Goal: Task Accomplishment & Management: Complete application form

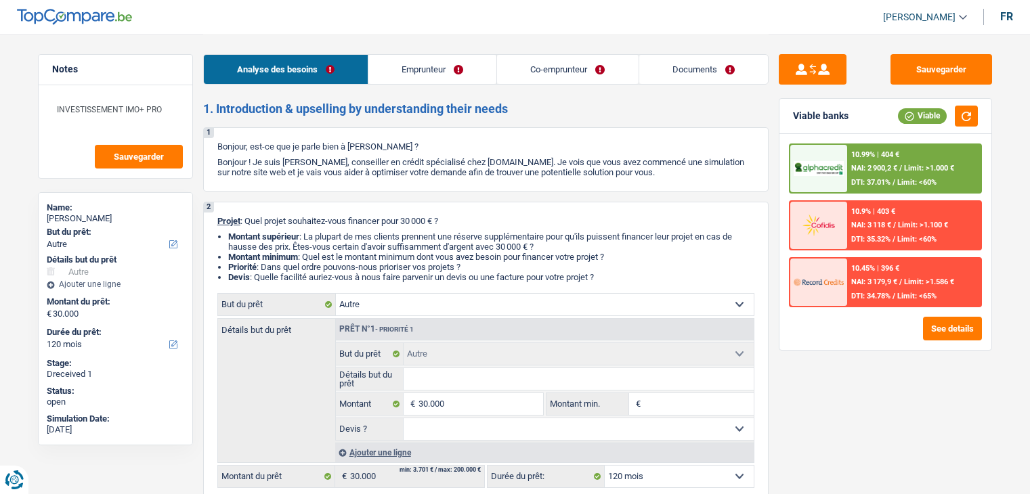
select select "other"
select select "120"
select select "other"
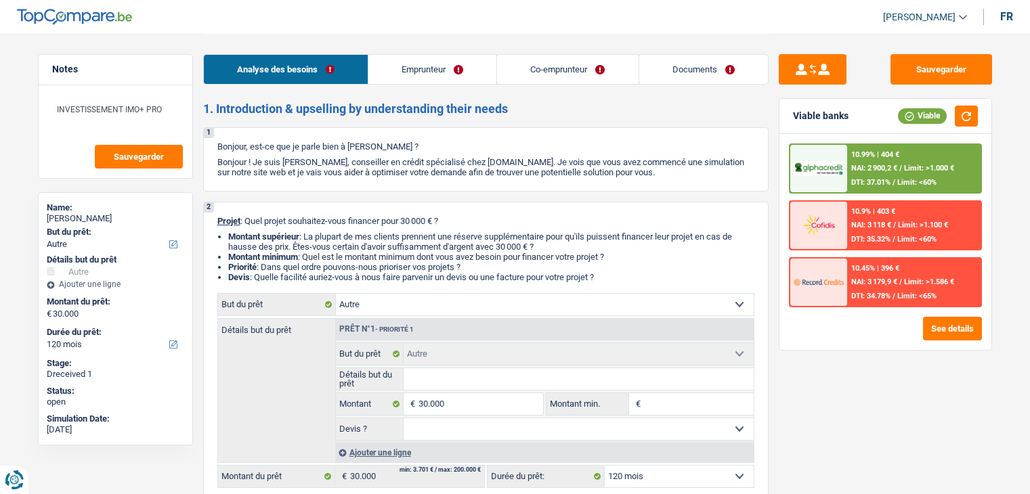
select select "120"
select select "unemployed"
select select "publicEmployee"
select select "unemployment"
select select "familyAllowances"
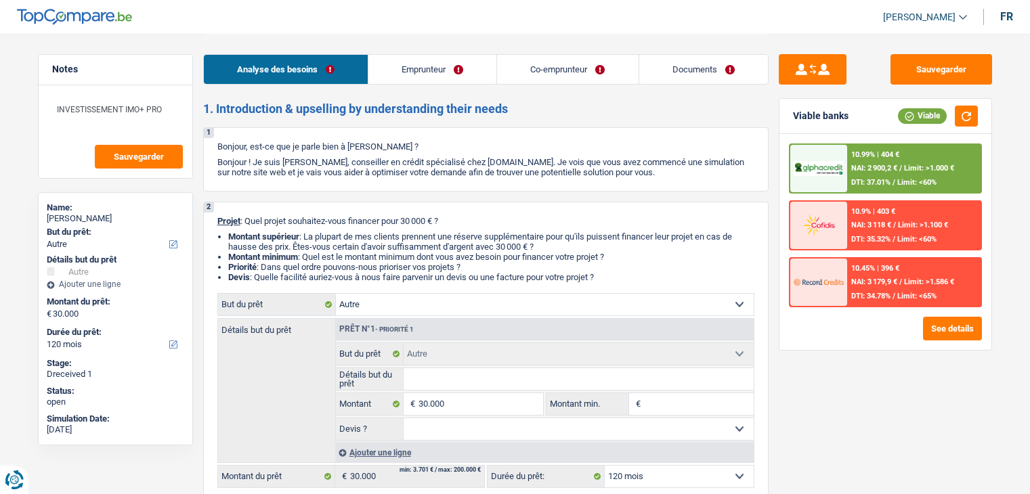
select select "netSalary"
select select "mealVouchers"
select select "ownerWithMortgage"
select select "mortgage"
select select "300"
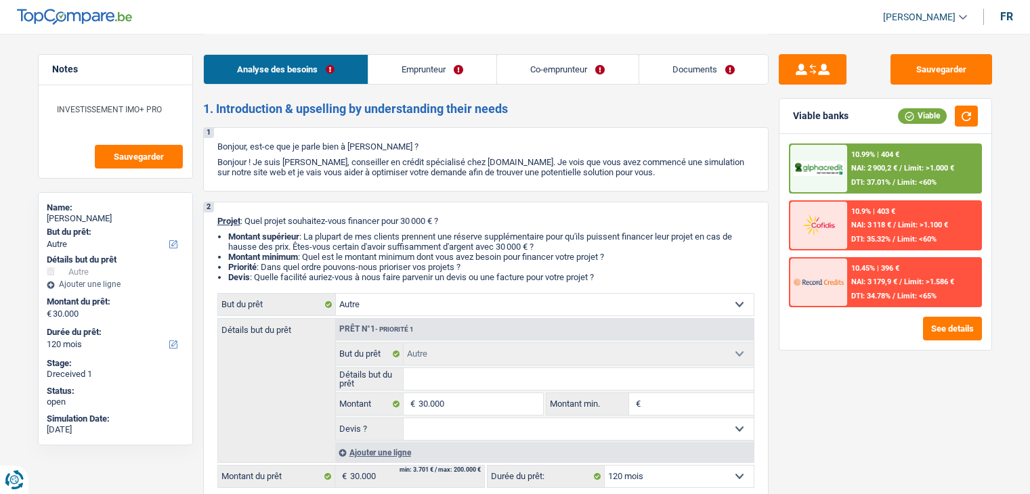
select select "cardOrCredit"
select select "other"
select select "120"
click at [454, 74] on link "Emprunteur" at bounding box center [432, 69] width 128 height 29
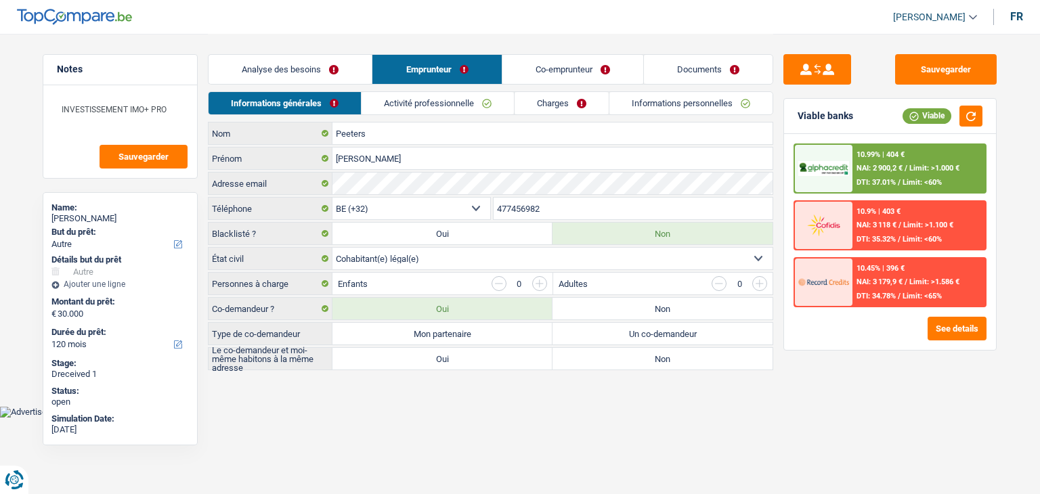
click at [666, 107] on link "Informations personnelles" at bounding box center [690, 103] width 163 height 22
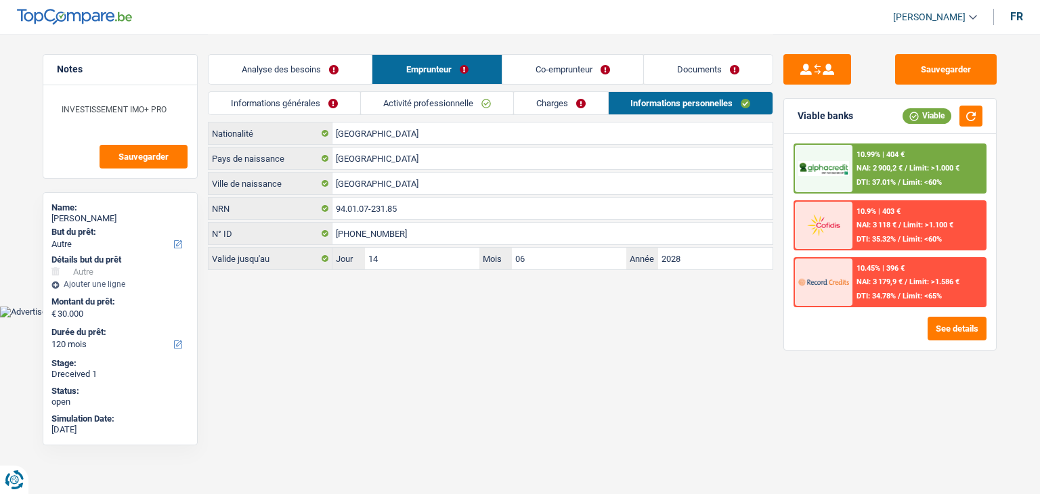
click at [449, 100] on link "Activité professionnelle" at bounding box center [437, 103] width 152 height 22
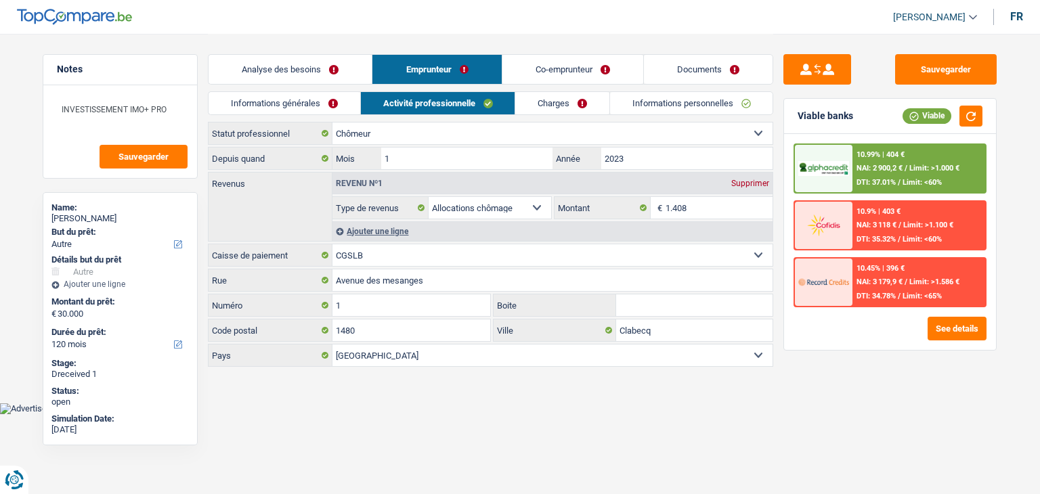
click at [560, 98] on link "Charges" at bounding box center [562, 103] width 94 height 22
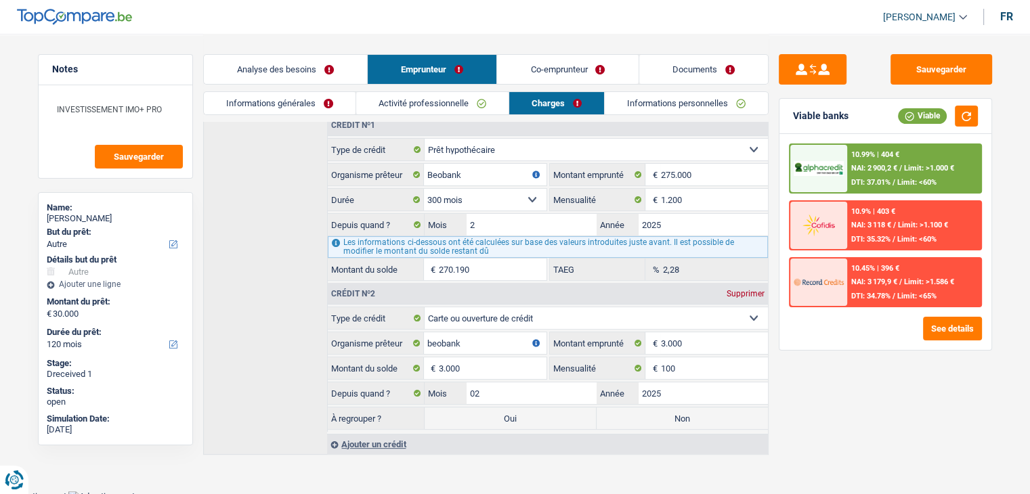
scroll to position [211, 0]
click at [279, 112] on link "Informations générales" at bounding box center [280, 103] width 152 height 22
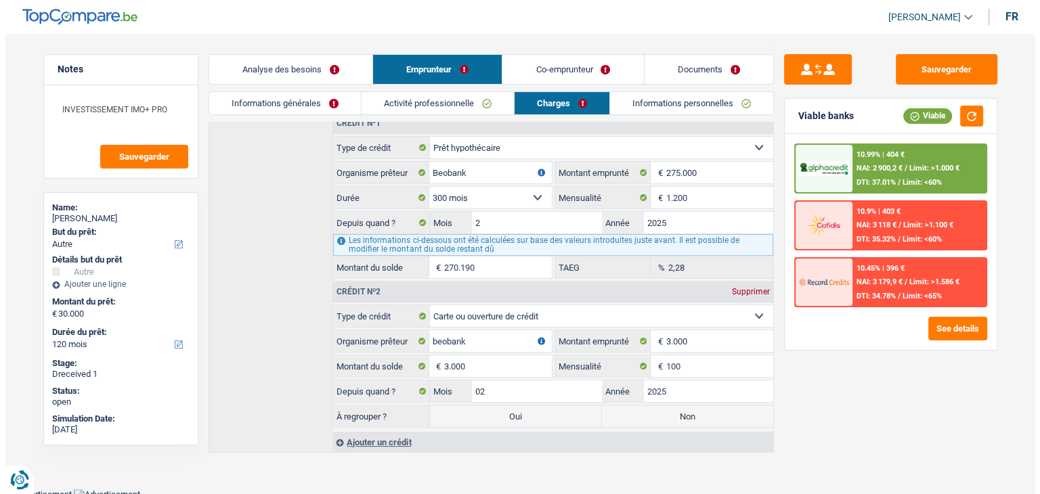
scroll to position [0, 0]
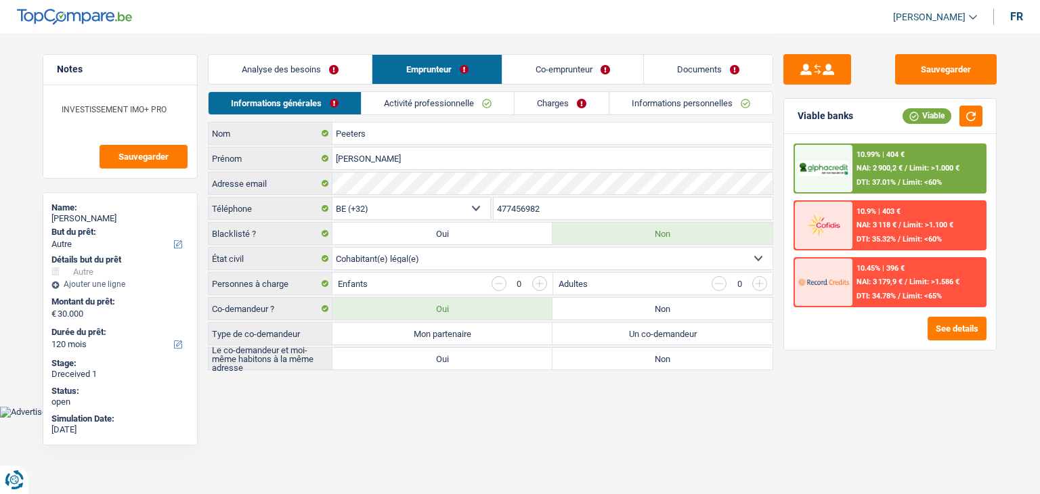
click at [445, 101] on link "Activité professionnelle" at bounding box center [437, 103] width 152 height 22
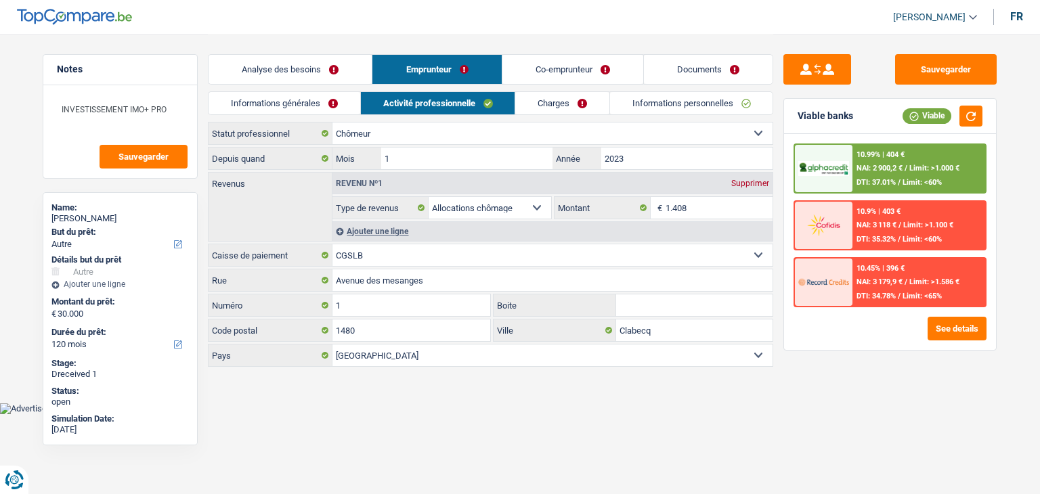
click at [637, 105] on link "Informations personnelles" at bounding box center [691, 103] width 163 height 22
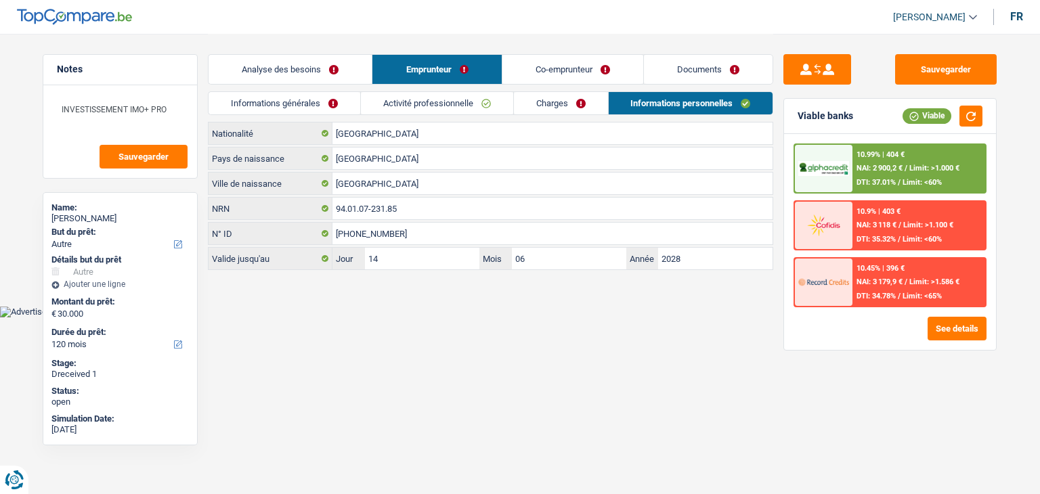
click at [547, 102] on link "Charges" at bounding box center [561, 103] width 94 height 22
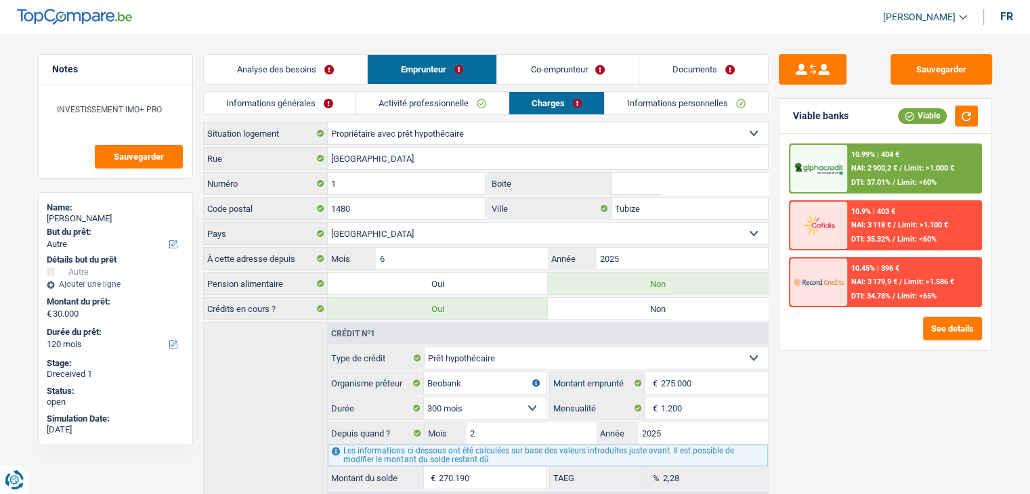
click at [605, 76] on link "Co-emprunteur" at bounding box center [567, 69] width 141 height 29
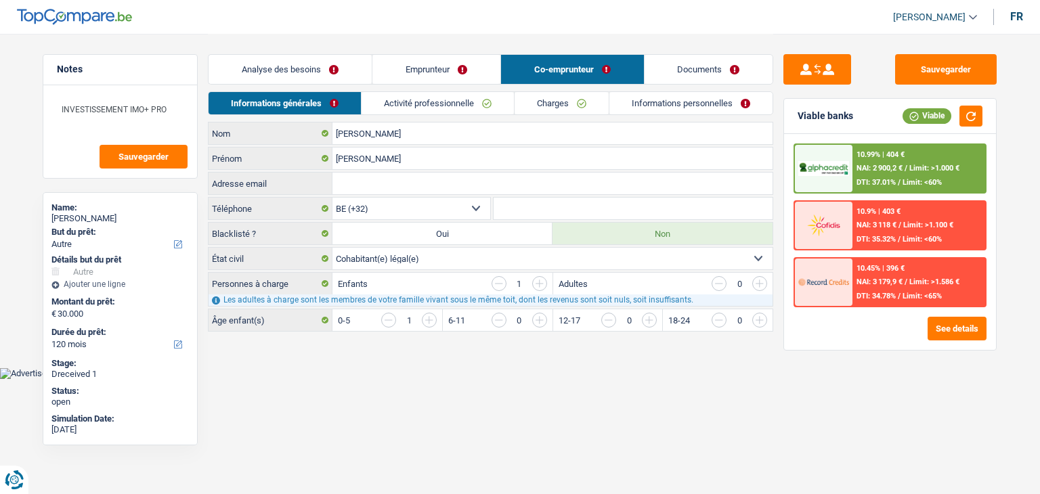
click at [427, 57] on link "Emprunteur" at bounding box center [436, 69] width 128 height 29
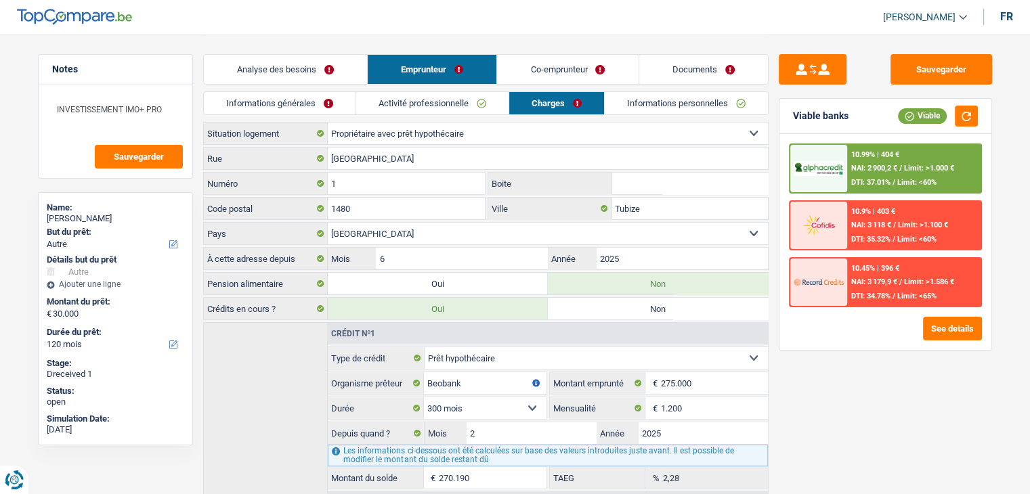
click at [435, 106] on link "Activité professionnelle" at bounding box center [432, 103] width 152 height 22
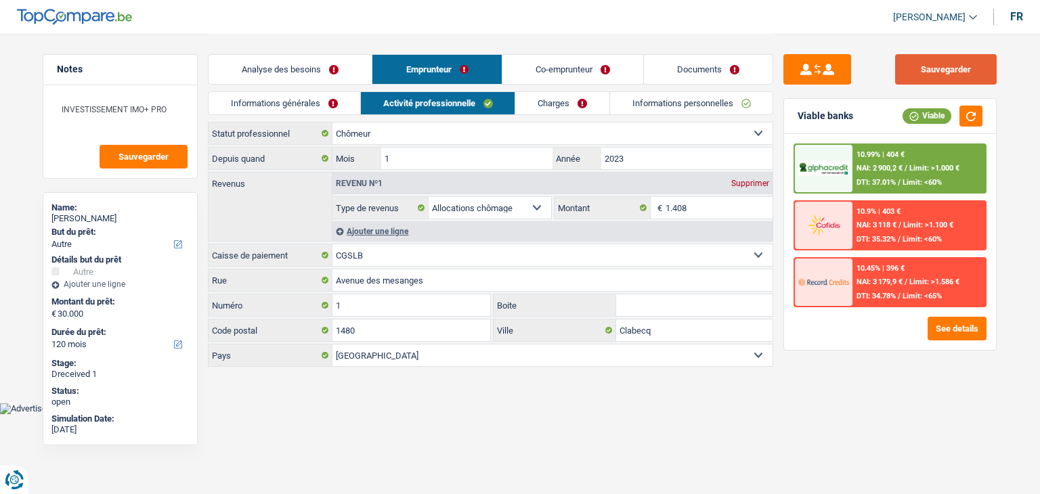
drag, startPoint x: 926, startPoint y: 66, endPoint x: 875, endPoint y: 48, distance: 53.7
click at [923, 66] on button "Sauvegarder" at bounding box center [946, 69] width 102 height 30
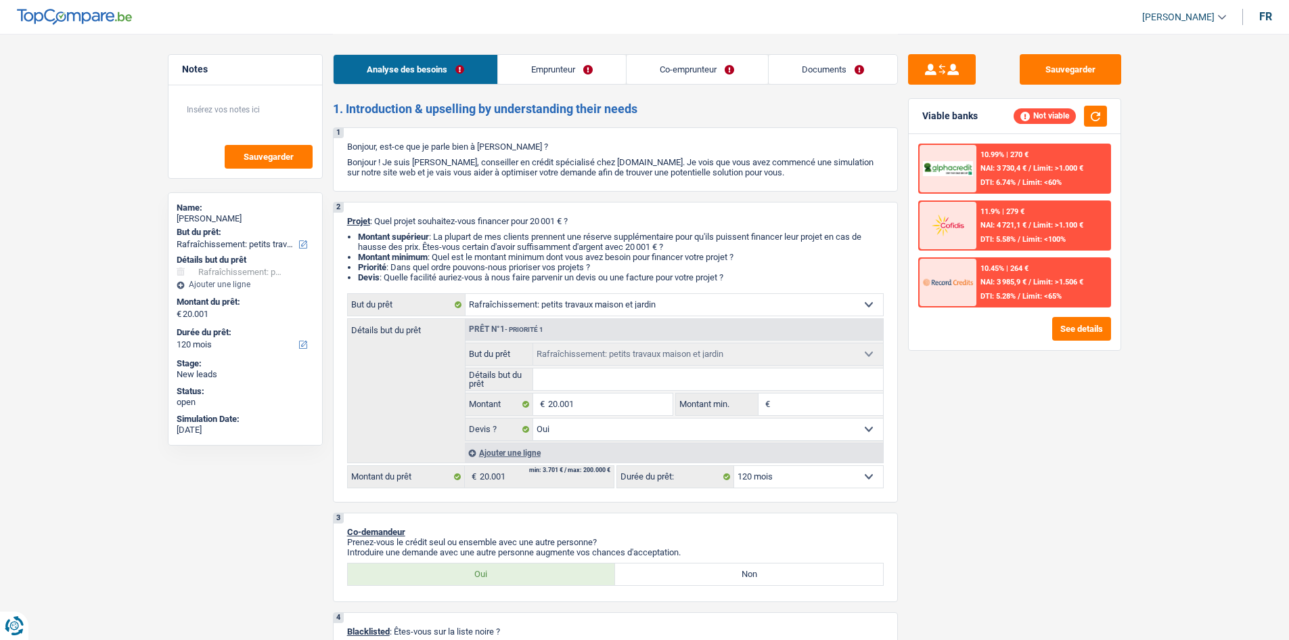
select select "houseOrGarden"
select select "120"
select select "houseOrGarden"
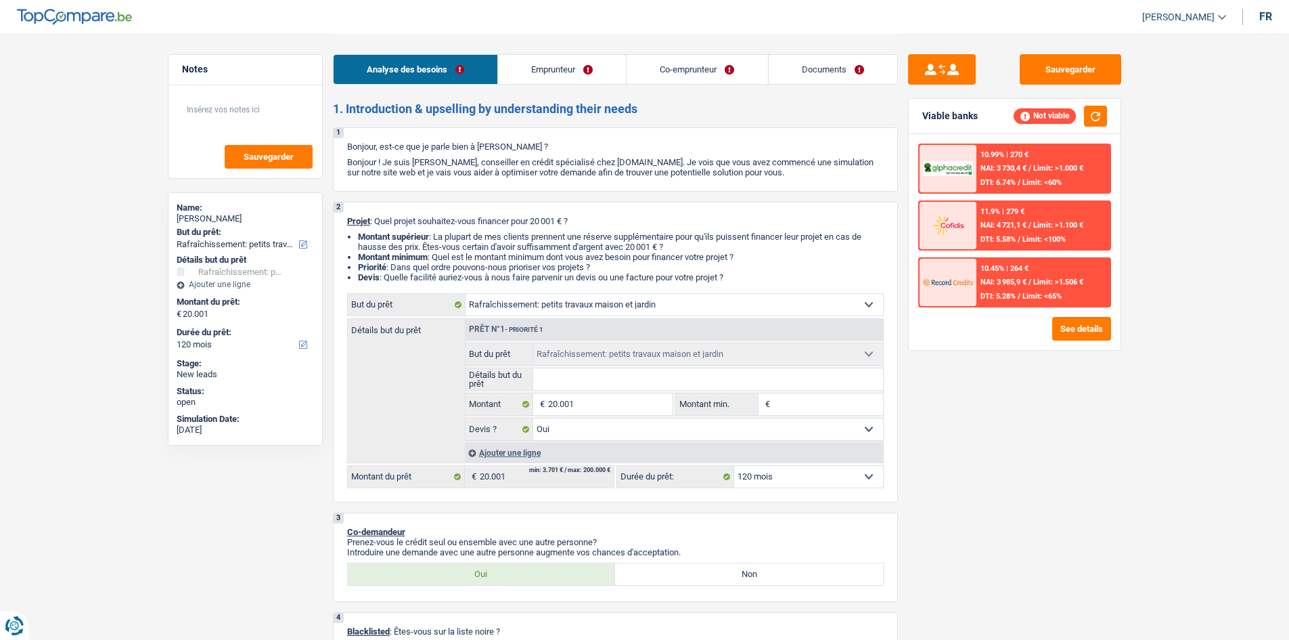
select select "yes"
select select "120"
select select "housewife"
select select "rentalIncome"
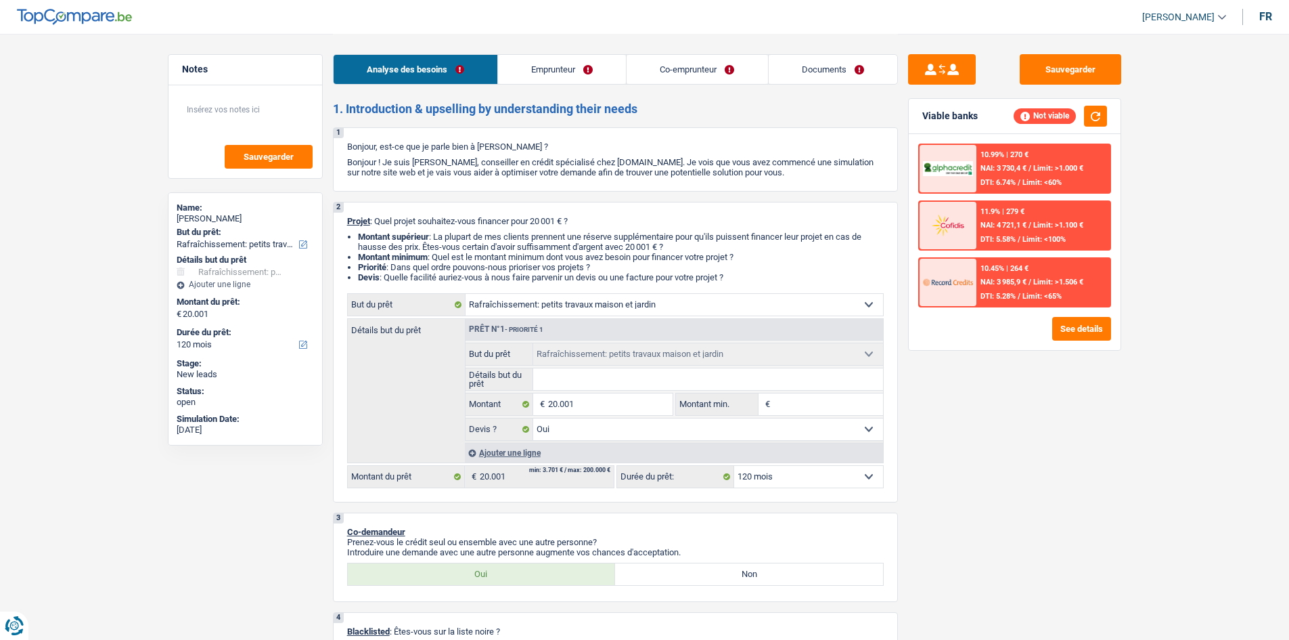
select select "rentalIncome"
select select "ownerWithoutMortgage"
select select "houseOrGarden"
select select "yes"
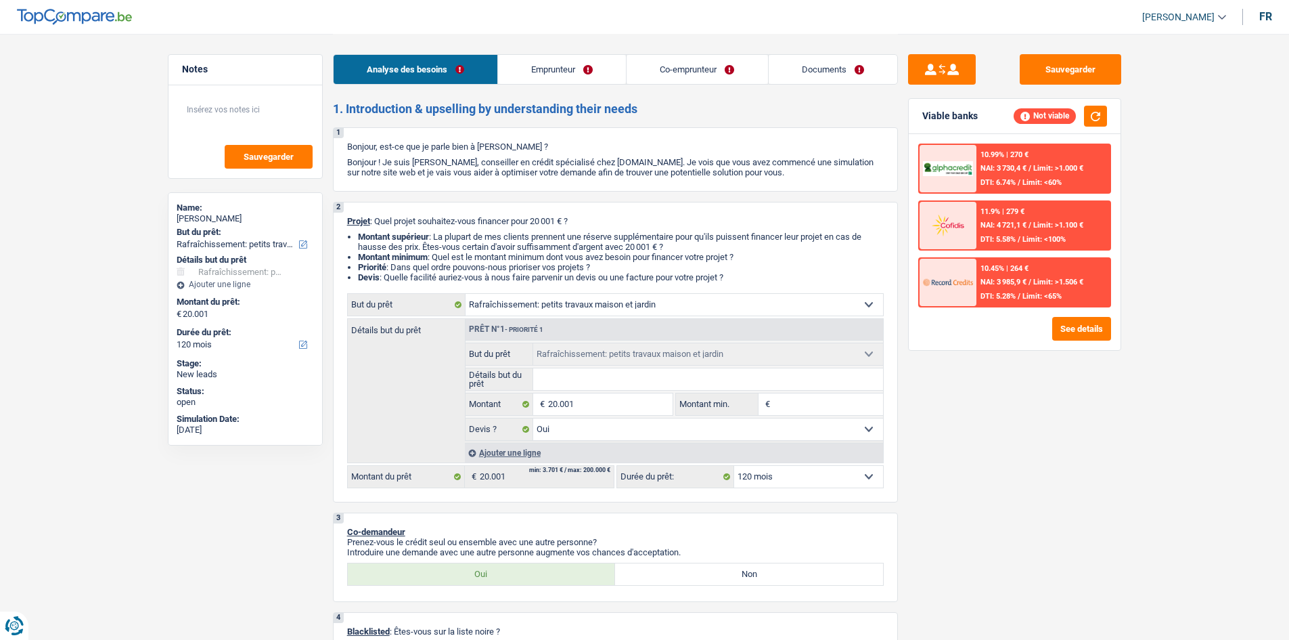
select select "120"
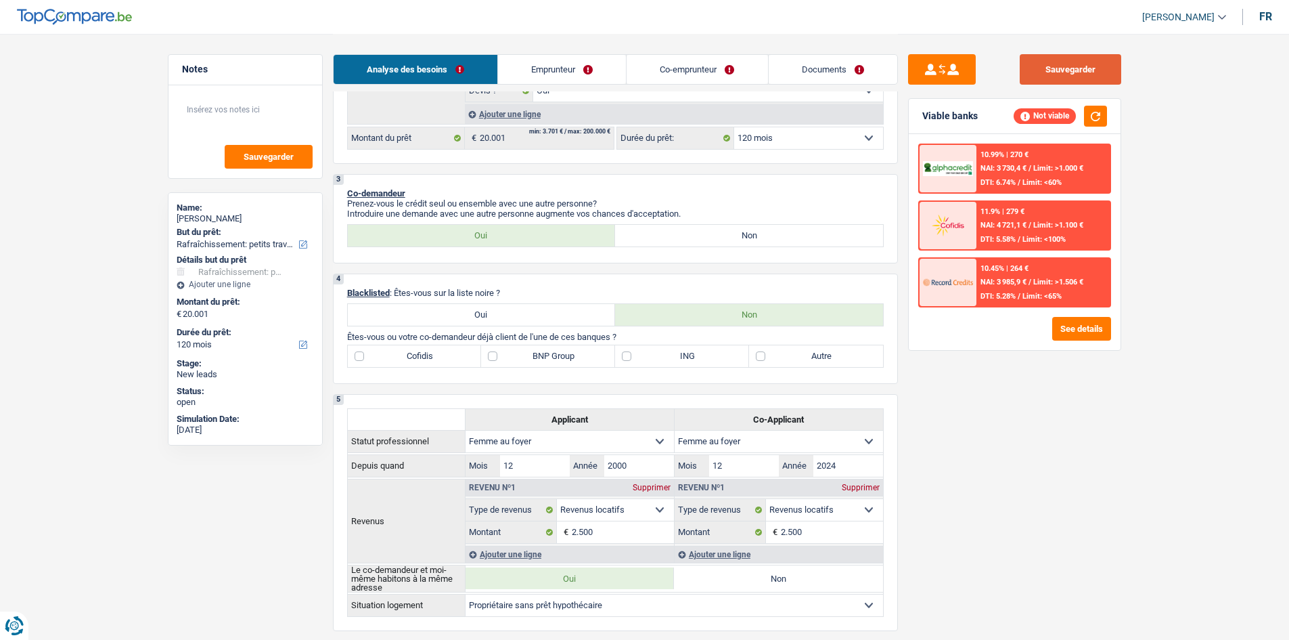
click at [1038, 56] on button "Sauvegarder" at bounding box center [1071, 69] width 102 height 30
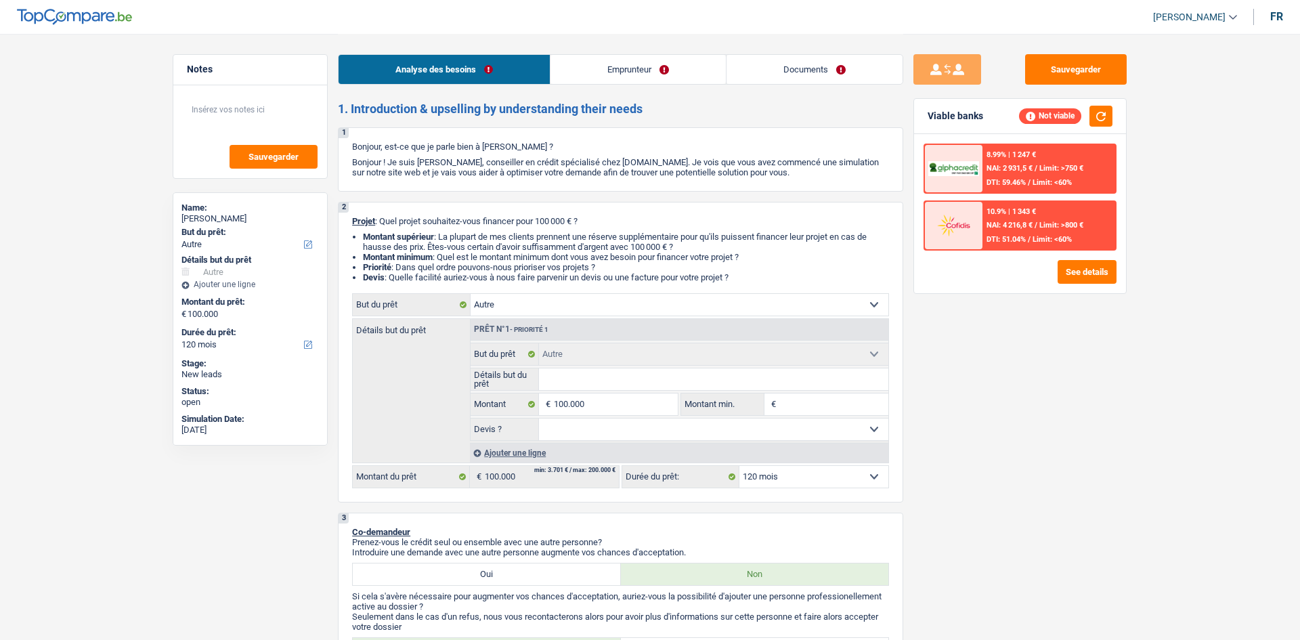
select select "other"
select select "120"
select select "other"
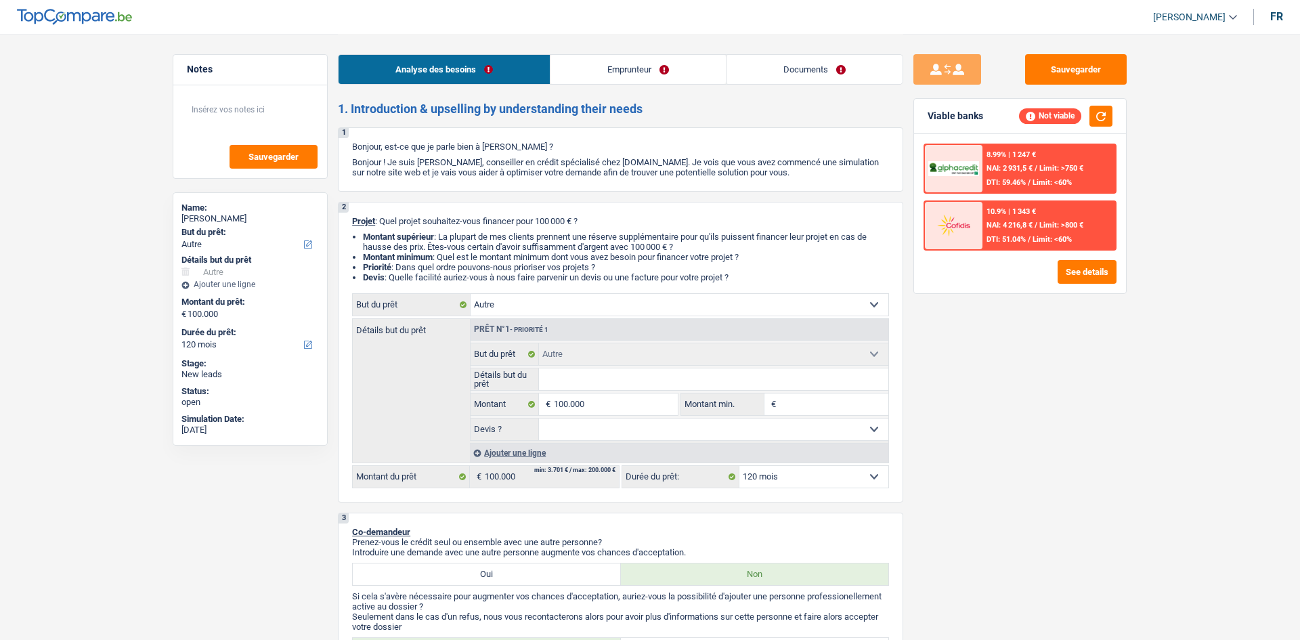
select select "120"
select select "retired"
select select "pension"
select select "rentalIncome"
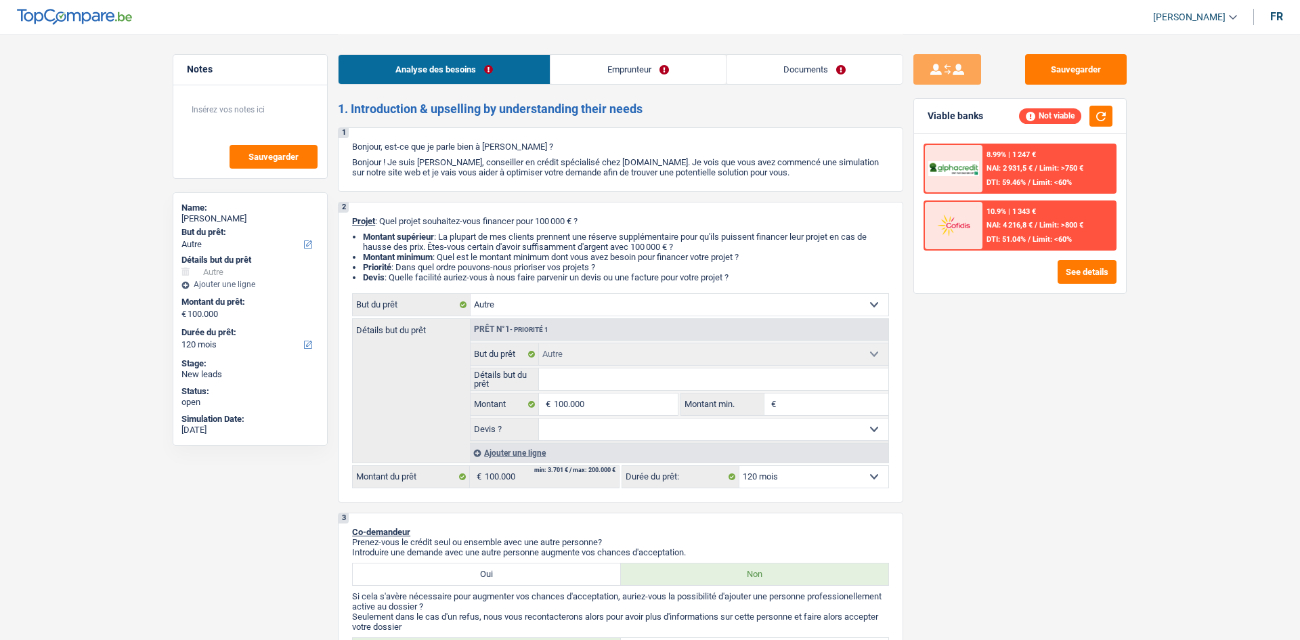
select select "rentalIncome"
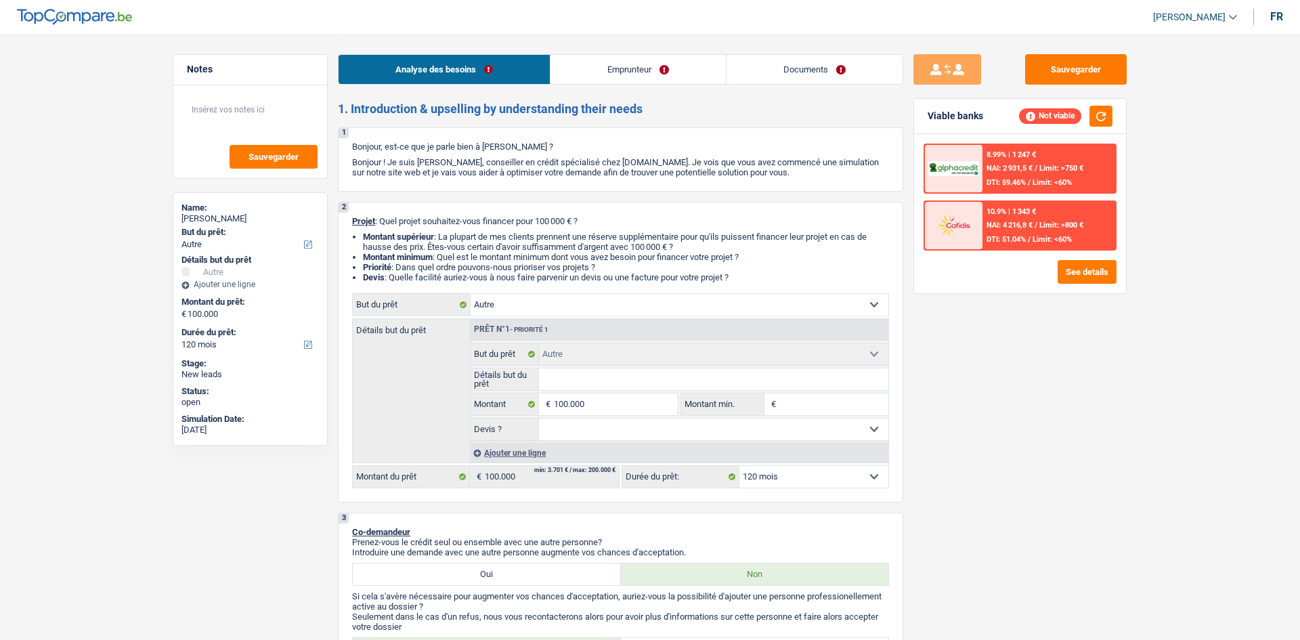
select select "rentalIncome"
select select "ownerWithoutMortgage"
select select "mortgage"
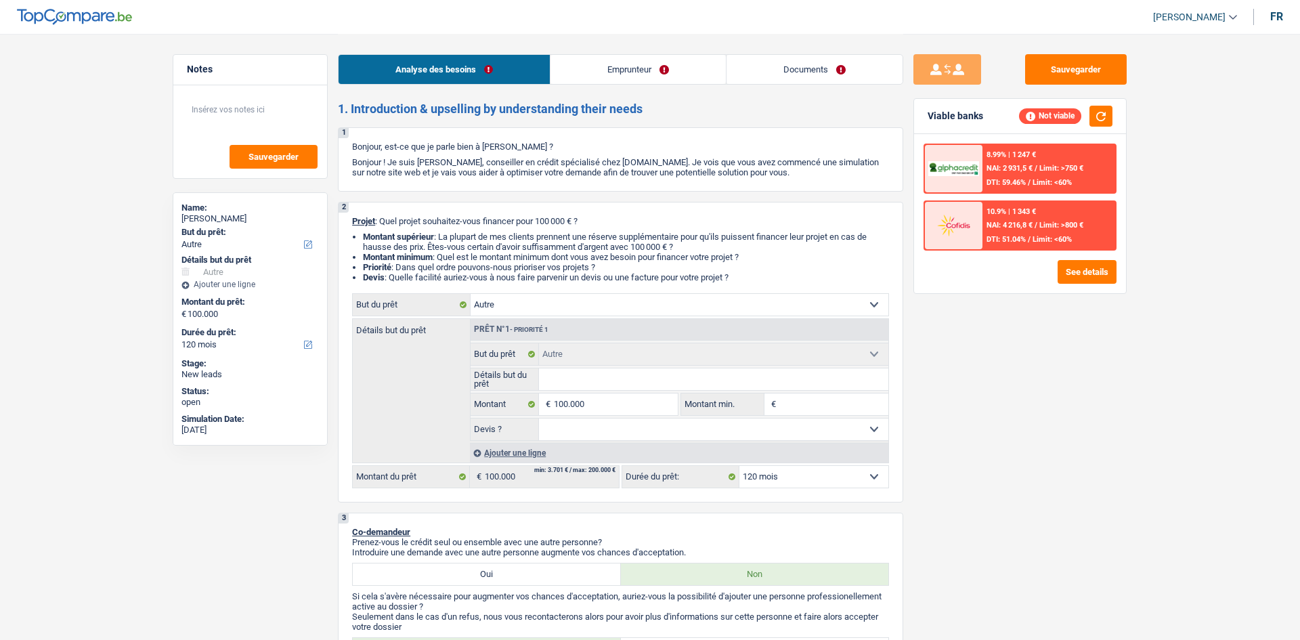
select select "240"
select select "mortgage"
select select "240"
select select "mortgage"
select select "240"
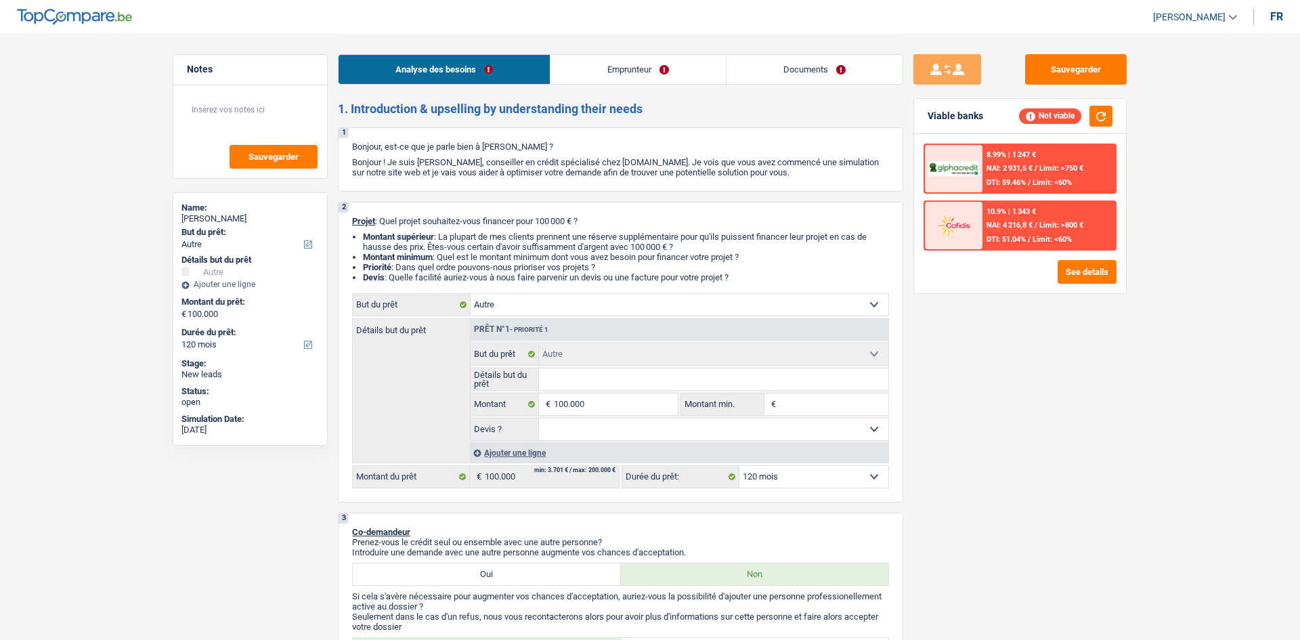
select select "other"
select select "120"
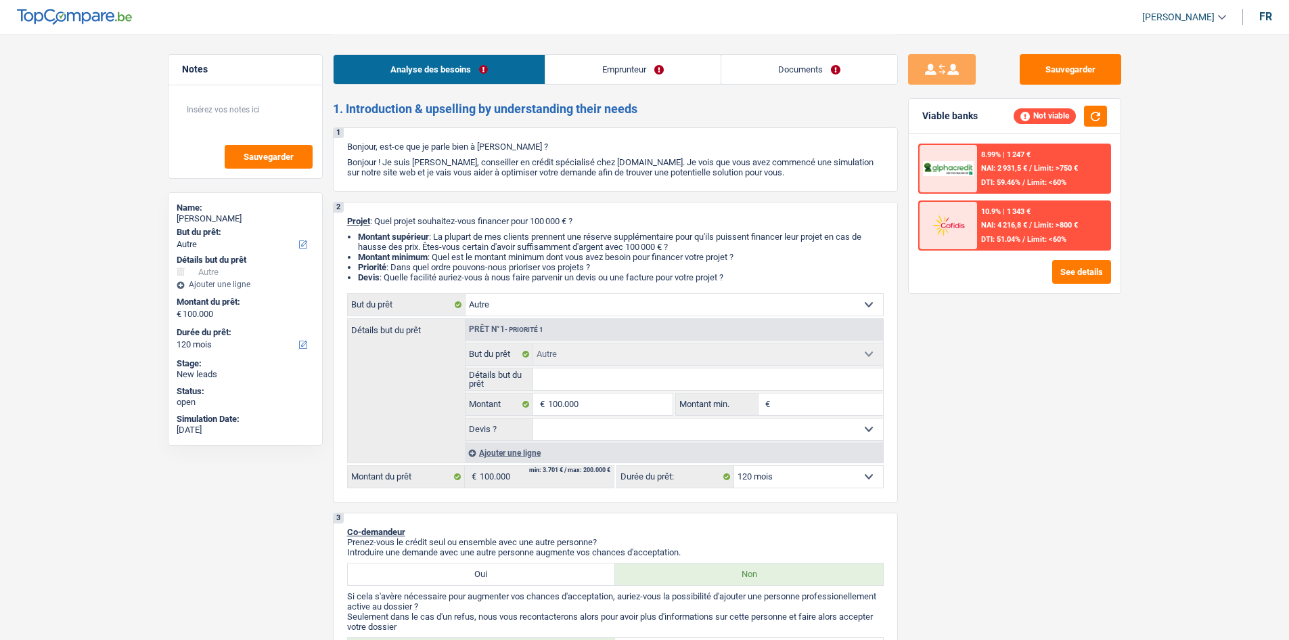
click at [810, 74] on link "Documents" at bounding box center [810, 69] width 176 height 29
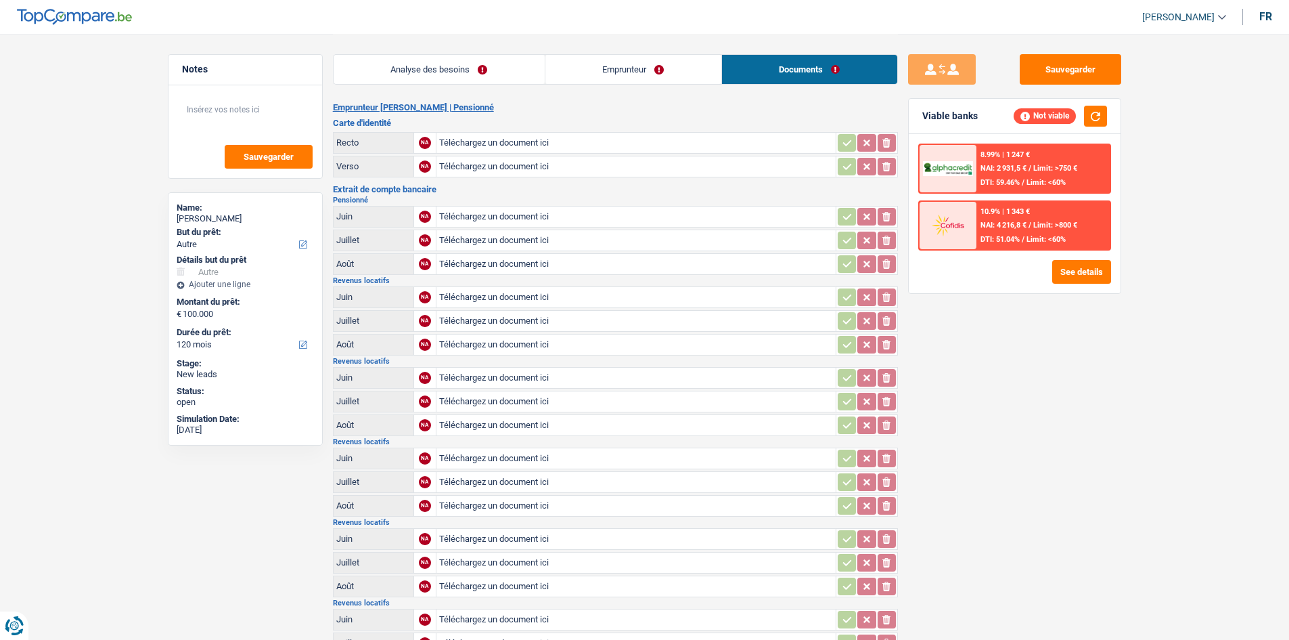
click at [431, 63] on link "Analyse des besoins" at bounding box center [439, 69] width 211 height 29
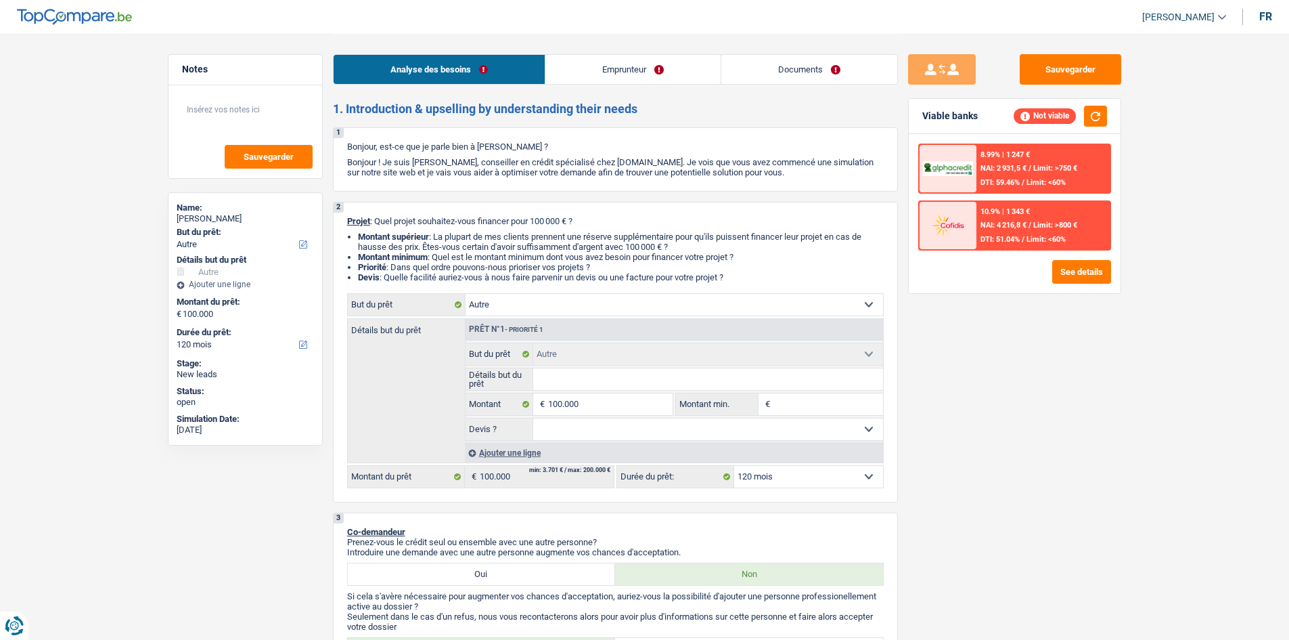
click at [598, 67] on link "Emprunteur" at bounding box center [633, 69] width 175 height 29
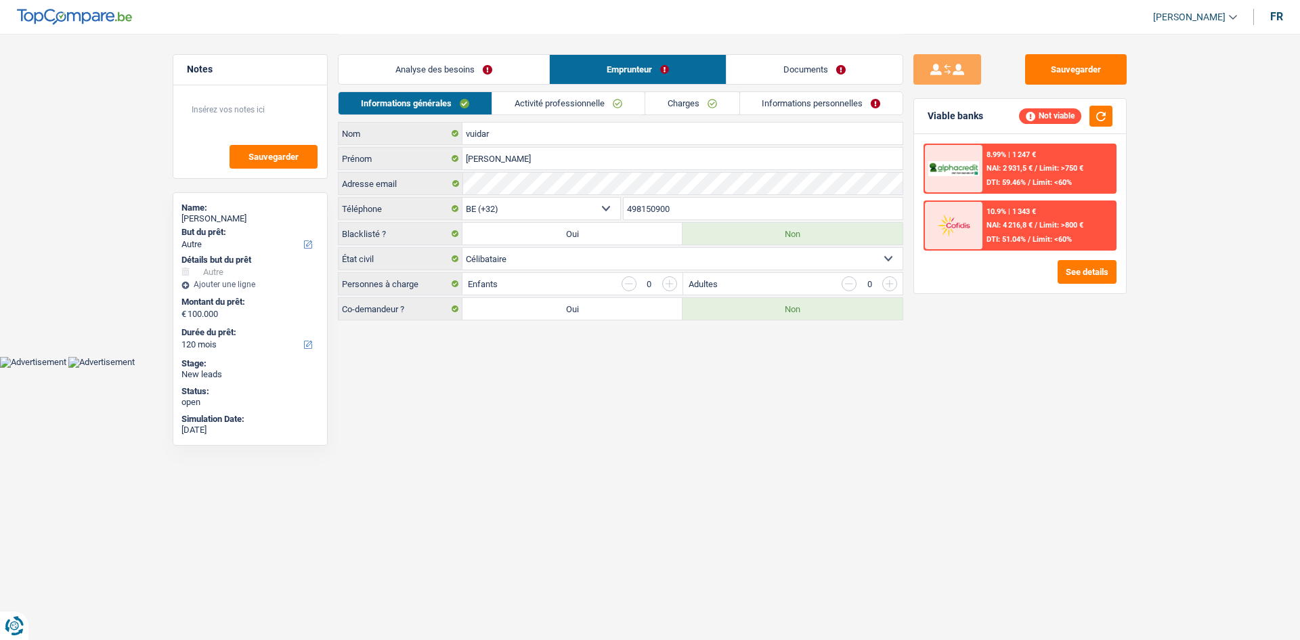
click at [464, 69] on link "Analyse des besoins" at bounding box center [443, 69] width 211 height 29
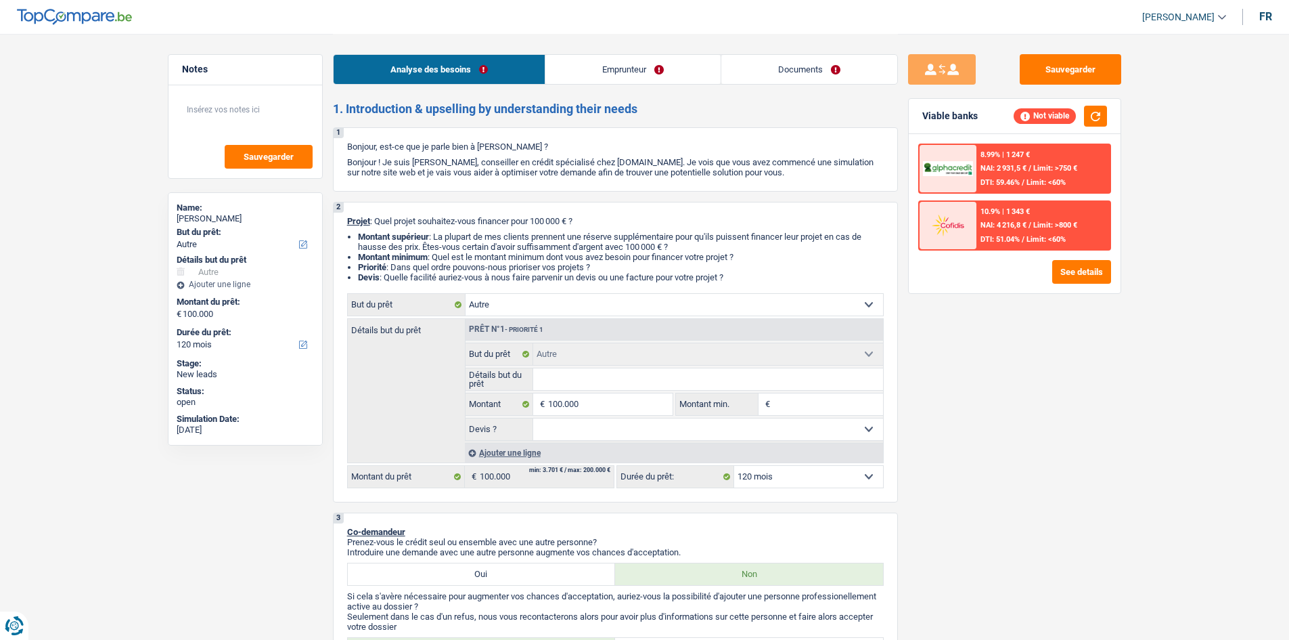
click at [577, 296] on select "Confort maison: meubles, textile, peinture, électroménager, outillage non-profe…" at bounding box center [675, 305] width 418 height 22
click at [633, 66] on link "Emprunteur" at bounding box center [633, 69] width 175 height 29
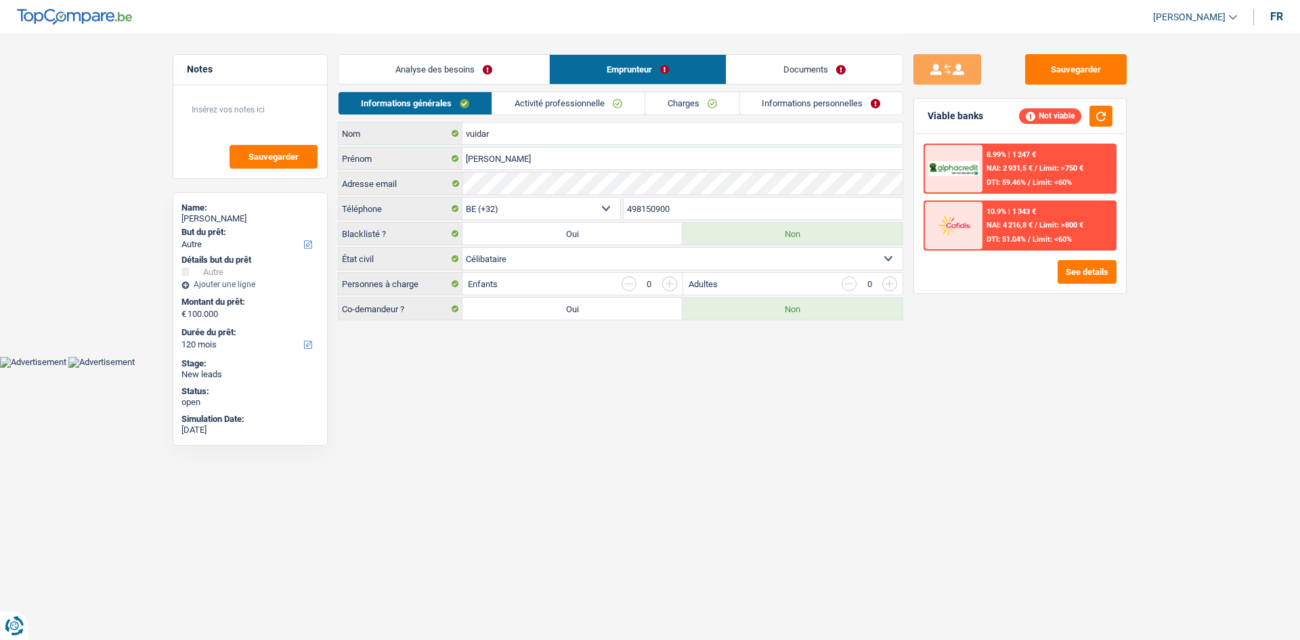
click at [536, 101] on link "Activité professionnelle" at bounding box center [568, 103] width 152 height 22
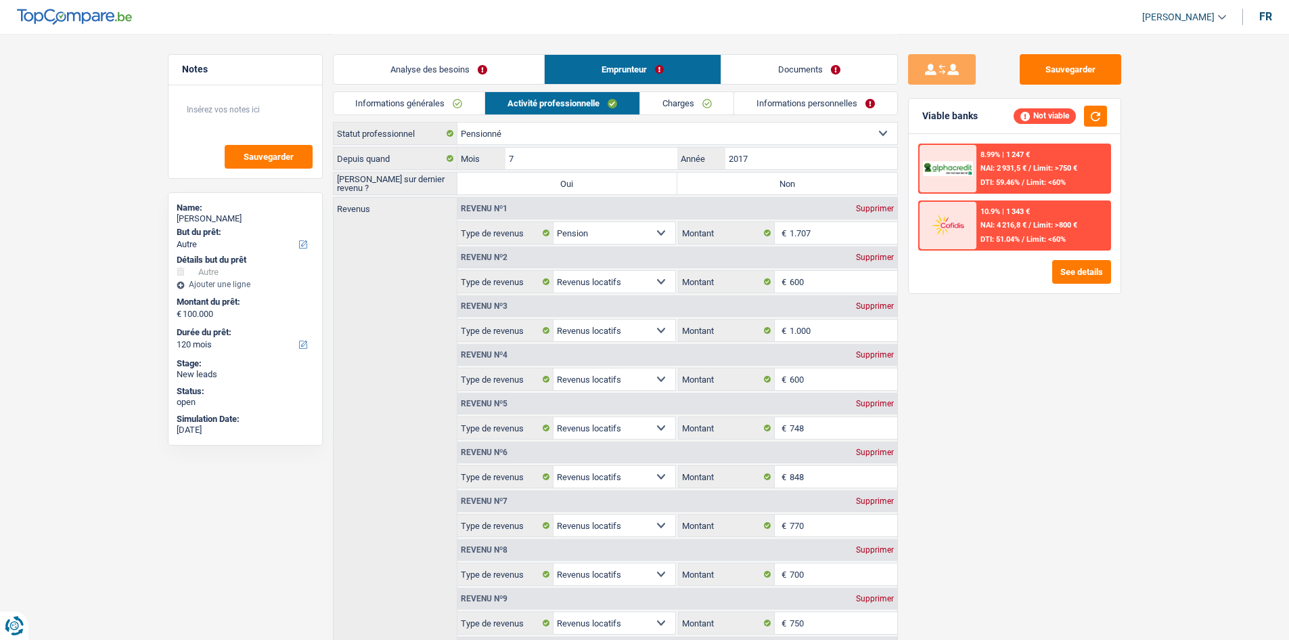
click at [682, 100] on link "Charges" at bounding box center [687, 103] width 94 height 22
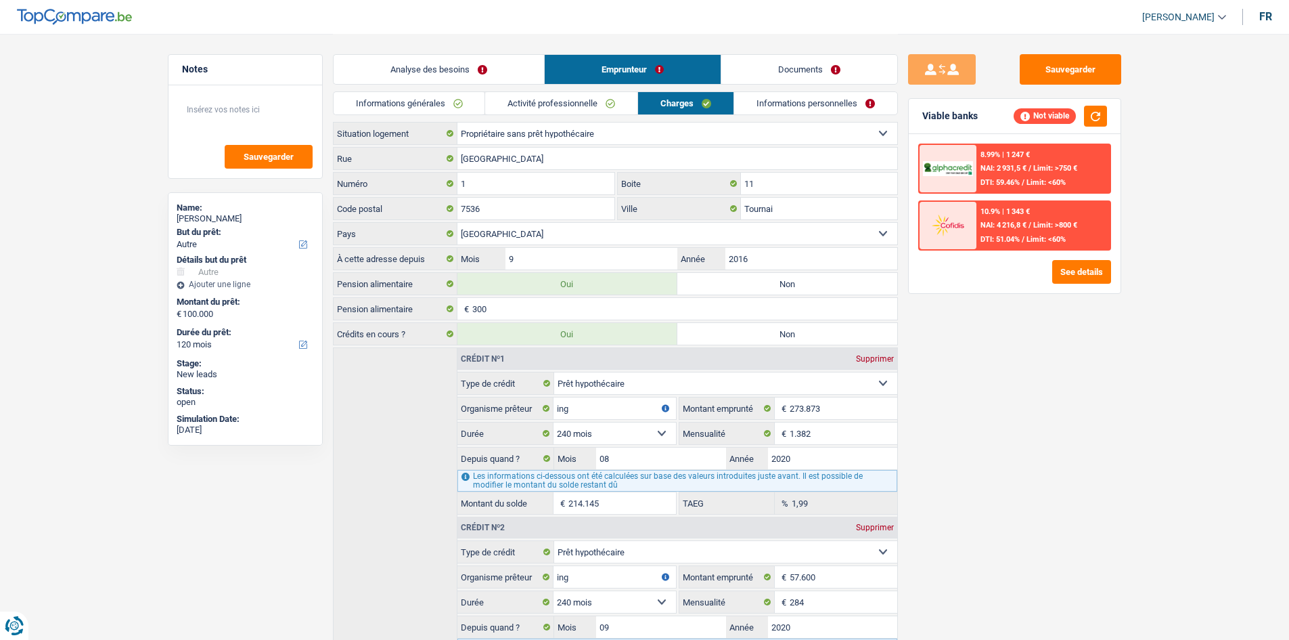
click at [560, 102] on link "Activité professionnelle" at bounding box center [561, 103] width 152 height 22
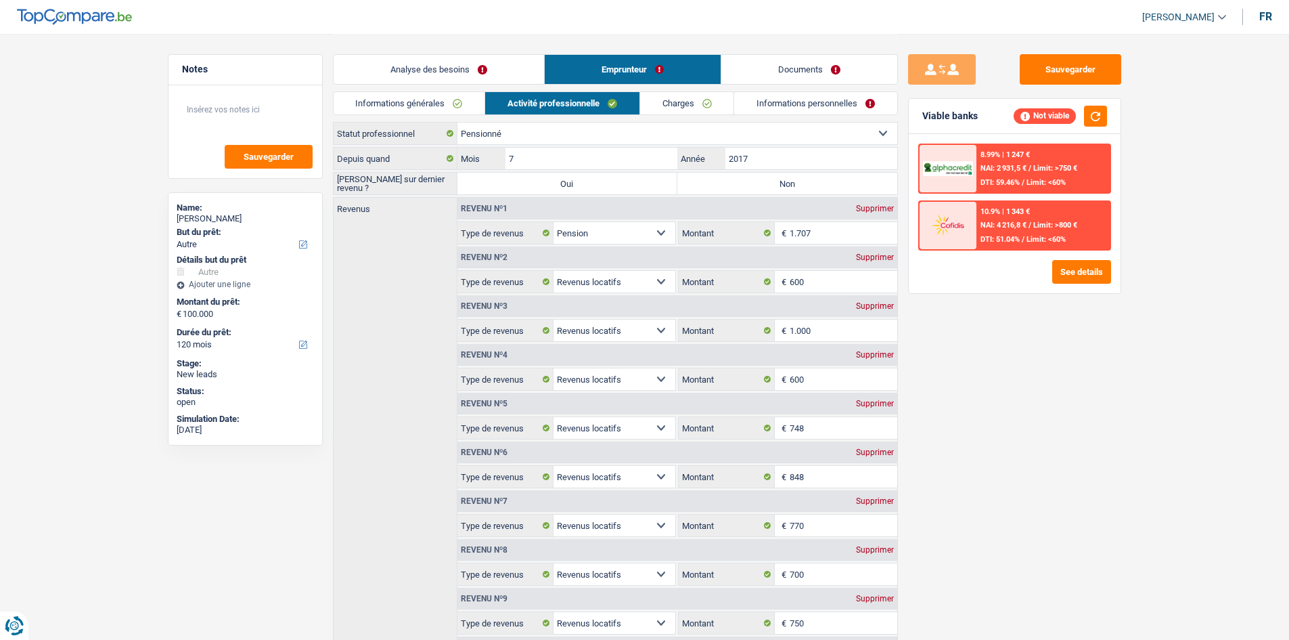
click at [439, 103] on link "Informations générales" at bounding box center [410, 103] width 152 height 22
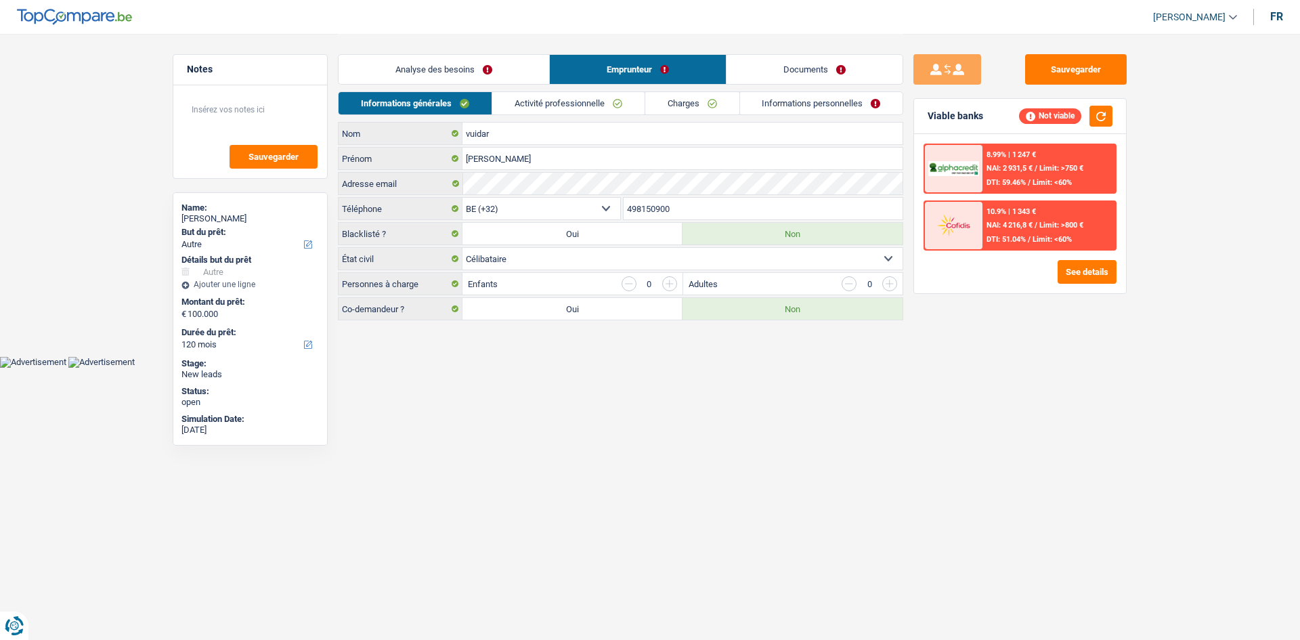
click at [579, 102] on link "Activité professionnelle" at bounding box center [568, 103] width 152 height 22
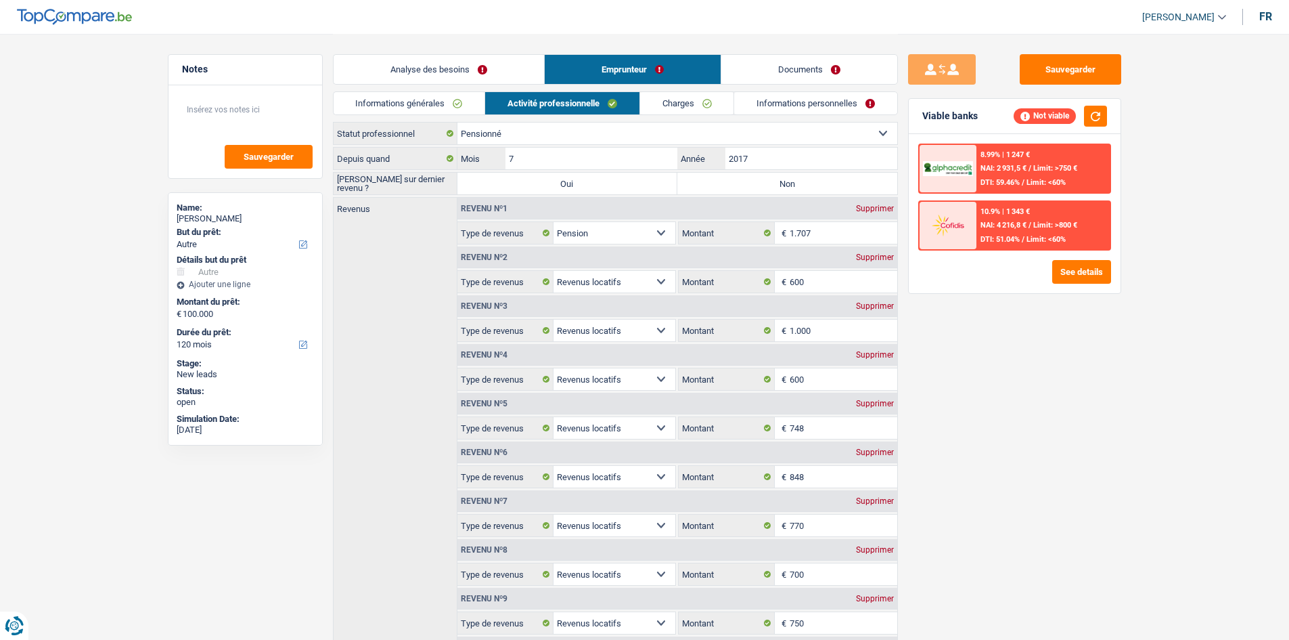
click at [693, 102] on link "Charges" at bounding box center [687, 103] width 94 height 22
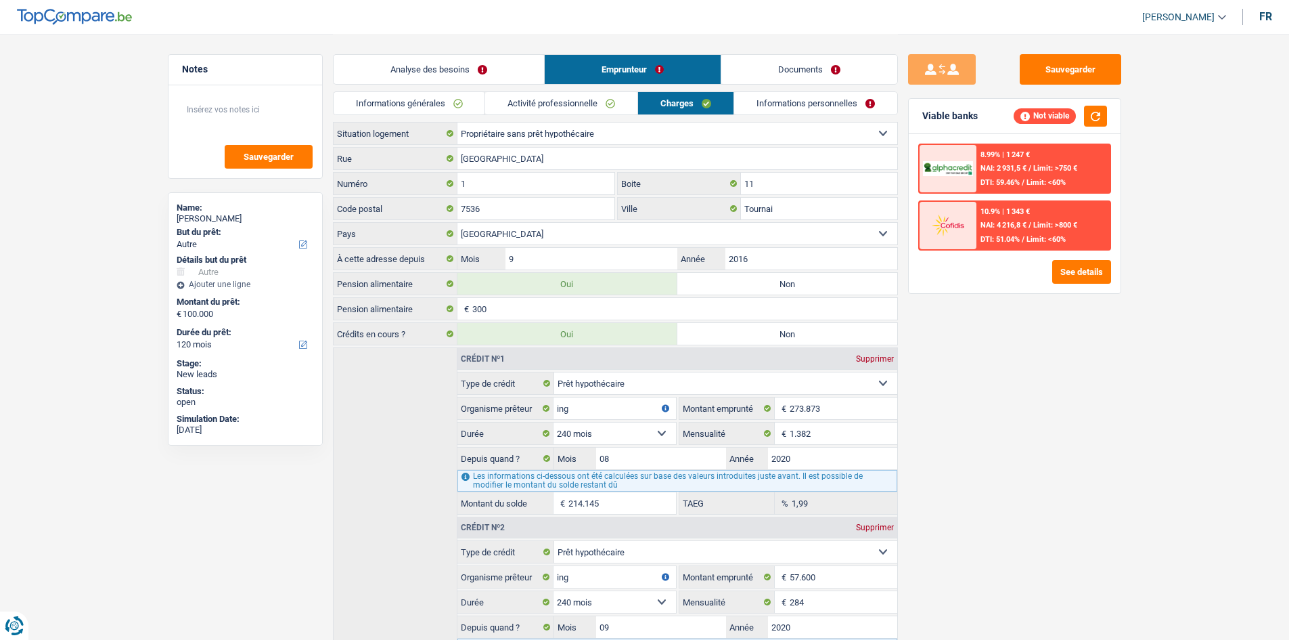
click at [469, 106] on link "Informations générales" at bounding box center [410, 103] width 152 height 22
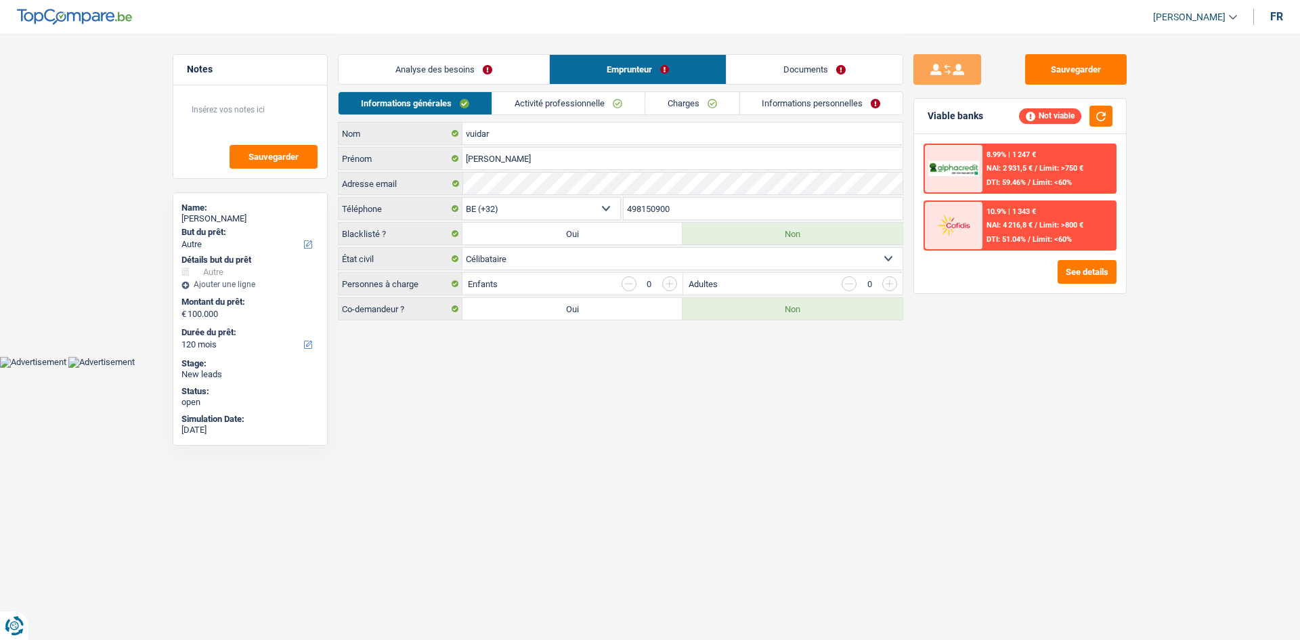
click at [532, 104] on link "Activité professionnelle" at bounding box center [568, 103] width 152 height 22
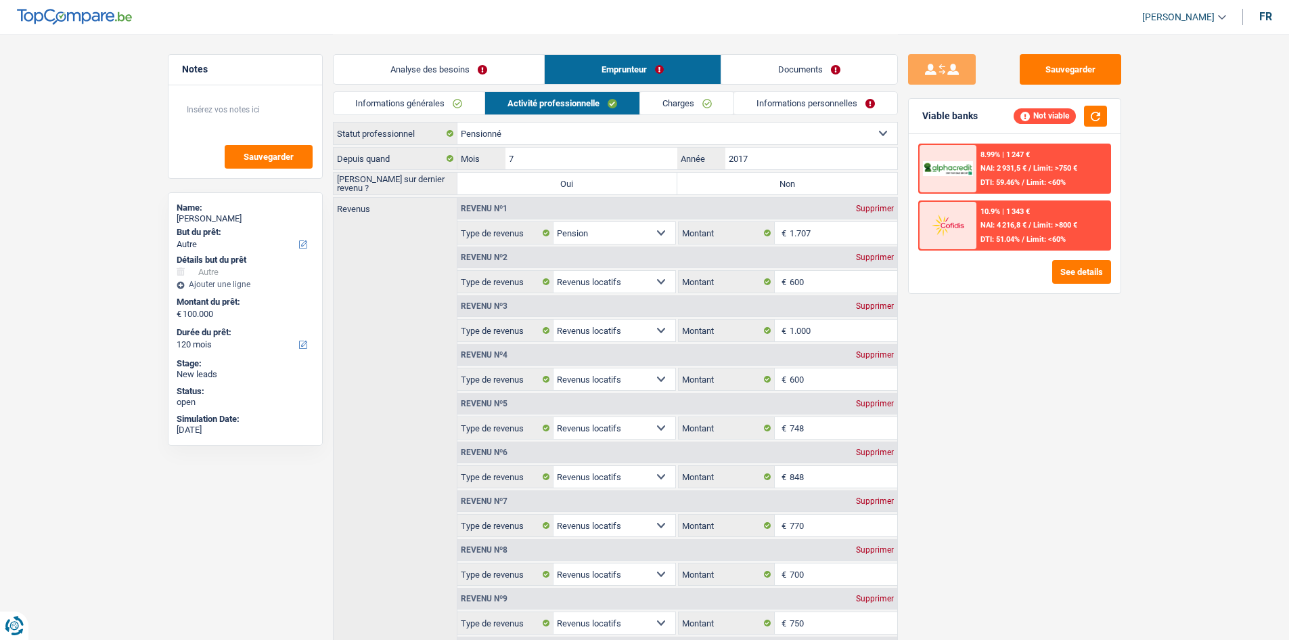
click at [451, 70] on link "Analyse des besoins" at bounding box center [439, 69] width 211 height 29
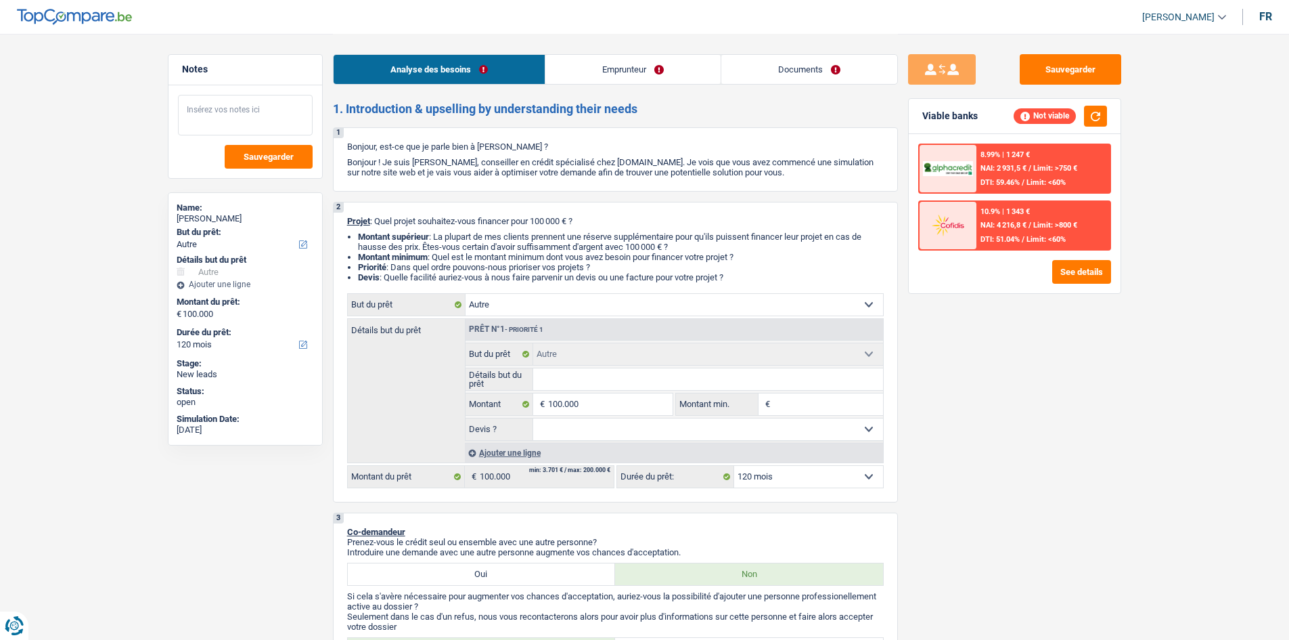
click at [240, 102] on textarea at bounding box center [245, 115] width 135 height 41
click at [623, 70] on link "Emprunteur" at bounding box center [633, 69] width 175 height 29
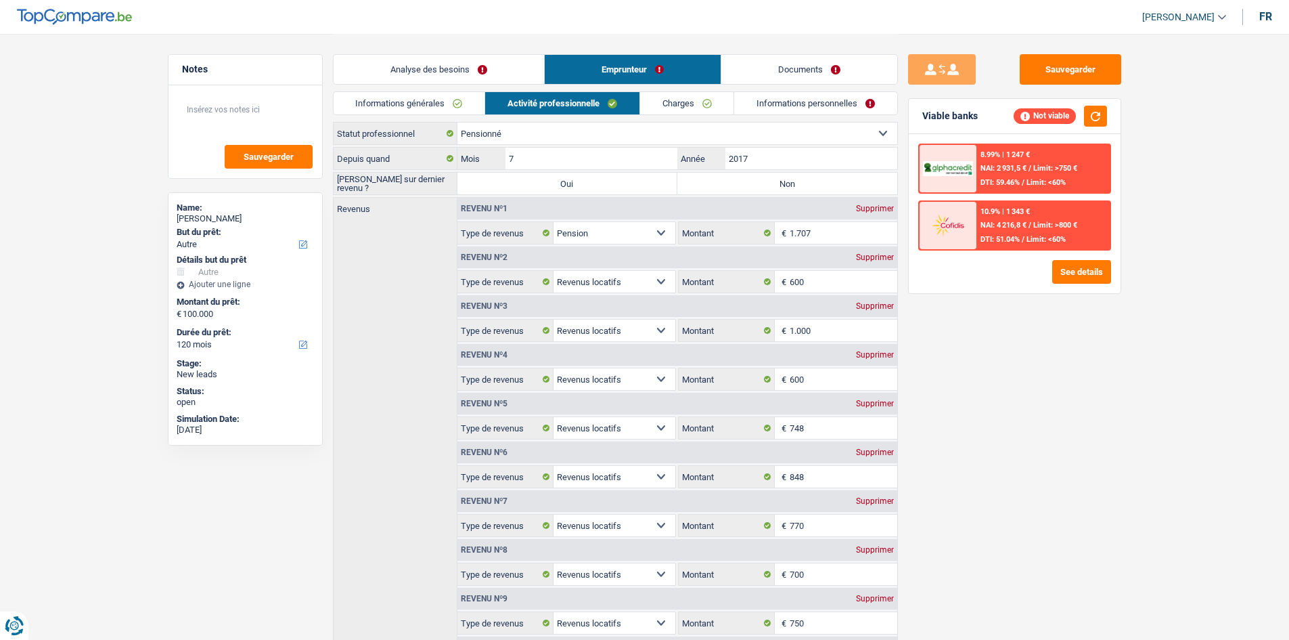
click at [478, 72] on link "Analyse des besoins" at bounding box center [439, 69] width 211 height 29
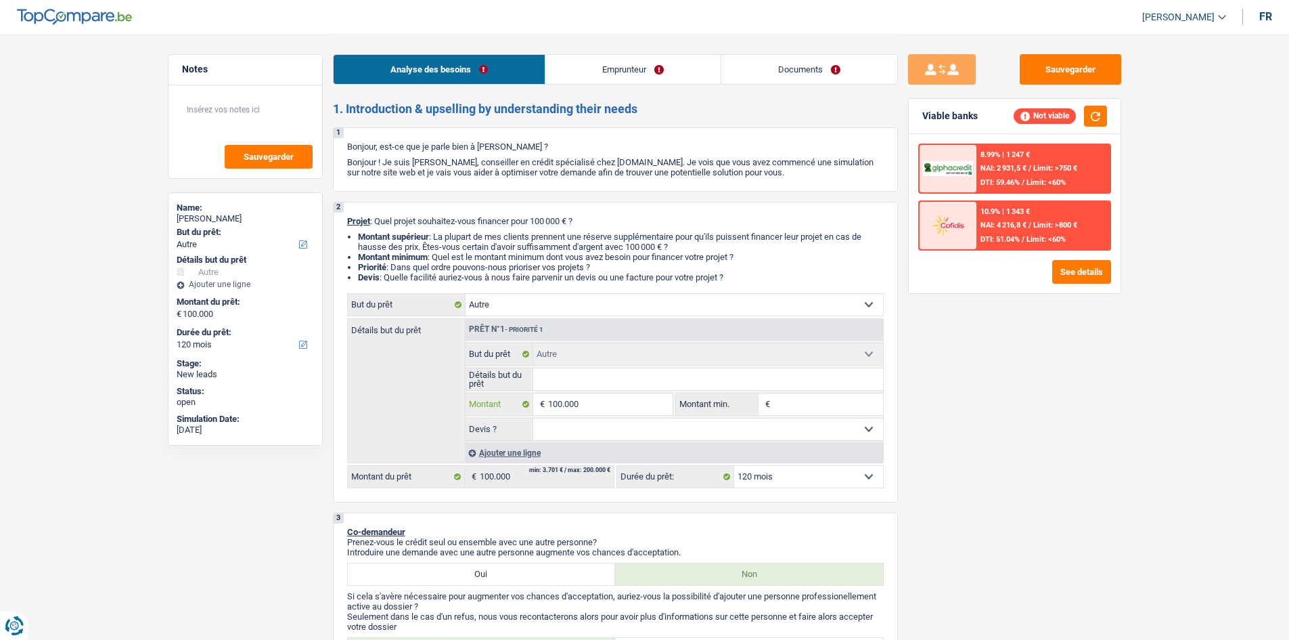
click at [600, 409] on input "100.000" at bounding box center [610, 404] width 124 height 22
type input "10.000"
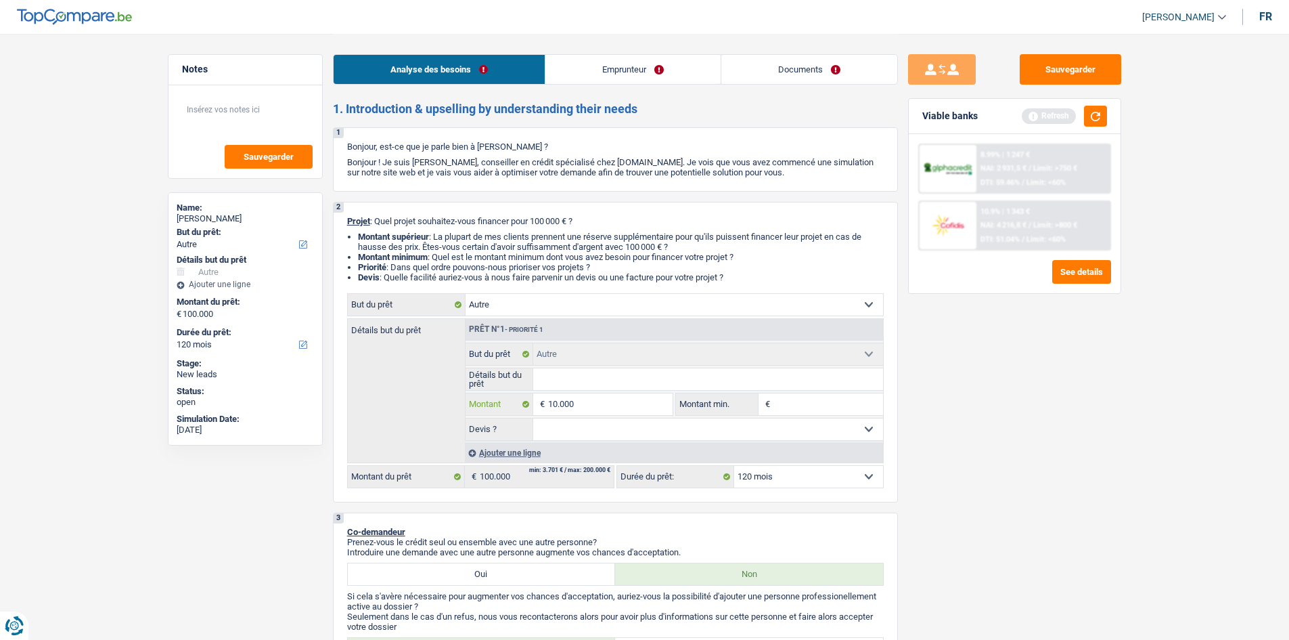
type input "1.000"
type input "100"
type input "10"
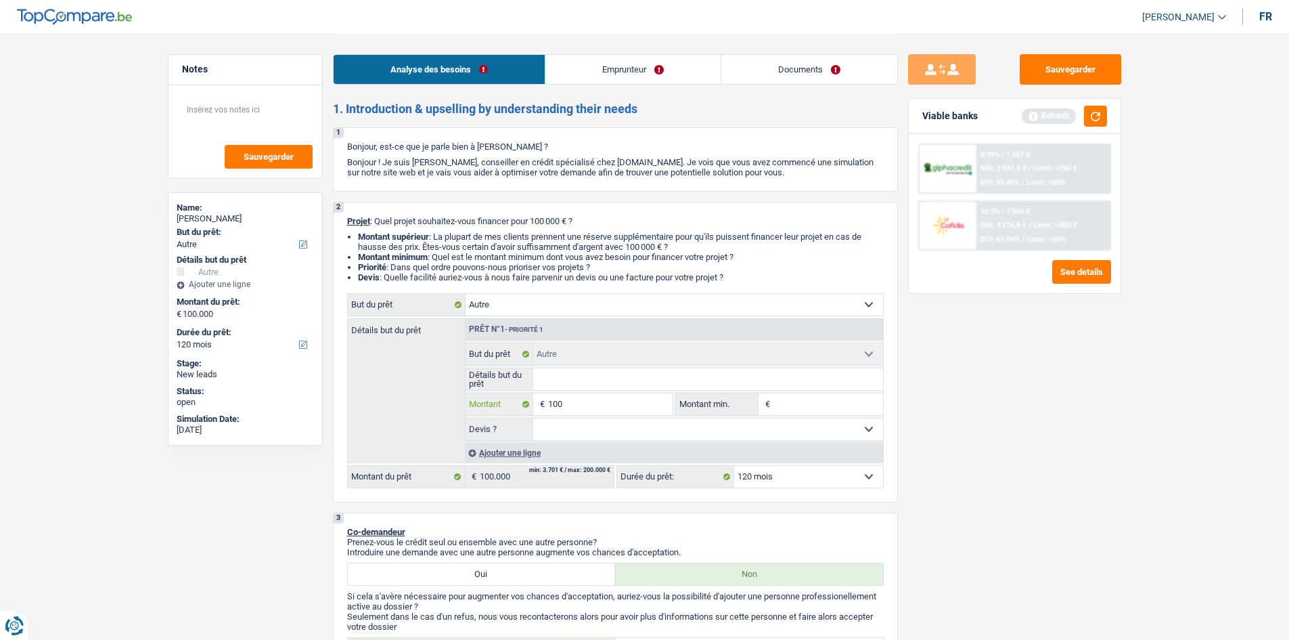
type input "10"
type input "1"
type input "9"
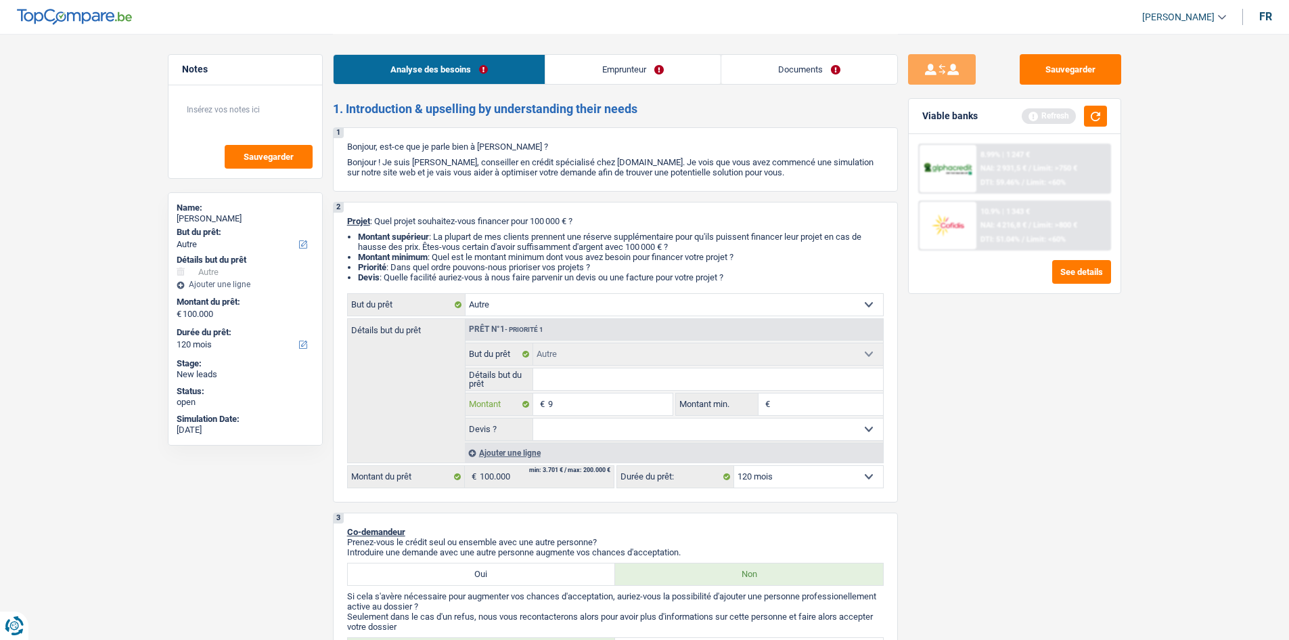
type input "99"
type input "999"
type input "9.990"
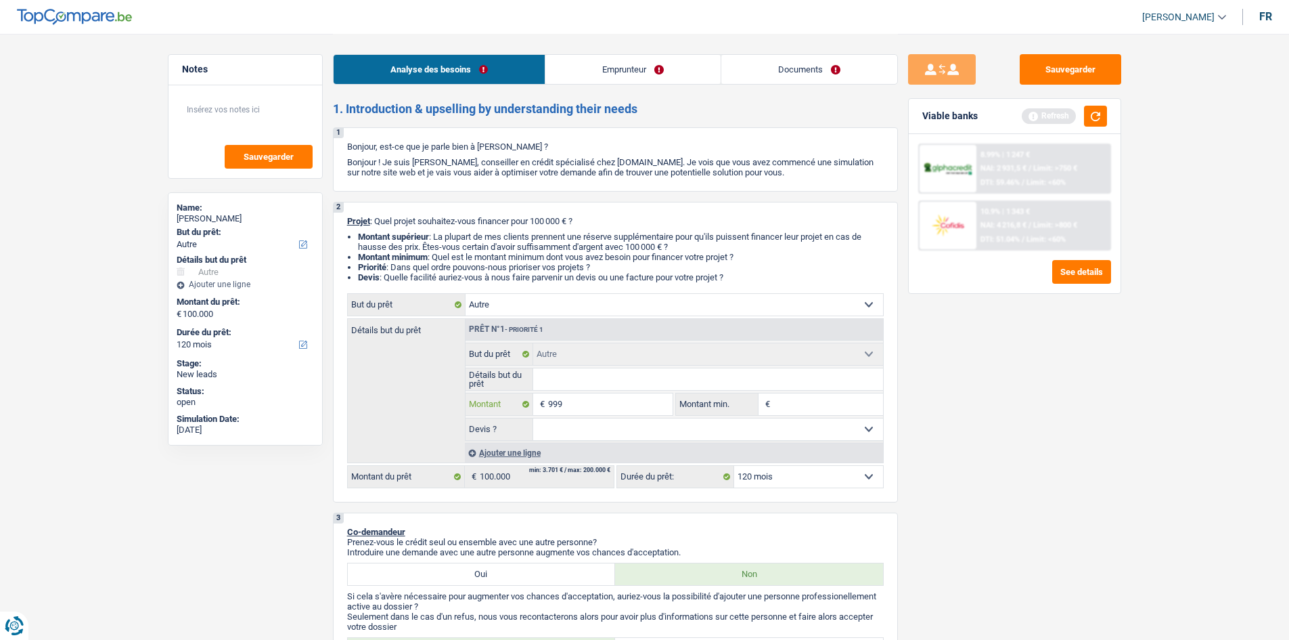
type input "9.990"
type input "99.900"
click at [804, 399] on input "Montant min." at bounding box center [829, 404] width 110 height 22
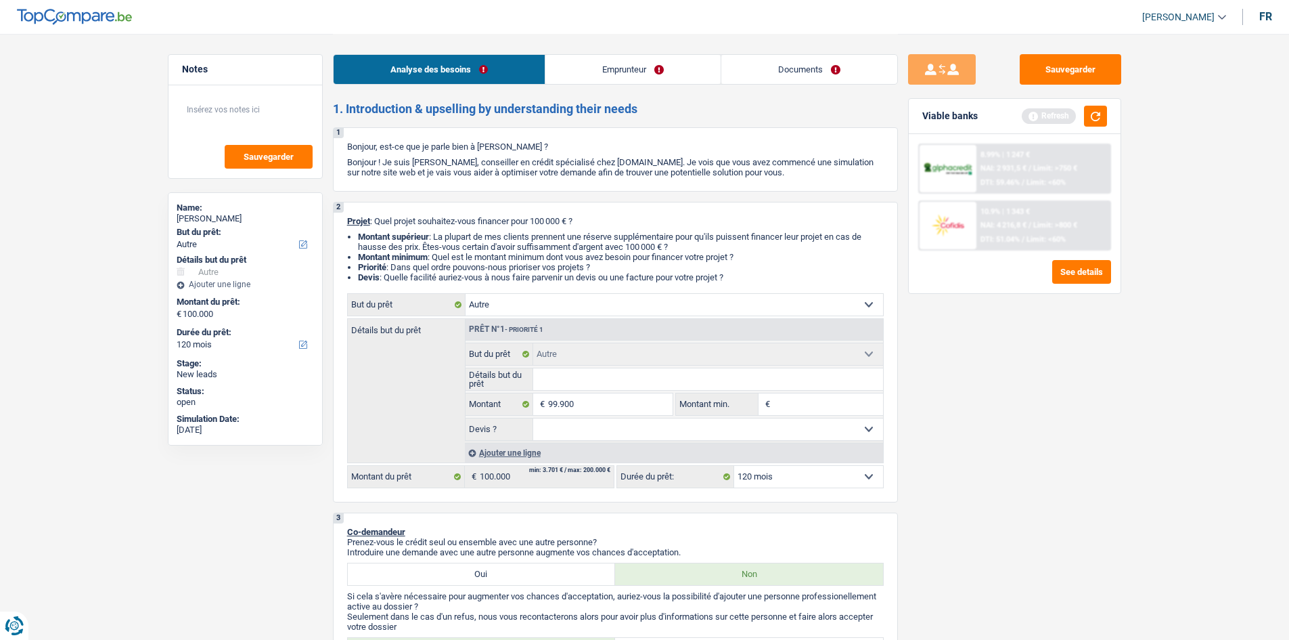
type input "99.900"
select select "144"
type input "99.900"
select select "144"
type input "99.900"
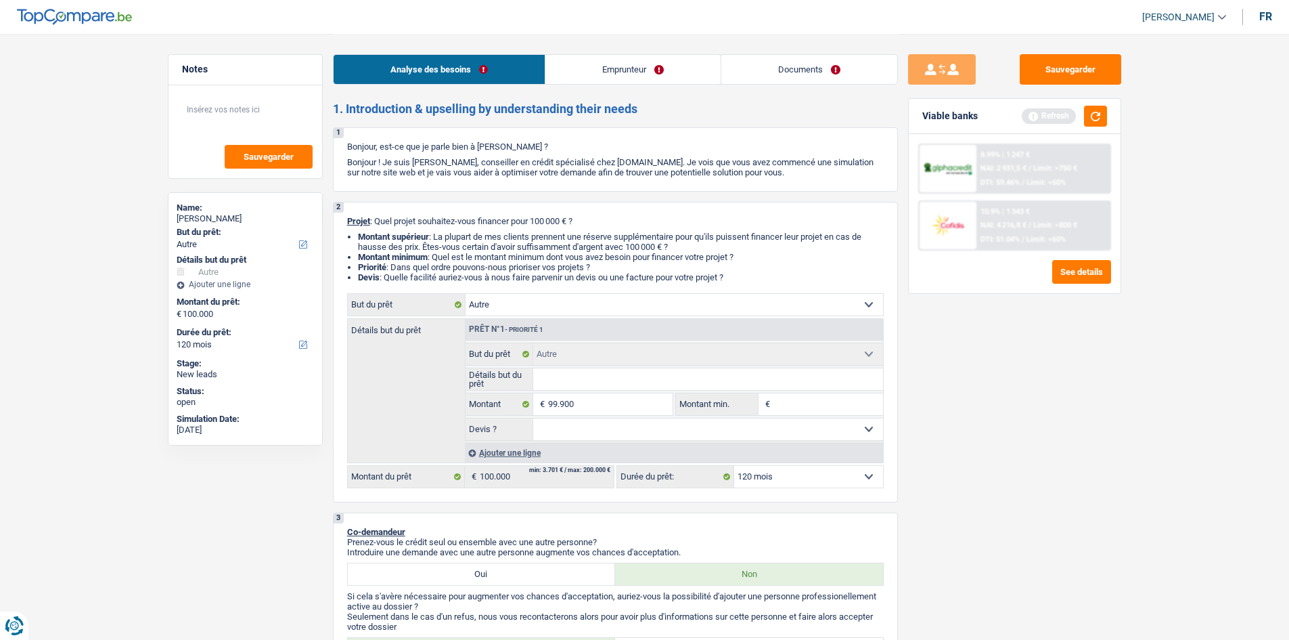
select select "144"
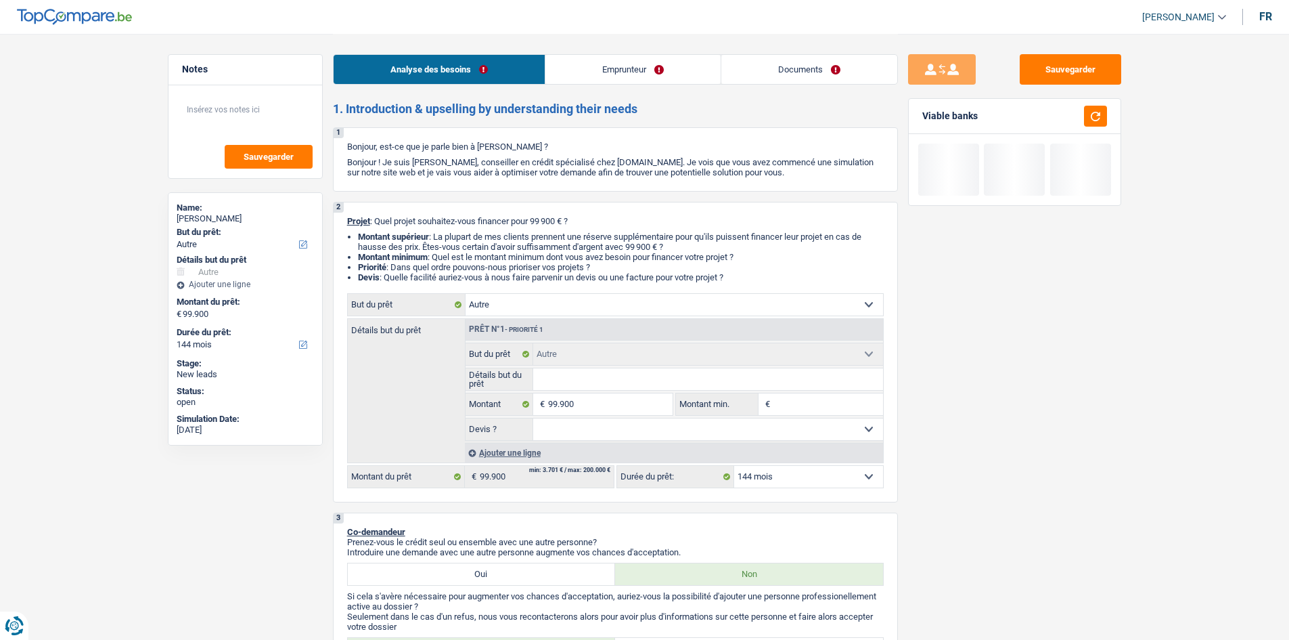
type input "7"
type input "70"
type input "700"
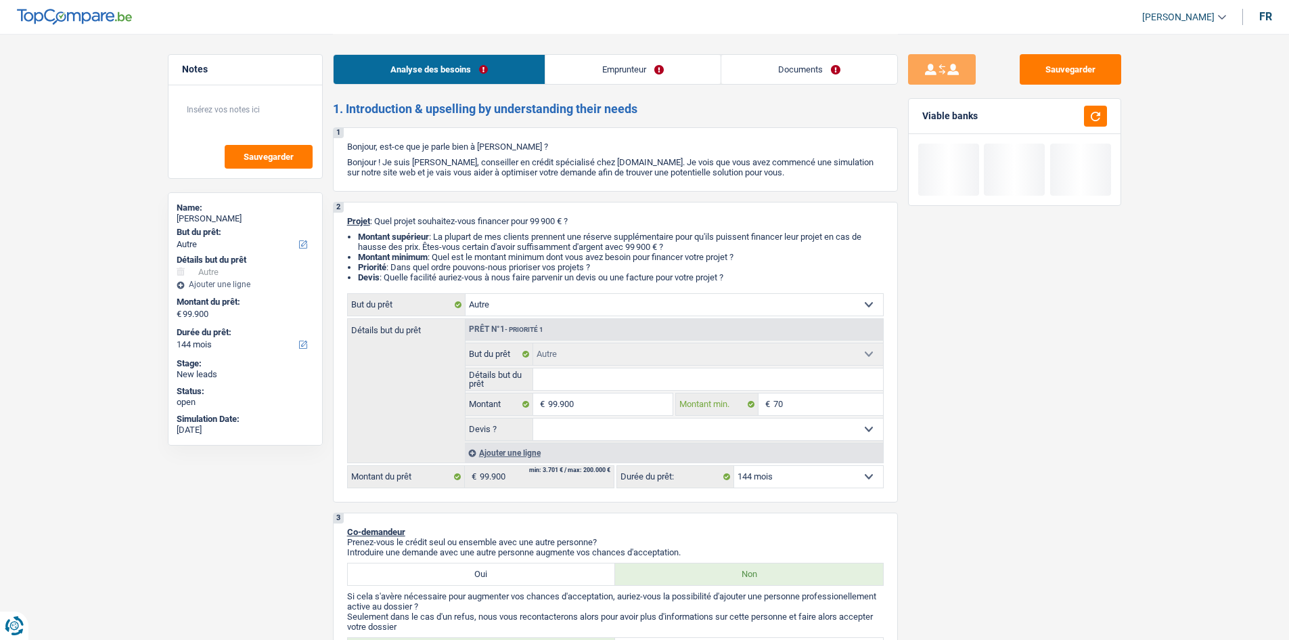
type input "700"
type input "7.000"
click at [984, 433] on div "Sauvegarder Viable banks" at bounding box center [1015, 336] width 234 height 564
click at [830, 400] on input "7.000" at bounding box center [829, 404] width 110 height 22
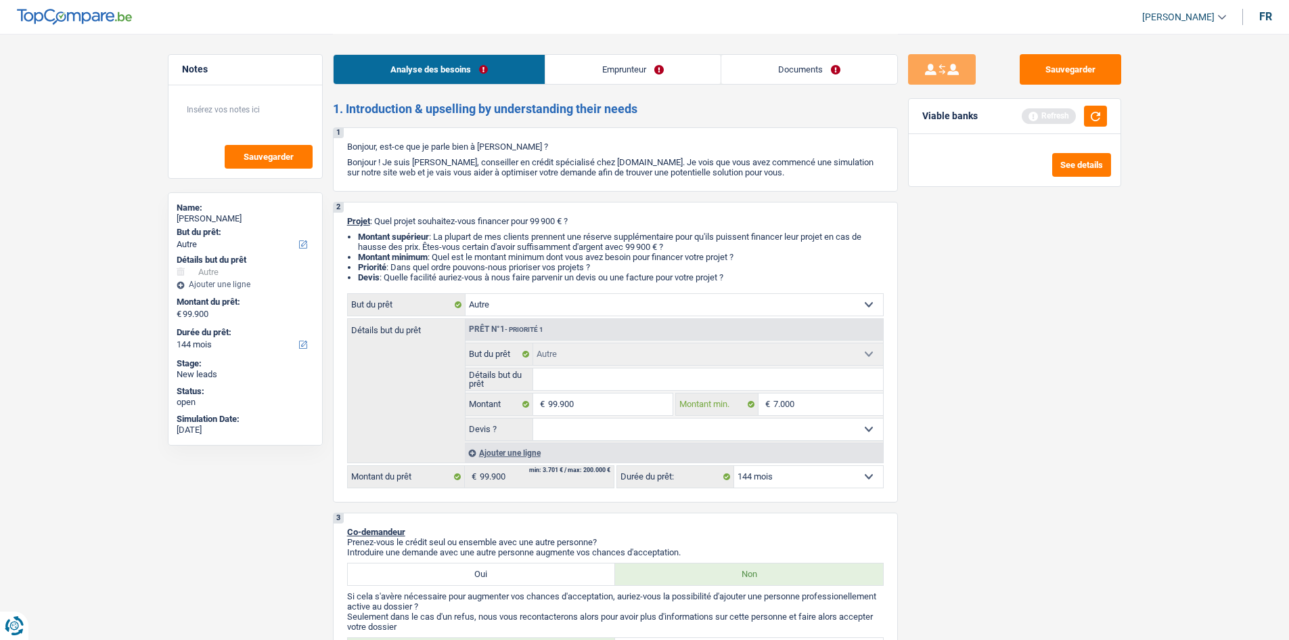
type input "70.000"
click at [1036, 432] on div "Sauvegarder Viable banks Refresh See details" at bounding box center [1015, 336] width 234 height 564
drag, startPoint x: 777, startPoint y: 483, endPoint x: 770, endPoint y: 481, distance: 7.9
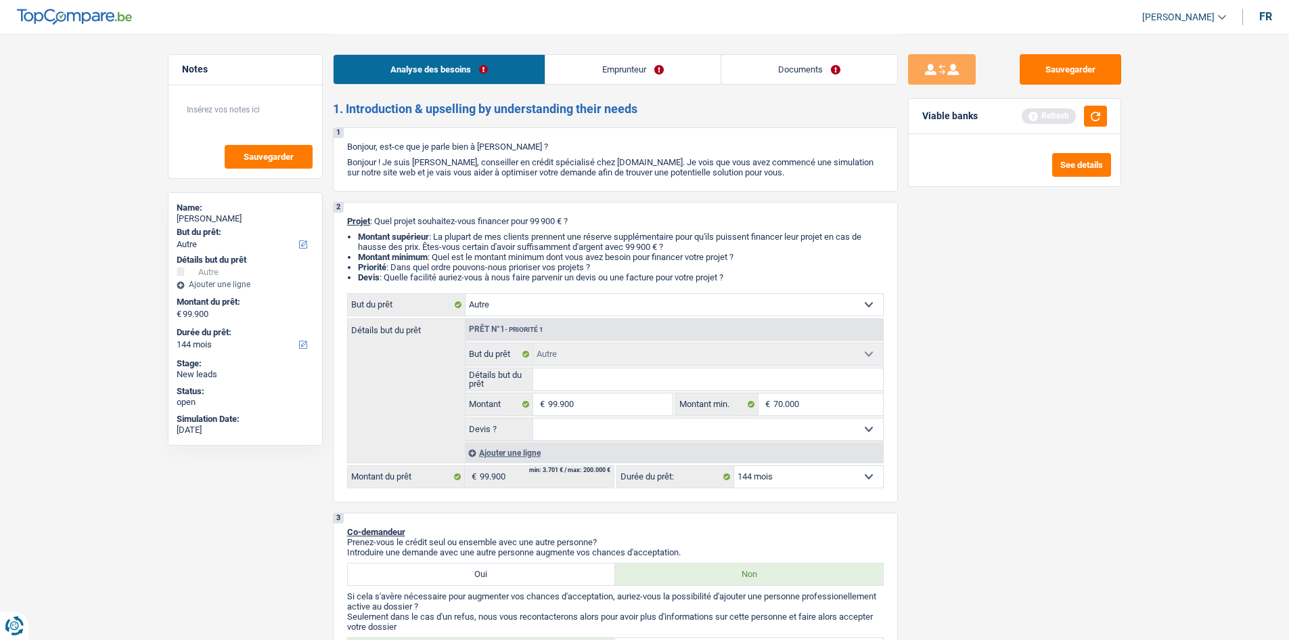
click at [770, 482] on select "12 mois 18 mois 24 mois 30 mois 36 mois 42 mois 48 mois 60 mois 72 mois 84 mois…" at bounding box center [808, 477] width 149 height 22
select select "120"
click at [734, 466] on select "12 mois 18 mois 24 mois 30 mois 36 mois 42 mois 48 mois 60 mois 72 mois 84 mois…" at bounding box center [808, 477] width 149 height 22
select select "120"
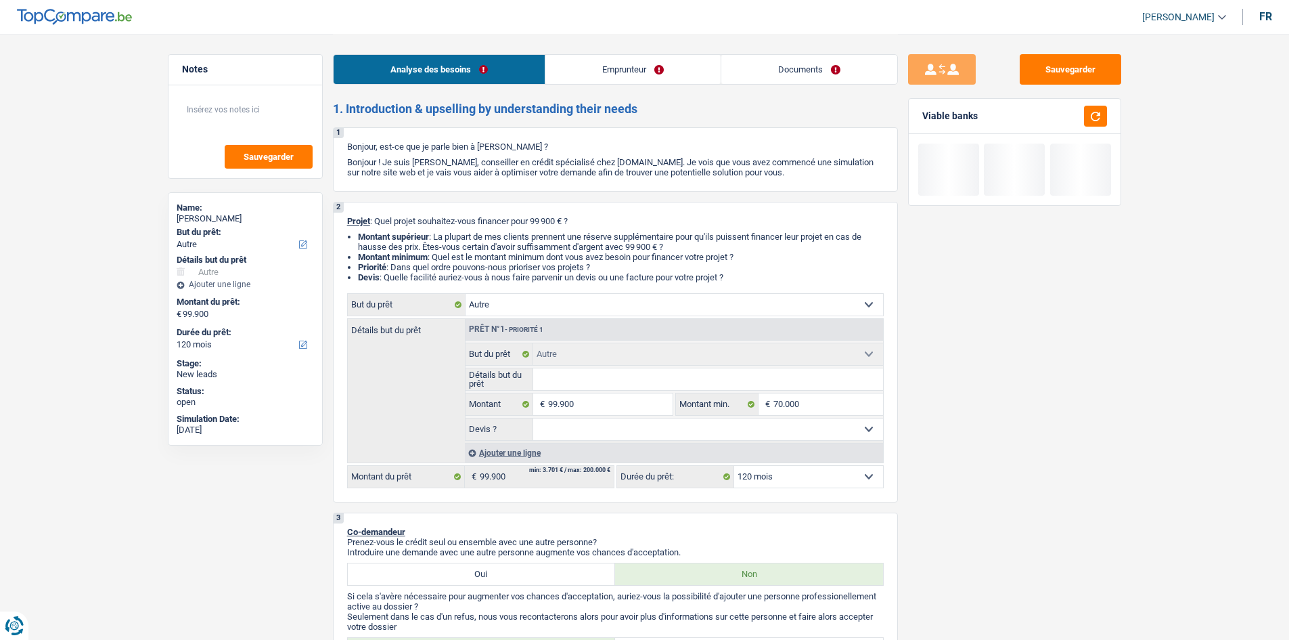
drag, startPoint x: 1237, startPoint y: 332, endPoint x: 1219, endPoint y: 331, distance: 17.6
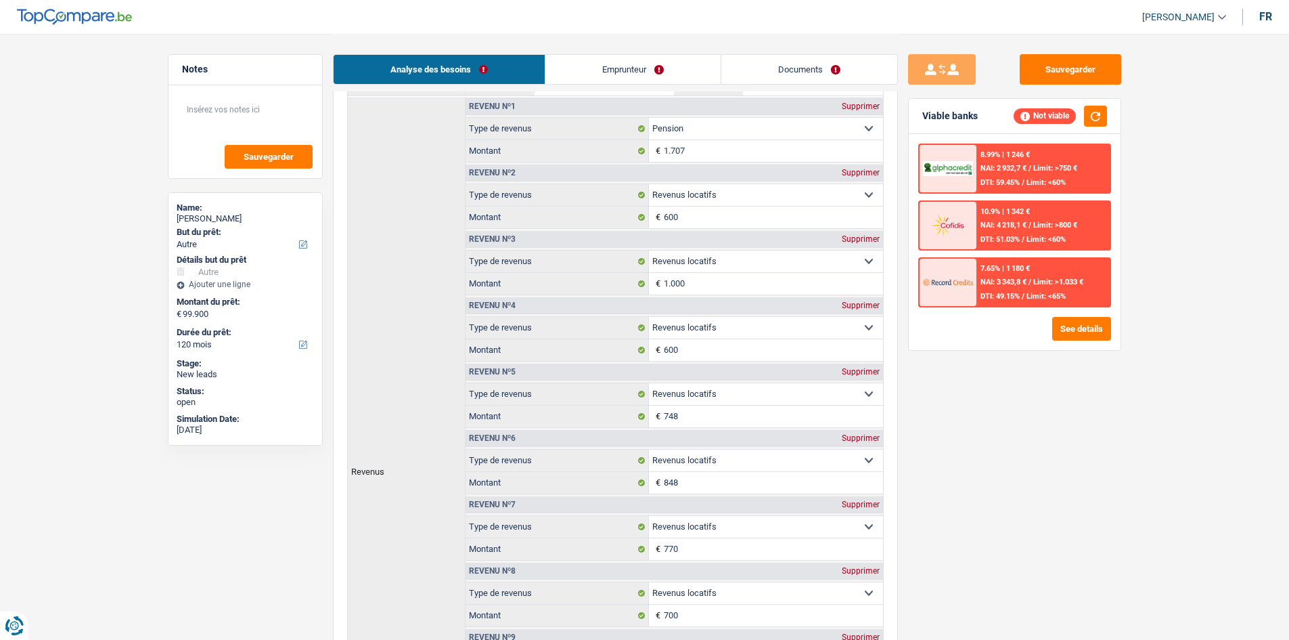
scroll to position [609, 0]
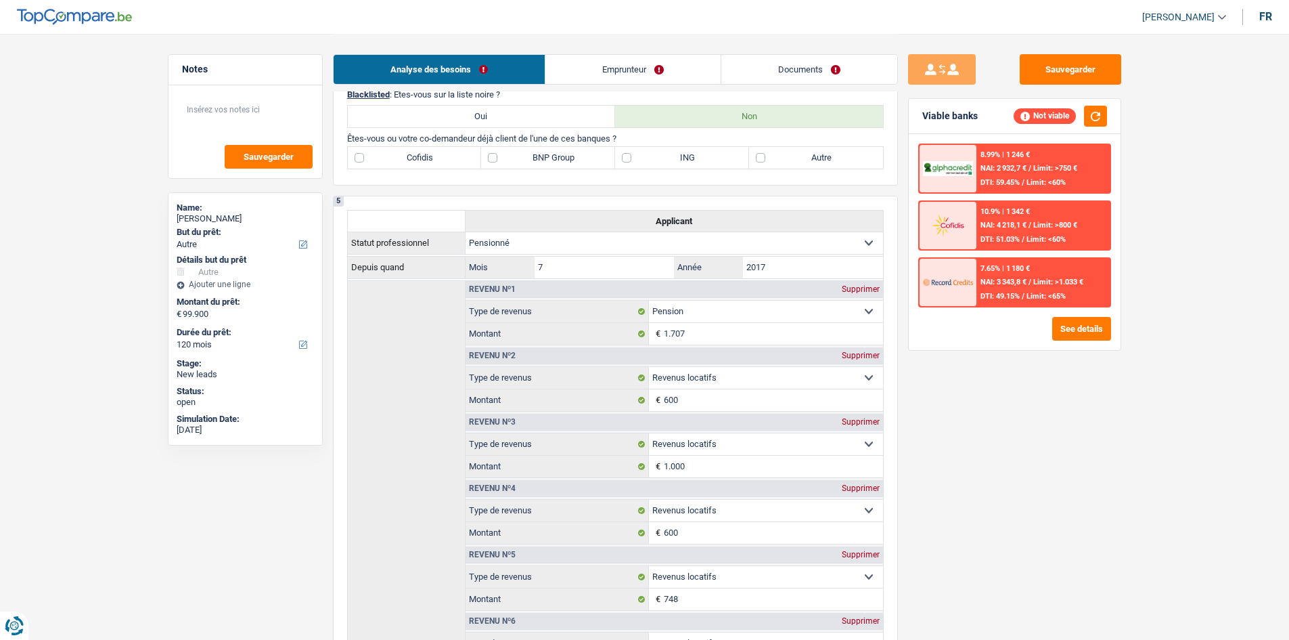
click at [627, 69] on link "Emprunteur" at bounding box center [633, 69] width 175 height 29
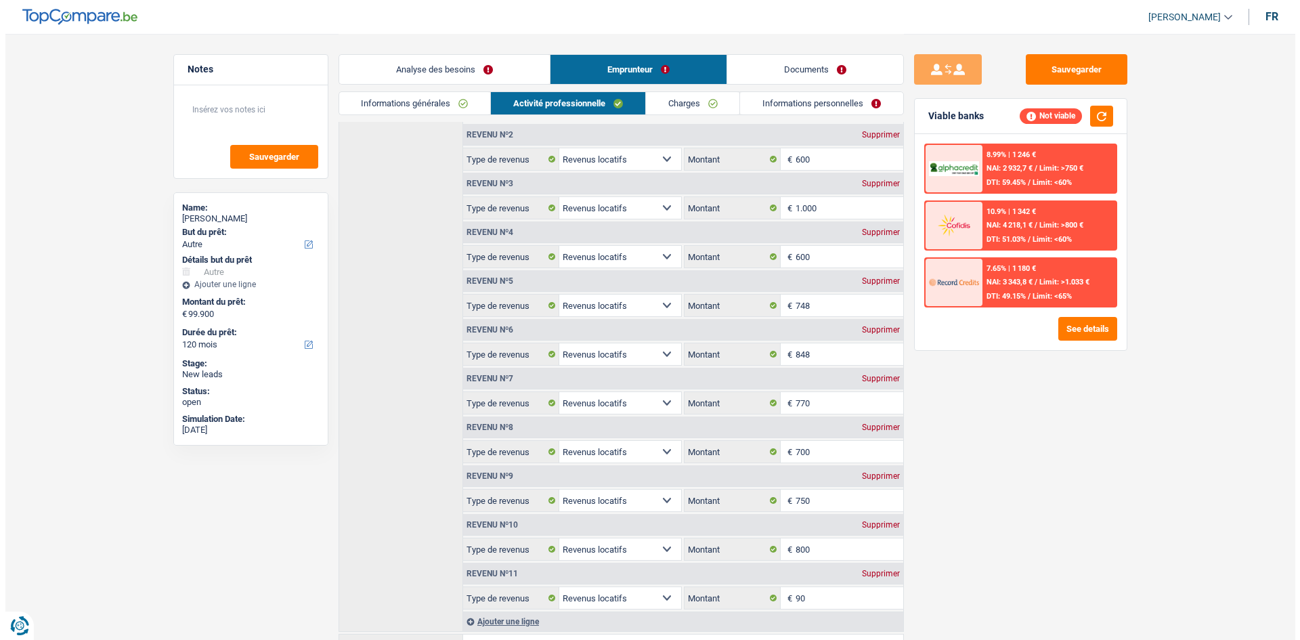
scroll to position [0, 0]
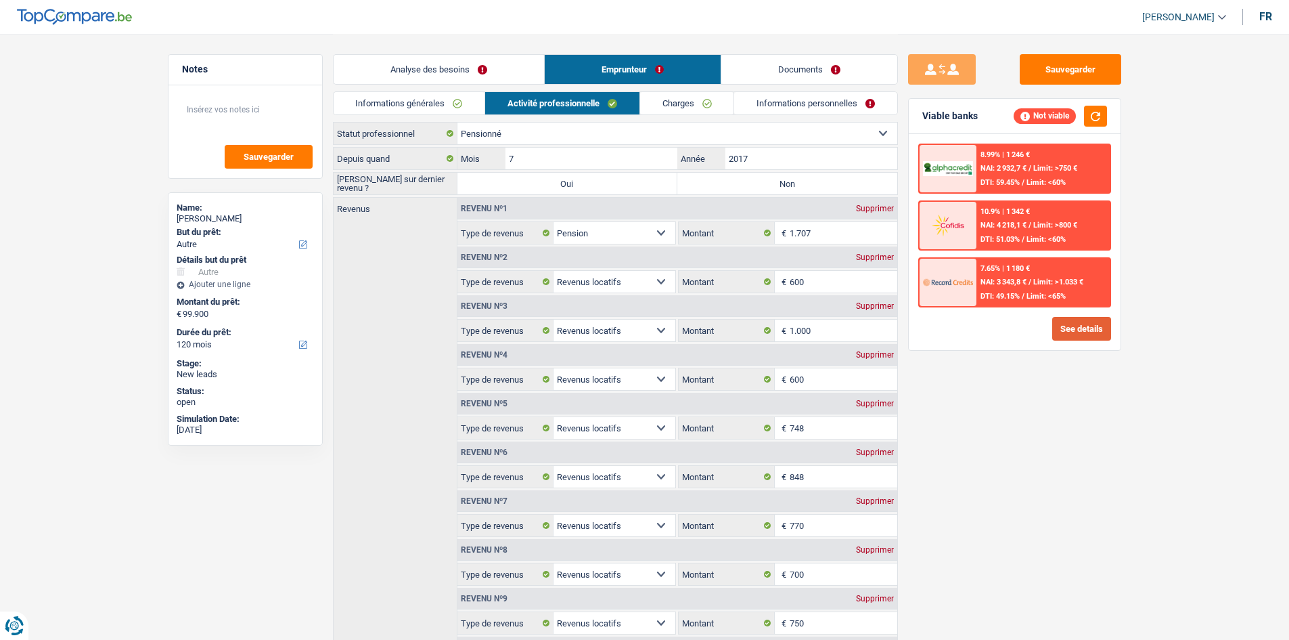
click at [1086, 330] on button "See details" at bounding box center [1082, 329] width 59 height 24
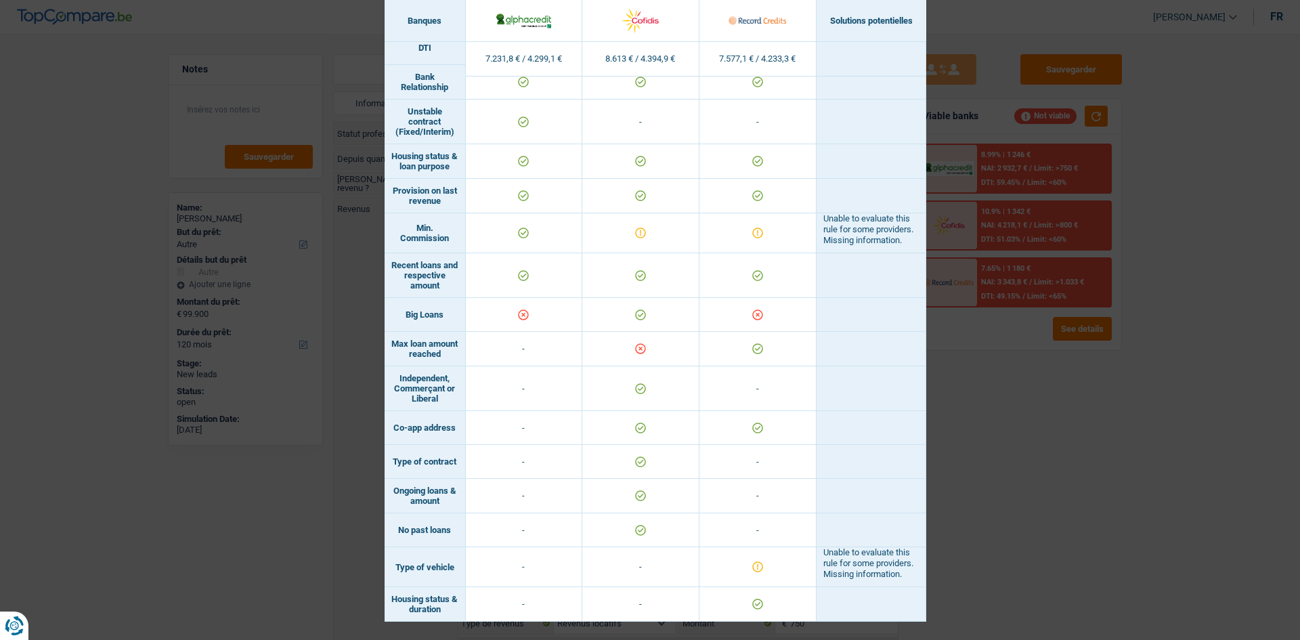
scroll to position [674, 0]
click at [996, 389] on div "Banks conditions × Banques Solutions potentielles Revenus / Charges 7.231,8 € /…" at bounding box center [650, 320] width 1300 height 640
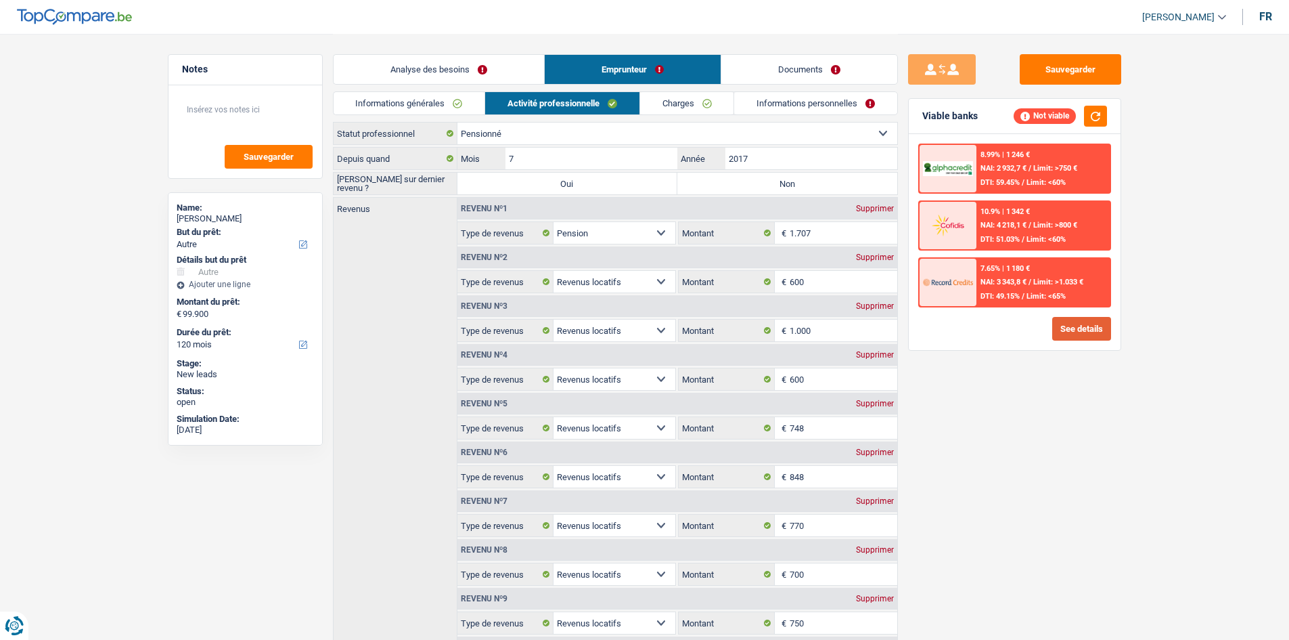
click at [1063, 330] on button "See details" at bounding box center [1082, 329] width 59 height 24
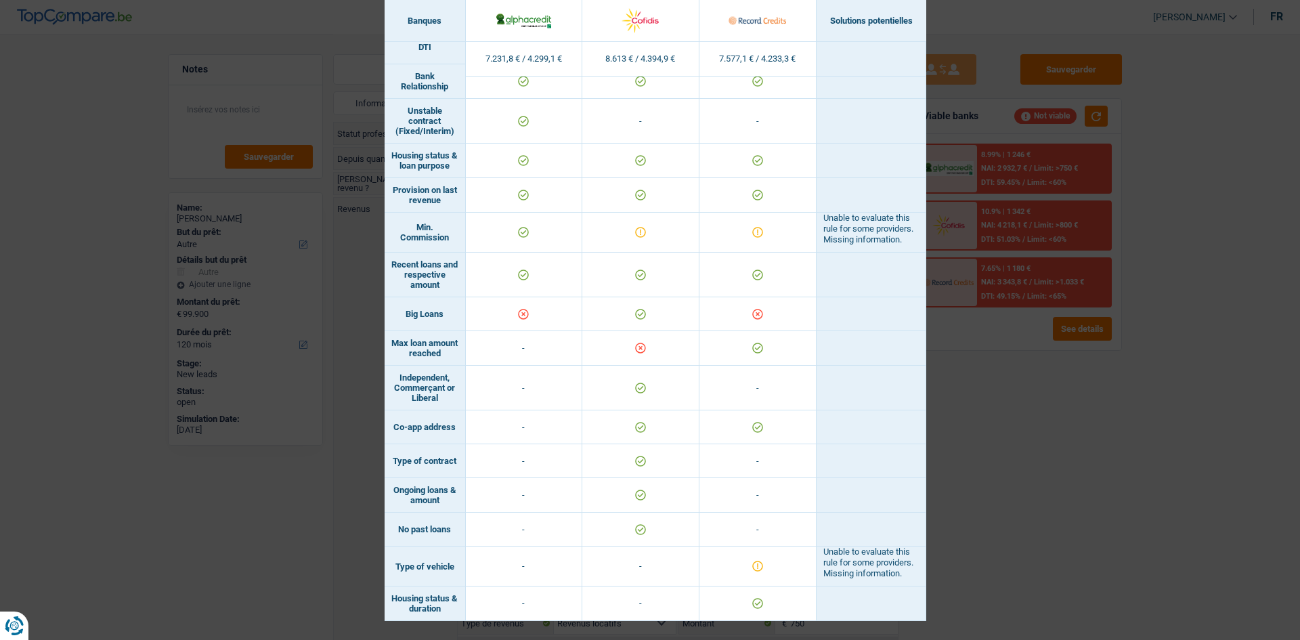
click at [1053, 515] on div "Banks conditions × Banques Solutions potentielles Revenus / Charges 7.231,8 € /…" at bounding box center [650, 320] width 1300 height 640
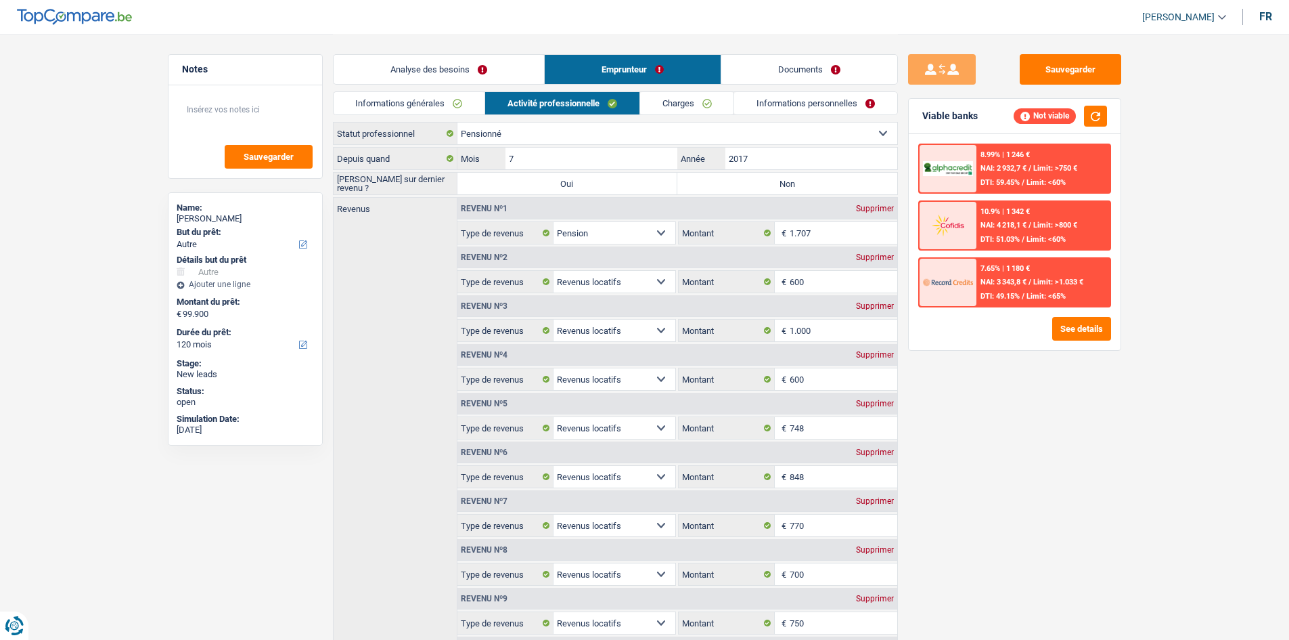
drag, startPoint x: 401, startPoint y: 76, endPoint x: 407, endPoint y: 81, distance: 7.2
click at [401, 76] on link "Analyse des besoins" at bounding box center [439, 69] width 211 height 29
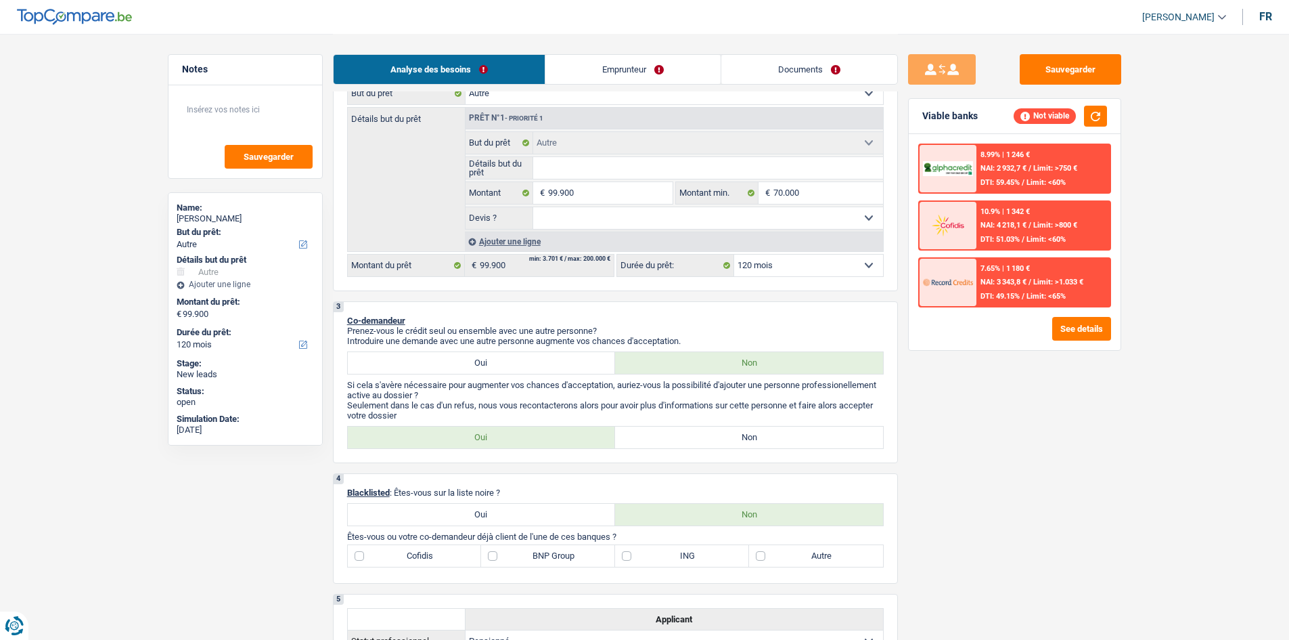
scroll to position [135, 0]
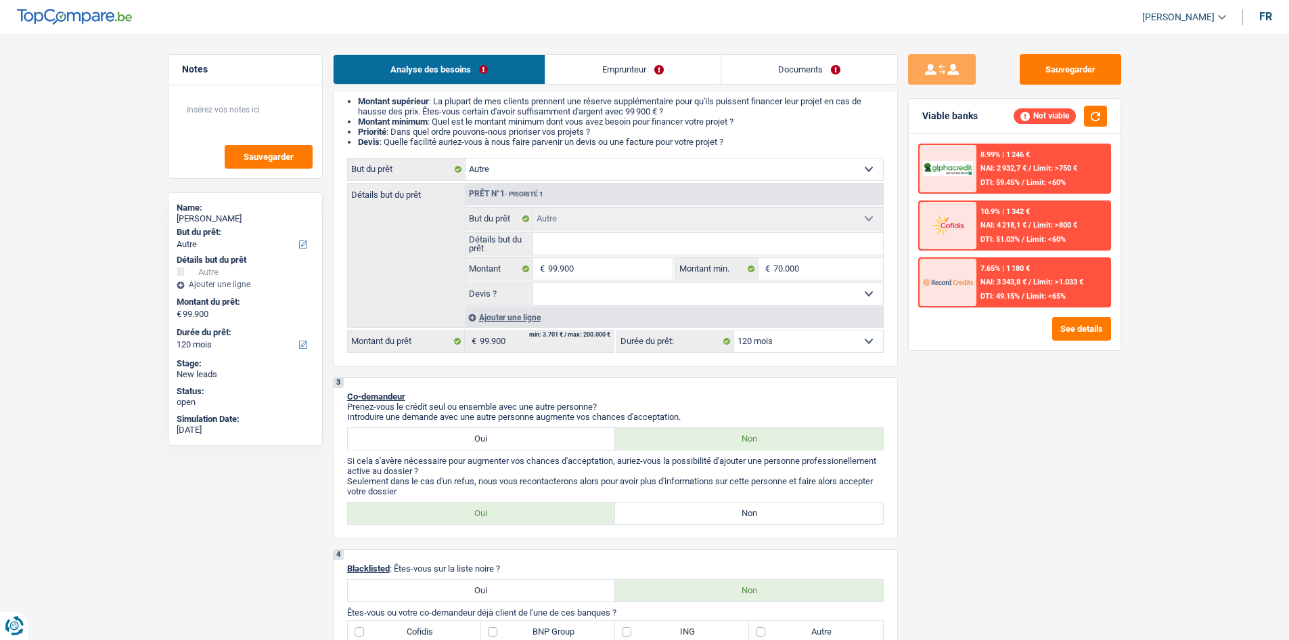
click at [552, 179] on select "Confort maison: meubles, textile, peinture, électroménager, outillage non-profe…" at bounding box center [675, 169] width 418 height 22
select select "renovation"
click at [466, 158] on select "Confort maison: meubles, textile, peinture, électroménager, outillage non-profe…" at bounding box center [675, 169] width 418 height 22
select select "other"
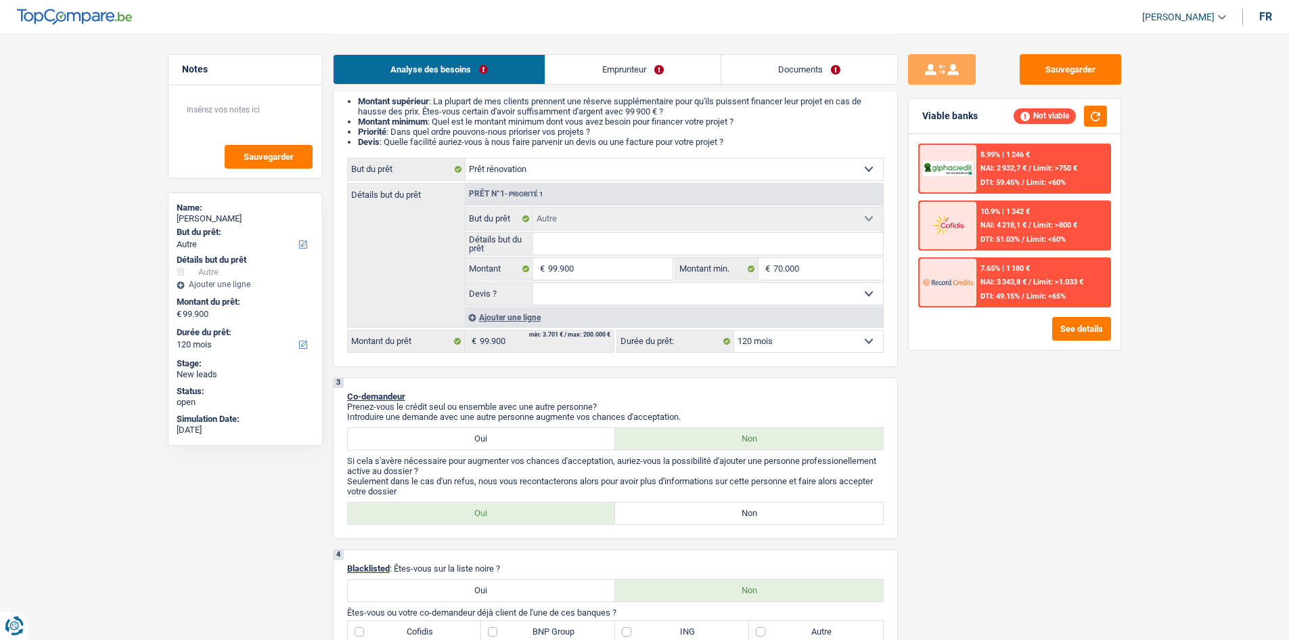
select select "other"
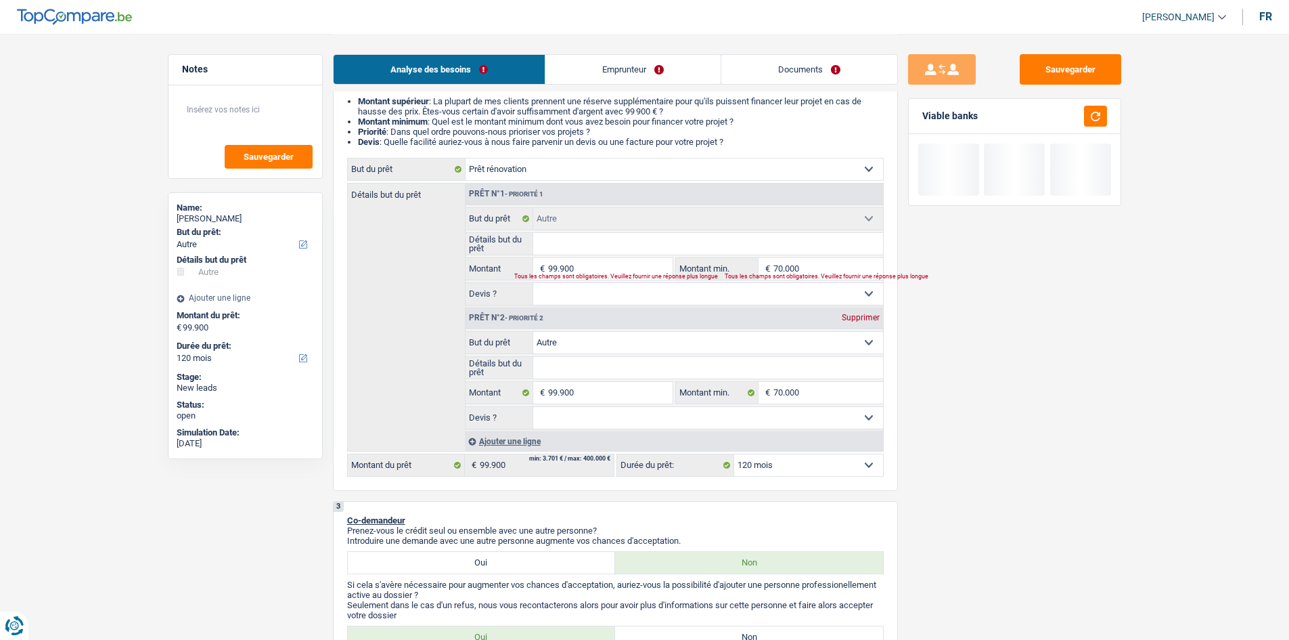
select select "renovation"
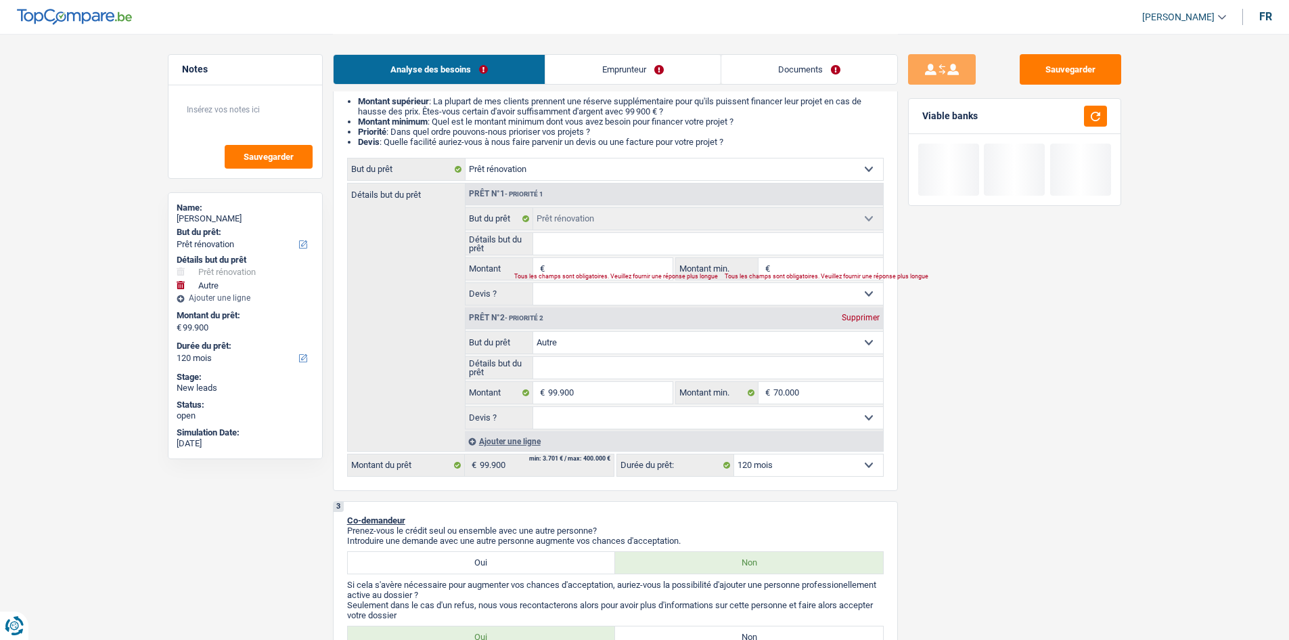
click at [856, 317] on div "Supprimer" at bounding box center [861, 317] width 45 height 8
type input "0"
select select
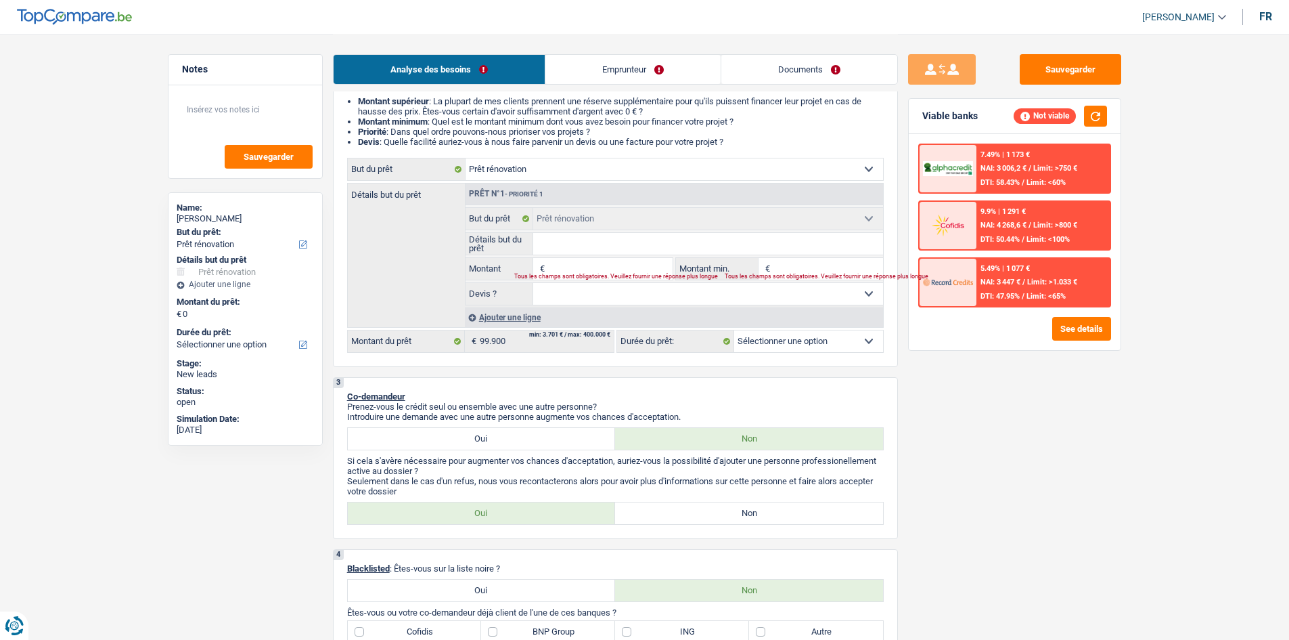
click at [561, 269] on input "Montant" at bounding box center [610, 269] width 124 height 22
type input "9"
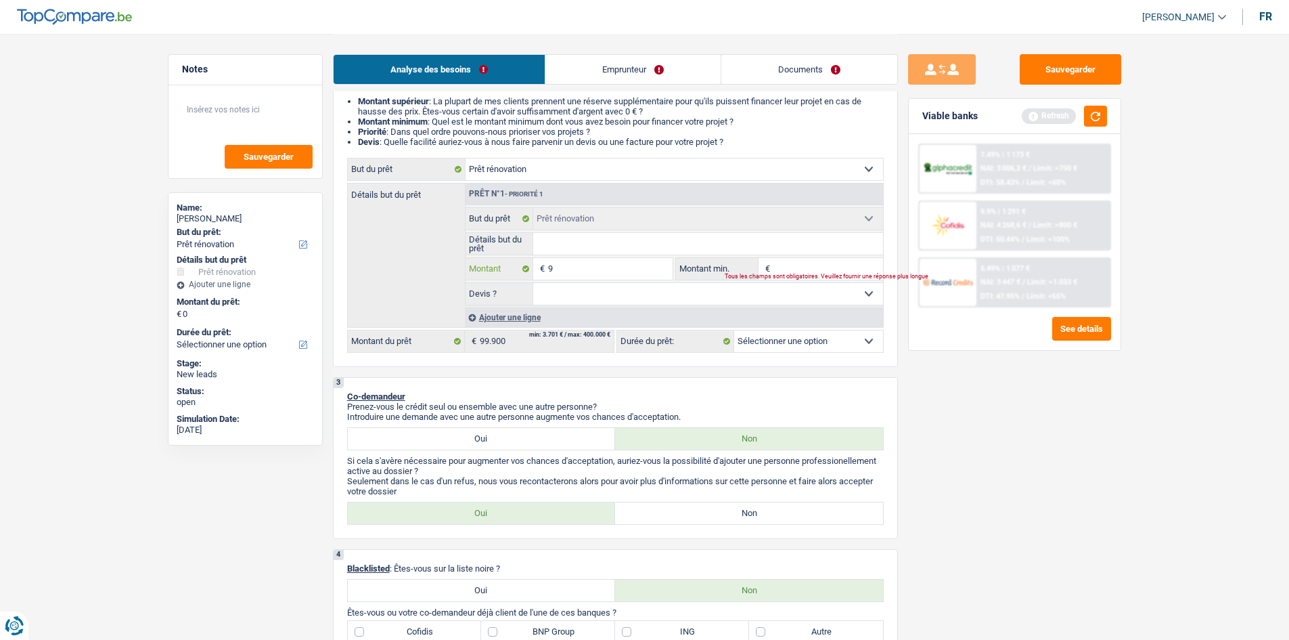
type input "99"
type input "999"
type input "9.999"
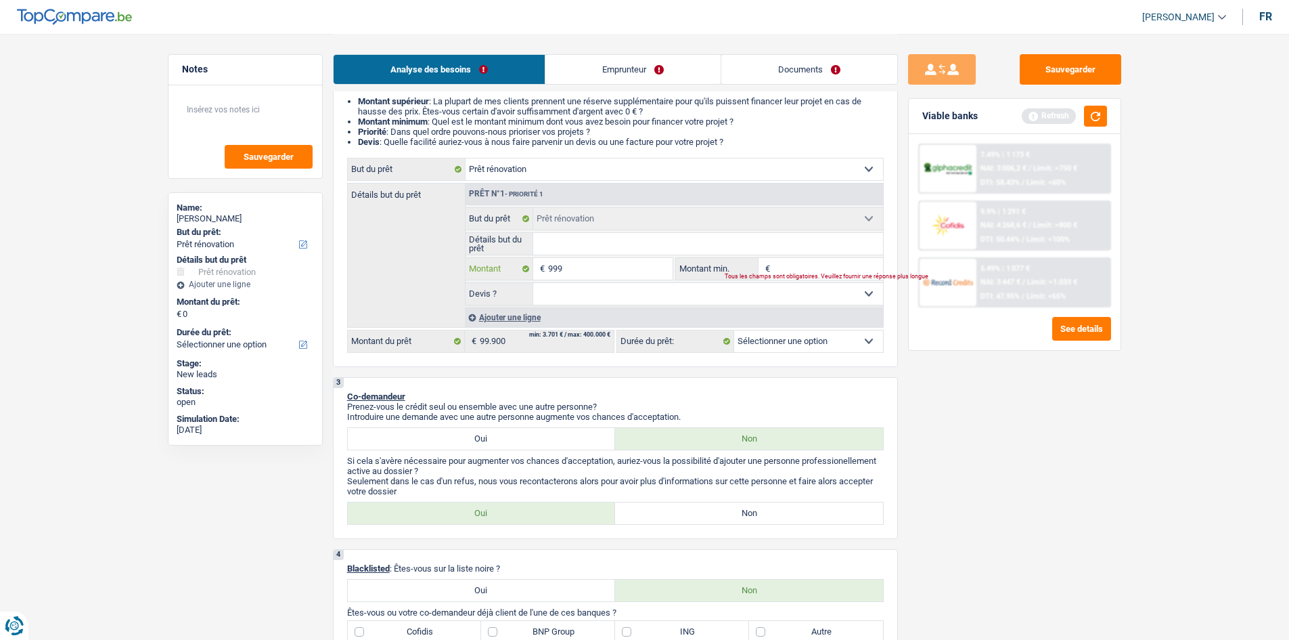
type input "9.999"
type input "99.999"
type input "999.999"
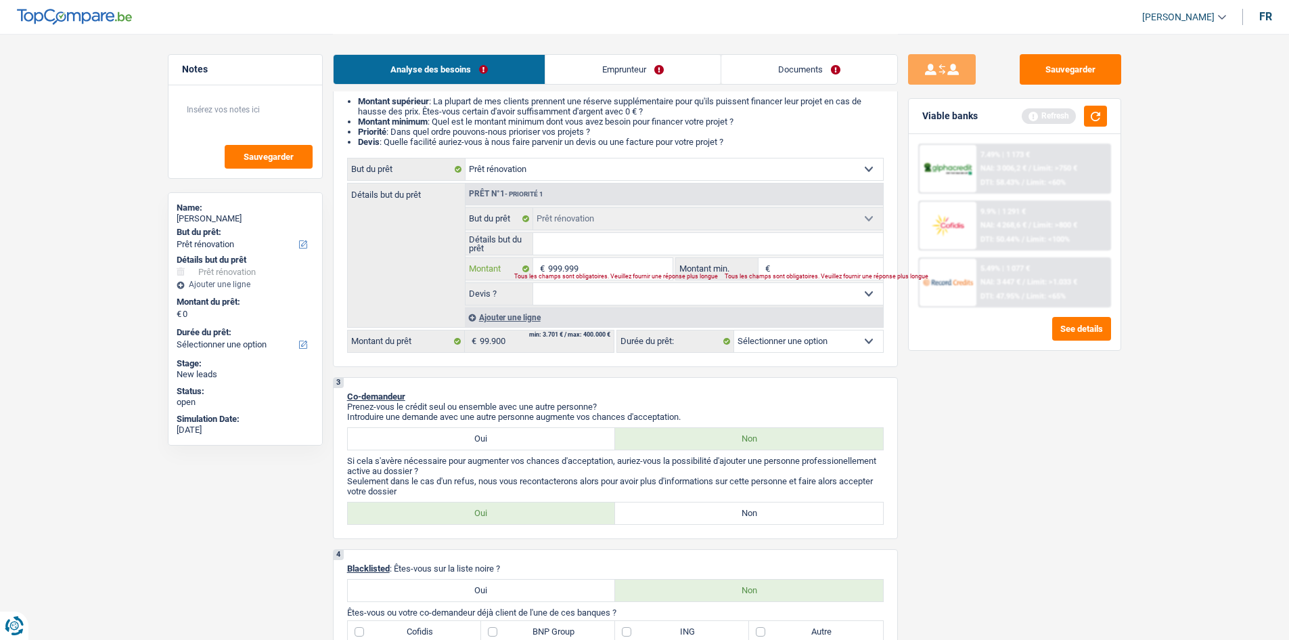
type input "999.999"
click at [862, 363] on div "2 Projet : Quel projet souhaitez-vous financer pour 0 € ? Montant supérieur : L…" at bounding box center [615, 216] width 565 height 301
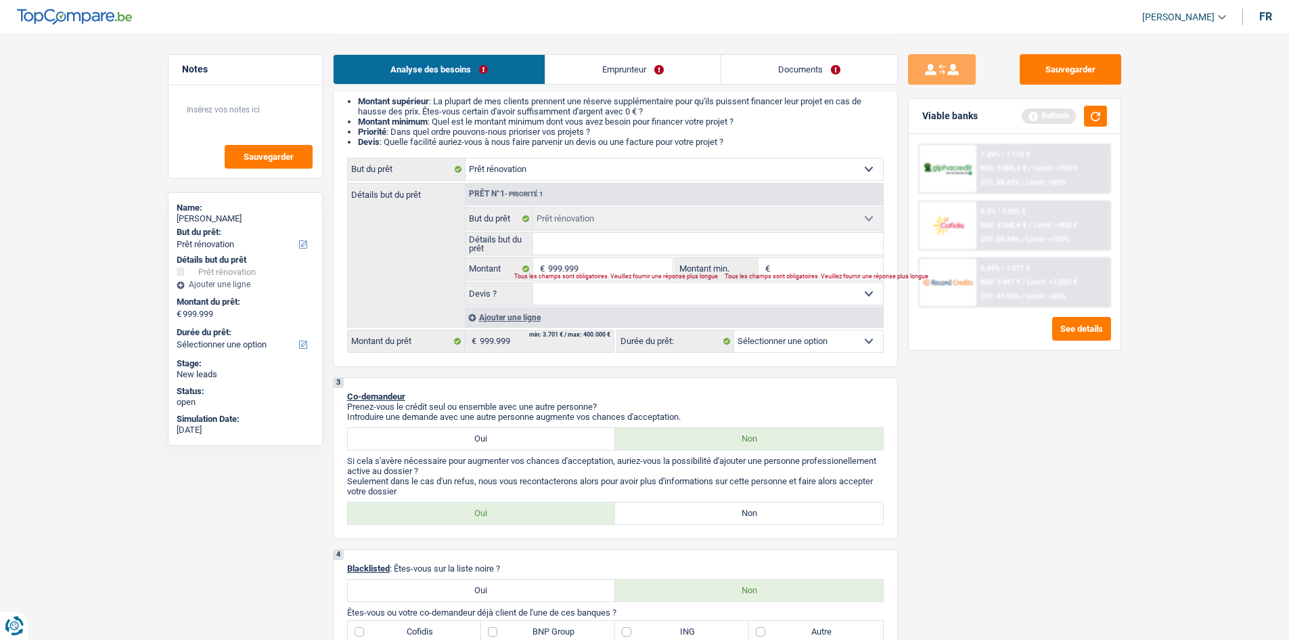
select select "144"
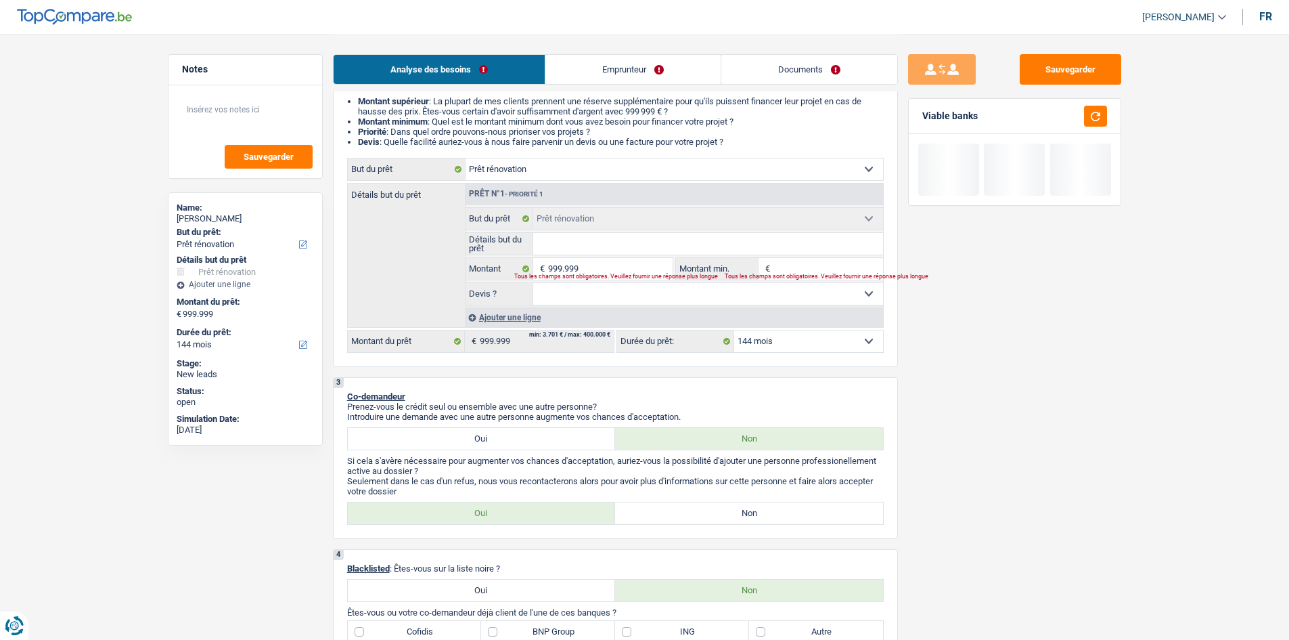
click at [784, 264] on input "Montant min." at bounding box center [829, 269] width 110 height 22
type input "7"
type input "70"
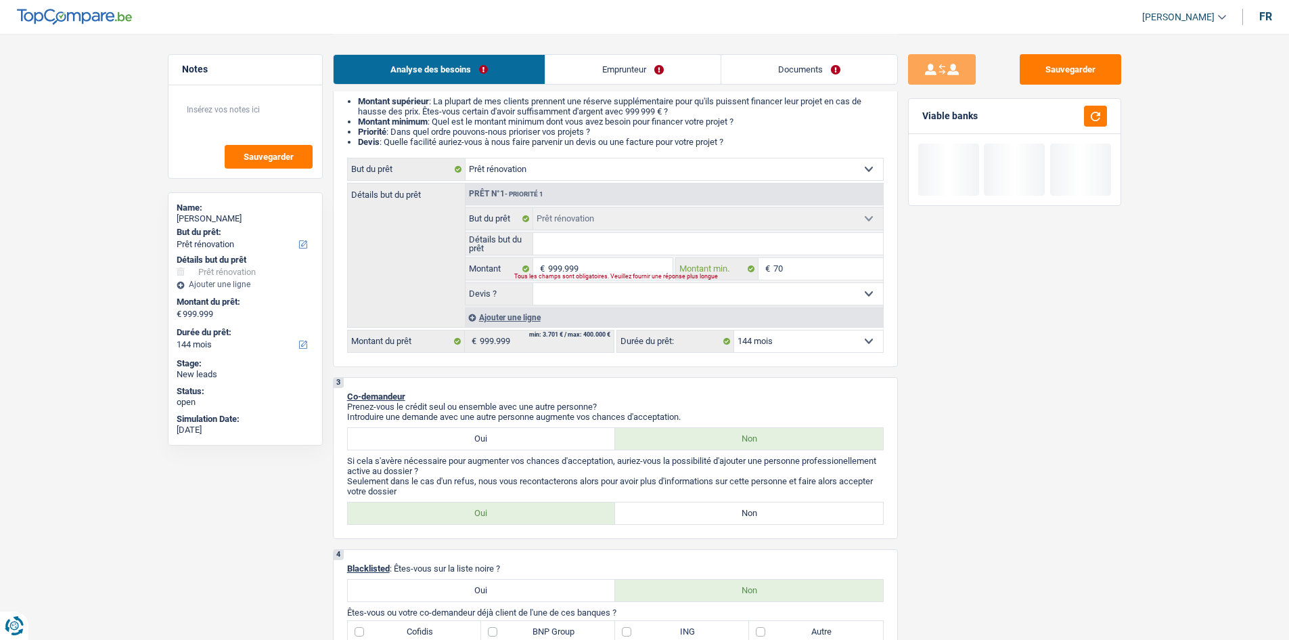
type input "700"
type input "7.000"
click at [986, 343] on div "Sauvegarder Viable banks Not viable See details" at bounding box center [1015, 336] width 234 height 564
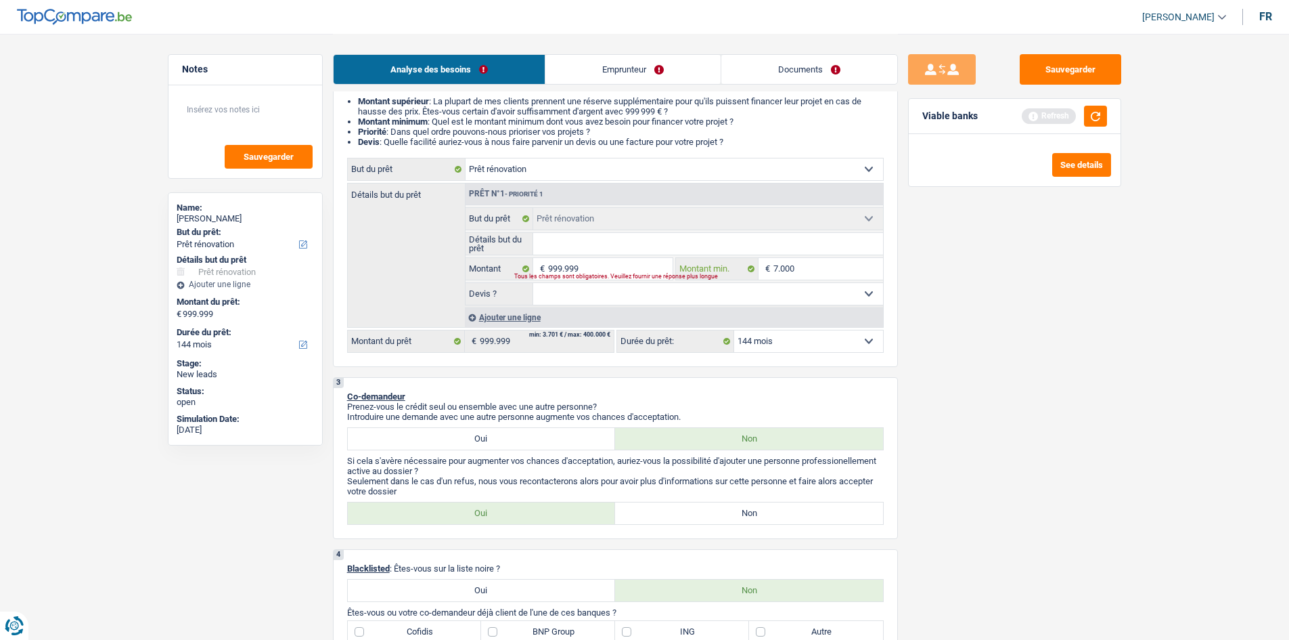
click at [805, 272] on input "7.000" at bounding box center [829, 269] width 110 height 22
type input "70.000"
click at [1023, 317] on div "Sauvegarder Viable banks Refresh See details" at bounding box center [1015, 336] width 234 height 564
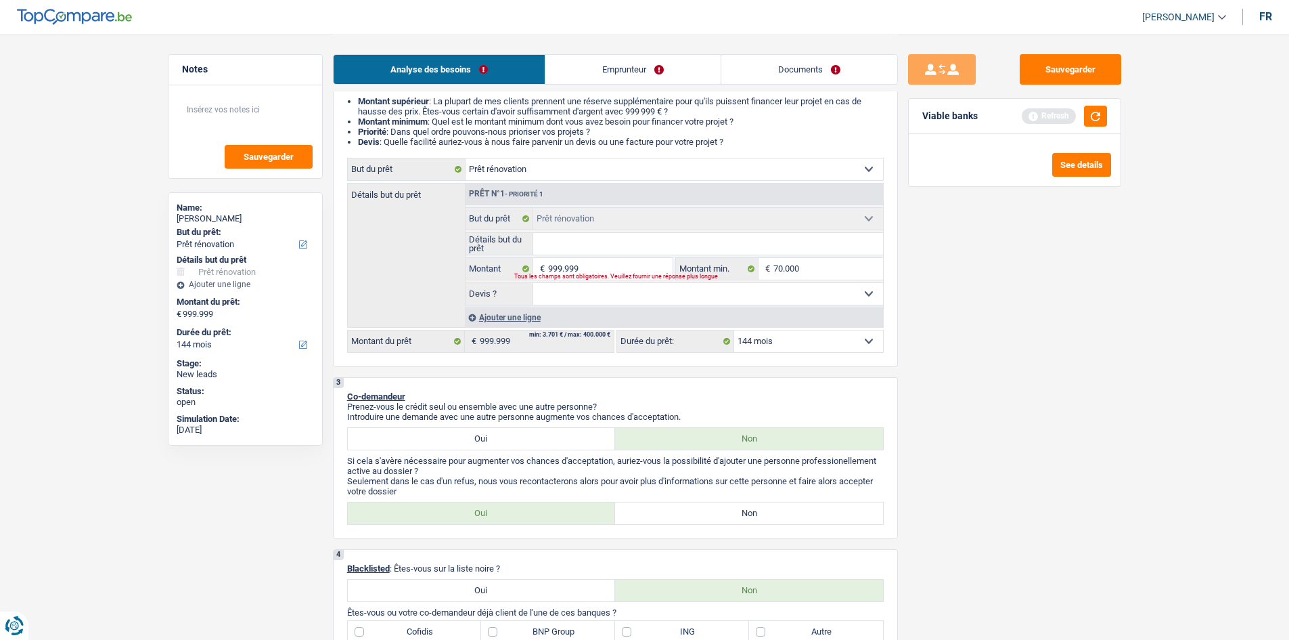
click at [713, 294] on select "Oui Non Non répondu Sélectionner une option" at bounding box center [708, 294] width 350 height 22
select select "yes"
click at [533, 283] on select "Oui Non Non répondu Sélectionner une option" at bounding box center [708, 294] width 350 height 22
select select "yes"
click at [686, 512] on label "Non" at bounding box center [749, 513] width 268 height 22
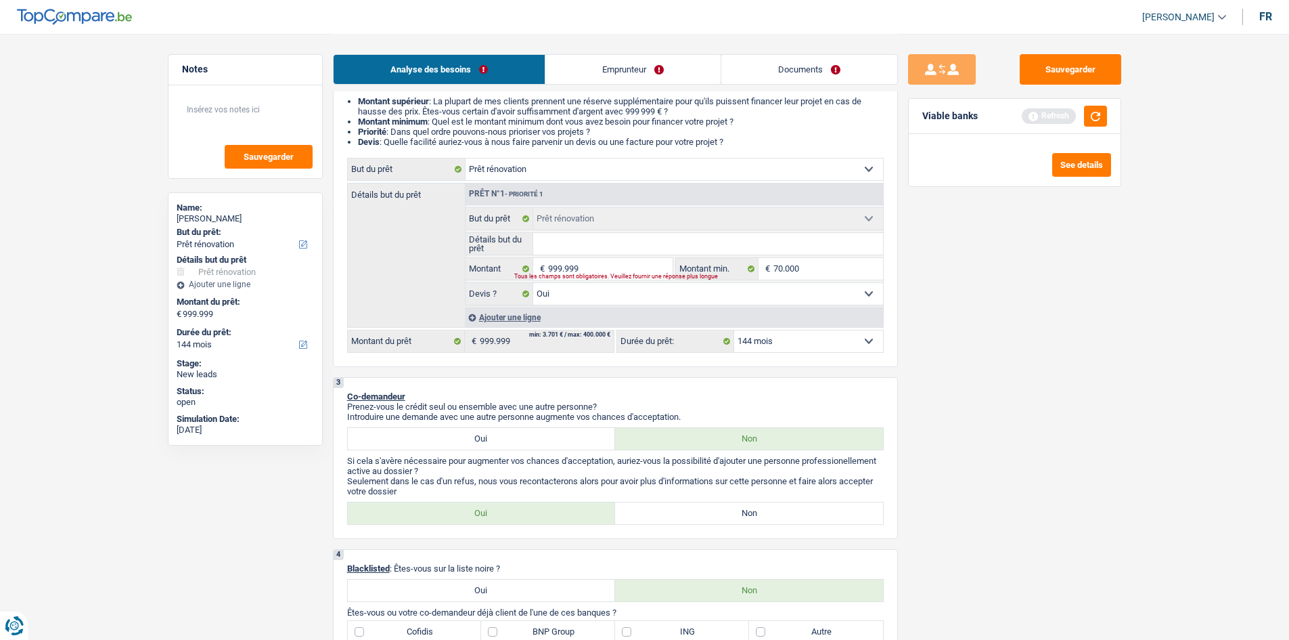
click at [686, 512] on input "Non" at bounding box center [749, 513] width 268 height 22
radio input "true"
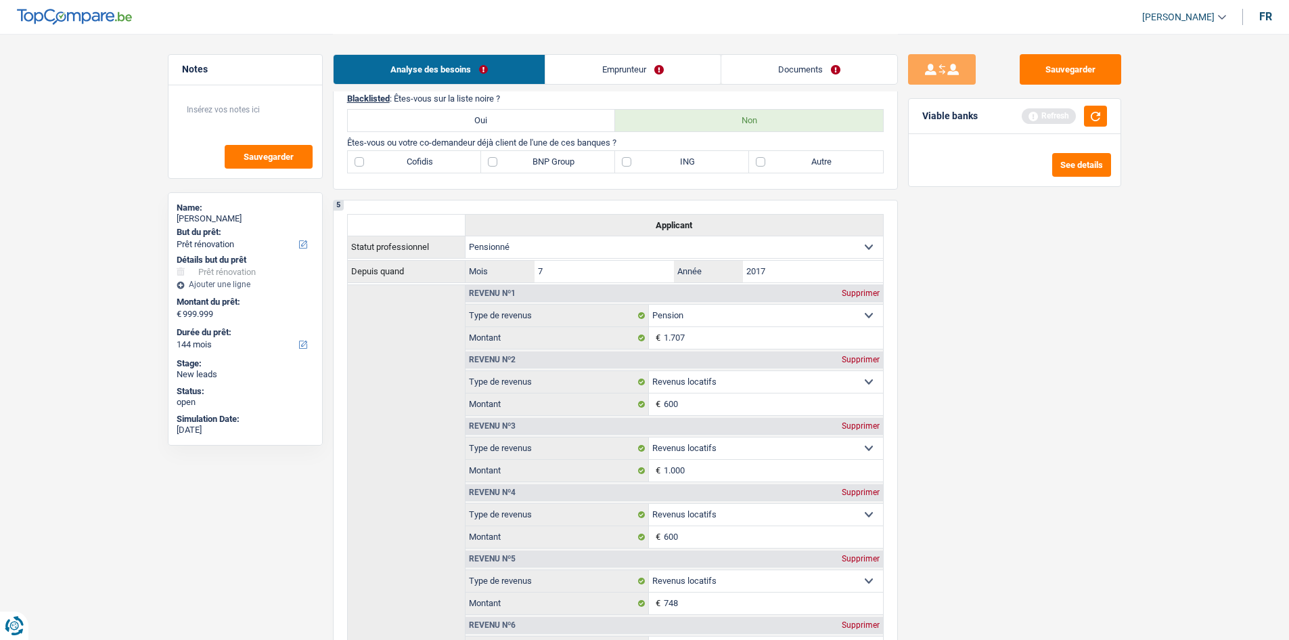
scroll to position [474, 0]
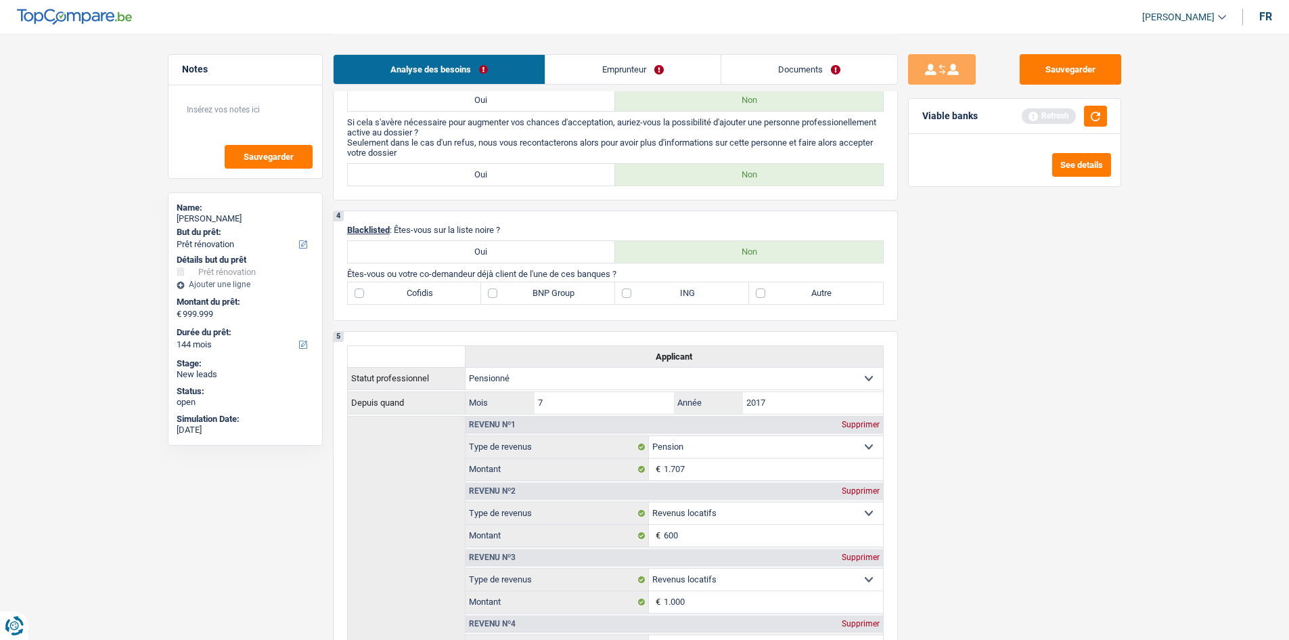
click at [638, 296] on label "ING" at bounding box center [682, 293] width 134 height 22
click at [638, 296] on input "ING" at bounding box center [682, 293] width 134 height 22
checkbox input "true"
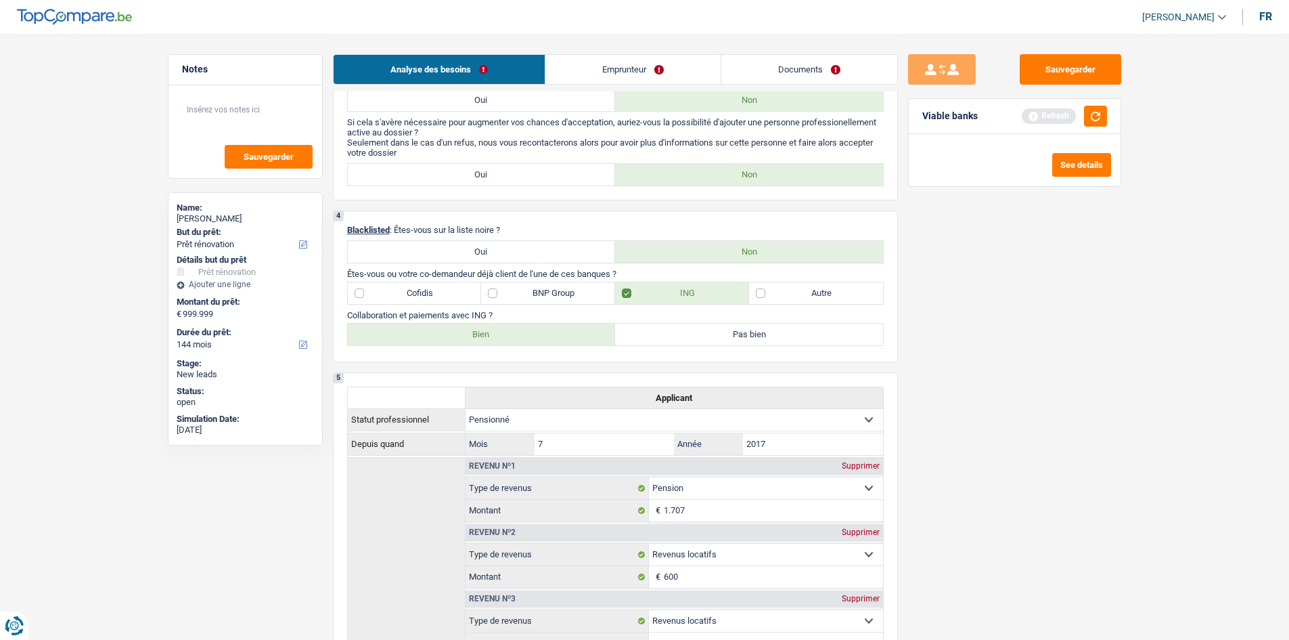
click at [521, 294] on label "BNP Group" at bounding box center [548, 293] width 134 height 22
click at [521, 294] on input "BNP Group" at bounding box center [548, 293] width 134 height 22
checkbox input "true"
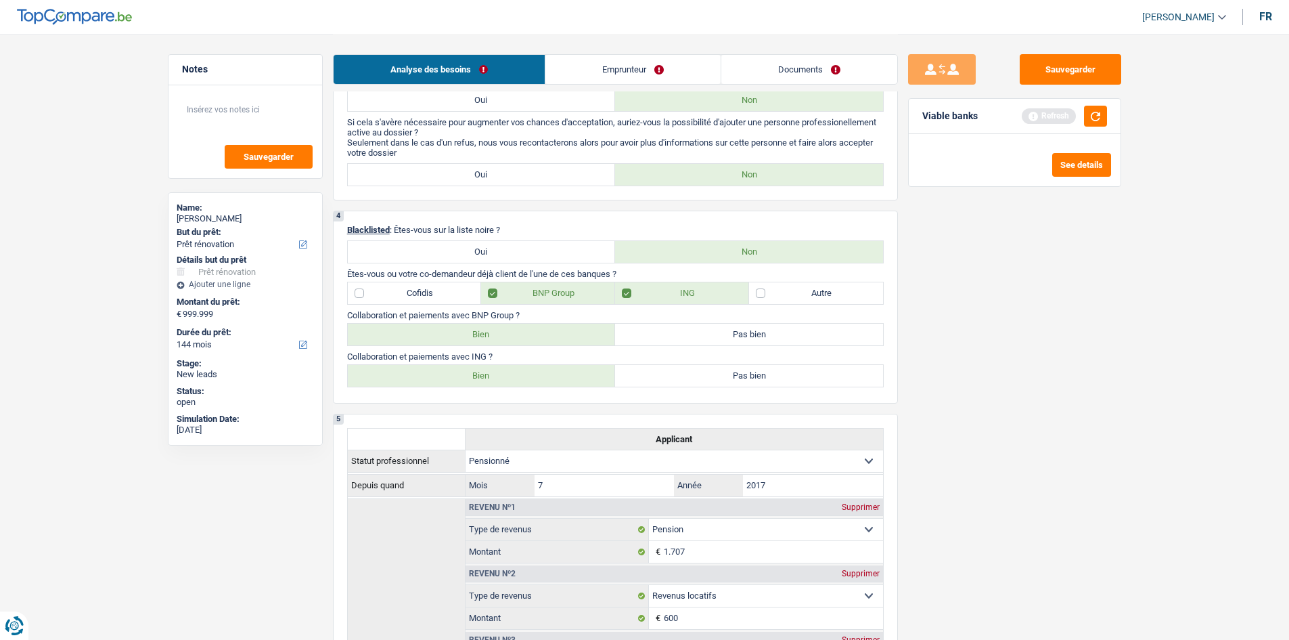
click at [514, 333] on label "Bien" at bounding box center [482, 335] width 268 height 22
click at [514, 333] on input "Bien" at bounding box center [482, 335] width 268 height 22
radio input "true"
click at [525, 376] on label "Bien" at bounding box center [482, 376] width 268 height 22
click at [525, 376] on input "Bien" at bounding box center [482, 376] width 268 height 22
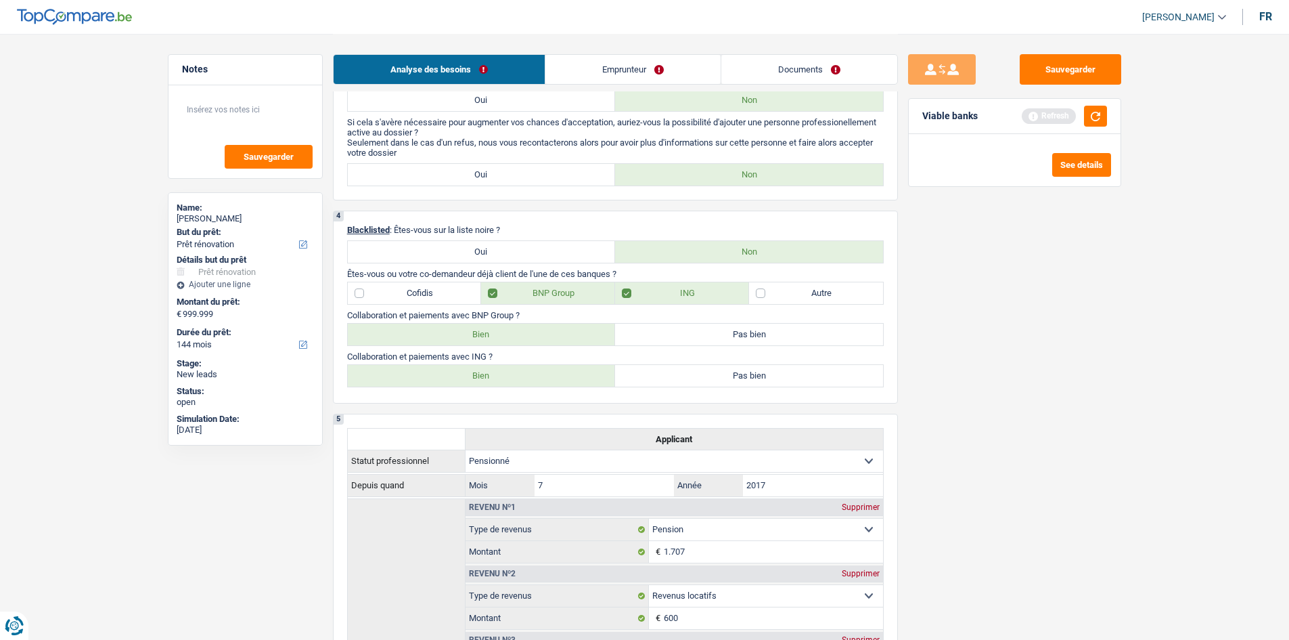
radio input "true"
click at [1090, 120] on button "button" at bounding box center [1095, 116] width 23 height 21
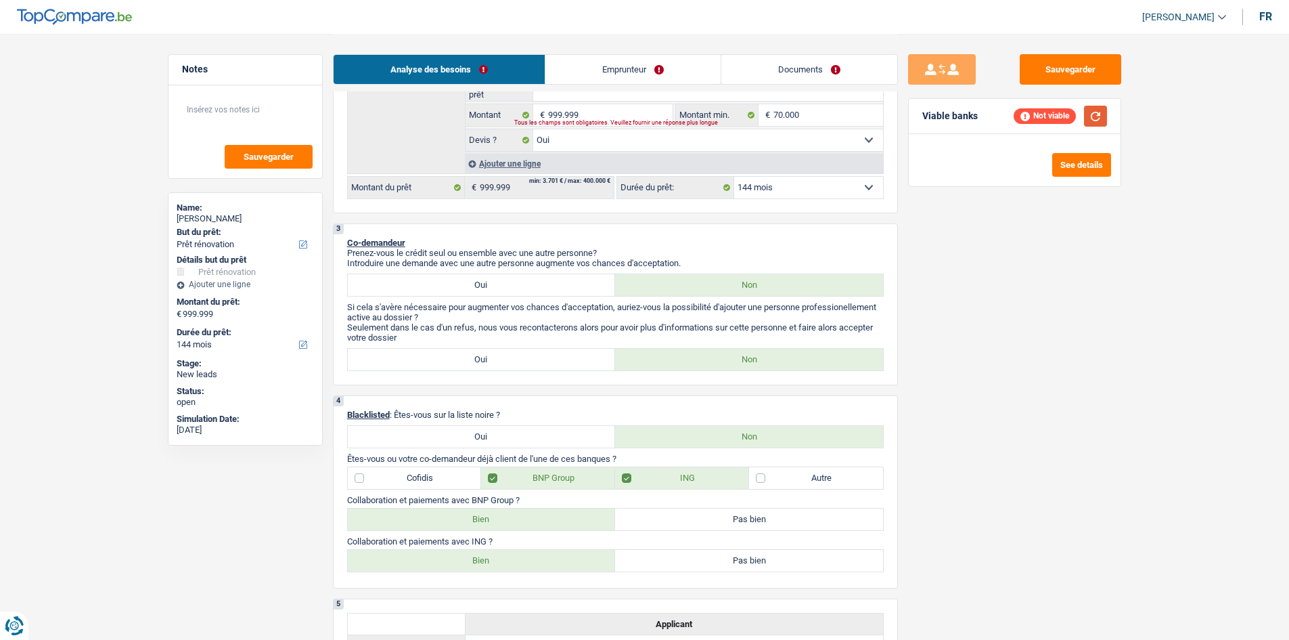
scroll to position [135, 0]
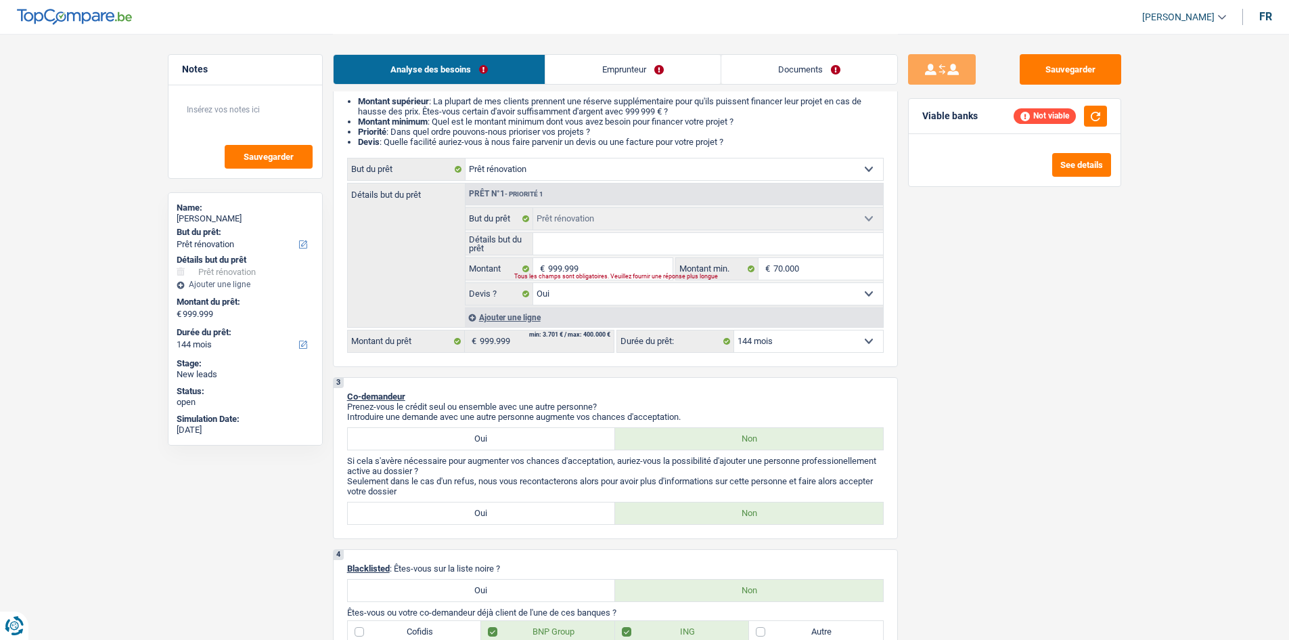
click at [769, 348] on select "12 mois 18 mois 24 mois 30 mois 36 mois 42 mois 48 mois 60 mois 72 mois 84 mois…" at bounding box center [808, 341] width 149 height 22
select select "120"
click at [734, 330] on select "12 mois 18 mois 24 mois 30 mois 36 mois 42 mois 48 mois 60 mois 72 mois 84 mois…" at bounding box center [808, 341] width 149 height 22
select select "120"
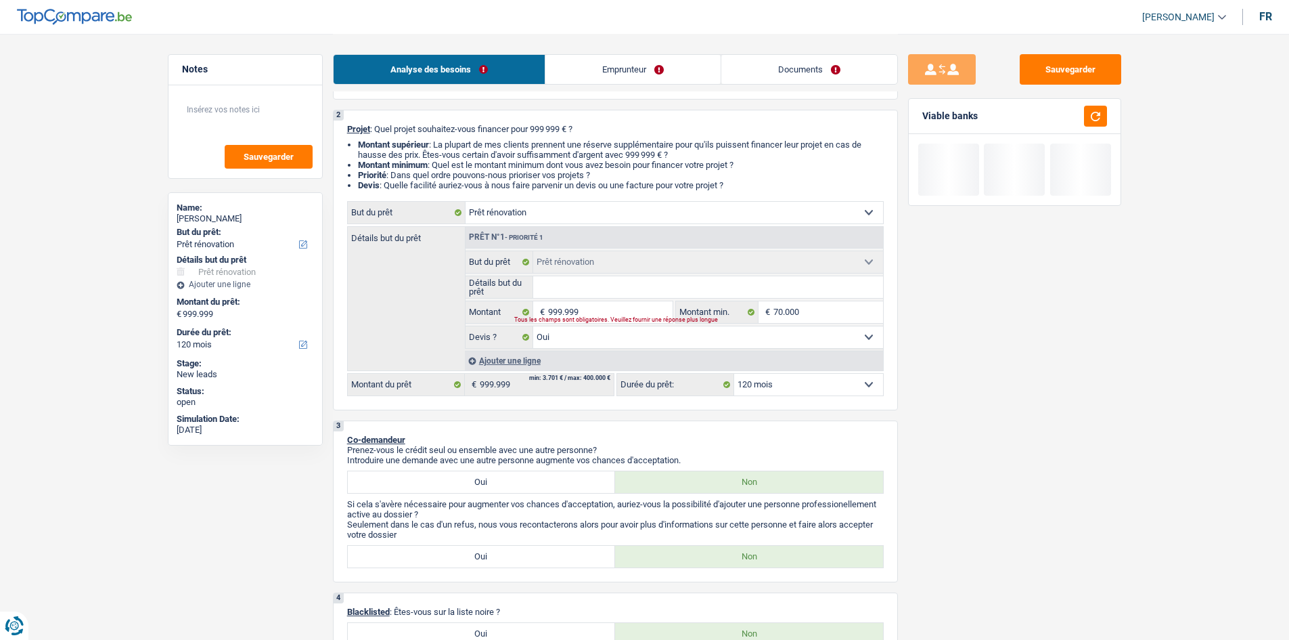
scroll to position [68, 0]
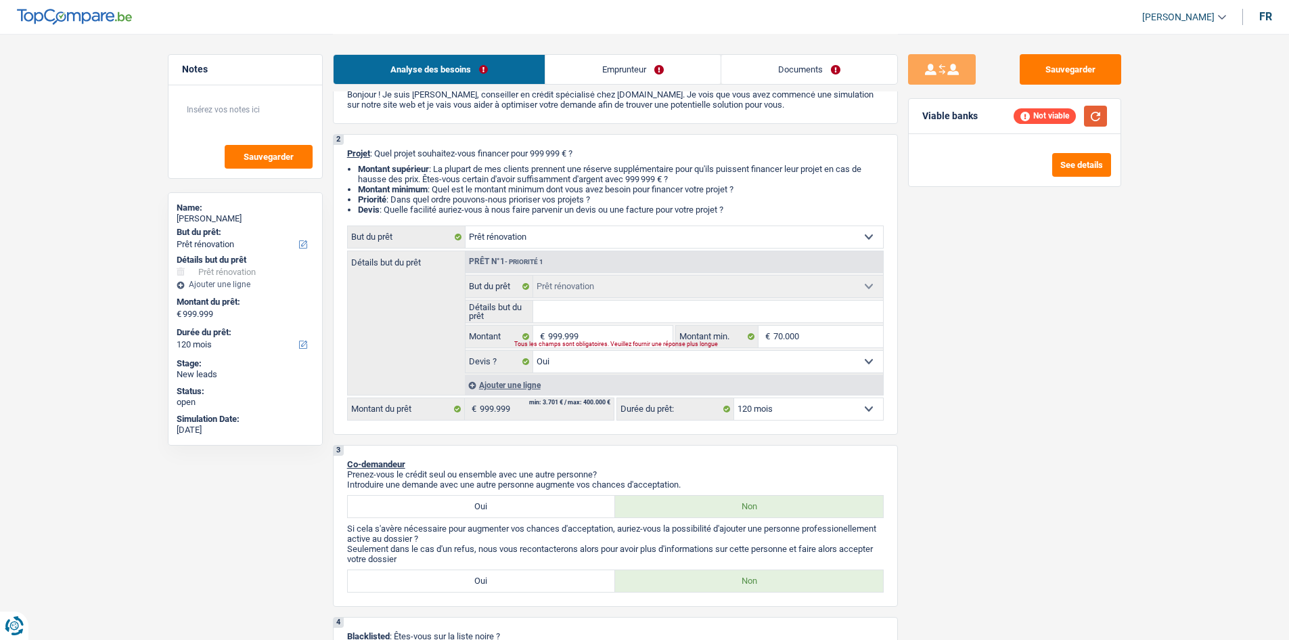
click at [1096, 118] on button "button" at bounding box center [1095, 116] width 23 height 21
click at [615, 339] on input "999.999" at bounding box center [610, 337] width 124 height 22
type input "99.999"
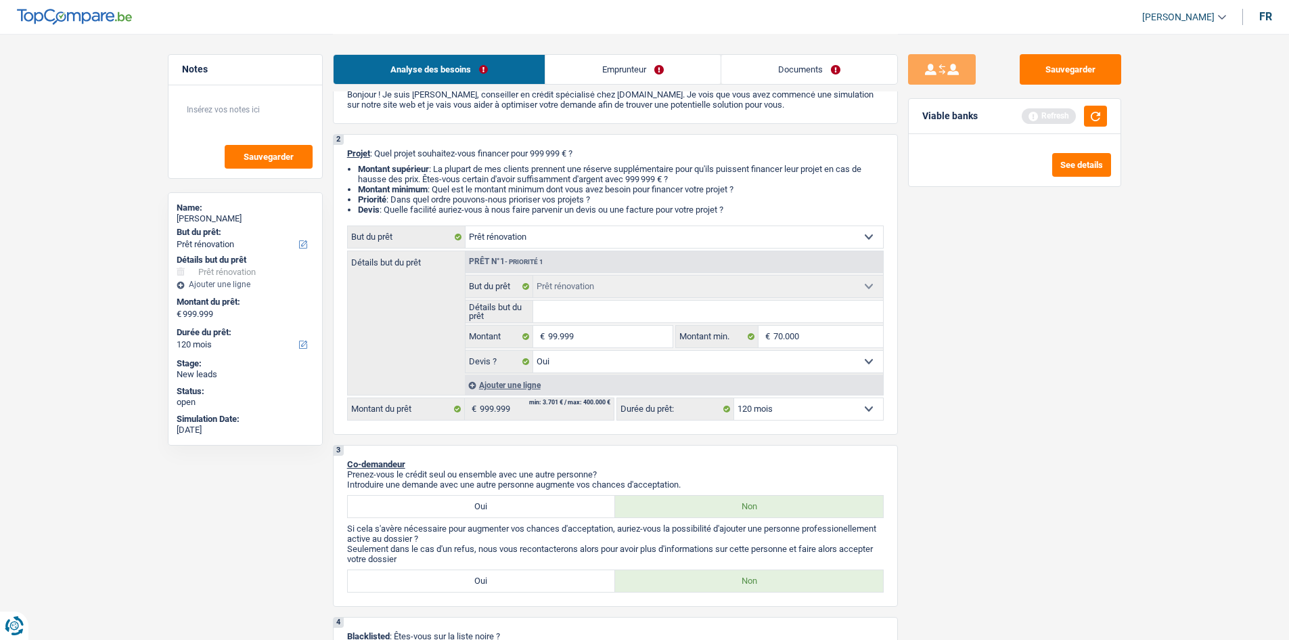
type input "99.999"
select select "144"
type input "99.999"
select select "144"
type input "99.999"
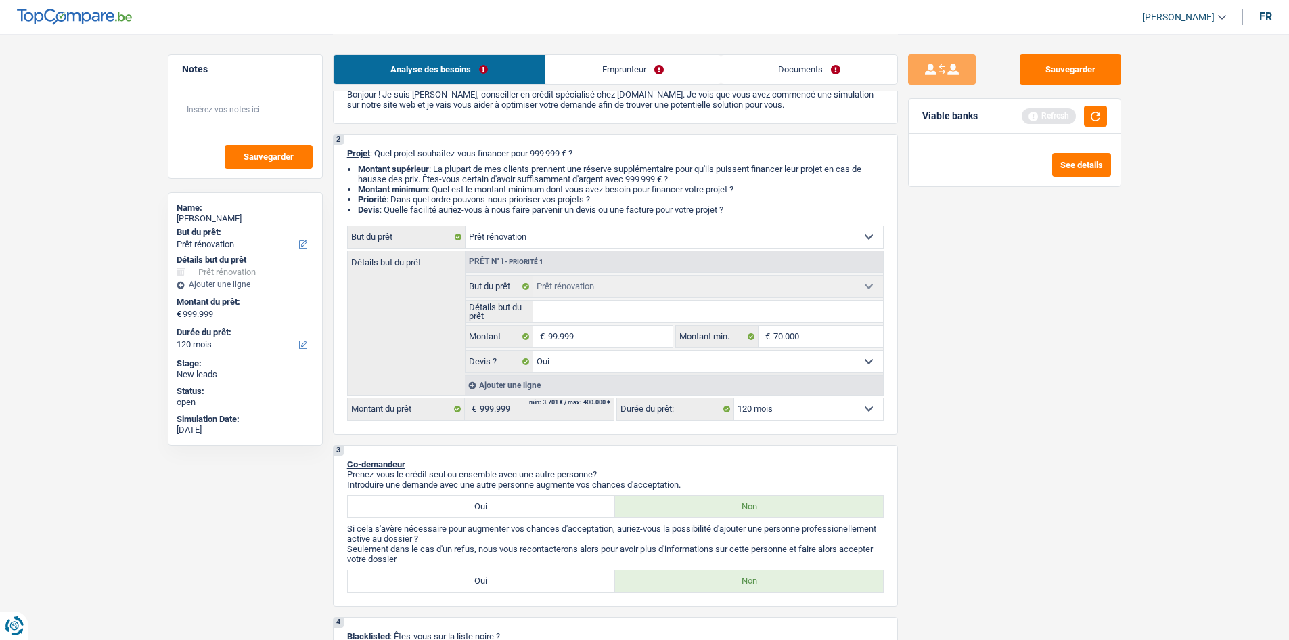
select select "144"
click at [1017, 409] on div "Sauvegarder Viable banks Refresh See details" at bounding box center [1015, 336] width 234 height 564
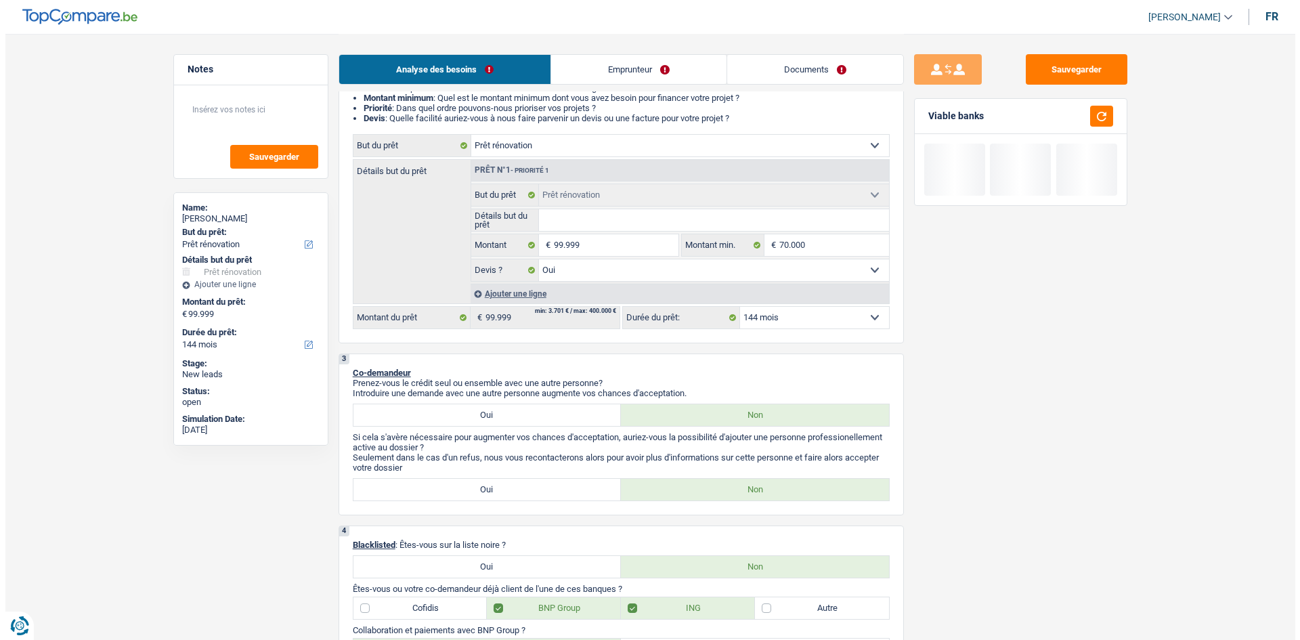
scroll to position [338, 0]
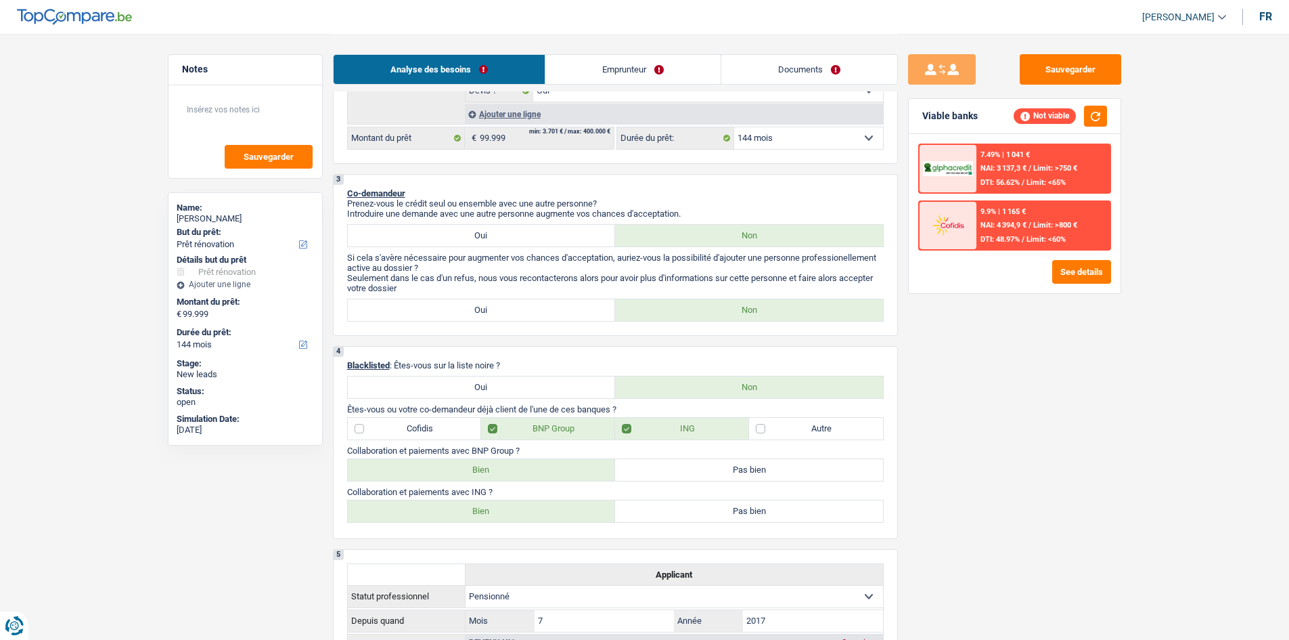
click at [778, 144] on select "12 mois 18 mois 24 mois 30 mois 36 mois 42 mois 48 mois 60 mois 72 mois 84 mois…" at bounding box center [808, 138] width 149 height 22
select select "120"
click at [734, 127] on select "12 mois 18 mois 24 mois 30 mois 36 mois 42 mois 48 mois 60 mois 72 mois 84 mois…" at bounding box center [808, 138] width 149 height 22
select select "120"
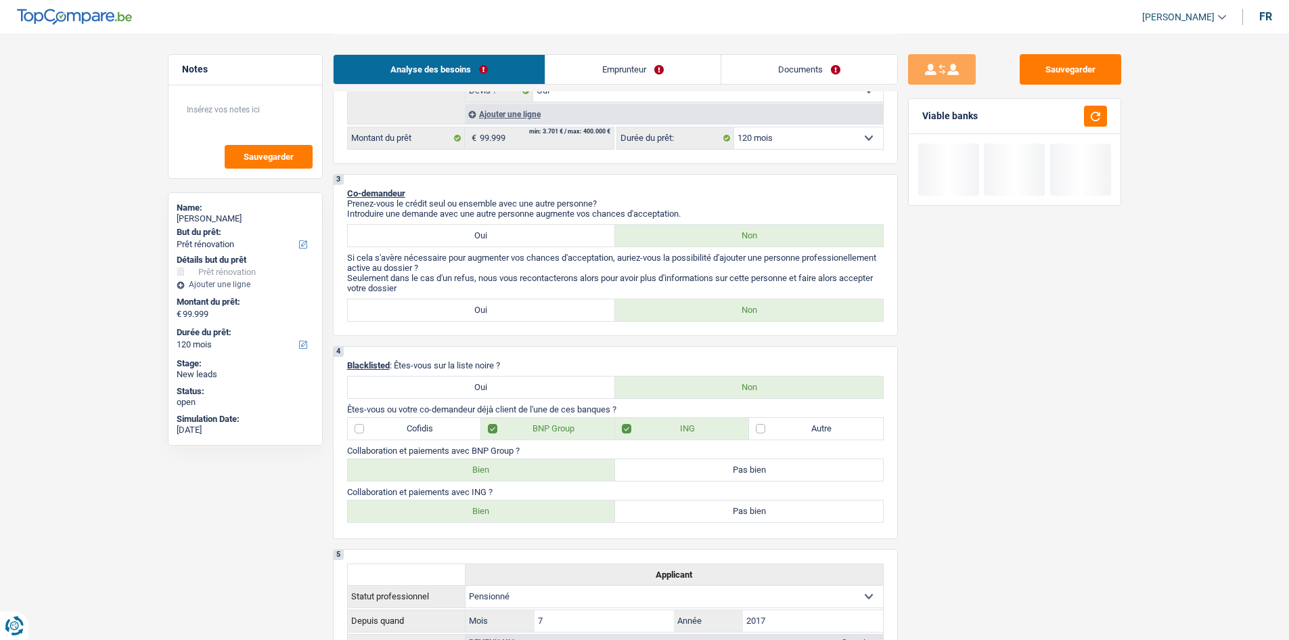
click at [929, 355] on div "Sauvegarder Viable banks" at bounding box center [1015, 336] width 234 height 564
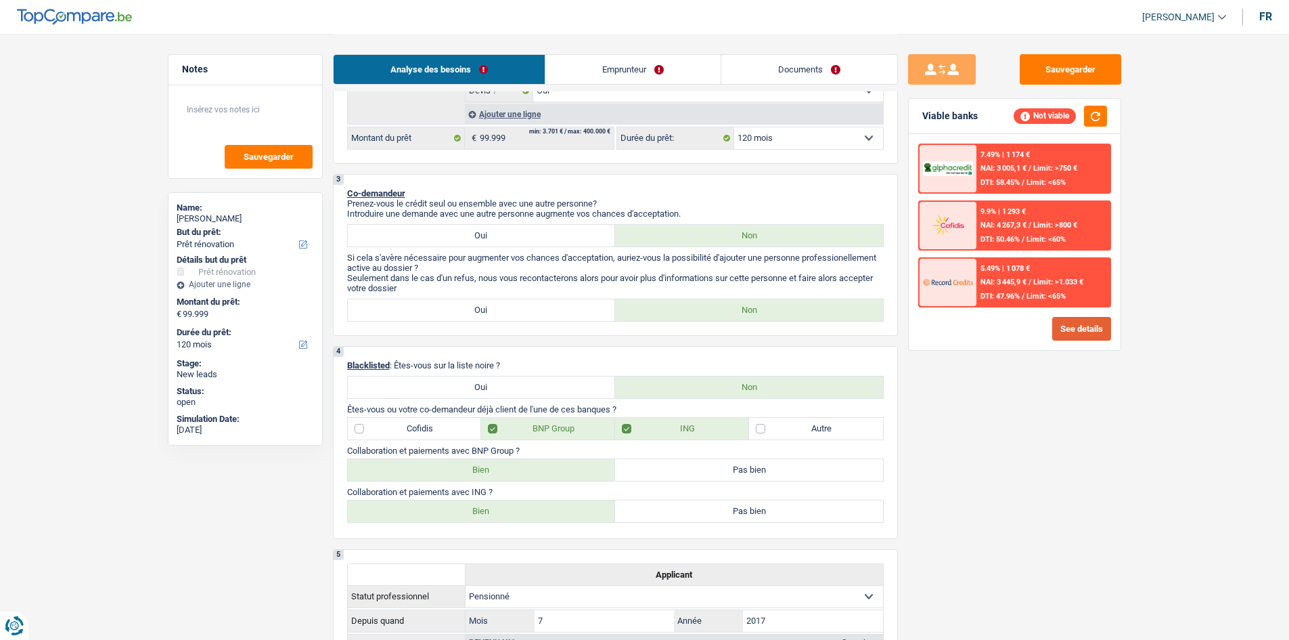
click at [1072, 333] on button "See details" at bounding box center [1082, 329] width 59 height 24
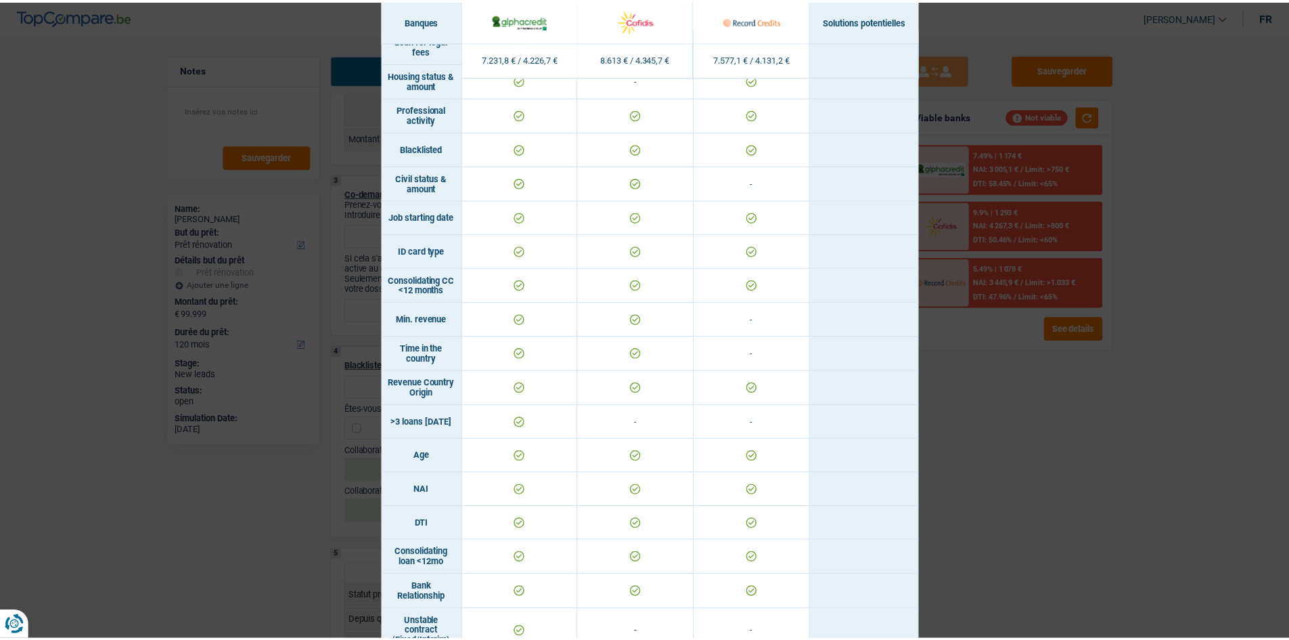
scroll to position [406, 0]
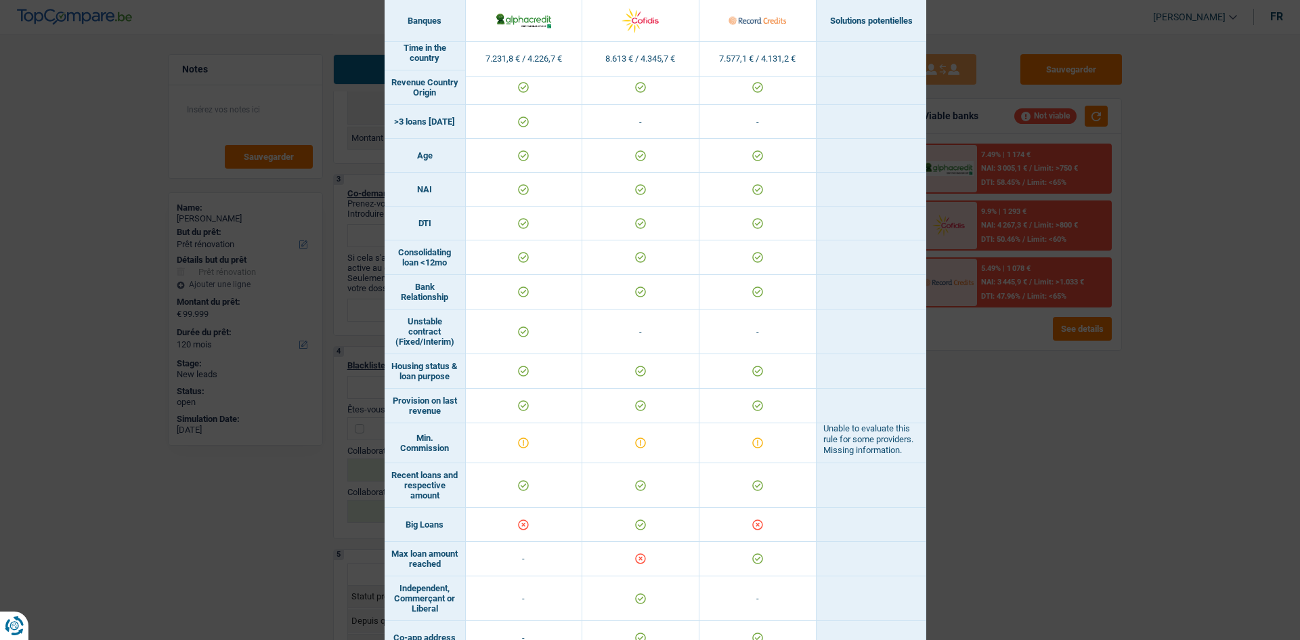
drag, startPoint x: 975, startPoint y: 525, endPoint x: 982, endPoint y: 518, distance: 10.1
click at [976, 525] on div "Banks conditions × Banques Solutions potentielles Revenus / Charges 7.231,8 € /…" at bounding box center [650, 320] width 1300 height 640
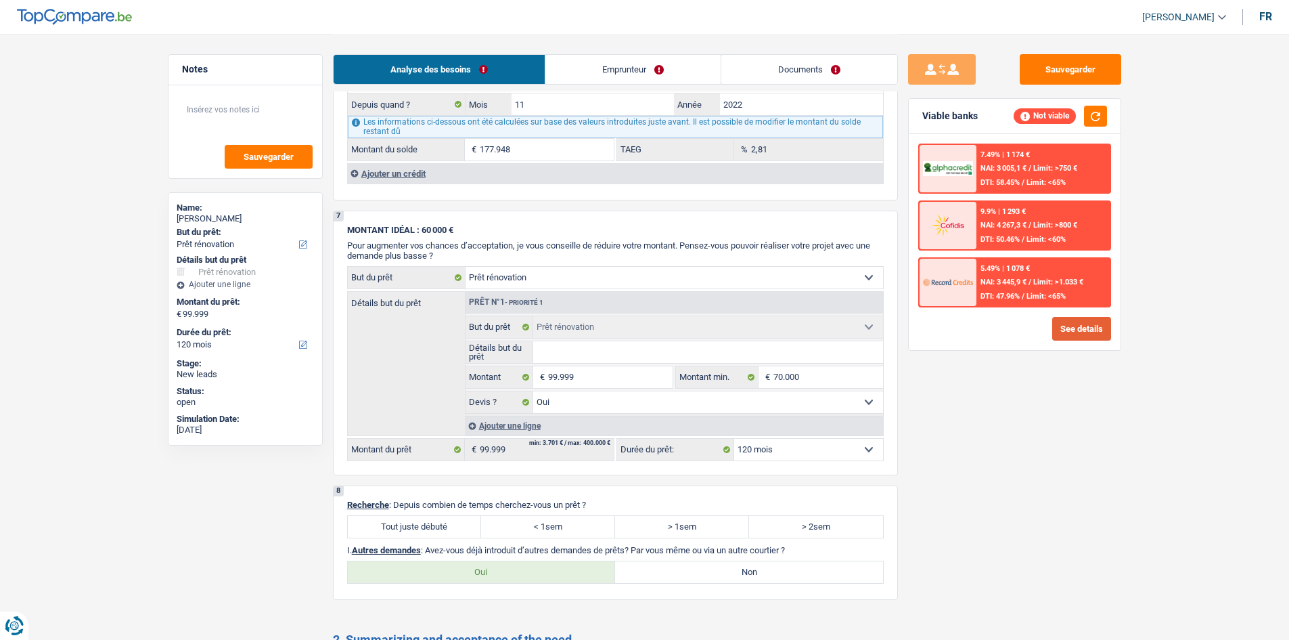
scroll to position [2301, 0]
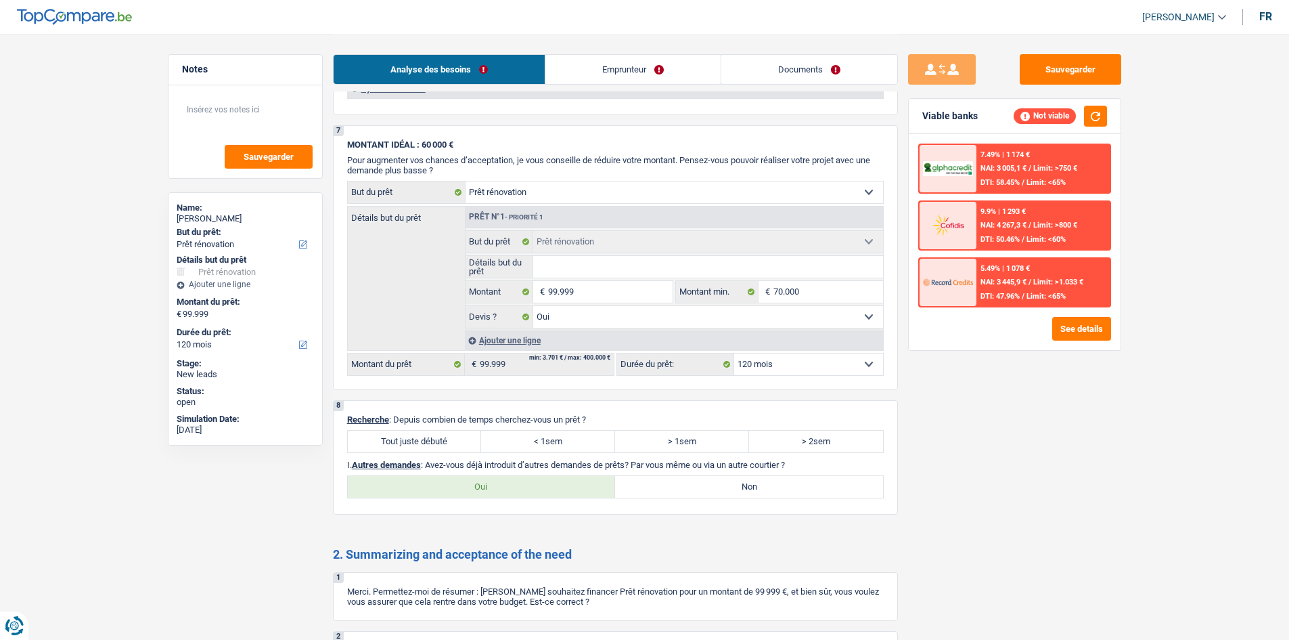
click at [440, 485] on label "Oui" at bounding box center [482, 487] width 268 height 22
click at [440, 485] on input "Oui" at bounding box center [482, 487] width 268 height 22
radio input "true"
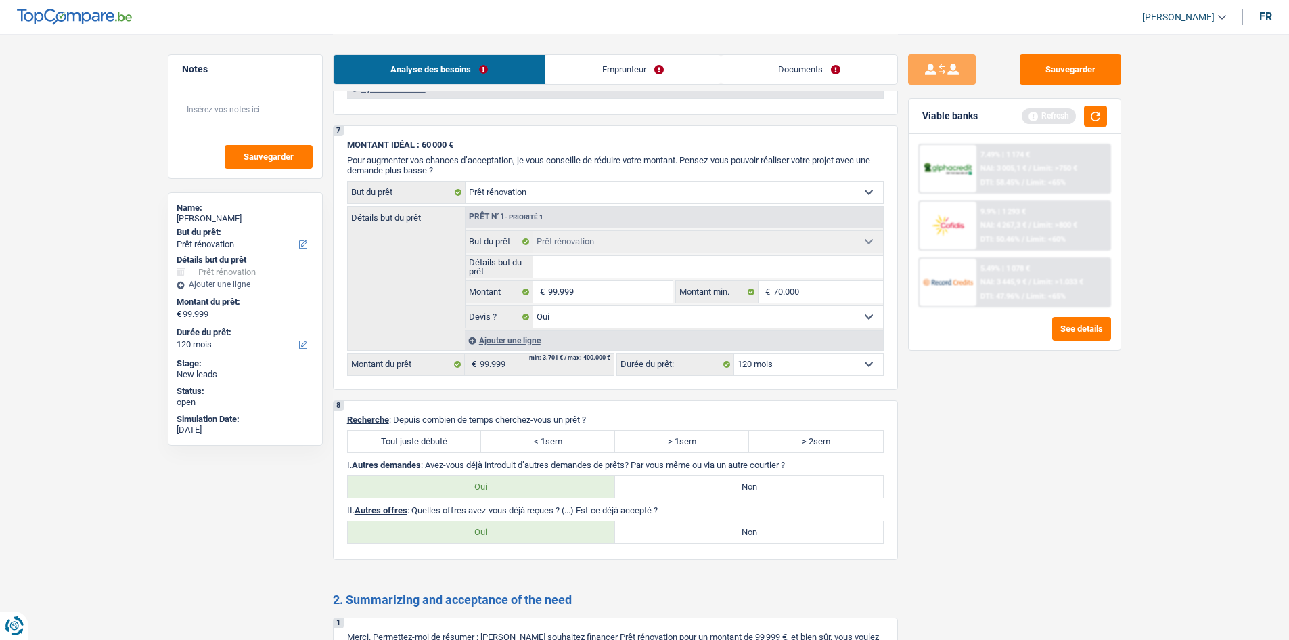
click at [719, 532] on label "Non" at bounding box center [749, 532] width 268 height 22
click at [719, 532] on input "Non" at bounding box center [749, 532] width 268 height 22
radio input "true"
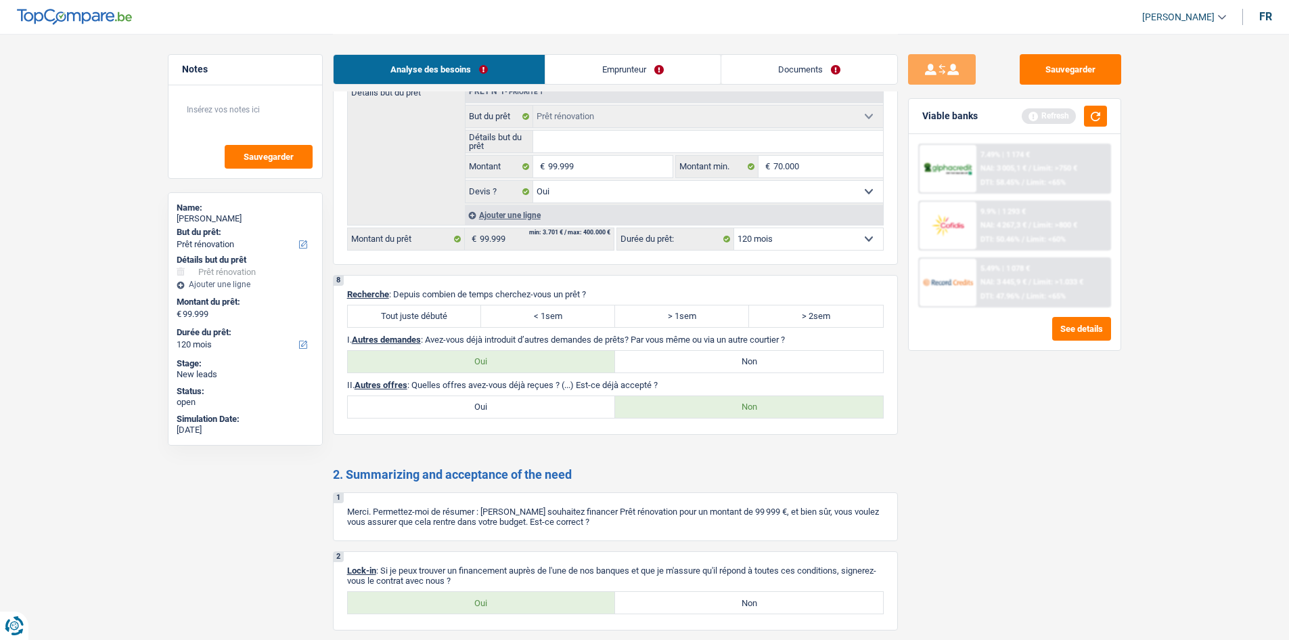
scroll to position [2546, 0]
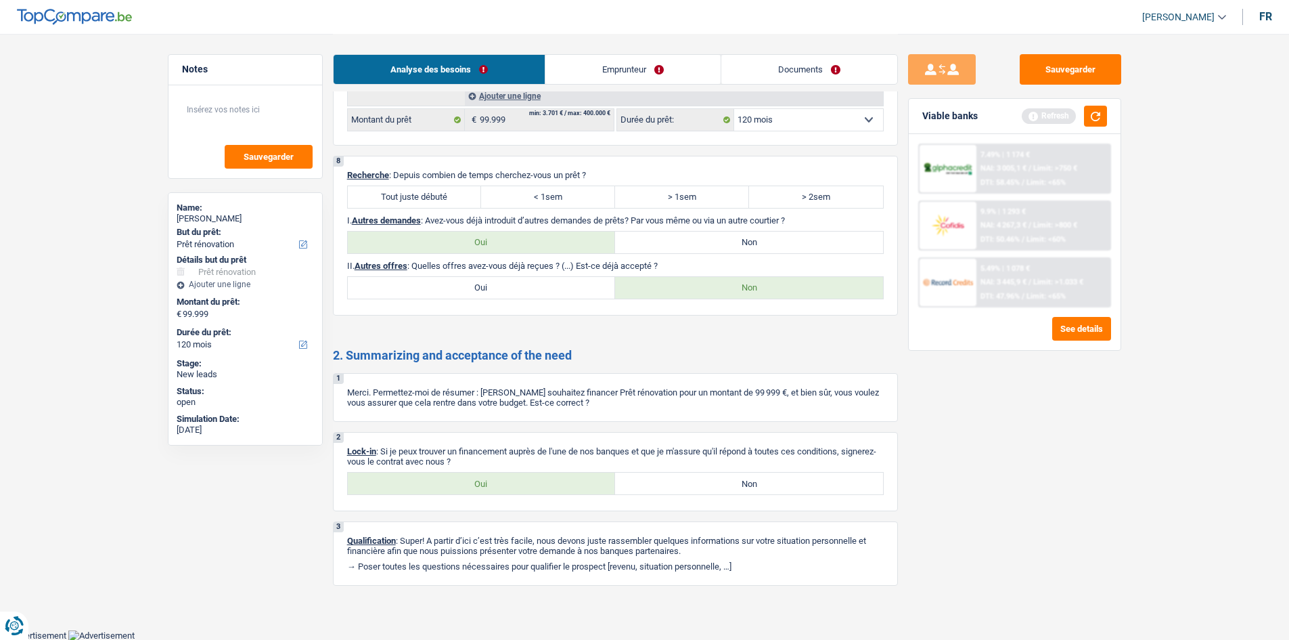
click at [408, 483] on label "Oui" at bounding box center [482, 483] width 268 height 22
click at [408, 483] on input "Oui" at bounding box center [482, 483] width 268 height 22
radio input "true"
drag, startPoint x: 618, startPoint y: 73, endPoint x: 630, endPoint y: 68, distance: 13.1
click at [618, 73] on link "Emprunteur" at bounding box center [633, 69] width 175 height 29
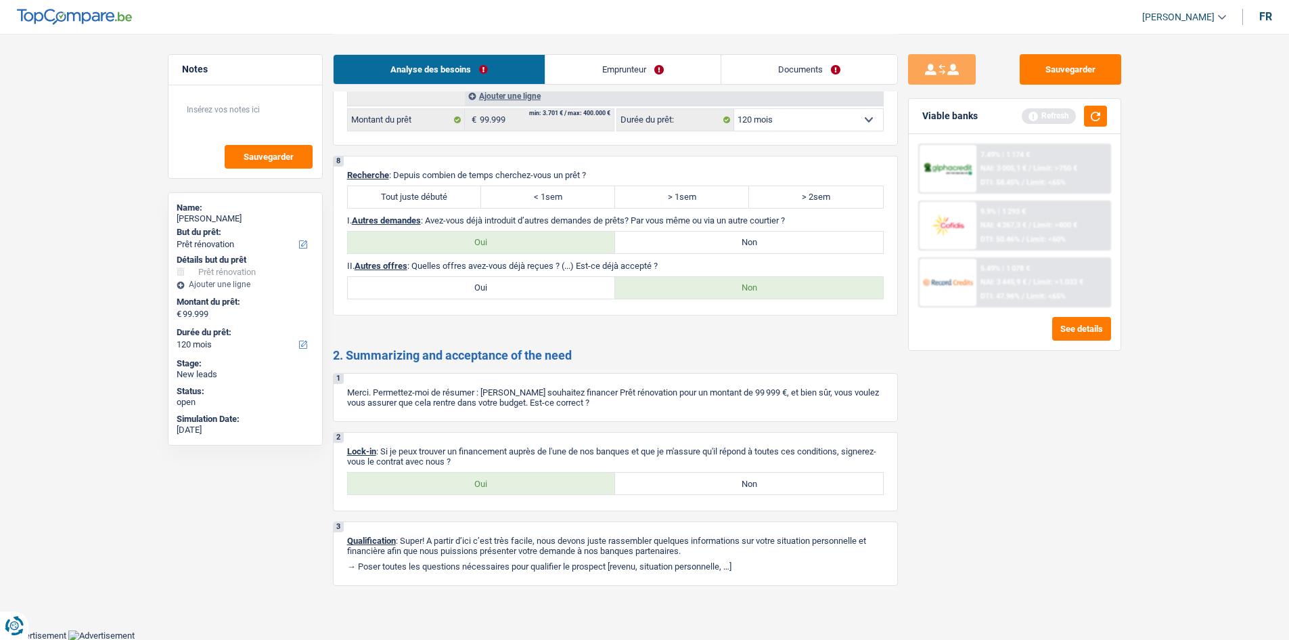
scroll to position [286, 0]
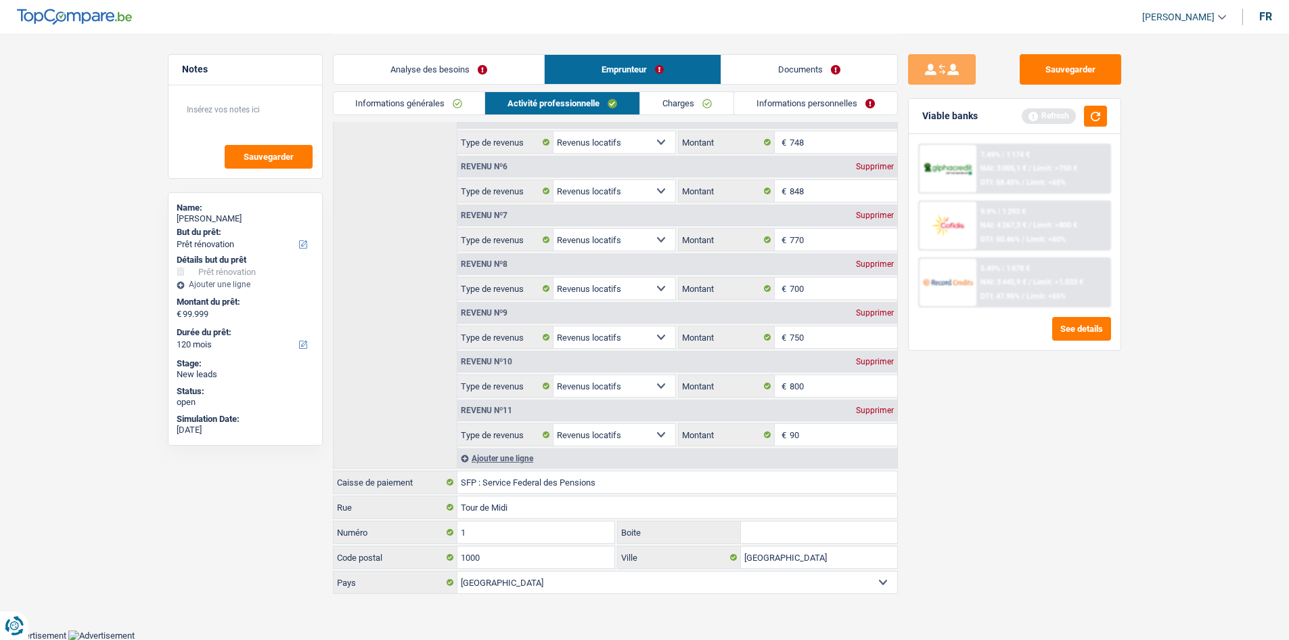
click at [412, 100] on link "Informations générales" at bounding box center [410, 103] width 152 height 22
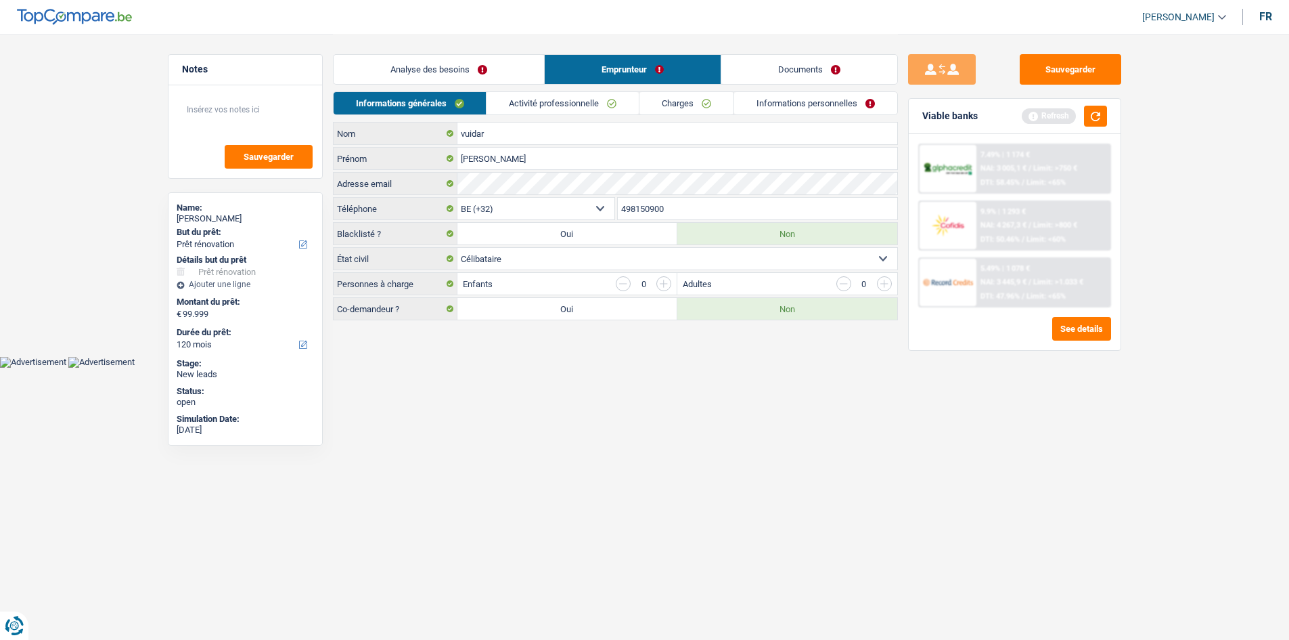
scroll to position [0, 0]
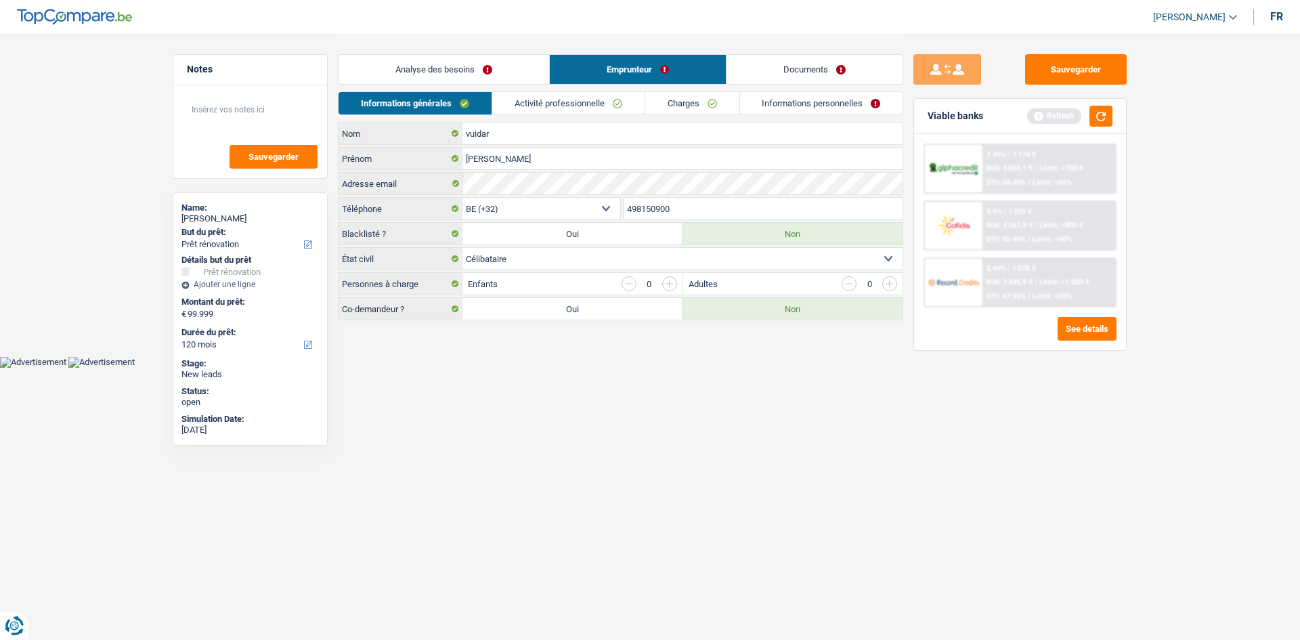
click at [533, 105] on link "Activité professionnelle" at bounding box center [568, 103] width 152 height 22
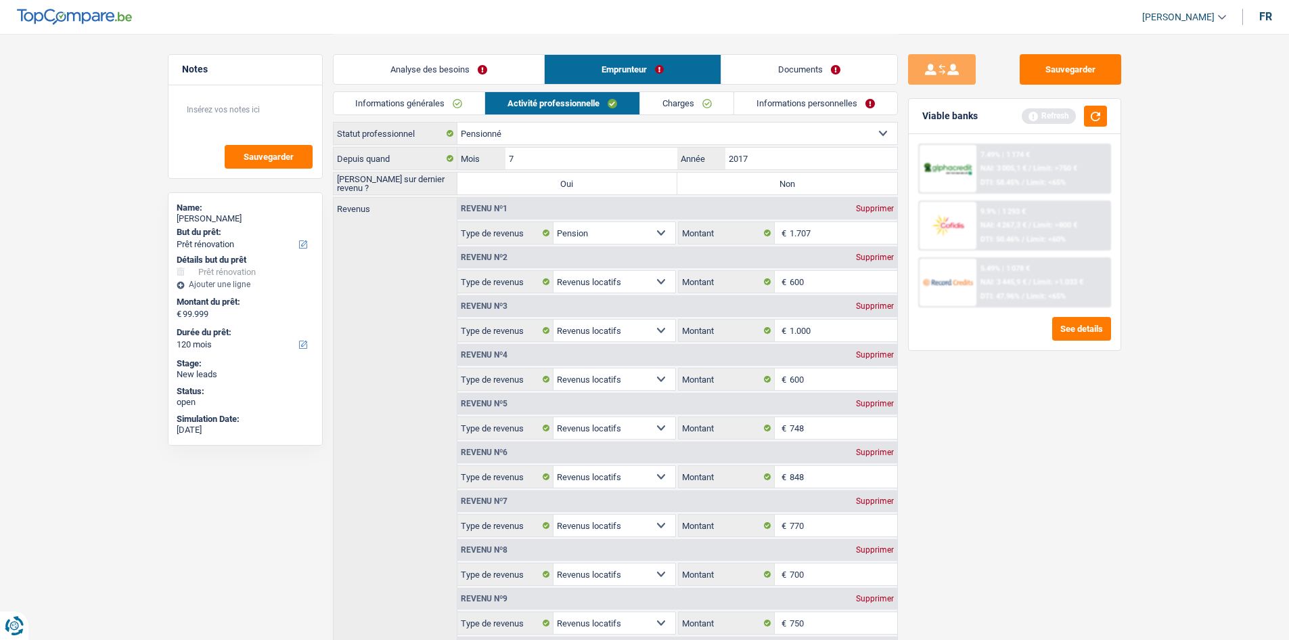
click at [749, 135] on select "Ouvrier Employé privé Employé public Invalide Indépendant Pensionné Chômeur Mut…" at bounding box center [678, 134] width 440 height 22
drag, startPoint x: 1091, startPoint y: 464, endPoint x: 1080, endPoint y: 461, distance: 11.8
click at [1087, 465] on div "Sauvegarder Viable banks Refresh 7.49% | 1 174 € NAI: 3 005,1 € / Limit: >750 €…" at bounding box center [1015, 336] width 234 height 564
click at [718, 181] on label "Non" at bounding box center [788, 184] width 220 height 22
click at [718, 181] on input "Non" at bounding box center [788, 184] width 220 height 22
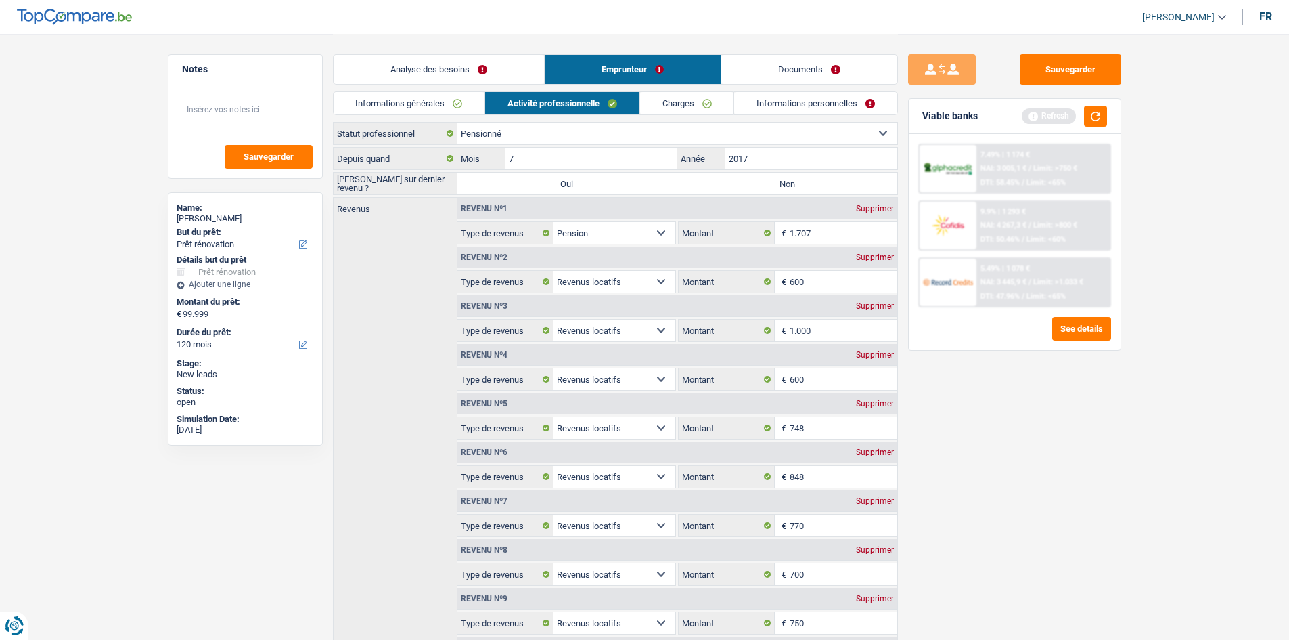
radio input "true"
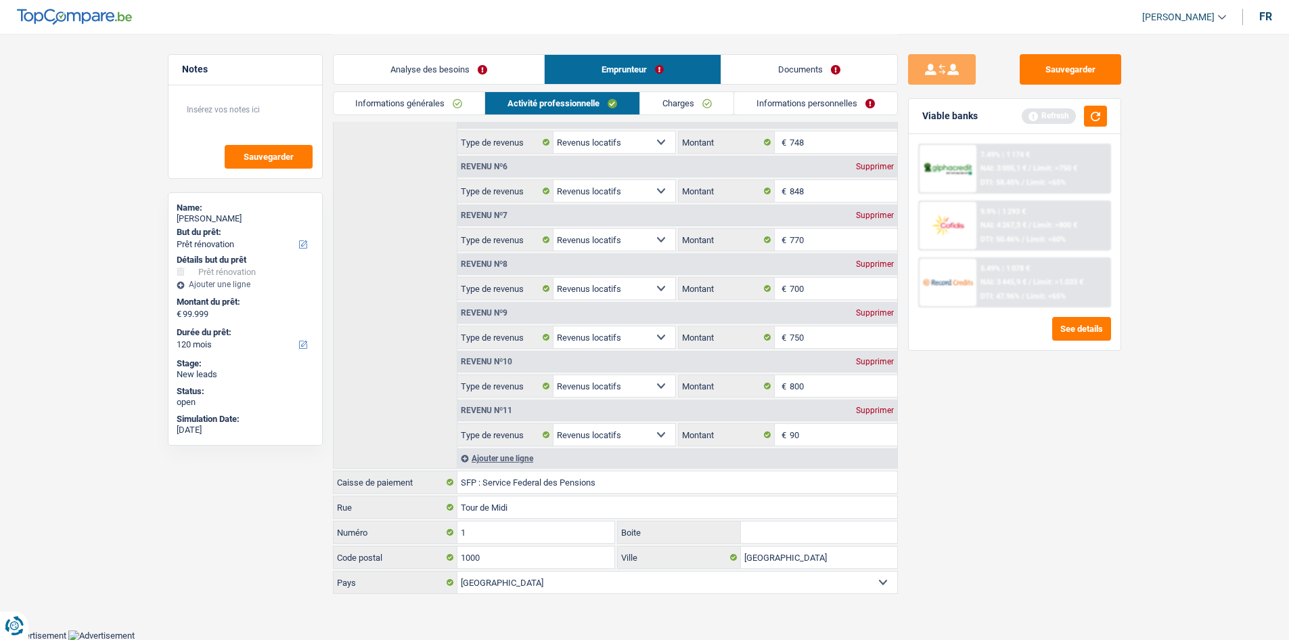
scroll to position [15, 0]
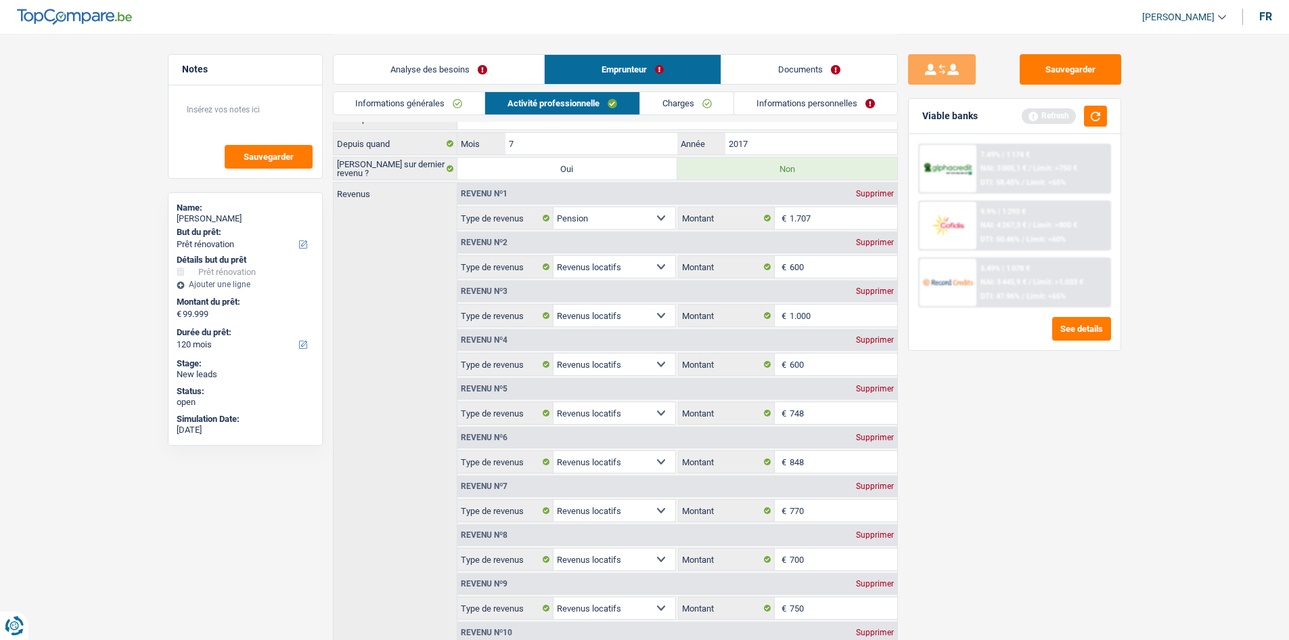
click at [694, 97] on link "Charges" at bounding box center [687, 103] width 94 height 22
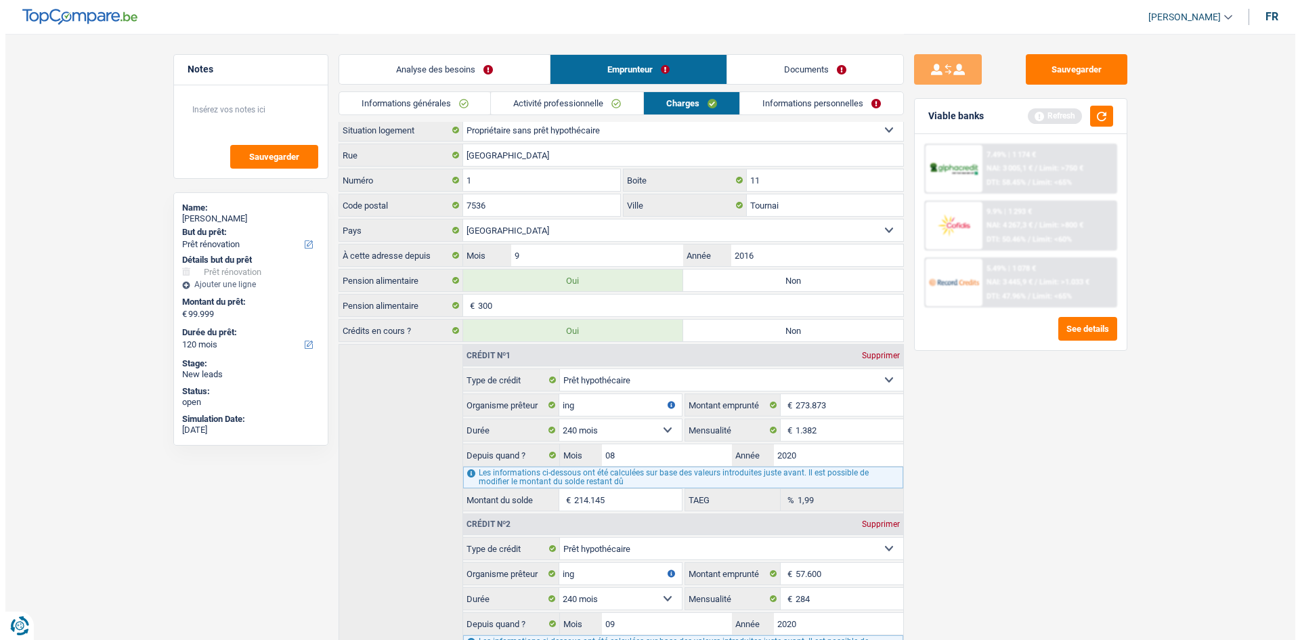
scroll to position [0, 0]
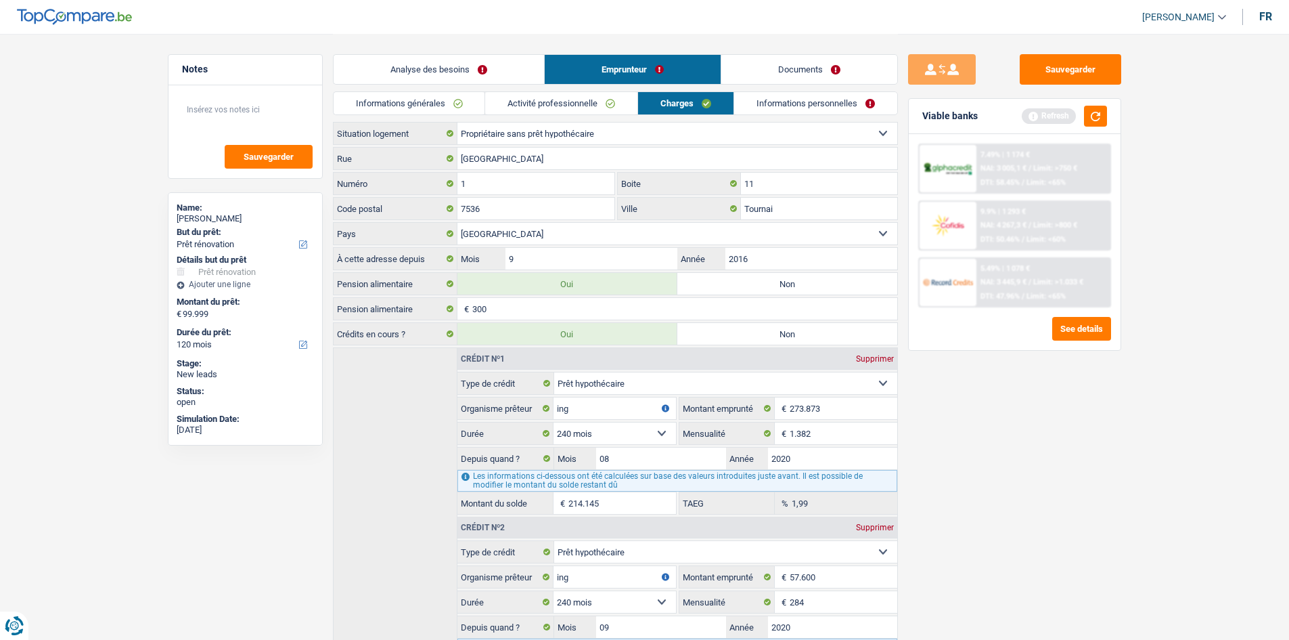
click at [826, 100] on link "Informations personnelles" at bounding box center [815, 103] width 163 height 22
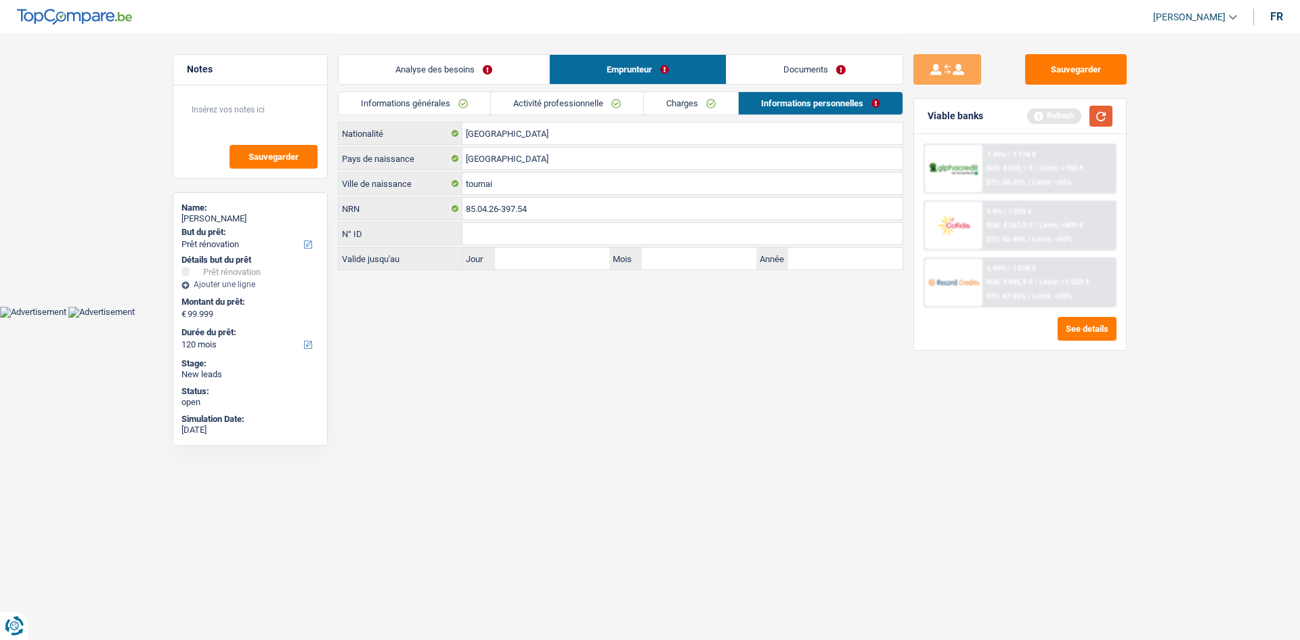
click at [1089, 113] on button "button" at bounding box center [1100, 116] width 23 height 21
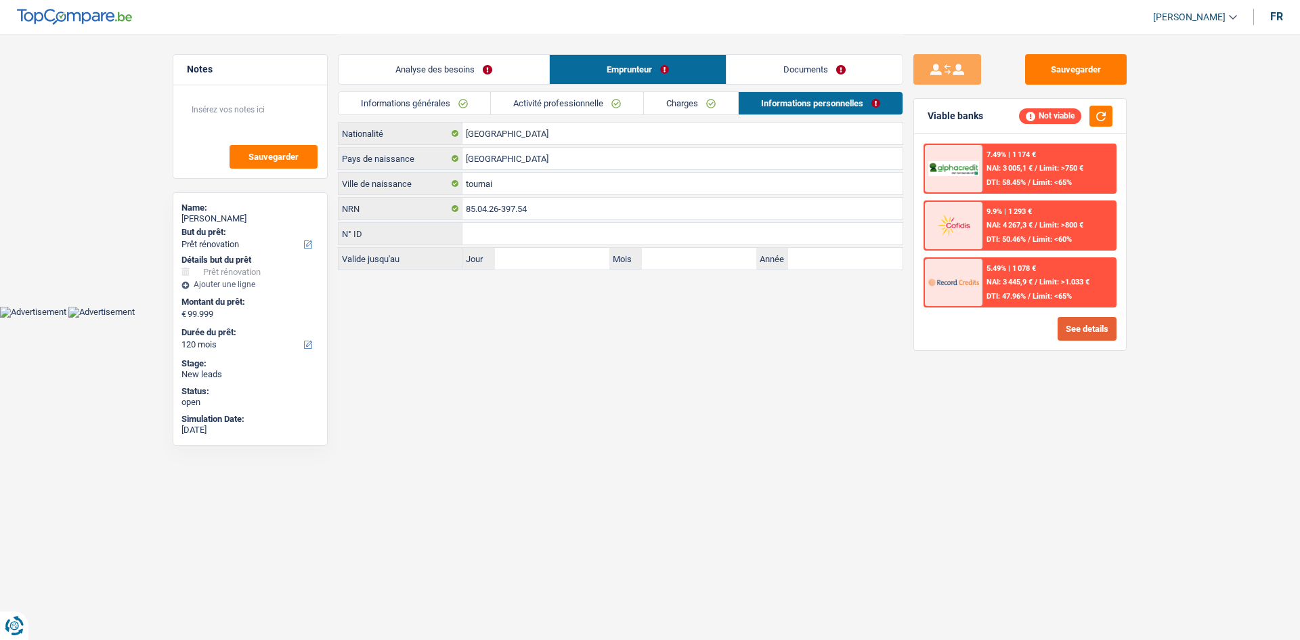
click at [1072, 330] on button "See details" at bounding box center [1086, 329] width 59 height 24
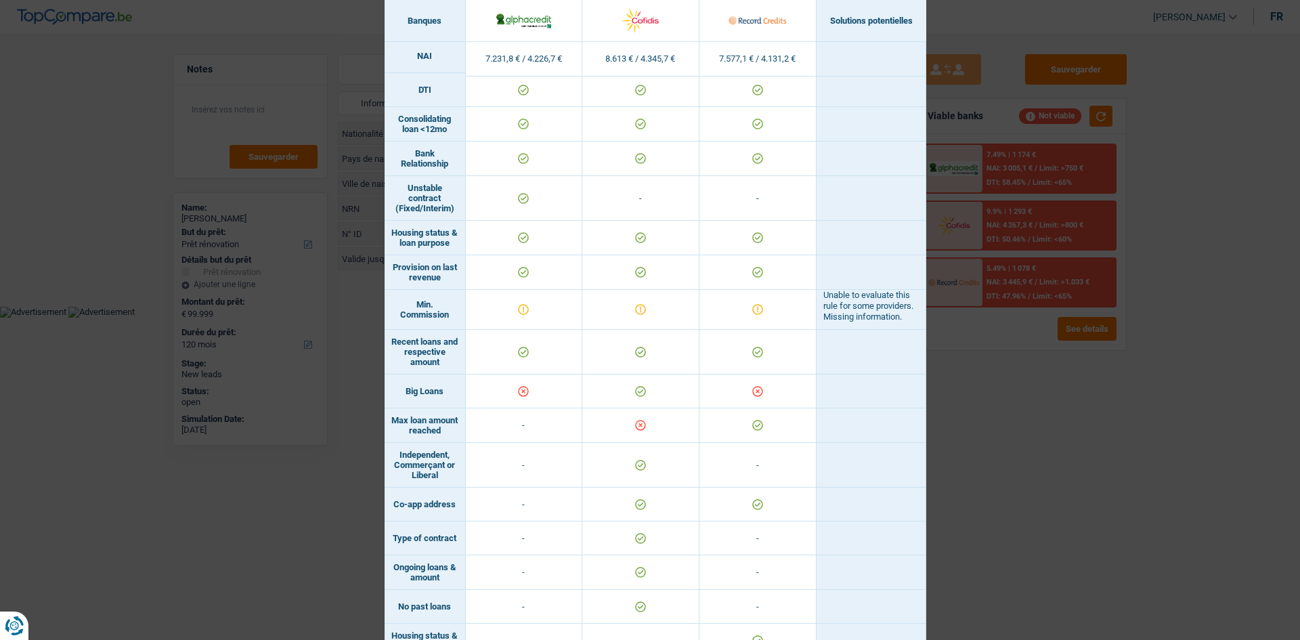
scroll to position [589, 0]
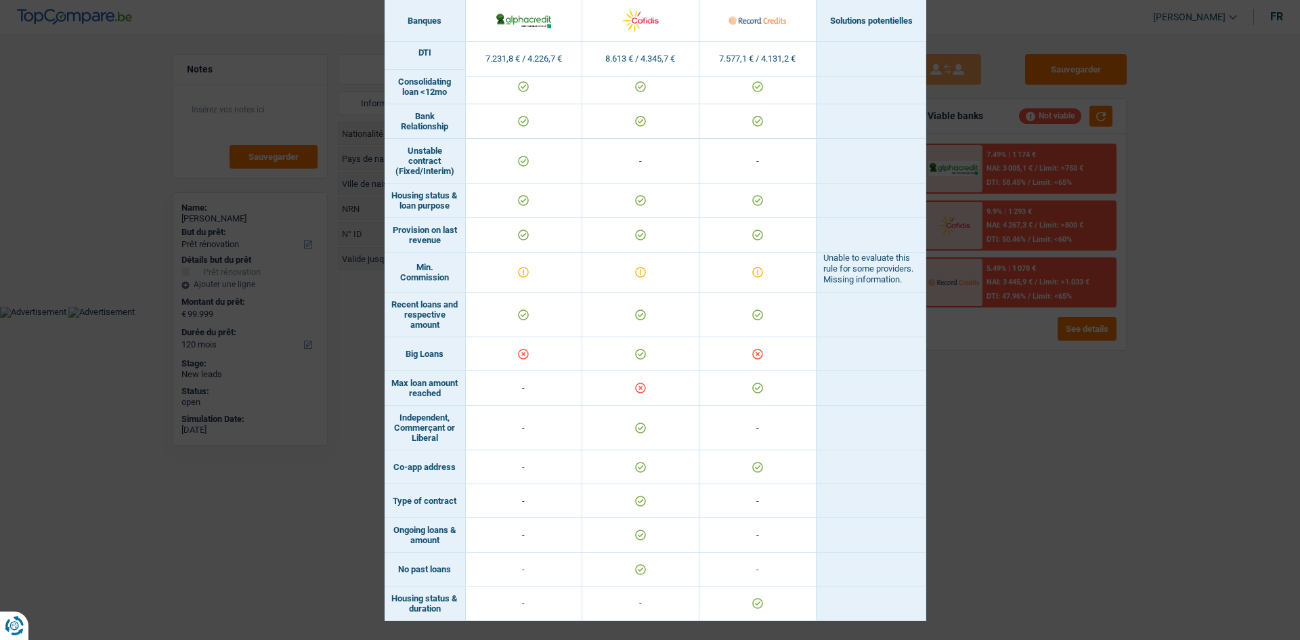
click at [923, 416] on div "Banks conditions × Banques Solutions potentielles Revenus / Charges 7.231,8 € /…" at bounding box center [650, 320] width 1300 height 640
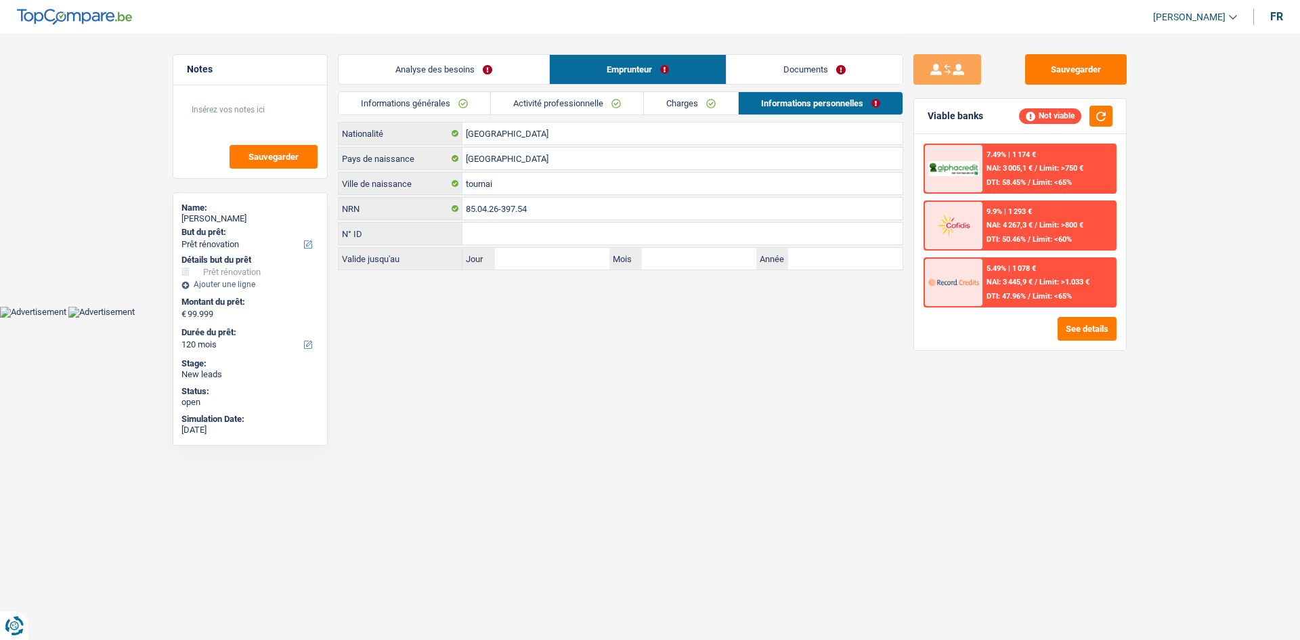
click at [988, 161] on div "7.49% | 1 174 € NAI: 3 005,1 € / Limit: >750 € DTI: 58.45% / Limit: <65%" at bounding box center [1048, 168] width 133 height 47
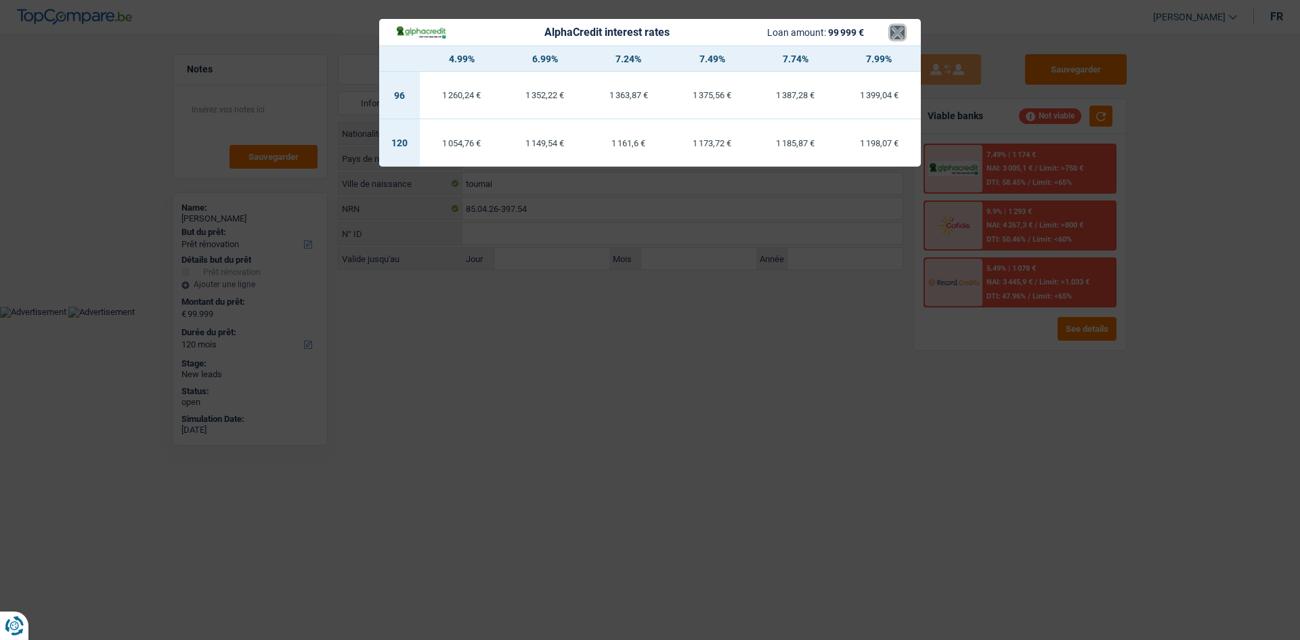
click at [894, 36] on button "×" at bounding box center [897, 33] width 14 height 14
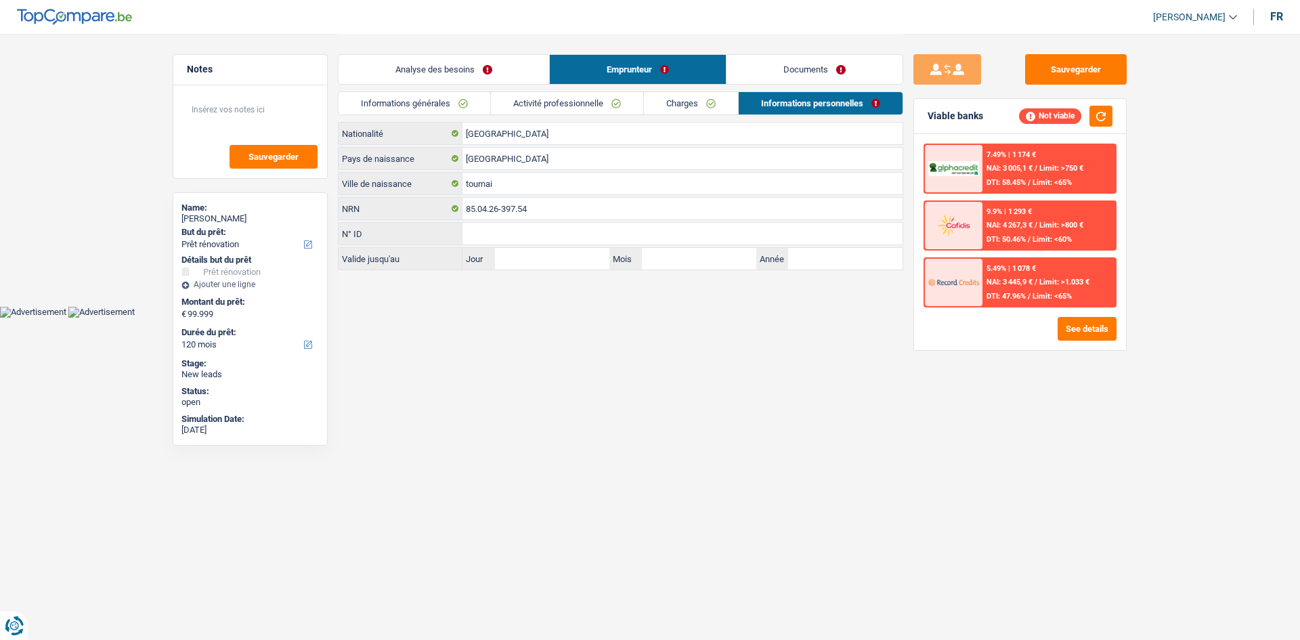
click at [1008, 173] on div "7.49% | 1 174 € NAI: 3 005,1 € / Limit: >750 € DTI: 58.45% / Limit: <65%" at bounding box center [1048, 168] width 133 height 47
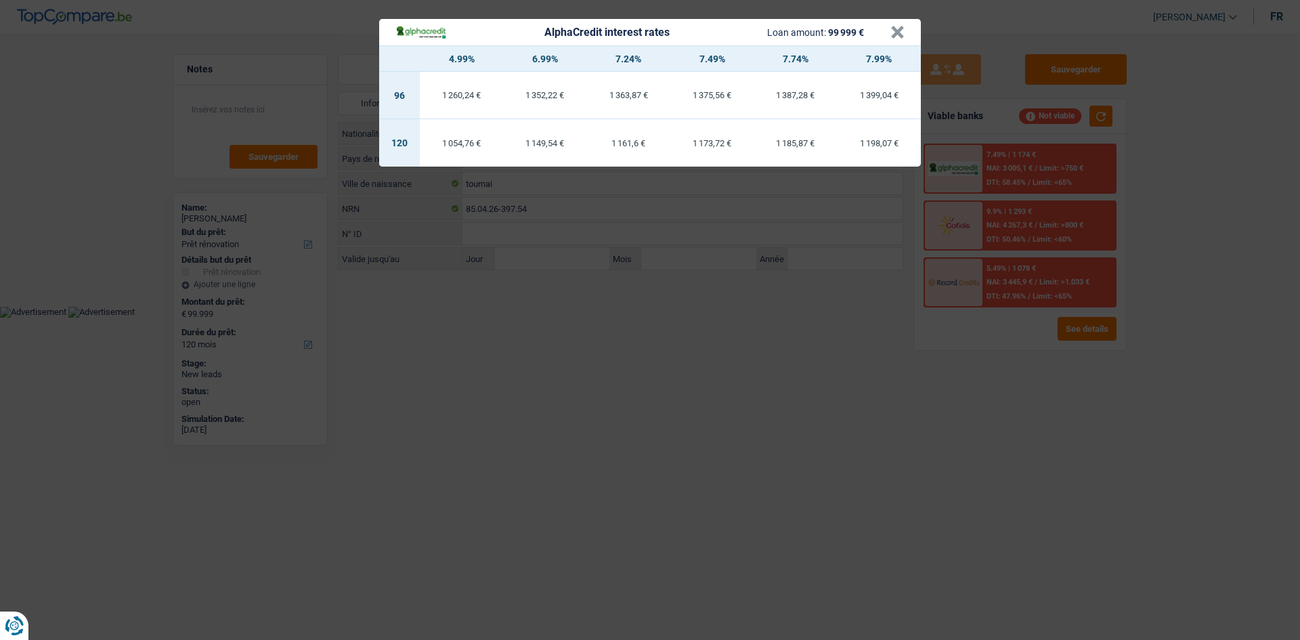
click at [916, 508] on div "AlphaCredit interest rates Loan amount: 99 999 € × 4.99% 6.99% 7.24% 7.49% 7.74…" at bounding box center [650, 320] width 1300 height 640
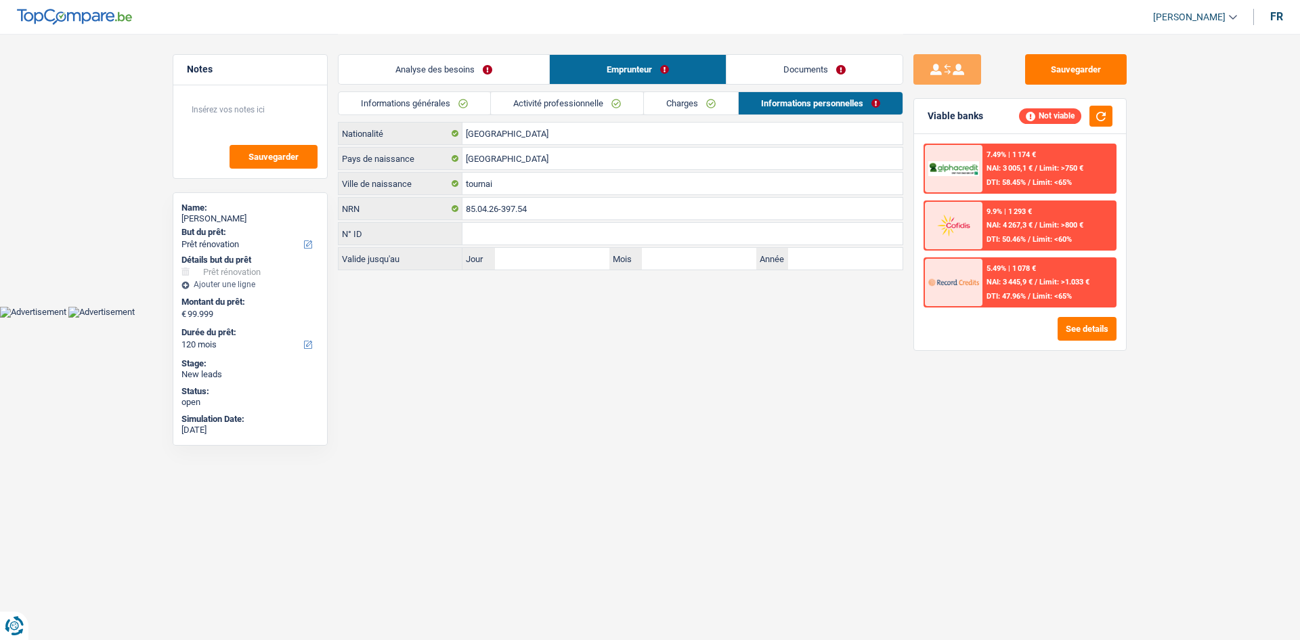
click at [54, 282] on main "Notes Sauvegarder Name: sylvain vuidar But du prêt: Confort maison: meubles, te…" at bounding box center [650, 153] width 1300 height 306
click at [1039, 64] on button "Sauvegarder" at bounding box center [1076, 69] width 102 height 30
click at [222, 114] on textarea at bounding box center [250, 115] width 135 height 41
type textarea "l"
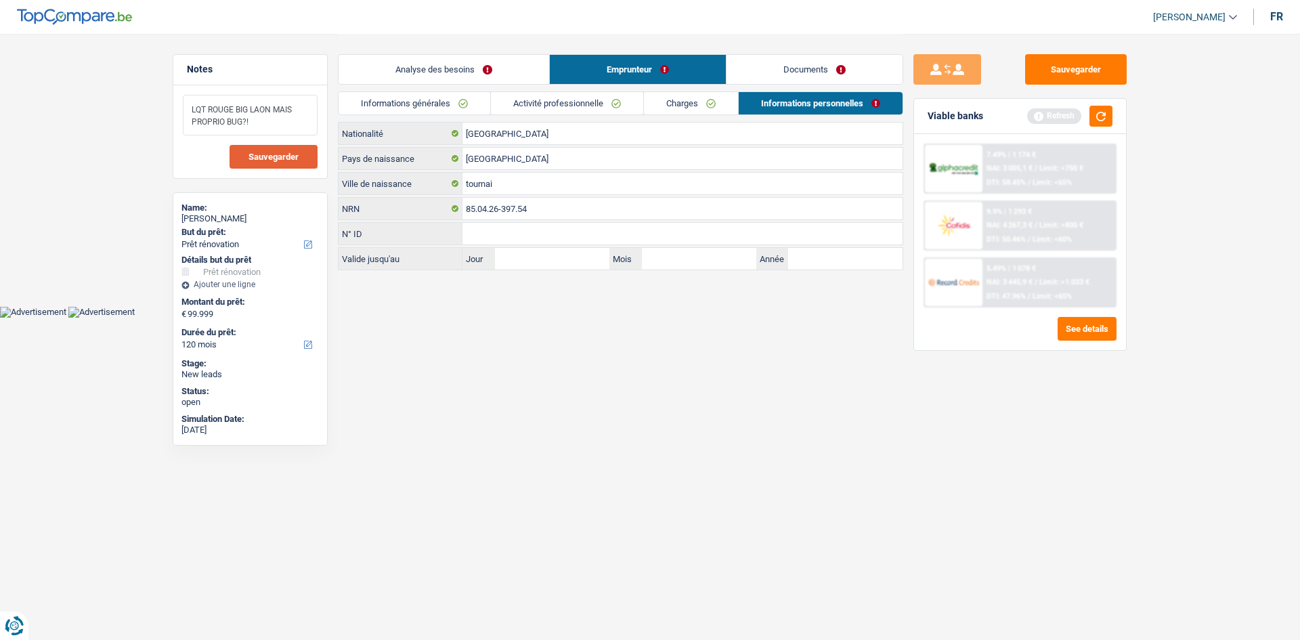
type textarea "LQT ROUGE BIG LAON MAIS PROPRIO BUG?!"
click at [251, 152] on span "Sauvegarder" at bounding box center [273, 156] width 50 height 9
click at [1047, 75] on button "Sauvegarder" at bounding box center [1076, 69] width 102 height 30
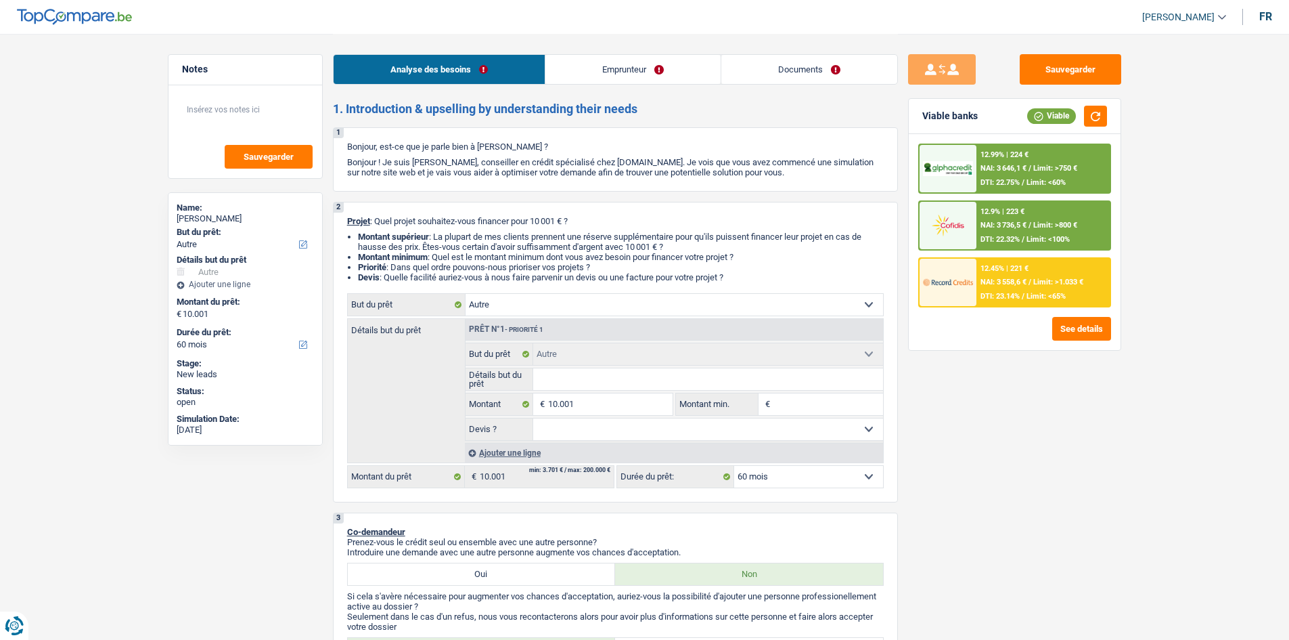
select select "other"
select select "60"
select select "other"
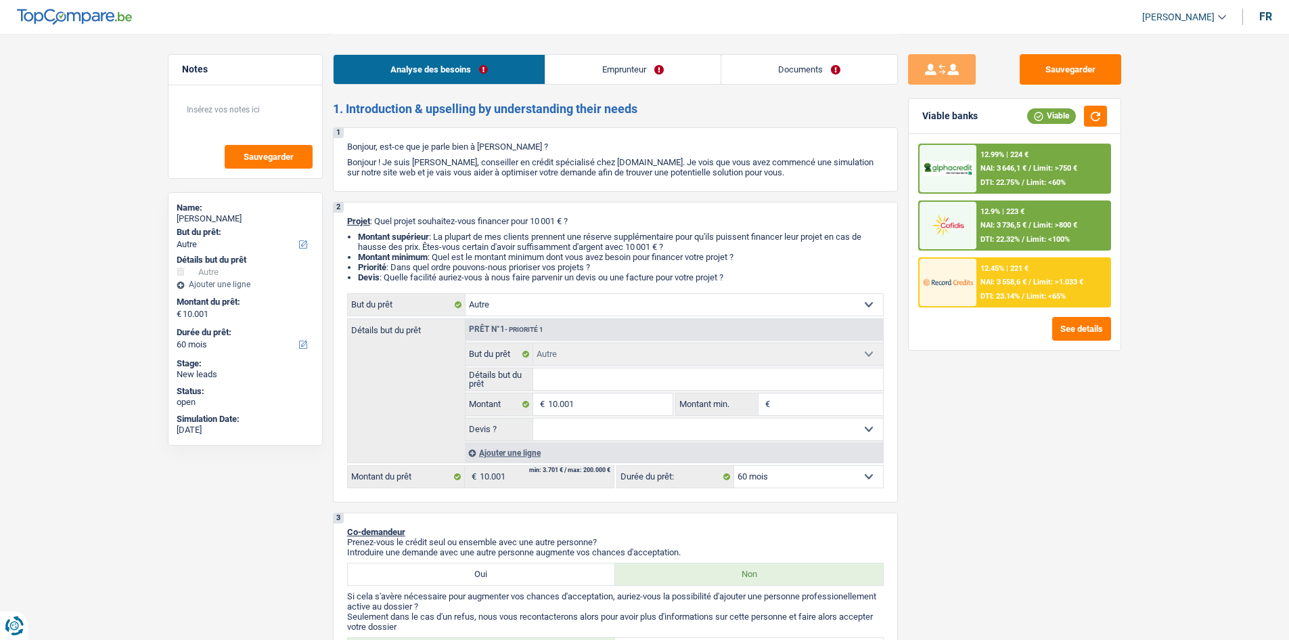
select select "60"
select select "invalid"
select select "previousEmployerCompensation"
select select "mutualityIndemnity"
select select "familyAllowances"
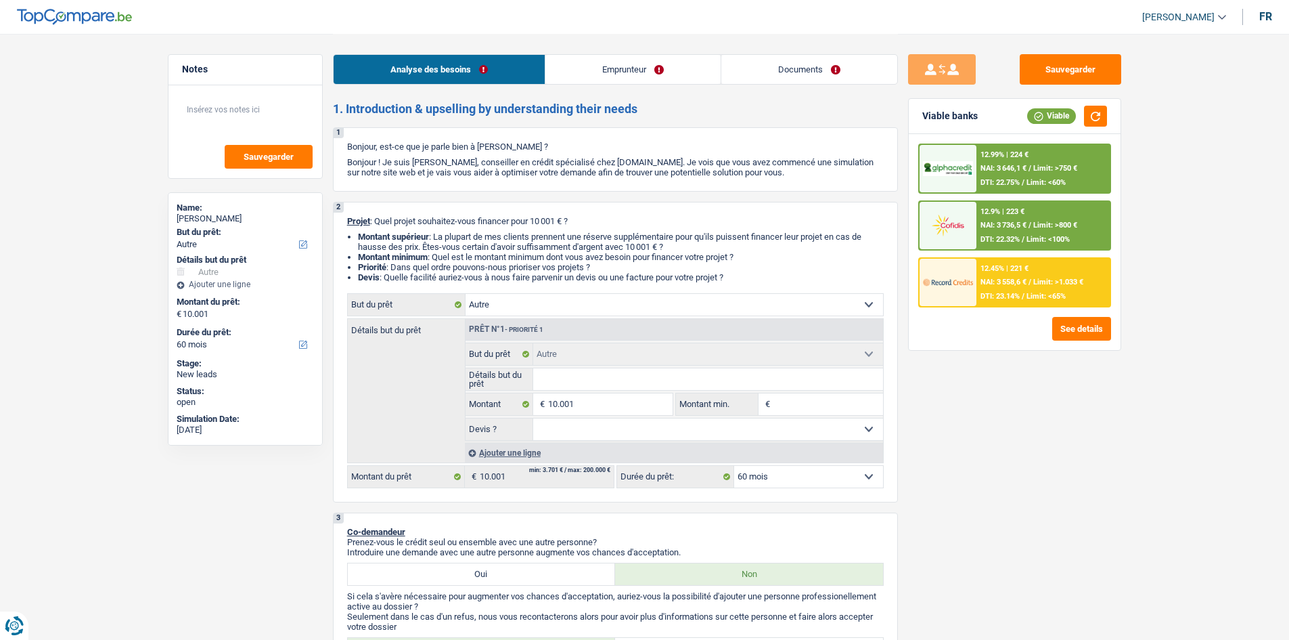
select select "disabilityPension"
select select "ownerWithoutMortgage"
select select "personalLoan"
select select "homeFurnishingOrRelocation"
select select "84"
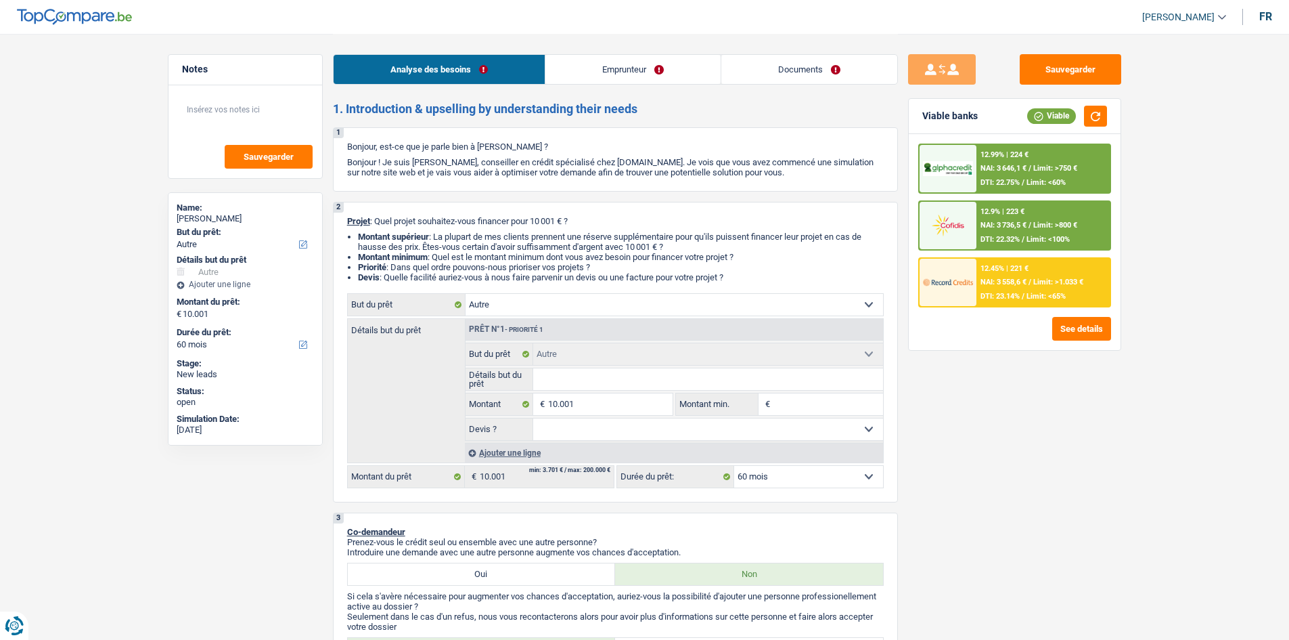
select select "other"
select select "60"
click at [1069, 326] on button "See details" at bounding box center [1082, 329] width 59 height 24
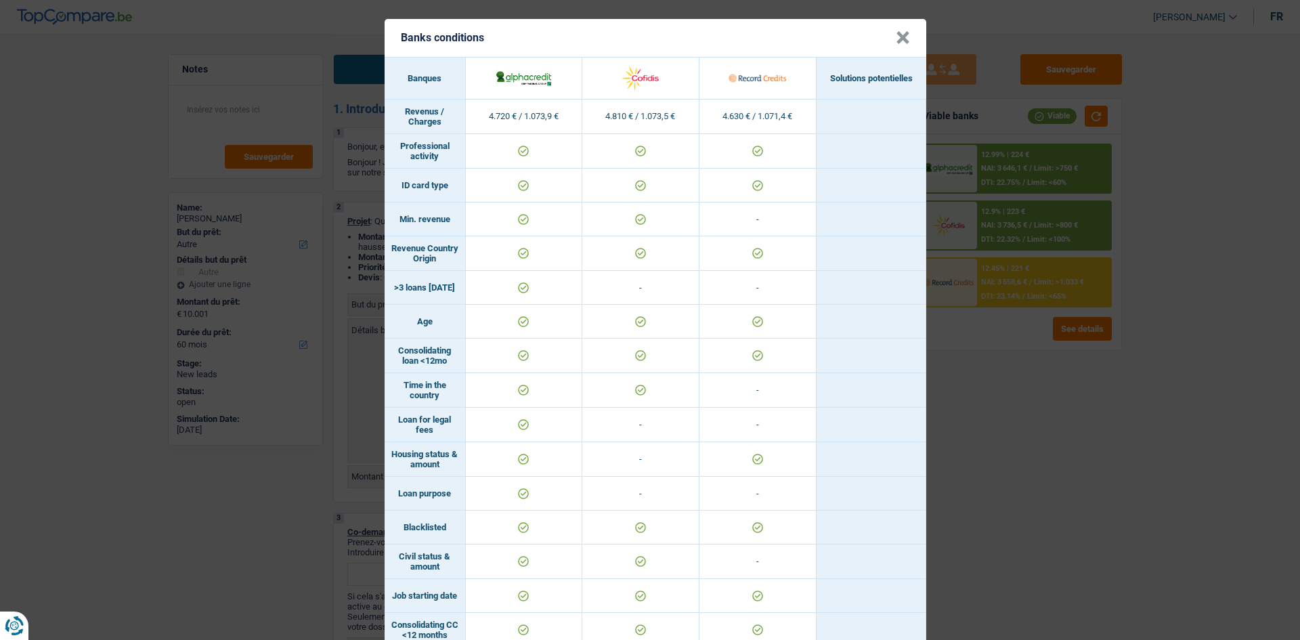
click at [1048, 486] on div "Banks conditions × Banques Solutions potentielles Revenus / Charges 4.720 € / 1…" at bounding box center [650, 320] width 1300 height 640
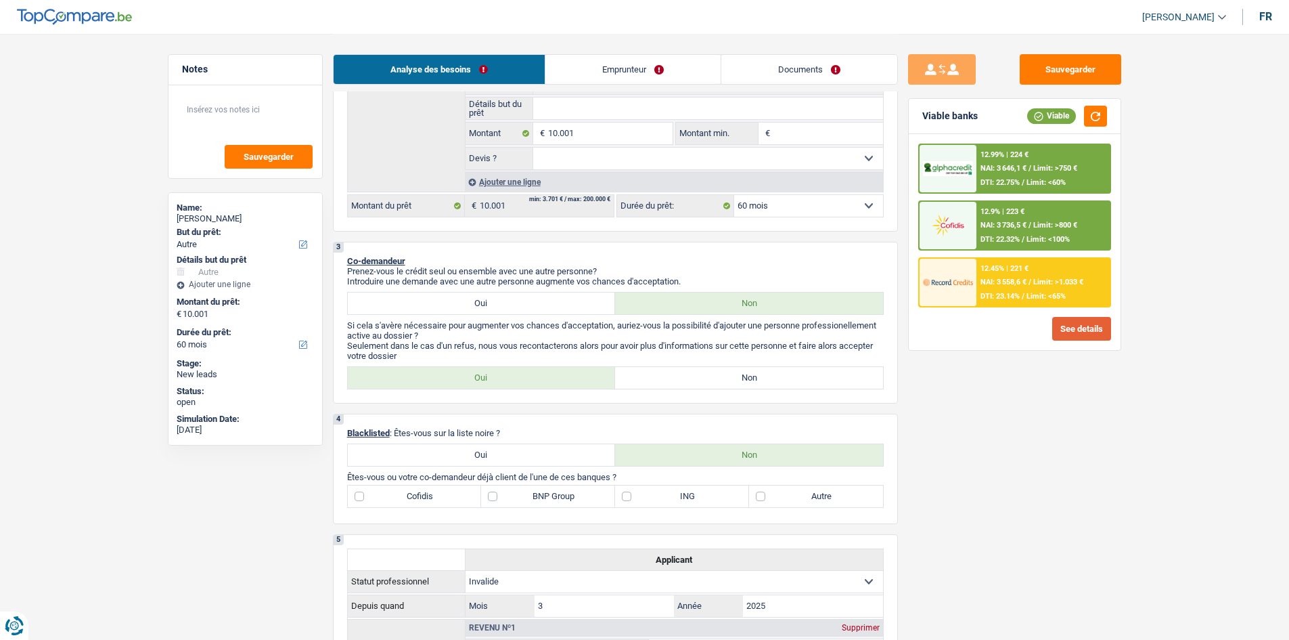
scroll to position [406, 0]
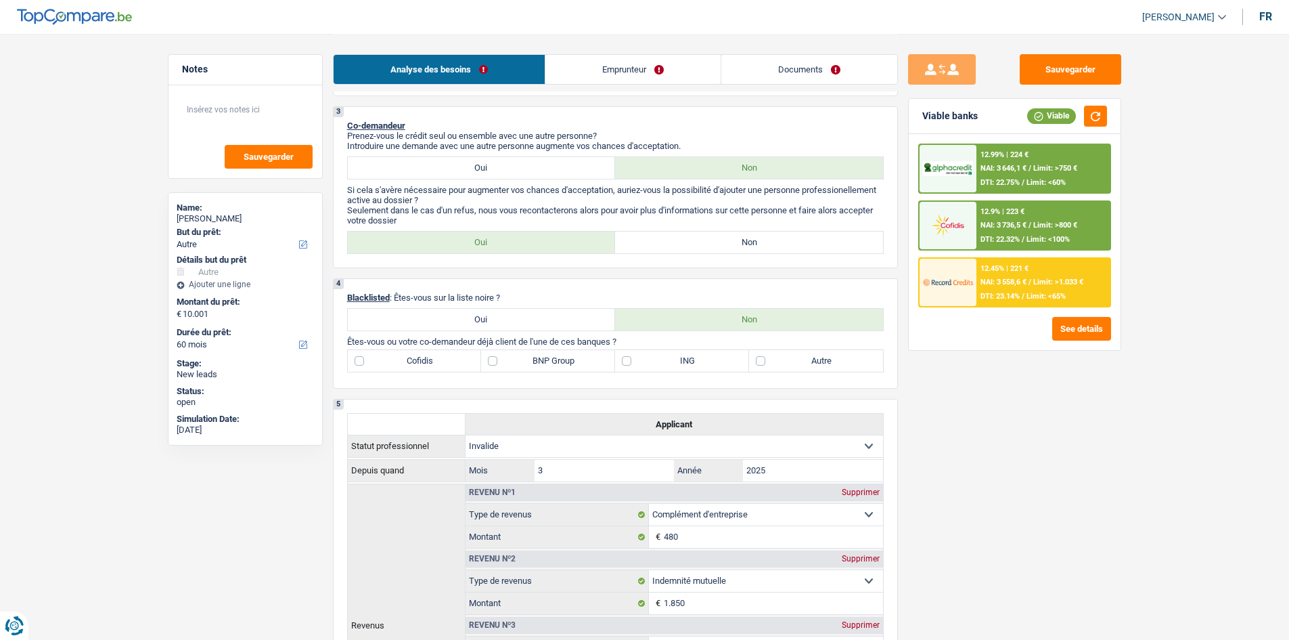
click at [436, 360] on label "Cofidis" at bounding box center [415, 361] width 134 height 22
click at [436, 360] on input "Cofidis" at bounding box center [415, 361] width 134 height 22
checkbox input "true"
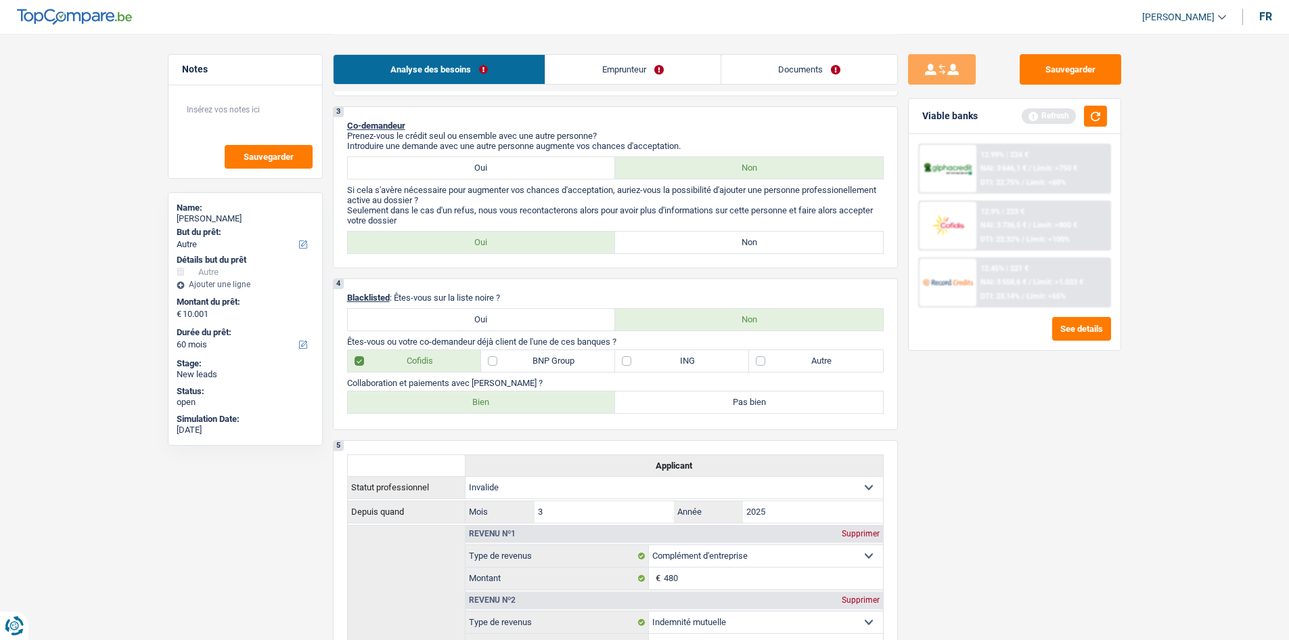
click at [540, 356] on label "BNP Group" at bounding box center [548, 361] width 134 height 22
click at [540, 356] on input "BNP Group" at bounding box center [548, 361] width 134 height 22
checkbox input "true"
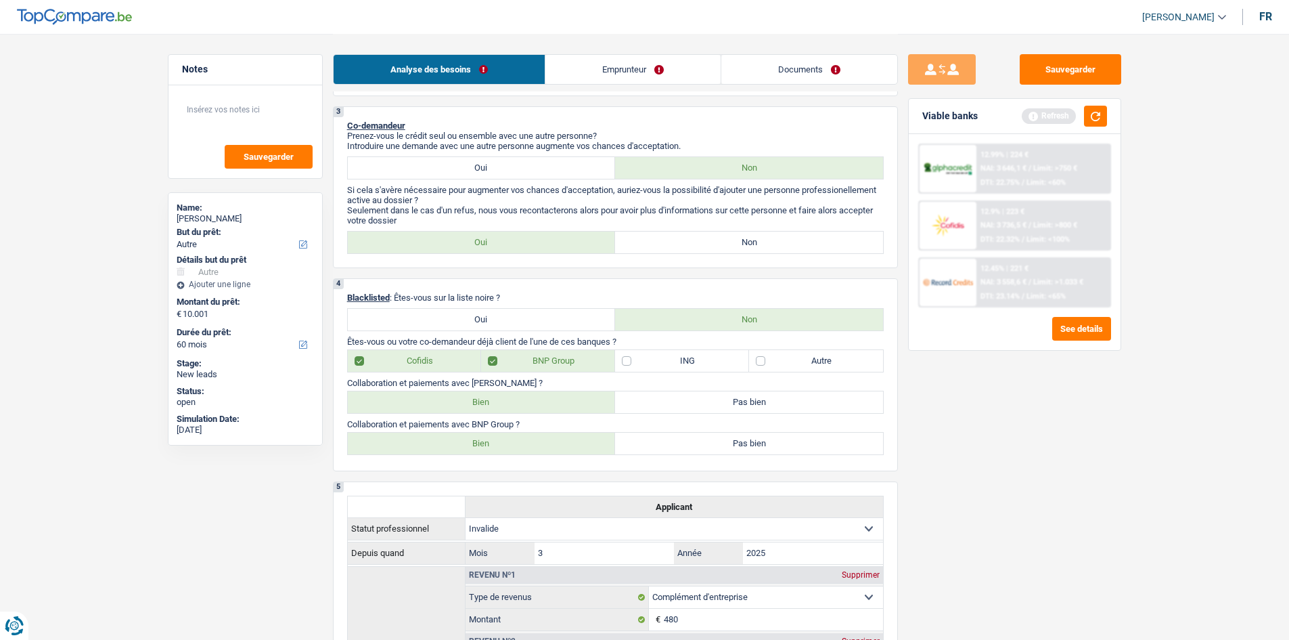
drag, startPoint x: 505, startPoint y: 397, endPoint x: 498, endPoint y: 423, distance: 26.6
click at [504, 399] on label "Bien" at bounding box center [482, 402] width 268 height 22
click at [504, 399] on input "Bien" at bounding box center [482, 402] width 268 height 22
radio input "true"
click at [512, 450] on label "Bien" at bounding box center [482, 444] width 268 height 22
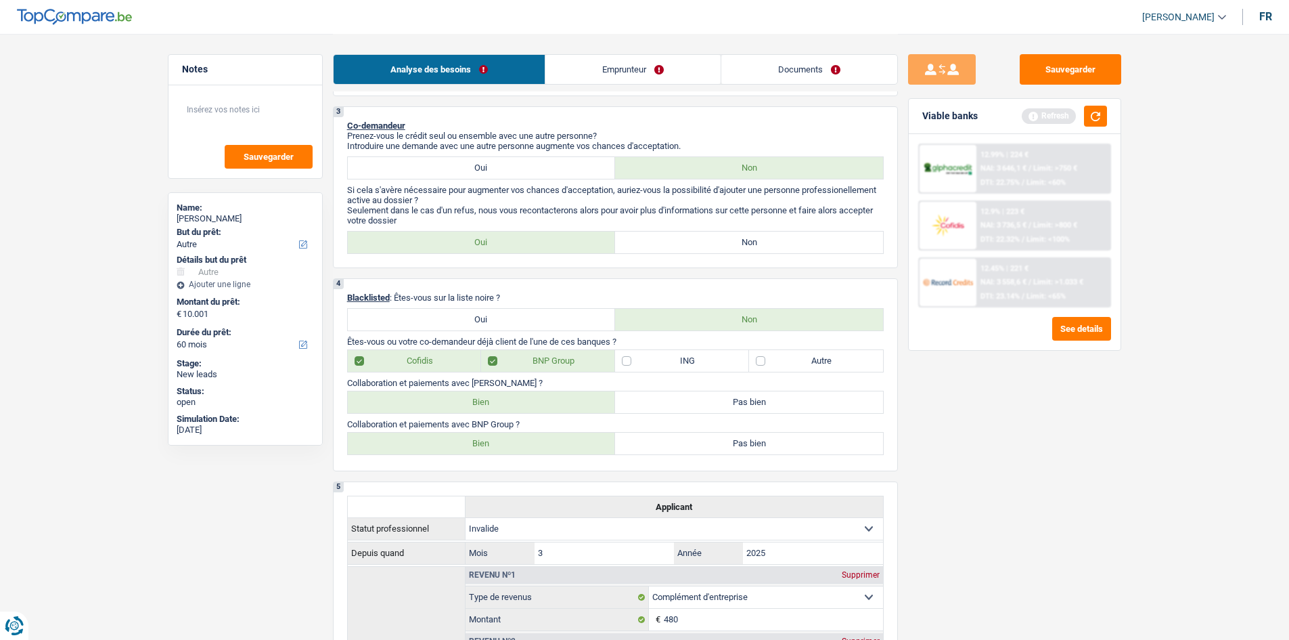
click at [512, 450] on input "Bien" at bounding box center [482, 444] width 268 height 22
radio input "true"
click at [508, 444] on label "Bien" at bounding box center [482, 444] width 268 height 22
click at [508, 444] on input "Bien" at bounding box center [482, 444] width 268 height 22
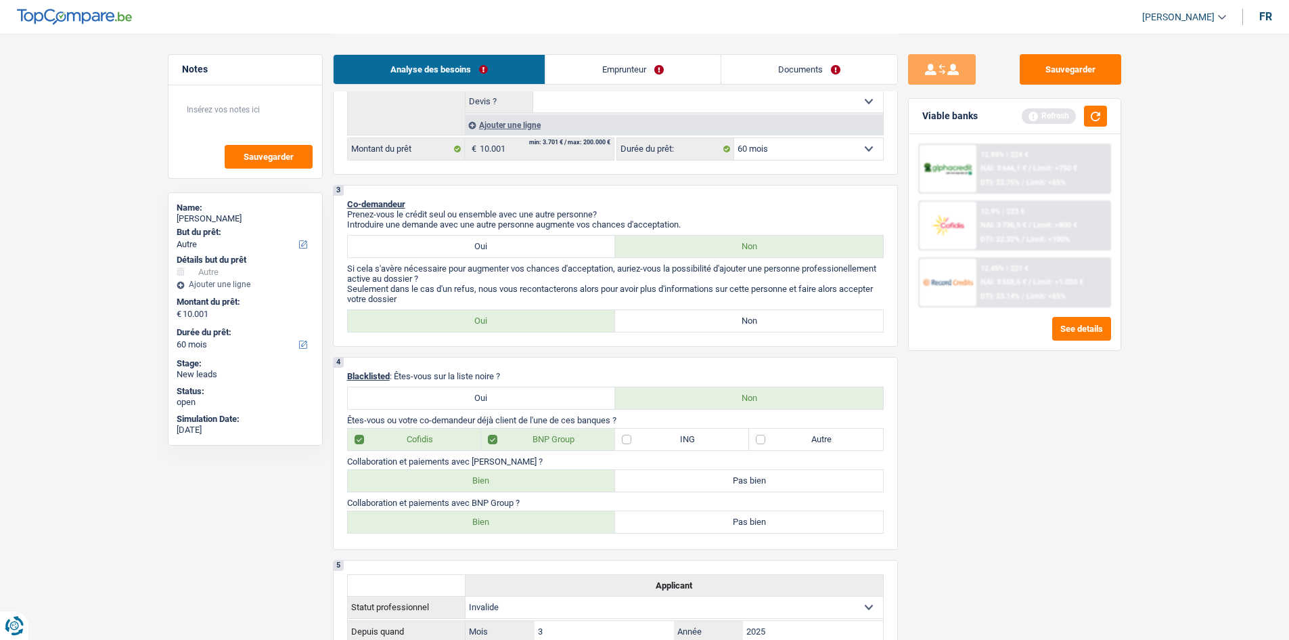
scroll to position [203, 0]
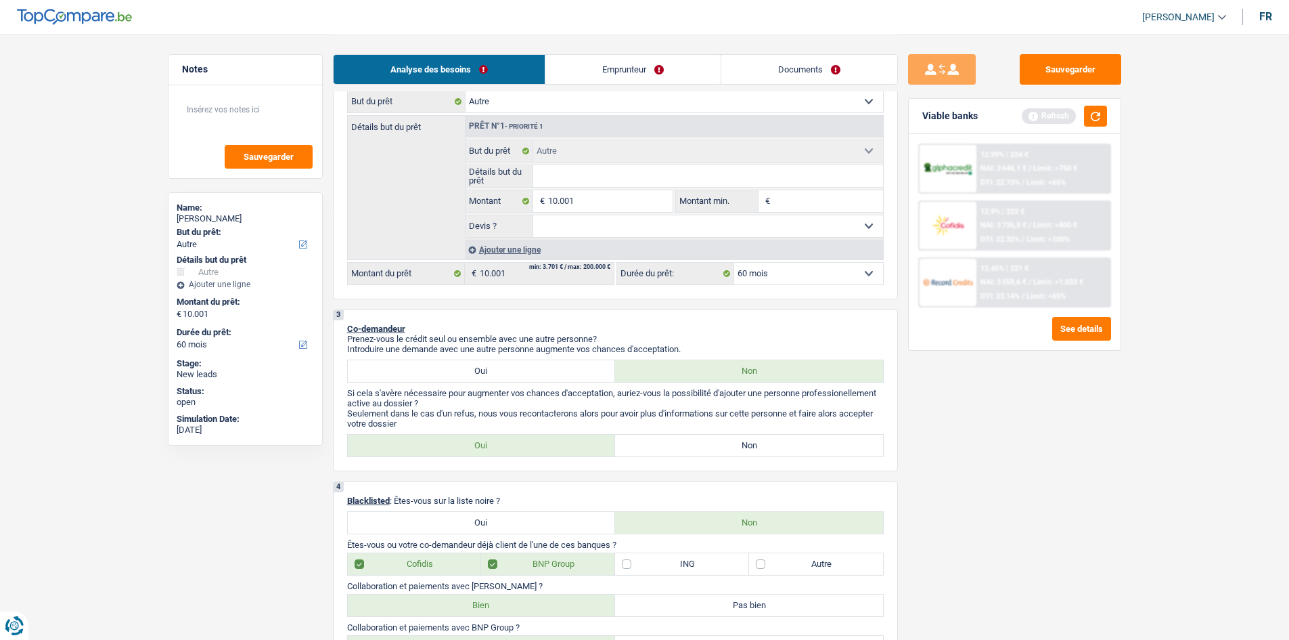
click at [790, 563] on label "Autre" at bounding box center [816, 564] width 134 height 22
click at [790, 563] on input "Autre" at bounding box center [816, 564] width 134 height 22
checkbox input "true"
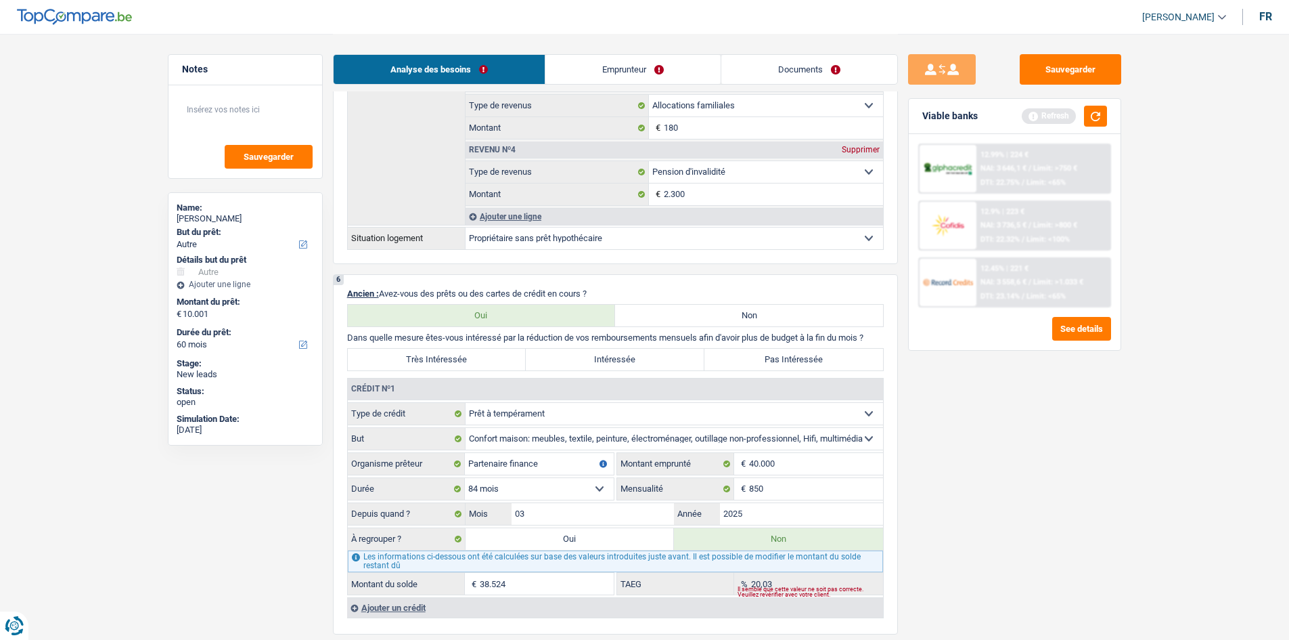
scroll to position [1151, 0]
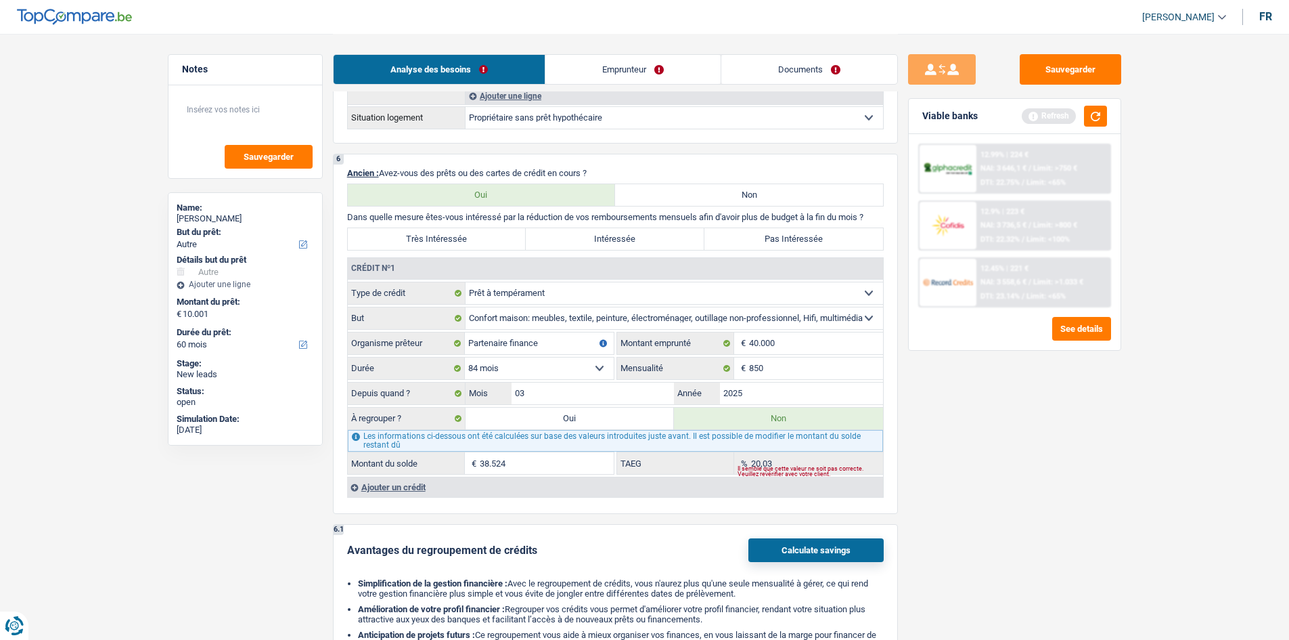
click at [369, 486] on div "Ajouter un crédit" at bounding box center [615, 487] width 536 height 20
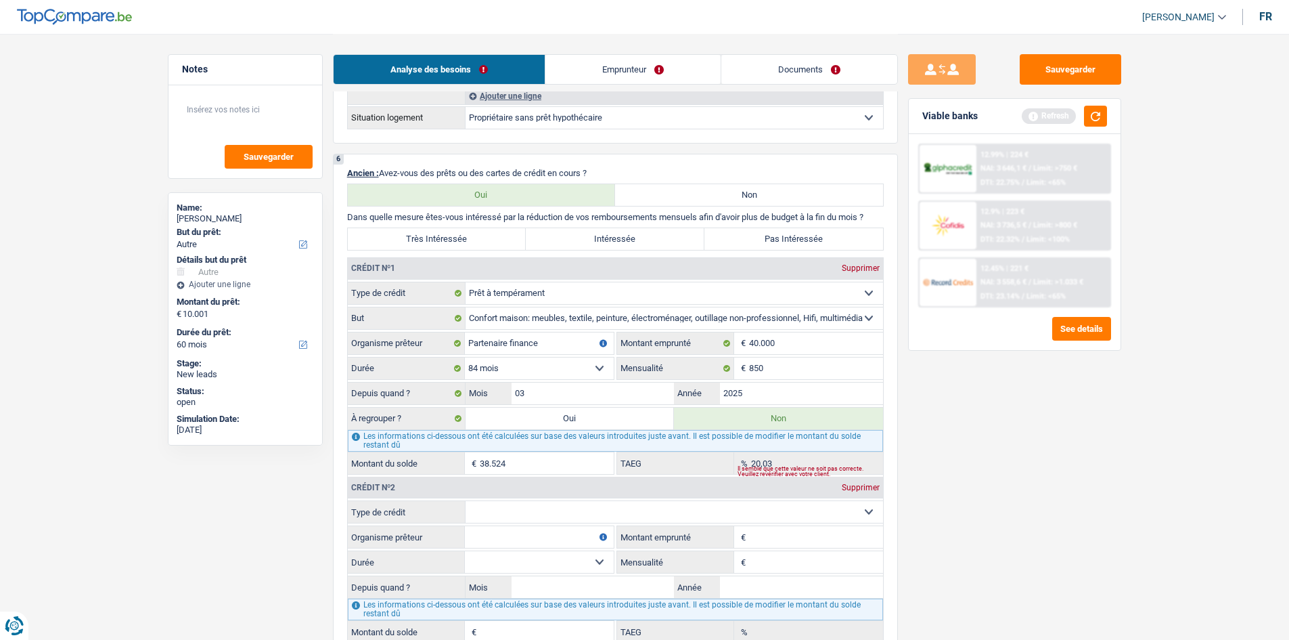
click at [600, 513] on select "Carte ou ouverture de crédit Prêt hypothécaire Vente à tempérament Prêt à tempé…" at bounding box center [675, 512] width 418 height 22
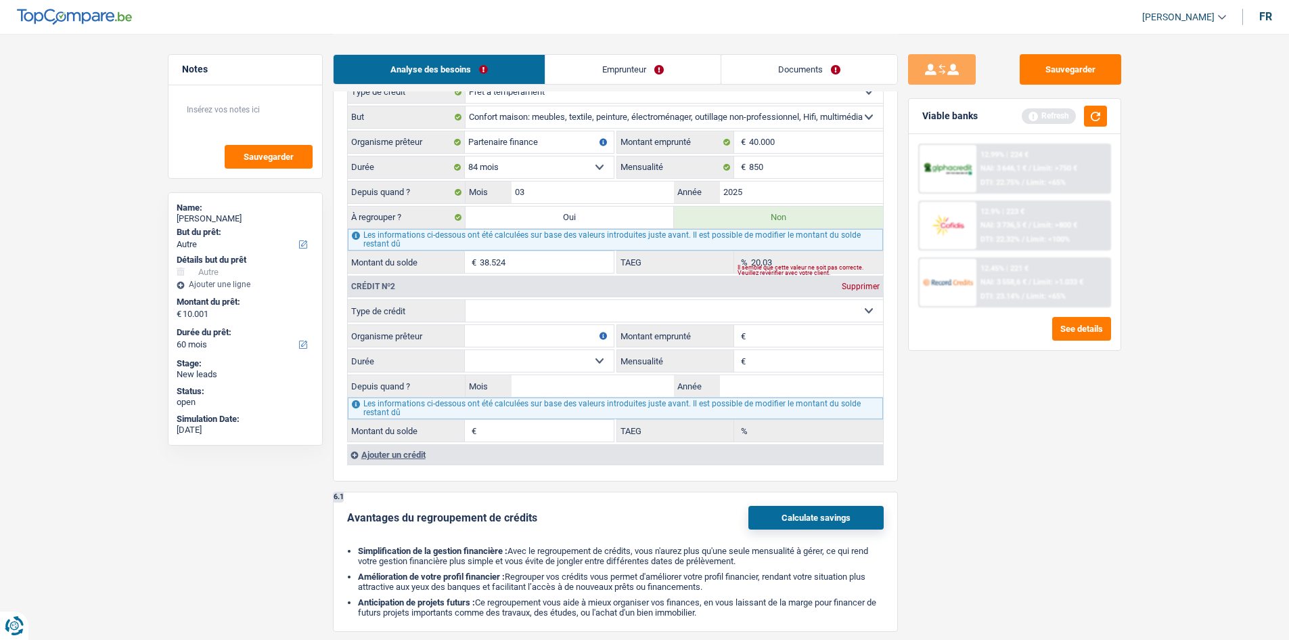
scroll to position [1352, 0]
click at [483, 332] on input "Organisme prêteur" at bounding box center [539, 335] width 149 height 22
type input "cofidis"
click at [520, 302] on select "Carte ou ouverture de crédit Prêt hypothécaire Vente à tempérament Prêt à tempé…" at bounding box center [675, 310] width 418 height 22
select select "cardOrCredit"
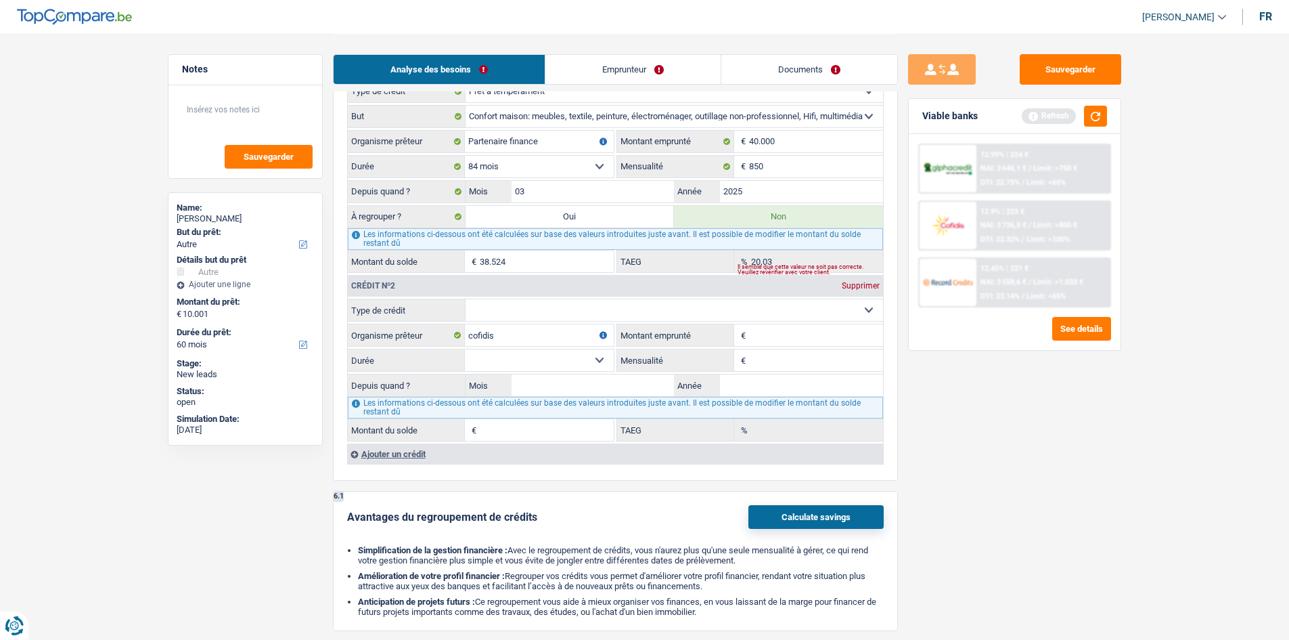
type input "0"
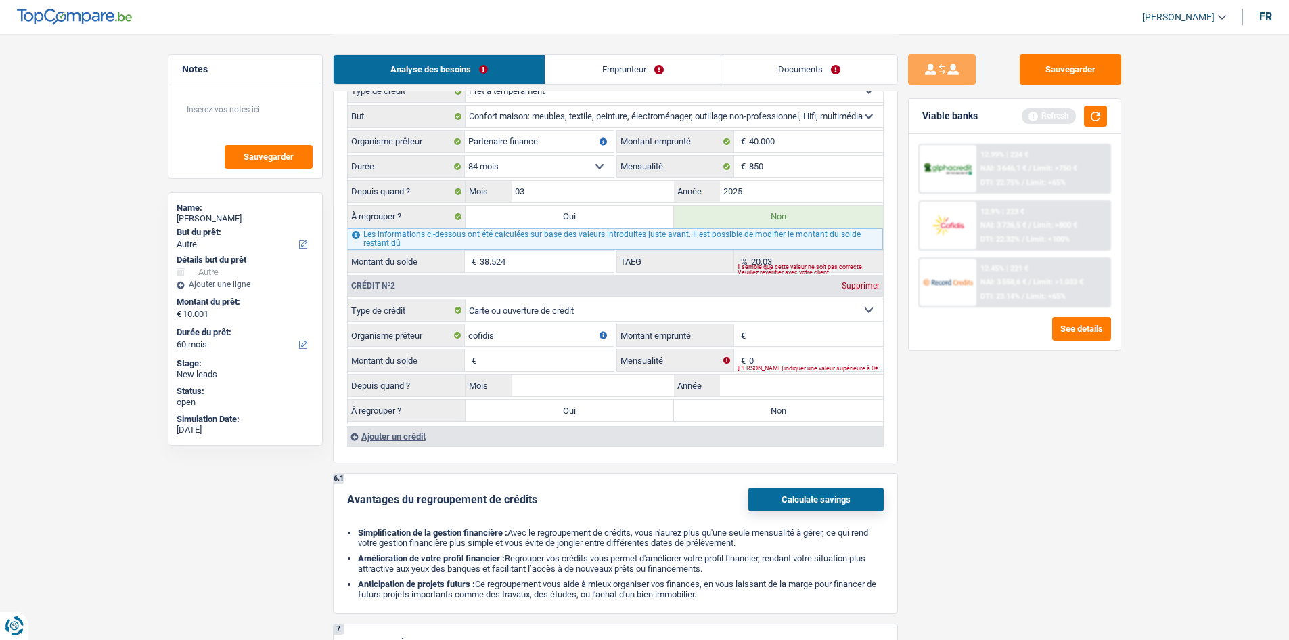
click at [797, 346] on fieldset "€ Montant emprunté Tous les champs sont obligatoires. Veuillez fournir une répo…" at bounding box center [750, 335] width 266 height 23
click at [795, 343] on input "Montant emprunté" at bounding box center [816, 335] width 134 height 22
type input "2.500"
click at [1002, 470] on div "Sauvegarder Viable banks Refresh 12.99% | 224 € NAI: 3 646,1 € / Limit: >750 € …" at bounding box center [1015, 336] width 234 height 564
click at [569, 363] on input "Montant du solde" at bounding box center [547, 360] width 134 height 22
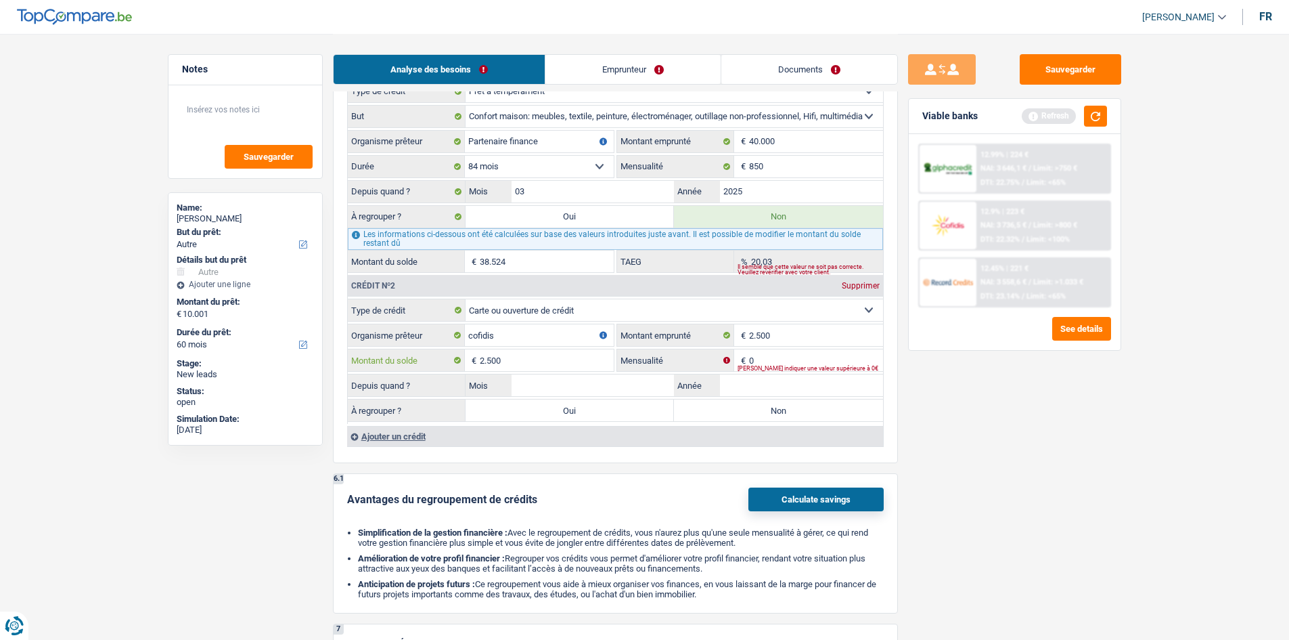
type input "2.500"
click at [768, 355] on input "0" at bounding box center [816, 360] width 134 height 22
click at [772, 355] on input "10" at bounding box center [816, 360] width 134 height 22
type input "140"
click at [749, 384] on input "Année" at bounding box center [801, 385] width 163 height 22
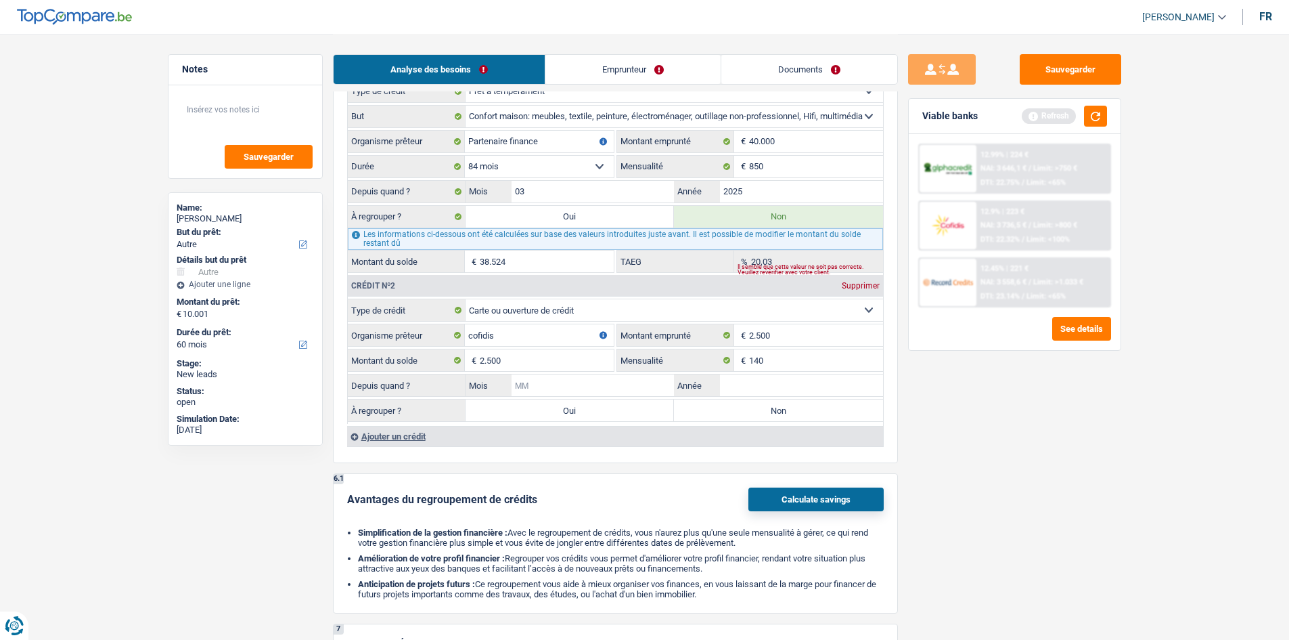
click at [564, 380] on input "Mois" at bounding box center [593, 385] width 163 height 22
click at [741, 379] on input "Année" at bounding box center [801, 385] width 163 height 22
click at [738, 379] on input "Année" at bounding box center [801, 385] width 163 height 22
type input "2020"
click at [621, 380] on input "Mois" at bounding box center [593, 385] width 163 height 22
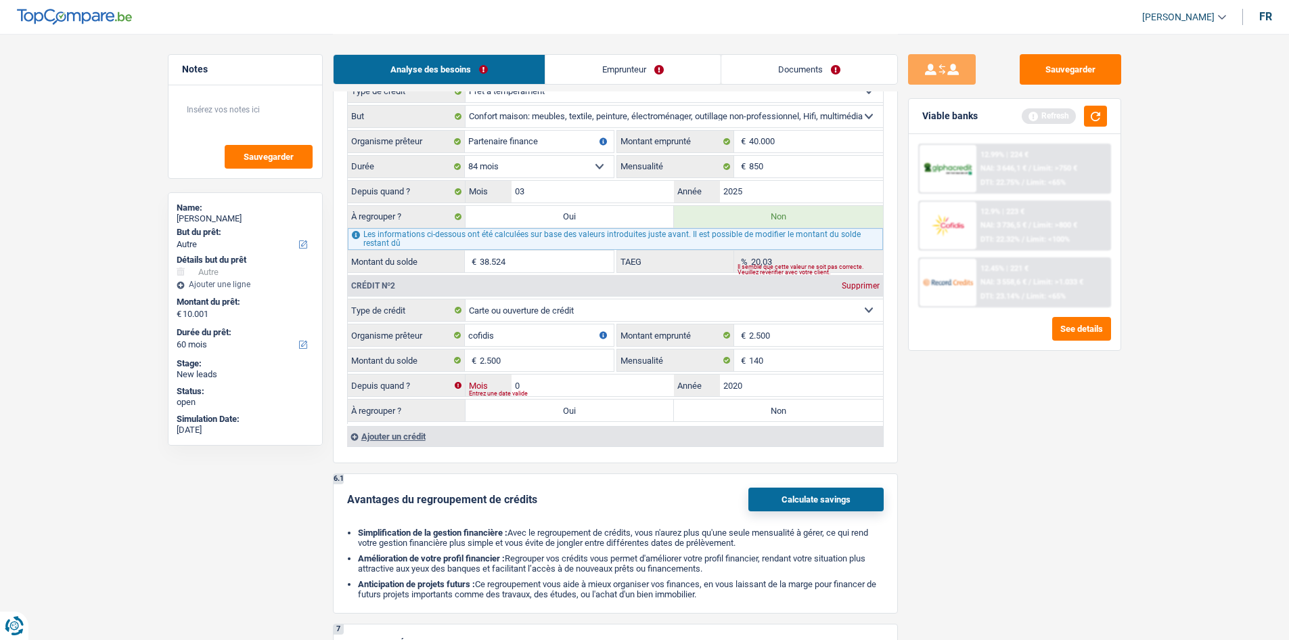
type input "05"
click at [549, 408] on label "Oui" at bounding box center [570, 410] width 209 height 22
click at [549, 408] on input "Oui" at bounding box center [570, 410] width 209 height 22
radio input "true"
type input "12.501"
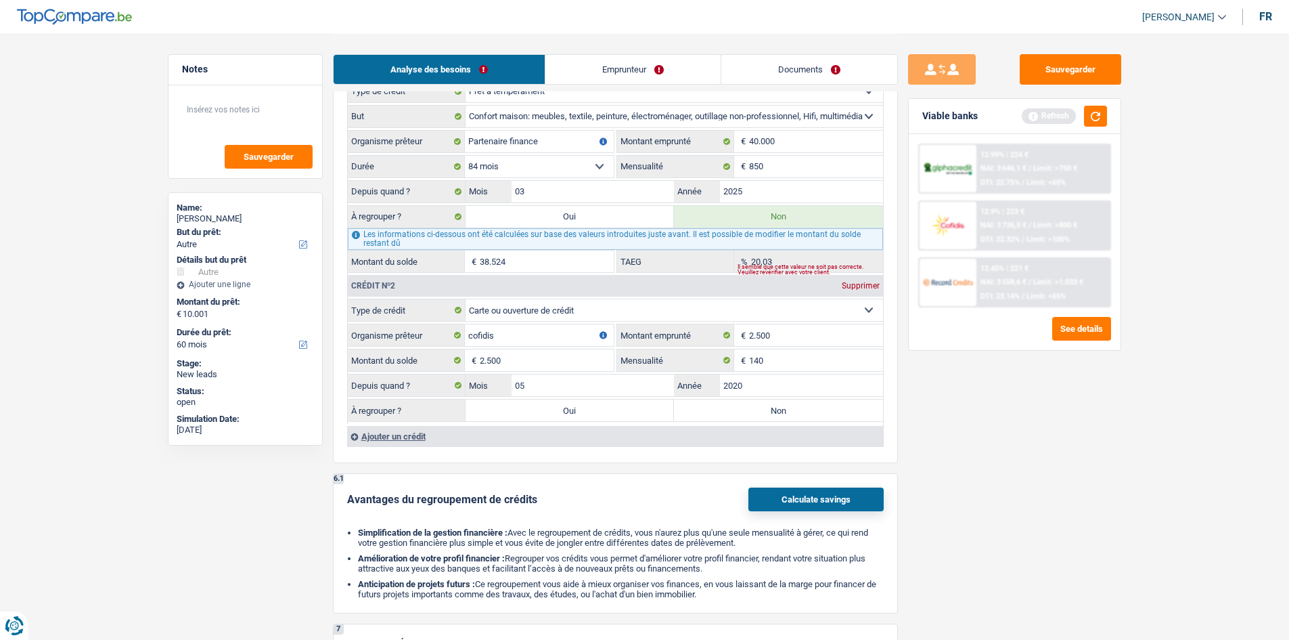
type input "2.500"
select select "refinancing"
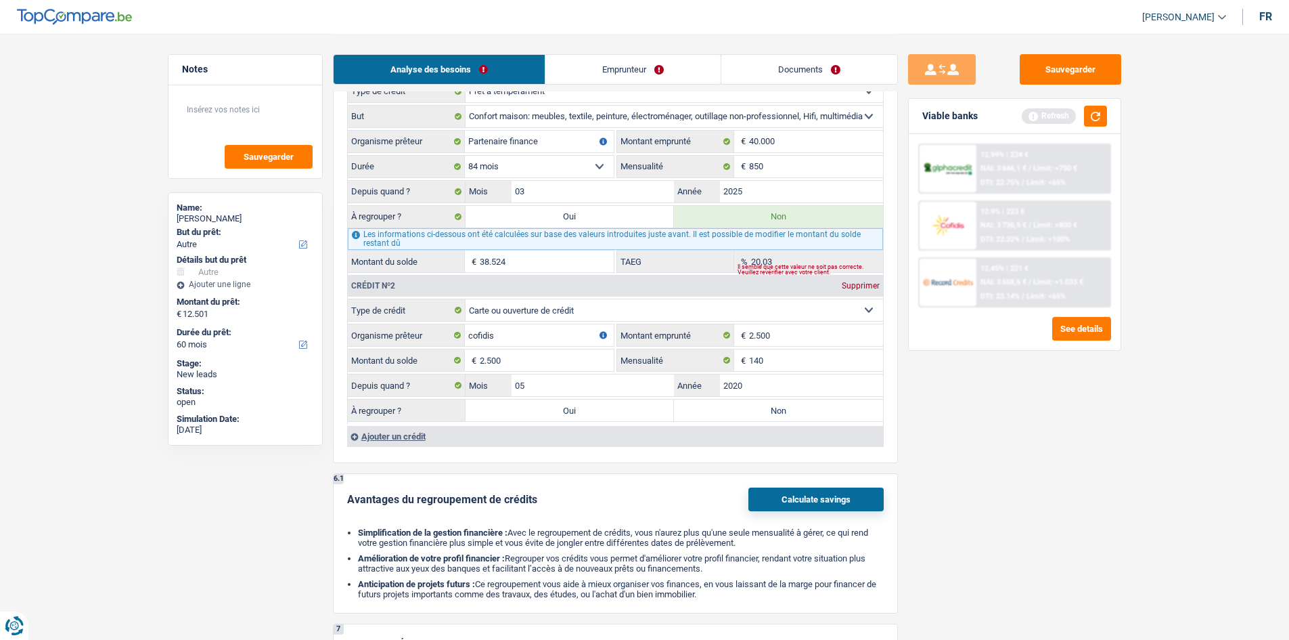
select select "refinancing"
select select "other"
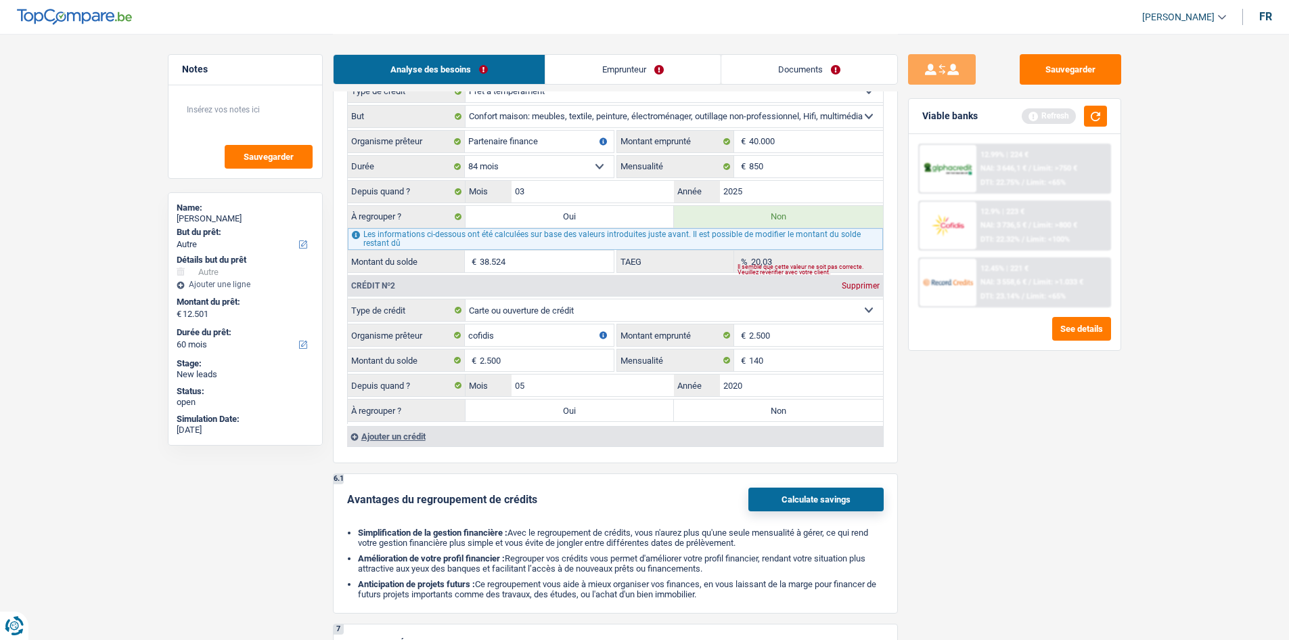
select select "other"
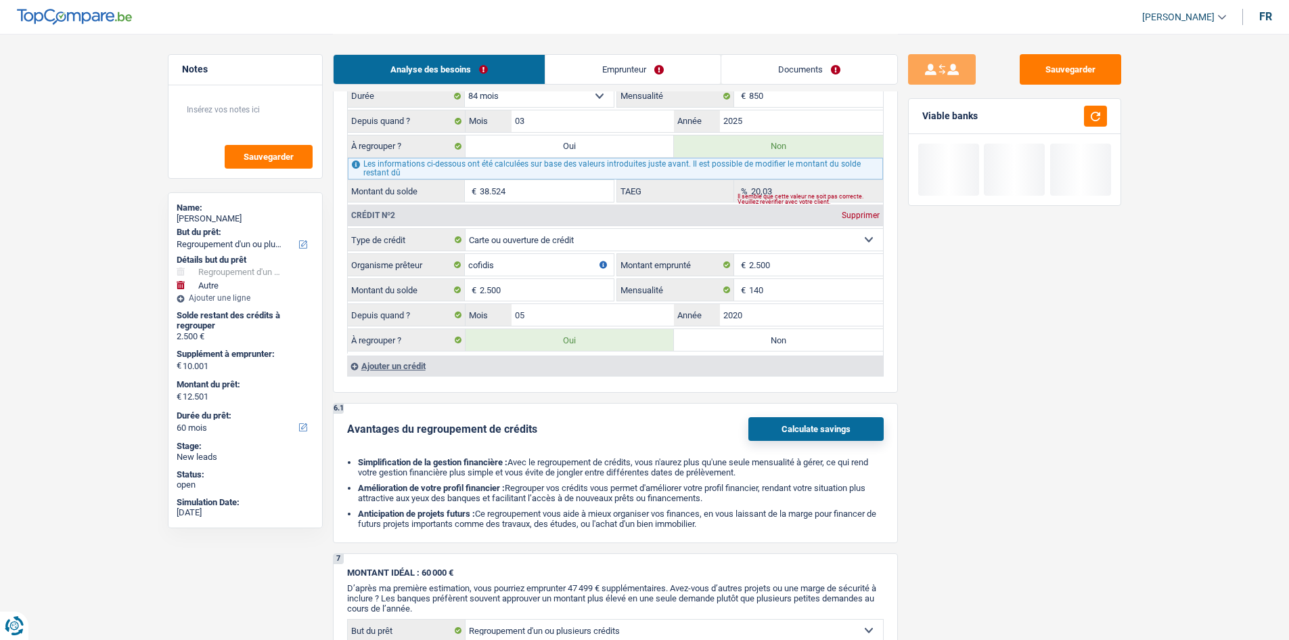
scroll to position [1571, 0]
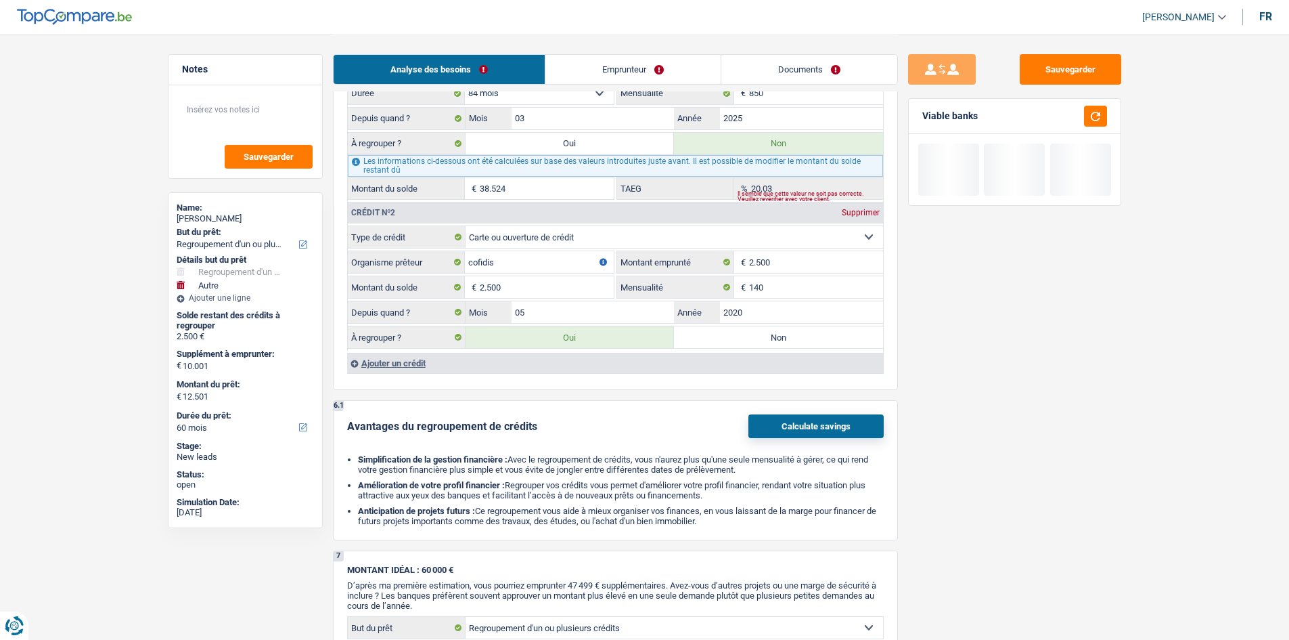
click at [385, 357] on div "Ajouter un crédit" at bounding box center [615, 363] width 536 height 20
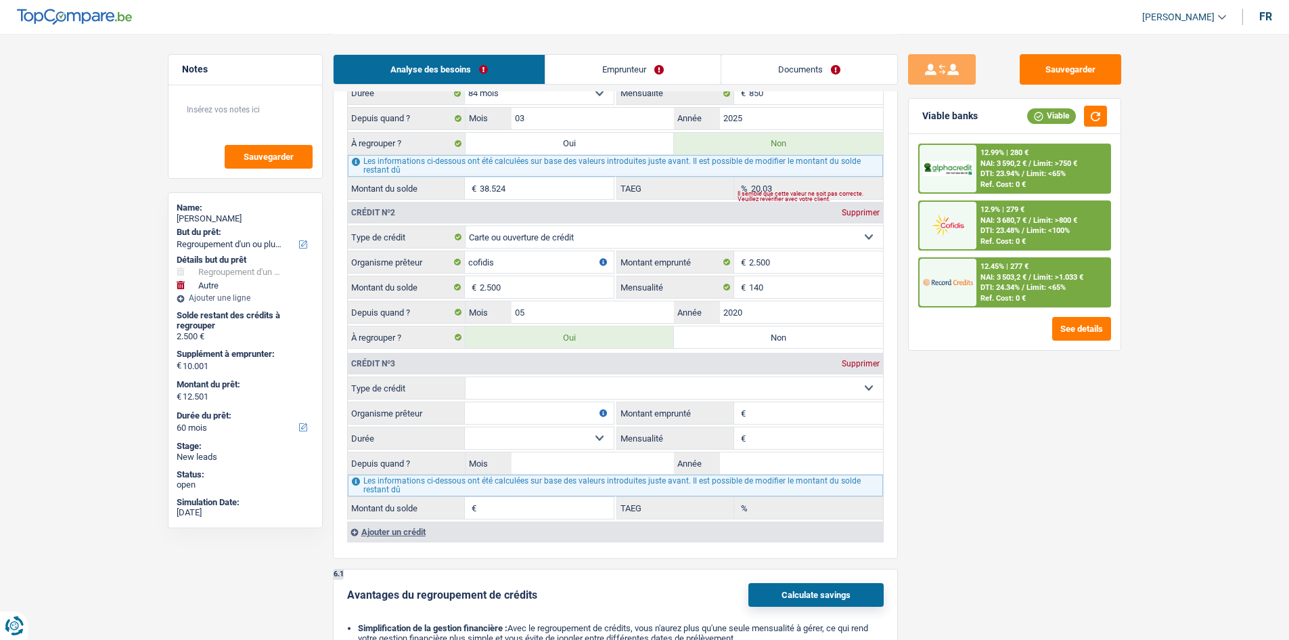
click at [513, 389] on select "Carte ou ouverture de crédit Prêt hypothécaire Vente à tempérament Prêt à tempé…" at bounding box center [675, 388] width 418 height 22
select select "cardOrCredit"
type input "0"
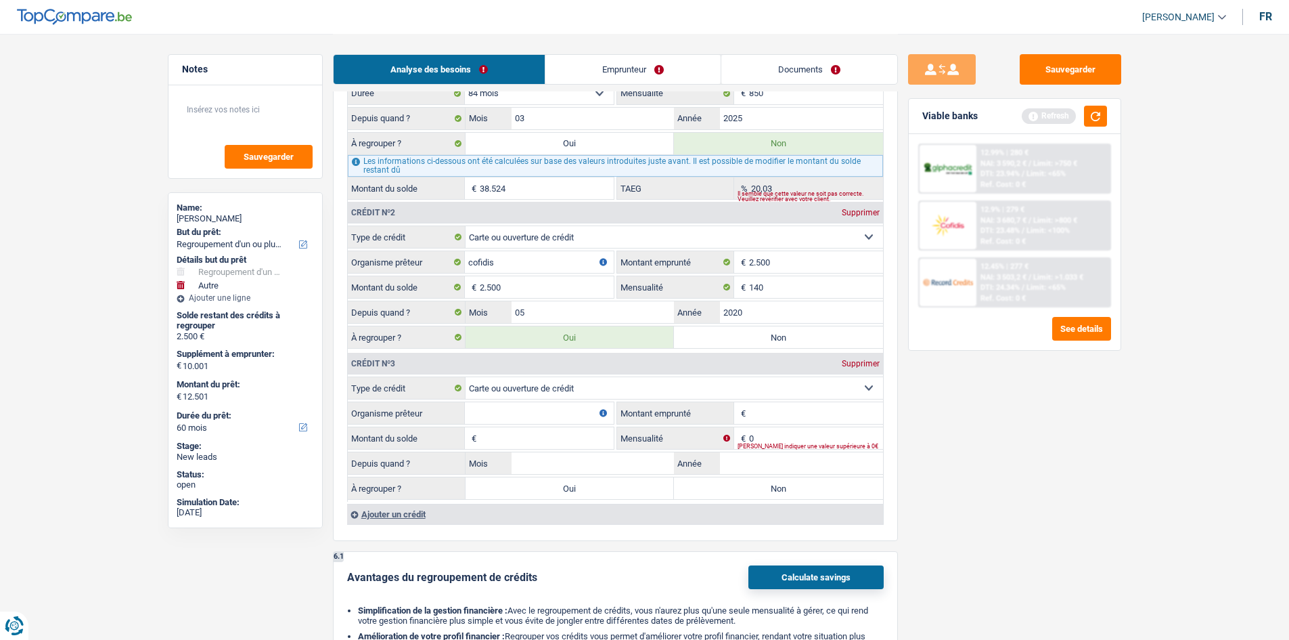
click at [506, 414] on input "Organisme prêteur" at bounding box center [539, 413] width 149 height 22
type input "celtelme"
click at [774, 410] on input "Montant emprunté" at bounding box center [816, 413] width 134 height 22
type input "3.000"
click at [590, 441] on input "Montant du solde" at bounding box center [547, 438] width 134 height 22
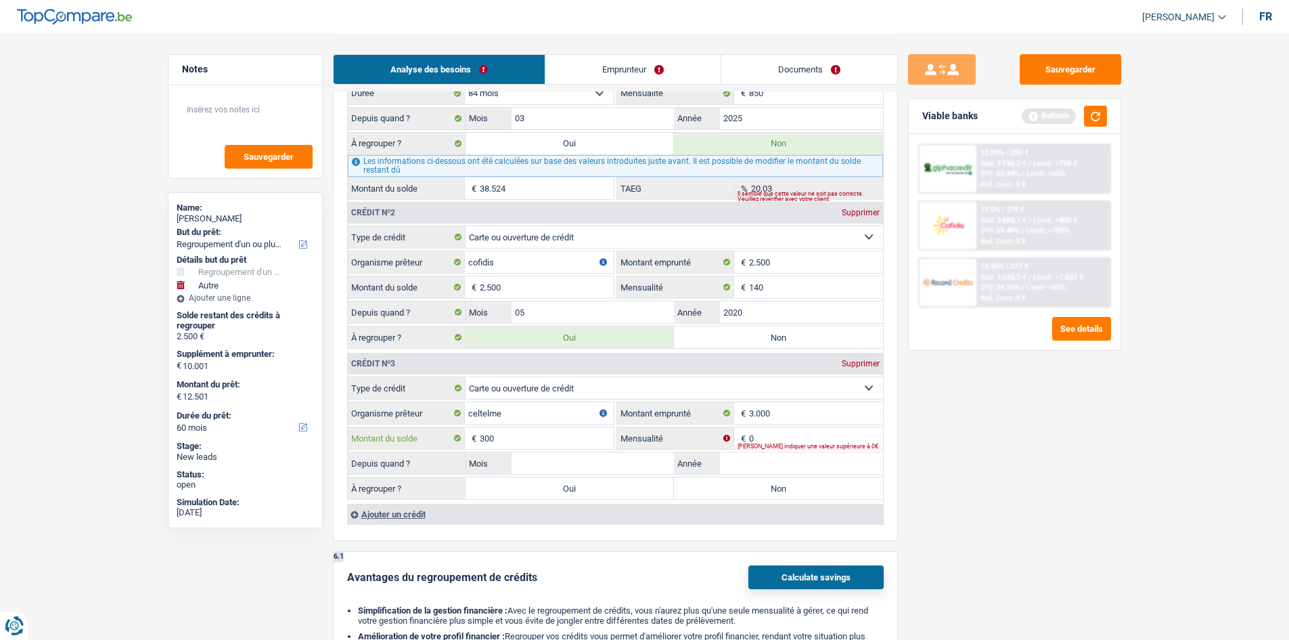
type input "300"
click at [810, 441] on input "0" at bounding box center [816, 438] width 134 height 22
type input "140"
click at [511, 418] on input "celtelme" at bounding box center [539, 413] width 149 height 22
type input "cetelem"
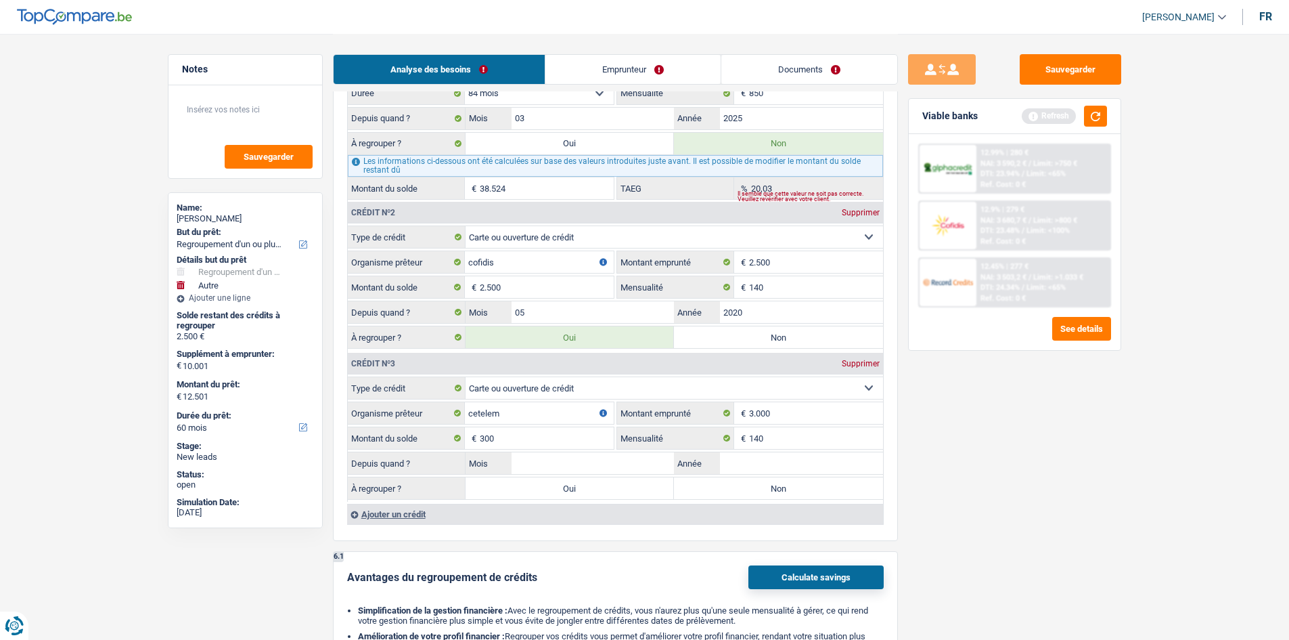
click at [742, 451] on div "Depuis quand ? Mois / Année" at bounding box center [615, 462] width 535 height 23
click at [746, 460] on input "Année" at bounding box center [801, 463] width 163 height 22
type input "2022"
click at [625, 463] on input "Mois" at bounding box center [593, 463] width 163 height 22
type input "02"
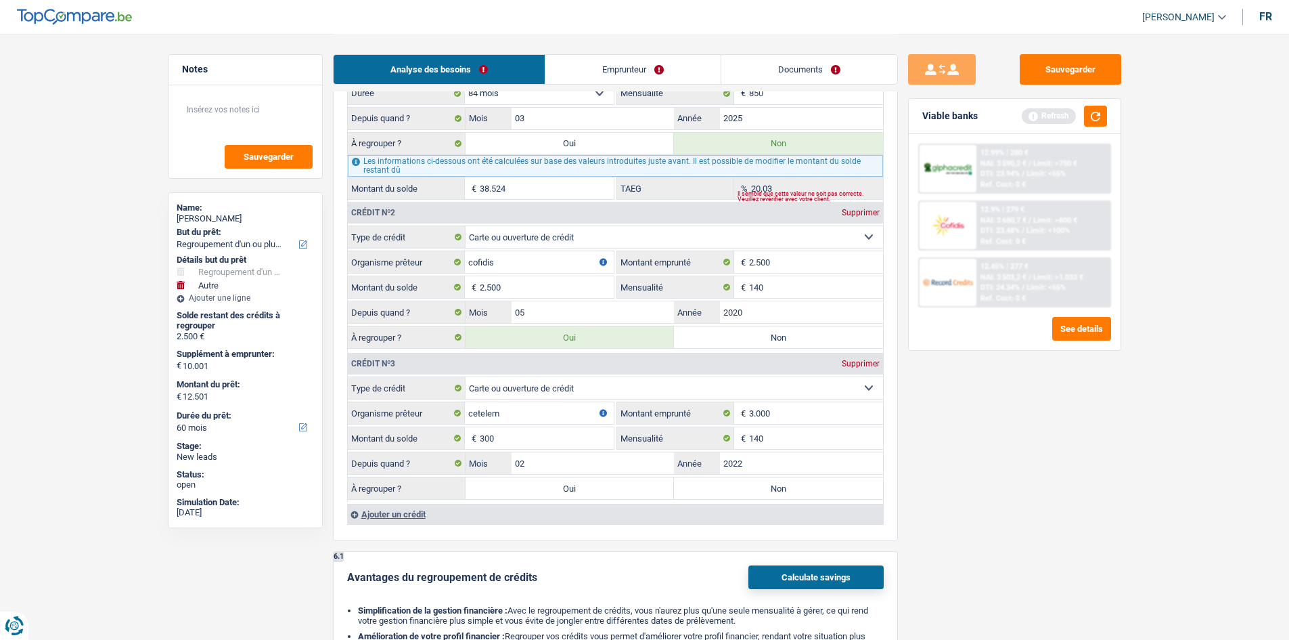
click at [509, 487] on label "Oui" at bounding box center [570, 488] width 209 height 22
click at [509, 487] on input "Oui" at bounding box center [570, 488] width 209 height 22
radio input "true"
type input "2.800"
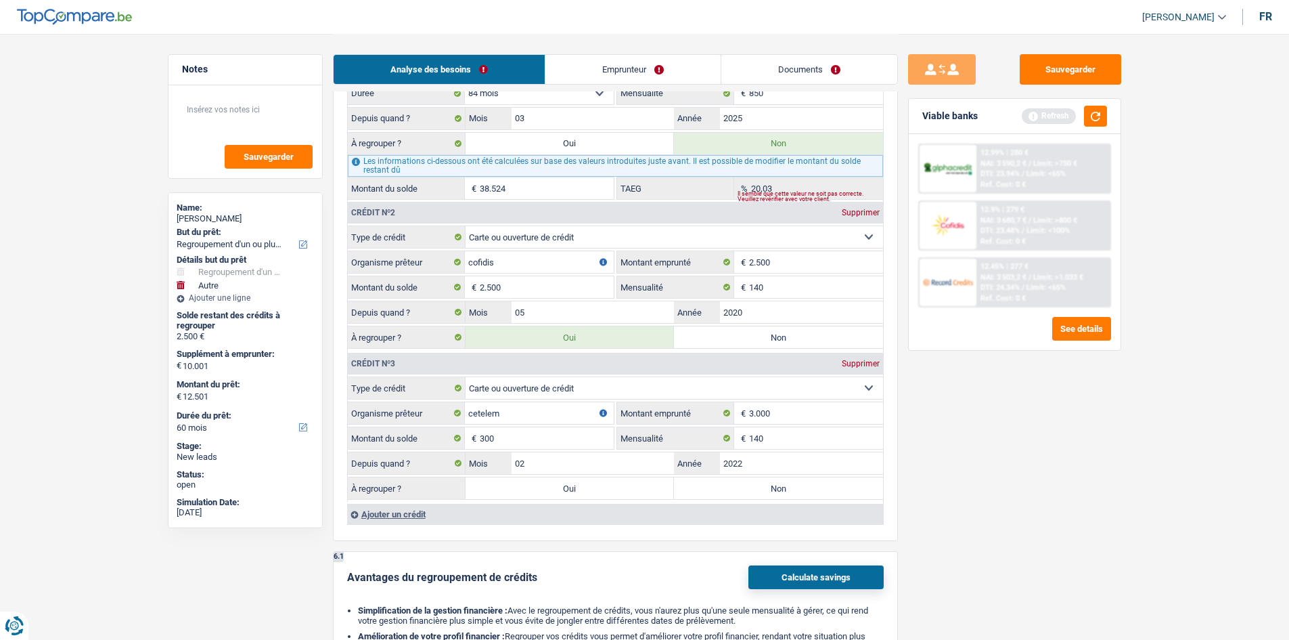
type input "12.801"
click at [392, 516] on div "Ajouter un crédit" at bounding box center [615, 514] width 536 height 20
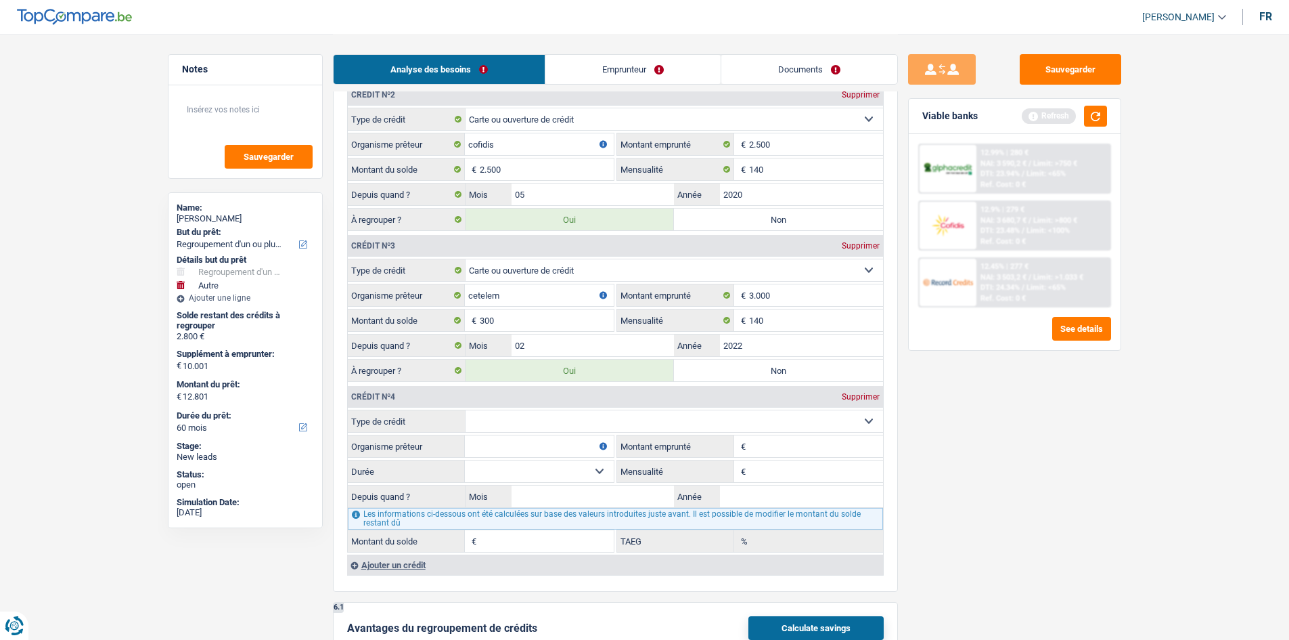
scroll to position [1690, 0]
click at [511, 422] on select "Carte ou ouverture de crédit Prêt hypothécaire Vente à tempérament Prêt à tempé…" at bounding box center [675, 421] width 418 height 22
select select "cardOrCredit"
type input "0"
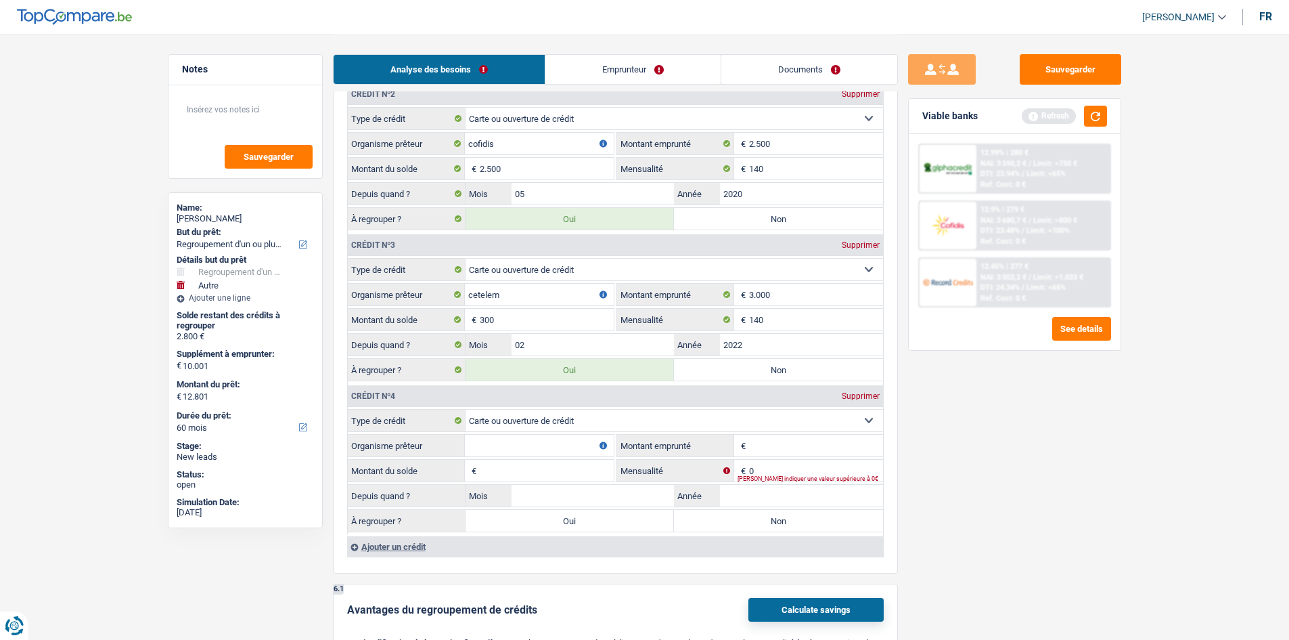
click at [778, 441] on input "Montant emprunté" at bounding box center [816, 446] width 134 height 22
type input "2.500"
click at [571, 452] on input "Organisme prêteur" at bounding box center [539, 446] width 149 height 22
type input "buyway"
click at [505, 483] on fieldset "Carte ou ouverture de crédit Prêt hypothécaire Vente à tempérament Prêt à tempé…" at bounding box center [615, 471] width 535 height 125
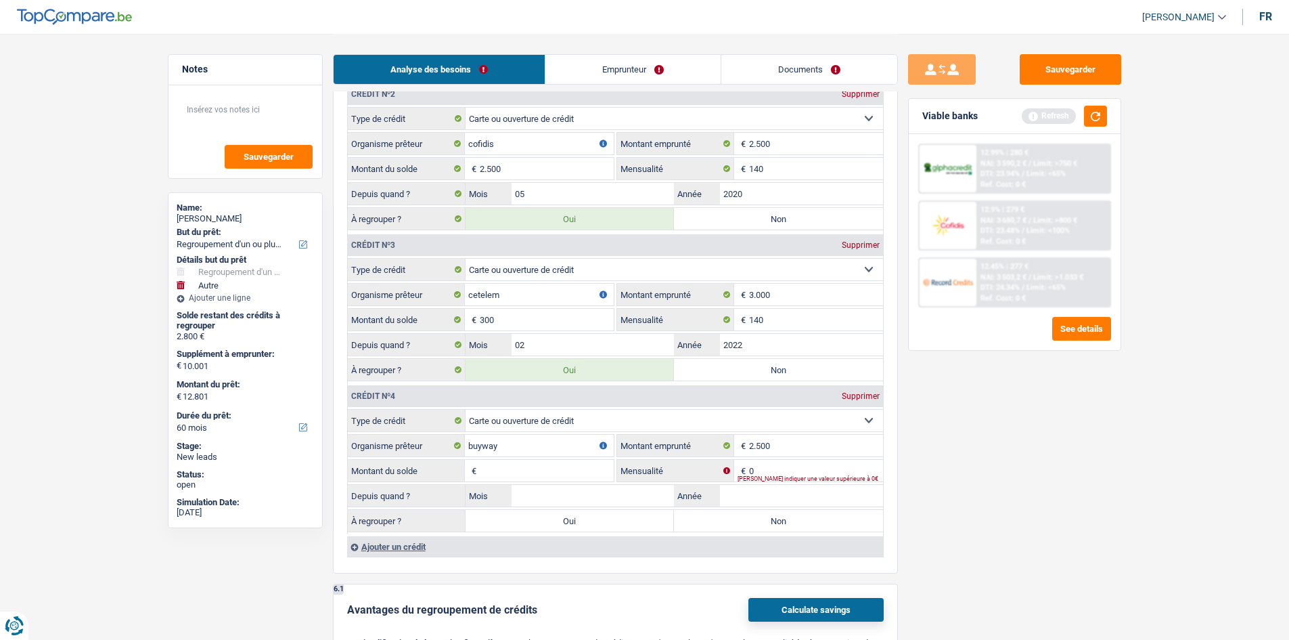
click at [505, 478] on input "Montant du solde" at bounding box center [547, 471] width 134 height 22
type input "2.500"
click at [757, 488] on input "Année" at bounding box center [801, 496] width 163 height 22
type input "138"
click at [585, 497] on input "Mois" at bounding box center [593, 496] width 163 height 22
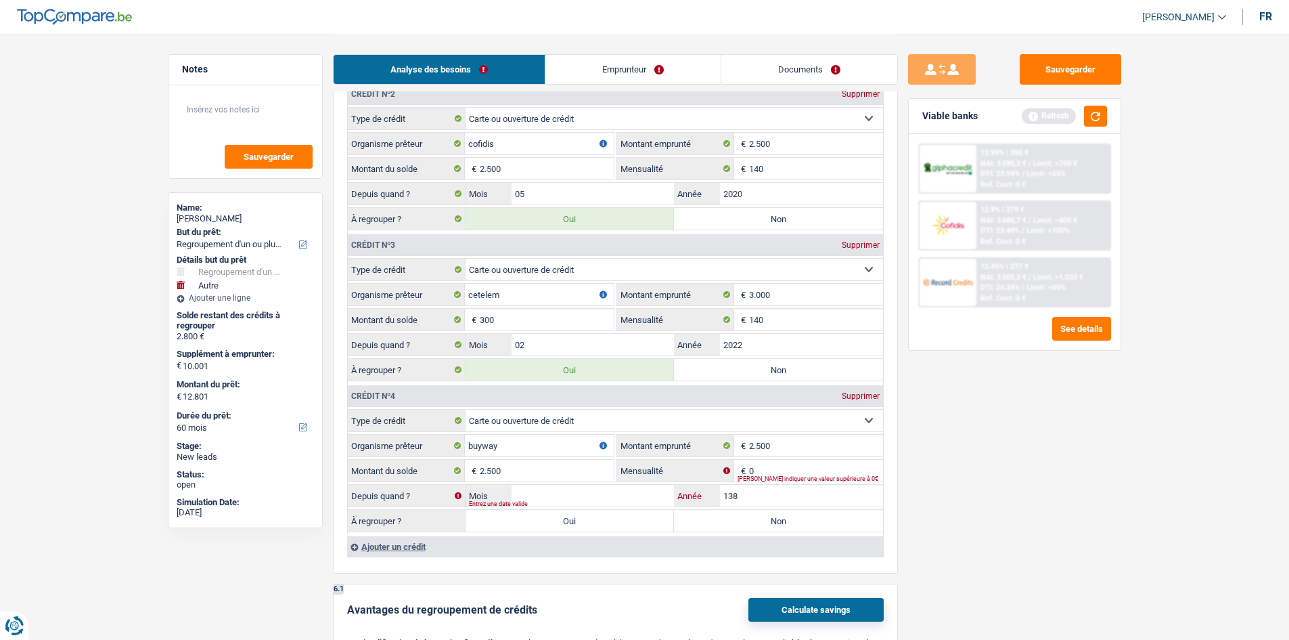
click at [775, 495] on input "138" at bounding box center [801, 496] width 163 height 22
click at [774, 476] on div "Veuillez indiquer une valeur supérieure à 0€" at bounding box center [811, 478] width 146 height 5
click at [774, 474] on input "0" at bounding box center [816, 471] width 134 height 22
click at [774, 476] on div "Tous les champs sont obligatoires. Veuillez fournir une réponse plus longue" at bounding box center [811, 478] width 146 height 5
click at [783, 495] on input "138" at bounding box center [801, 496] width 163 height 22
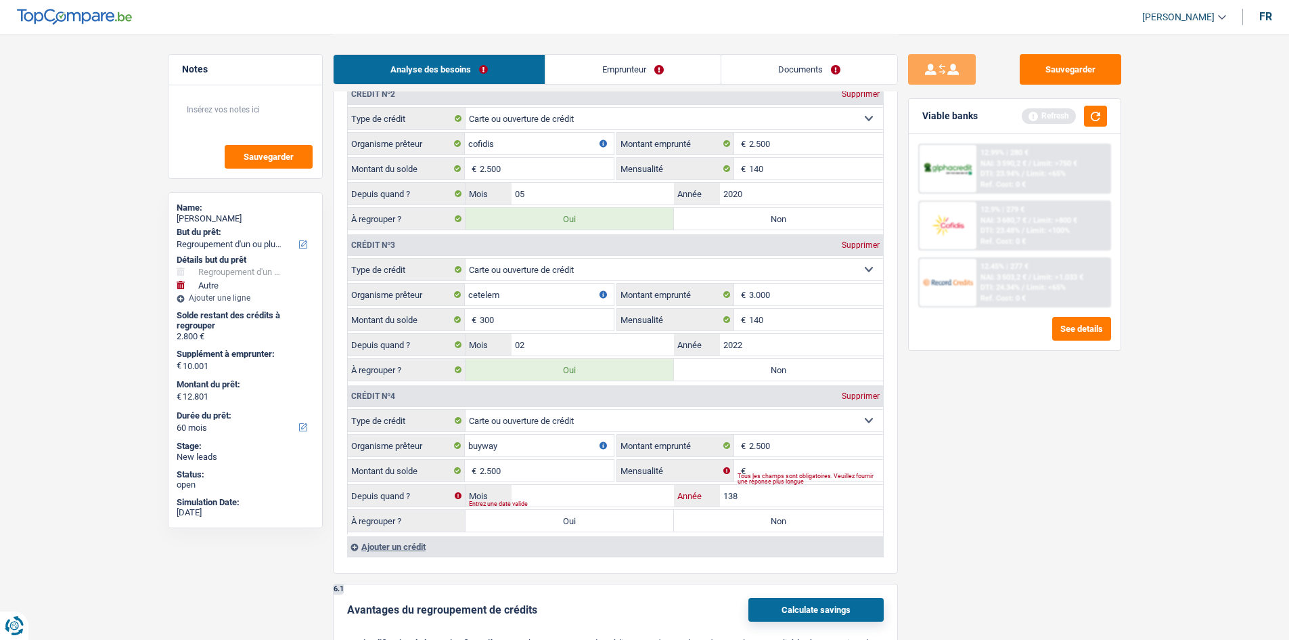
click at [783, 495] on input "138" at bounding box center [801, 496] width 163 height 22
type input "2020"
click at [646, 497] on input "Mois" at bounding box center [593, 496] width 163 height 22
click at [646, 497] on input "2" at bounding box center [593, 496] width 163 height 22
type input "2"
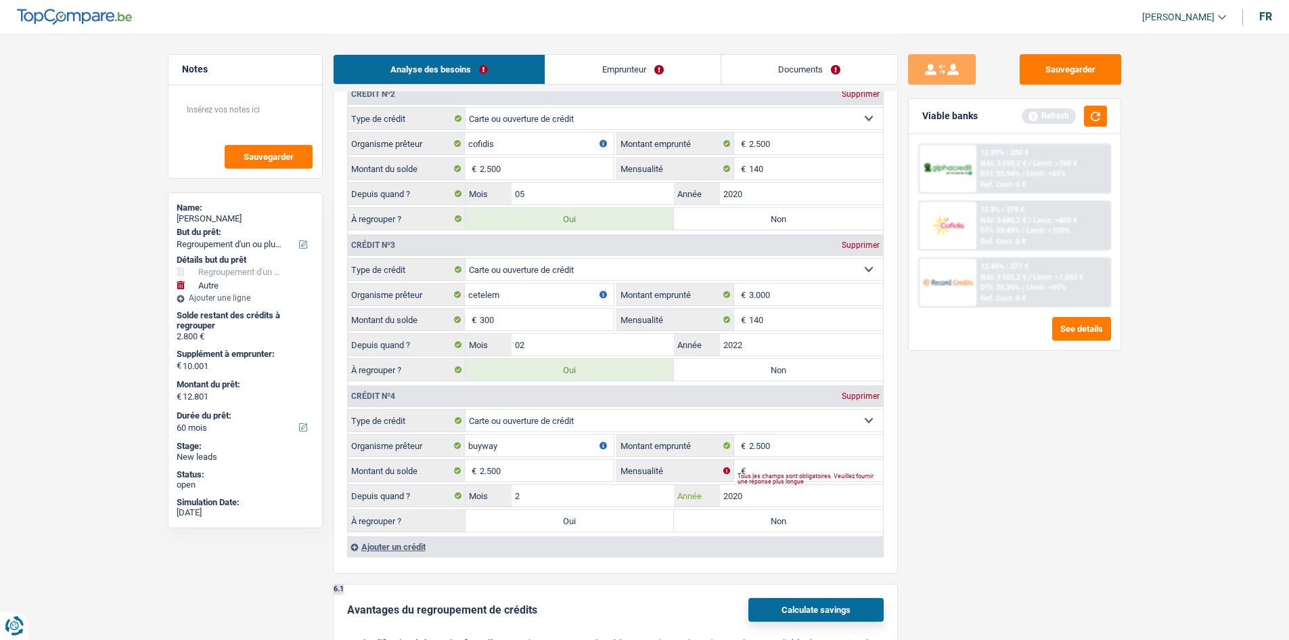
click at [759, 488] on input "2020" at bounding box center [801, 496] width 163 height 22
type input "2021"
click at [787, 466] on input "Mensualité" at bounding box center [816, 471] width 134 height 22
type input "138"
click at [1095, 562] on div "Sauvegarder Viable banks Refresh 12.99% | 280 € NAI: 3 590,2 € / Limit: >750 € …" at bounding box center [1015, 336] width 234 height 564
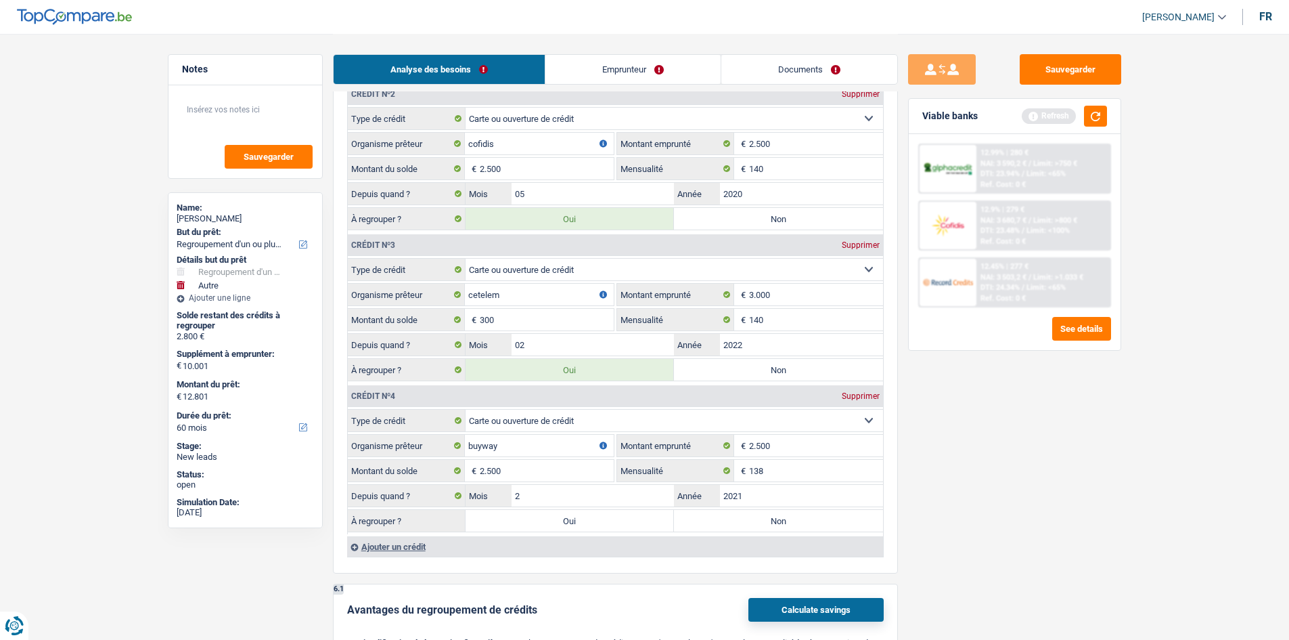
click at [598, 522] on label "Oui" at bounding box center [570, 521] width 209 height 22
click at [598, 522] on input "Oui" at bounding box center [570, 521] width 209 height 22
radio input "true"
type input "5.300"
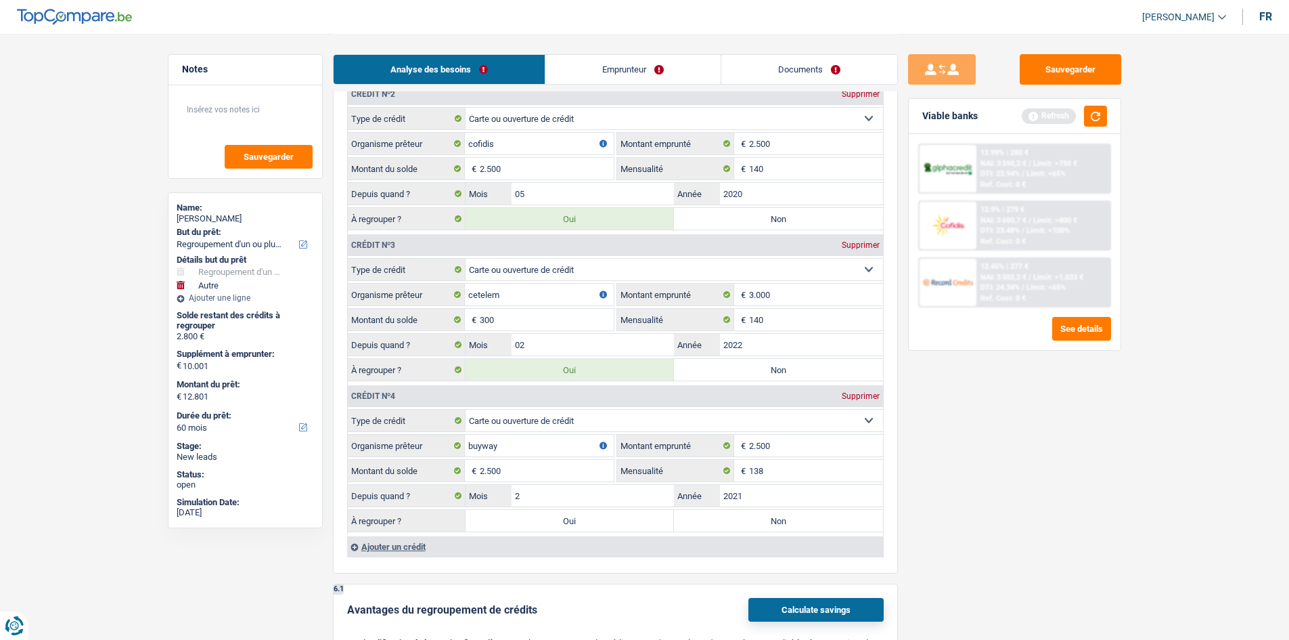
type input "15.301"
select select "84"
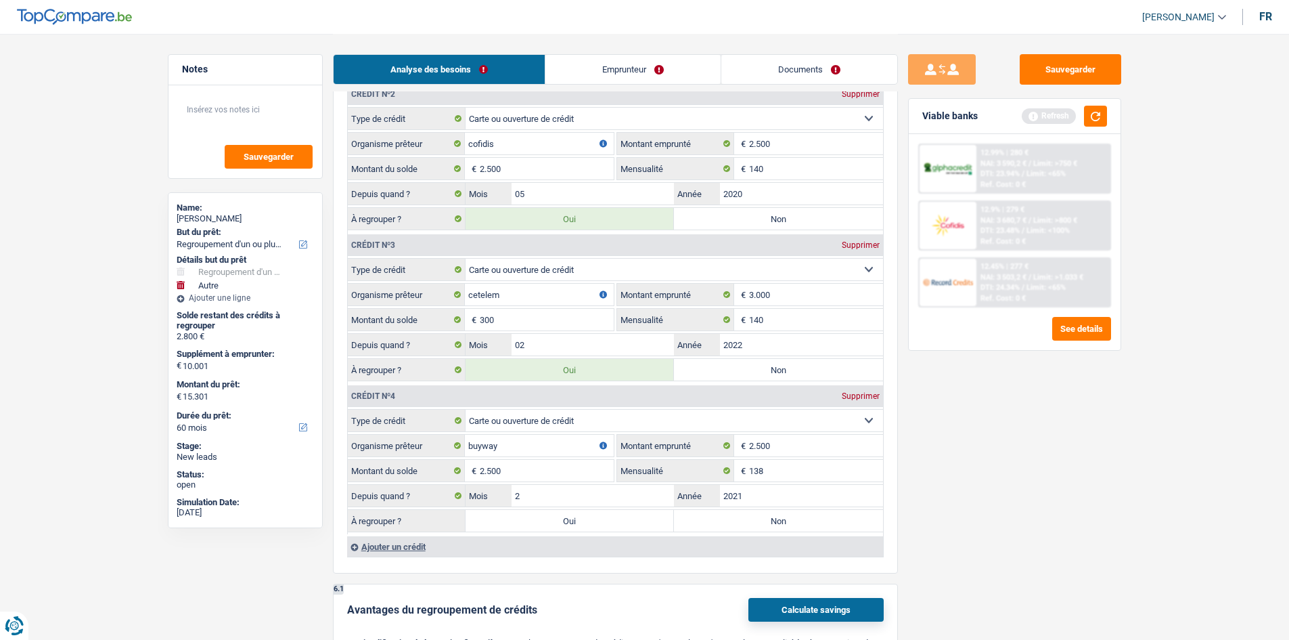
select select "84"
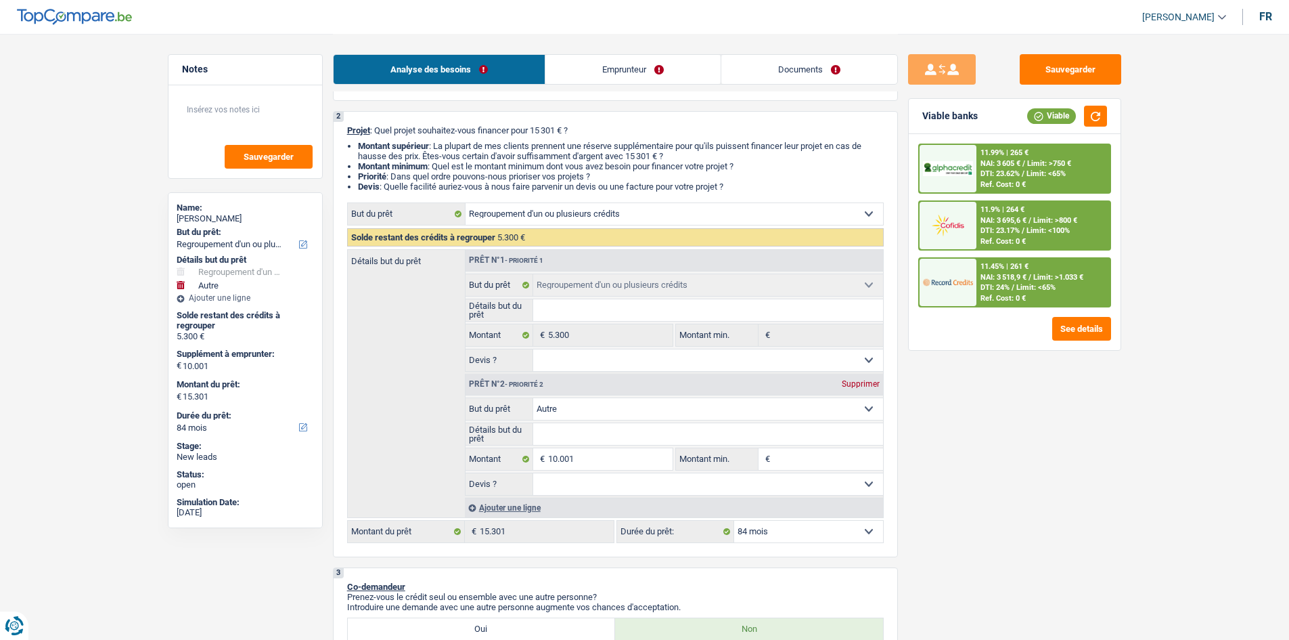
scroll to position [90, 0]
click at [847, 380] on div "Supprimer" at bounding box center [861, 384] width 45 height 8
select select "36"
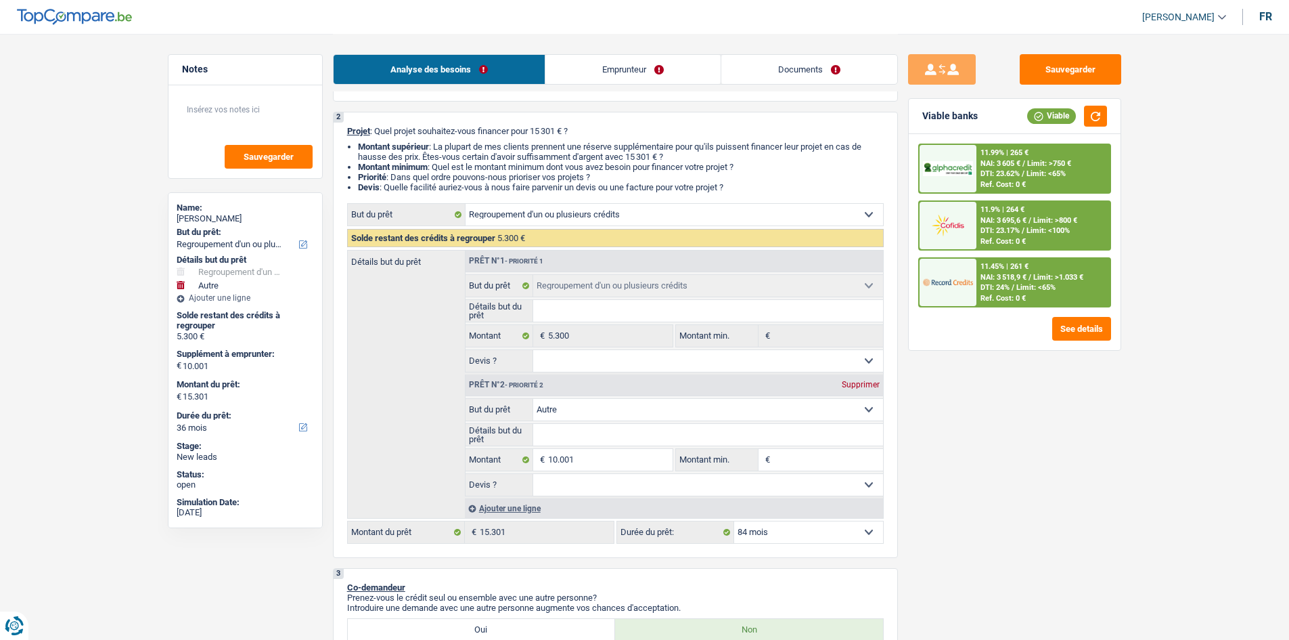
type input "0"
type input "5.300"
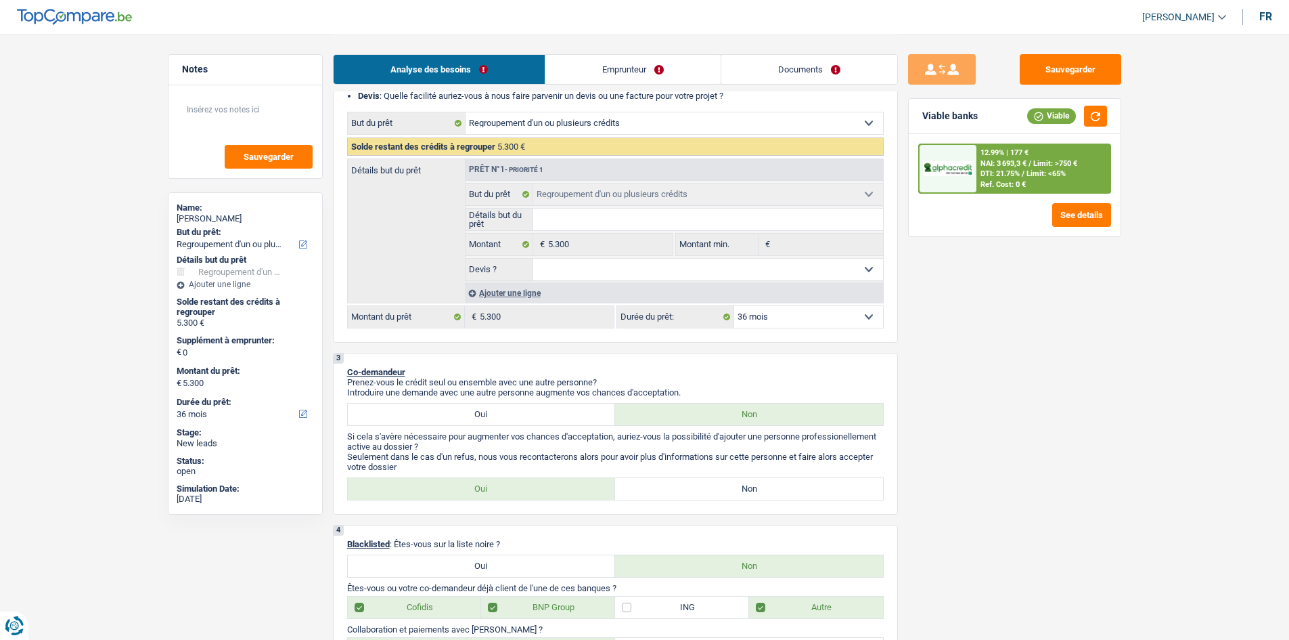
scroll to position [182, 0]
click at [506, 289] on div "Ajouter une ligne" at bounding box center [674, 292] width 418 height 20
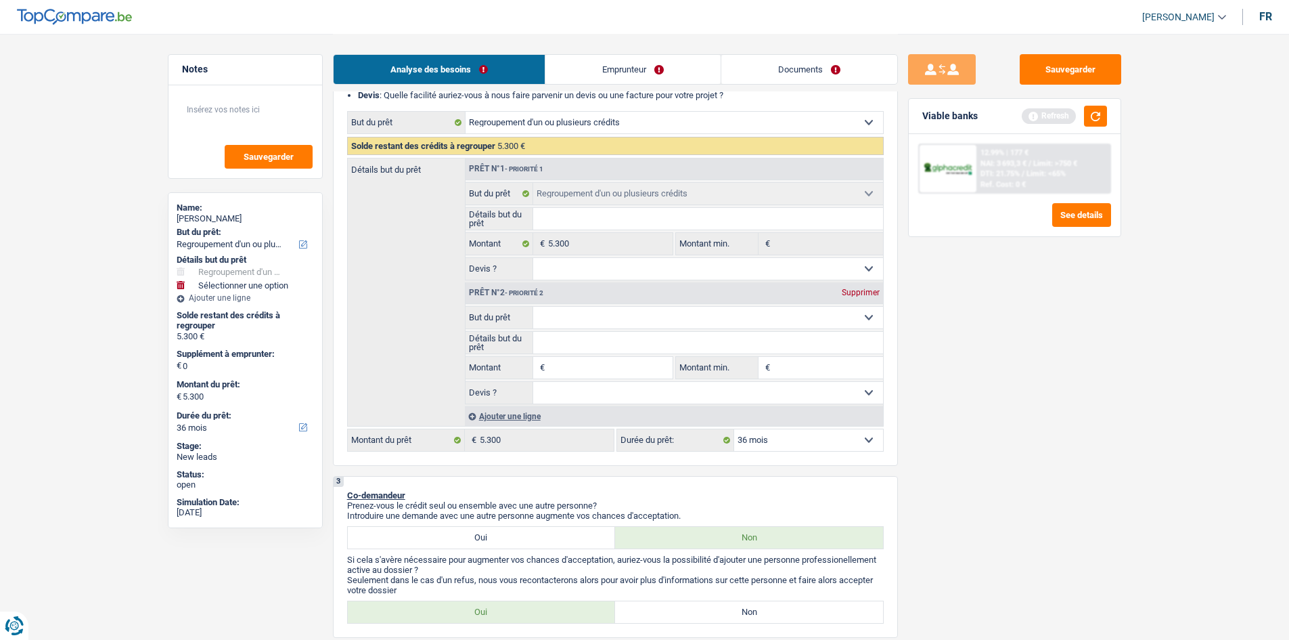
click at [573, 368] on input "Montant" at bounding box center [610, 368] width 124 height 22
type input "5"
type input "50"
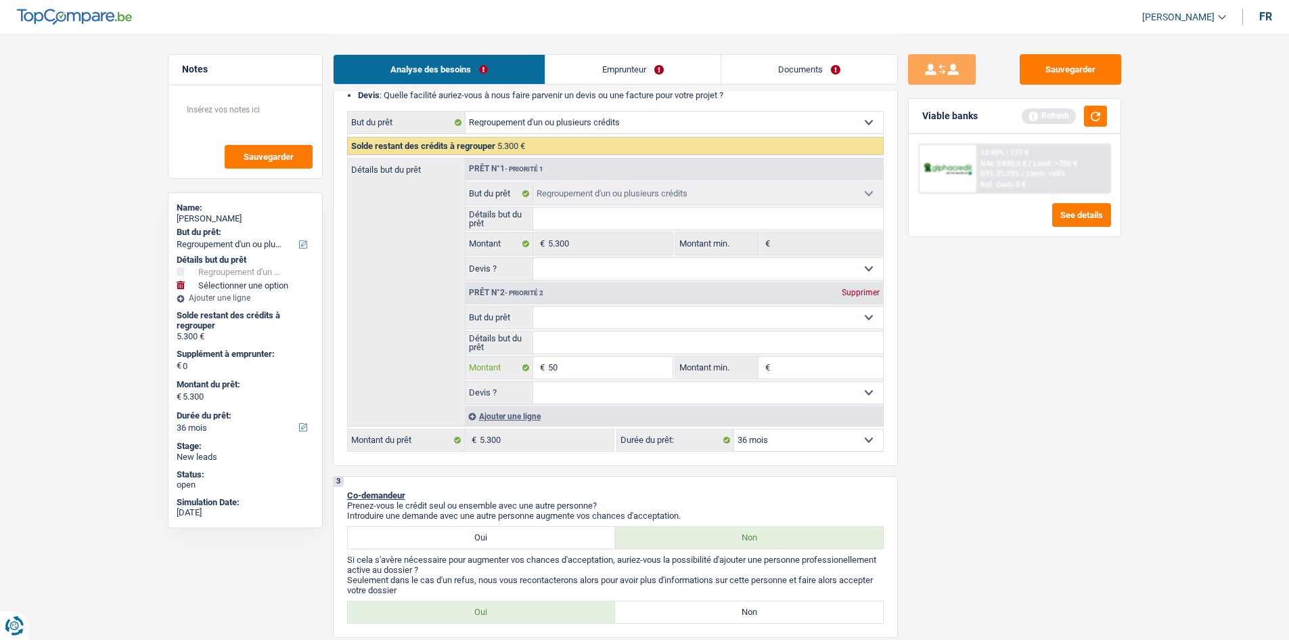
type input "500"
type input "5.000"
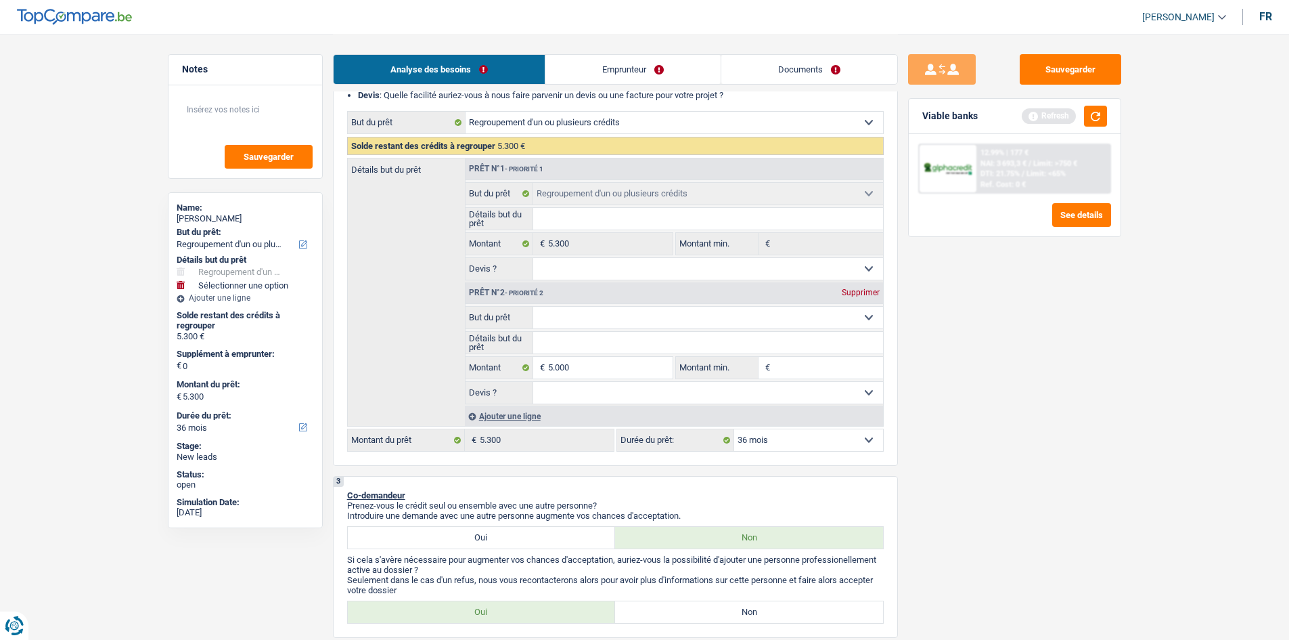
type input "5.000"
type input "10.300"
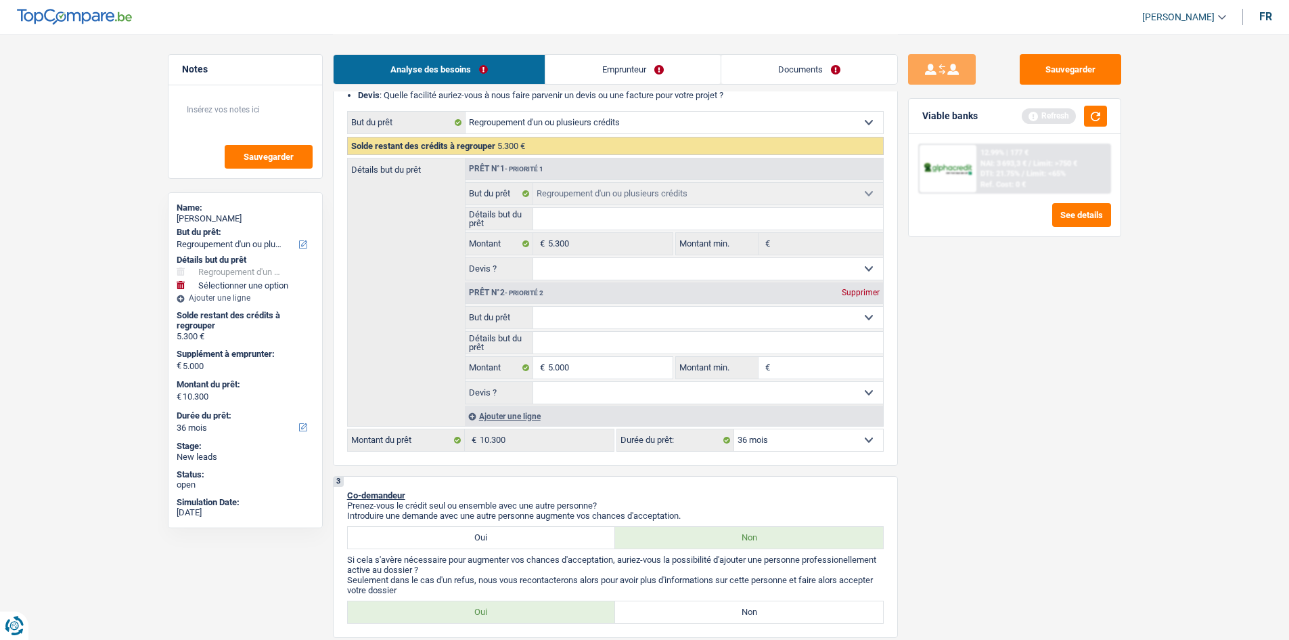
select select "60"
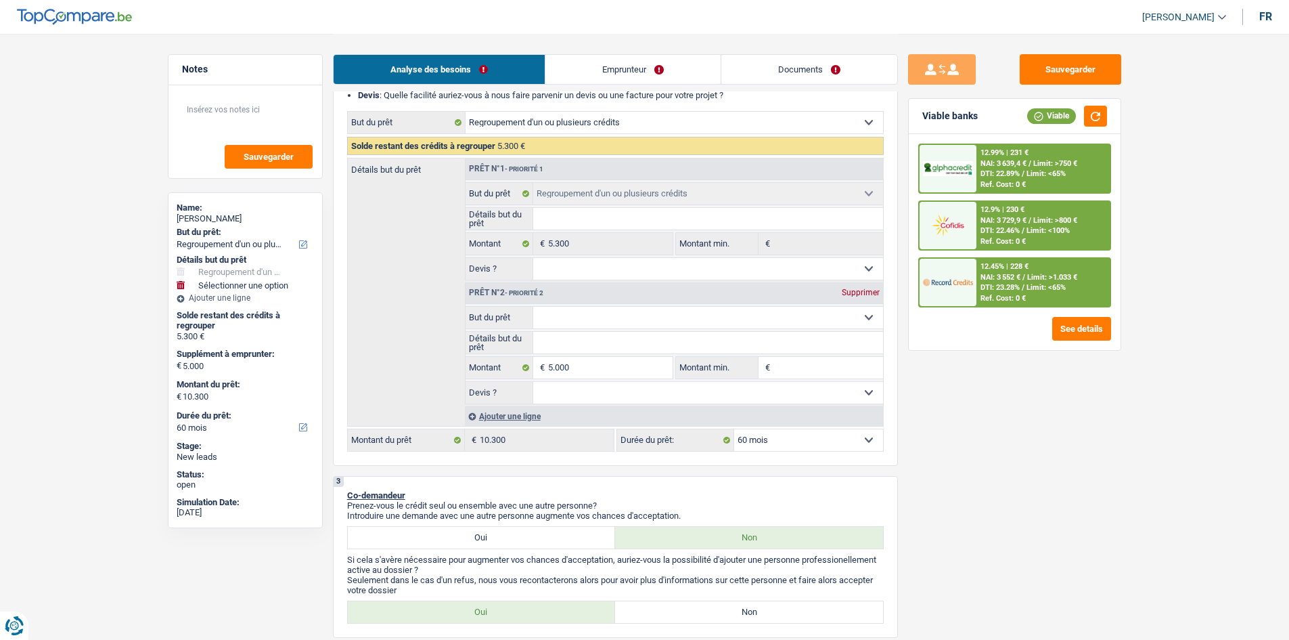
click at [1005, 487] on div "Sauvegarder Viable banks Viable 12.99% | 231 € NAI: 3 639,4 € / Limit: >750 € D…" at bounding box center [1015, 336] width 234 height 564
click at [642, 76] on link "Emprunteur" at bounding box center [633, 69] width 175 height 29
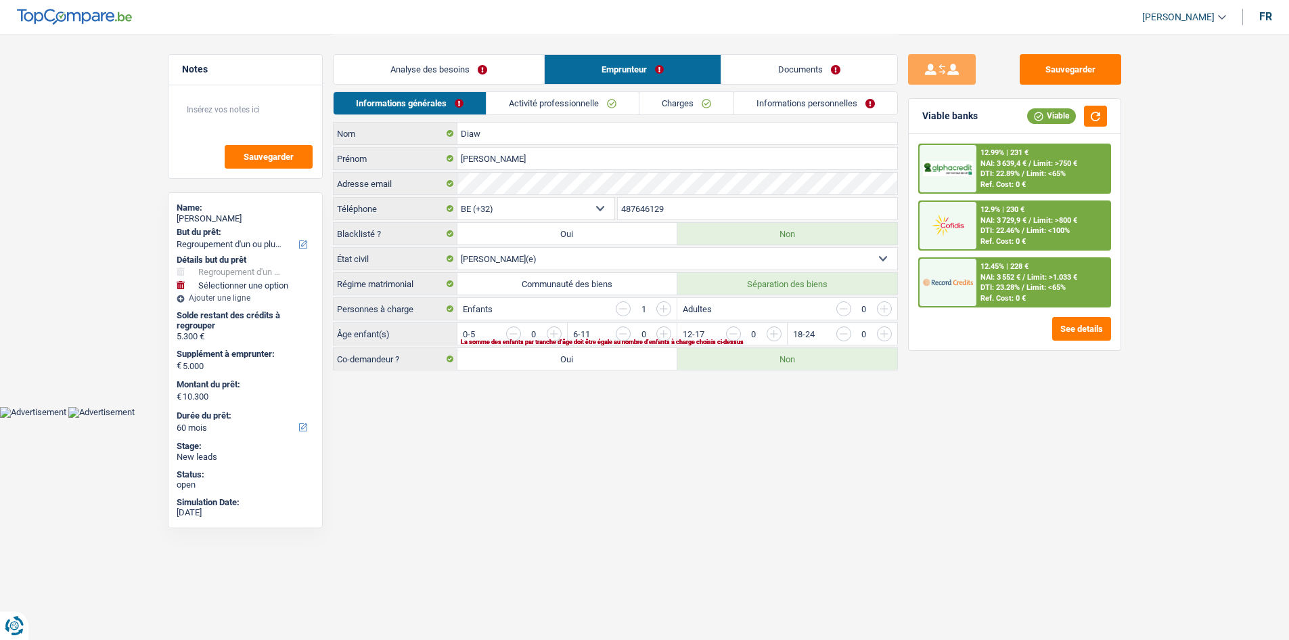
scroll to position [0, 0]
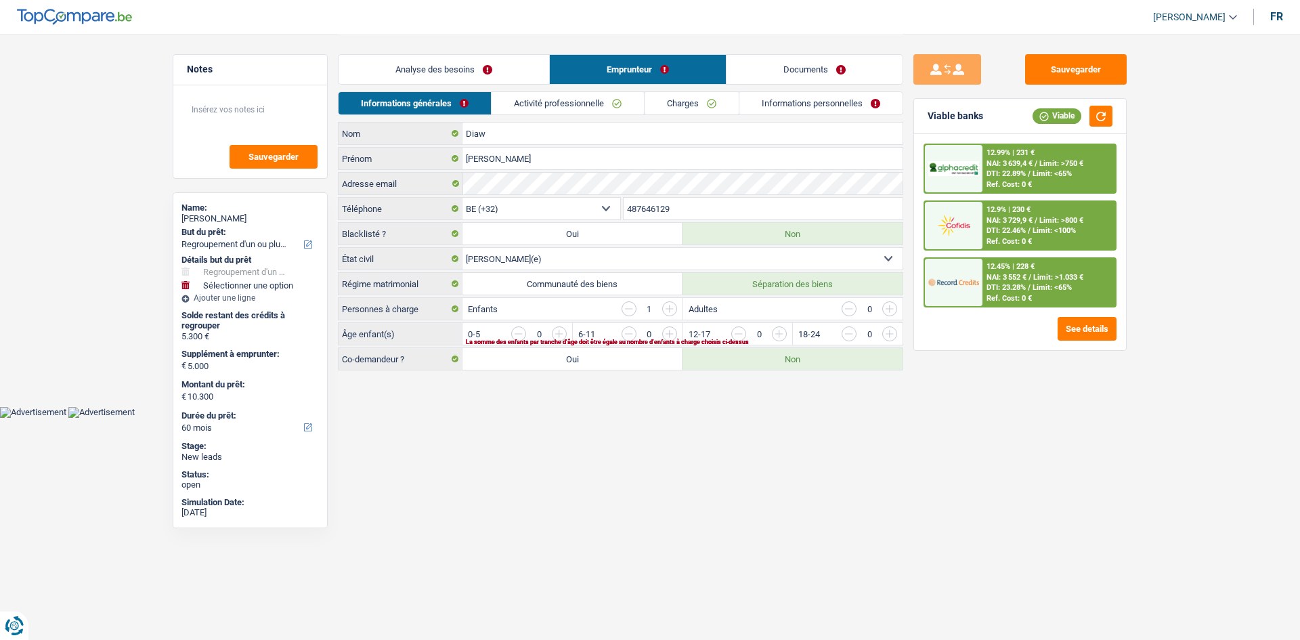
click at [540, 100] on link "Activité professionnelle" at bounding box center [567, 103] width 152 height 22
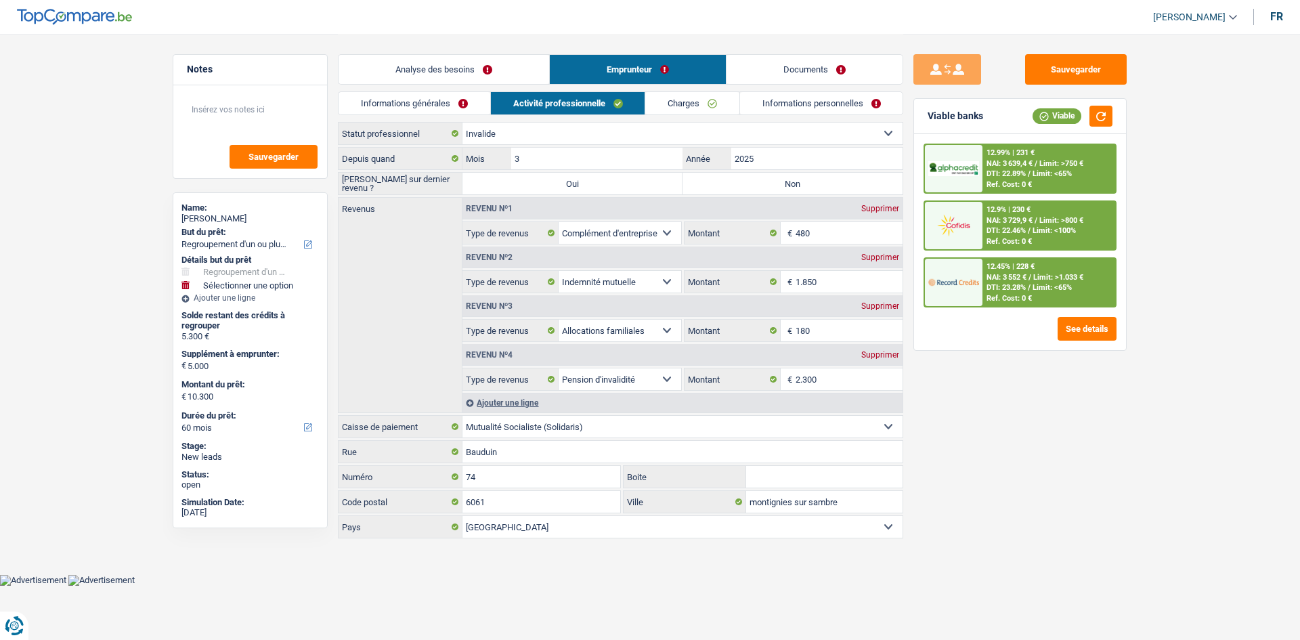
click at [674, 101] on link "Charges" at bounding box center [692, 103] width 94 height 22
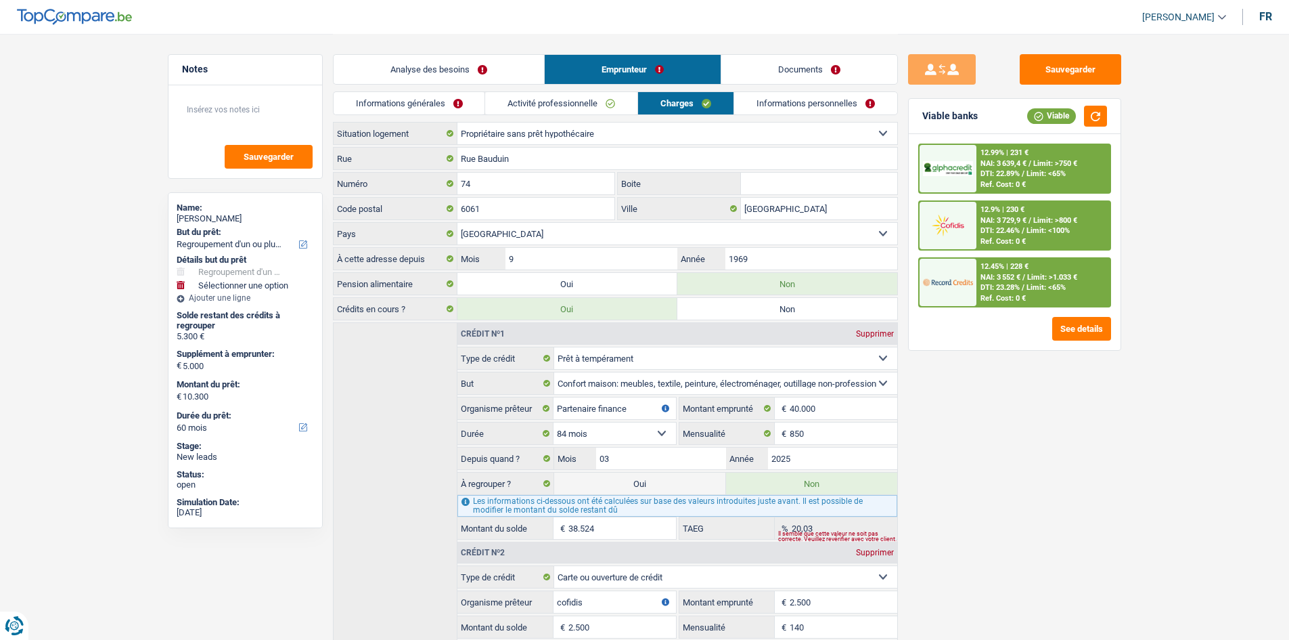
click at [425, 97] on link "Informations générales" at bounding box center [410, 103] width 152 height 22
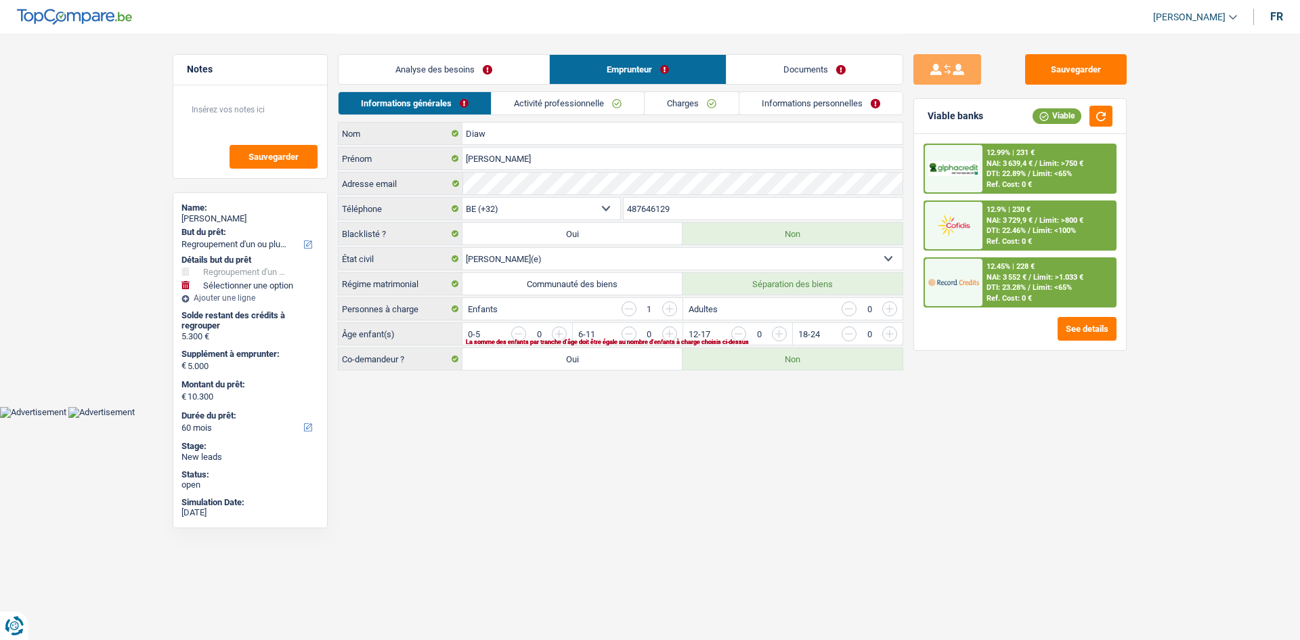
drag, startPoint x: 638, startPoint y: 406, endPoint x: 617, endPoint y: 409, distance: 21.2
click at [637, 407] on body "Vous avez le contrôle de vos données Nous utilisons des cookies, tout comme nos…" at bounding box center [650, 209] width 1300 height 418
click at [782, 335] on input "button" at bounding box center [1054, 337] width 564 height 22
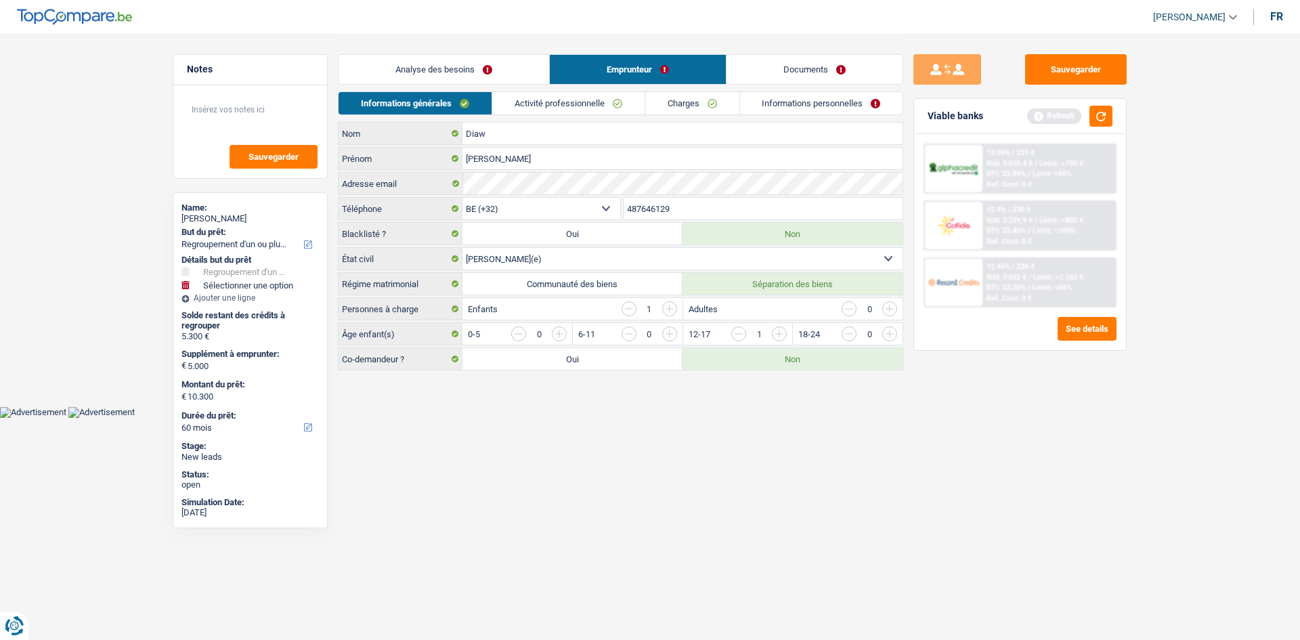
click at [562, 104] on link "Activité professionnelle" at bounding box center [568, 103] width 152 height 22
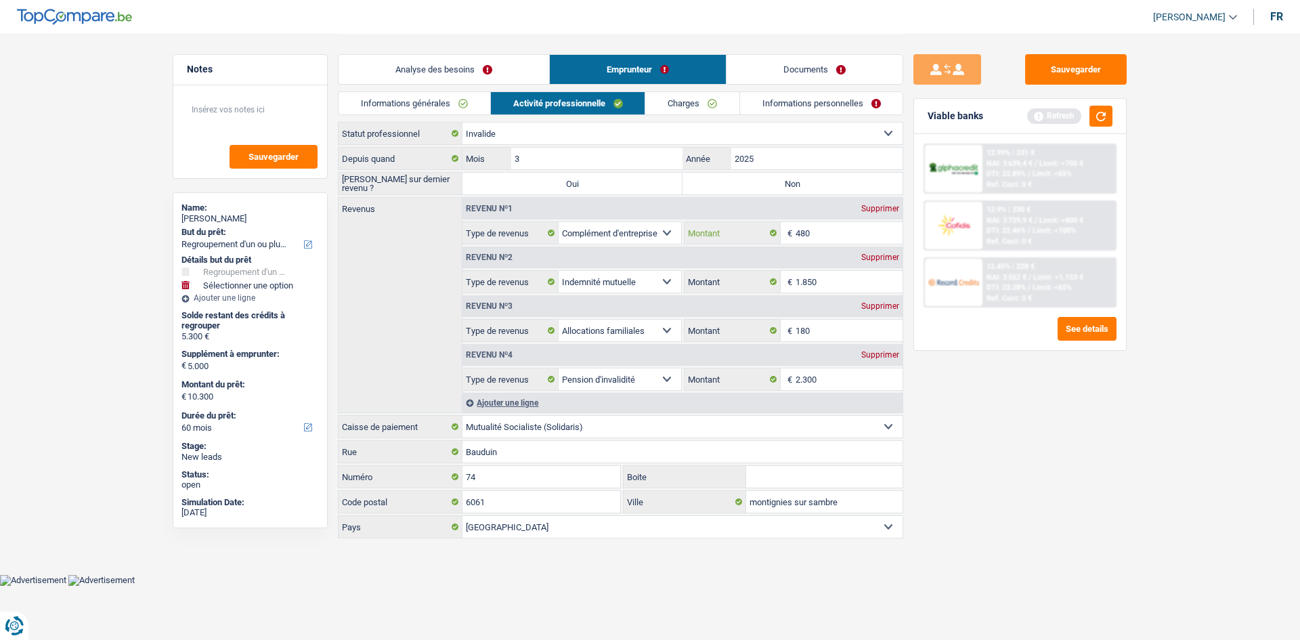
click at [823, 234] on input "480" at bounding box center [849, 233] width 108 height 22
type input "471"
drag, startPoint x: 916, startPoint y: 458, endPoint x: 923, endPoint y: 450, distance: 10.1
click at [919, 453] on div "Sauvegarder Viable banks Refresh 12.99% | 231 € NAI: 3 639,4 € / Limit: >750 € …" at bounding box center [1020, 336] width 234 height 564
click at [883, 298] on div "Revenu nº3 Supprimer" at bounding box center [682, 306] width 440 height 22
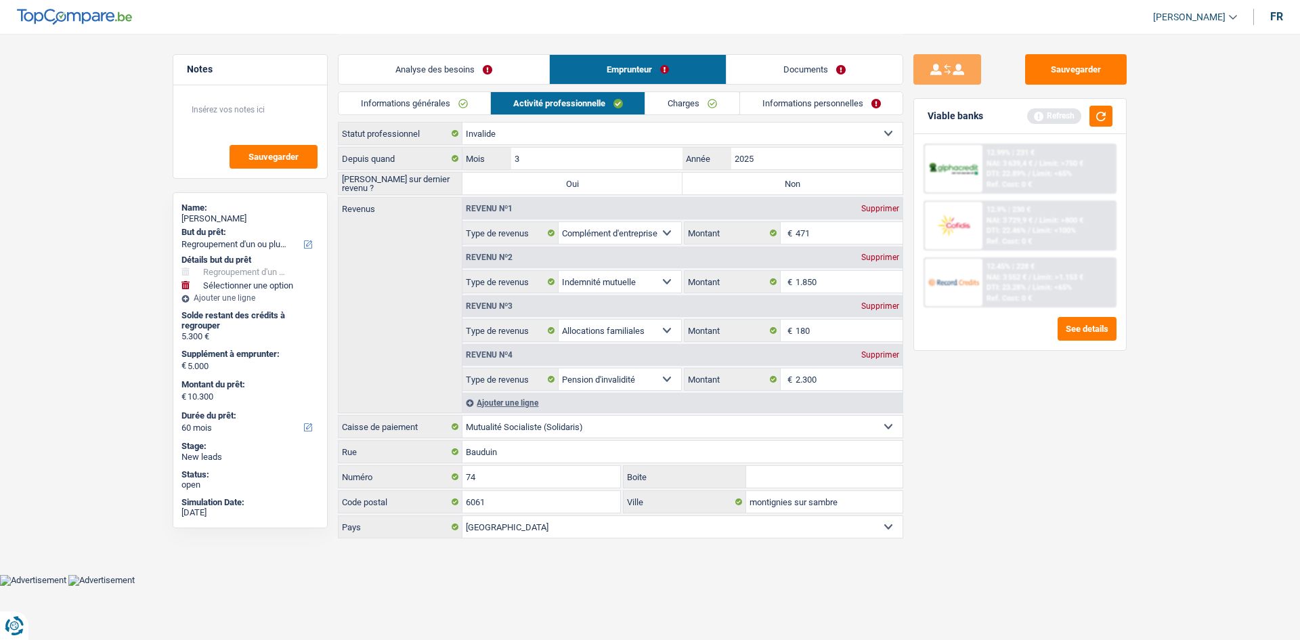
click at [887, 303] on div "Supprimer" at bounding box center [880, 306] width 45 height 8
select select "disabilityPension"
type input "2.300"
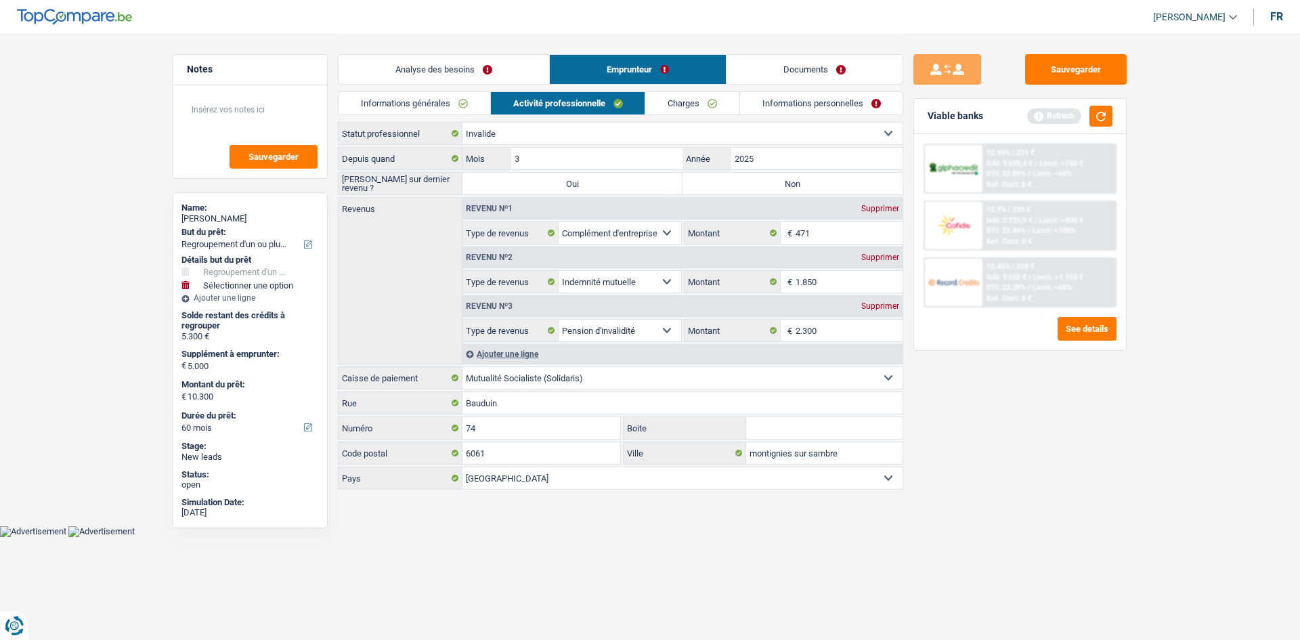
click at [870, 308] on div "Supprimer" at bounding box center [880, 306] width 45 height 8
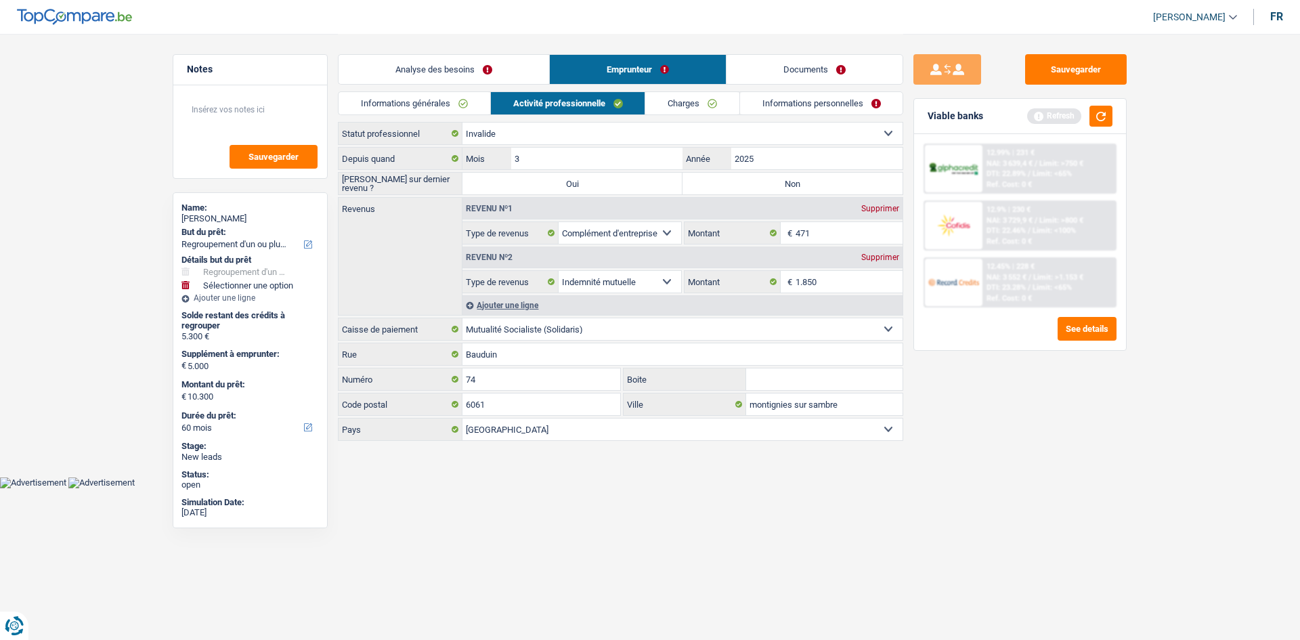
click at [1035, 460] on div "Sauvegarder Viable banks Refresh 12.99% | 231 € NAI: 3 639,4 € / Limit: >750 € …" at bounding box center [1020, 336] width 234 height 564
click at [1094, 116] on button "button" at bounding box center [1100, 116] width 23 height 21
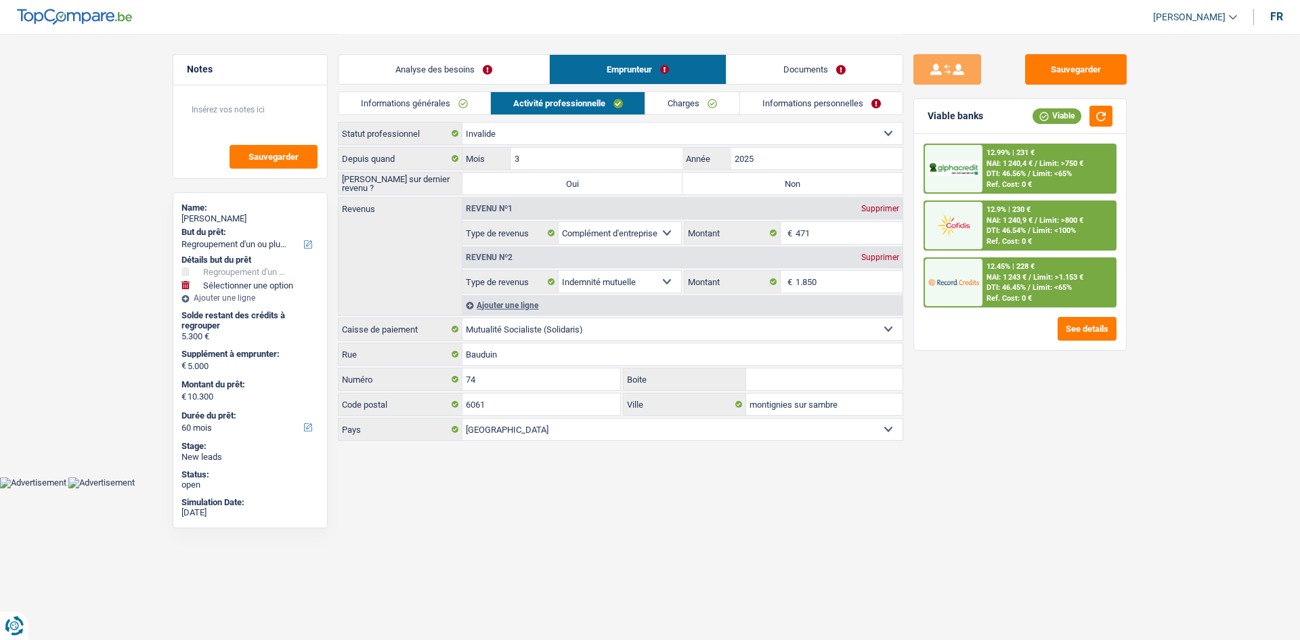
click at [701, 102] on link "Charges" at bounding box center [692, 103] width 94 height 22
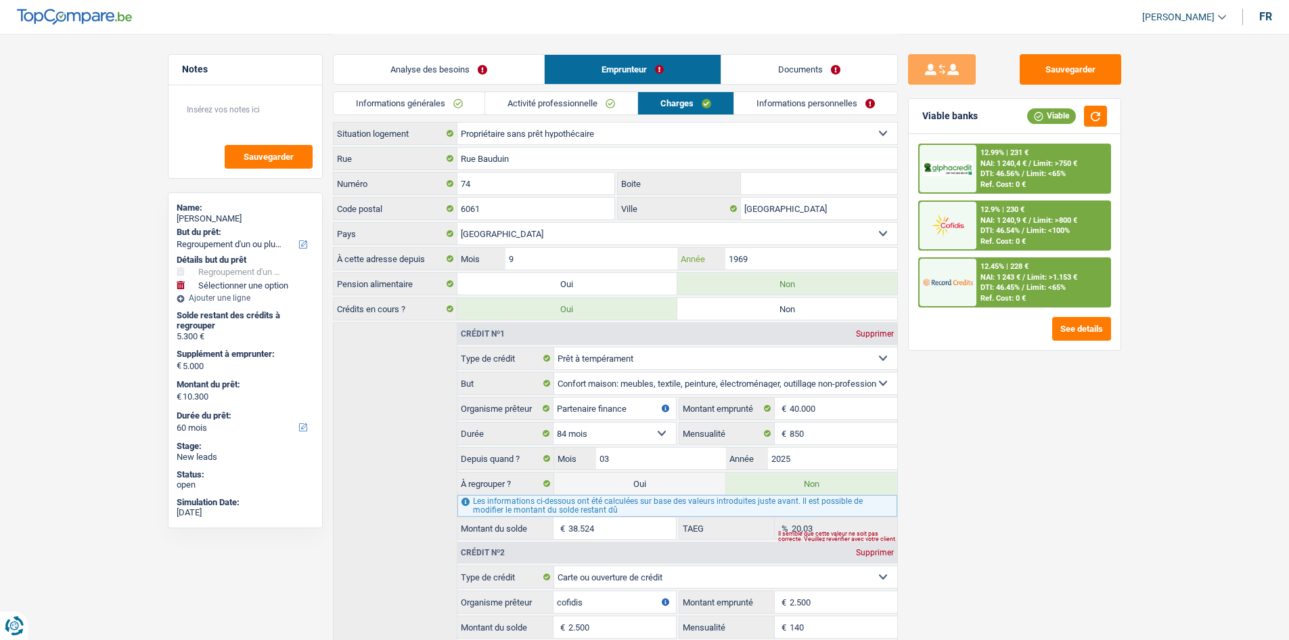
click at [783, 258] on input "1969" at bounding box center [811, 259] width 171 height 22
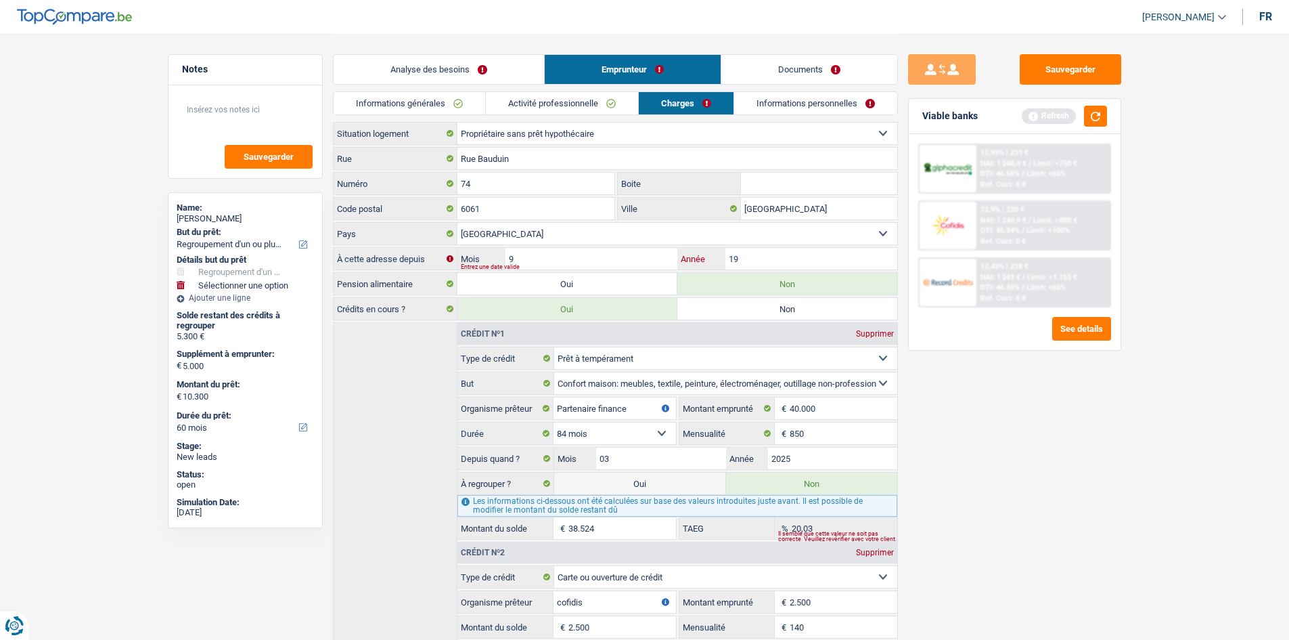
type input "1"
click at [556, 253] on input "9" at bounding box center [591, 259] width 171 height 22
click at [823, 252] on input "Année" at bounding box center [811, 259] width 171 height 22
type input "2004"
click at [632, 248] on input "Mois" at bounding box center [591, 259] width 171 height 22
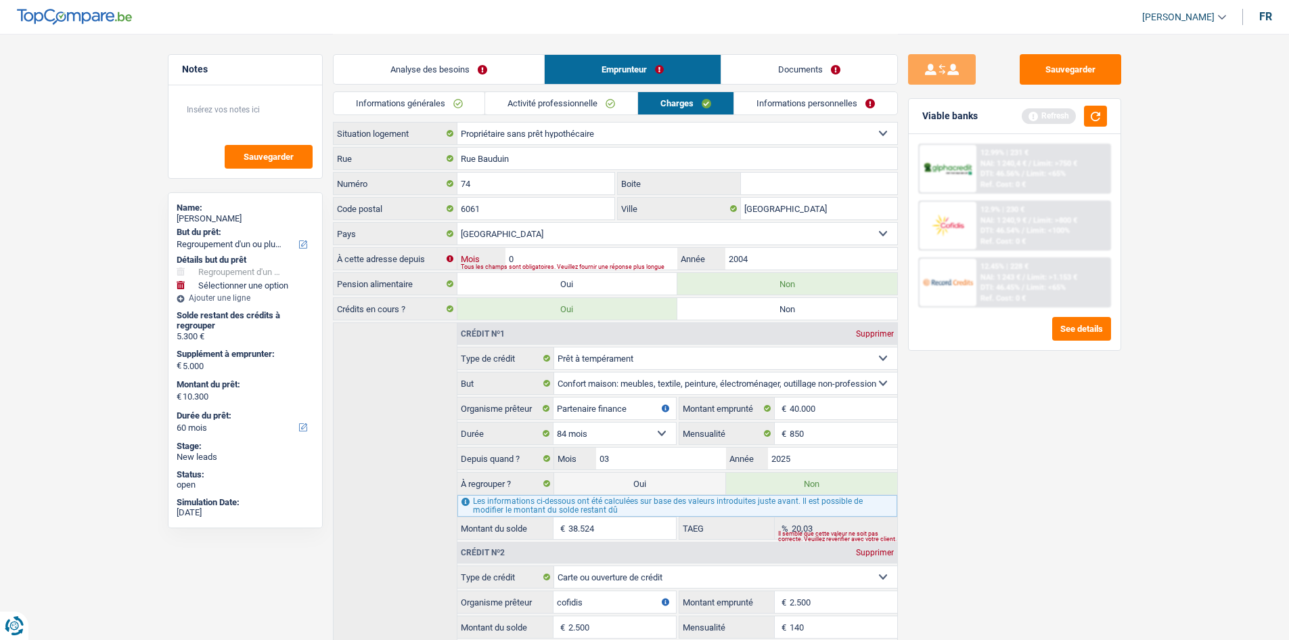
type input "05"
drag, startPoint x: 1040, startPoint y: 527, endPoint x: 1008, endPoint y: 512, distance: 35.5
click at [1040, 527] on div "Sauvegarder Viable banks Refresh 12.99% | 231 € NAI: 1 240,4 € / Limit: >750 € …" at bounding box center [1015, 336] width 234 height 564
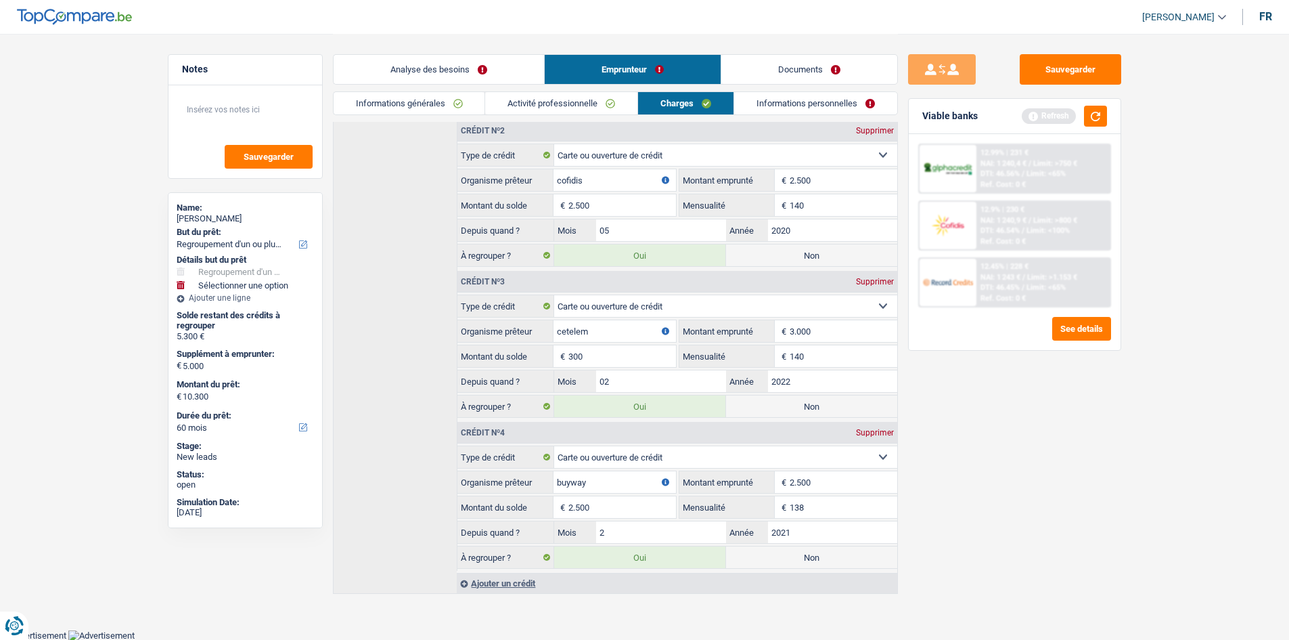
scroll to position [219, 0]
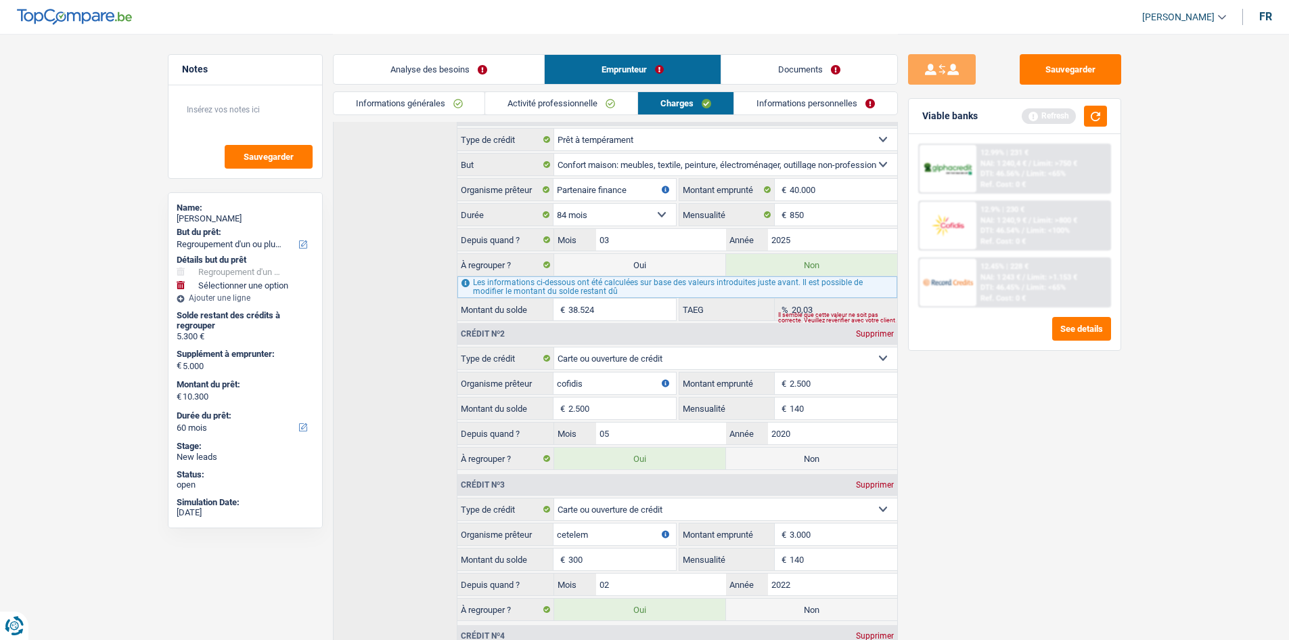
drag, startPoint x: 751, startPoint y: 105, endPoint x: 746, endPoint y: 99, distance: 8.2
click at [751, 105] on link "Informations personnelles" at bounding box center [815, 103] width 163 height 22
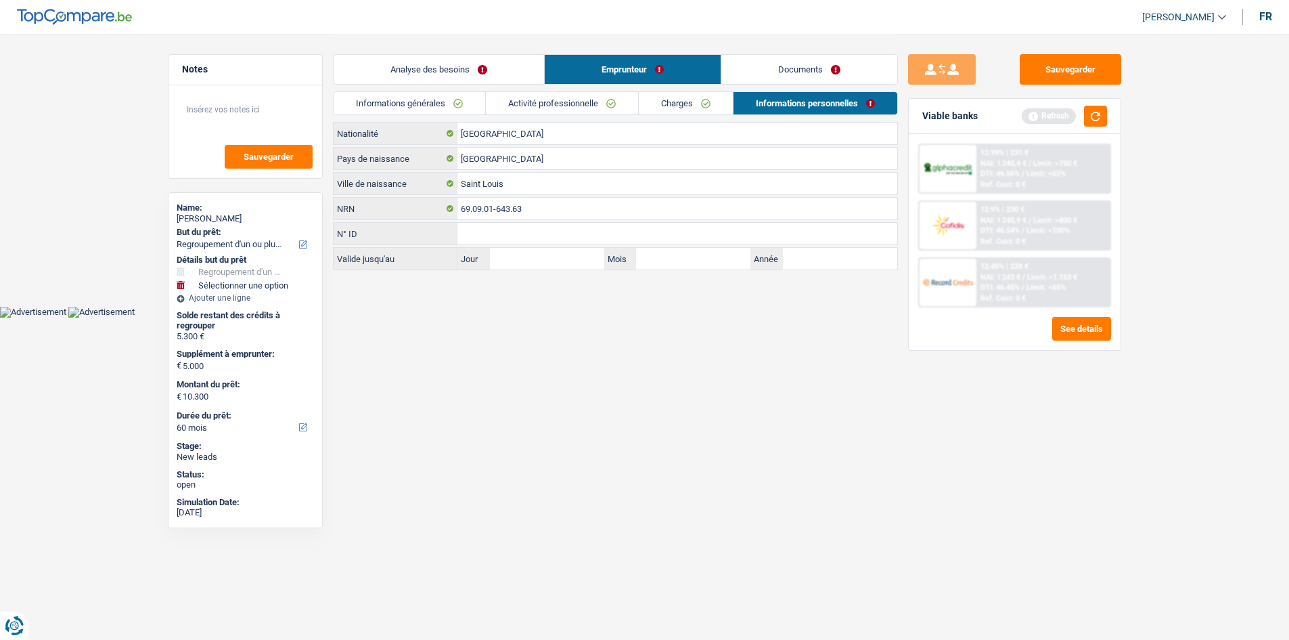
scroll to position [0, 0]
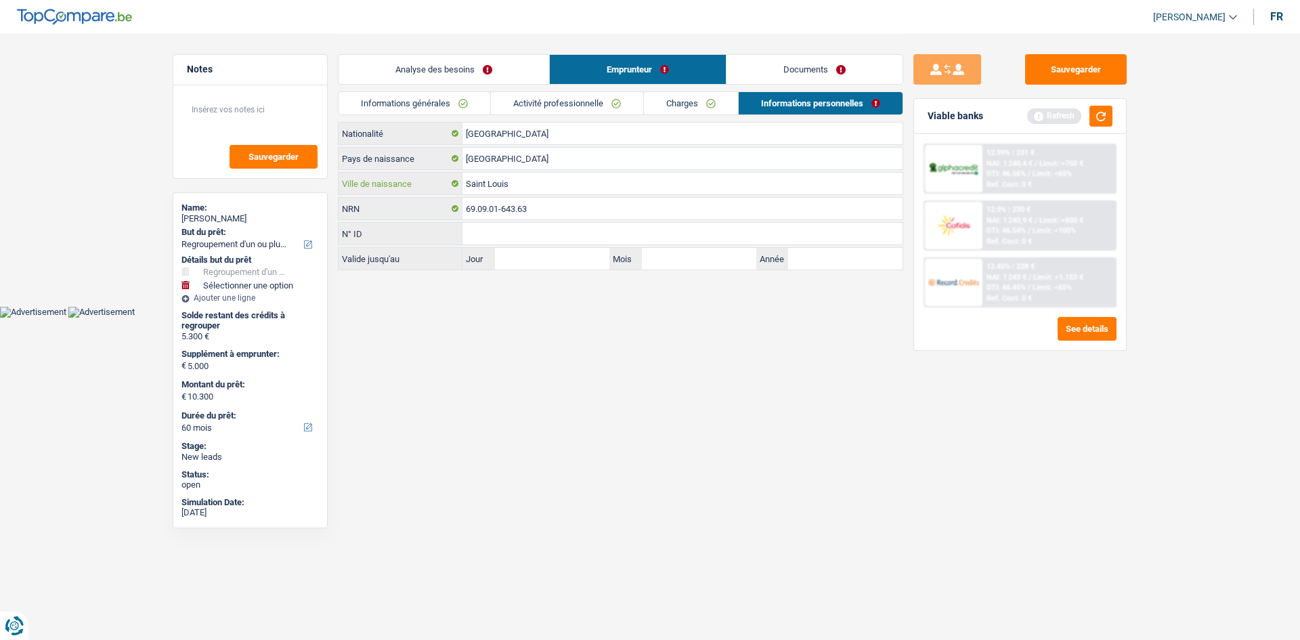
click at [531, 188] on input "Saint Louis" at bounding box center [682, 184] width 440 height 22
click at [1112, 116] on button "button" at bounding box center [1100, 116] width 23 height 21
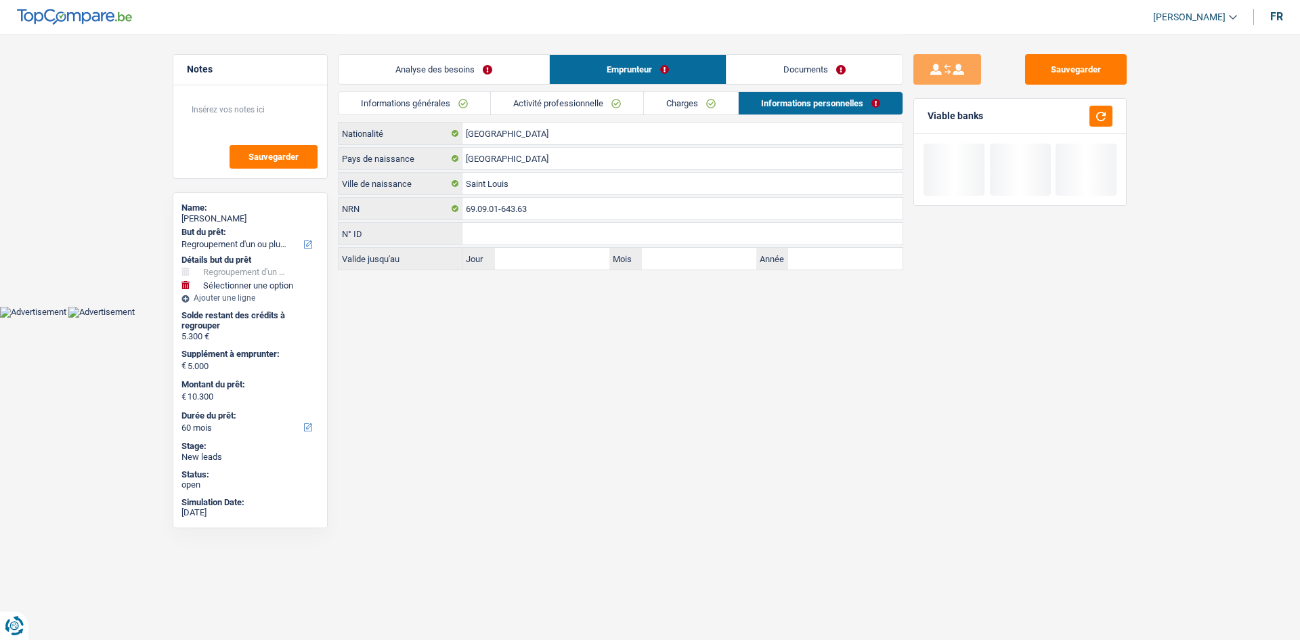
click at [441, 72] on link "Analyse des besoins" at bounding box center [443, 69] width 211 height 29
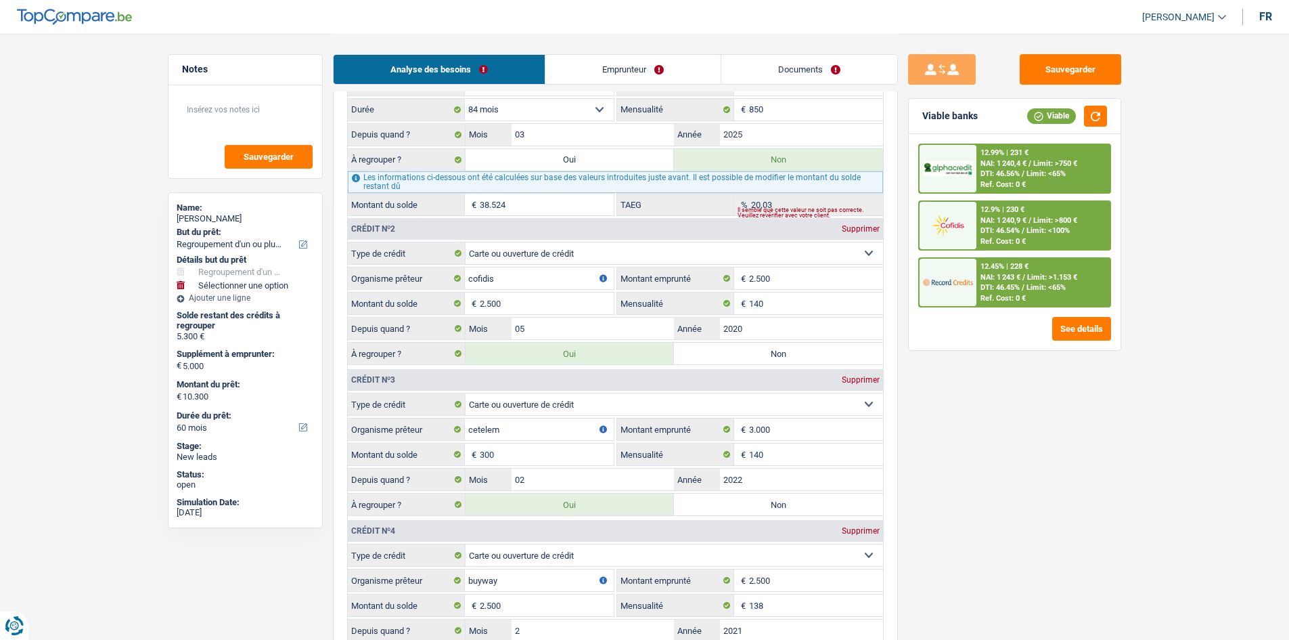
scroll to position [1286, 0]
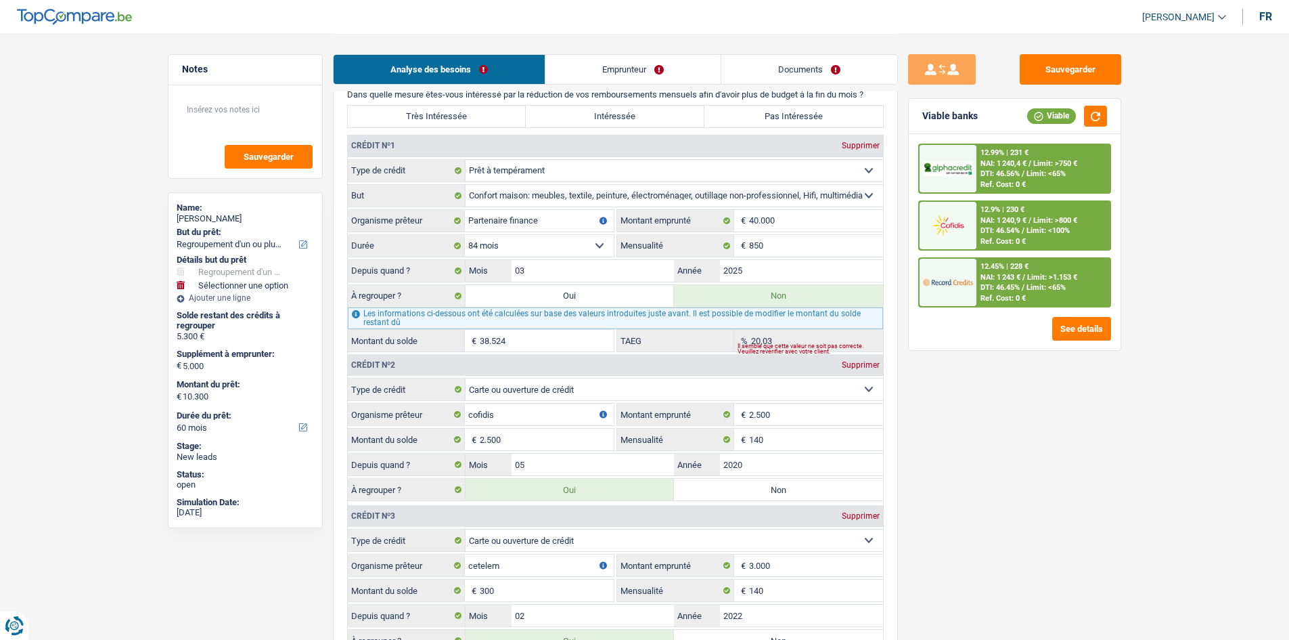
click at [598, 301] on label "Oui" at bounding box center [570, 296] width 209 height 22
click at [598, 301] on input "Oui" at bounding box center [570, 296] width 209 height 22
radio input "true"
type input "43.824"
radio input "false"
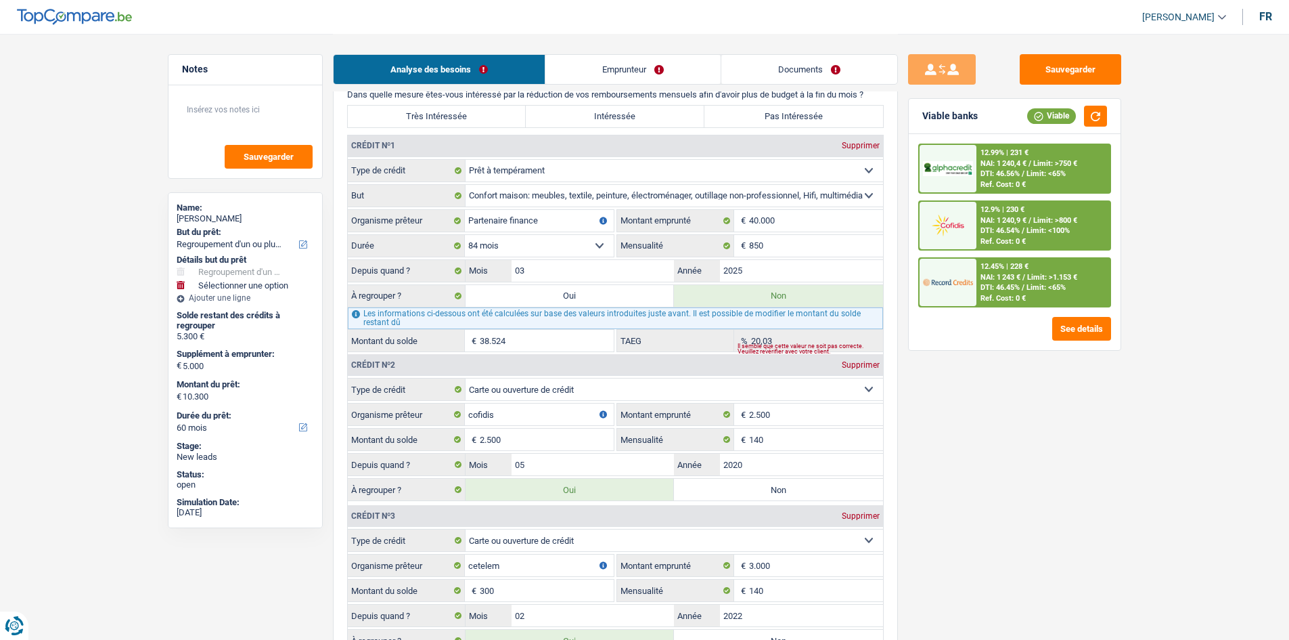
type input "43.824"
type input "48.824"
select select "144"
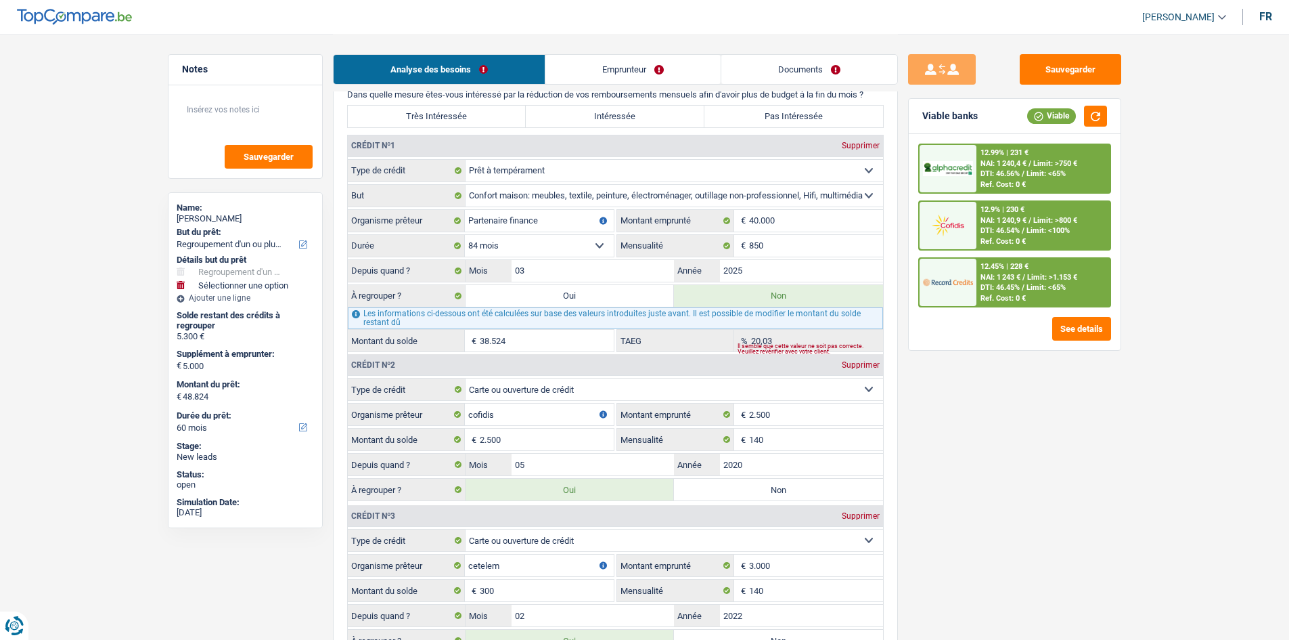
select select "144"
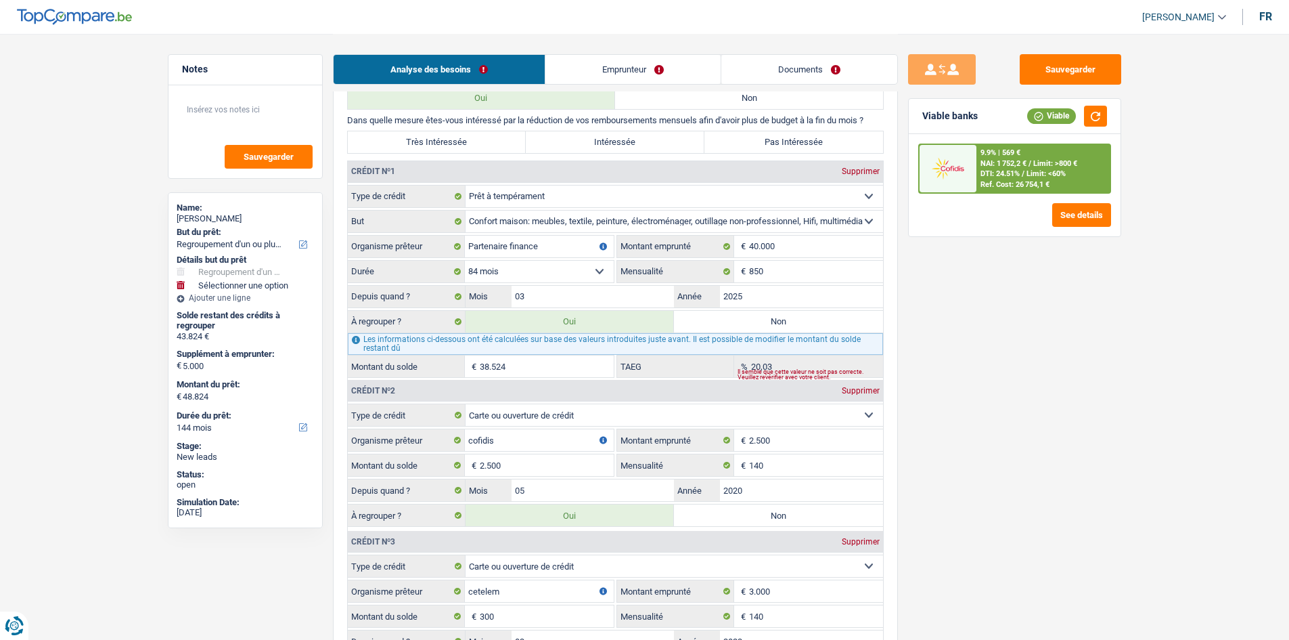
scroll to position [1421, 0]
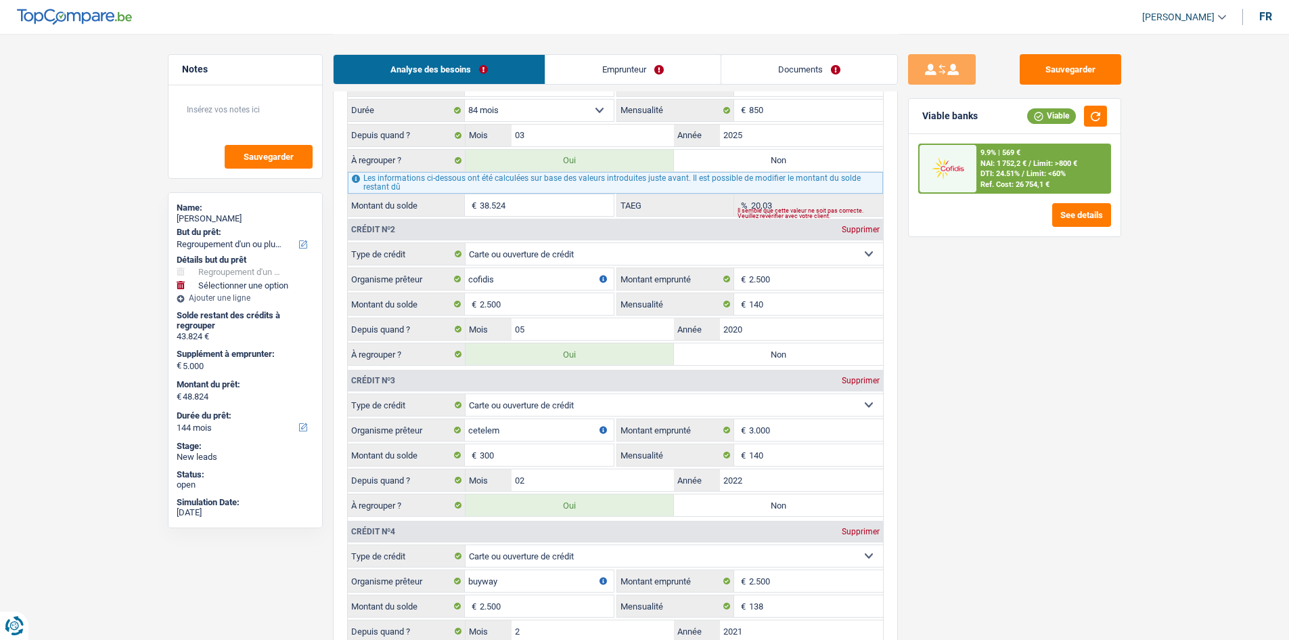
click at [751, 162] on label "Non" at bounding box center [778, 161] width 209 height 22
click at [751, 162] on input "Non" at bounding box center [778, 161] width 209 height 22
radio input "true"
select select "60"
type input "5.300"
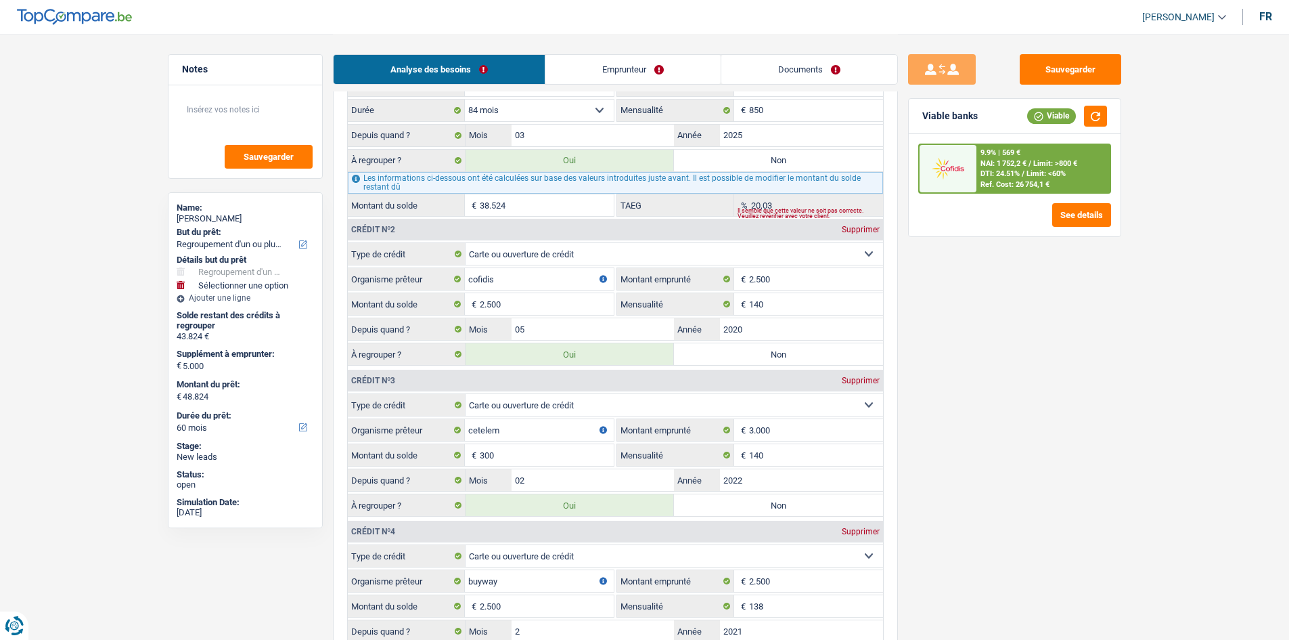
select select "60"
radio input "false"
type input "5.300"
select select "60"
type input "10.300"
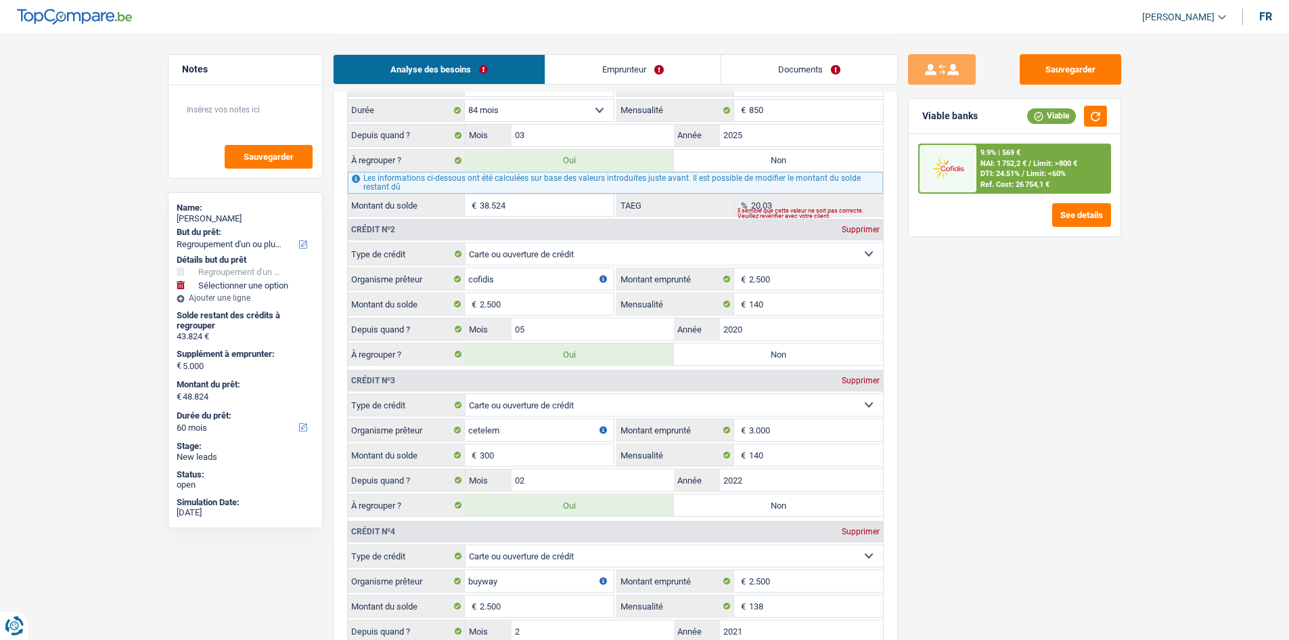
type input "10.300"
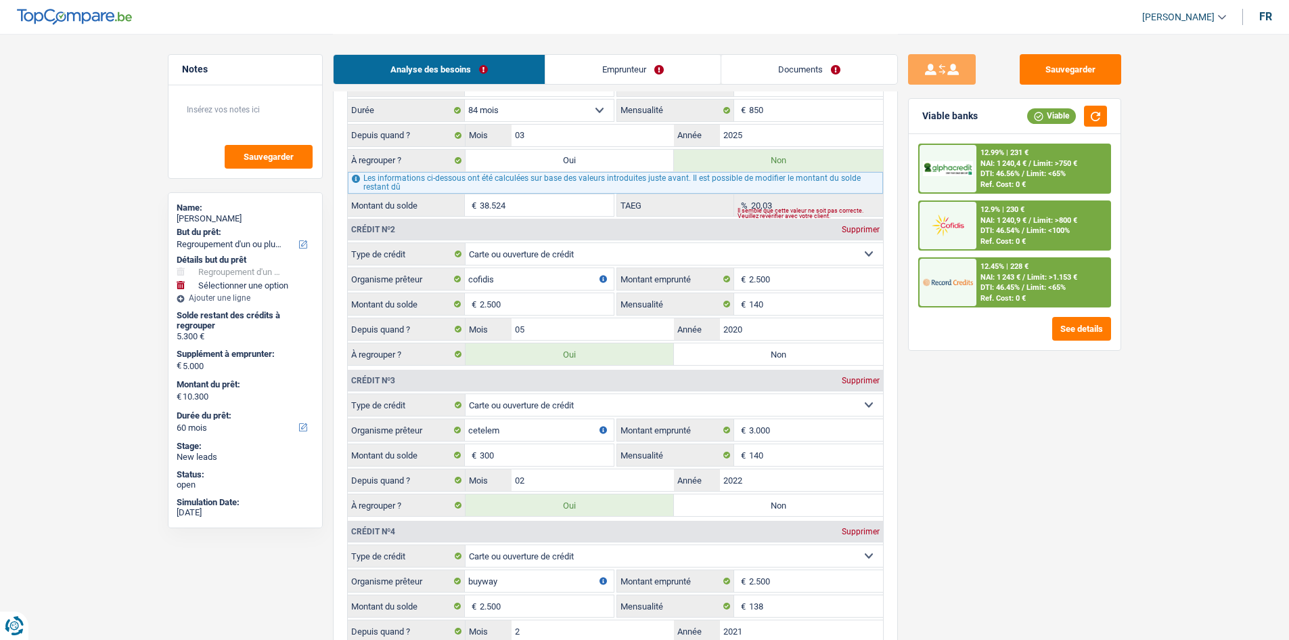
click at [731, 355] on label "Non" at bounding box center [778, 354] width 209 height 22
click at [731, 355] on input "Non" at bounding box center [778, 354] width 209 height 22
radio input "true"
select select "48"
type input "2.800"
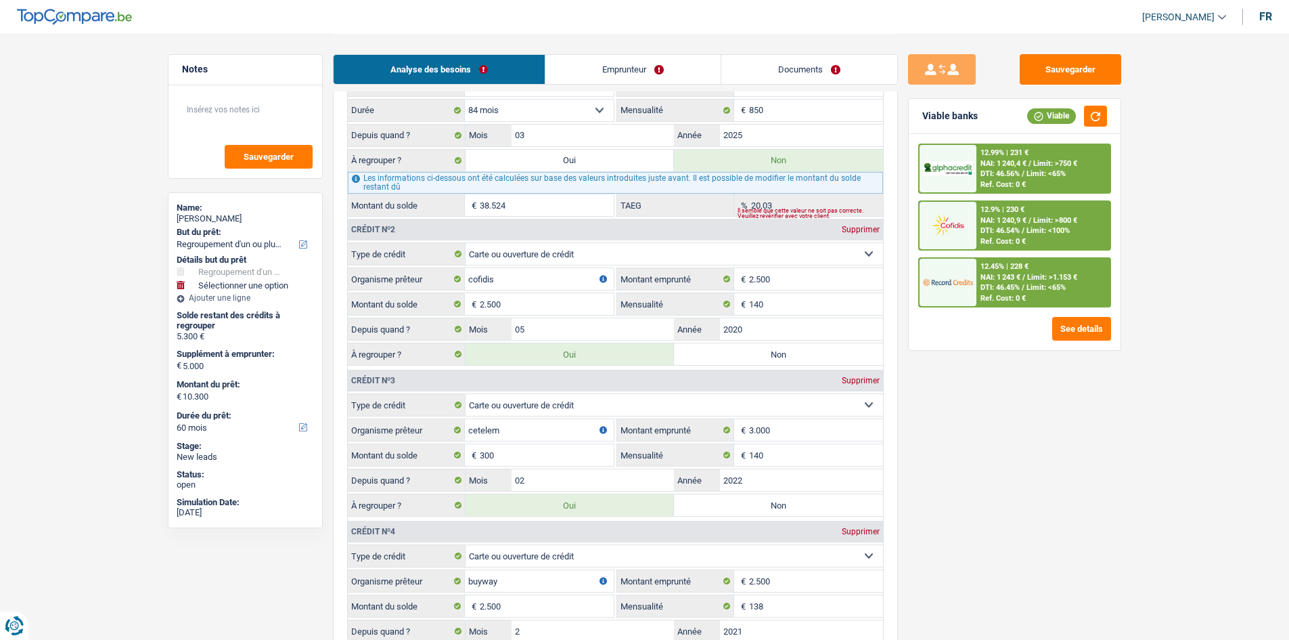
select select "48"
type input "2.800"
select select "48"
radio input "false"
type input "7.800"
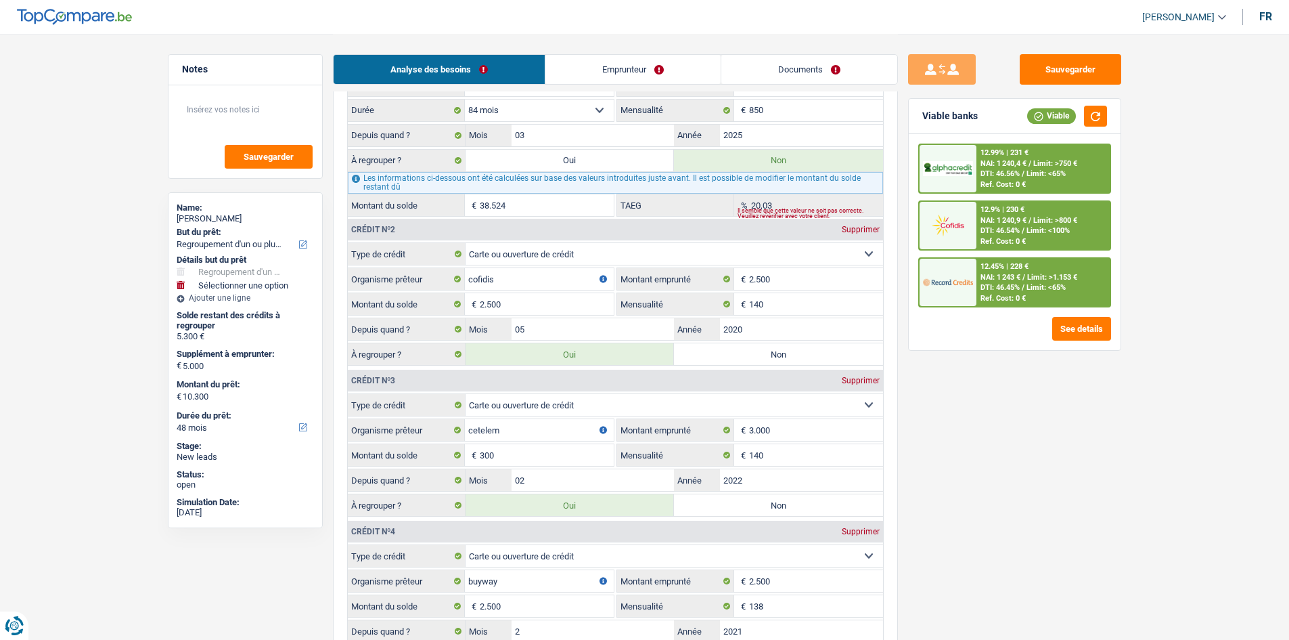
type input "7.800"
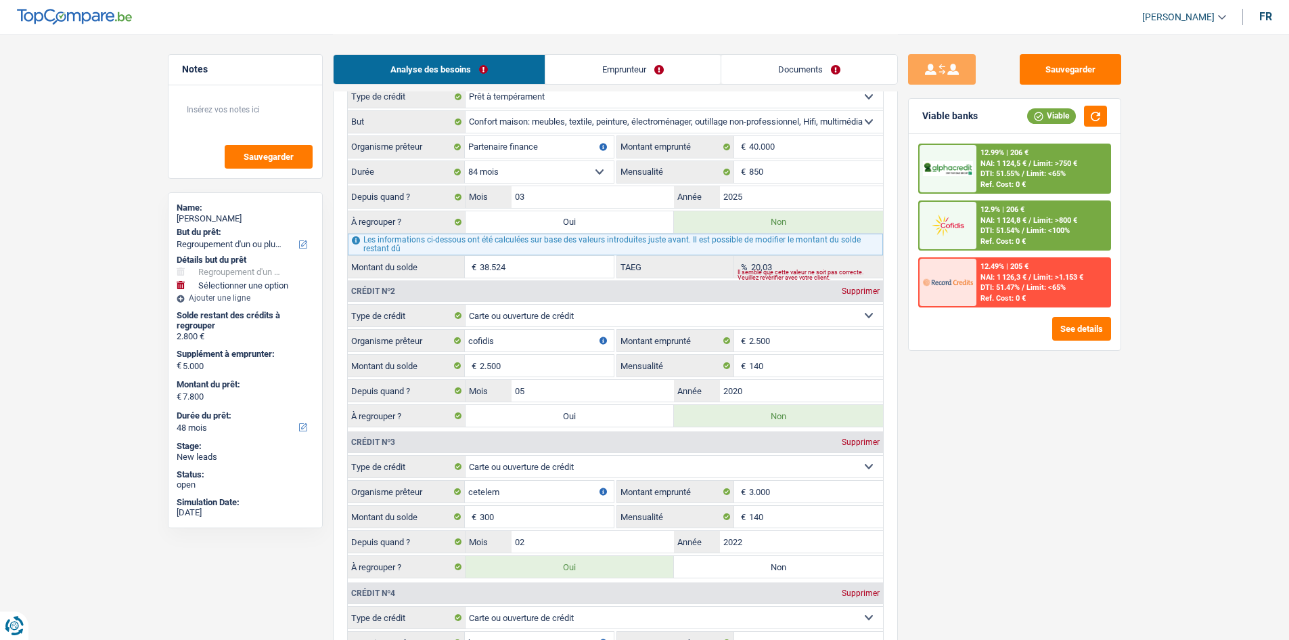
scroll to position [1557, 0]
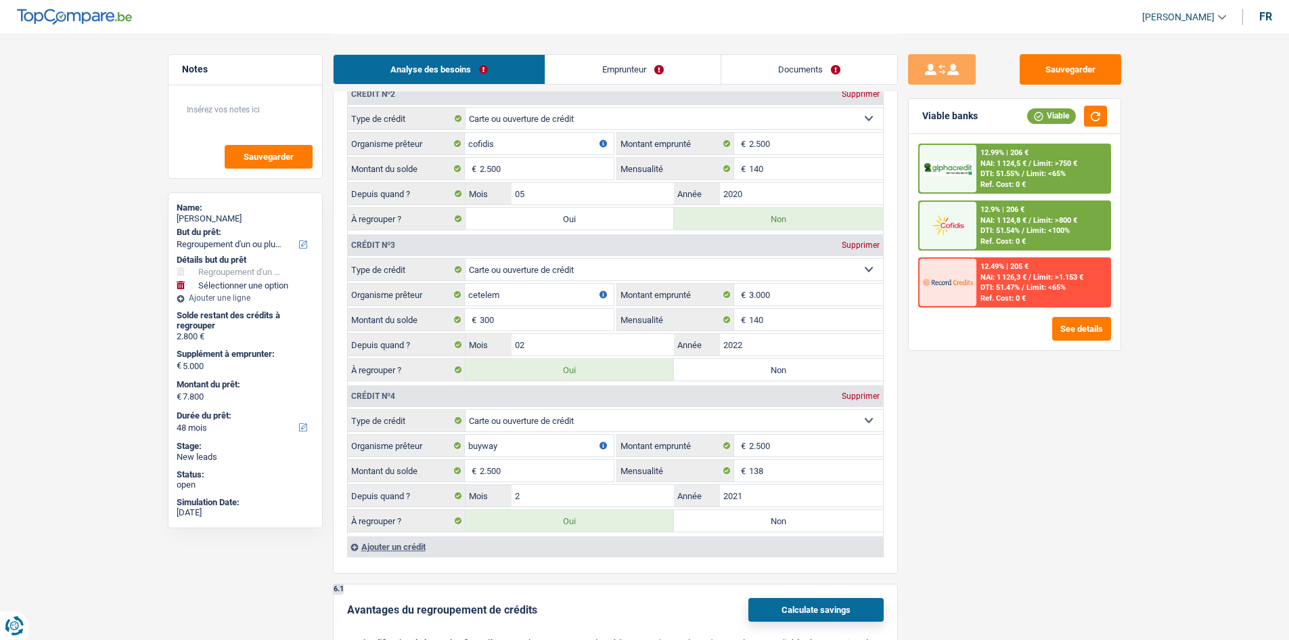
click at [732, 371] on label "Non" at bounding box center [778, 370] width 209 height 22
click at [732, 371] on input "Non" at bounding box center [778, 370] width 209 height 22
radio input "true"
select select "42"
type input "2.500"
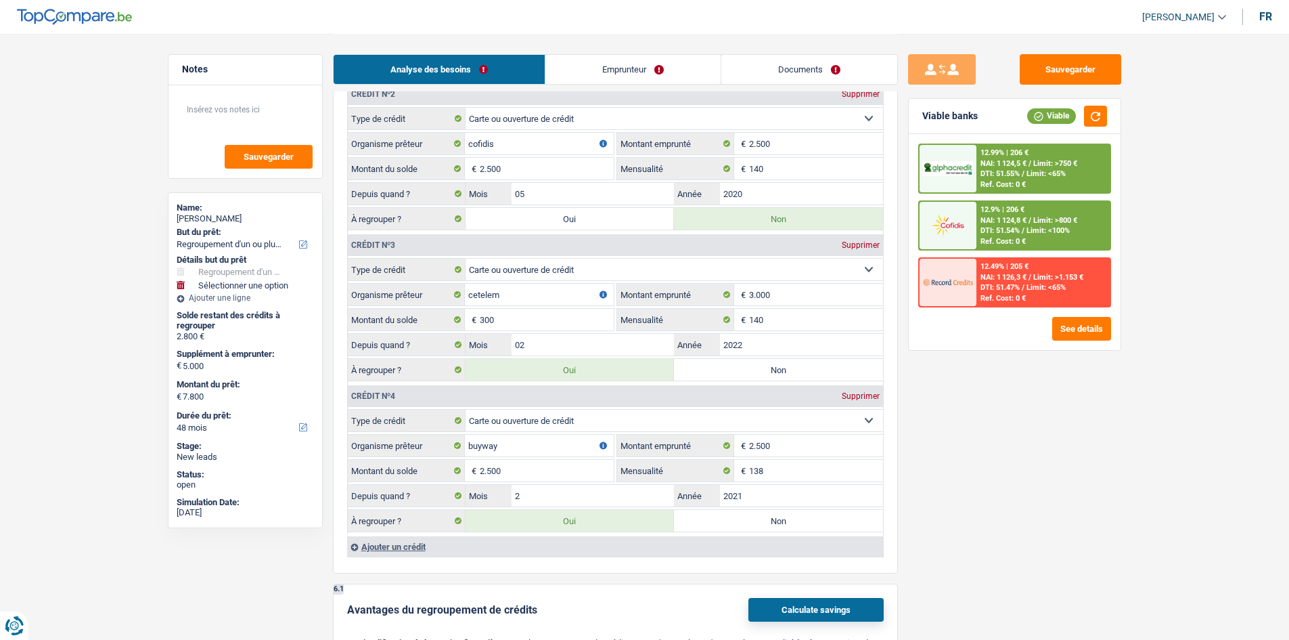
select select "42"
type input "2.500"
select select "42"
type input "7.500"
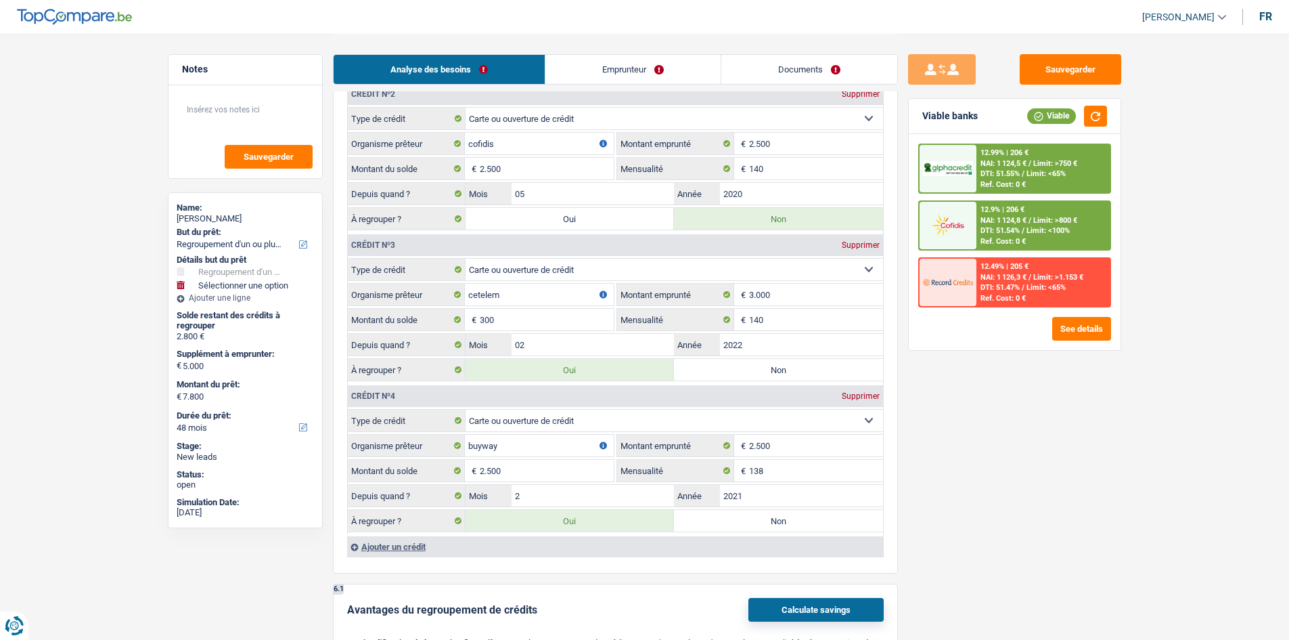
type input "7.500"
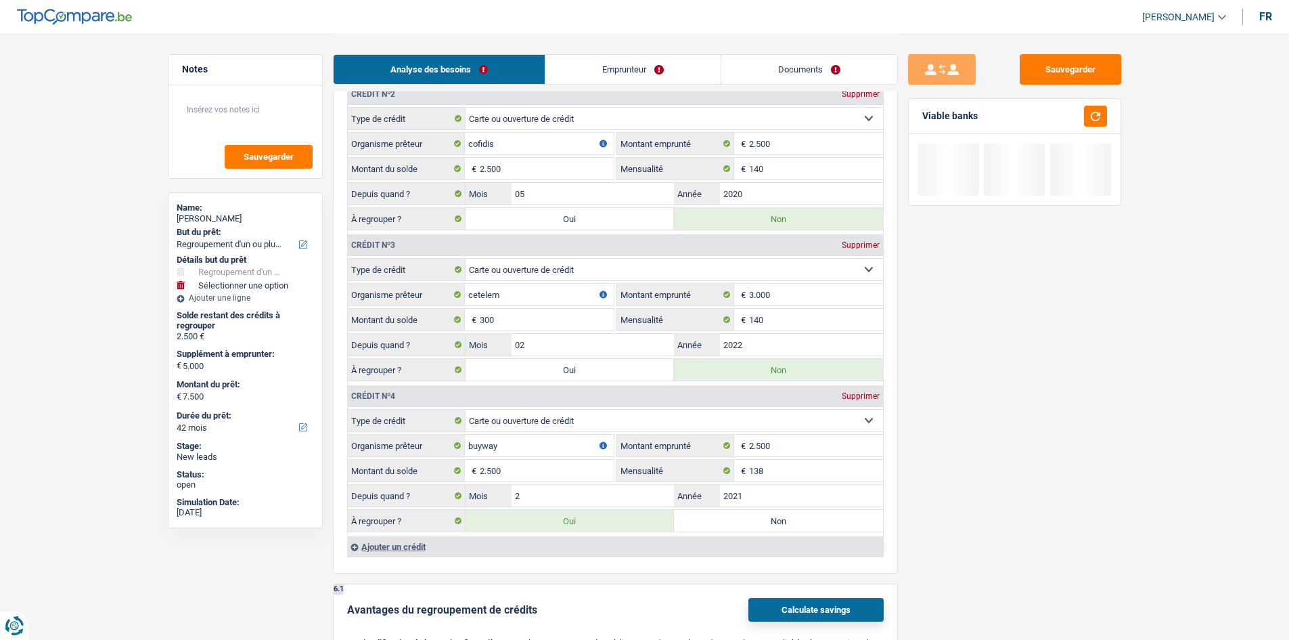
click at [534, 380] on div "À regrouper ? Oui Non" at bounding box center [615, 369] width 535 height 23
click at [534, 374] on label "Oui" at bounding box center [570, 370] width 209 height 22
click at [534, 374] on input "Oui" at bounding box center [570, 370] width 209 height 22
radio input "true"
type input "2.800"
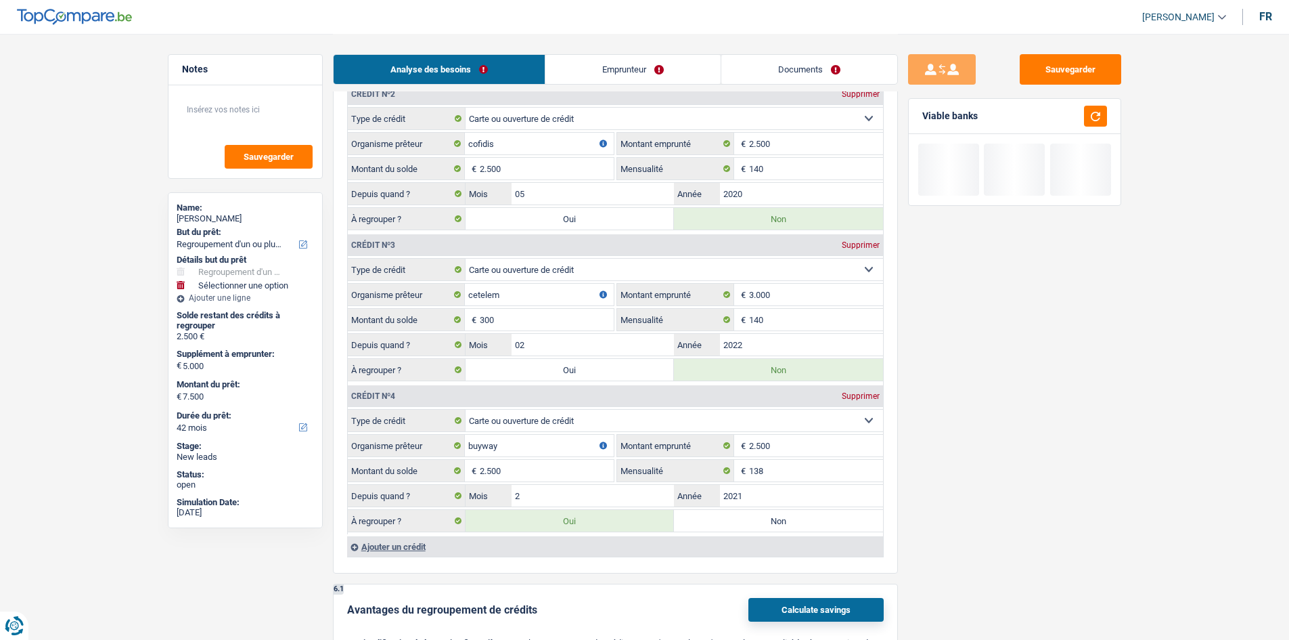
type input "2.800"
type input "7.800"
radio input "false"
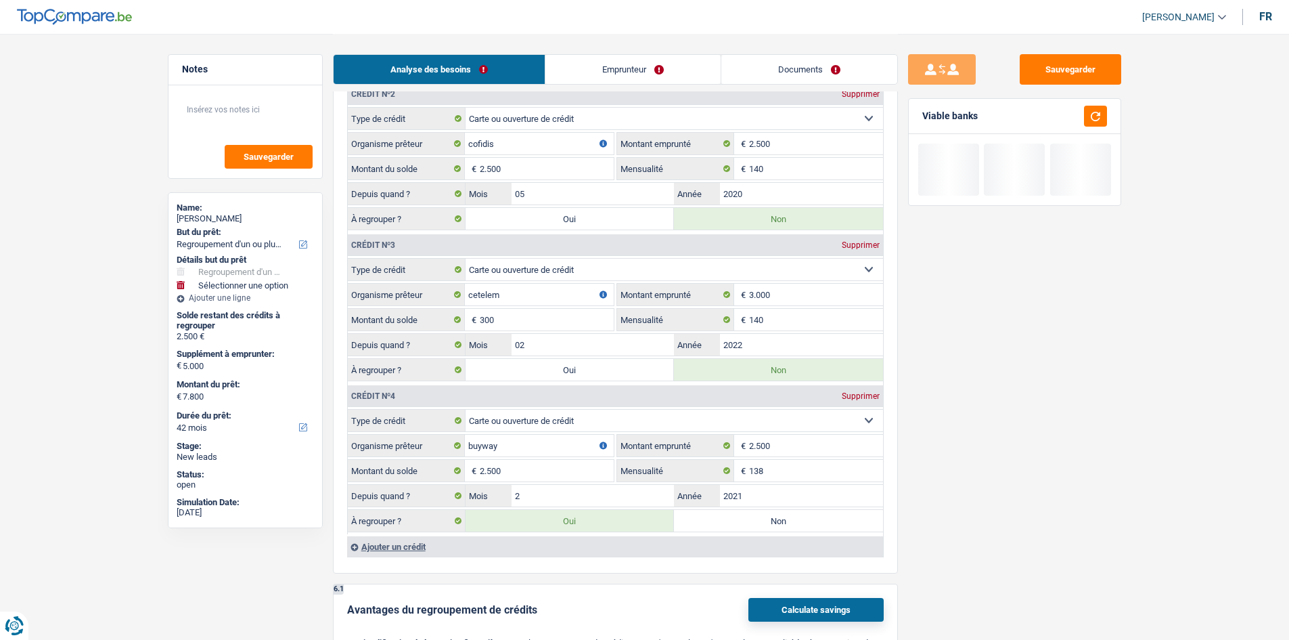
select select "48"
click at [524, 323] on input "300" at bounding box center [547, 320] width 134 height 22
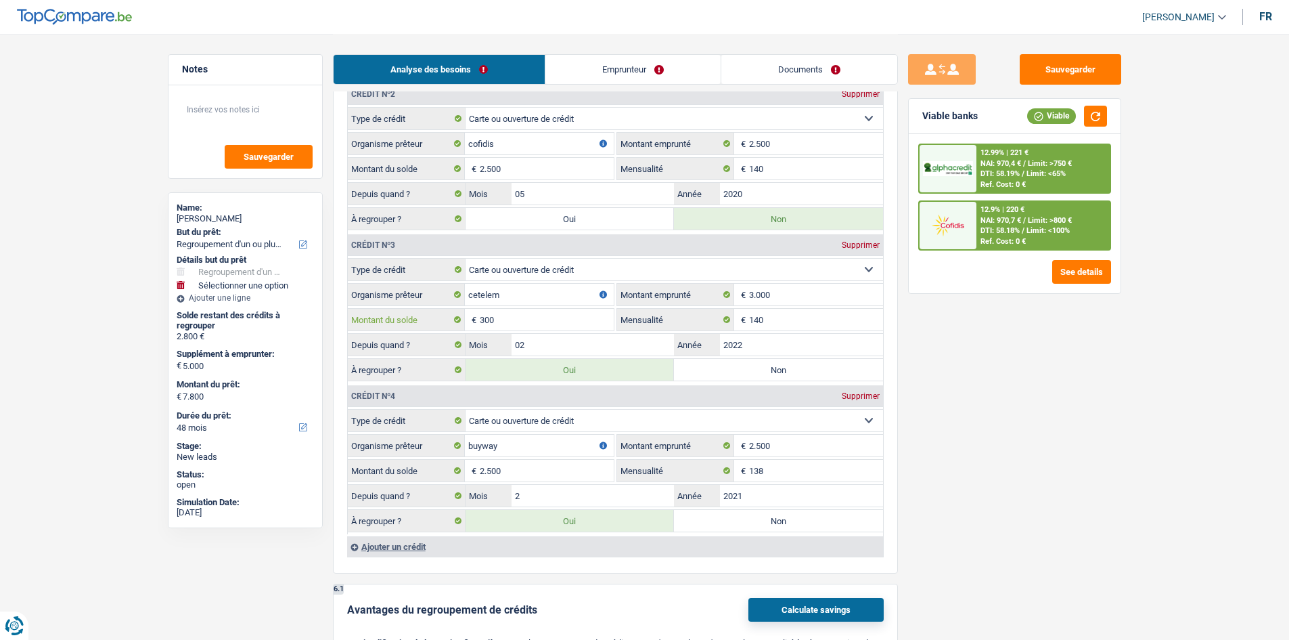
type input "3.000"
type input "5.500"
type input "10.500"
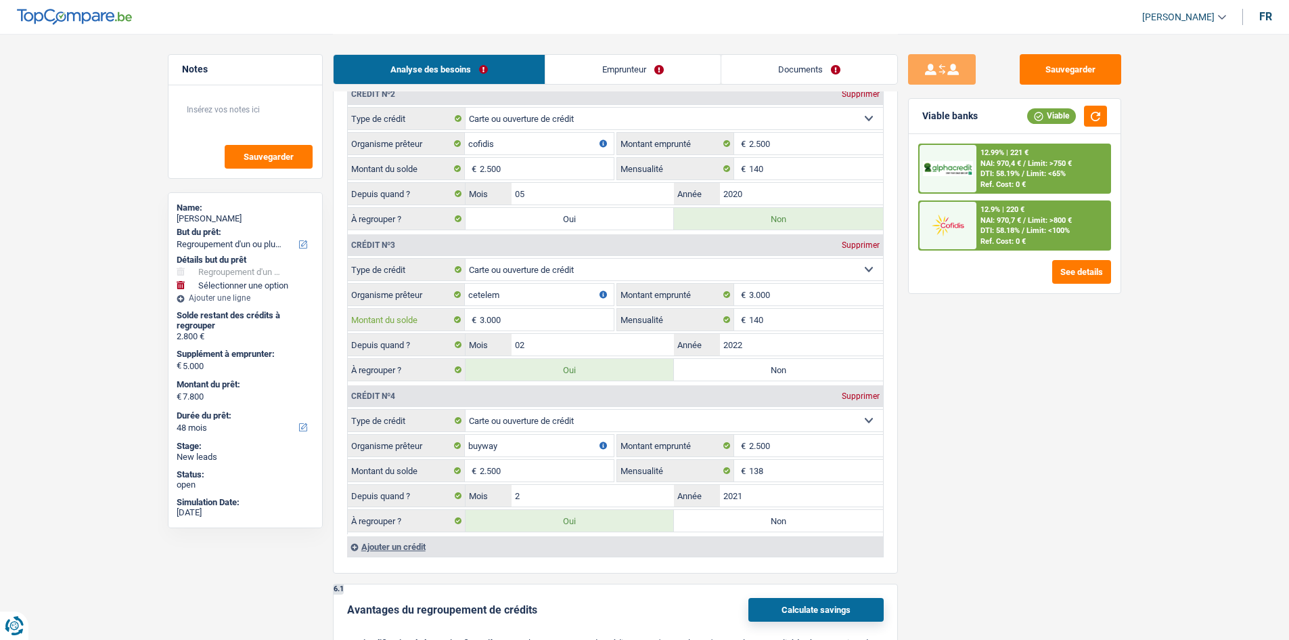
type input "10.500"
select select "60"
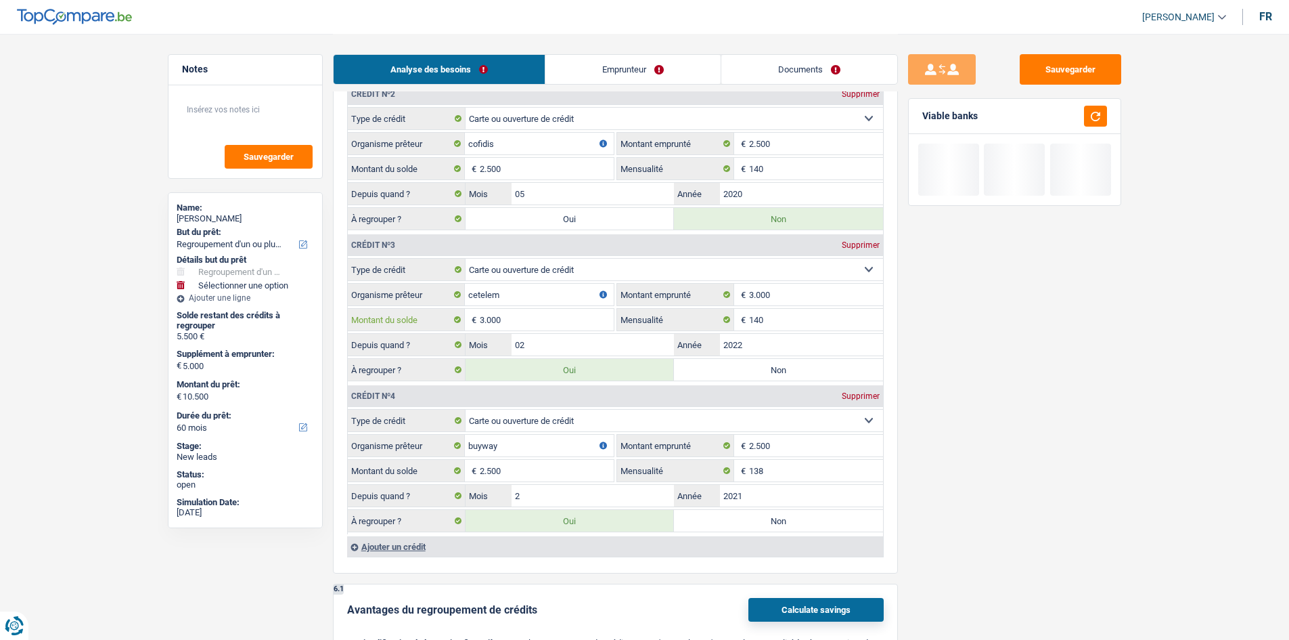
type input "3.000"
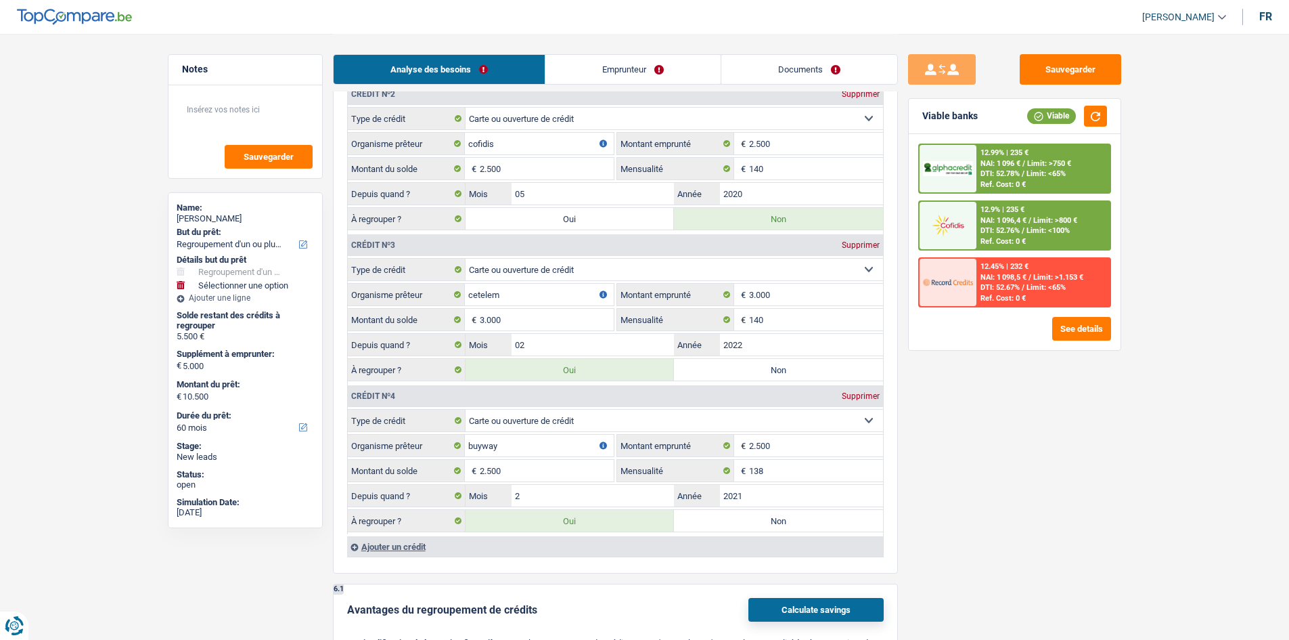
click at [540, 225] on label "Oui" at bounding box center [570, 219] width 209 height 22
click at [540, 225] on input "Oui" at bounding box center [570, 219] width 209 height 22
radio input "true"
type input "8.000"
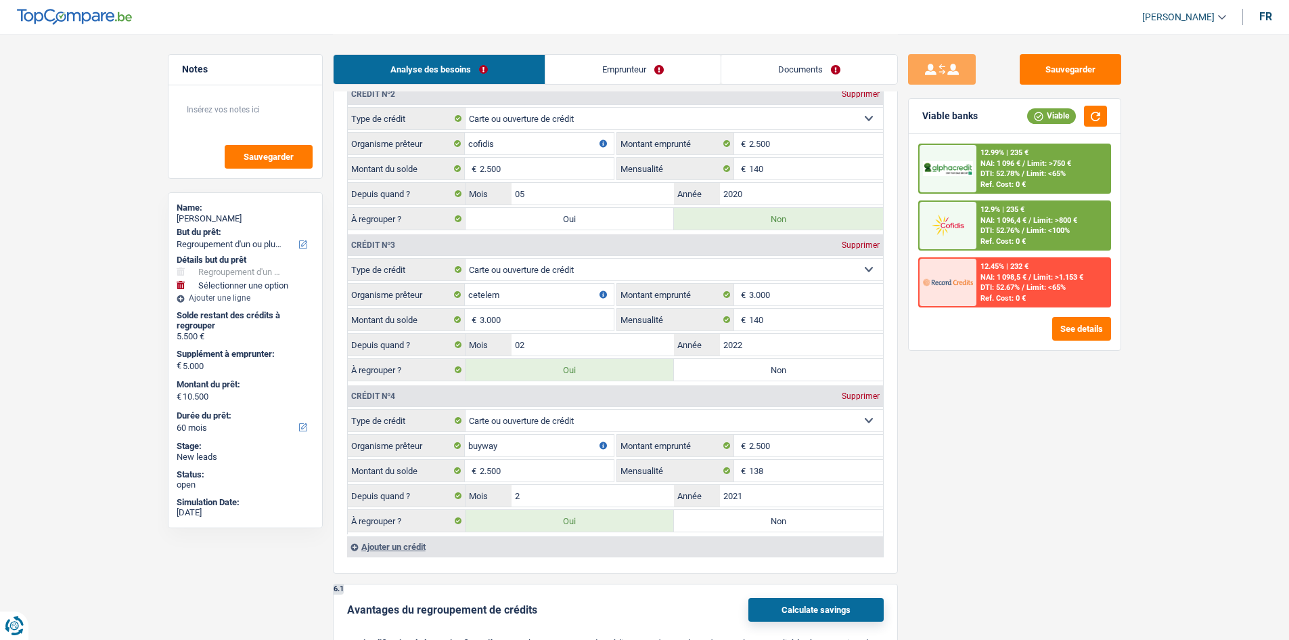
radio input "false"
type input "13.000"
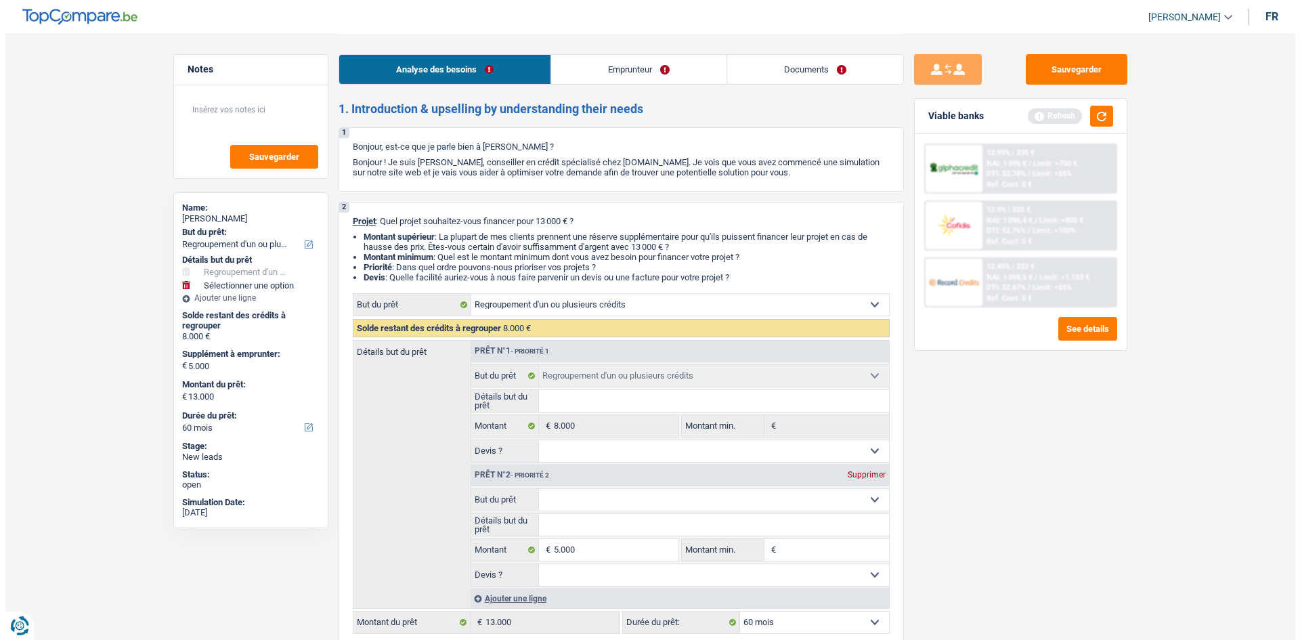
scroll to position [68, 0]
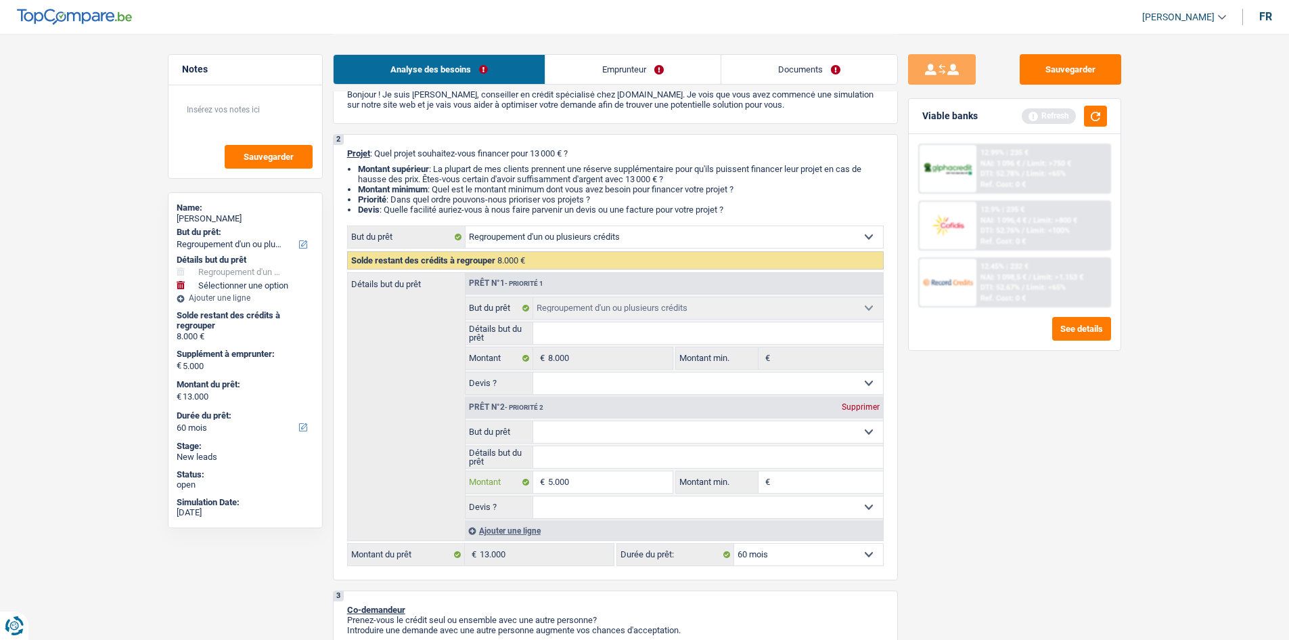
click at [608, 484] on input "5.000" at bounding box center [610, 482] width 124 height 22
type input "500"
type input "50"
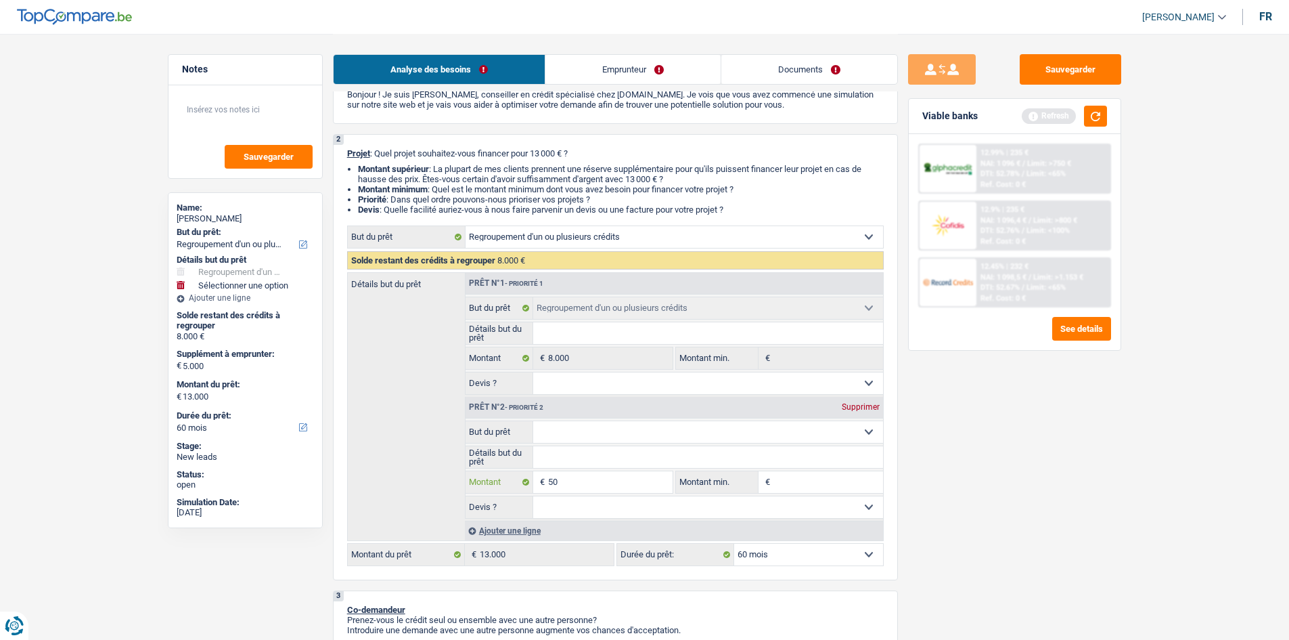
type input "5"
type input "2"
type input "20"
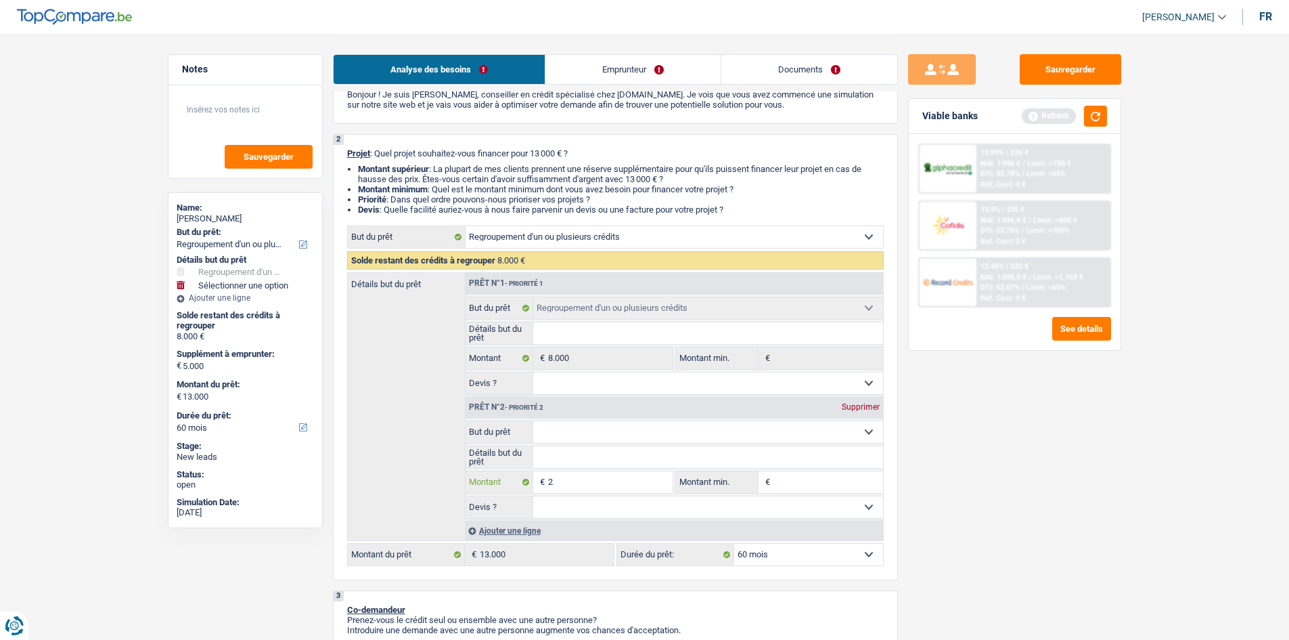
type input "20"
type input "200"
type input "2.000"
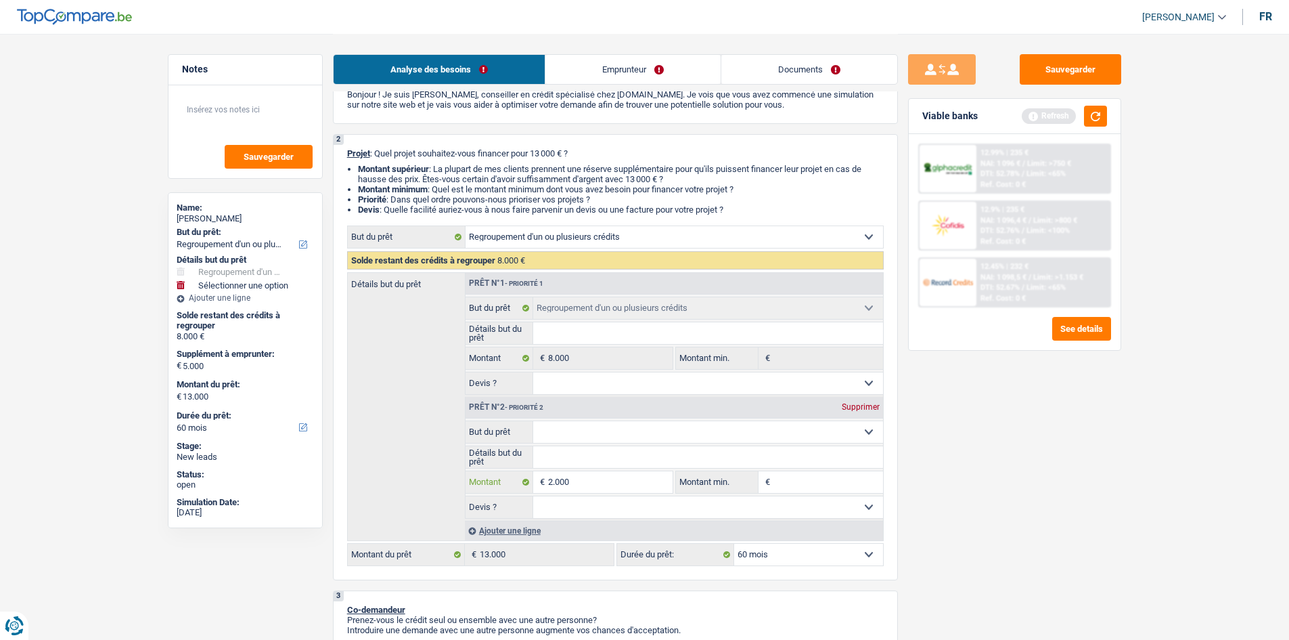
type input "2.000"
click at [946, 534] on div "Sauvegarder Viable banks Refresh 12.99% | 235 € NAI: 1 096 € / Limit: >750 € DT…" at bounding box center [1015, 336] width 234 height 564
select select "48"
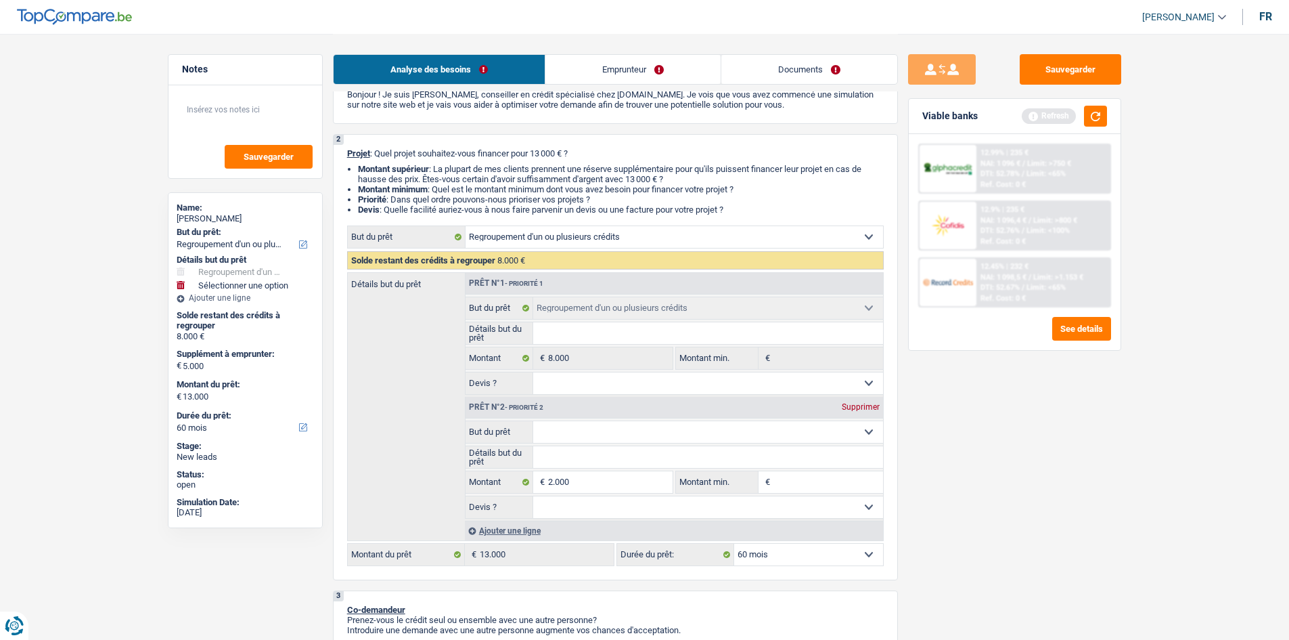
type input "2.000"
type input "10.000"
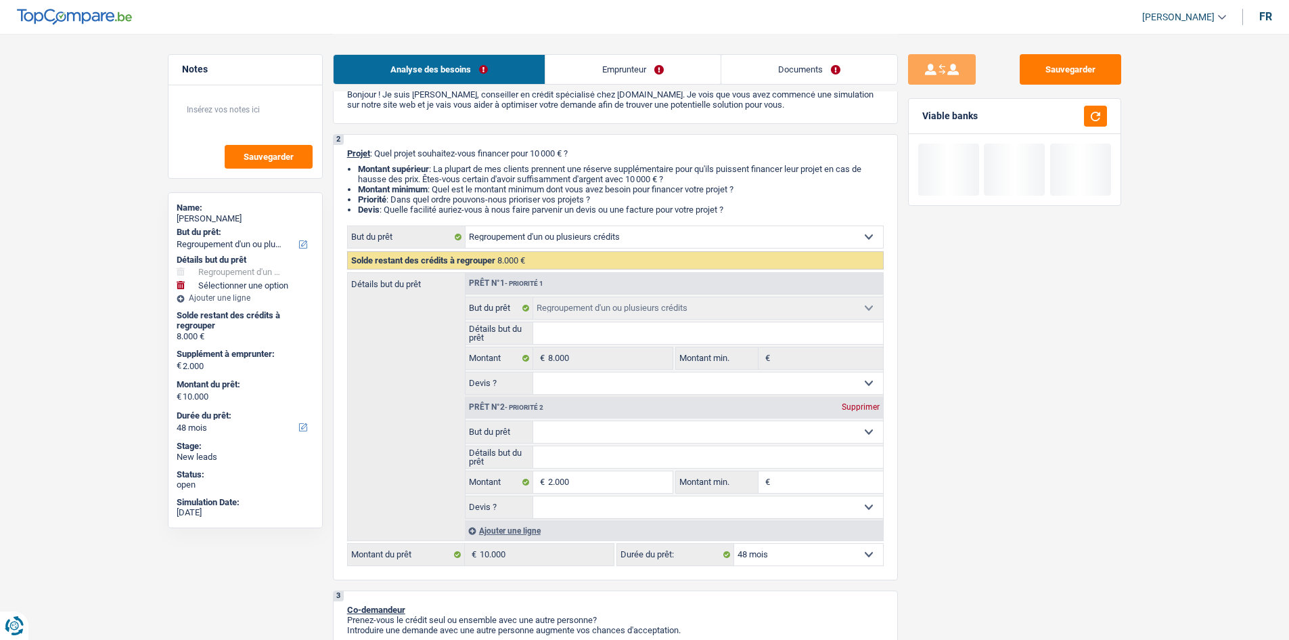
click at [611, 425] on select "Confort maison: meubles, textile, peinture, électroménager, outillage non-profe…" at bounding box center [708, 432] width 350 height 22
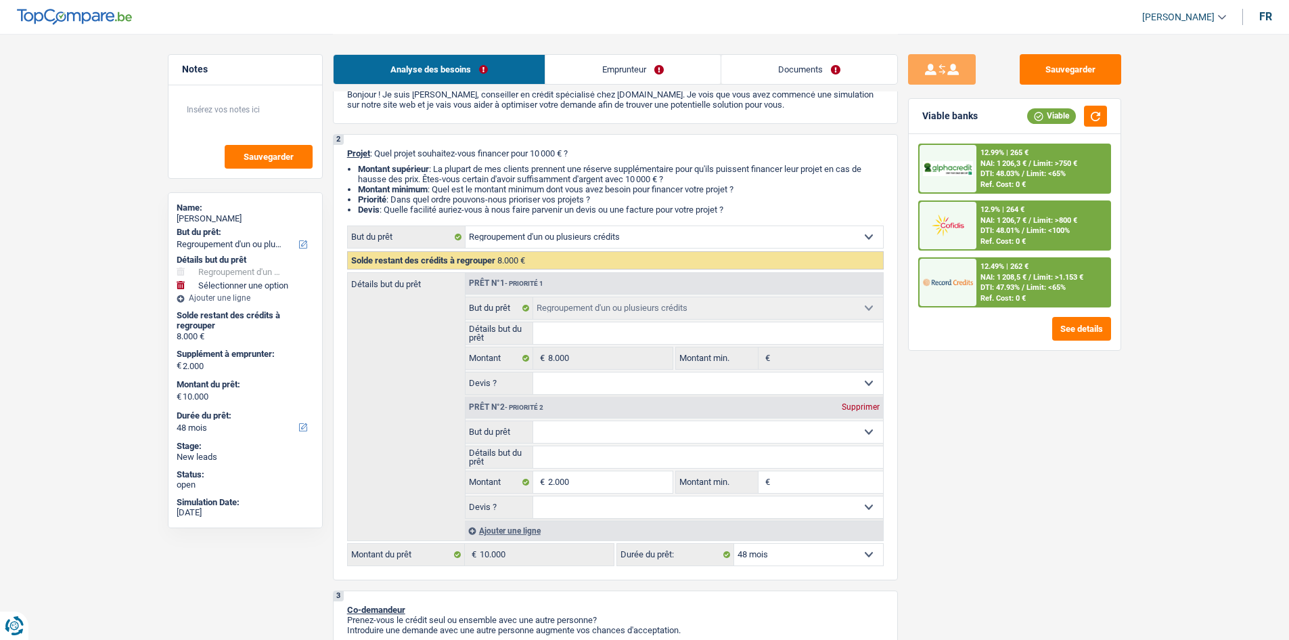
click at [533, 421] on select "Confort maison: meubles, textile, peinture, électroménager, outillage non-profe…" at bounding box center [708, 432] width 350 height 22
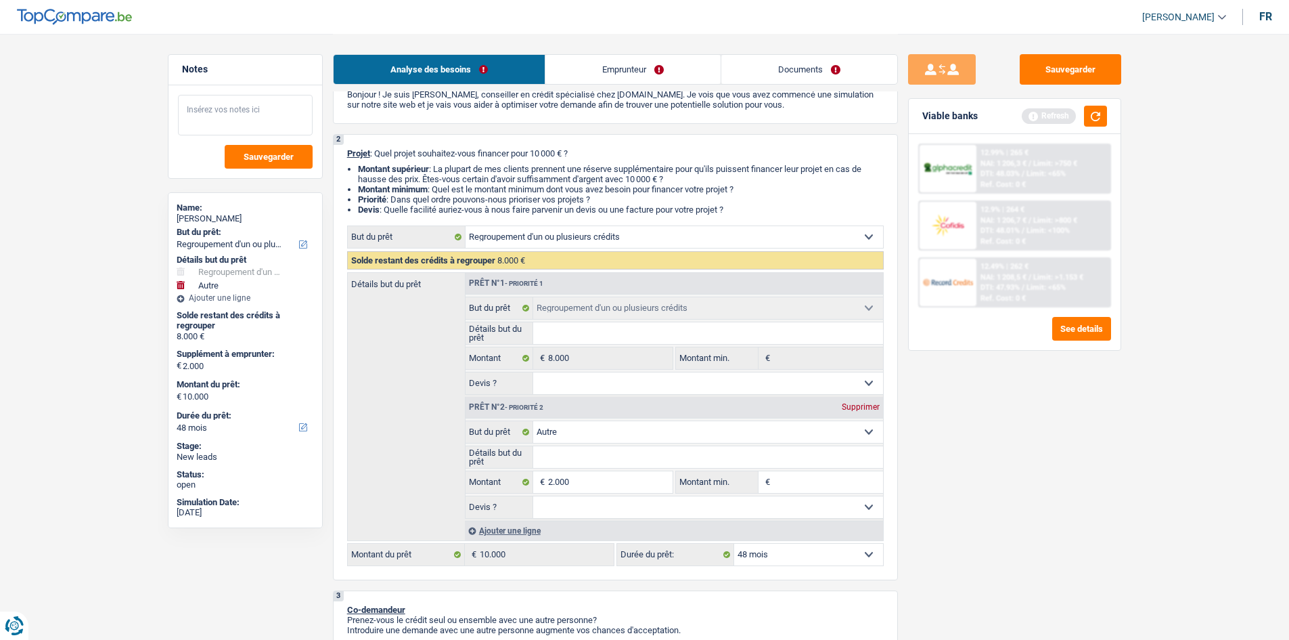
click at [265, 119] on textarea at bounding box center [245, 115] width 135 height 41
click at [1095, 110] on button "button" at bounding box center [1095, 116] width 23 height 21
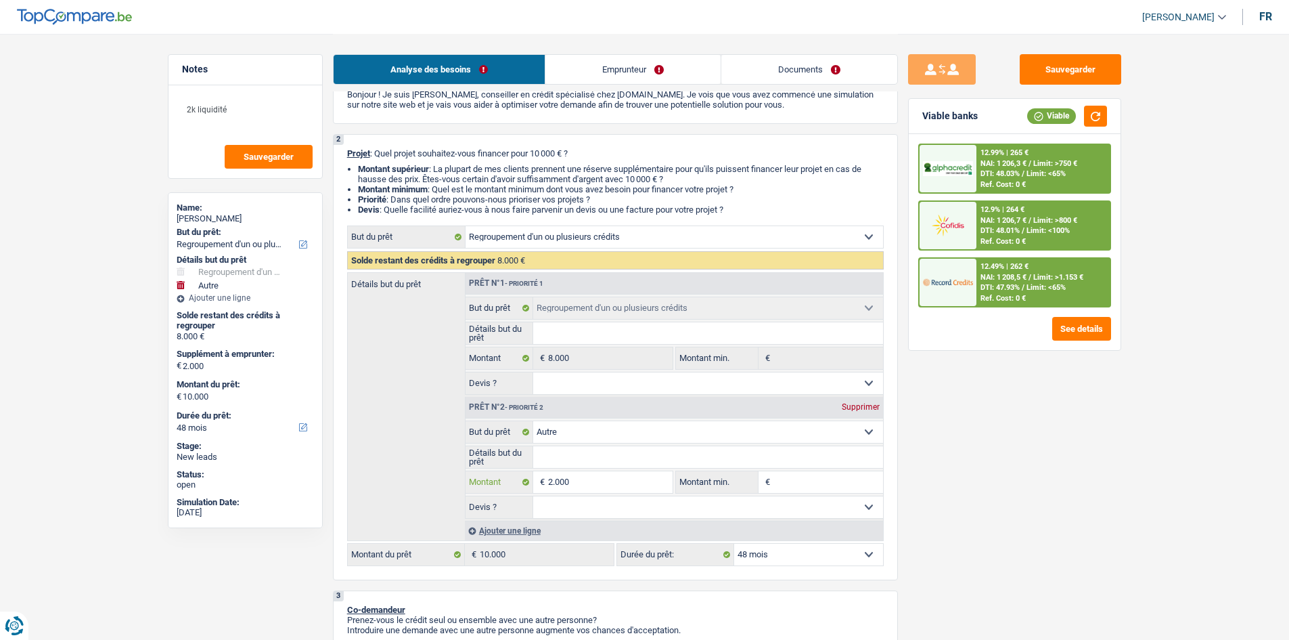
click at [581, 479] on input "2.000" at bounding box center [610, 482] width 124 height 22
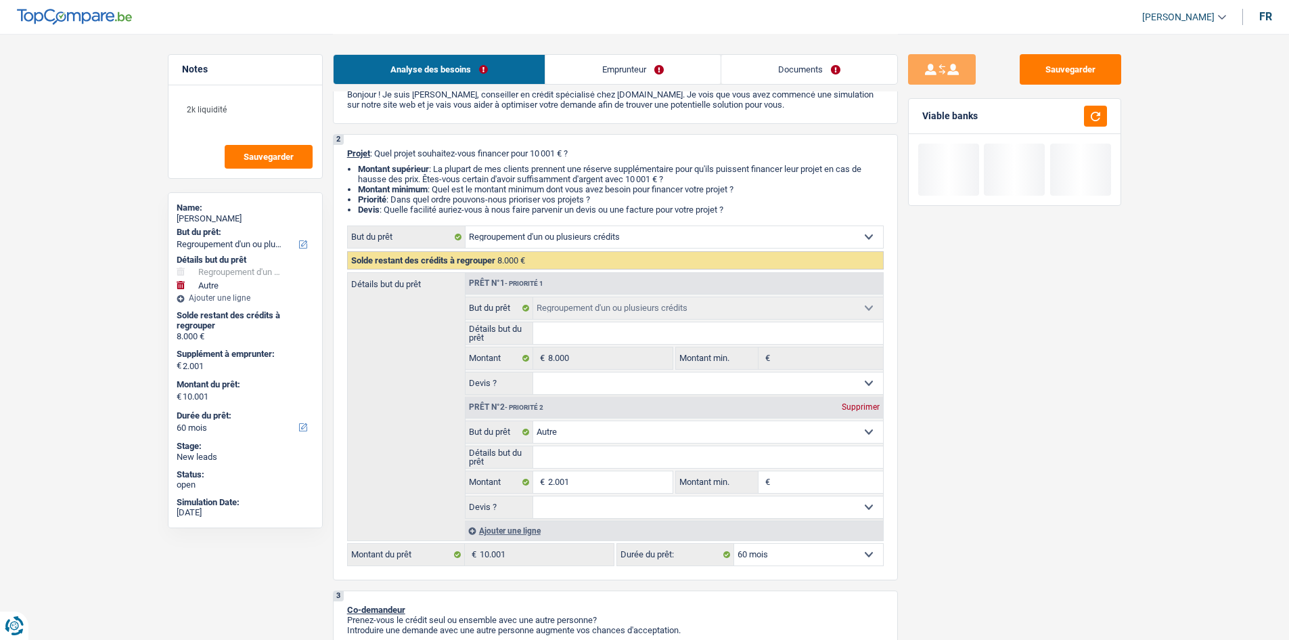
click at [973, 531] on div "Sauvegarder Viable banks" at bounding box center [1015, 336] width 234 height 564
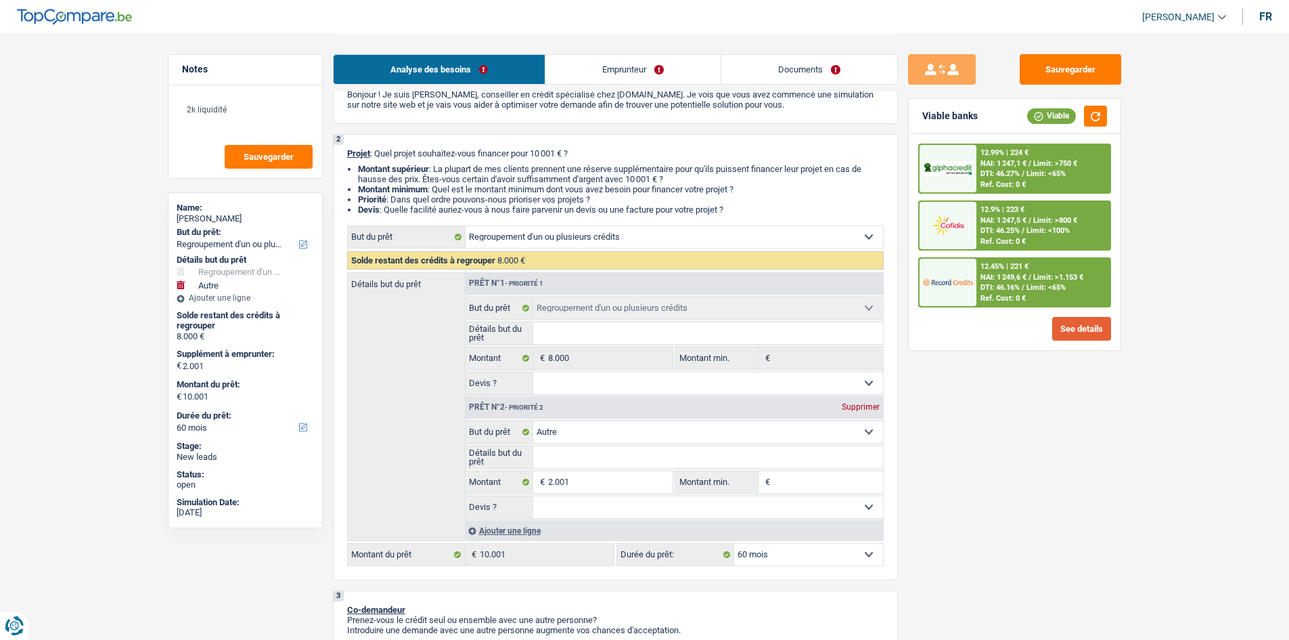
click at [1073, 332] on button "See details" at bounding box center [1082, 329] width 59 height 24
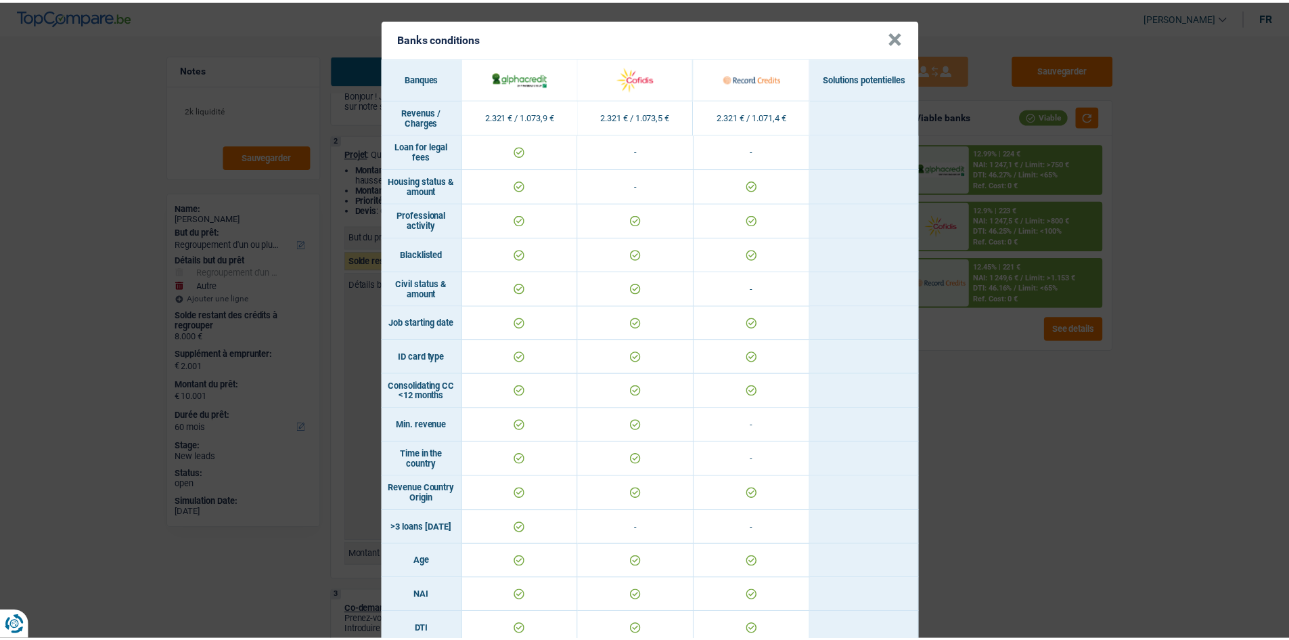
scroll to position [0, 0]
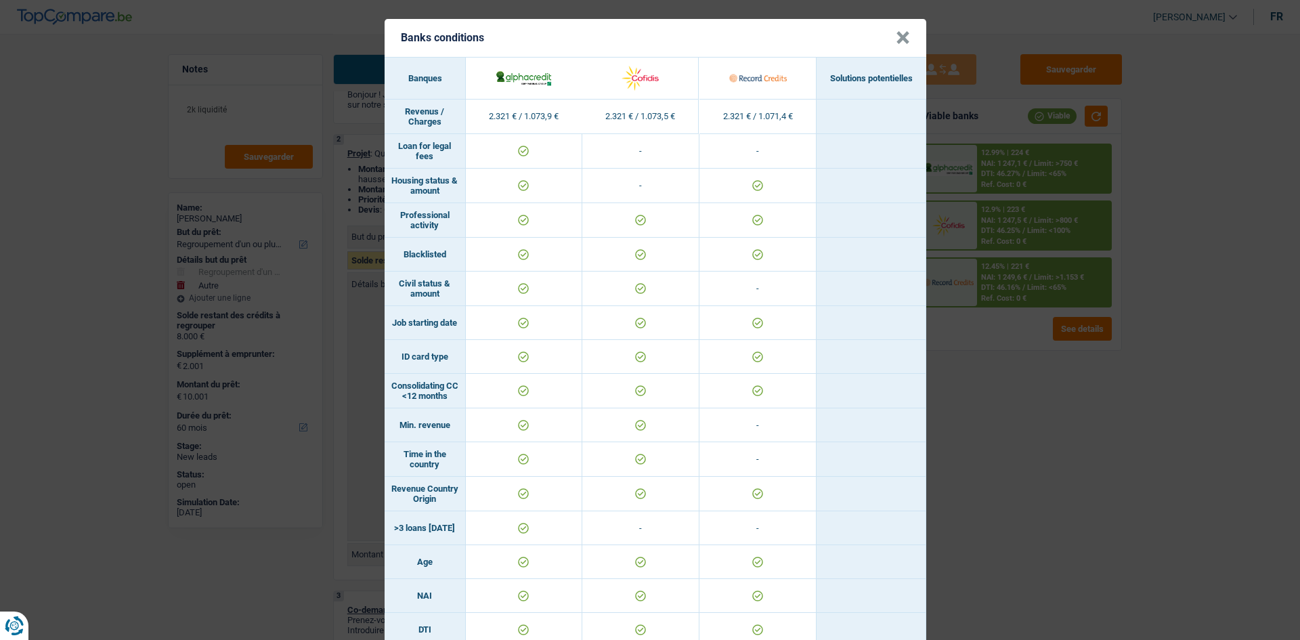
drag, startPoint x: 998, startPoint y: 471, endPoint x: 1005, endPoint y: 428, distance: 43.3
click at [999, 462] on div "Banks conditions × Banques Solutions potentielles Revenus / Charges 2.321 € / 1…" at bounding box center [650, 320] width 1300 height 640
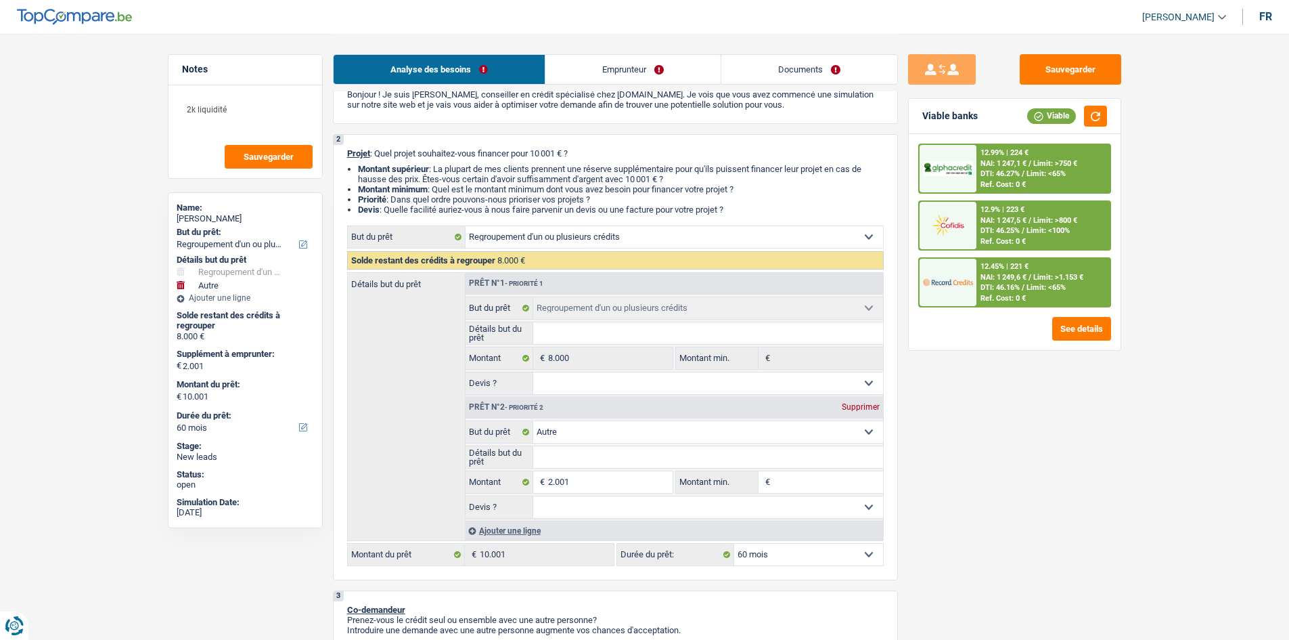
click at [989, 267] on div "12.45% | 221 €" at bounding box center [1005, 266] width 48 height 9
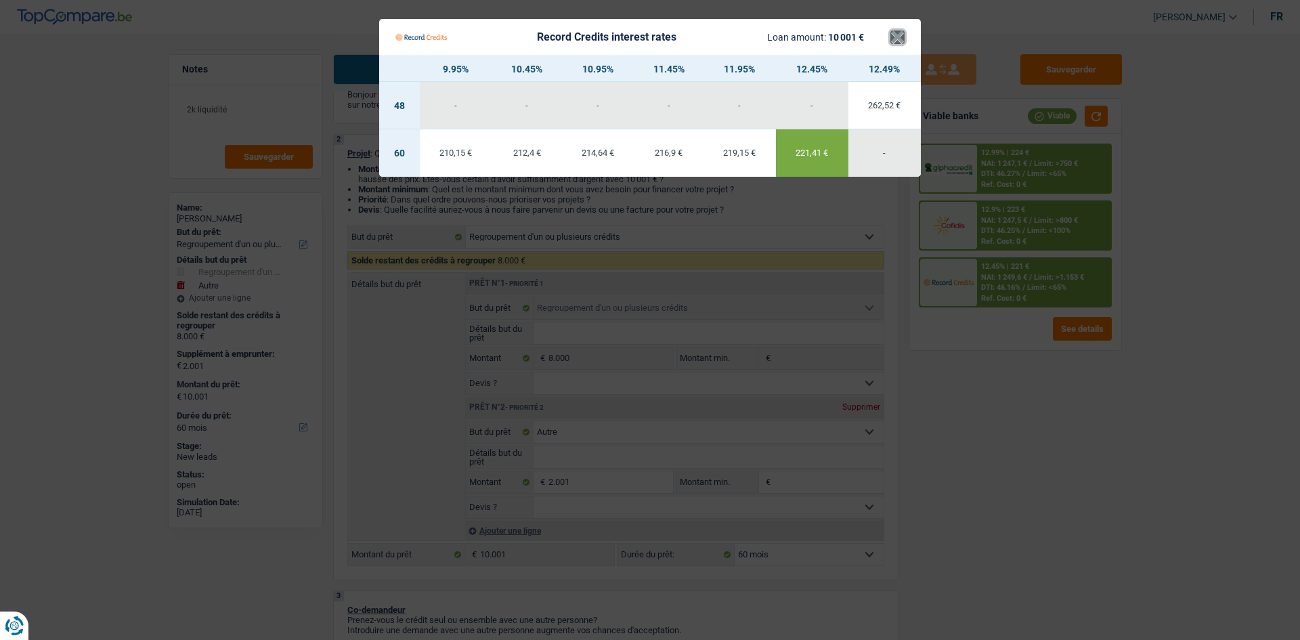
click at [896, 41] on button "×" at bounding box center [897, 37] width 14 height 14
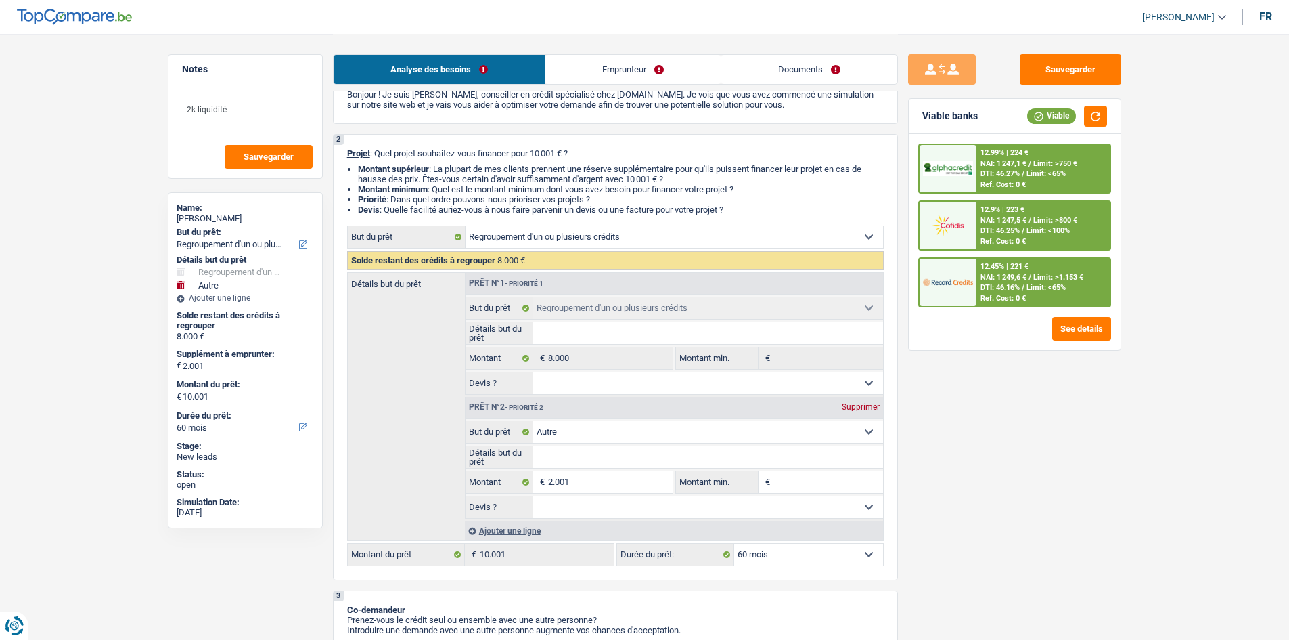
click at [1007, 227] on span "DTI: 46.25%" at bounding box center [1000, 230] width 39 height 9
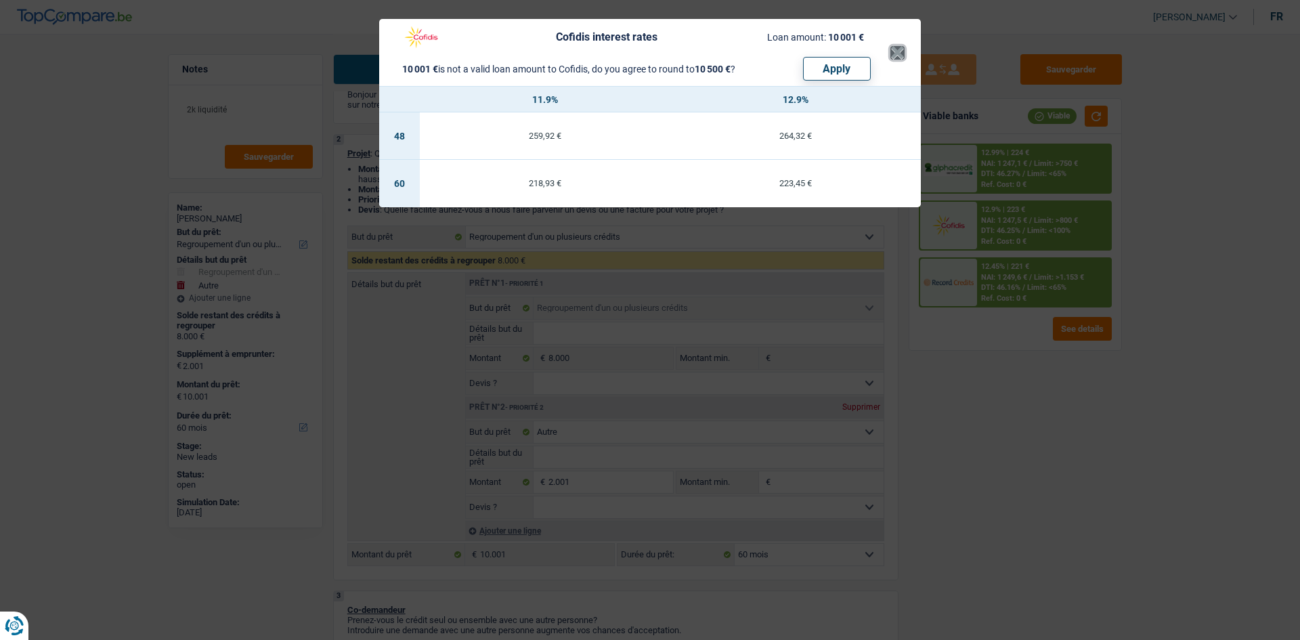
click at [893, 51] on button "×" at bounding box center [897, 53] width 14 height 14
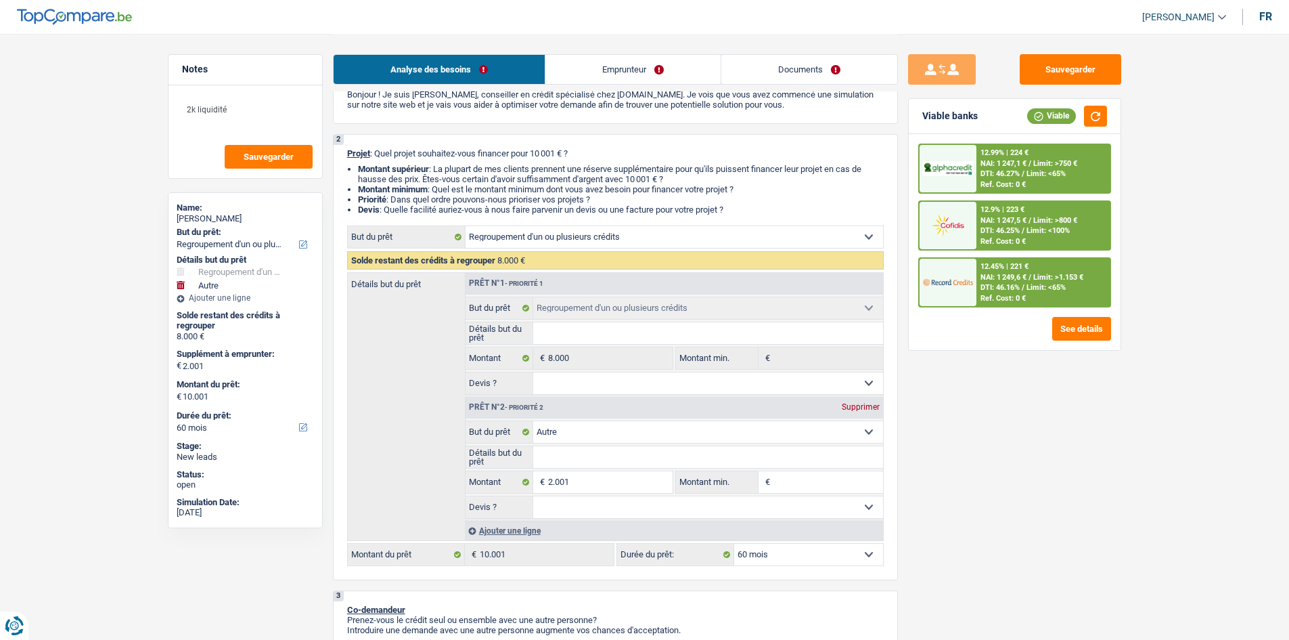
click at [1037, 275] on span "Limit: >1.153 €" at bounding box center [1059, 277] width 50 height 9
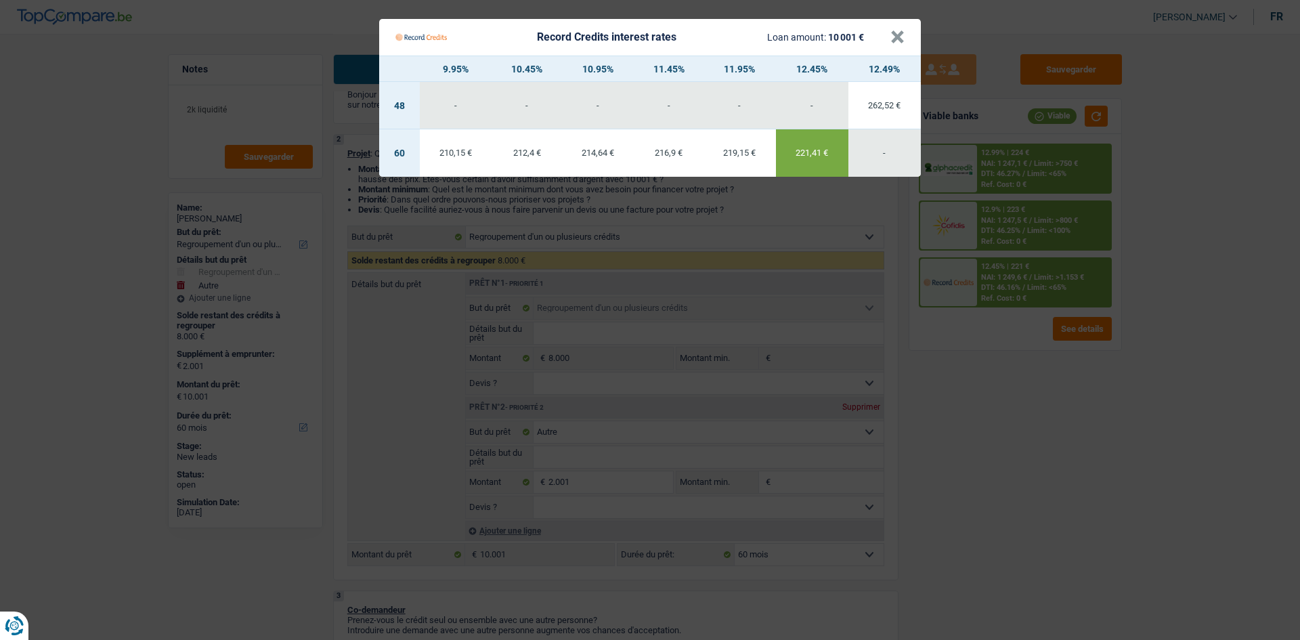
drag, startPoint x: 969, startPoint y: 478, endPoint x: 933, endPoint y: 460, distance: 40.0
click at [962, 478] on Credits "Record Credits interest rates Loan amount: 10 001 € × 9.95% 10.45% 10.95% 11.45…" at bounding box center [650, 320] width 1300 height 640
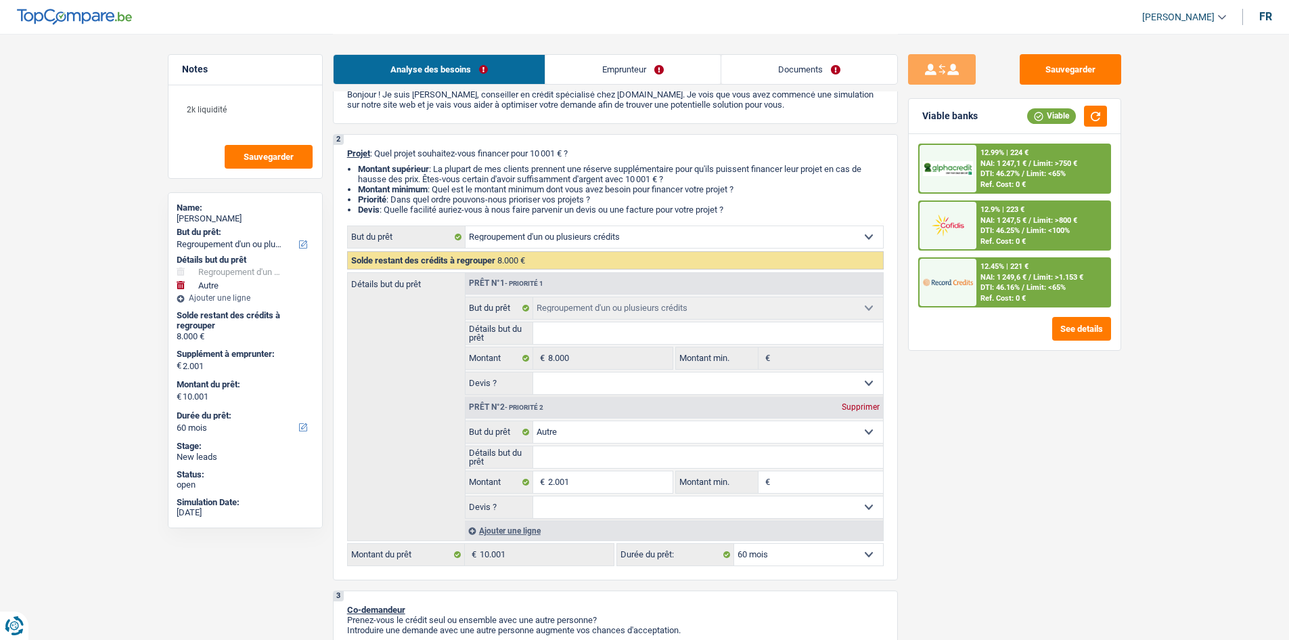
drag, startPoint x: 825, startPoint y: 553, endPoint x: 832, endPoint y: 544, distance: 11.1
click at [826, 552] on select "12 mois 18 mois 24 mois 30 mois 36 mois 42 mois 48 mois 60 mois Sélectionner un…" at bounding box center [808, 555] width 149 height 22
click at [915, 536] on div "Sauvegarder Viable banks Viable 12.99% | 224 € NAI: 1 247,1 € / Limit: >750 € D…" at bounding box center [1015, 336] width 234 height 564
click at [778, 60] on div "Analyse des besoins Emprunteur Documents" at bounding box center [615, 63] width 565 height 58
click at [778, 62] on link "Documents" at bounding box center [810, 69] width 176 height 29
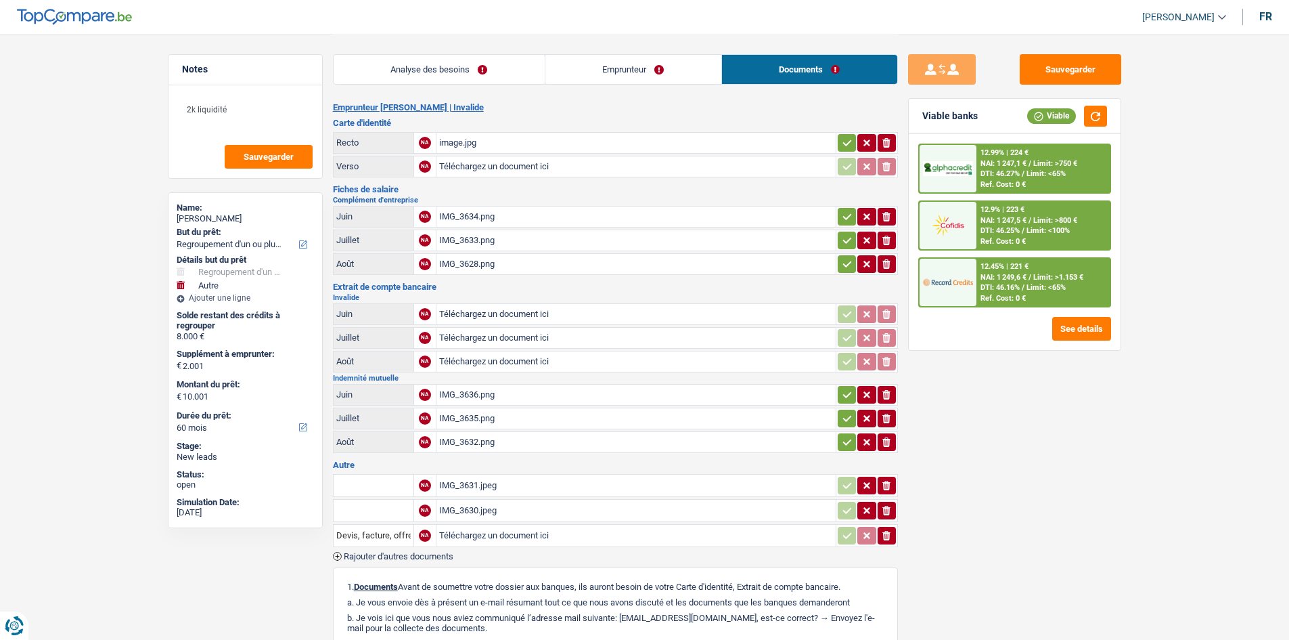
click at [458, 395] on div "IMG_3636.png" at bounding box center [636, 394] width 394 height 20
click at [256, 108] on textarea "2k liquidité" at bounding box center [245, 115] width 135 height 41
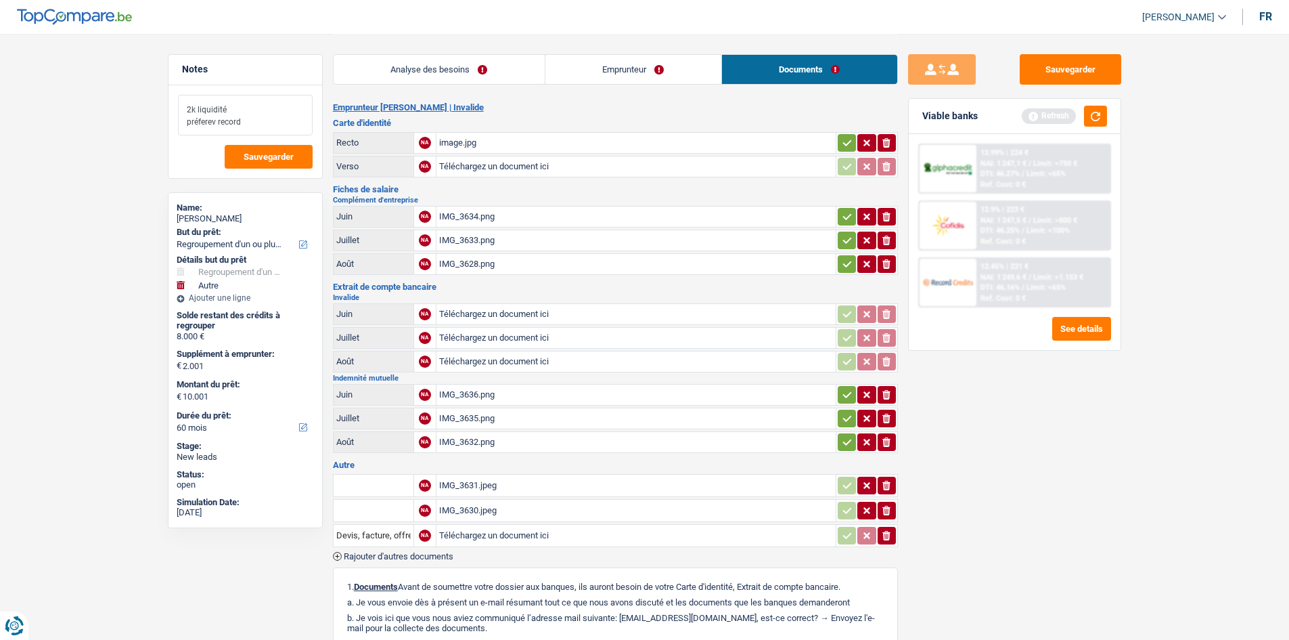
click at [218, 114] on textarea "2k liquidité préferev record" at bounding box center [245, 115] width 135 height 41
click at [213, 123] on textarea "2k liquidité préferev record" at bounding box center [245, 115] width 135 height 41
click at [1059, 72] on button "Sauvegarder" at bounding box center [1071, 69] width 102 height 30
click at [240, 164] on button "Sauvegarder" at bounding box center [269, 157] width 88 height 24
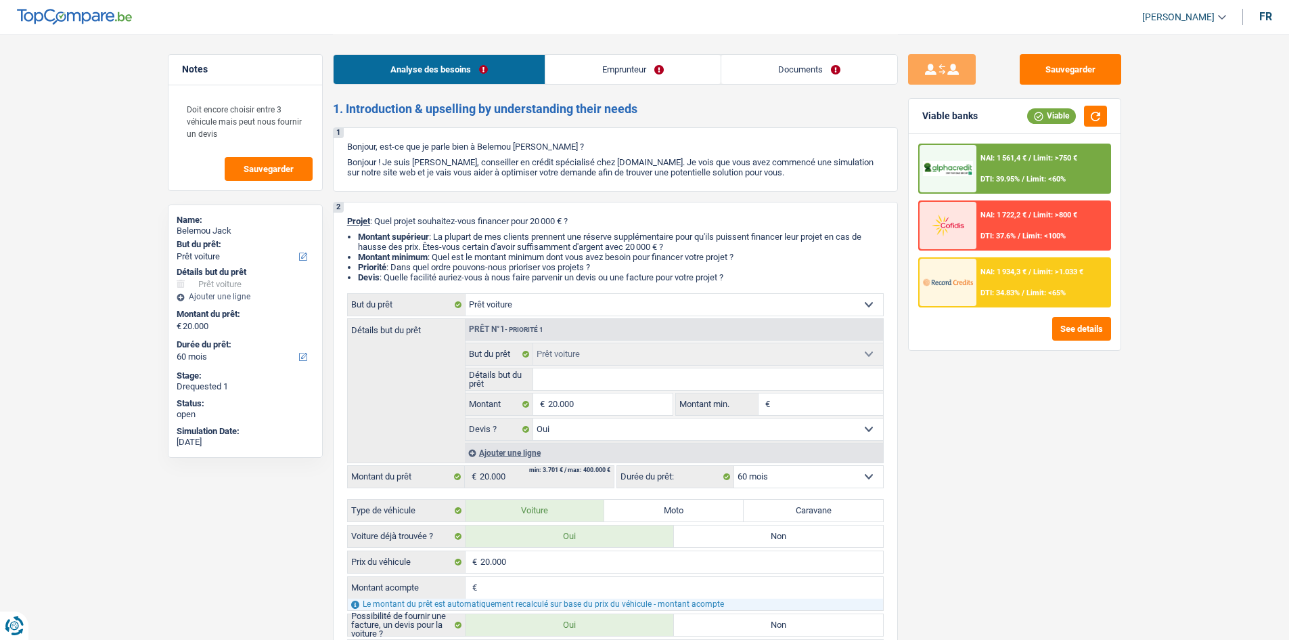
select select "car"
select select "60"
select select "car"
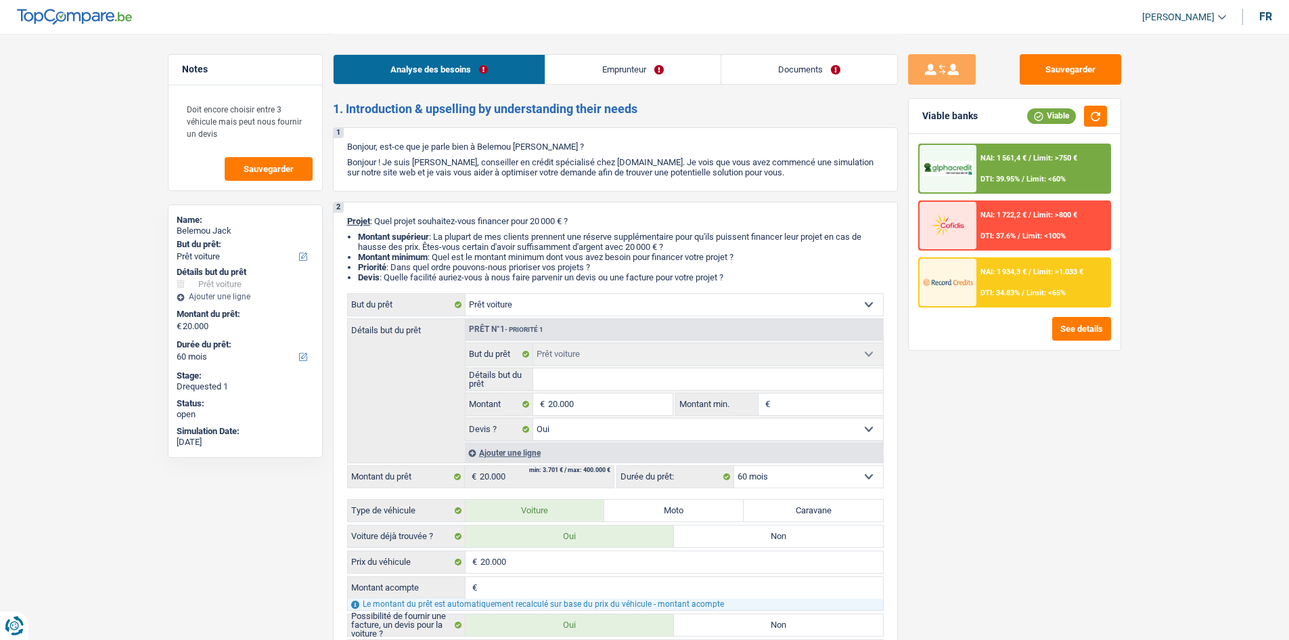
select select "yes"
select select "60"
select select "worker"
select select "netSalary"
select select "mealVouchers"
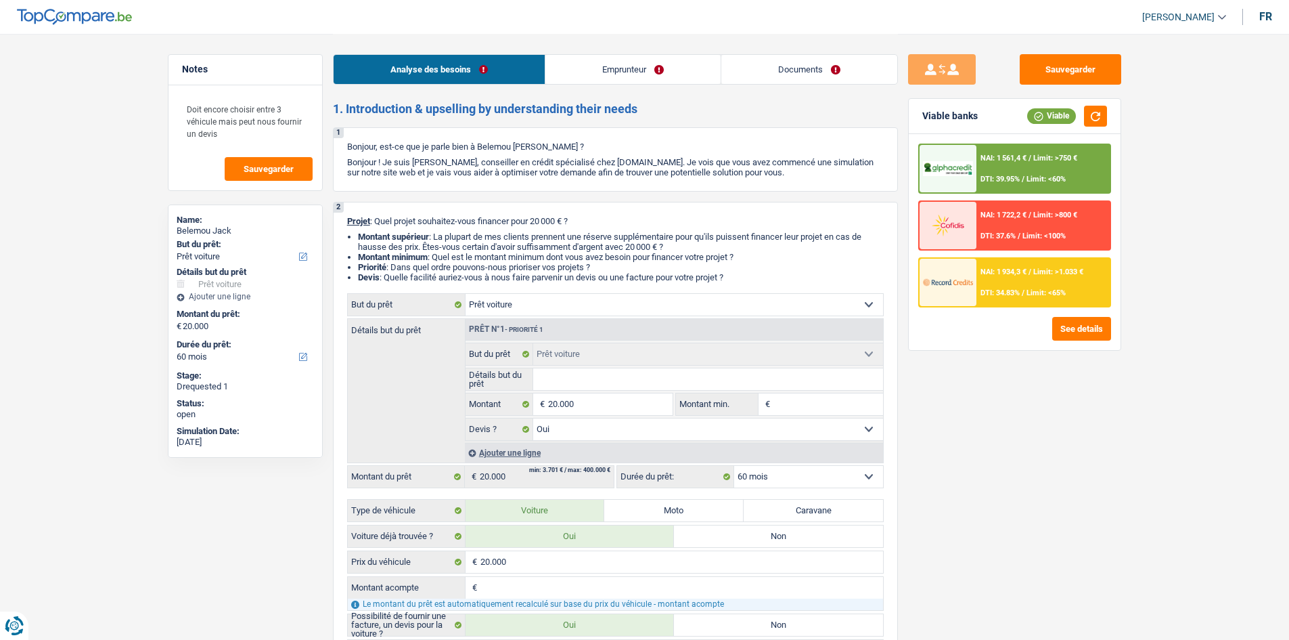
select select "rents"
select select "car"
select select "yes"
select select "60"
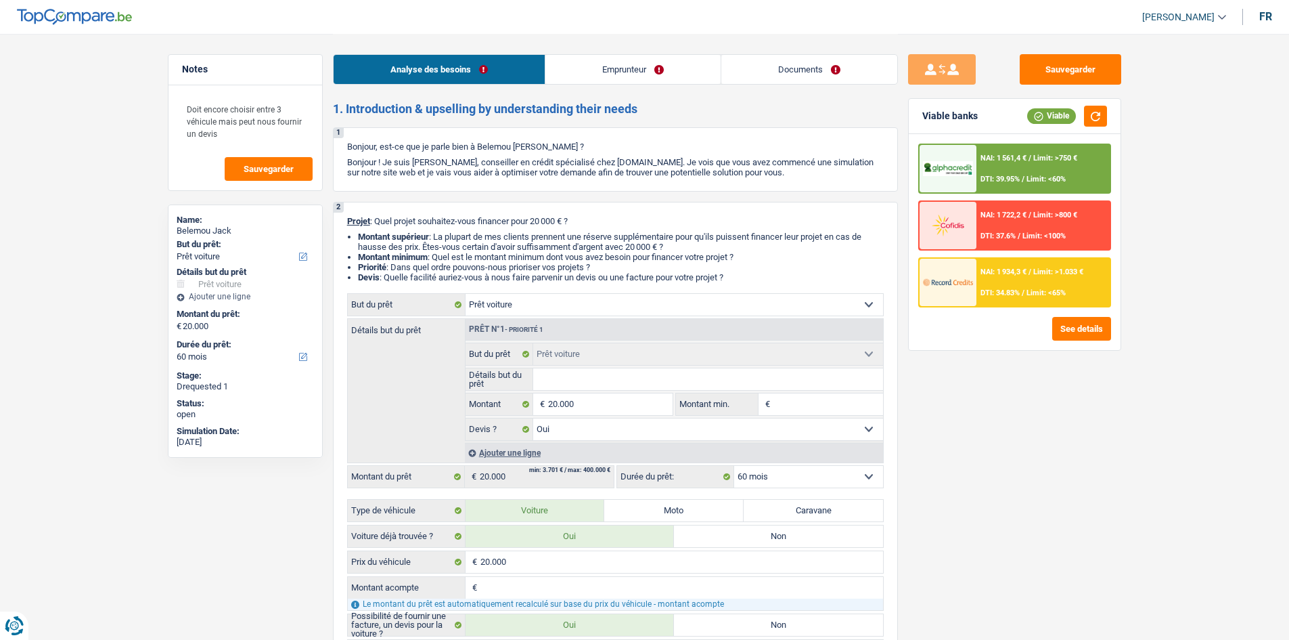
select select "car"
select select "60"
select select "car"
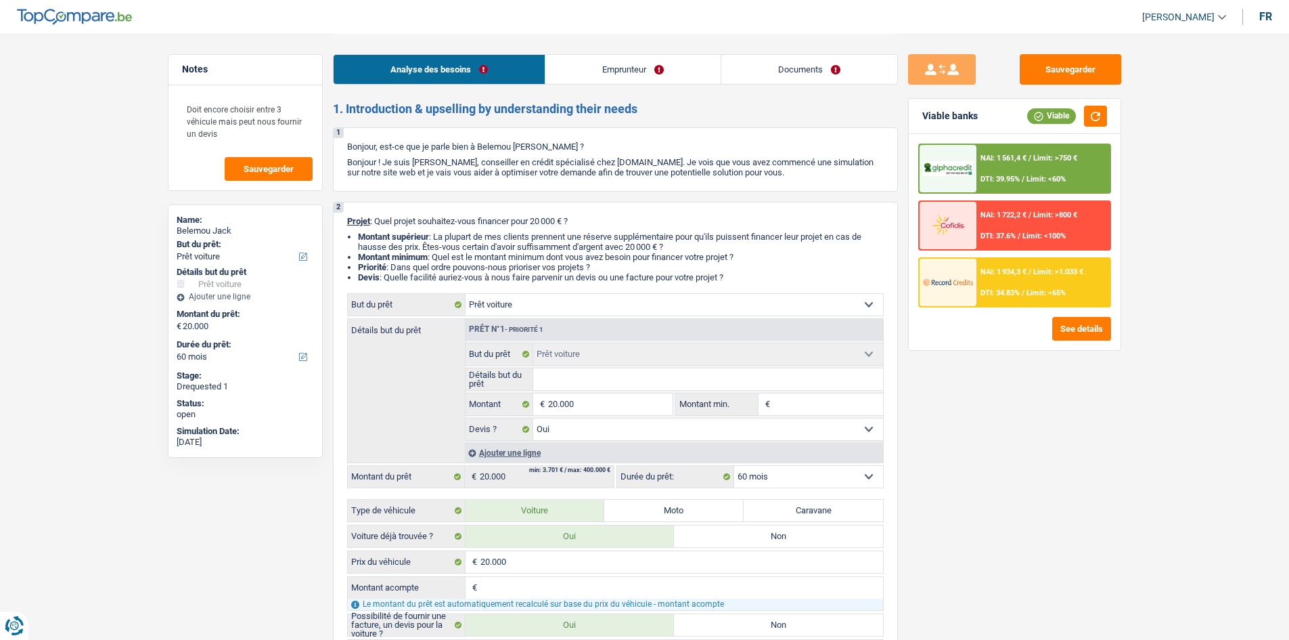
select select "yes"
select select "60"
select select "worker"
select select "netSalary"
select select "mealVouchers"
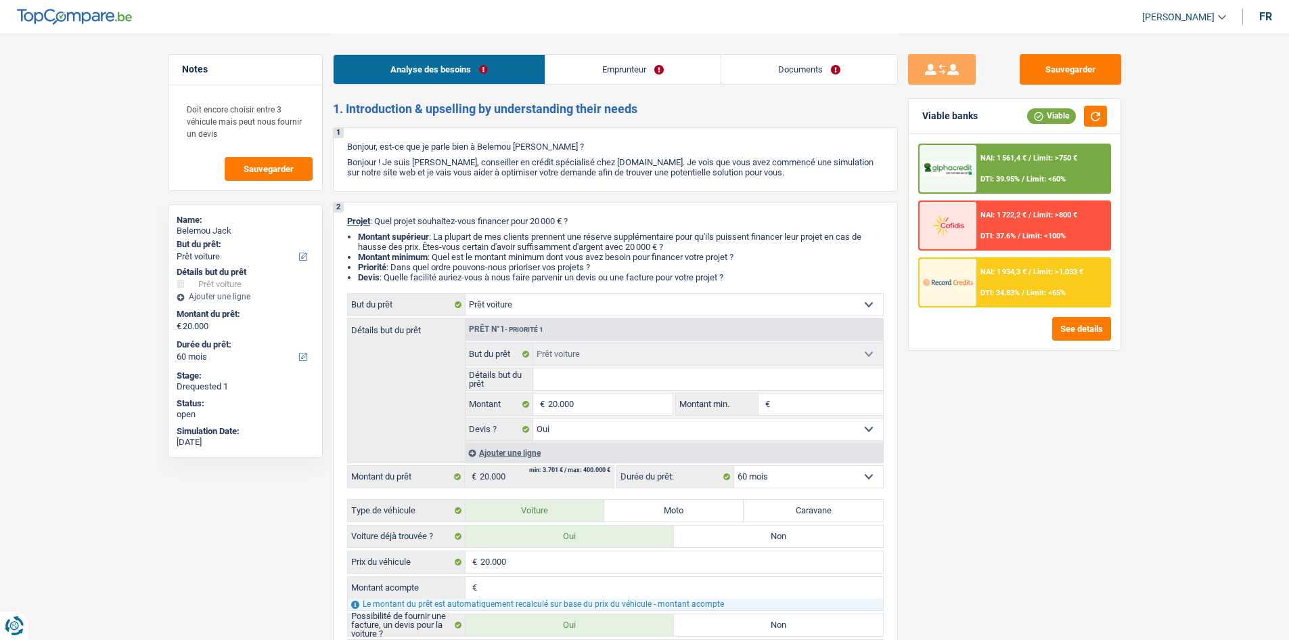
select select "rents"
select select "car"
select select "yes"
select select "60"
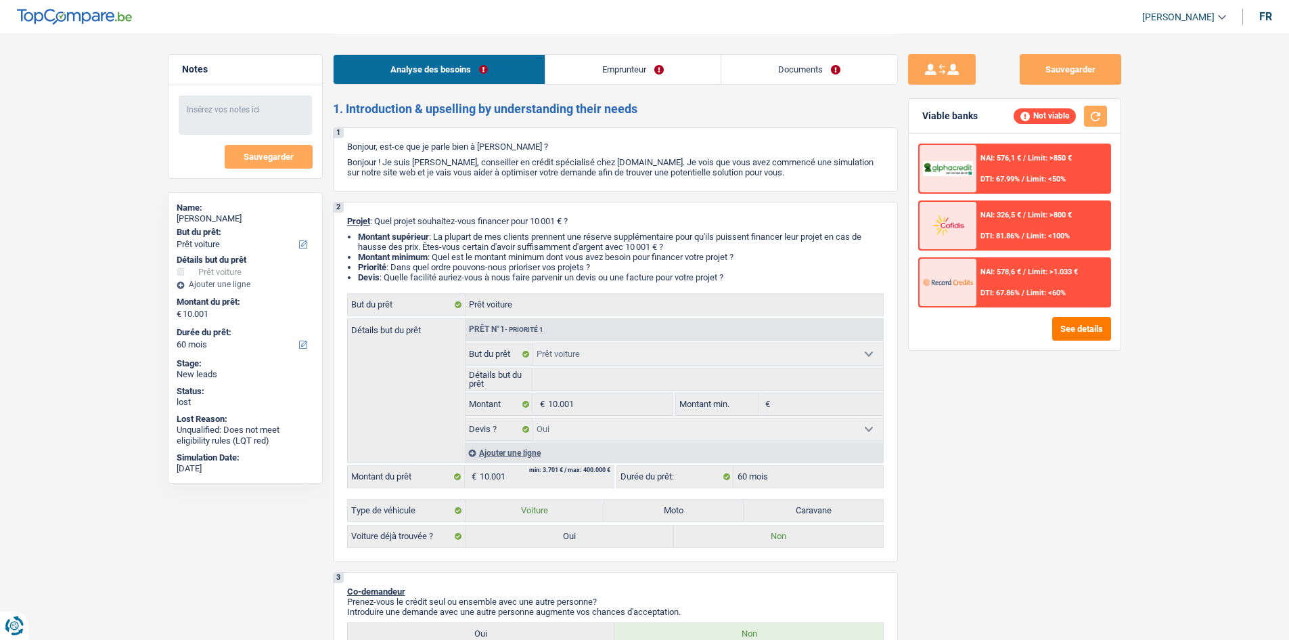
select select "car"
select select "60"
select select "car"
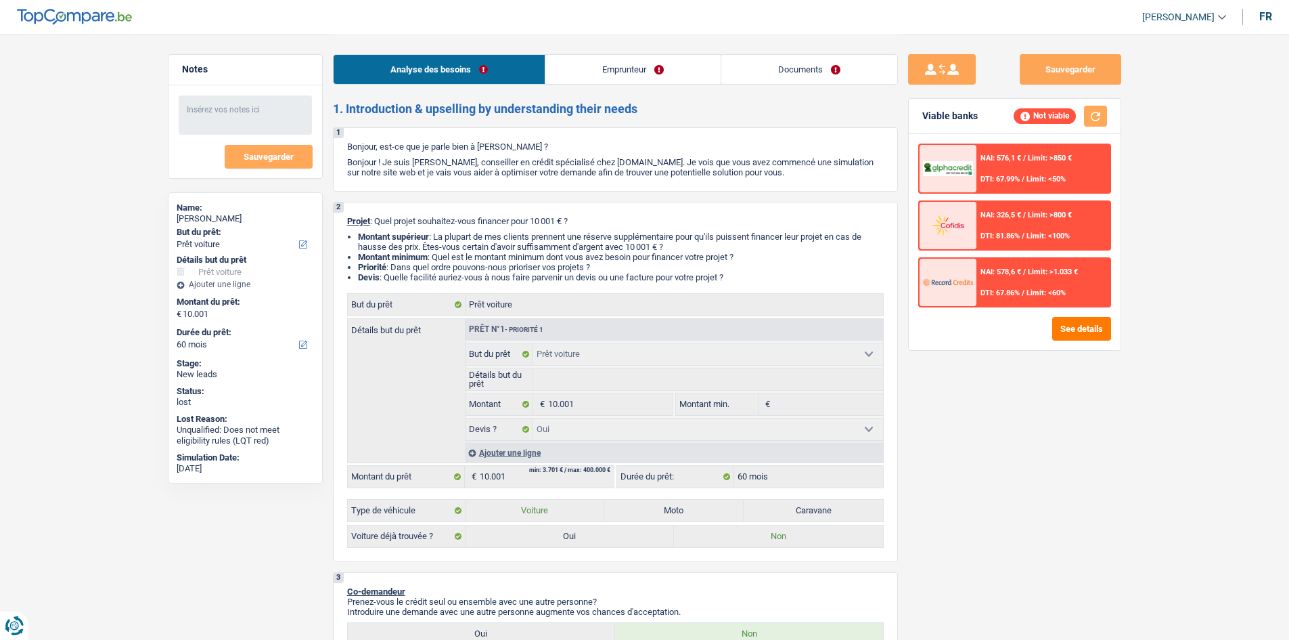
select select "yes"
select select "60"
select select "independent"
select select "netSalary"
select select "liveWithParents"
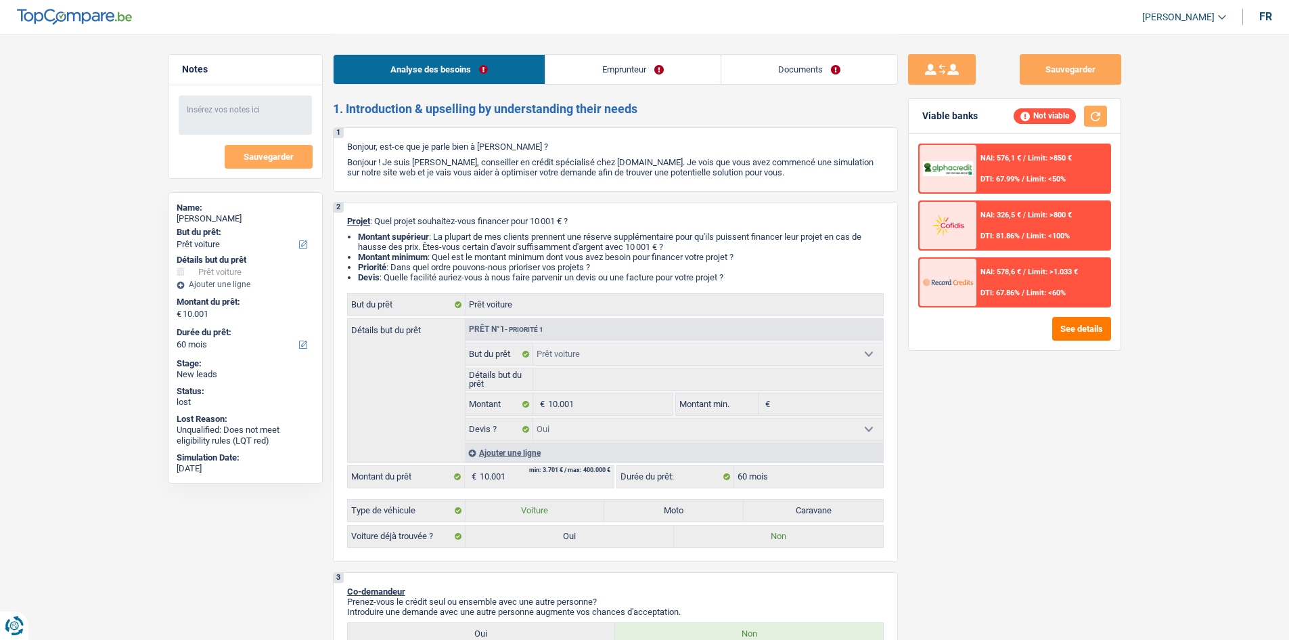
select select "mortgage"
select select "car"
select select "yes"
select select "60"
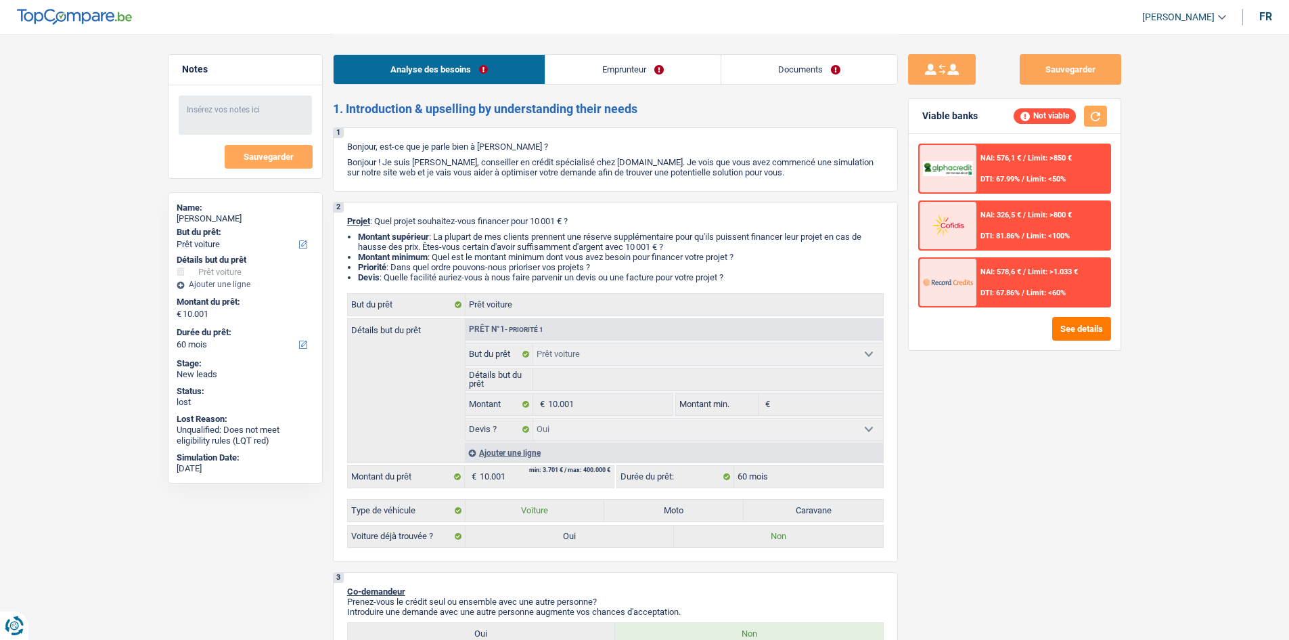
click at [630, 68] on link "Emprunteur" at bounding box center [633, 69] width 175 height 29
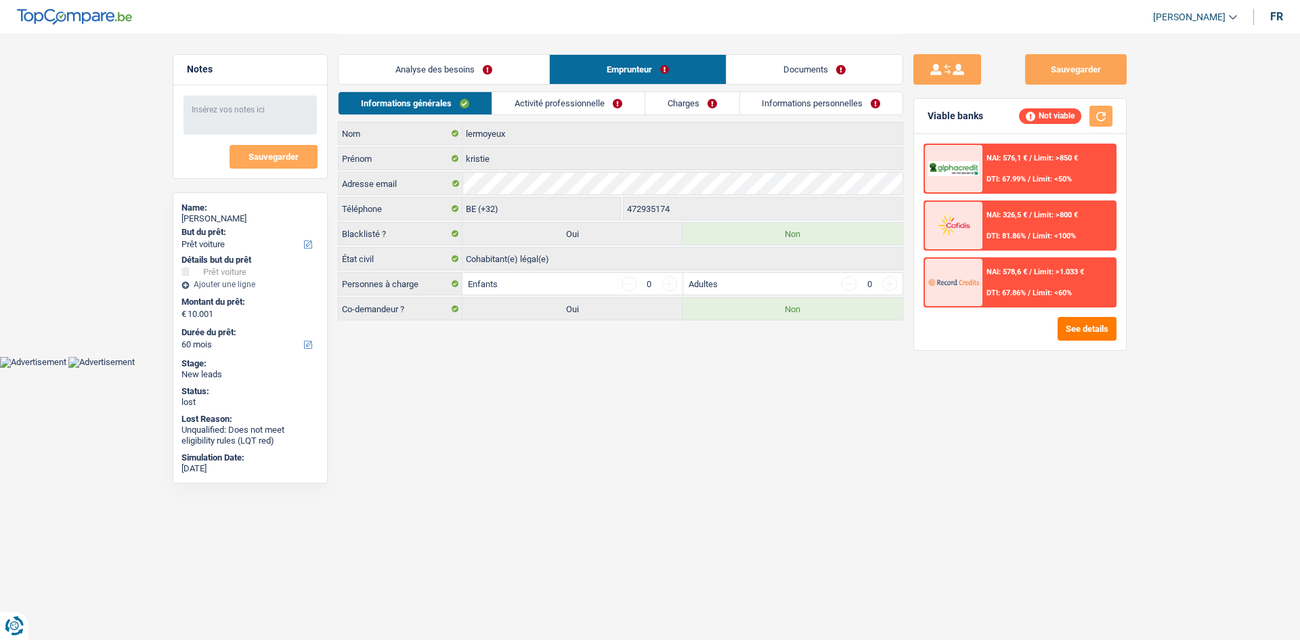
click at [497, 68] on link "Analyse des besoins" at bounding box center [443, 69] width 211 height 29
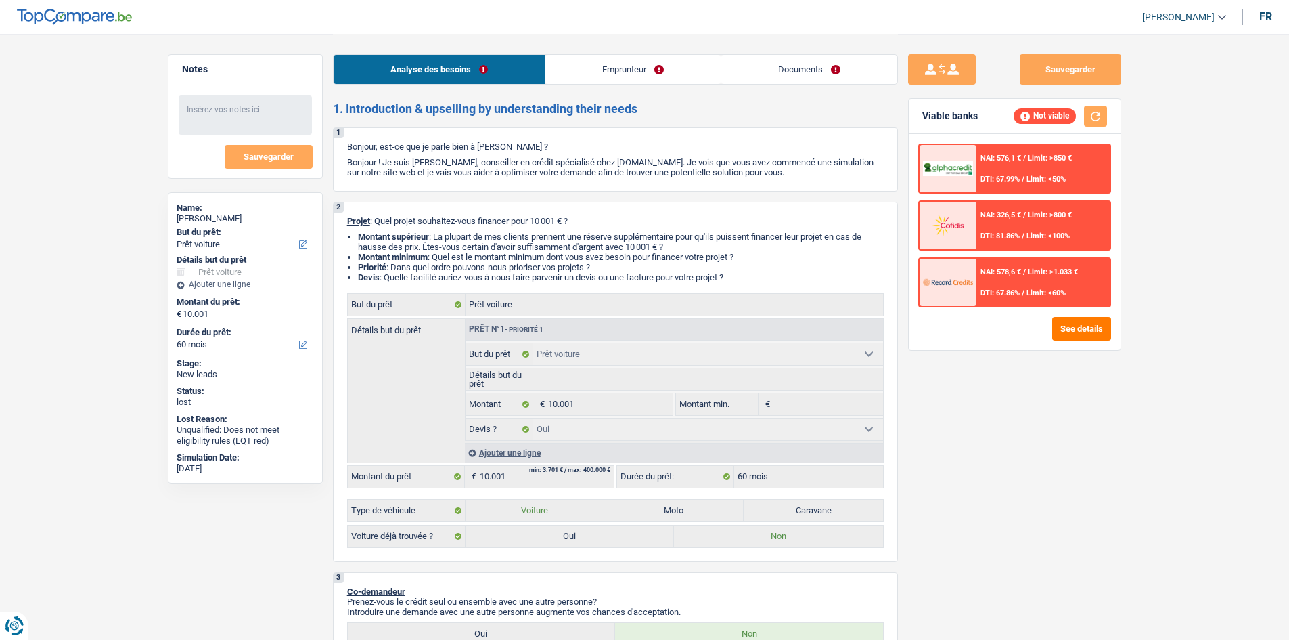
select select "car"
select select "60"
select select "car"
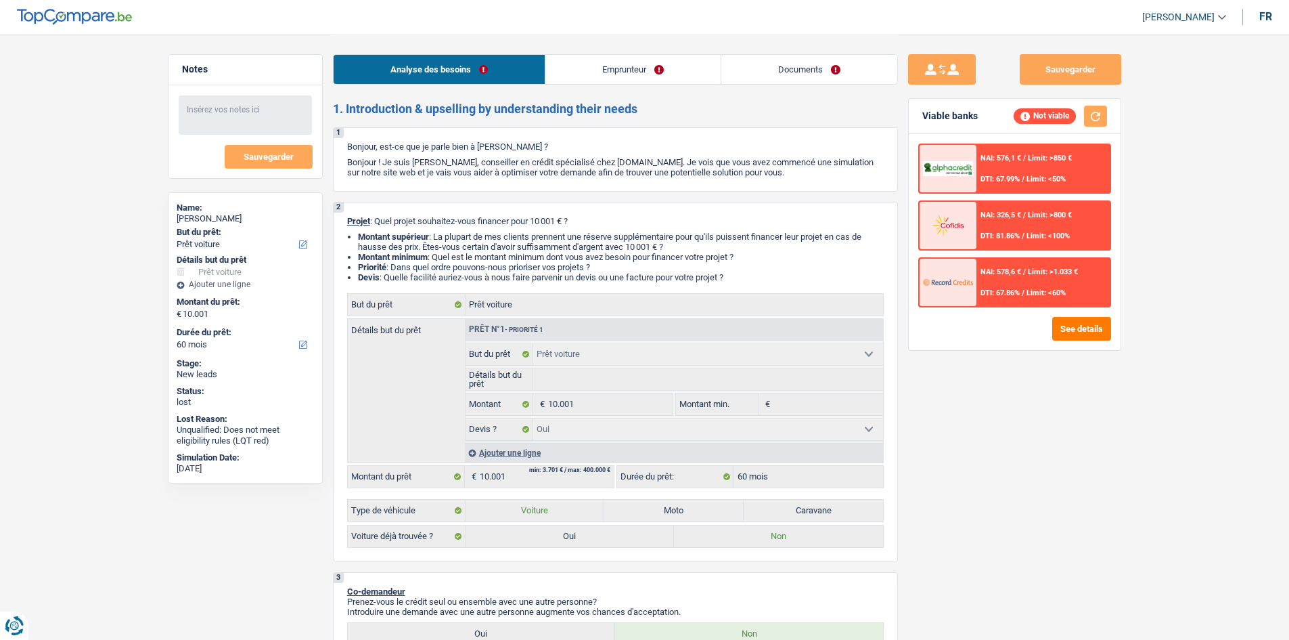
select select "yes"
select select "60"
select select "independent"
select select "netSalary"
select select "liveWithParents"
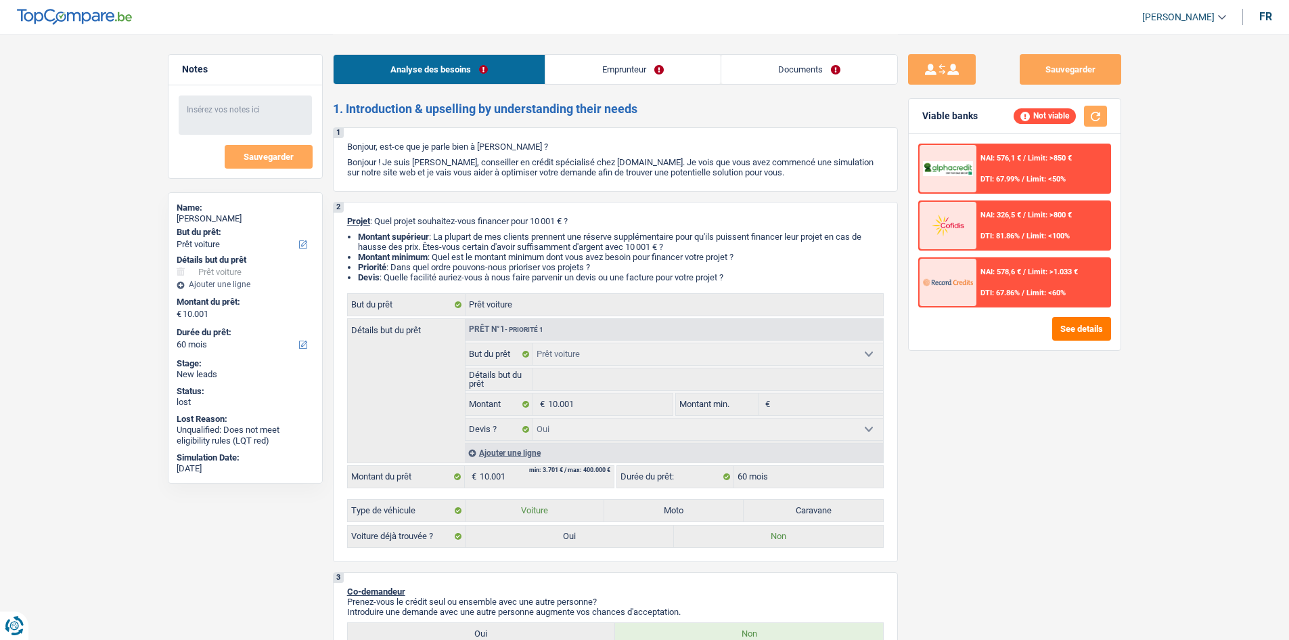
select select "mortgage"
select select "car"
select select "yes"
select select "60"
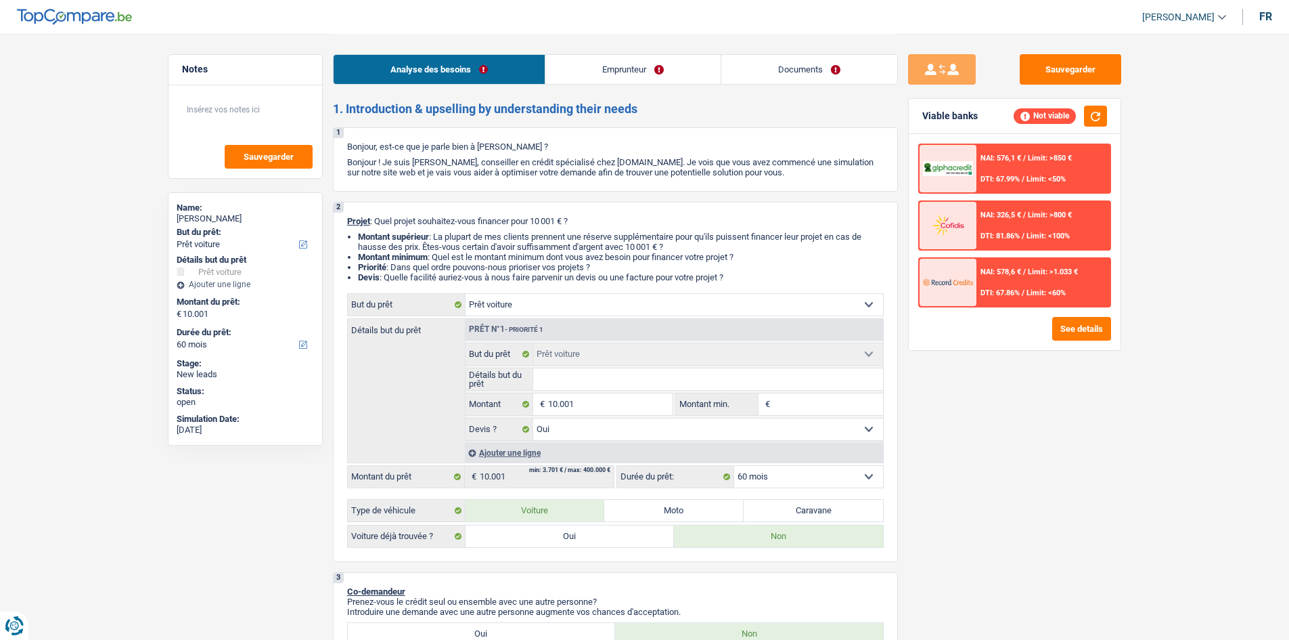
select select "car"
select select "60"
select select "car"
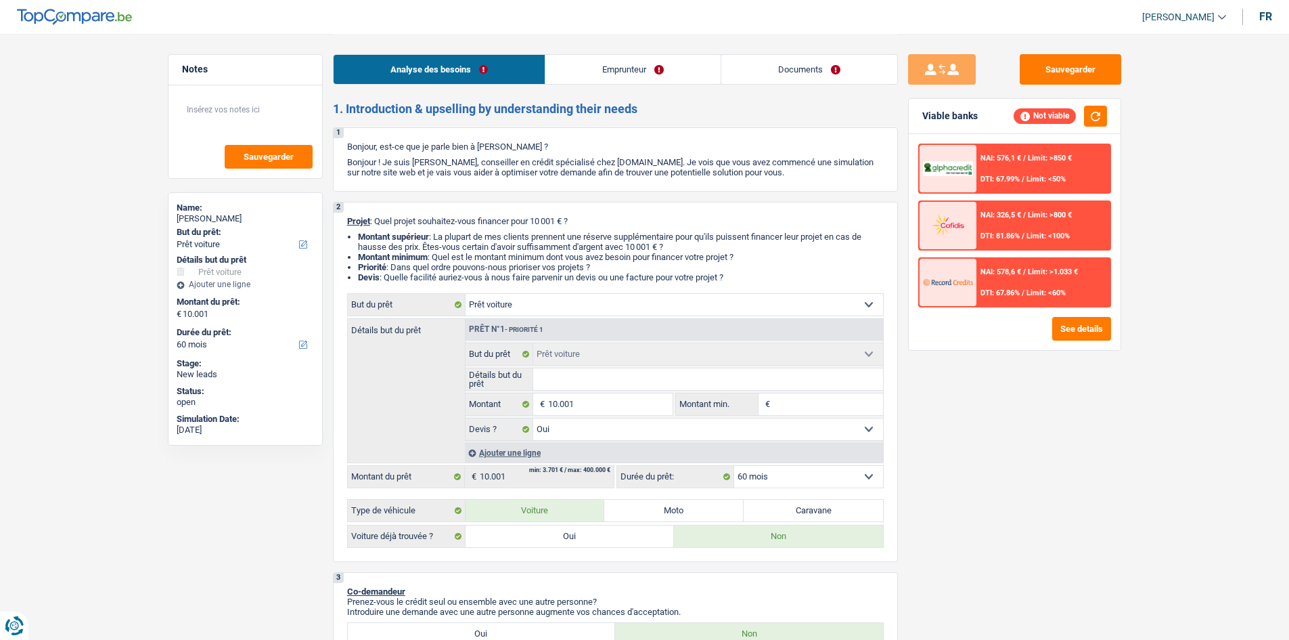
select select "yes"
select select "60"
select select "independent"
select select "netSalary"
select select "liveWithParents"
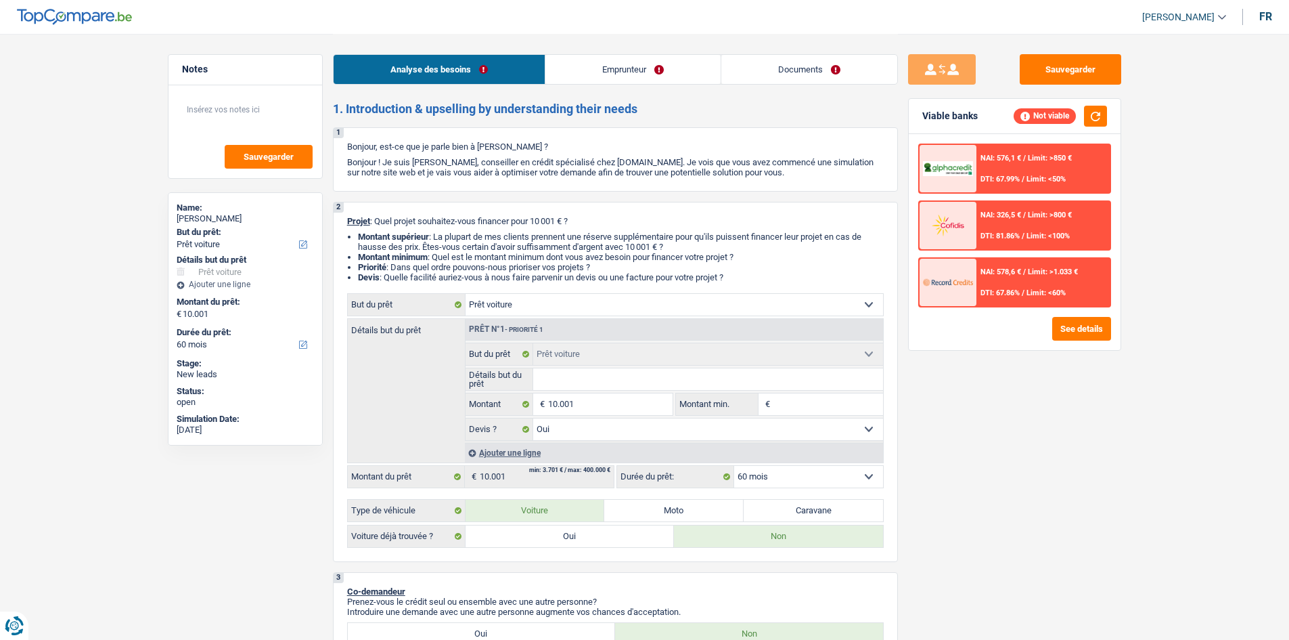
select select "mortgage"
select select "car"
select select "yes"
select select "60"
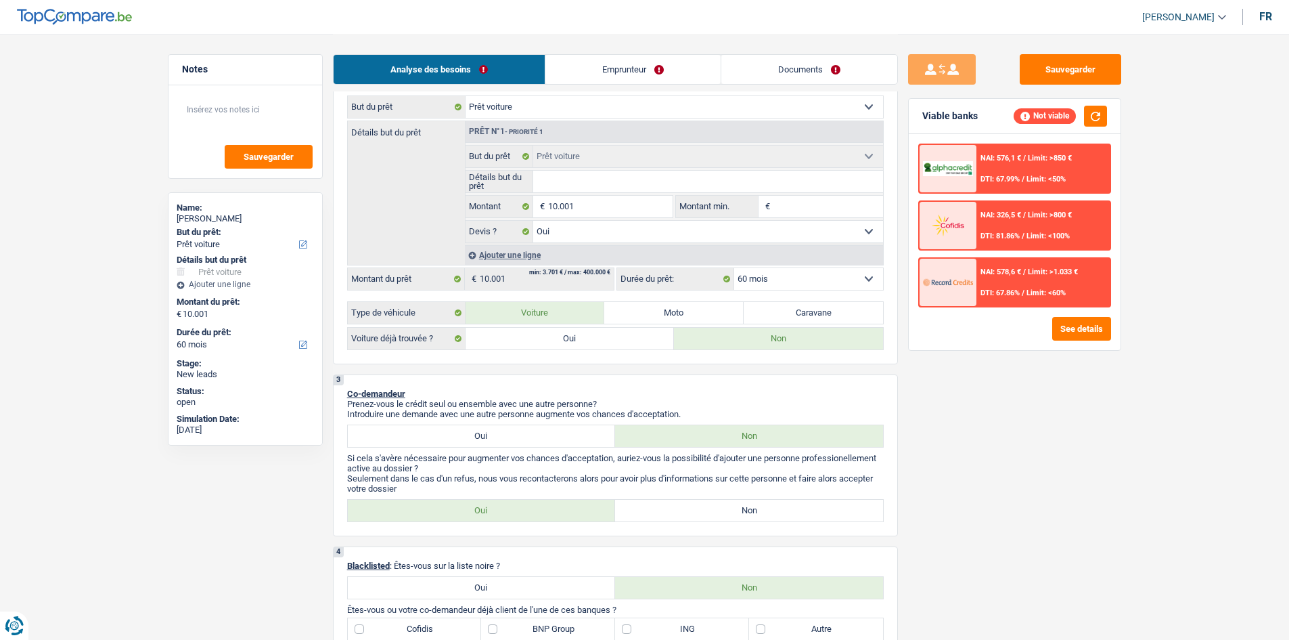
scroll to position [68, 0]
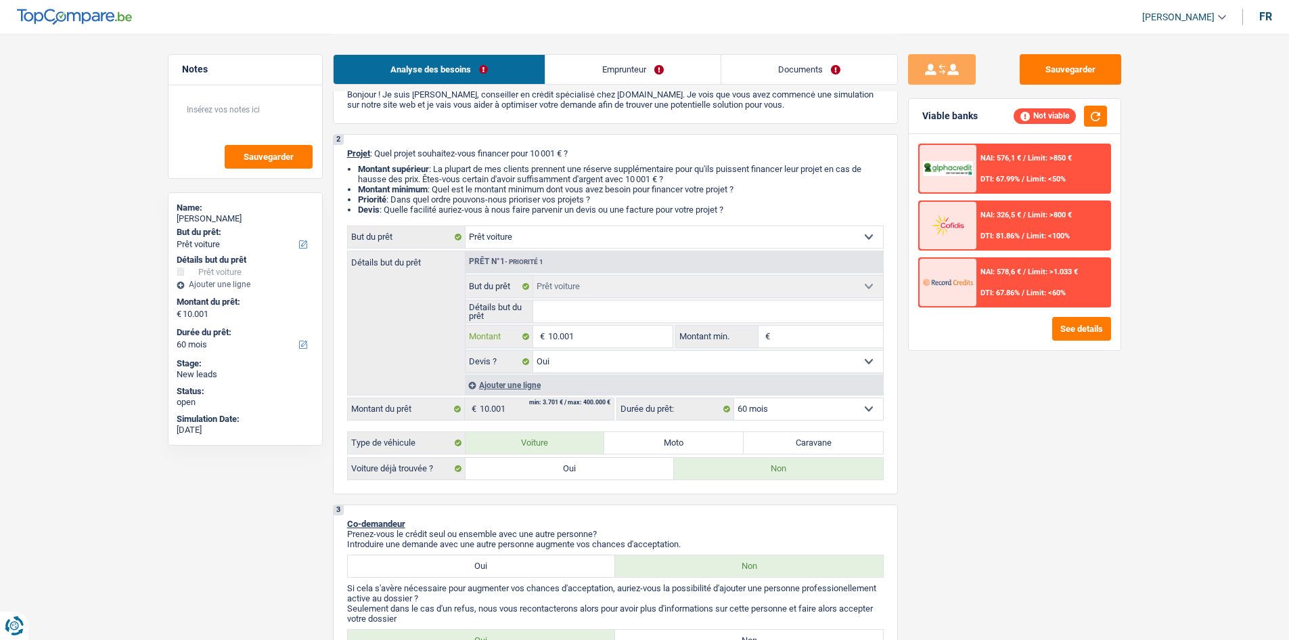
drag, startPoint x: 611, startPoint y: 338, endPoint x: 604, endPoint y: 337, distance: 6.9
click at [611, 337] on input "10.001" at bounding box center [610, 337] width 124 height 22
type input "1.000"
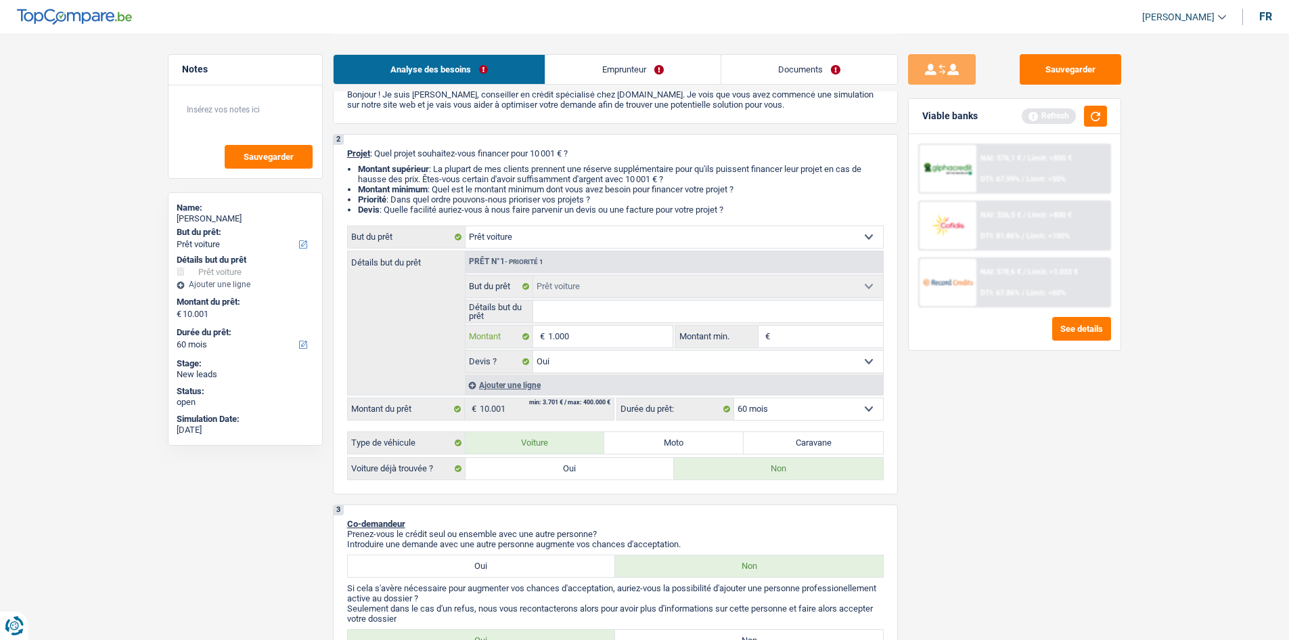
type input "100"
type input "10"
type input "1"
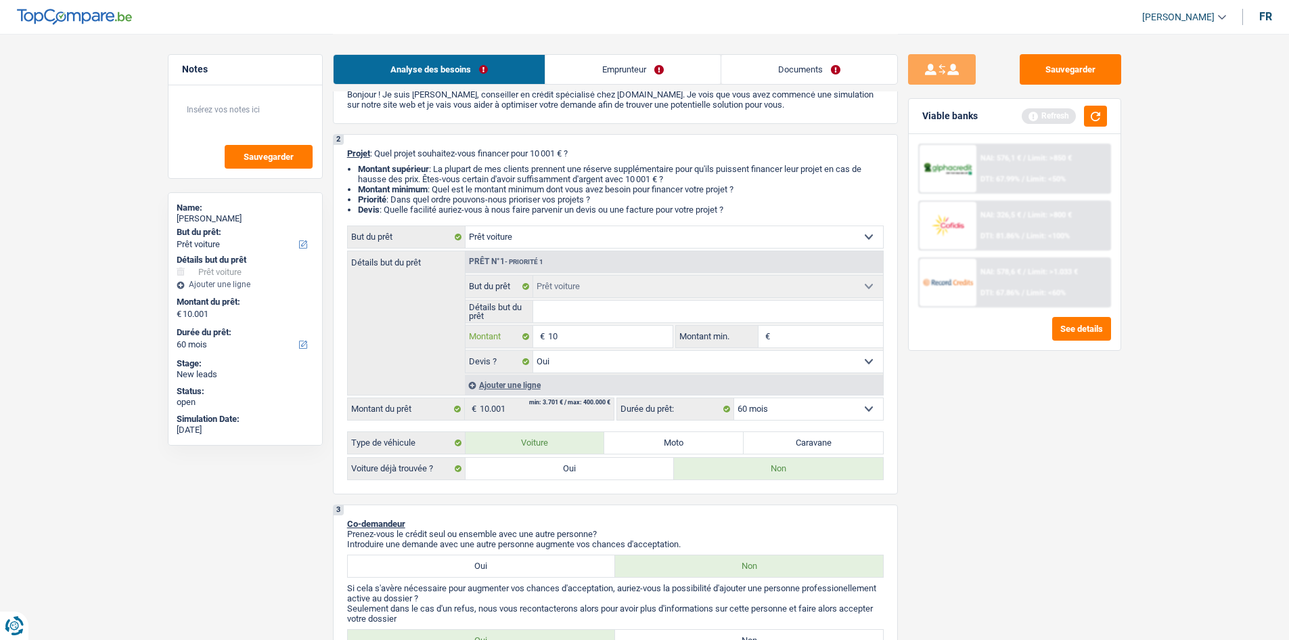
type input "1"
type input "3"
type input "35"
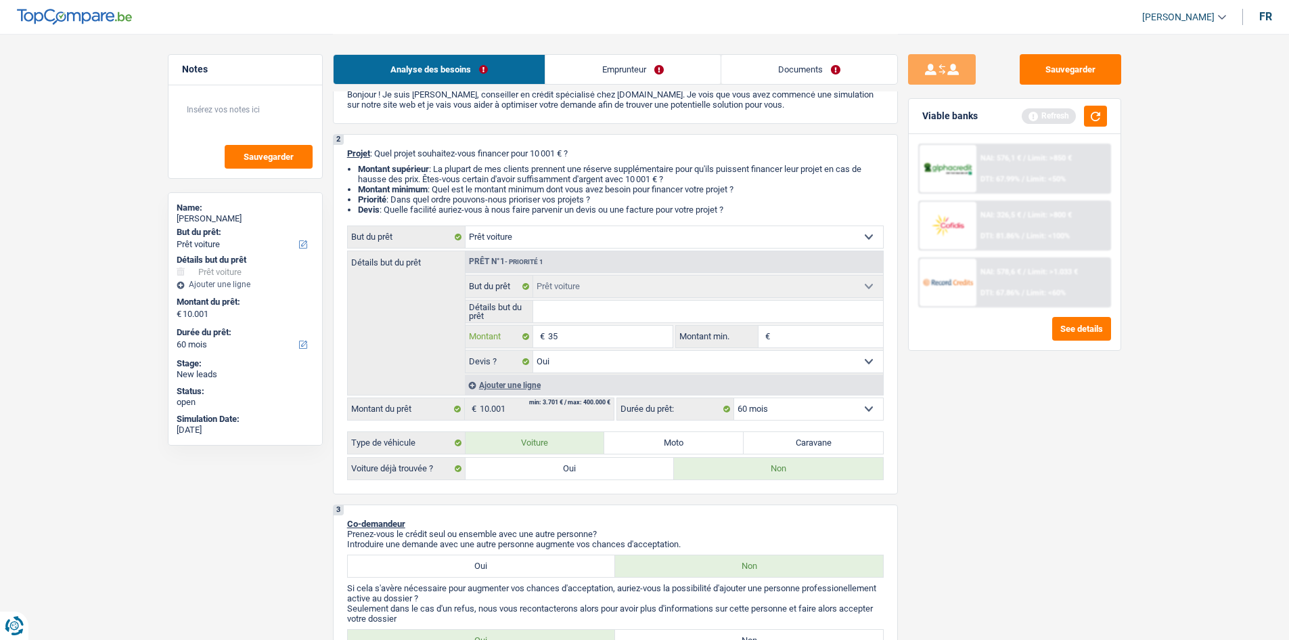
type input "350"
type input "3.500"
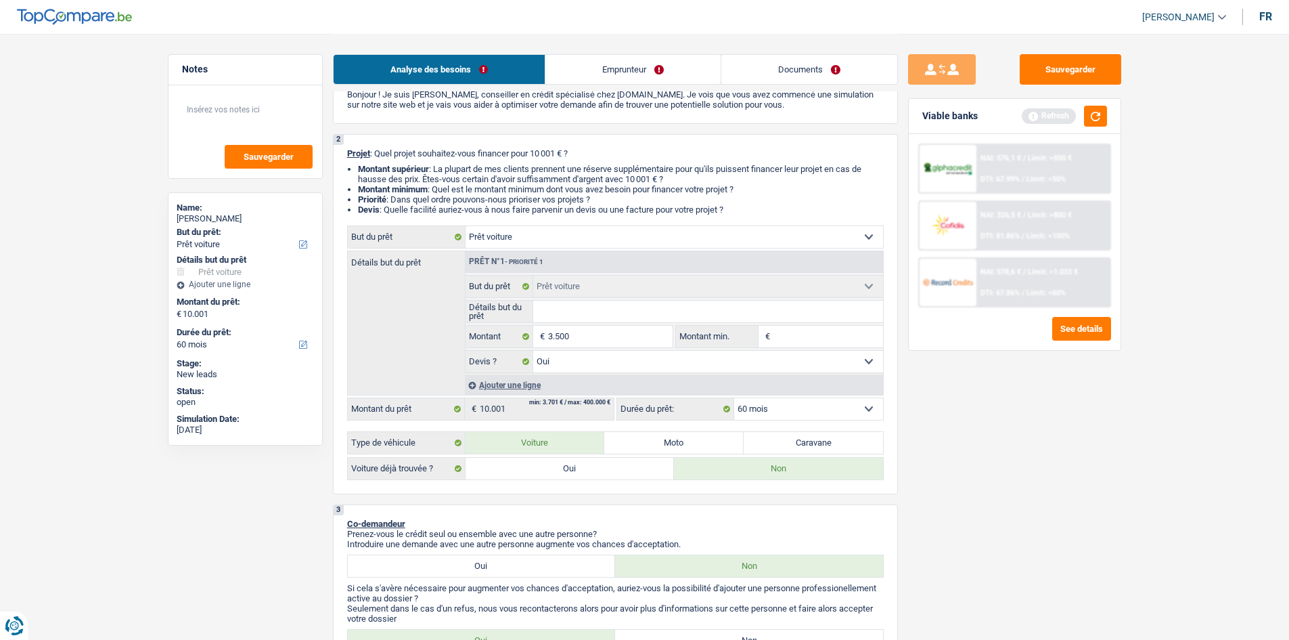
type input "3.500"
select select "30"
type input "3.500"
select select "30"
type input "3.500"
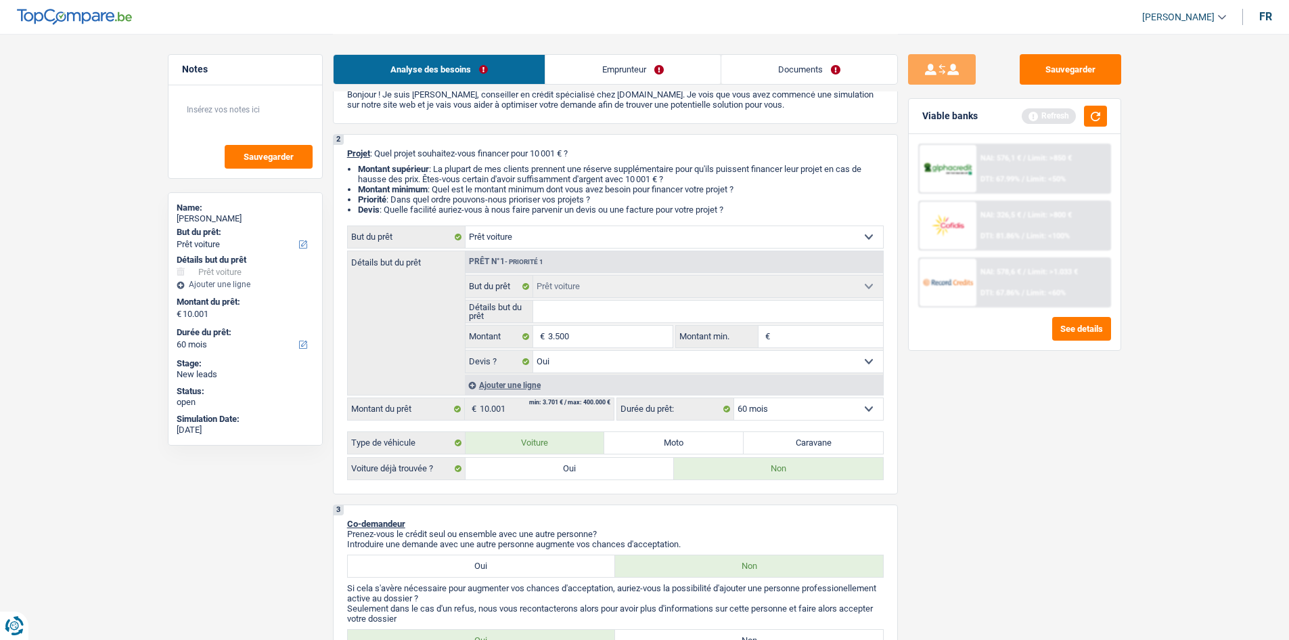
select select "30"
click at [538, 470] on label "Oui" at bounding box center [570, 469] width 209 height 22
click at [538, 470] on input "Oui" at bounding box center [570, 469] width 209 height 22
radio input "true"
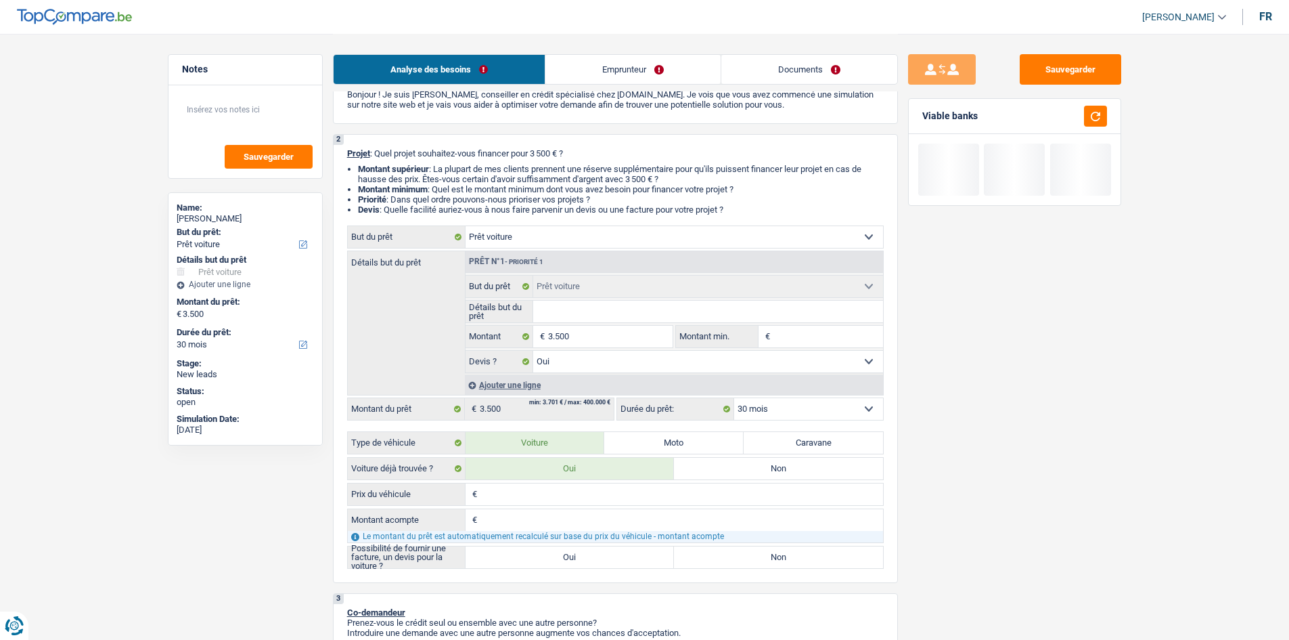
click at [527, 497] on input "Prix du véhicule" at bounding box center [682, 494] width 403 height 22
type input "3"
type input "35"
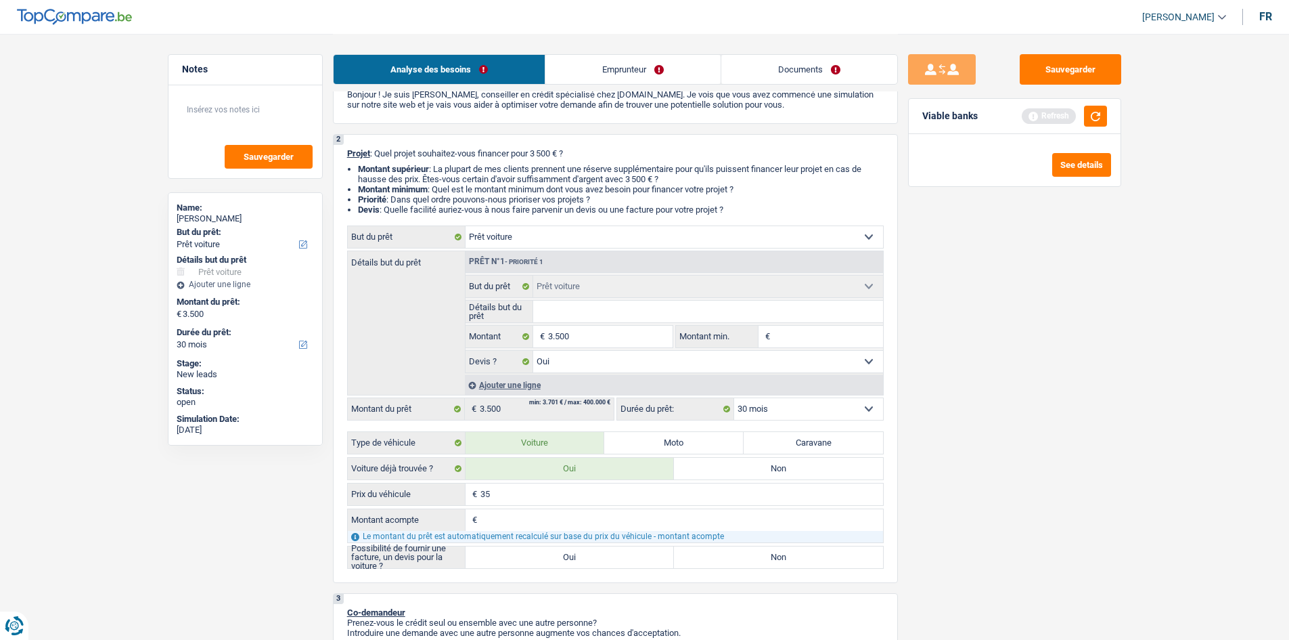
type input "350"
type input "3.500"
type input "35.000"
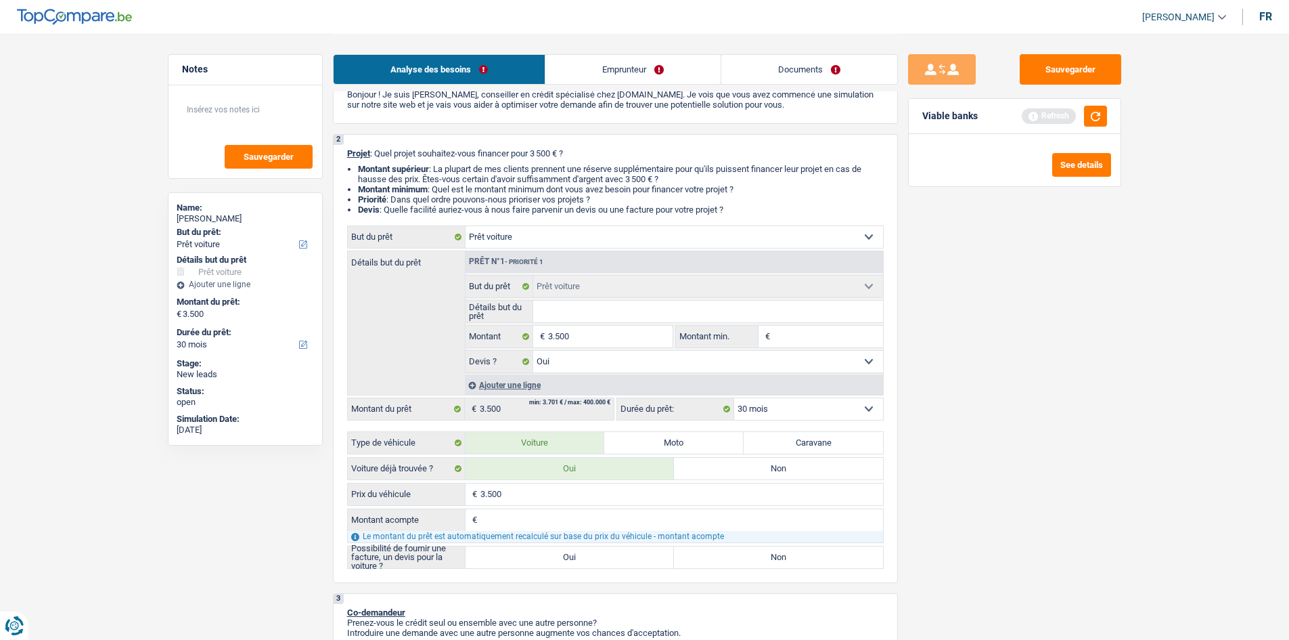
type input "35.000"
type input "3.500"
click at [516, 554] on label "Oui" at bounding box center [570, 557] width 209 height 22
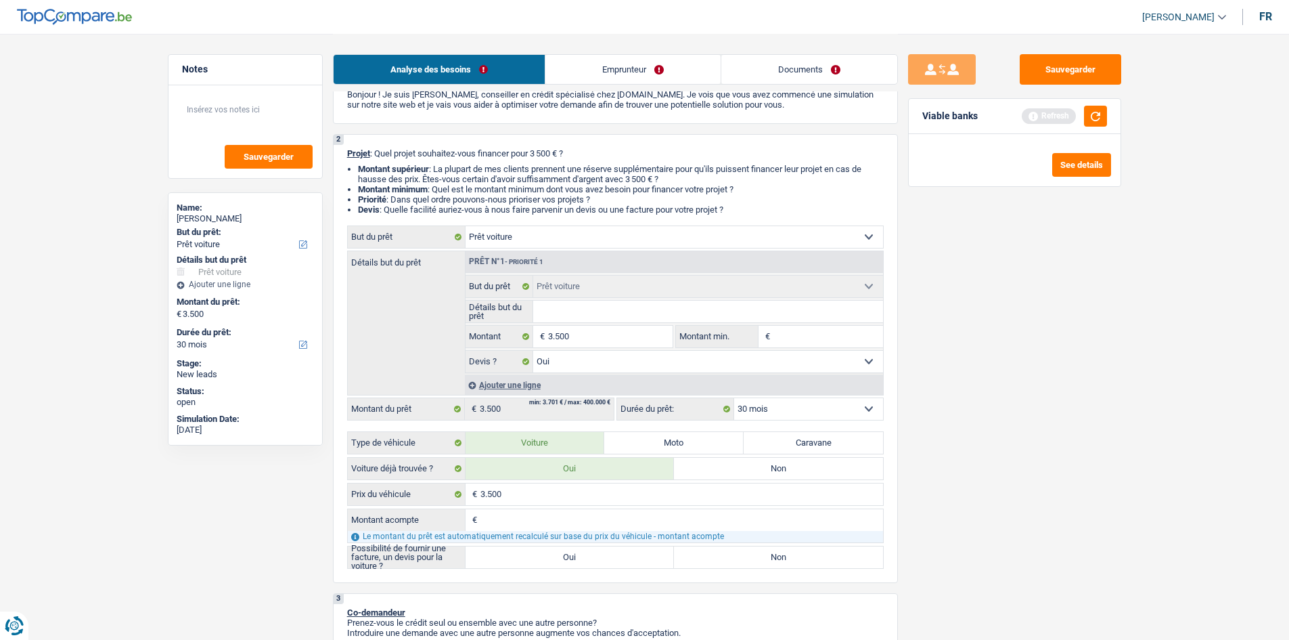
click at [516, 554] on input "Oui" at bounding box center [570, 557] width 209 height 22
radio input "true"
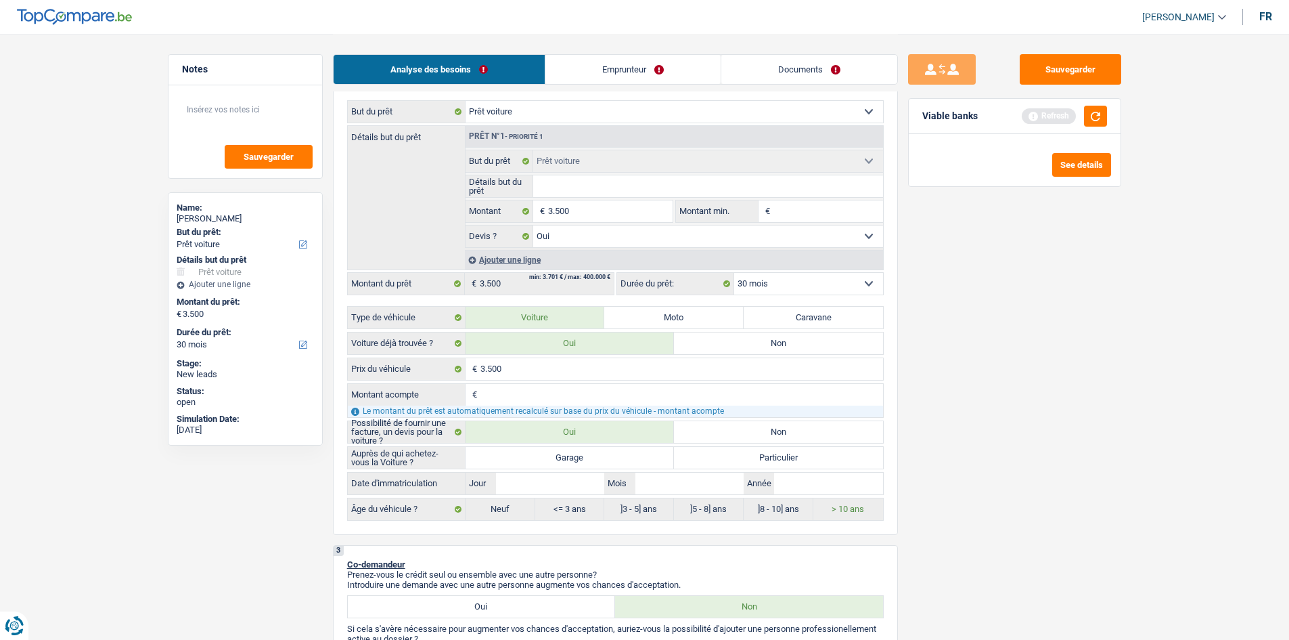
scroll to position [338, 0]
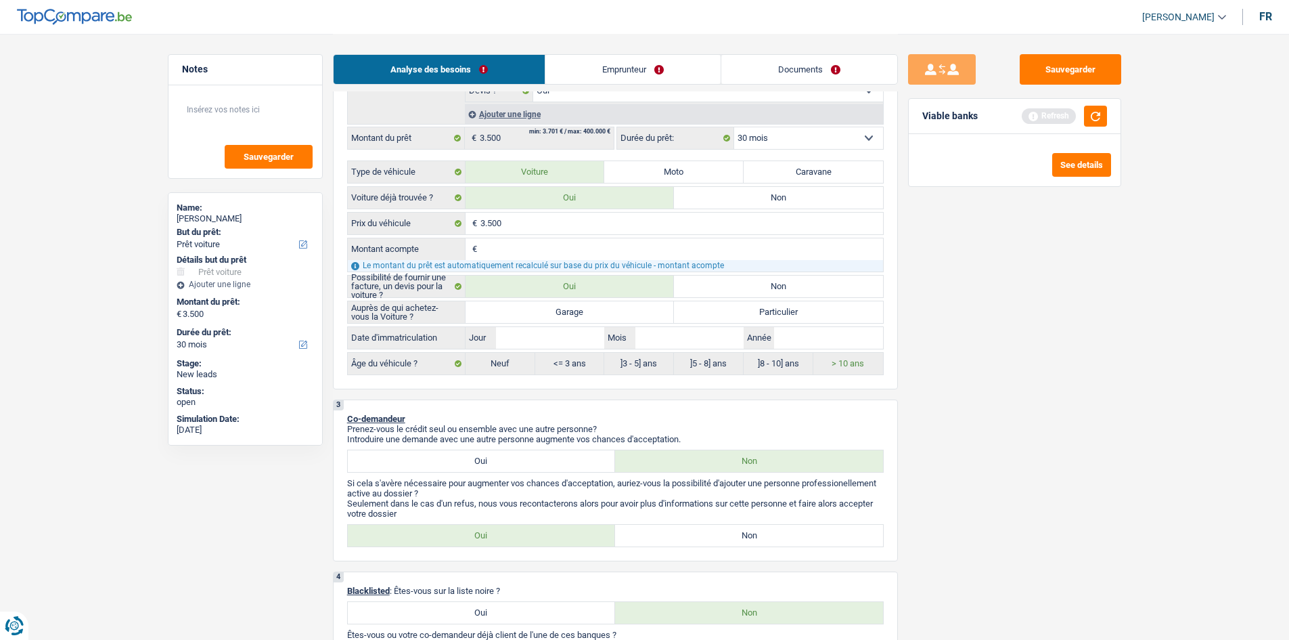
click at [682, 311] on label "Particulier" at bounding box center [778, 312] width 209 height 22
click at [682, 311] on input "Particulier" at bounding box center [778, 312] width 209 height 22
radio input "true"
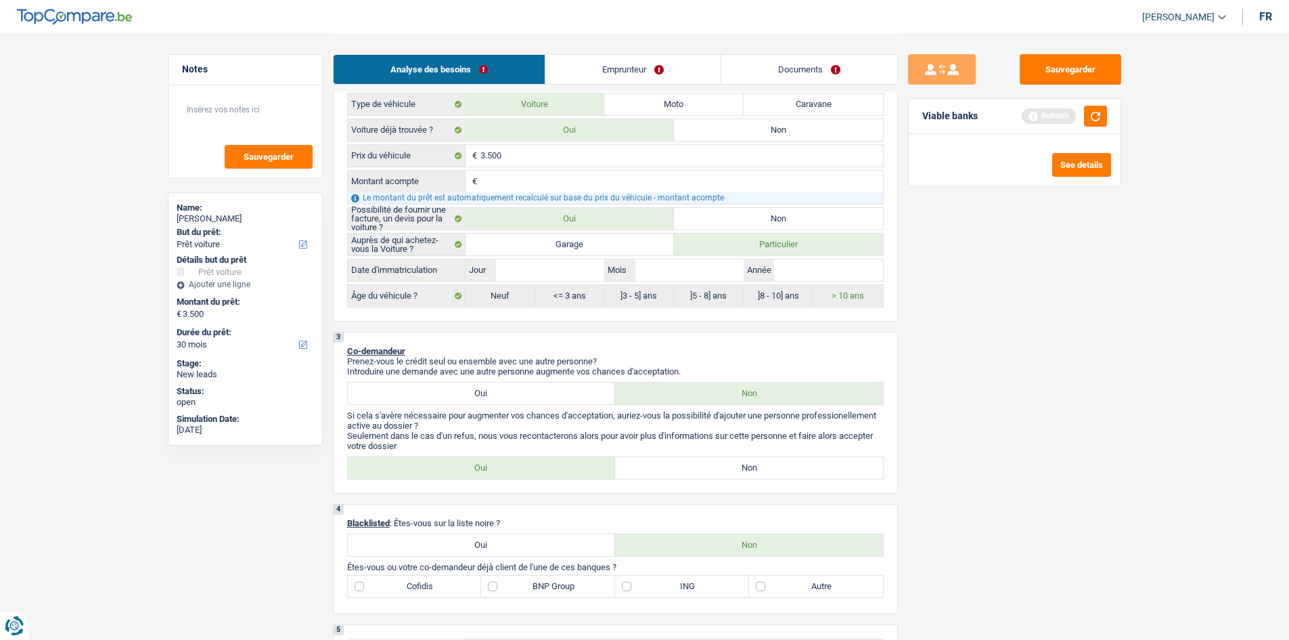
click at [679, 469] on label "Non" at bounding box center [749, 468] width 268 height 22
click at [679, 469] on input "Non" at bounding box center [749, 468] width 268 height 22
radio input "true"
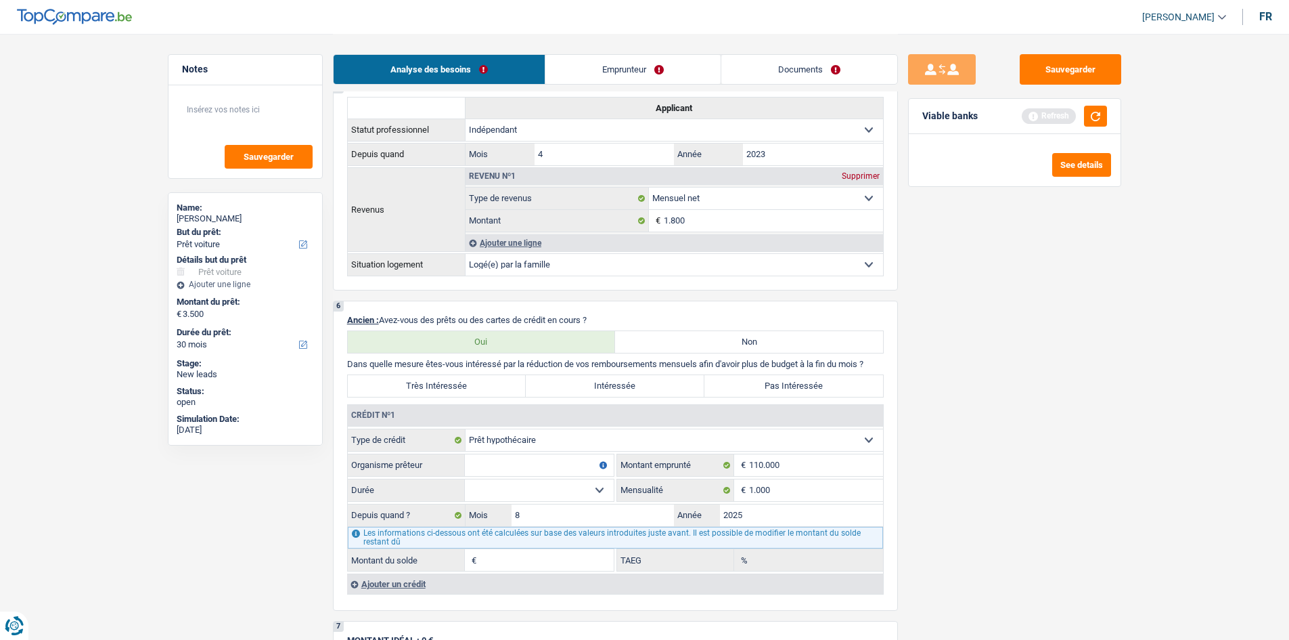
scroll to position [745, 0]
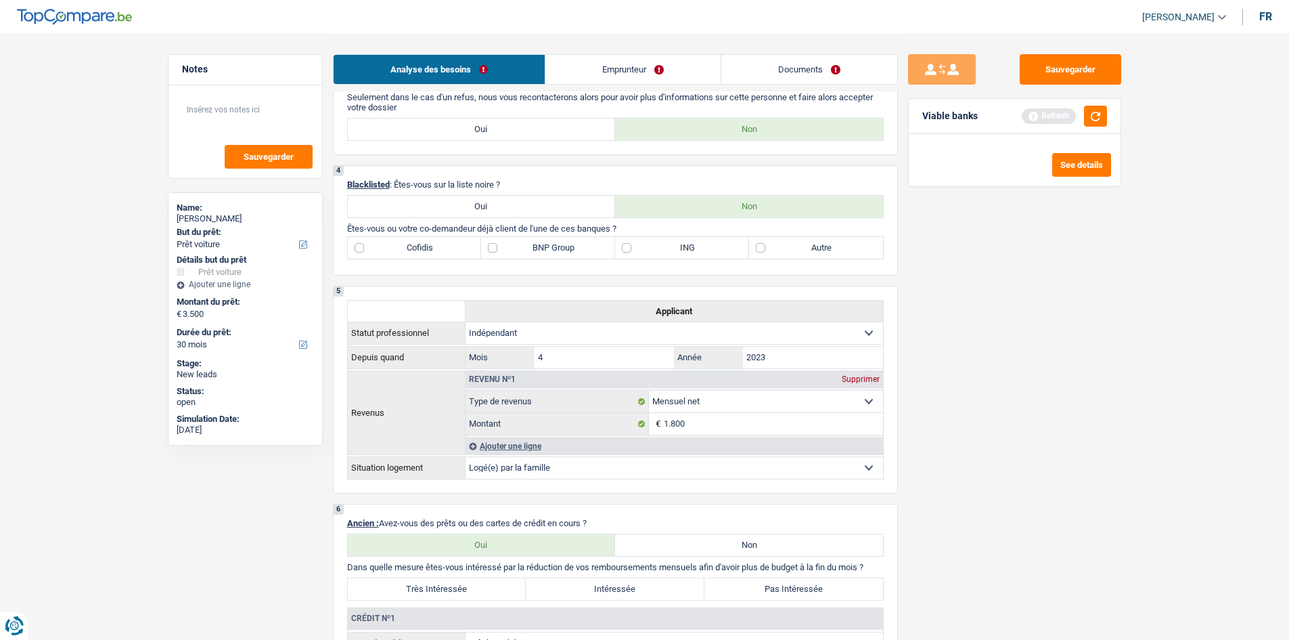
click at [796, 250] on label "Autre" at bounding box center [816, 248] width 134 height 22
click at [796, 250] on input "Autre" at bounding box center [816, 248] width 134 height 22
checkbox input "true"
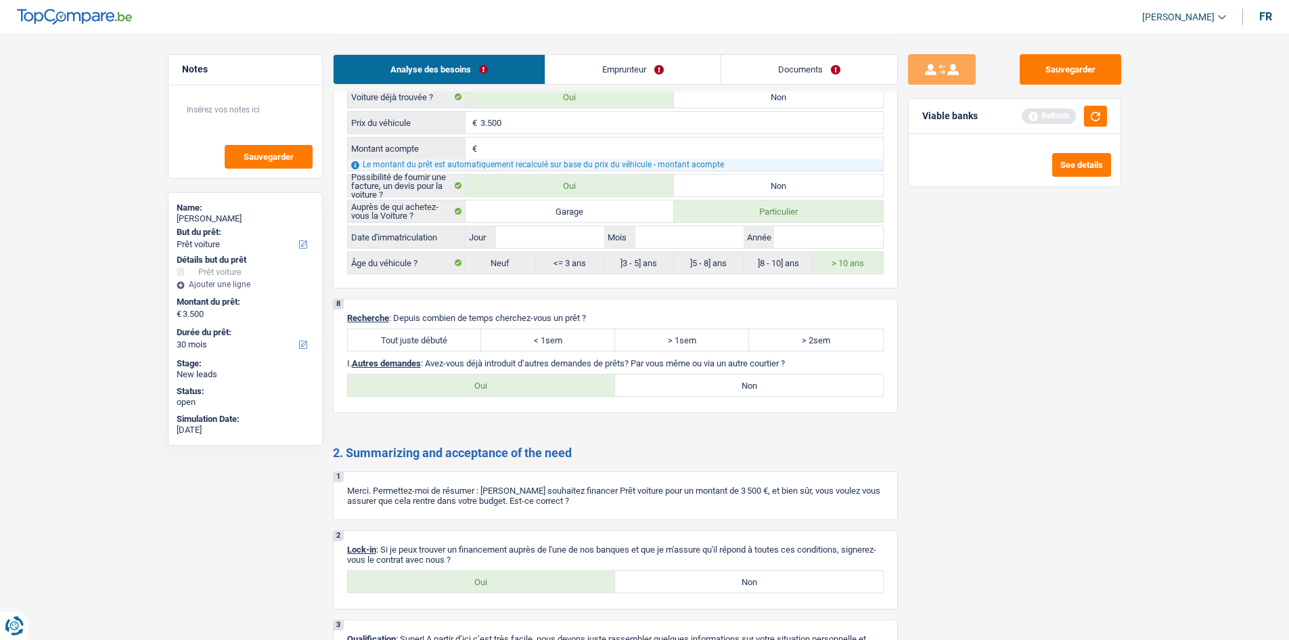
scroll to position [1665, 0]
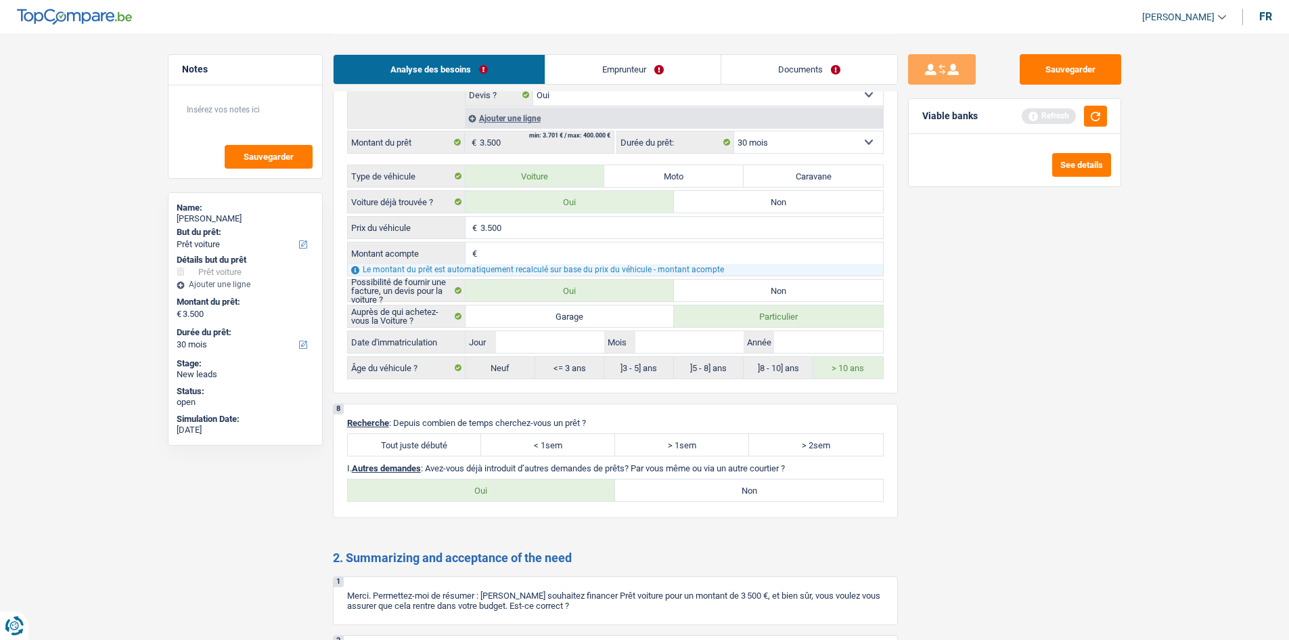
click at [544, 512] on div "8 Recherche : Depuis combien de temps cherchez-vous un prêt ? Tout juste débuté…" at bounding box center [615, 460] width 565 height 114
click at [642, 487] on label "Non" at bounding box center [749, 490] width 268 height 22
click at [642, 487] on input "Non" at bounding box center [749, 490] width 268 height 22
radio input "true"
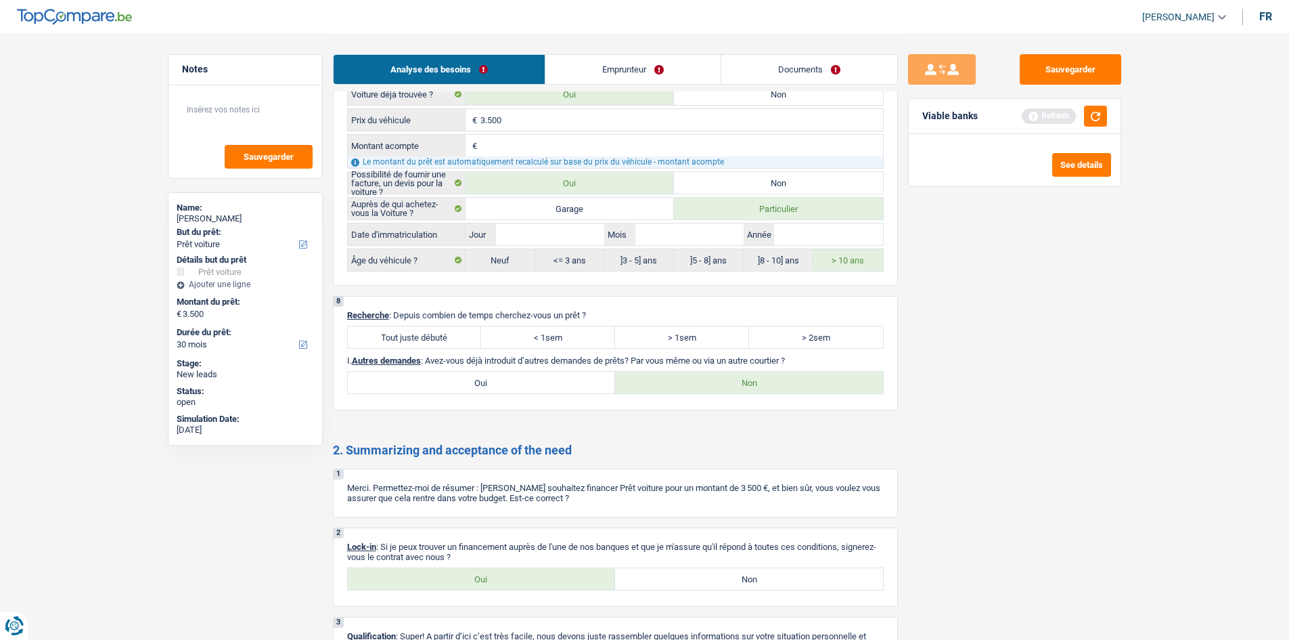
scroll to position [1868, 0]
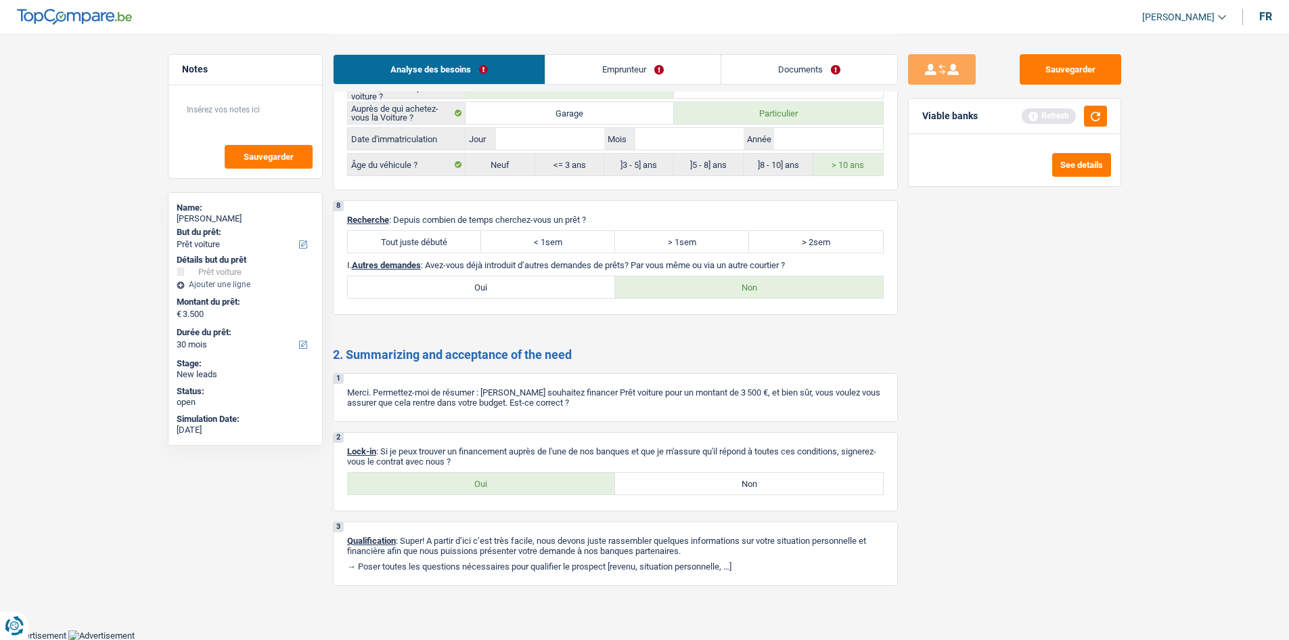
click at [485, 482] on label "Oui" at bounding box center [482, 483] width 268 height 22
click at [485, 482] on input "Oui" at bounding box center [482, 483] width 268 height 22
radio input "true"
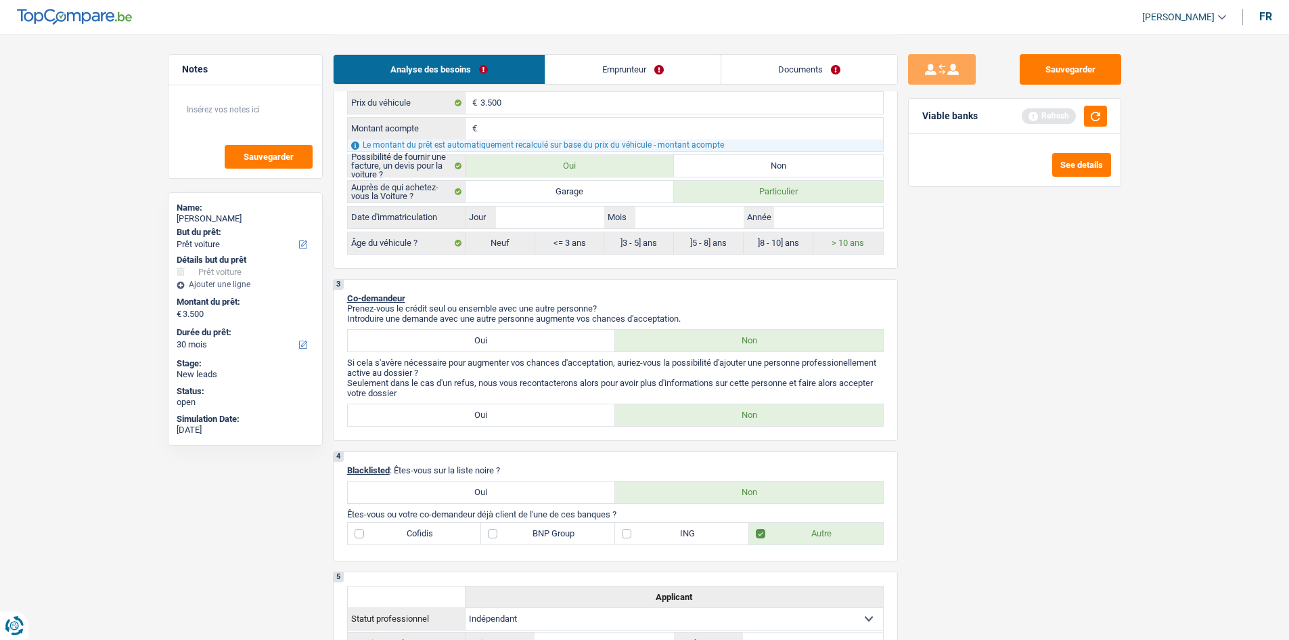
scroll to position [244, 0]
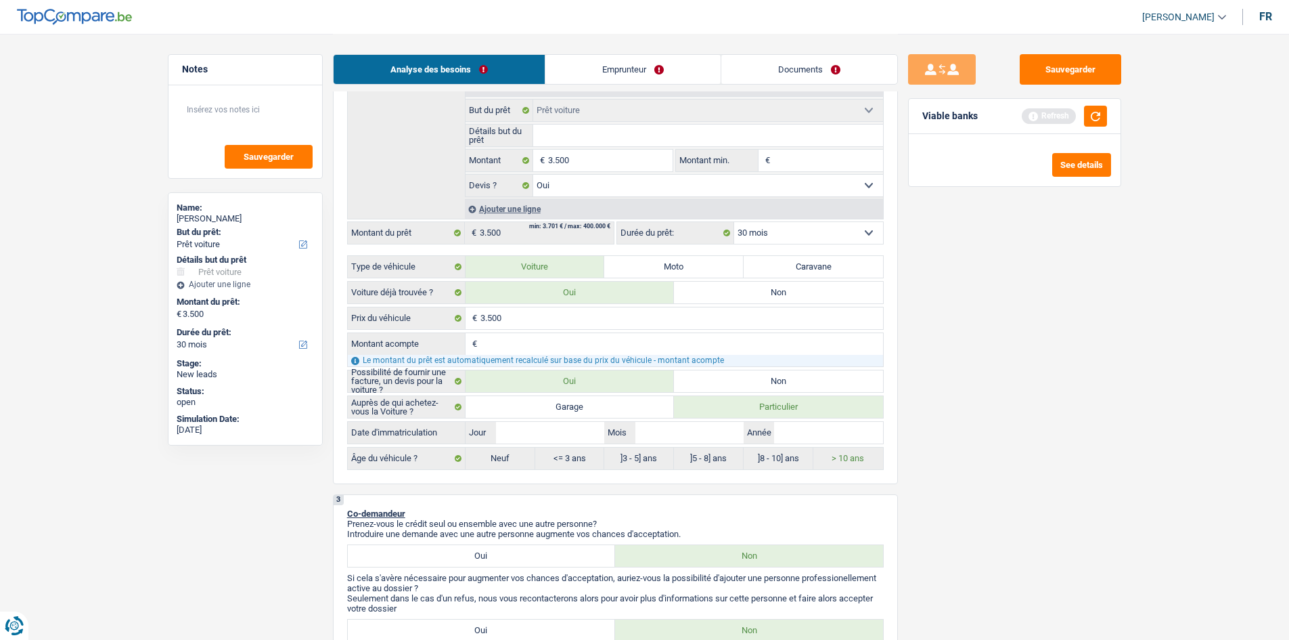
click at [663, 78] on link "Emprunteur" at bounding box center [633, 69] width 175 height 29
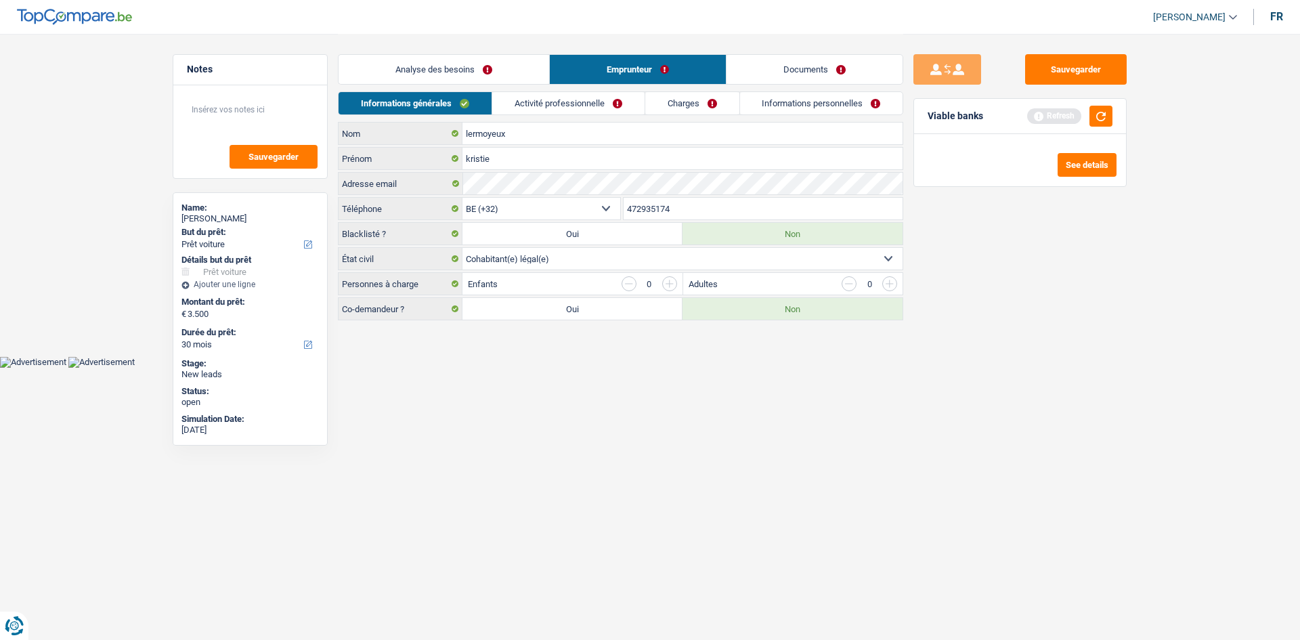
drag, startPoint x: 797, startPoint y: 85, endPoint x: 788, endPoint y: 87, distance: 9.7
click at [797, 85] on div "Analyse des besoins Emprunteur Documents" at bounding box center [620, 63] width 565 height 58
click at [537, 98] on link "Activité professionnelle" at bounding box center [568, 103] width 152 height 22
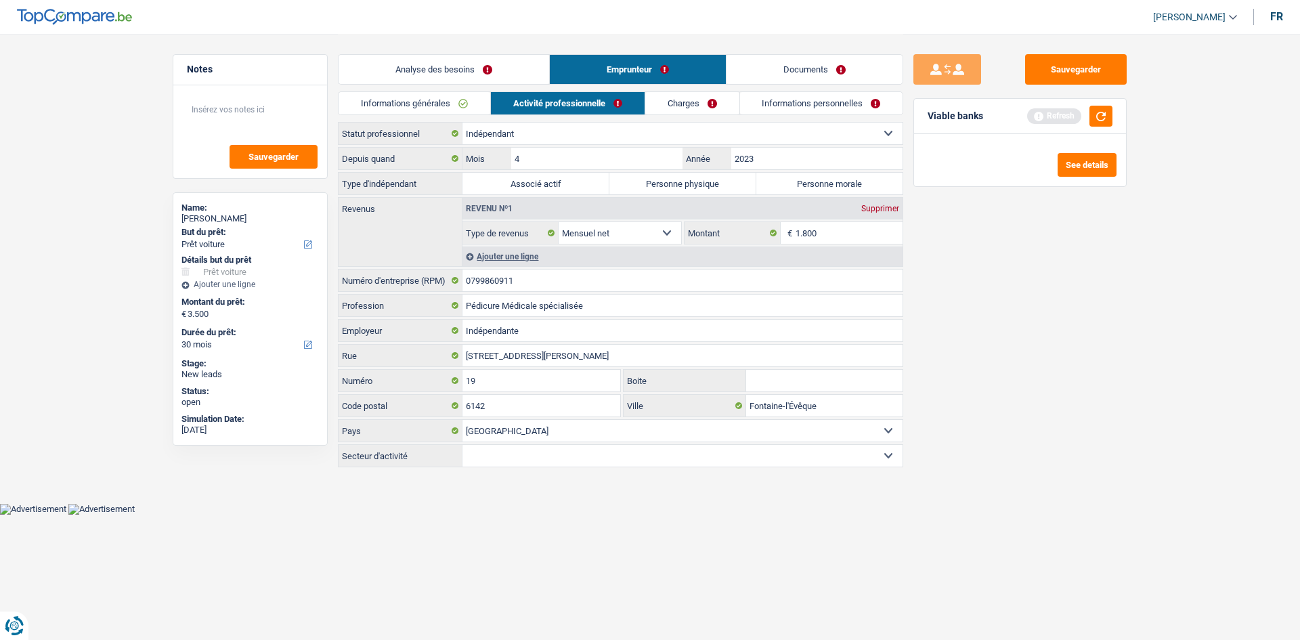
click at [711, 183] on label "Personne physique" at bounding box center [682, 184] width 147 height 22
click at [711, 183] on input "Personne physique" at bounding box center [682, 184] width 147 height 22
radio input "true"
click at [417, 75] on link "Analyse des besoins" at bounding box center [443, 69] width 211 height 29
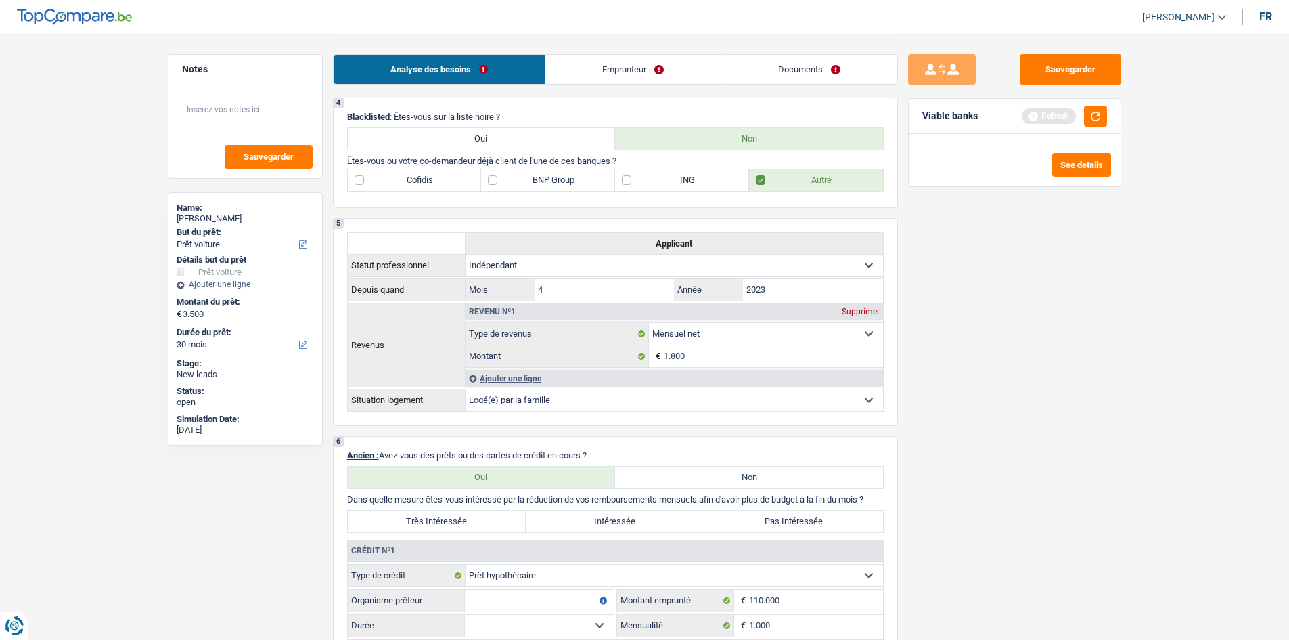
scroll to position [1083, 0]
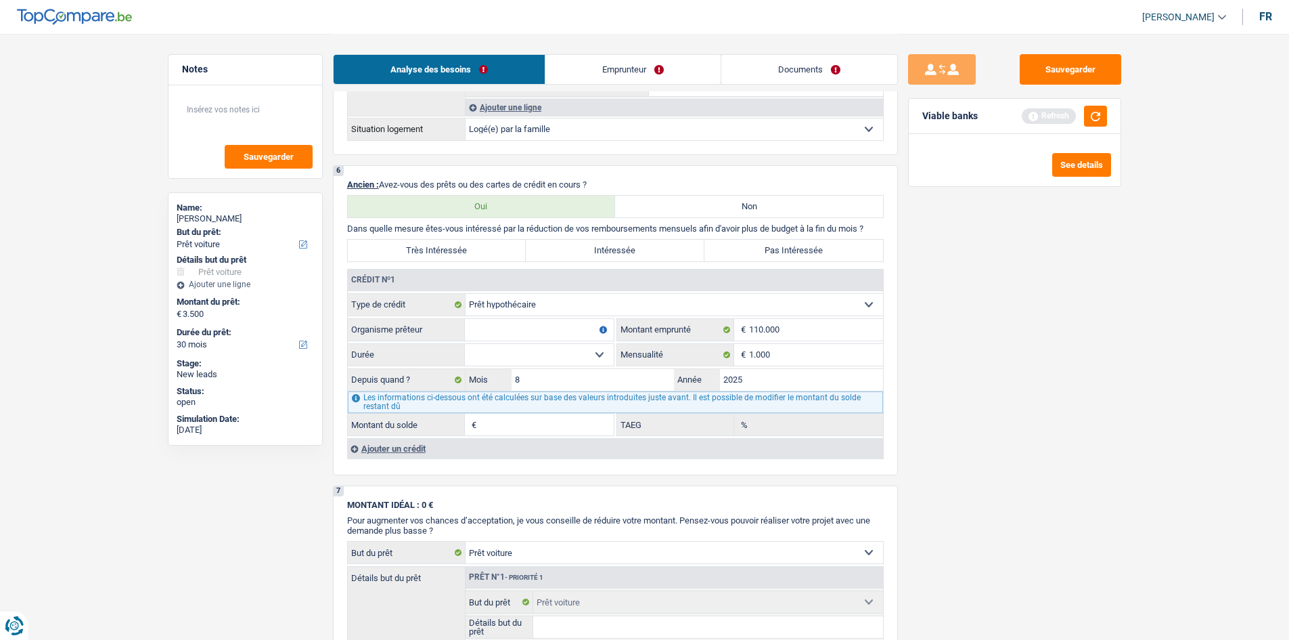
click at [555, 332] on input "Organisme prêteur" at bounding box center [539, 330] width 149 height 22
click at [499, 326] on input "Organisme prêteur" at bounding box center [539, 330] width 149 height 22
type input "I"
select select
type input "IN"
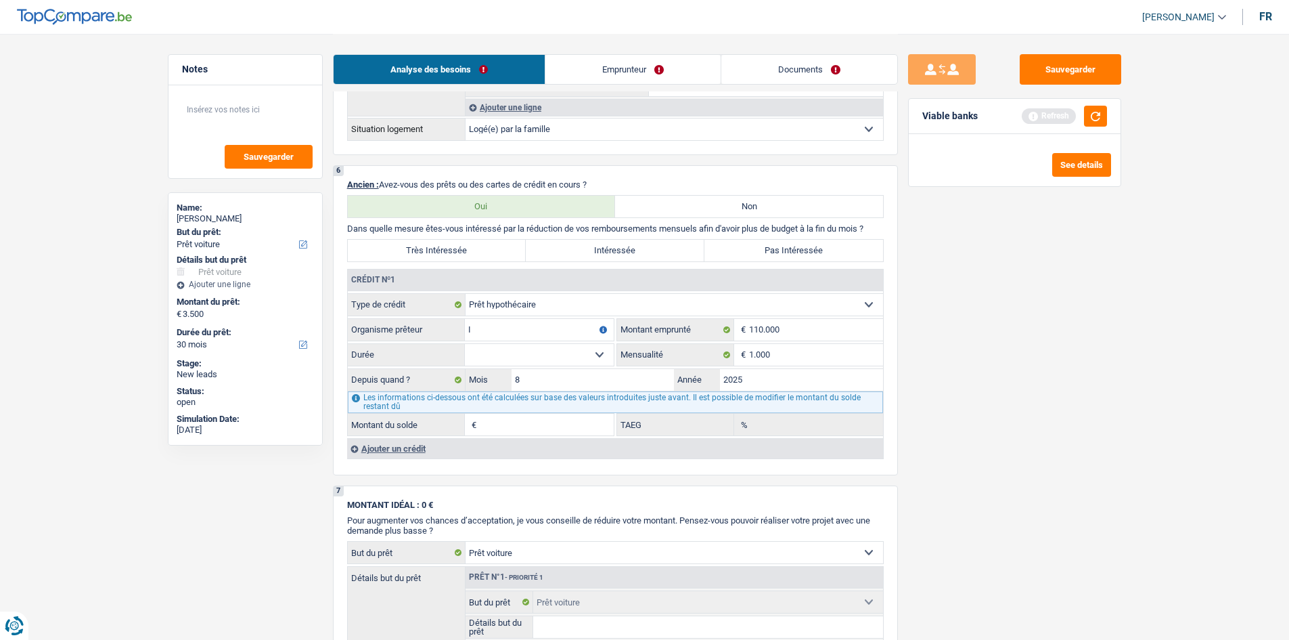
select select
type input "ING"
select select
type input "ING"
click at [537, 354] on select "120 mois 132 mois 144 mois 180 mois 240 mois 300 mois 360 mois 420 mois Sélecti…" at bounding box center [539, 355] width 149 height 22
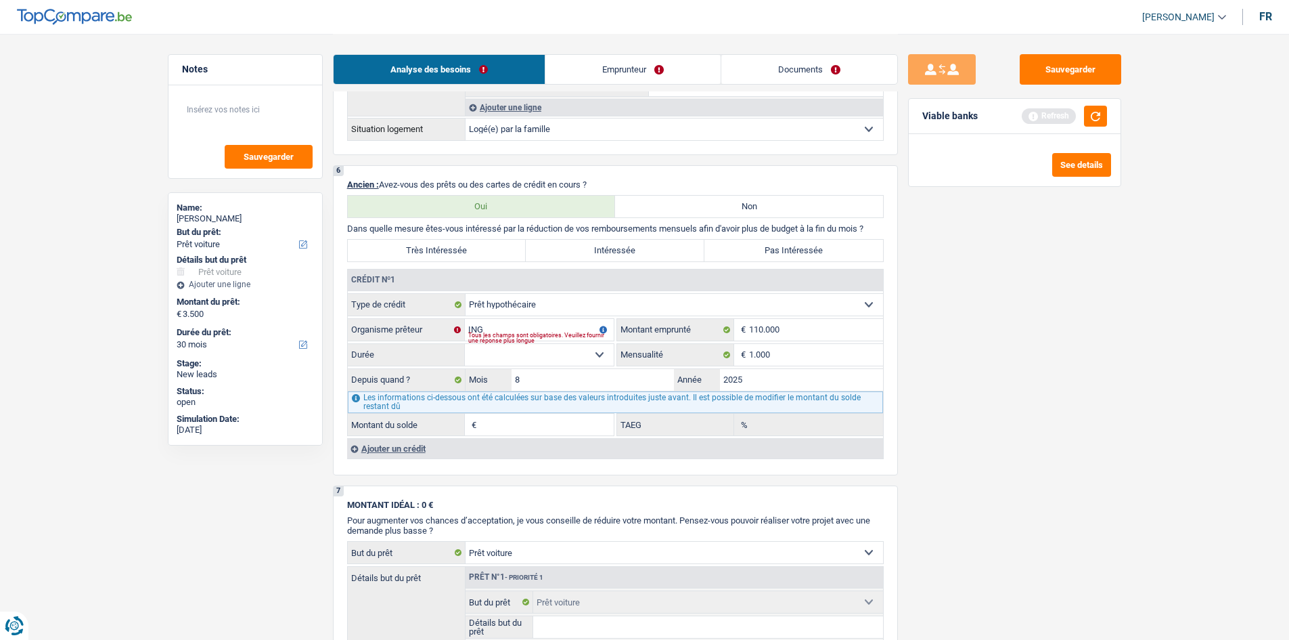
select select "240"
click at [465, 344] on select "120 mois 132 mois 144 mois 180 mois 240 mois 300 mois 360 mois 420 mois Sélecti…" at bounding box center [539, 355] width 149 height 22
click at [894, 403] on div "6 Ancien : Avez-vous des prêts ou des cartes de crédit en cours ? Oui Non Dans …" at bounding box center [615, 320] width 565 height 310
click at [1018, 384] on div "Sauvegarder Viable banks Refresh See details" at bounding box center [1015, 336] width 234 height 564
click at [619, 378] on input "8" at bounding box center [593, 380] width 163 height 22
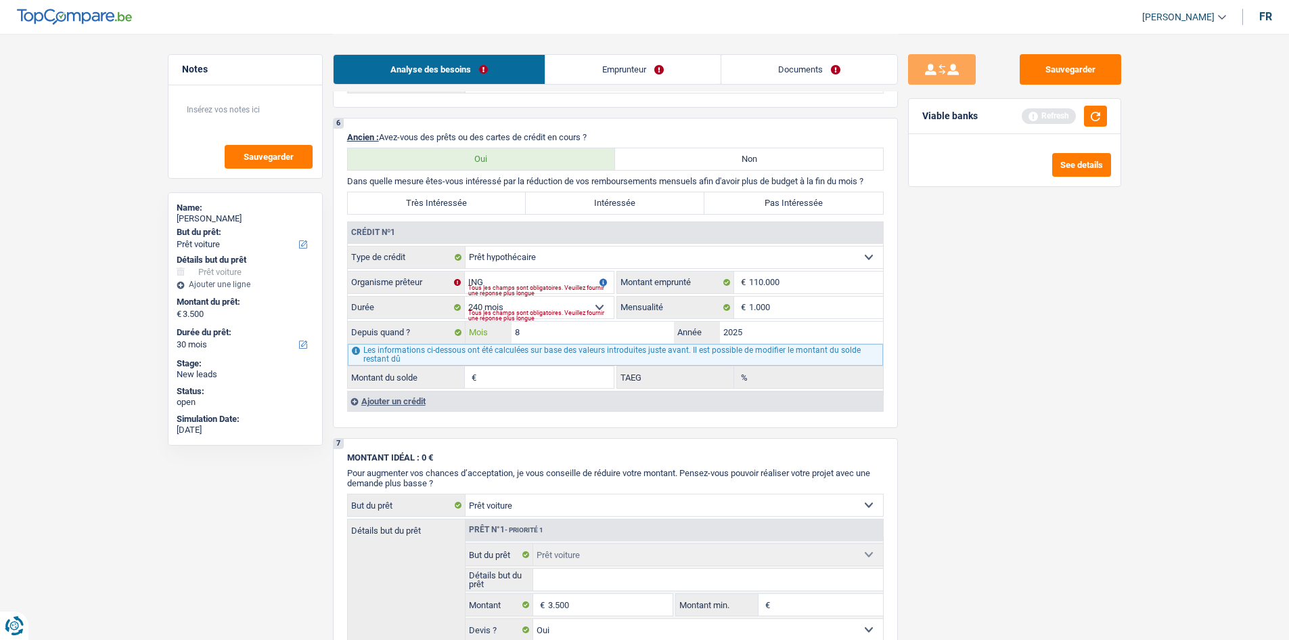
scroll to position [1015, 0]
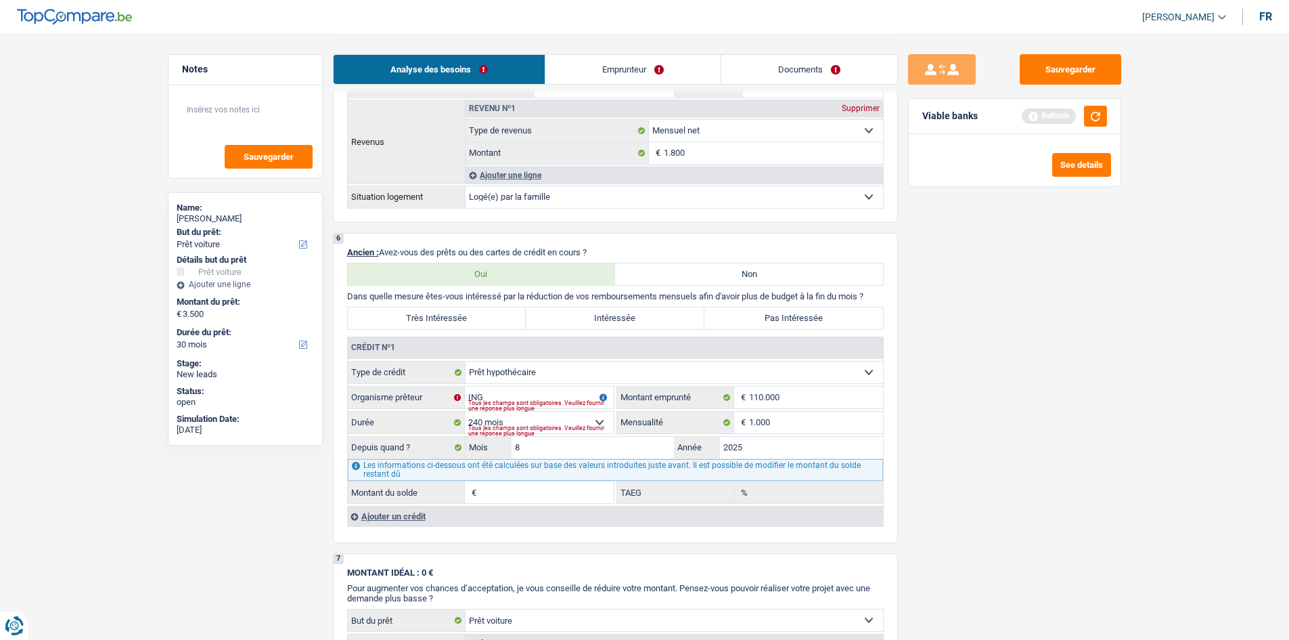
click at [779, 315] on label "Pas Intéressée" at bounding box center [794, 318] width 179 height 22
click at [779, 315] on input "Pas Intéressée" at bounding box center [794, 318] width 179 height 22
radio input "true"
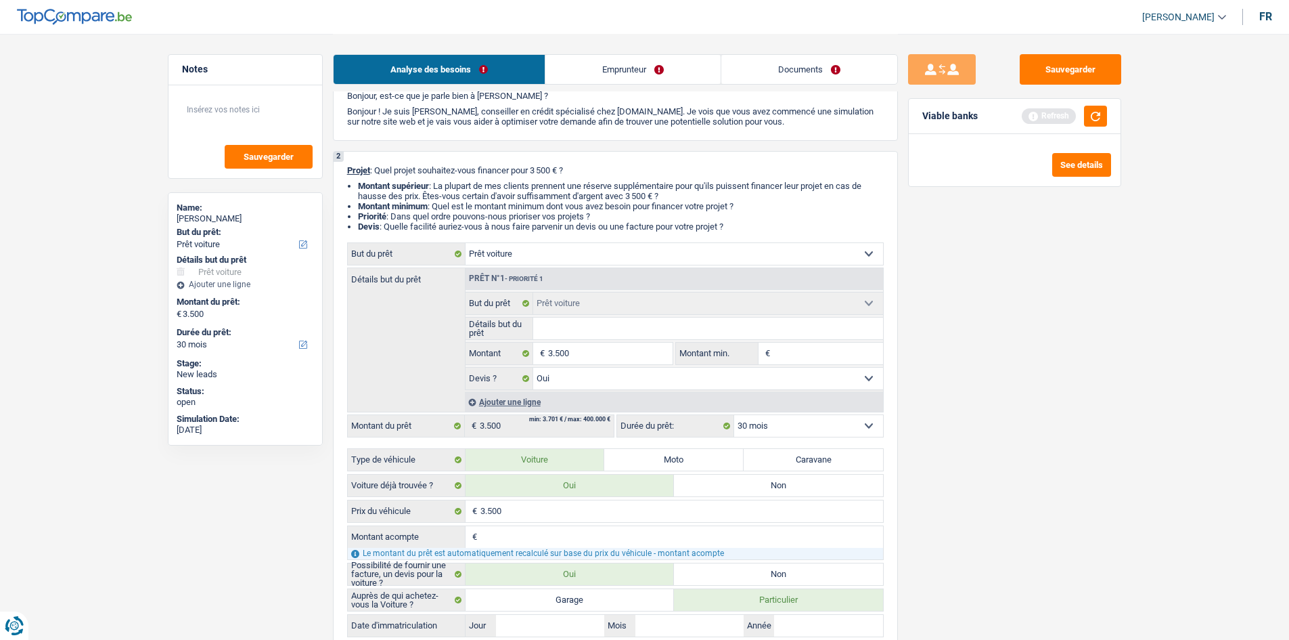
scroll to position [0, 0]
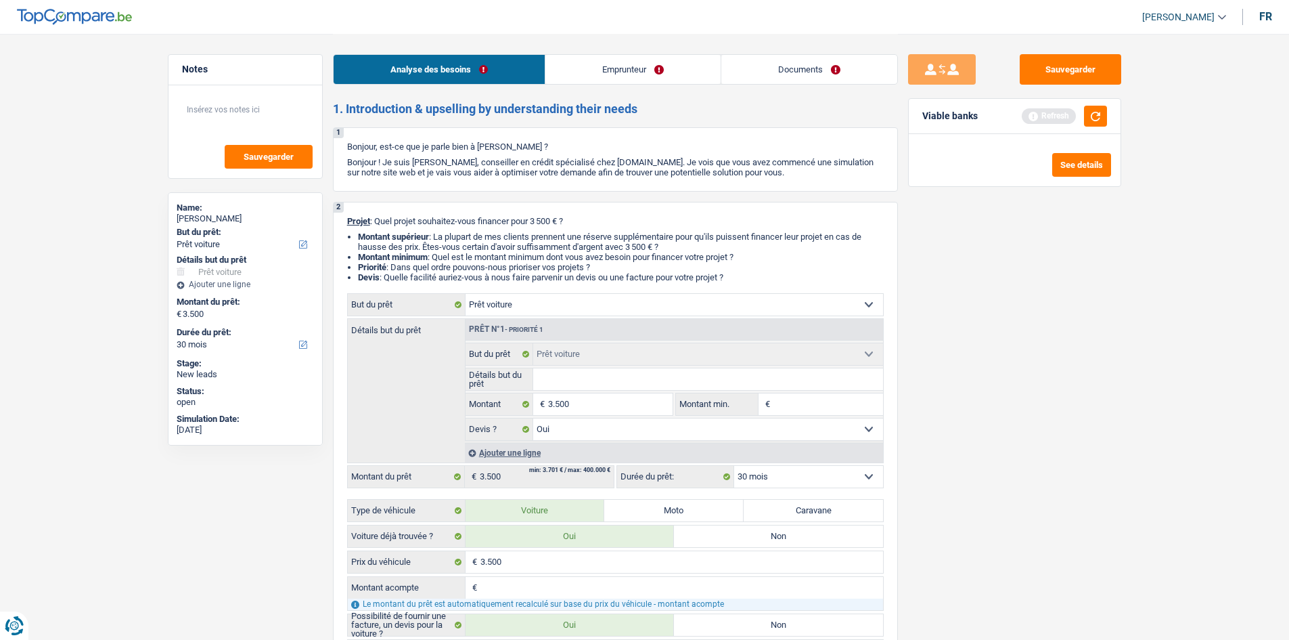
click at [590, 72] on link "Emprunteur" at bounding box center [633, 69] width 175 height 29
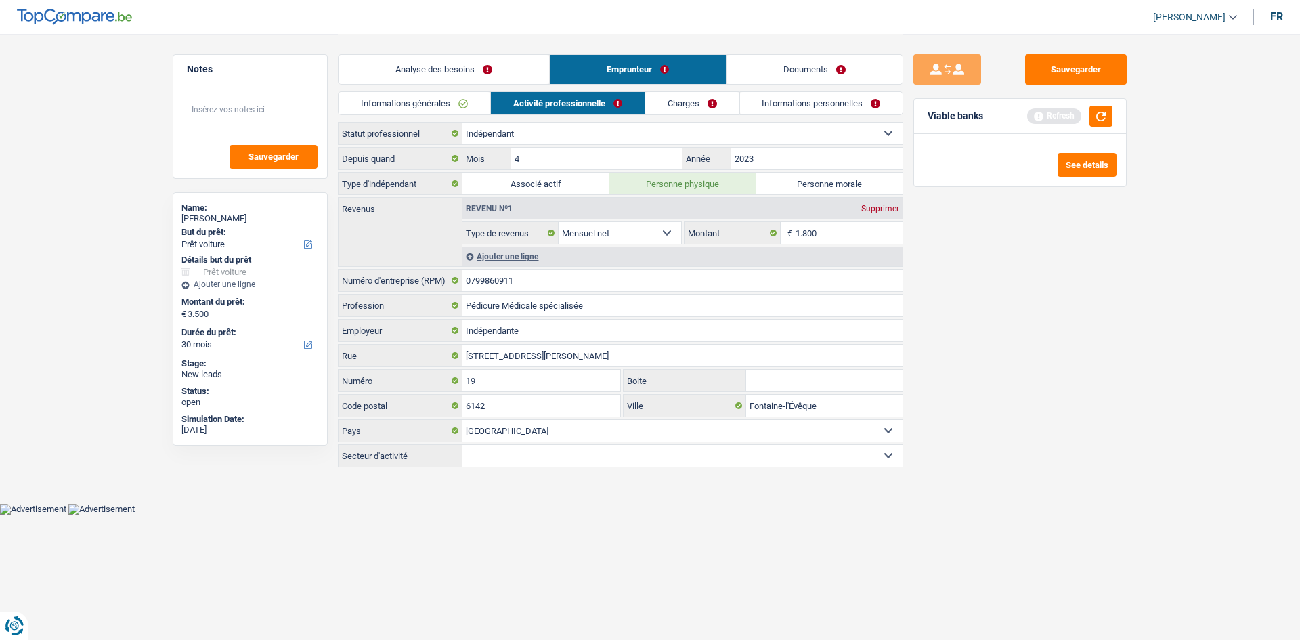
click at [449, 100] on link "Informations générales" at bounding box center [414, 103] width 152 height 22
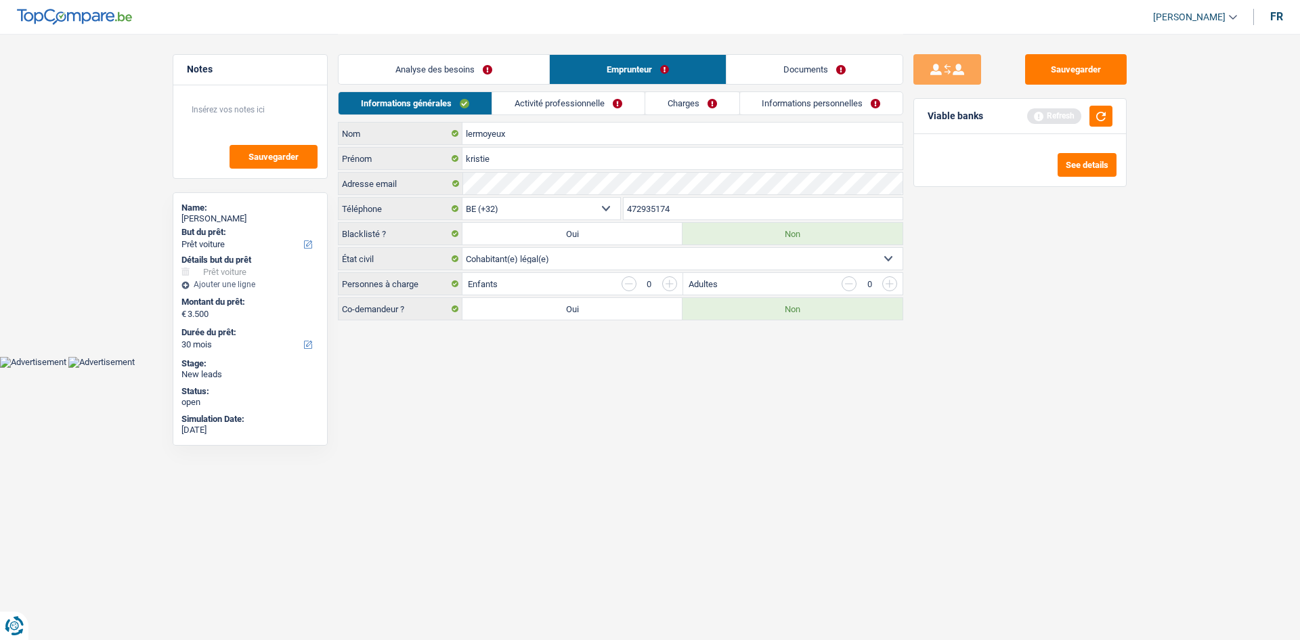
click at [600, 100] on link "Activité professionnelle" at bounding box center [568, 103] width 152 height 22
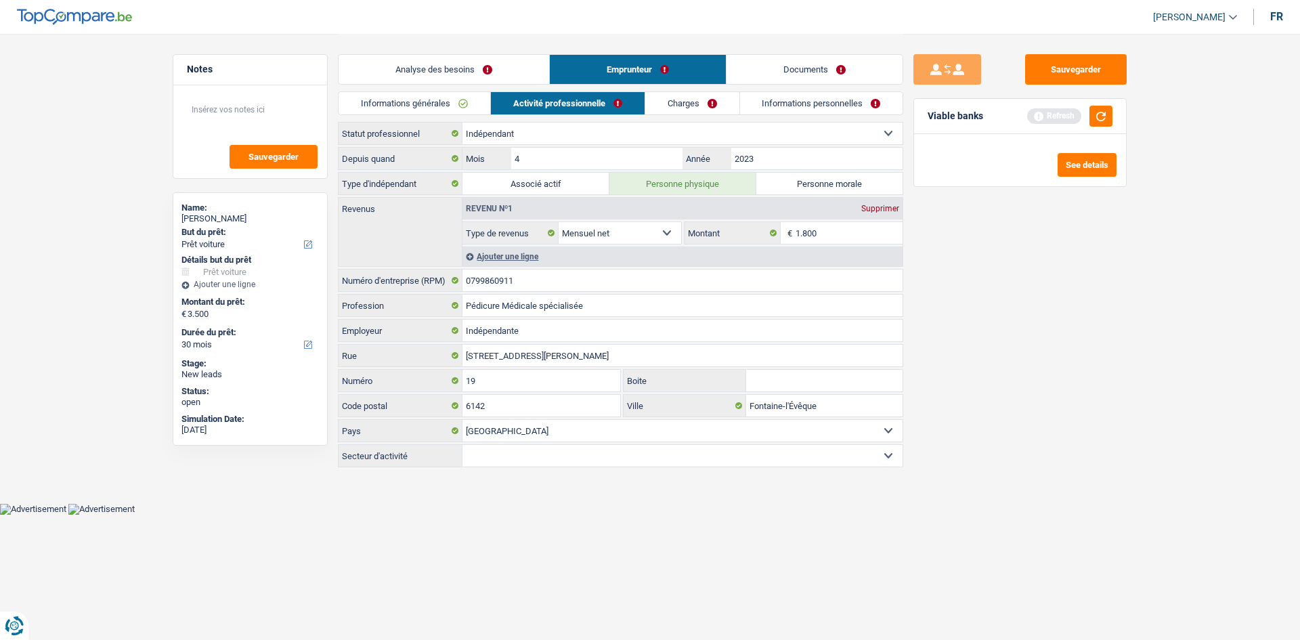
click at [503, 253] on div "Ajouter une ligne" at bounding box center [682, 256] width 440 height 20
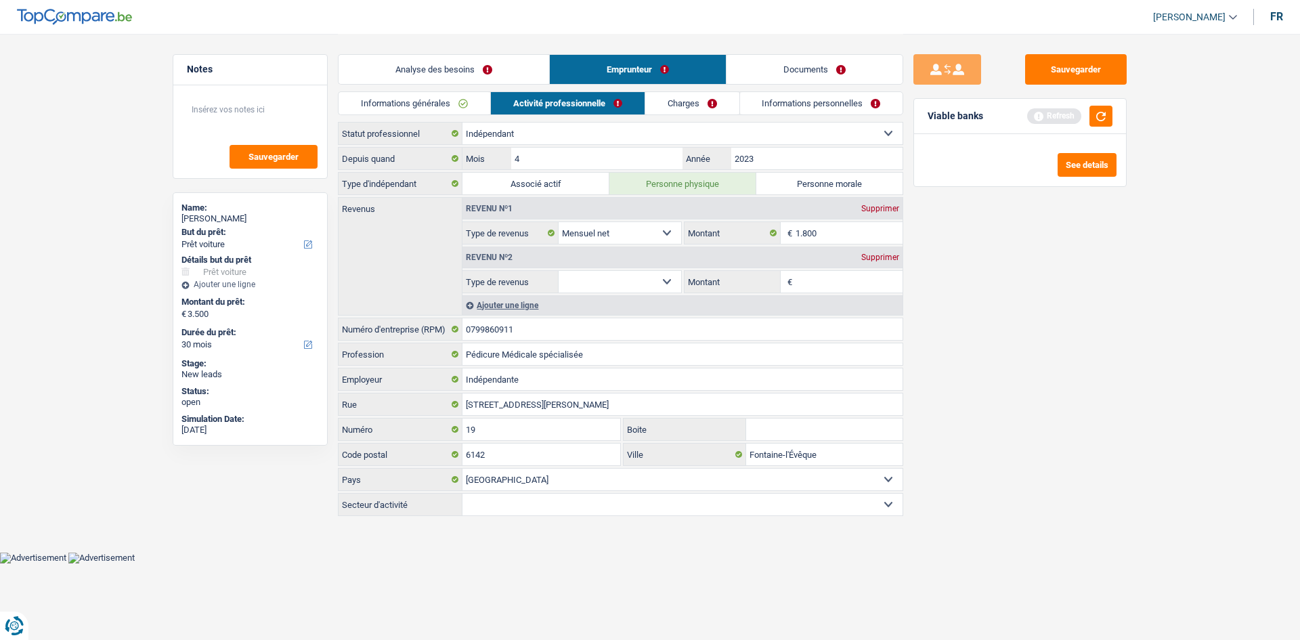
click at [811, 286] on input "Montant" at bounding box center [849, 282] width 108 height 22
click at [660, 279] on select "Allocation d'handicap Allocations chômage Allocations familiales Chèques repas …" at bounding box center [619, 282] width 123 height 22
select select "familyAllowances"
click at [558, 271] on select "Allocation d'handicap Allocations chômage Allocations familiales Chèques repas …" at bounding box center [619, 282] width 123 height 22
click at [810, 282] on input "Montant" at bounding box center [849, 282] width 108 height 22
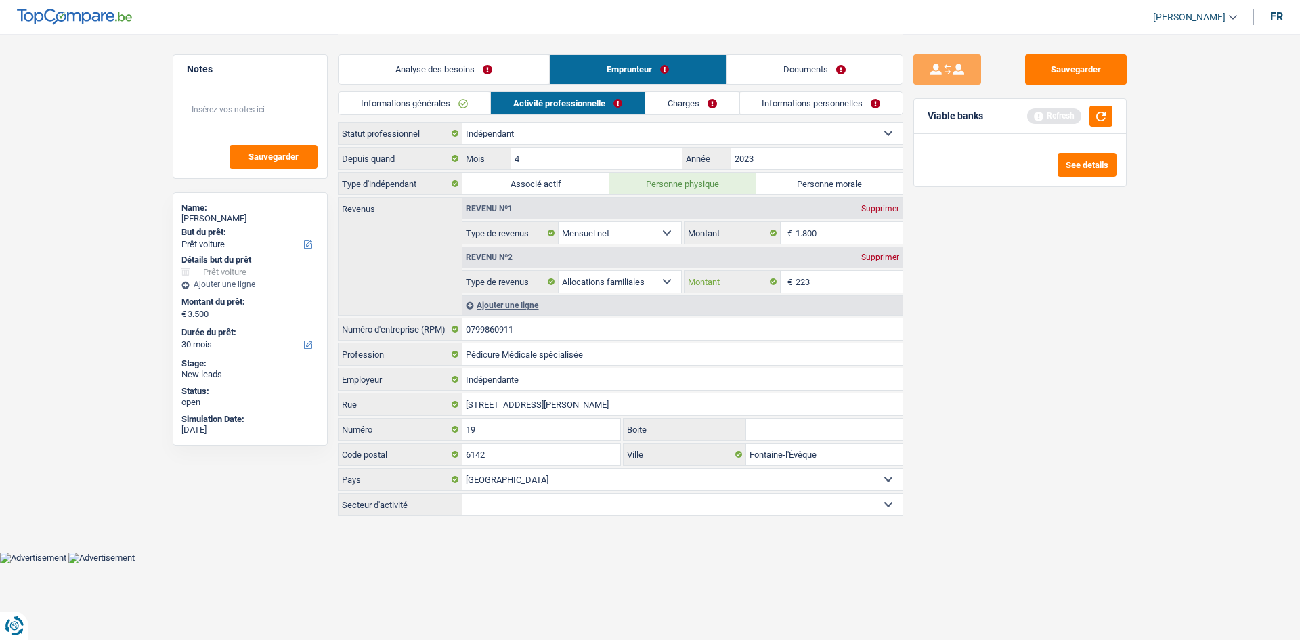
type input "223"
click at [969, 419] on div "Sauvegarder Viable banks Refresh See details" at bounding box center [1020, 336] width 234 height 564
click at [437, 94] on link "Informations générales" at bounding box center [414, 103] width 152 height 22
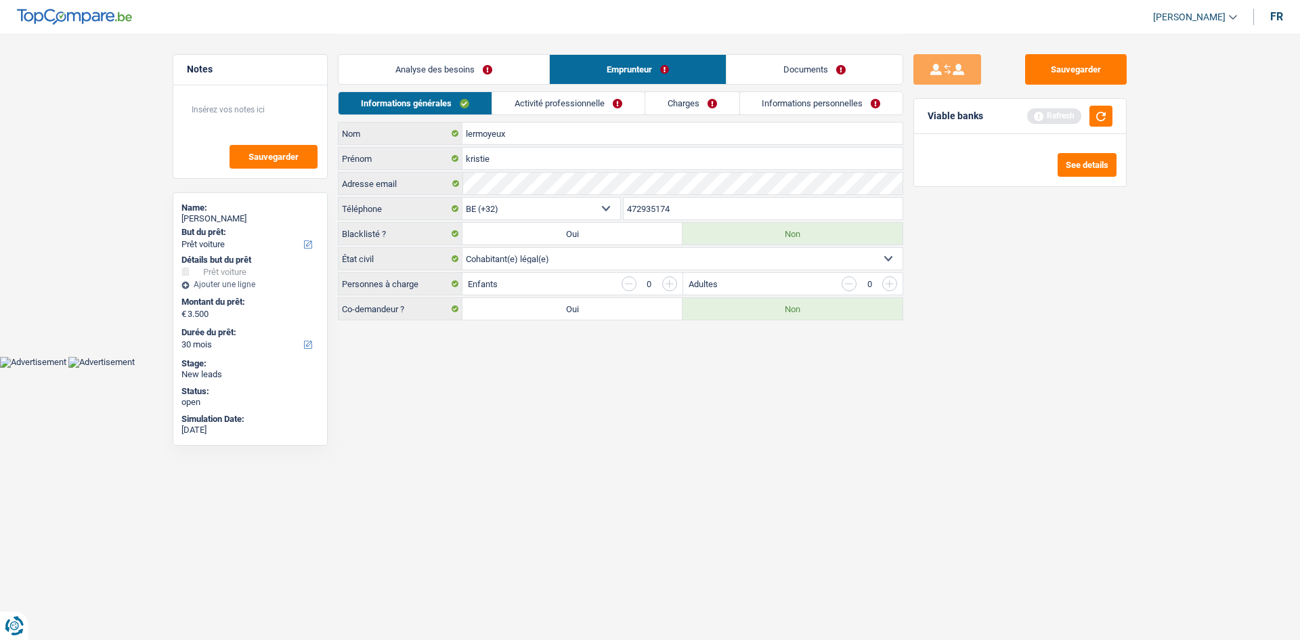
click at [583, 101] on link "Activité professionnelle" at bounding box center [568, 103] width 152 height 22
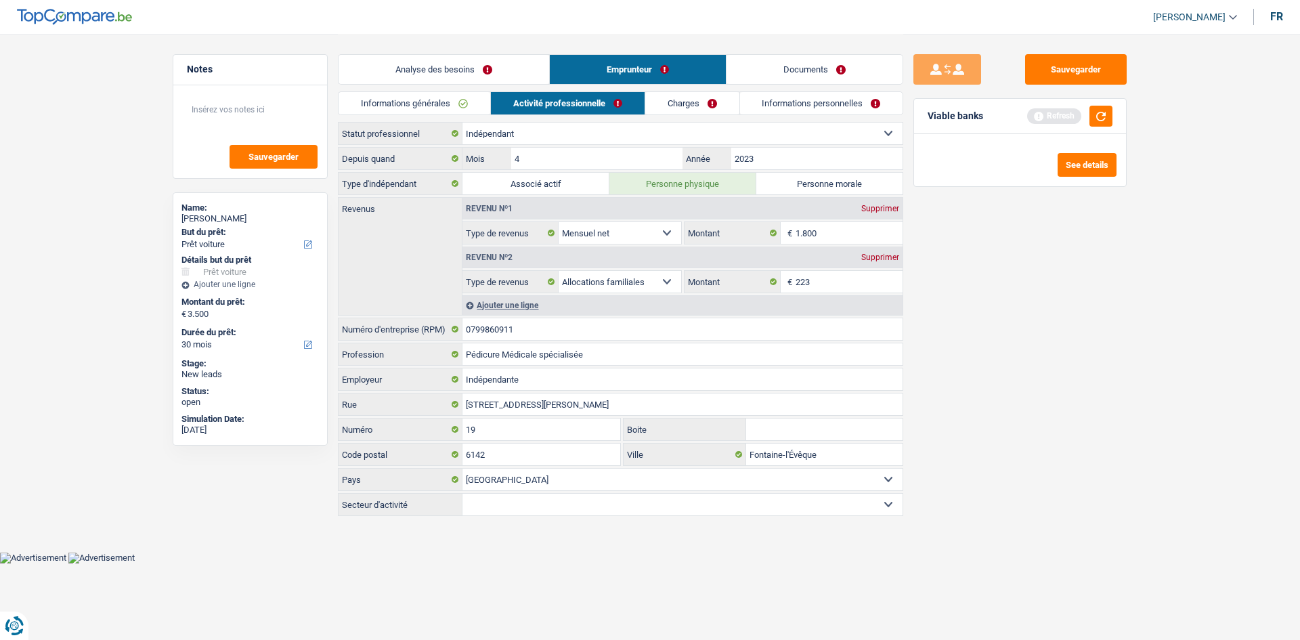
click at [657, 103] on link "Charges" at bounding box center [692, 103] width 94 height 22
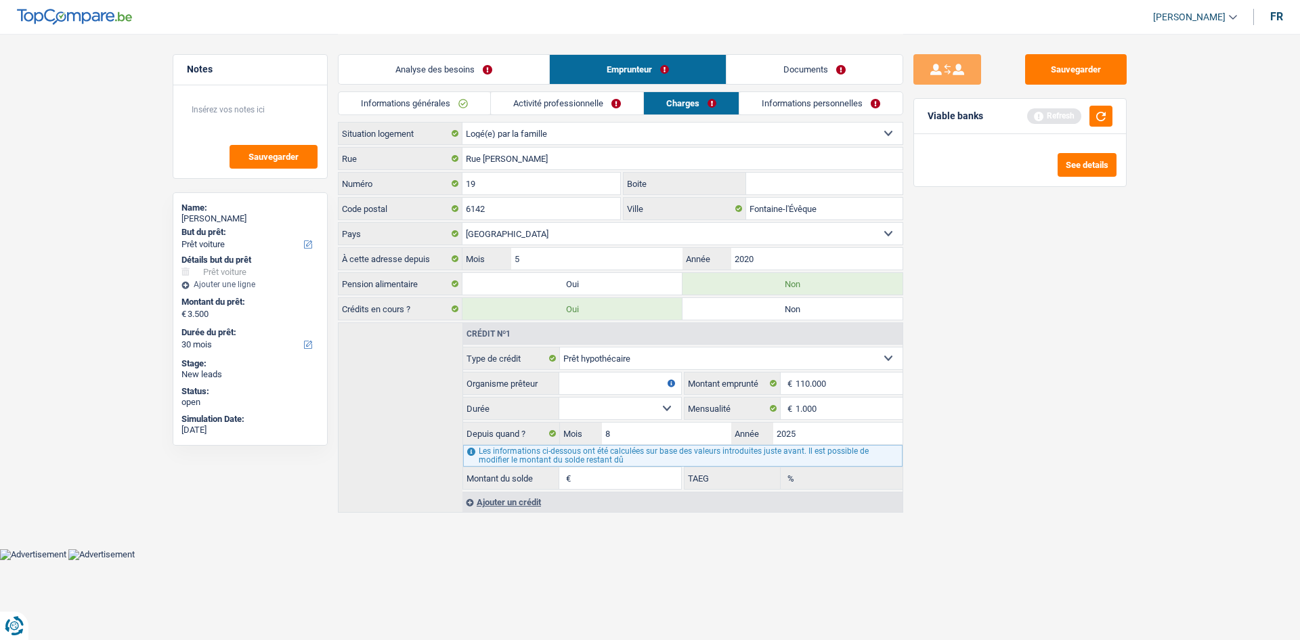
click at [602, 169] on div "Rue Alexandre Berteaux Rue" at bounding box center [620, 158] width 565 height 23
click at [598, 162] on input "Rue Alexandre Berteaux" at bounding box center [682, 159] width 440 height 22
type input "R"
type input "RUE DES FESSES"
click at [1047, 259] on div "Sauvegarder Viable banks Refresh See details" at bounding box center [1020, 336] width 234 height 564
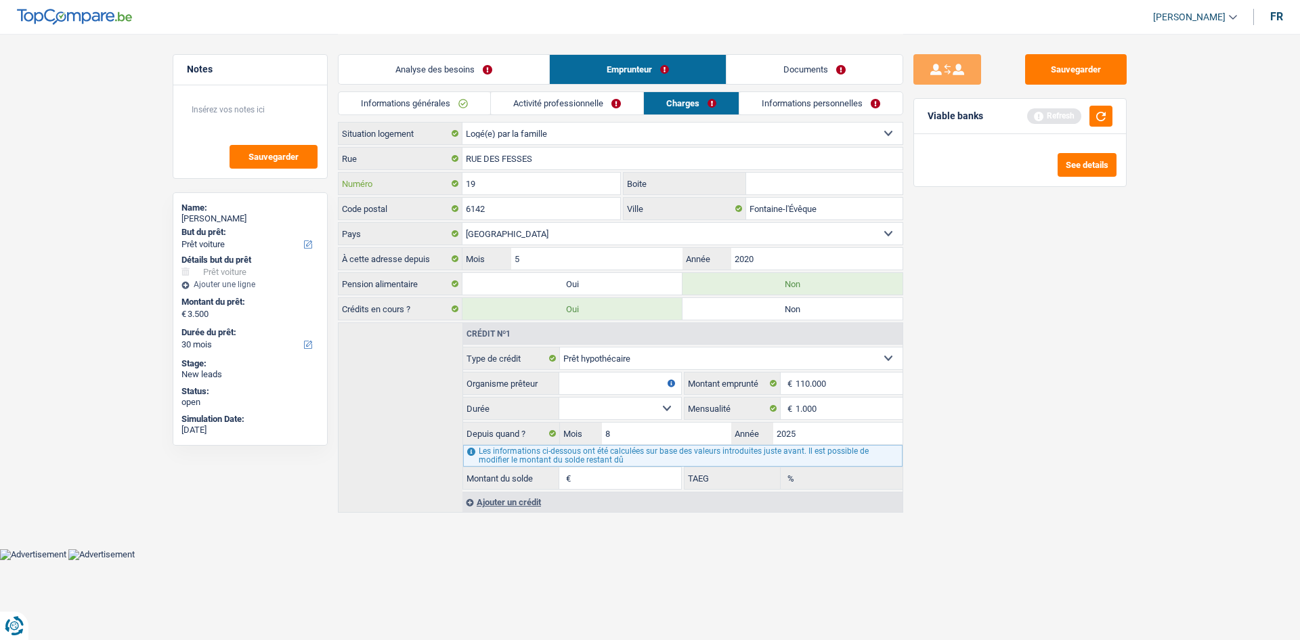
click at [566, 187] on input "19" at bounding box center [541, 184] width 158 height 22
type input "1"
drag, startPoint x: 566, startPoint y: 187, endPoint x: 563, endPoint y: 241, distance: 53.5
click at [563, 241] on div "RUE DES FESSES Rue 15 Numéro Boite 6142 Code postal Fontaine-l'Évêque Ville Bel…" at bounding box center [620, 196] width 565 height 98
type input "15"
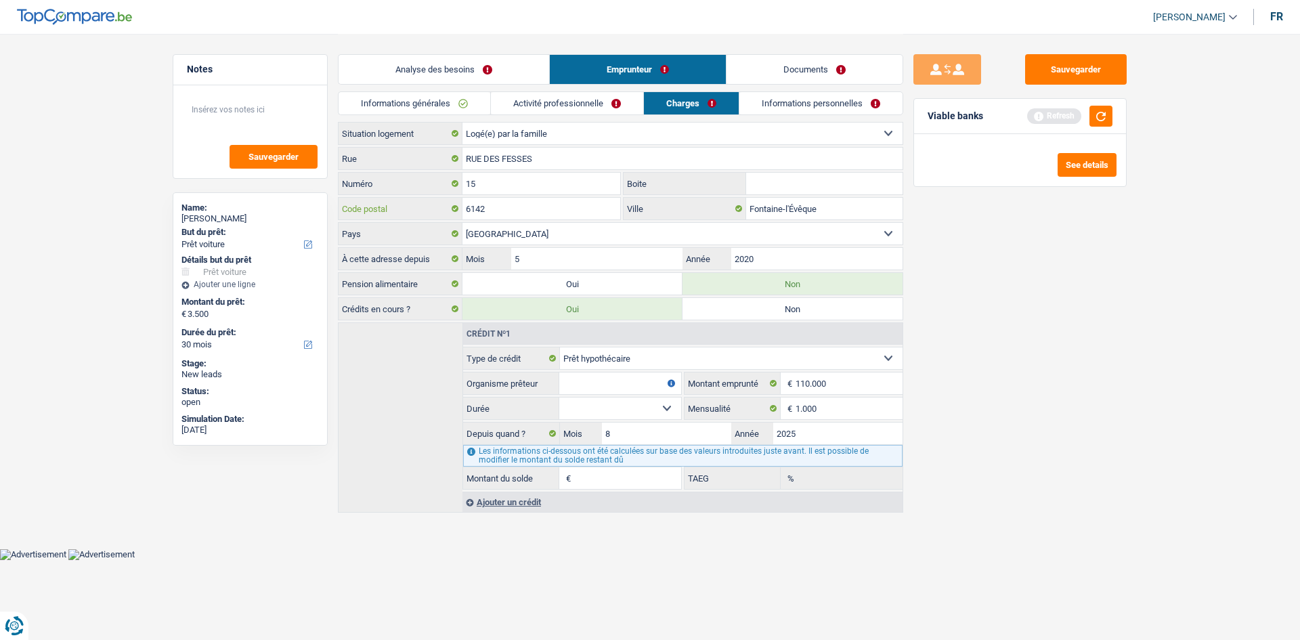
click at [539, 213] on input "6142" at bounding box center [541, 209] width 158 height 22
click at [502, 208] on input "6142" at bounding box center [541, 209] width 158 height 22
type input "6500"
drag, startPoint x: 832, startPoint y: 203, endPoint x: 761, endPoint y: 216, distance: 72.2
click at [761, 216] on input "Fontaine-l'Évêque" at bounding box center [824, 209] width 156 height 22
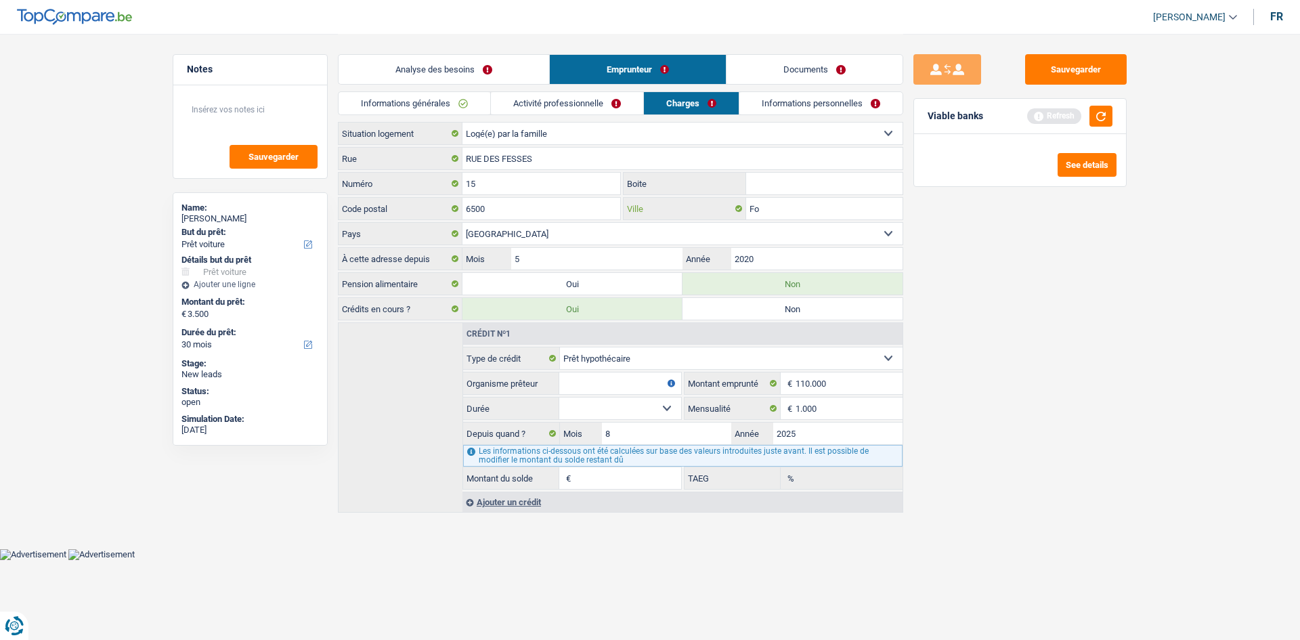
type input "F"
type input "RENNIES"
click at [1099, 305] on div "Sauvegarder Viable banks Refresh See details" at bounding box center [1020, 336] width 234 height 564
click at [788, 255] on input "2020" at bounding box center [816, 259] width 171 height 22
type input "2"
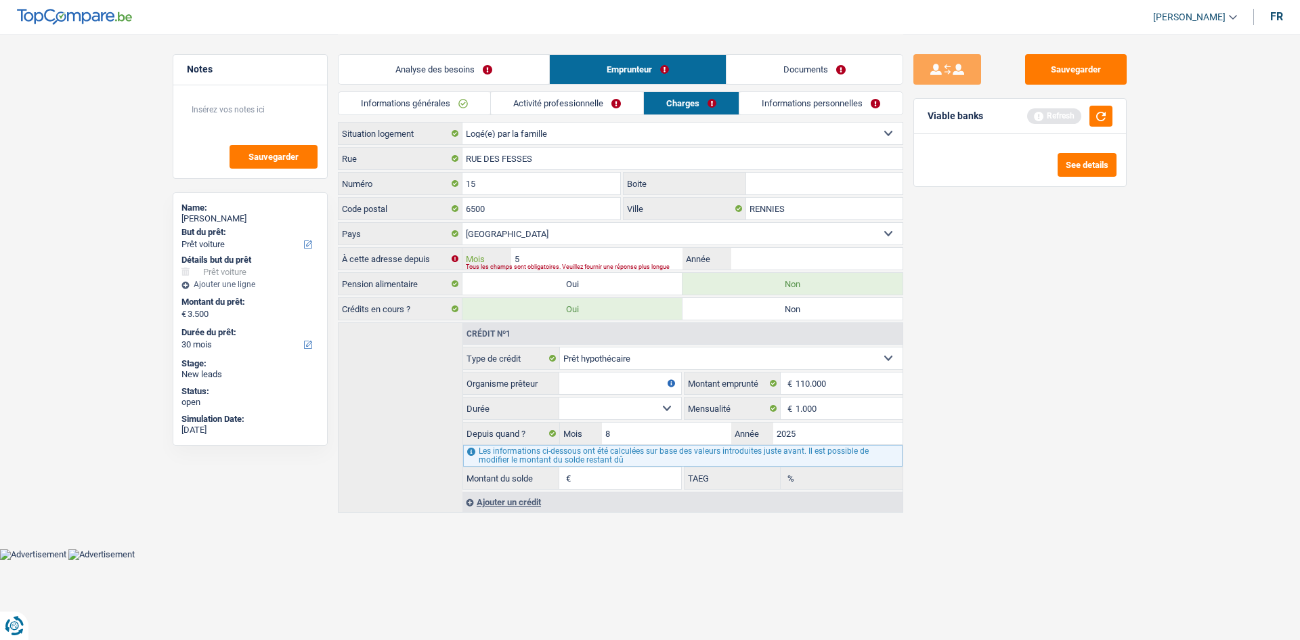
click at [564, 259] on input "5" at bounding box center [596, 259] width 171 height 22
click at [770, 259] on input "Année" at bounding box center [816, 259] width 171 height 22
type input "8"
type input "2025"
click at [561, 259] on input "Mois" at bounding box center [596, 259] width 171 height 22
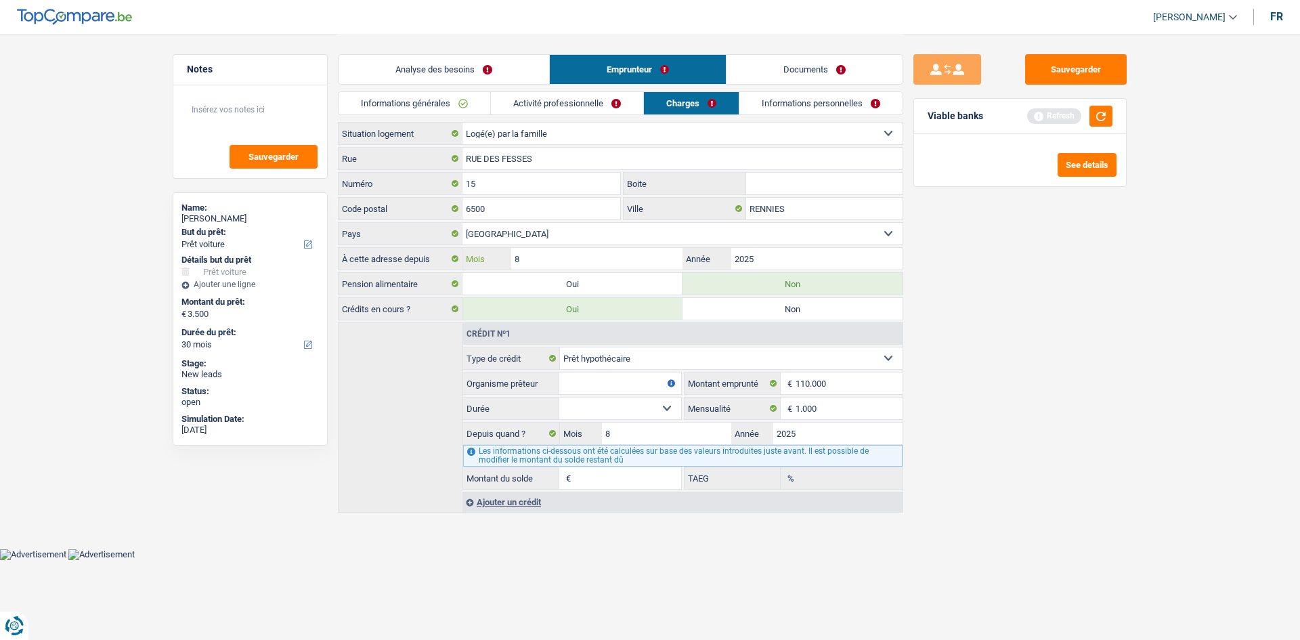
type input "8"
click at [998, 506] on div "Sauvegarder Viable banks Refresh See details" at bounding box center [1020, 336] width 234 height 564
click at [640, 380] on input "Organisme prêteur" at bounding box center [620, 383] width 122 height 22
type input "I"
select select "240"
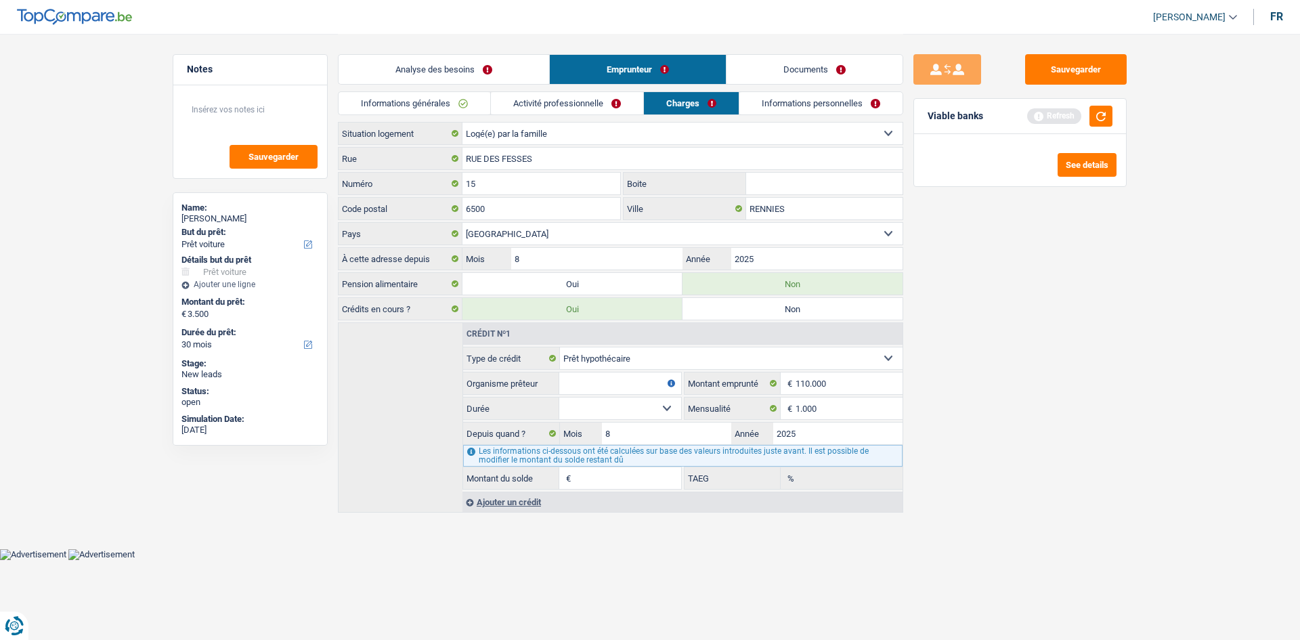
type input "109.839"
type input "9,54"
type input "ING"
click at [841, 405] on input "1.000" at bounding box center [848, 408] width 107 height 22
click at [551, 532] on main "Notes Sauvegarder Name: kristie lermoyeux But du prêt: Confort maison: meubles,…" at bounding box center [650, 274] width 1300 height 548
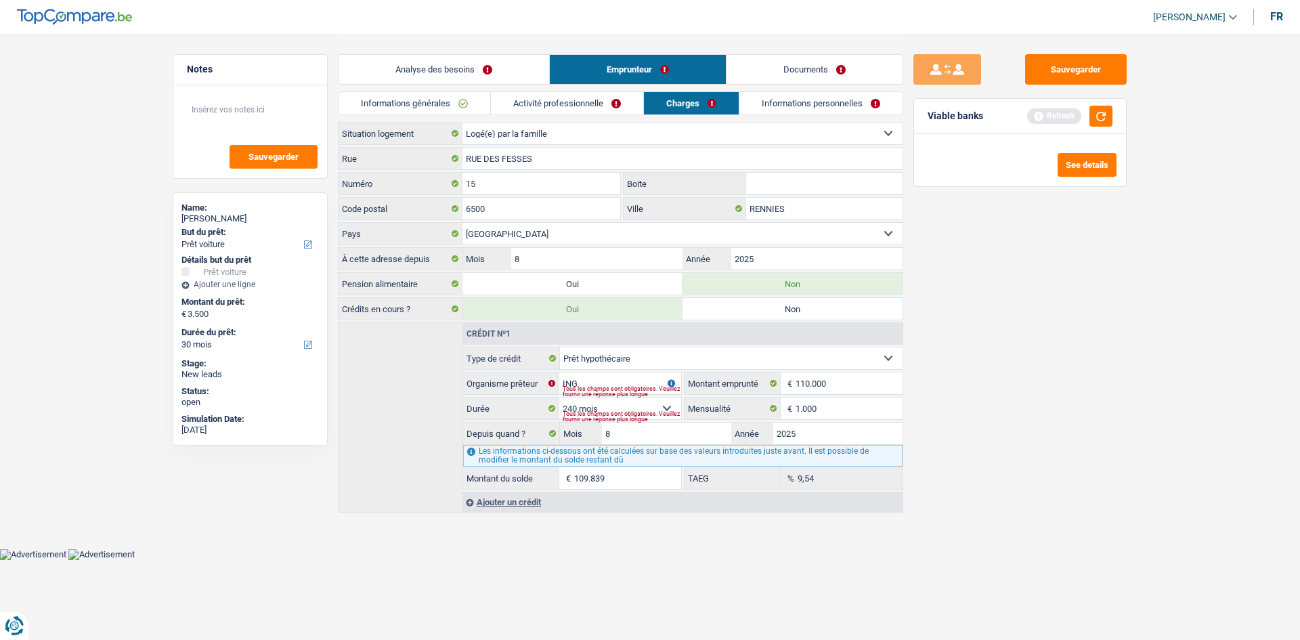
click at [940, 521] on div "Sauvegarder Viable banks Refresh See details" at bounding box center [1020, 336] width 234 height 564
click at [416, 100] on link "Informations générales" at bounding box center [414, 103] width 152 height 22
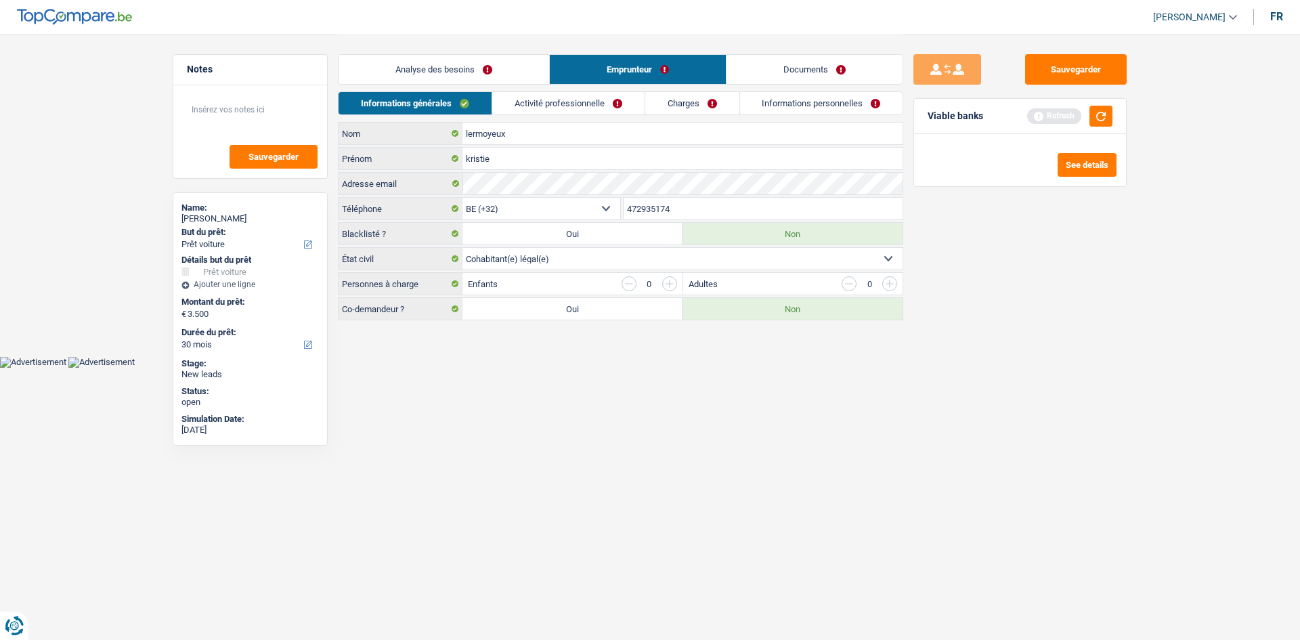
click at [580, 95] on link "Activité professionnelle" at bounding box center [568, 103] width 152 height 22
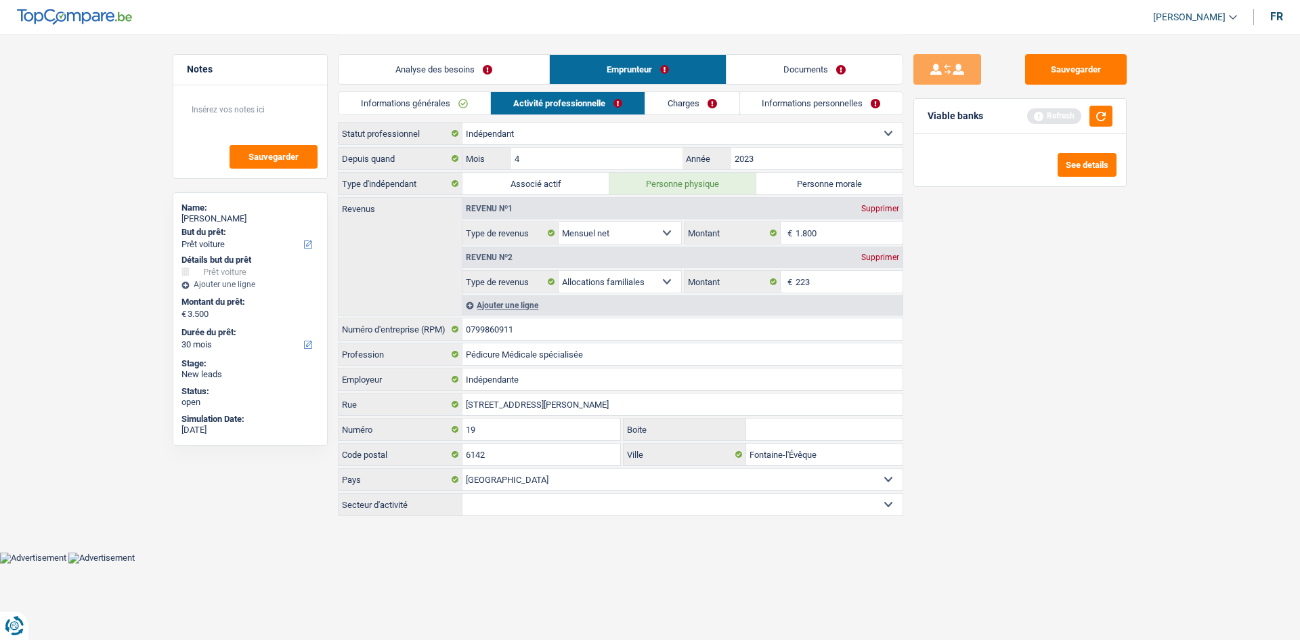
click at [701, 100] on link "Charges" at bounding box center [692, 103] width 94 height 22
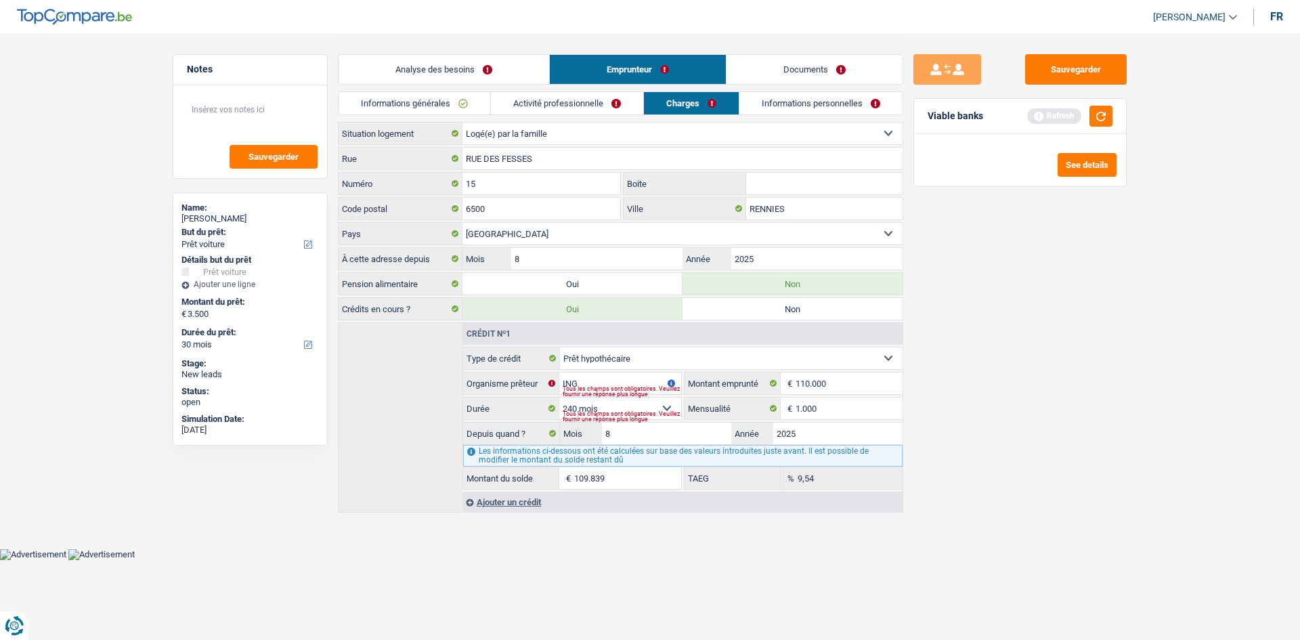
click at [802, 102] on link "Informations personnelles" at bounding box center [820, 103] width 163 height 22
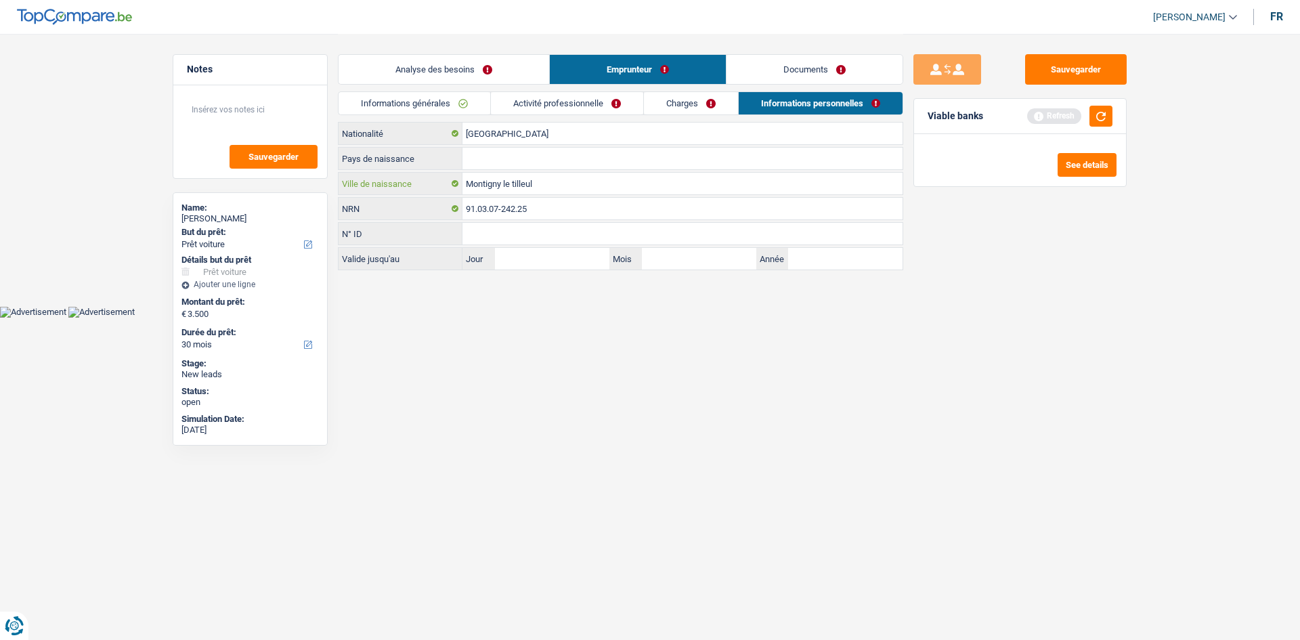
click at [574, 185] on input "Montigny le tilleul" at bounding box center [682, 184] width 440 height 22
click at [502, 163] on input "Pays de naissance" at bounding box center [682, 159] width 440 height 22
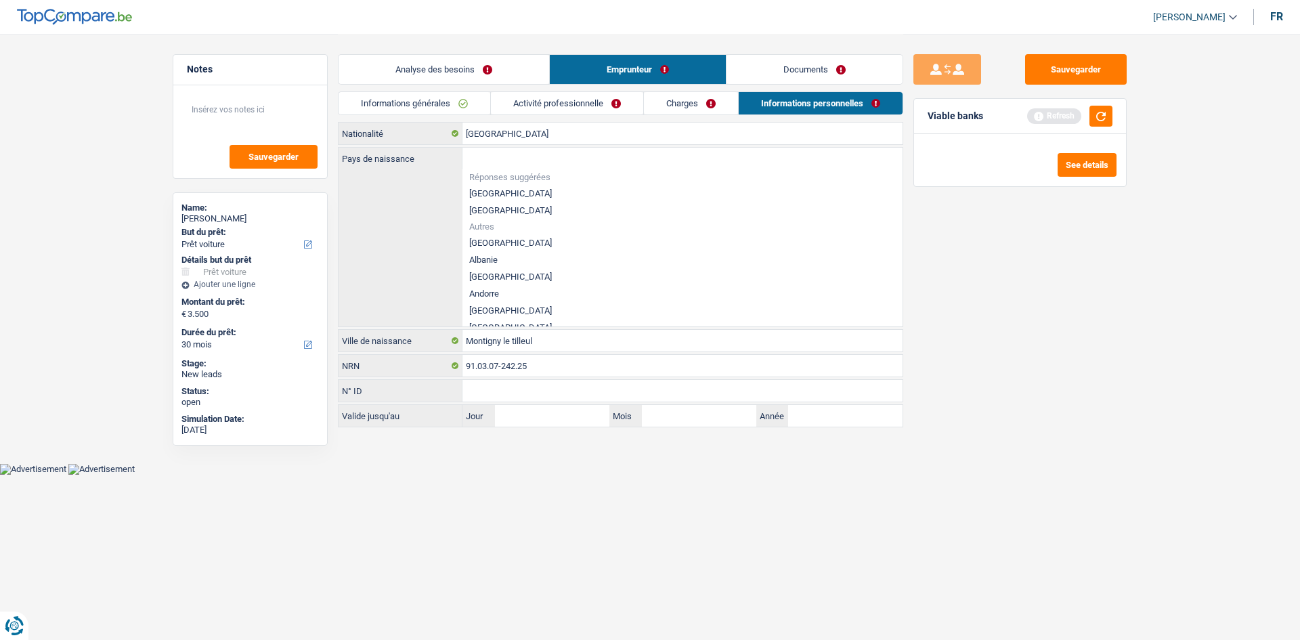
click at [491, 193] on li "[GEOGRAPHIC_DATA]" at bounding box center [682, 193] width 440 height 17
type input "[GEOGRAPHIC_DATA]"
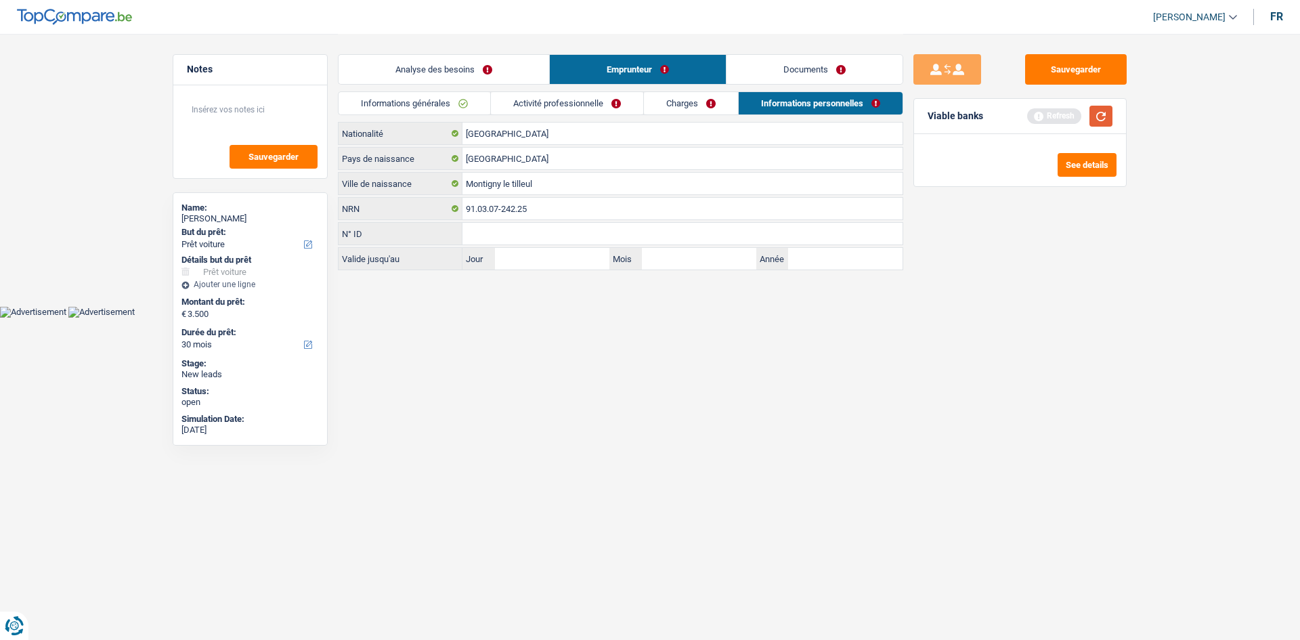
click at [1099, 118] on button "button" at bounding box center [1100, 116] width 23 height 21
click at [517, 63] on link "Analyse des besoins" at bounding box center [443, 69] width 211 height 29
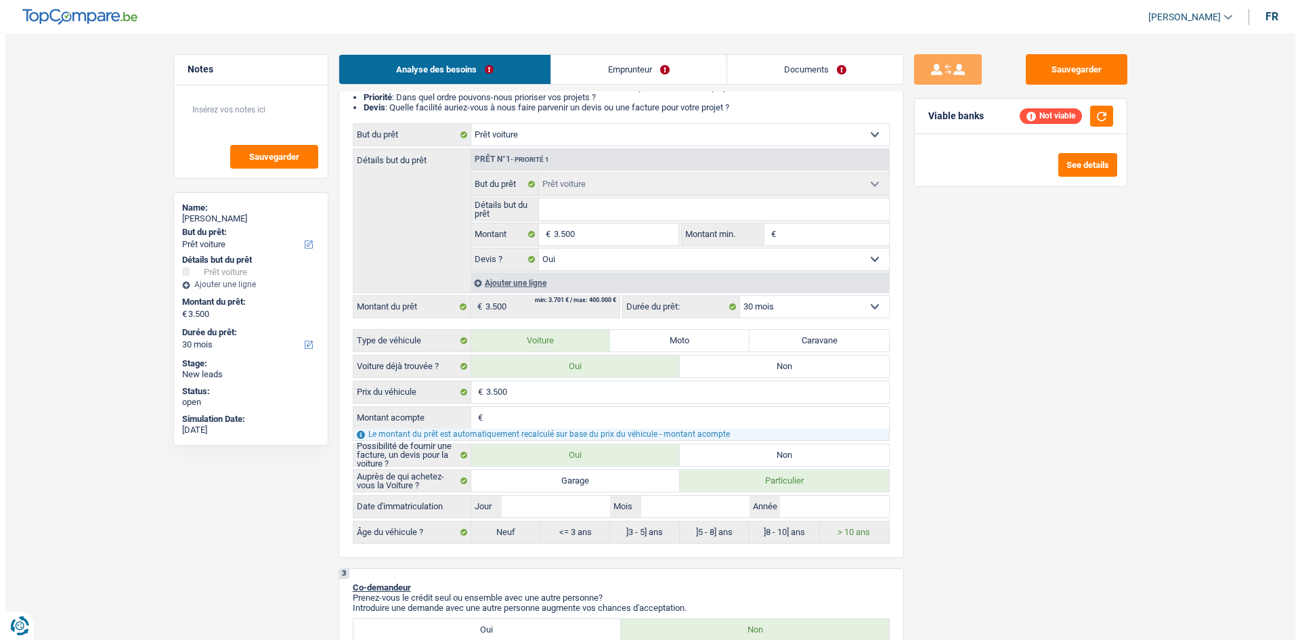
scroll to position [169, 0]
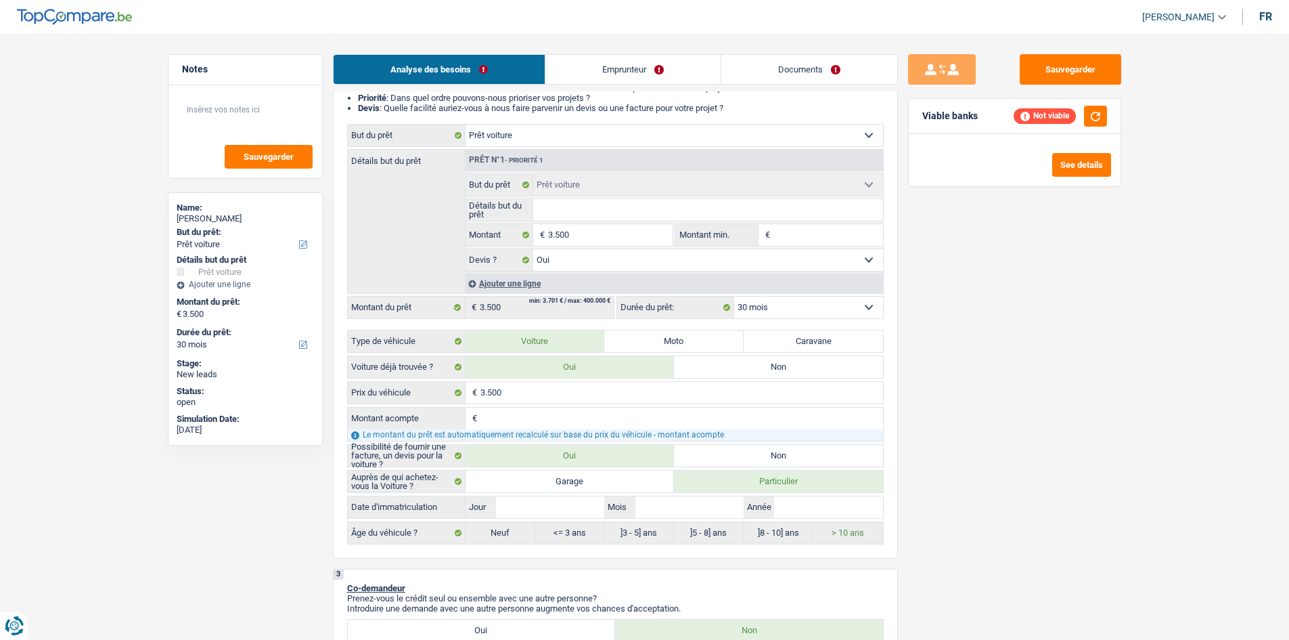
click at [502, 281] on div "Ajouter une ligne" at bounding box center [674, 283] width 418 height 20
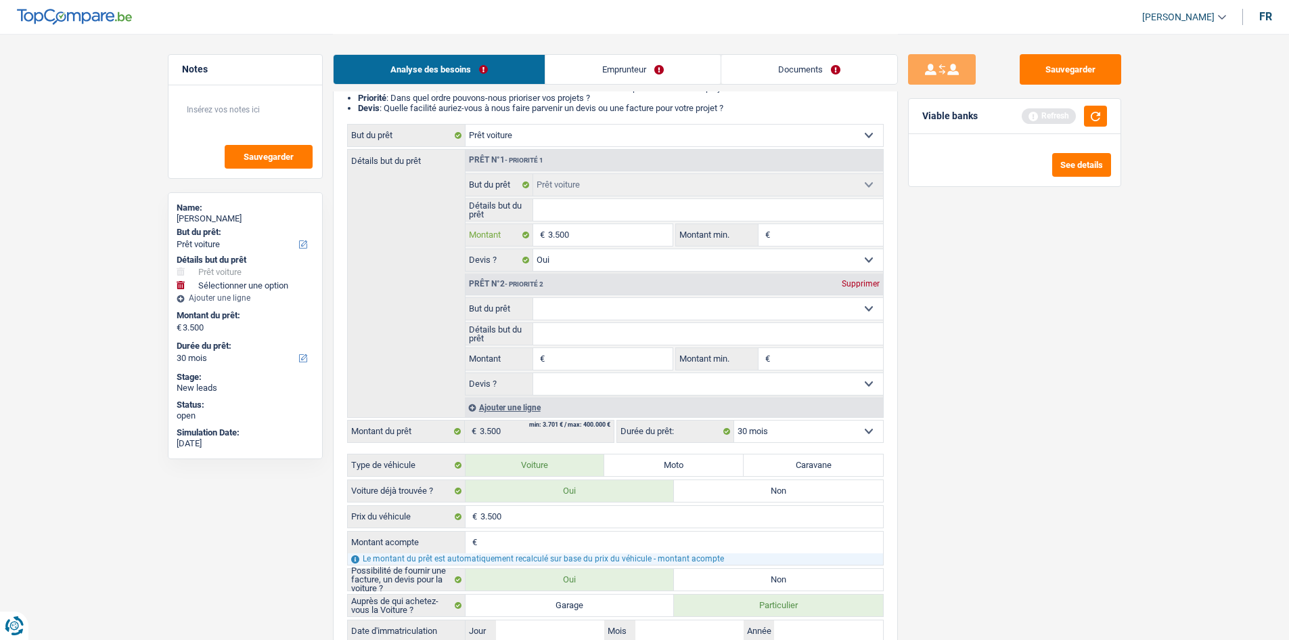
click at [588, 236] on input "3.500" at bounding box center [610, 235] width 124 height 22
type input "350"
type input "35"
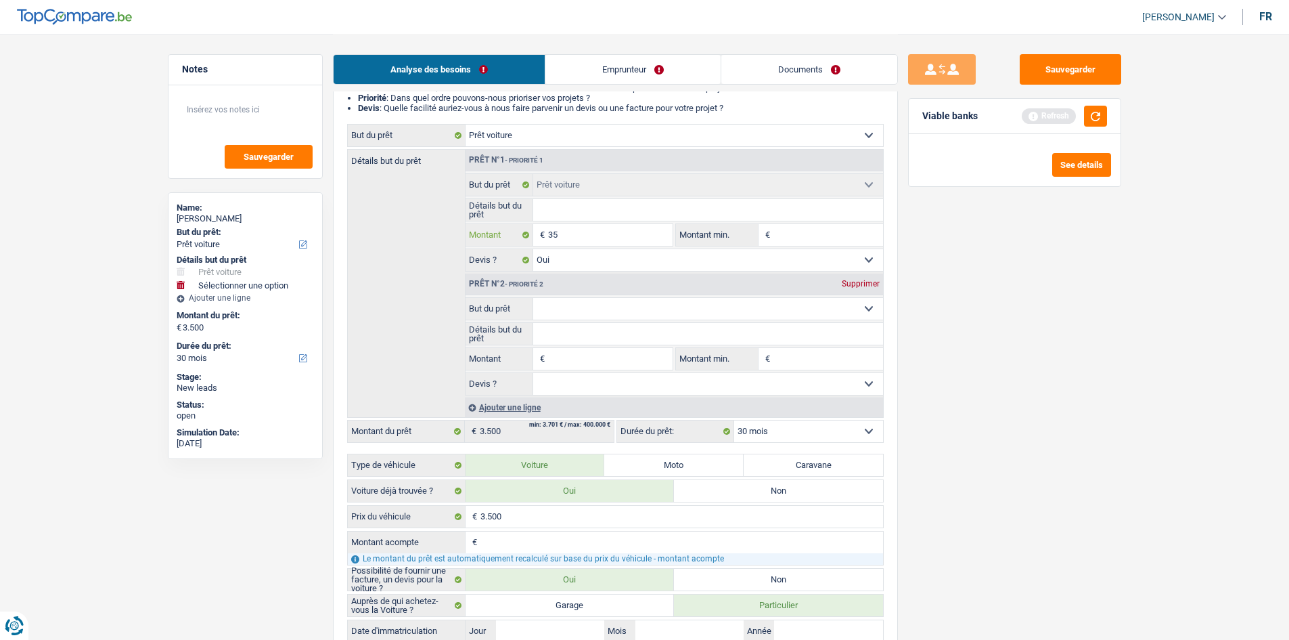
type input "3"
type input "5"
type input "50"
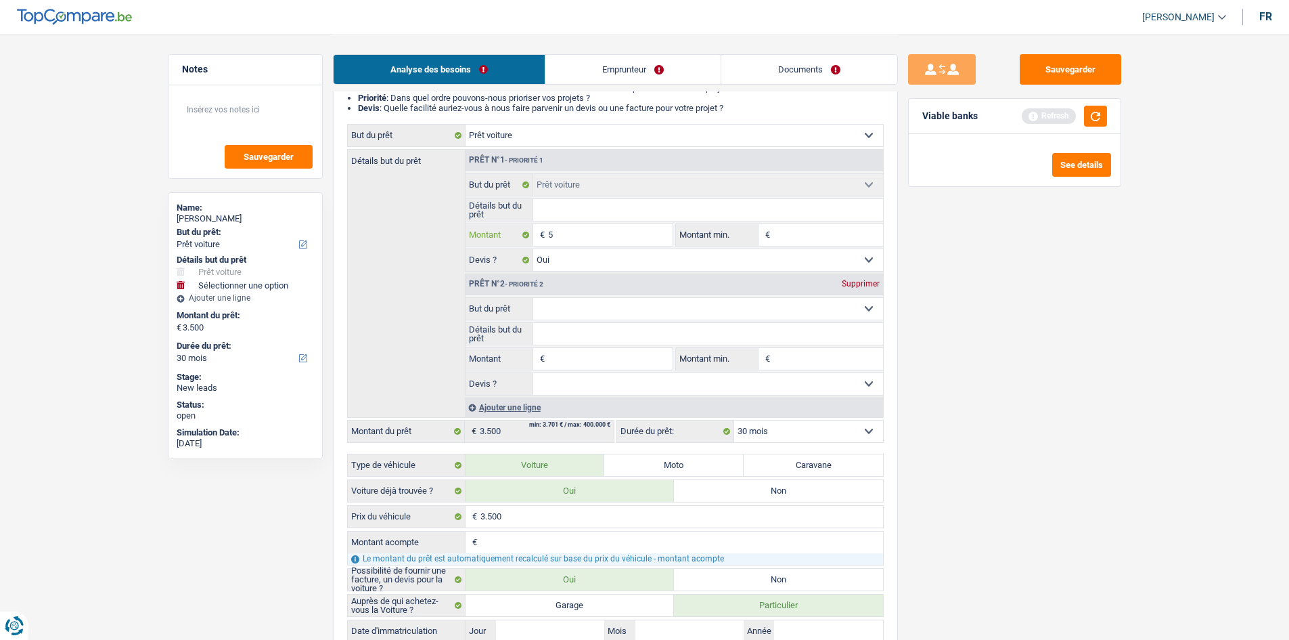
type input "50"
type input "500"
type input "5.001"
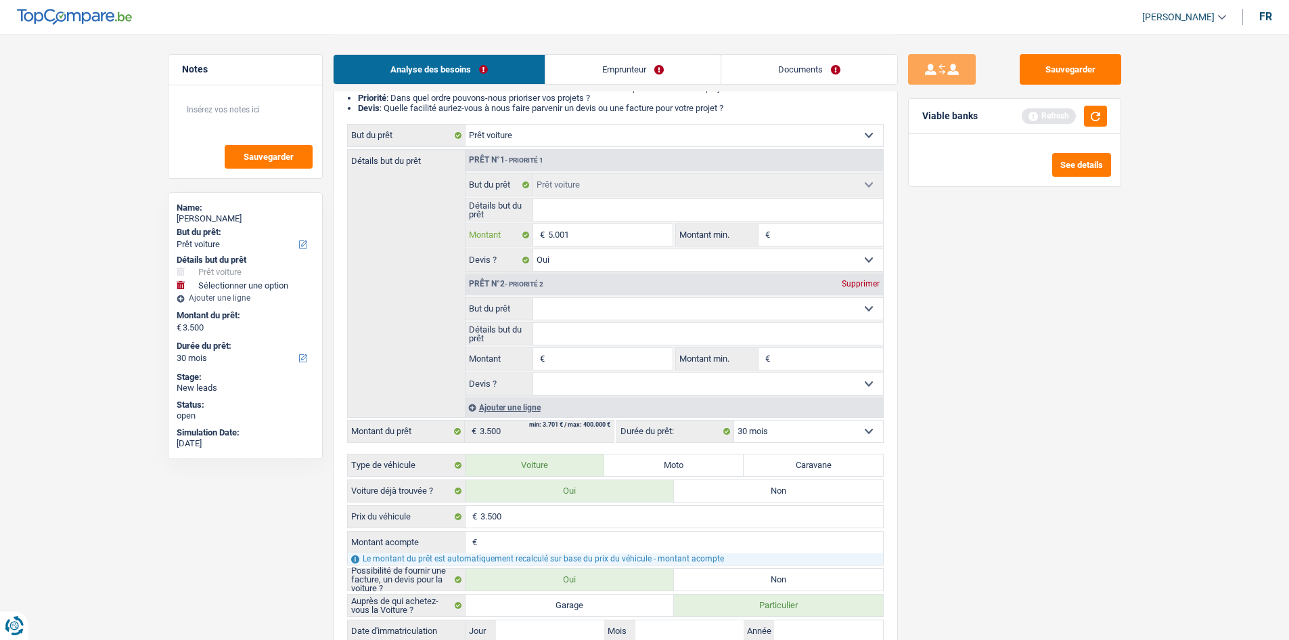
type input "5.001"
click at [854, 278] on div "Prêt n°2 - Priorité 2 Supprimer" at bounding box center [675, 284] width 418 height 22
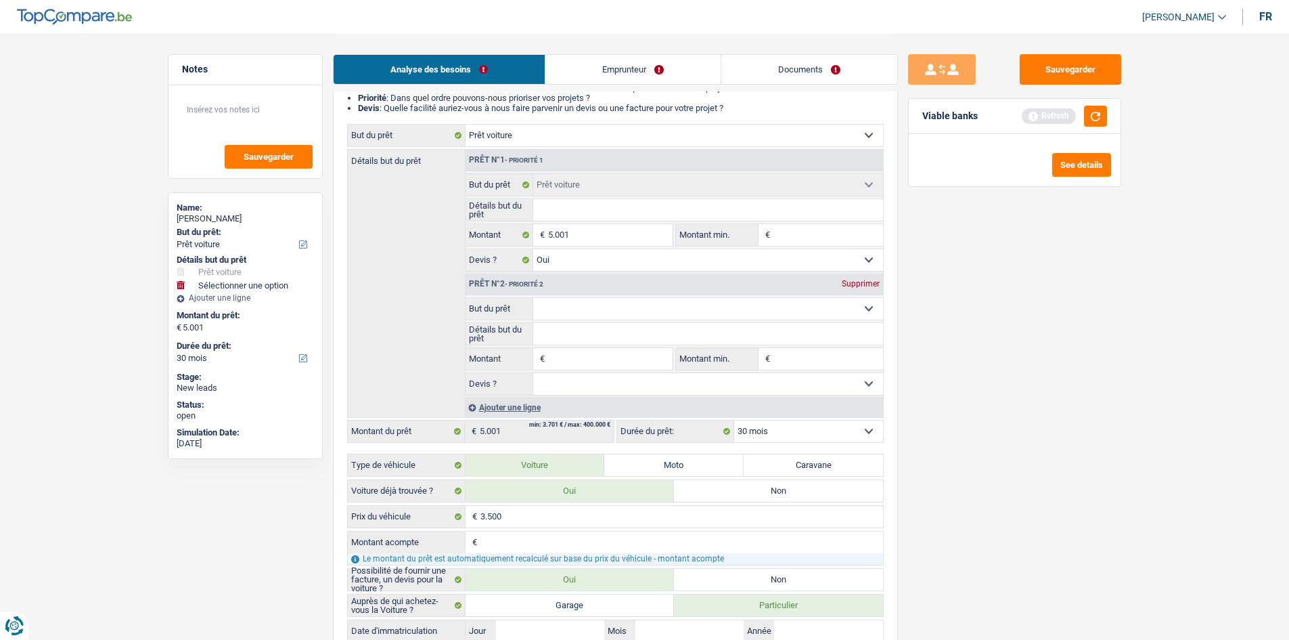
select select "36"
click at [853, 285] on div "Supprimer" at bounding box center [861, 284] width 45 height 8
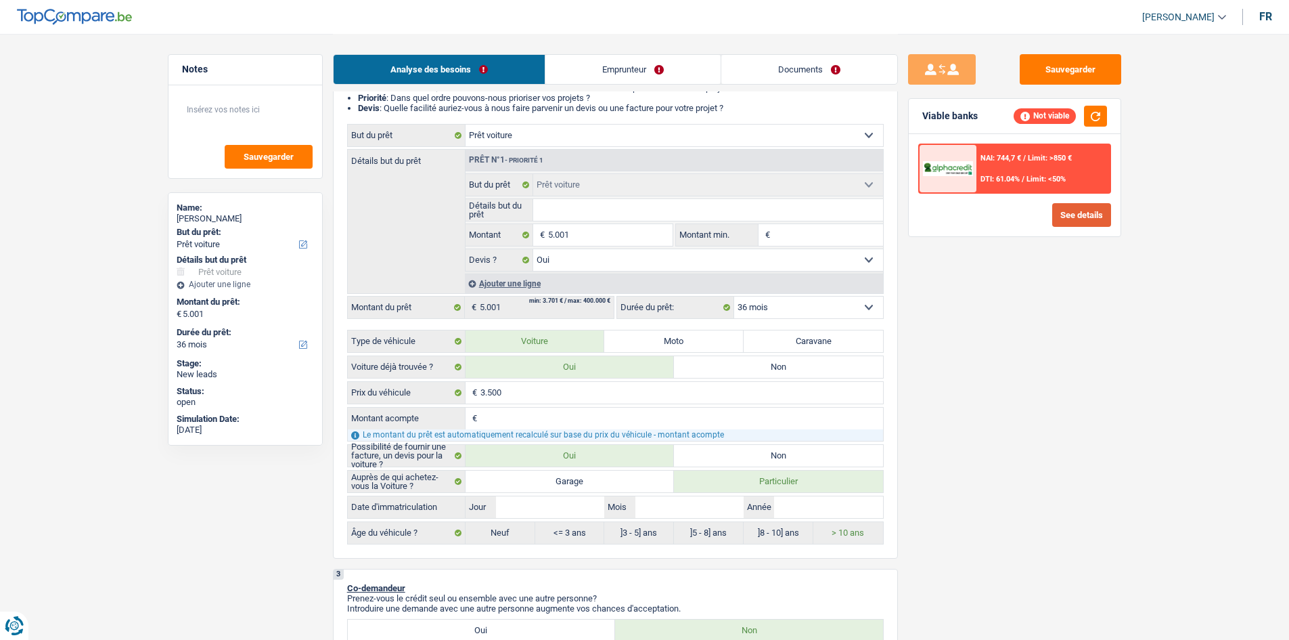
click at [1072, 216] on button "See details" at bounding box center [1082, 215] width 59 height 24
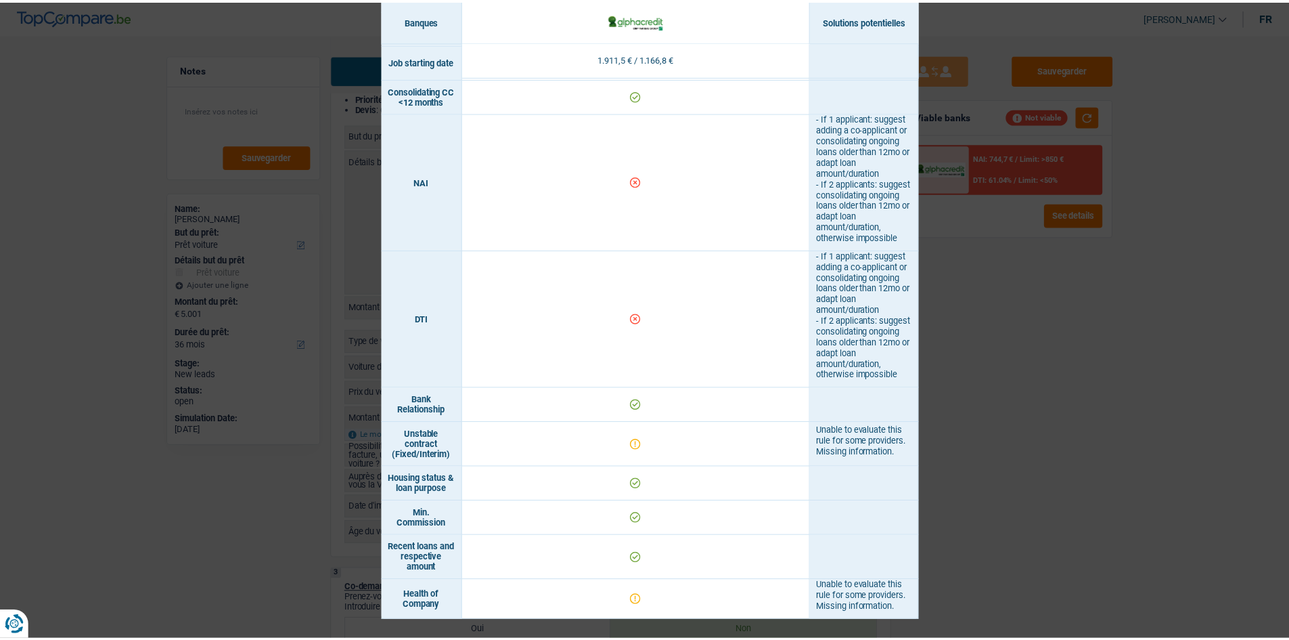
scroll to position [574, 0]
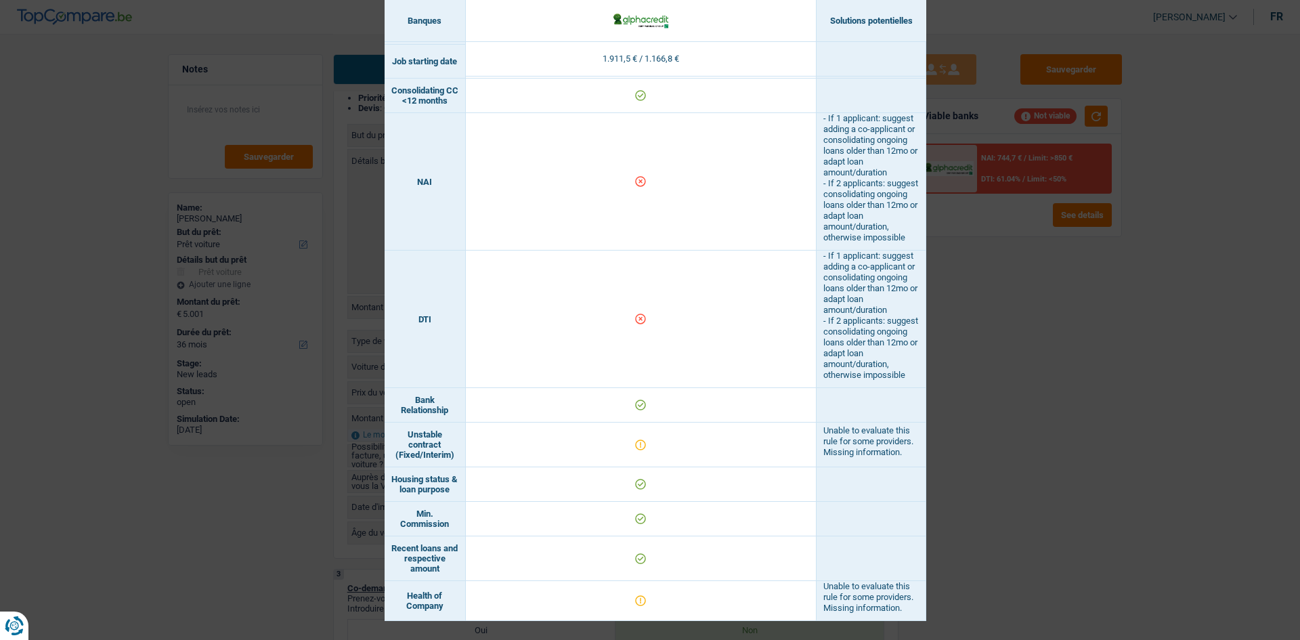
click at [1105, 394] on div "Banks conditions × Banques Solutions potentielles Revenus / Charges 1.911,5 € /…" at bounding box center [650, 320] width 1300 height 640
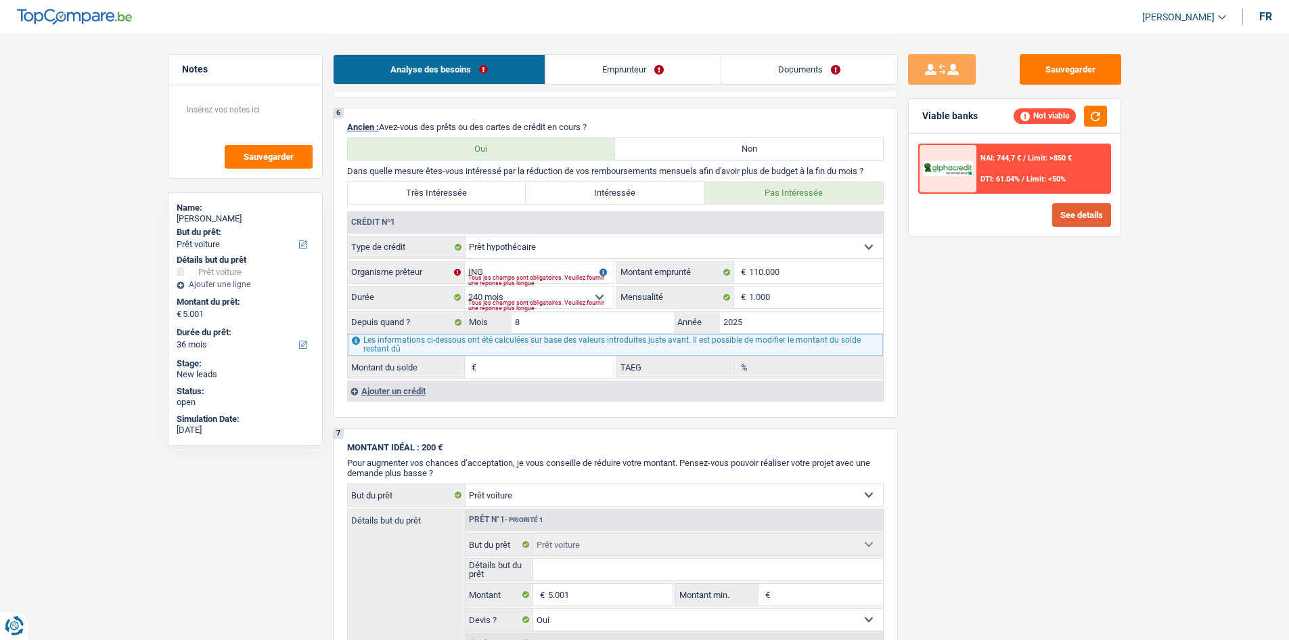
scroll to position [1205, 0]
click at [793, 299] on input "1.000" at bounding box center [816, 299] width 134 height 22
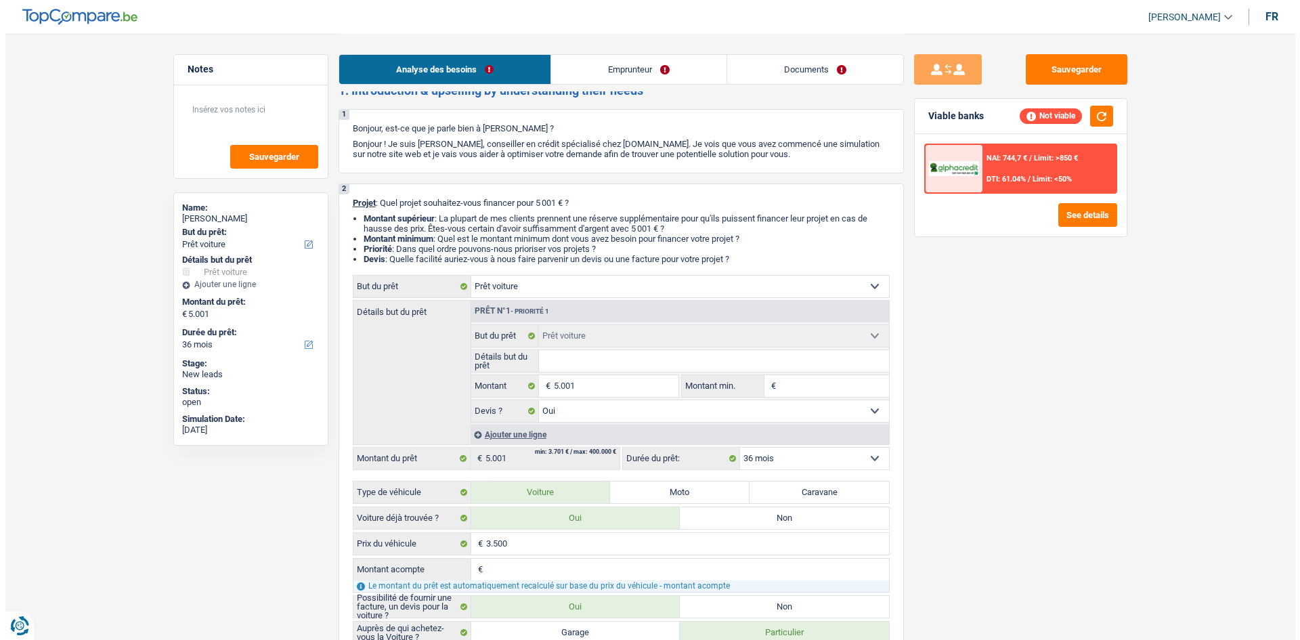
scroll to position [0, 0]
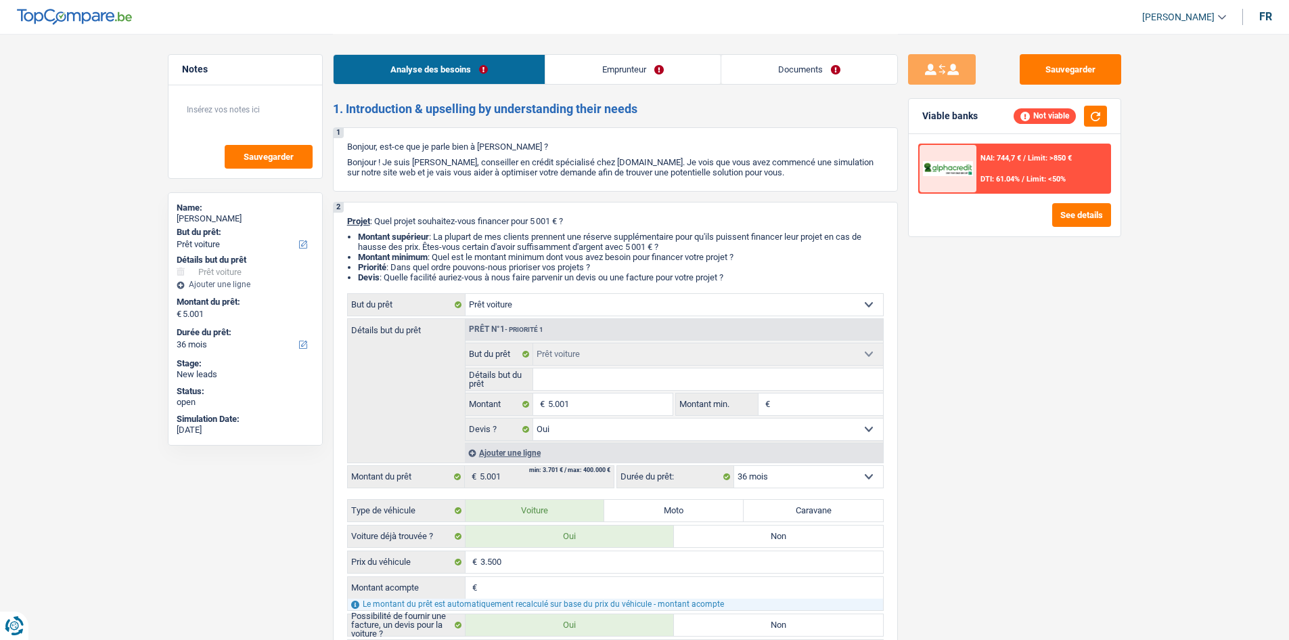
click at [1094, 115] on button "button" at bounding box center [1095, 116] width 23 height 21
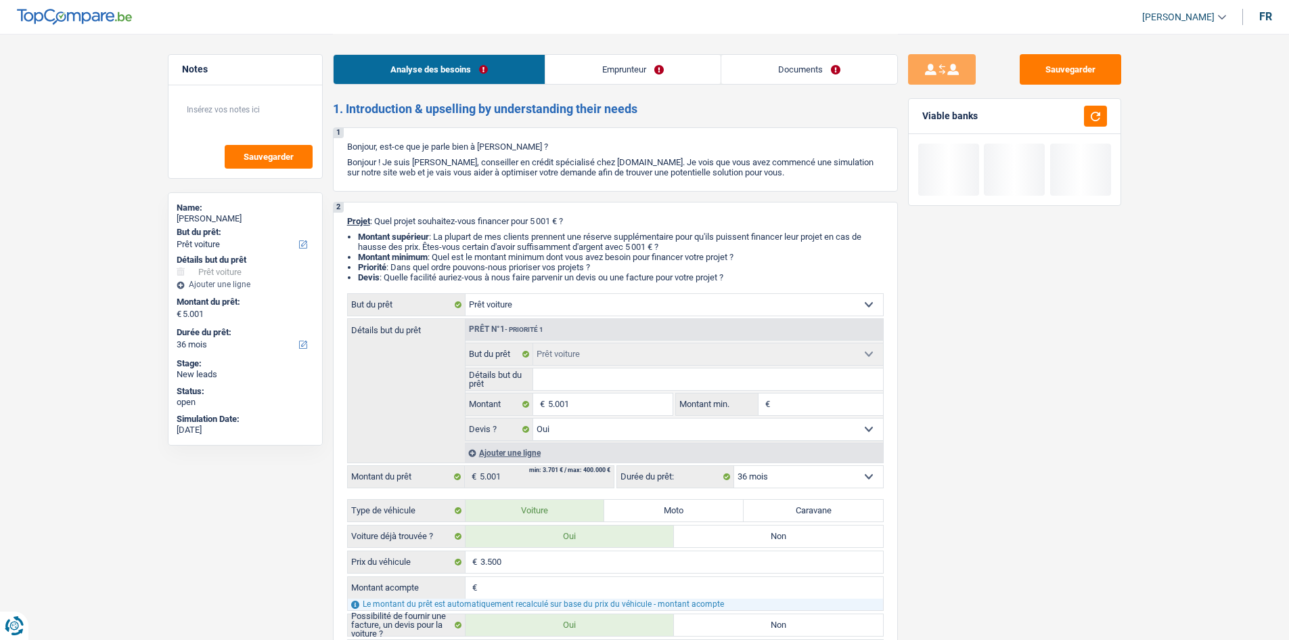
click at [1095, 252] on div "Sauvegarder Viable banks" at bounding box center [1015, 336] width 234 height 564
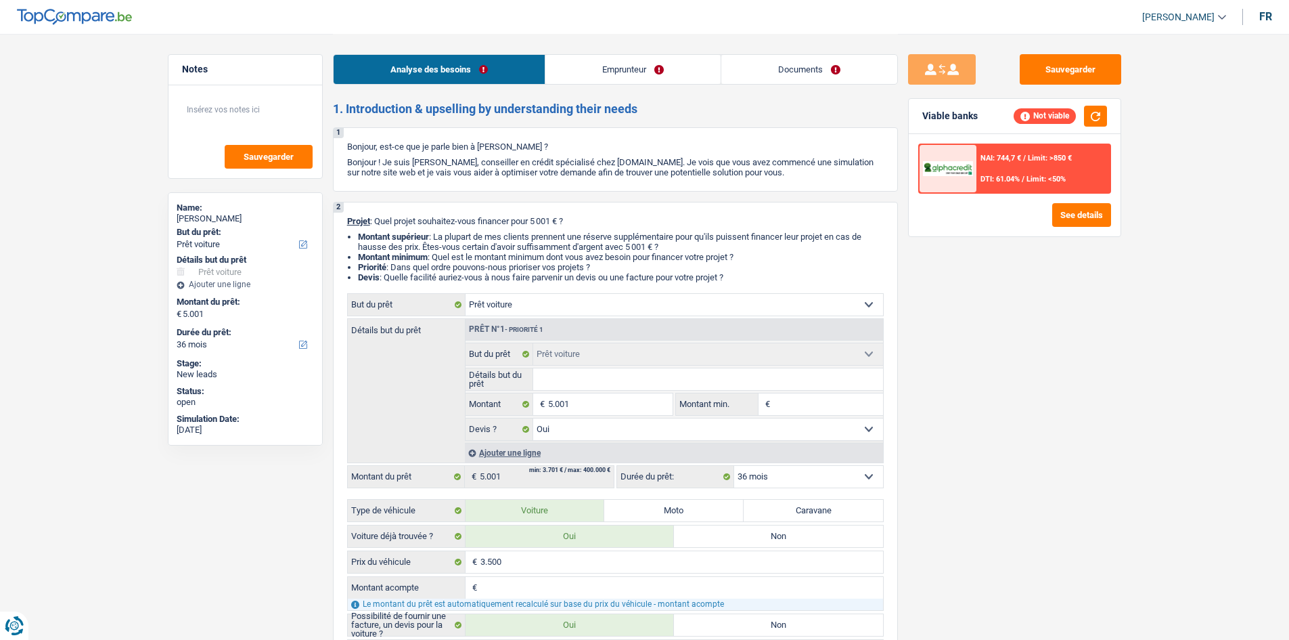
click at [702, 113] on h2 "1. Introduction & upselling by understanding their needs" at bounding box center [615, 109] width 565 height 15
click at [648, 103] on h2 "1. Introduction & upselling by understanding their needs" at bounding box center [615, 109] width 565 height 15
click at [636, 73] on link "Emprunteur" at bounding box center [633, 69] width 175 height 29
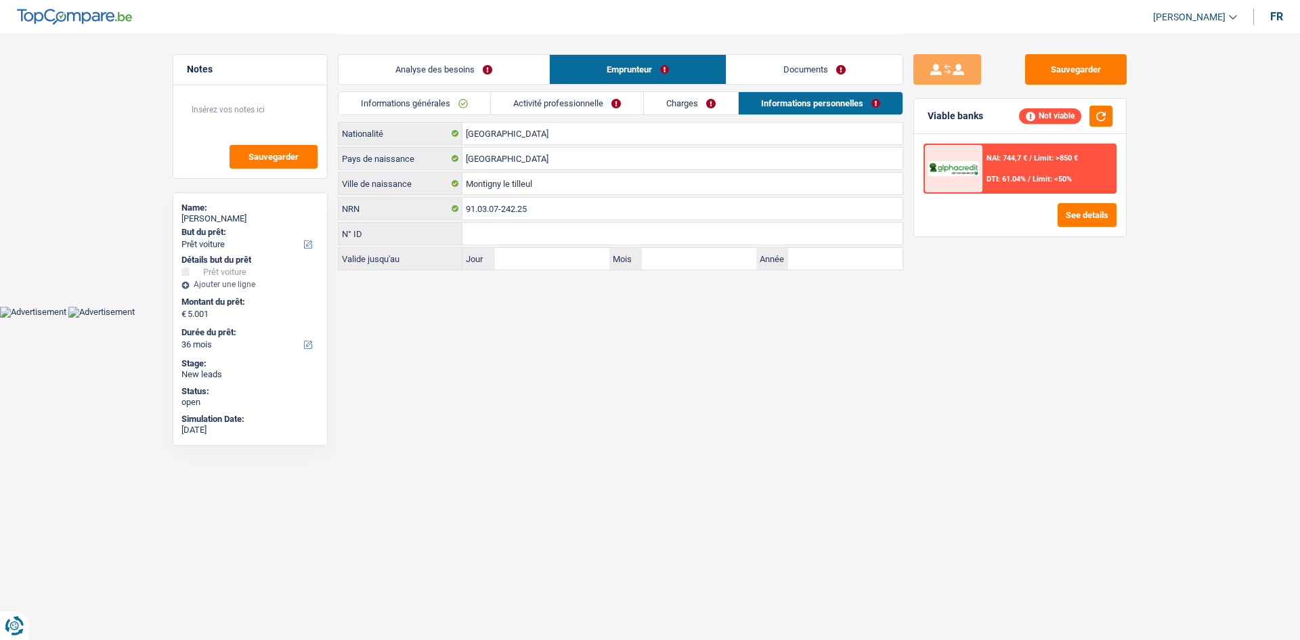
click at [753, 317] on html "Vous avez le contrôle de vos données Nous utilisons des cookies, tout comme nos…" at bounding box center [650, 158] width 1300 height 317
click at [1048, 62] on button "Sauvegarder" at bounding box center [1076, 69] width 102 height 30
click at [1030, 76] on button "Sauvegarder" at bounding box center [1076, 69] width 102 height 30
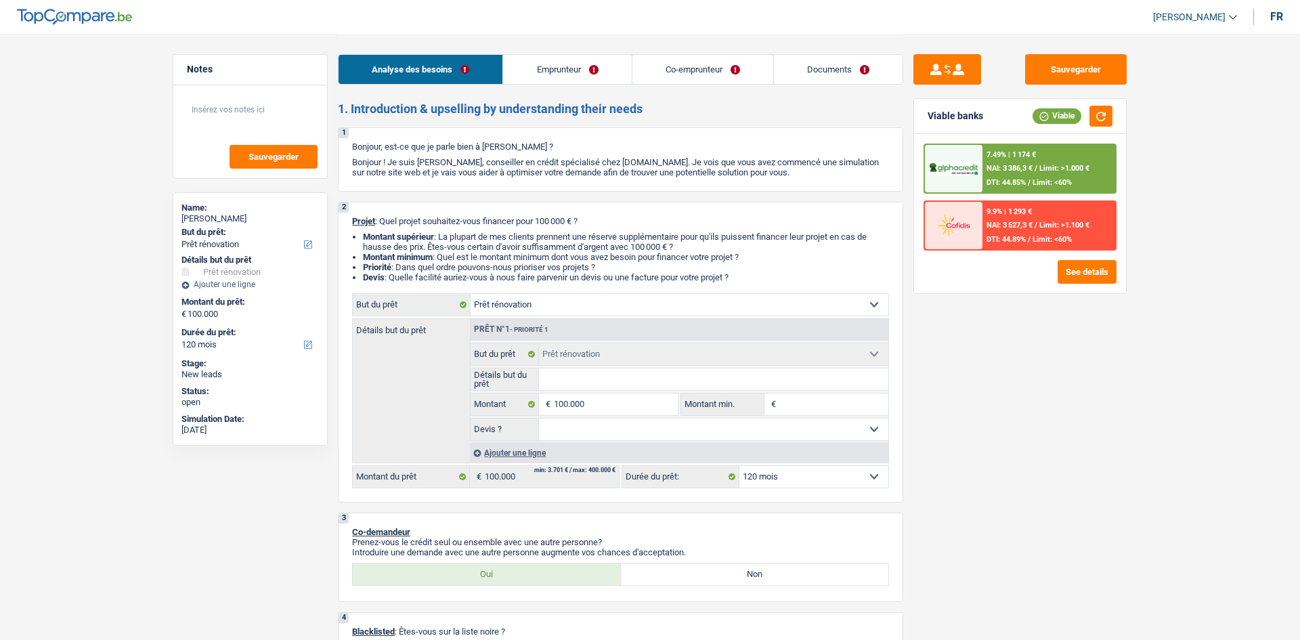
select select "renovation"
select select "120"
select select "renovation"
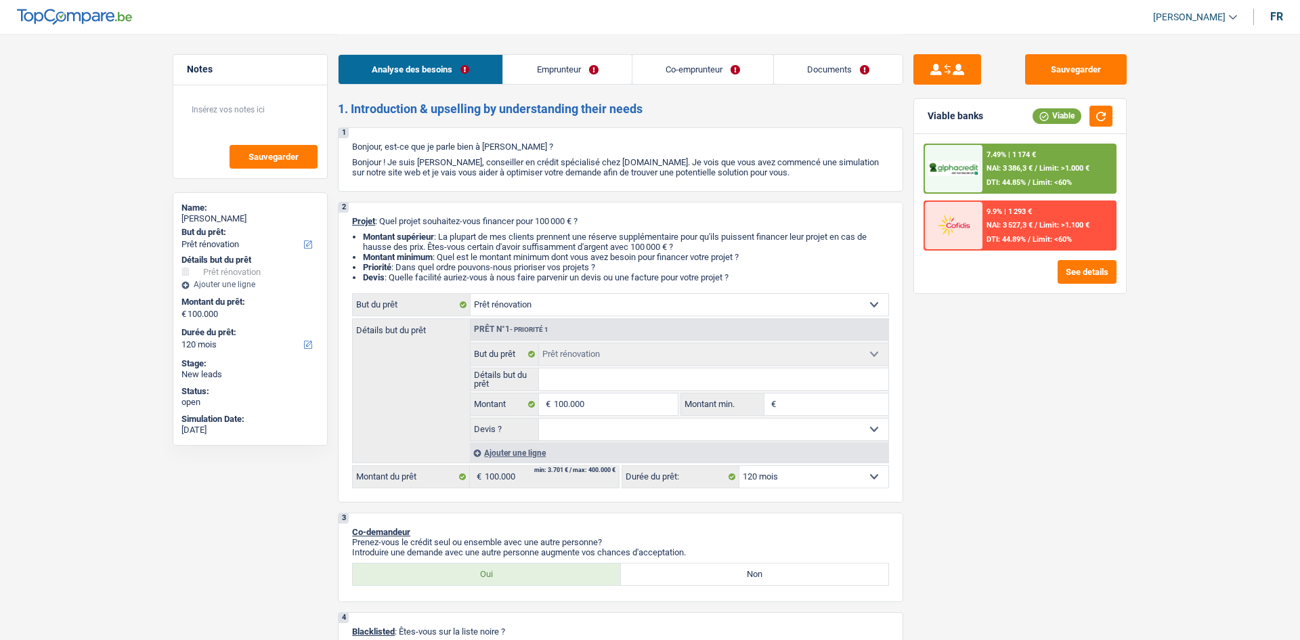
select select "120"
select select "privateEmployee"
select select "familyAllowances"
select select "netSalary"
select select "mealVouchers"
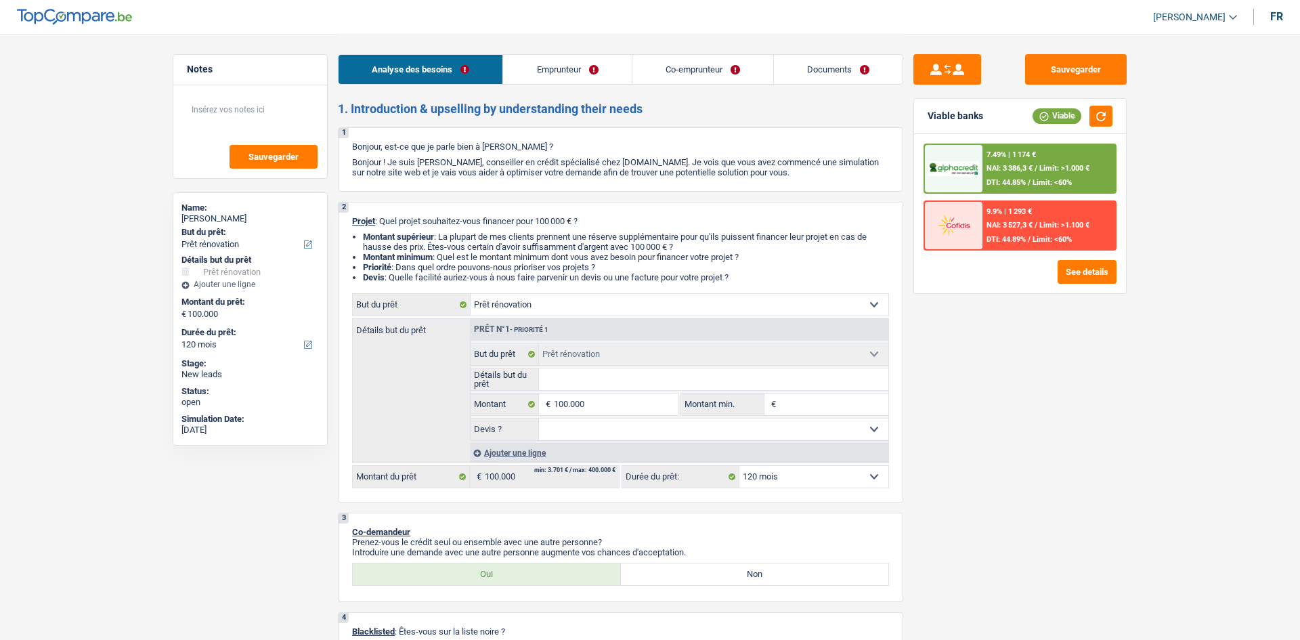
select select "ownerWithMortgage"
select select "mortgage"
select select "240"
select select "renovation"
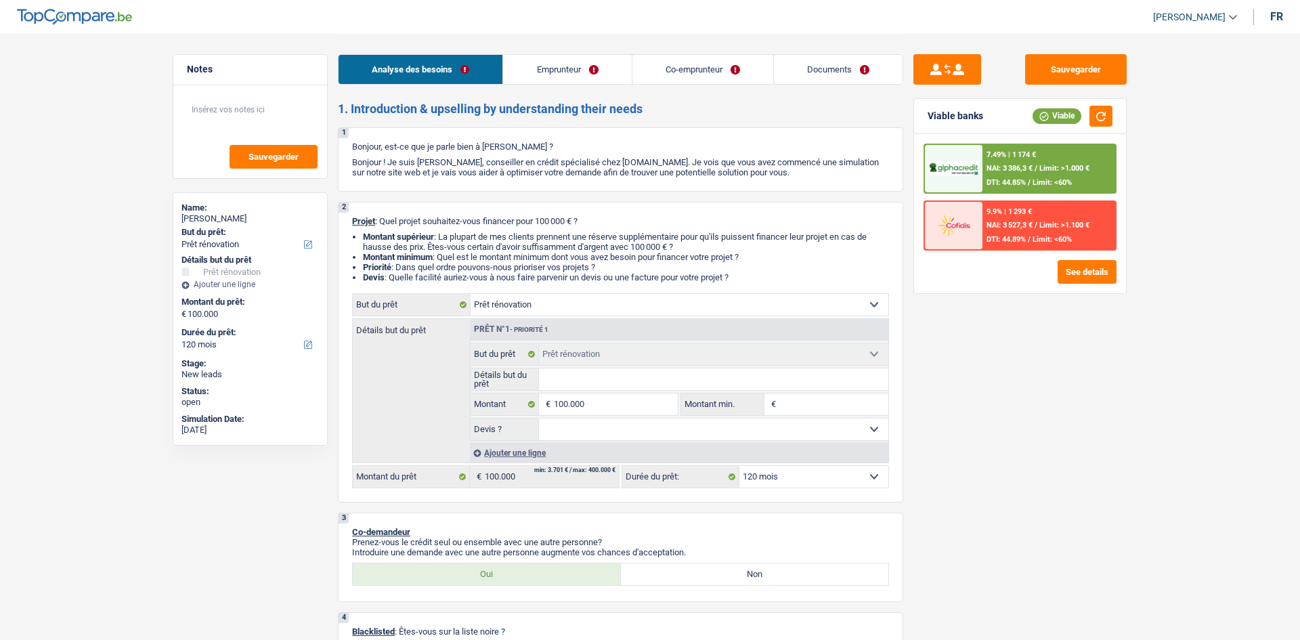
select select "120"
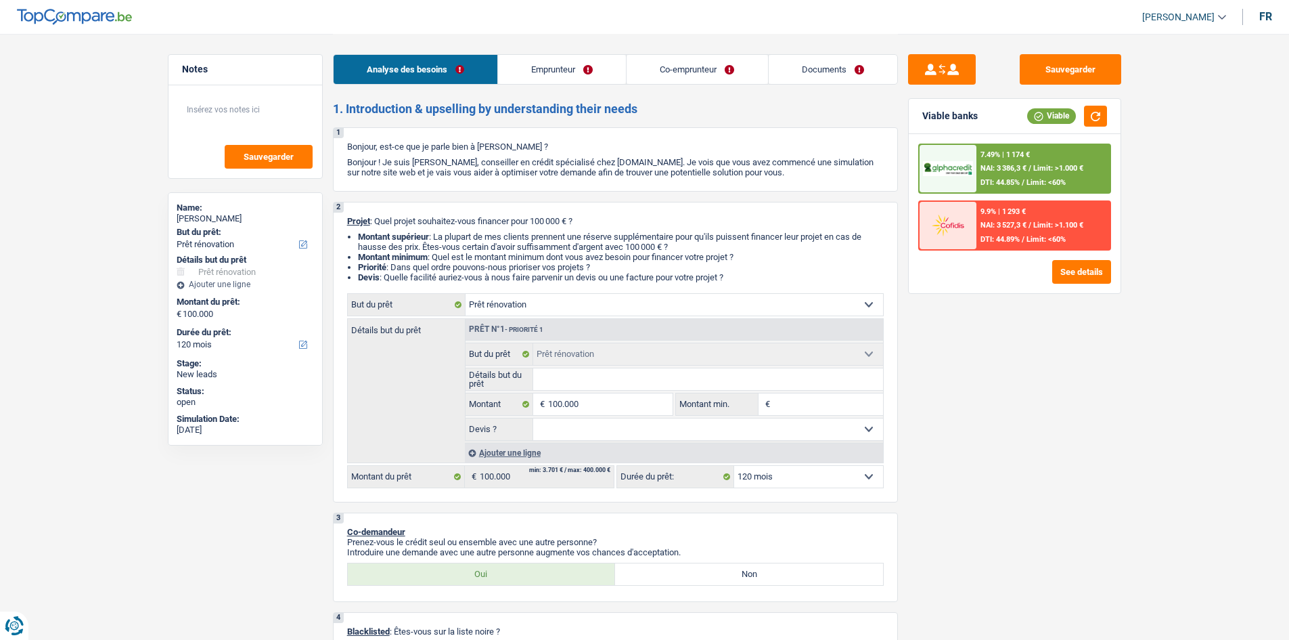
drag, startPoint x: 609, startPoint y: 380, endPoint x: 596, endPoint y: 382, distance: 12.9
click at [609, 380] on input "Détails but du prêt" at bounding box center [708, 379] width 350 height 22
type input "R"
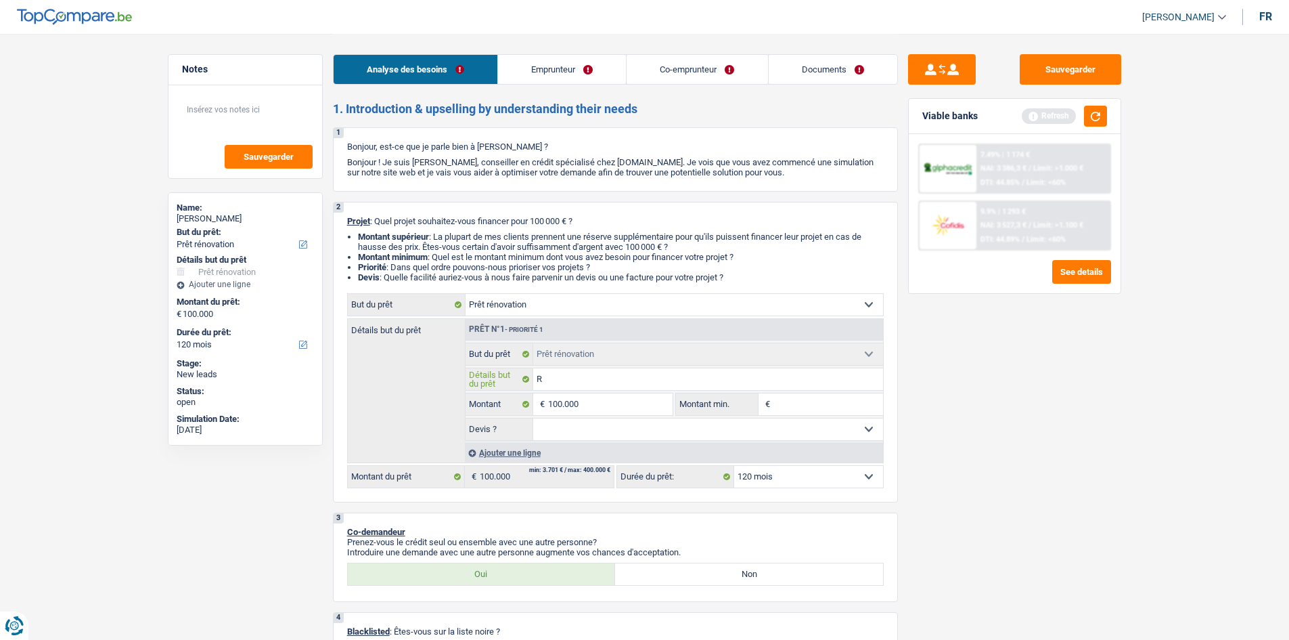
type input "RE"
type input "REN"
type input "RENO"
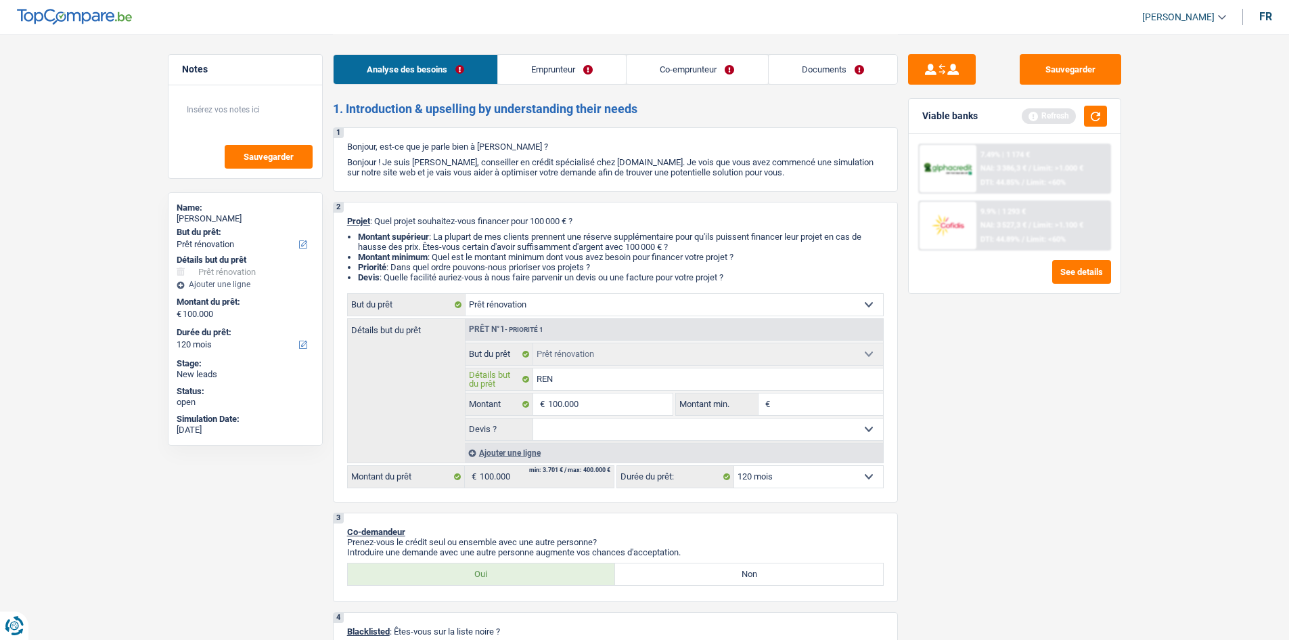
type input "RENO"
type input "RENO C"
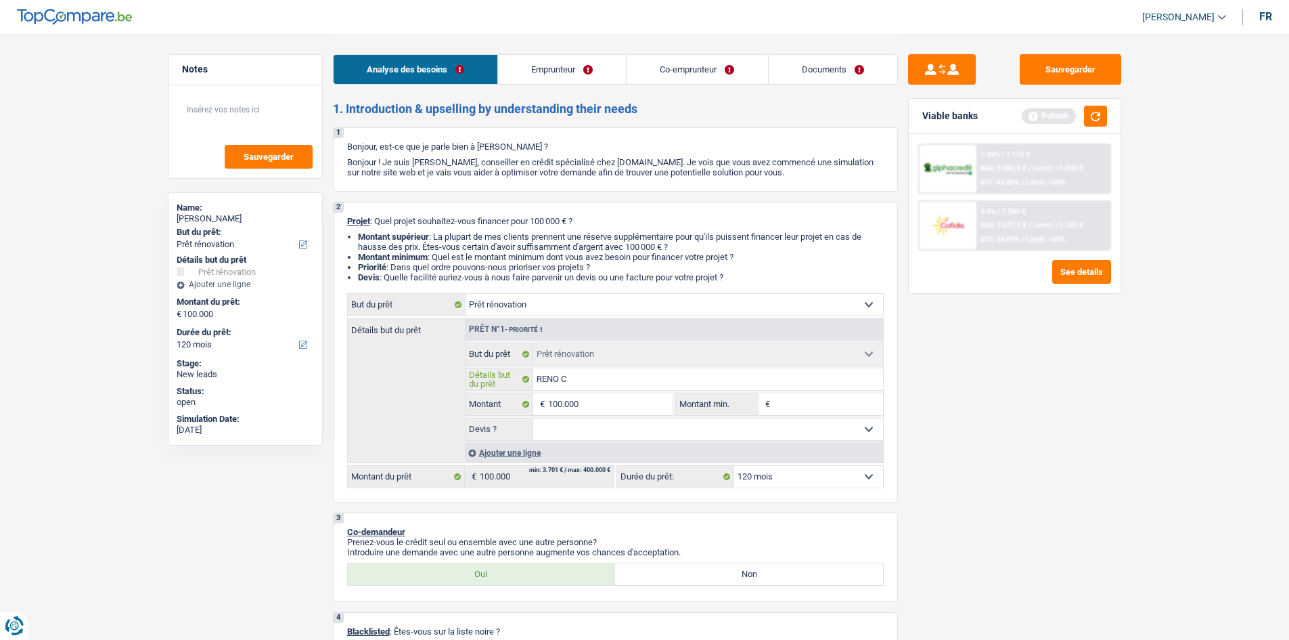
type input "RENO CA"
type input "RENO CAG"
type input "[PERSON_NAME]"
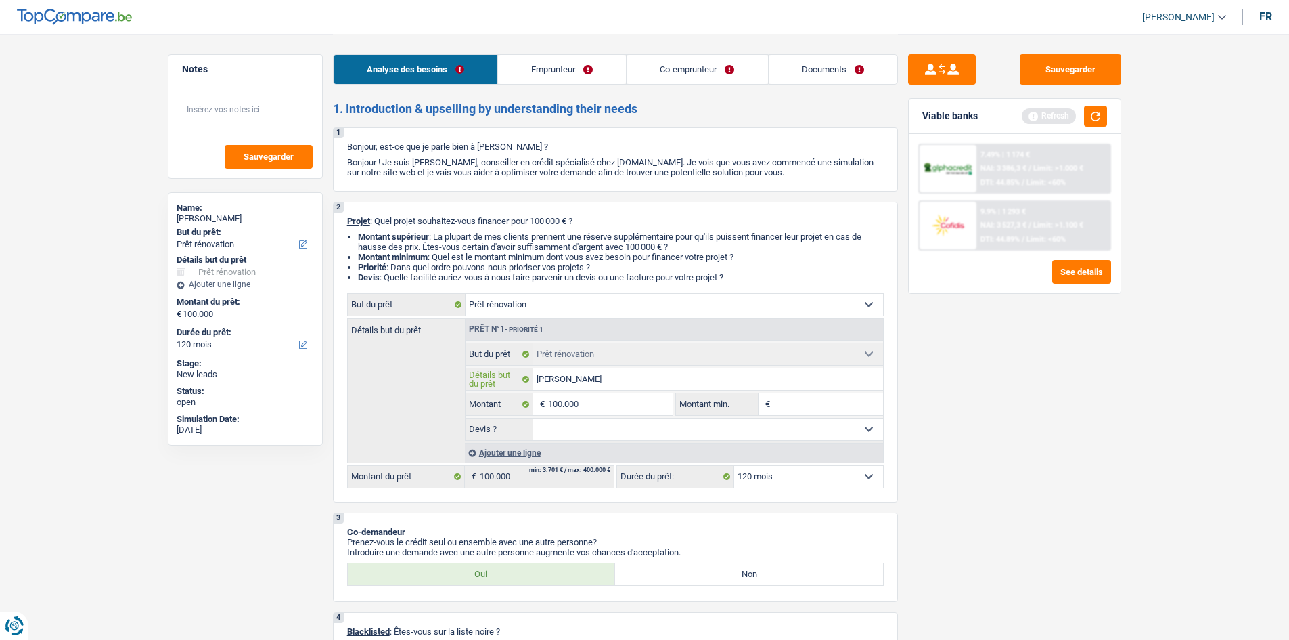
type input "[PERSON_NAME]"
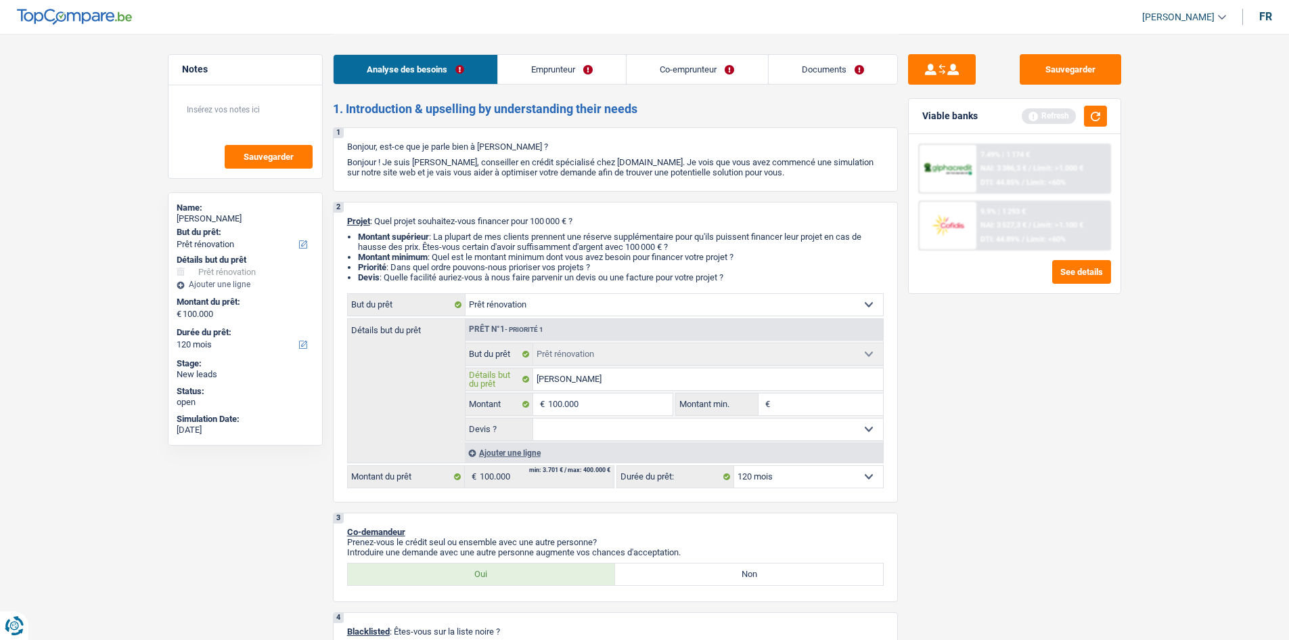
type input "[PERSON_NAME] E"
type input "[PERSON_NAME] ES"
type input "[PERSON_NAME] ESC"
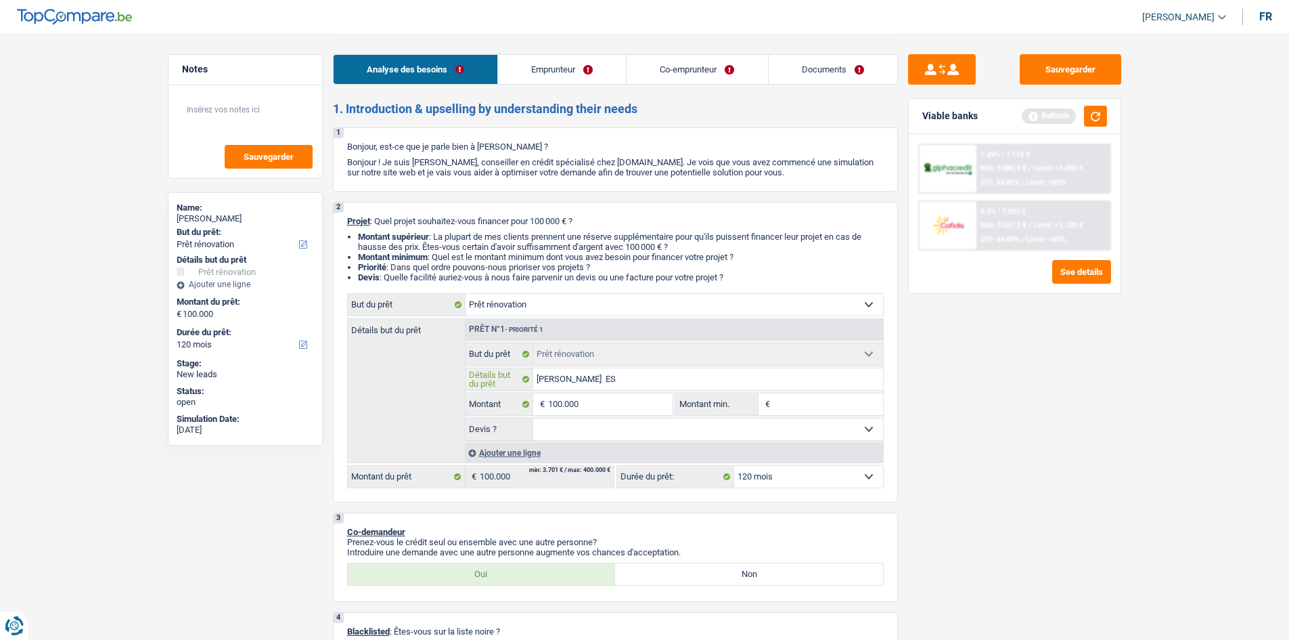
type input "[PERSON_NAME] ESC"
type input "[PERSON_NAME] ESCA"
type input "[PERSON_NAME] ESCAM"
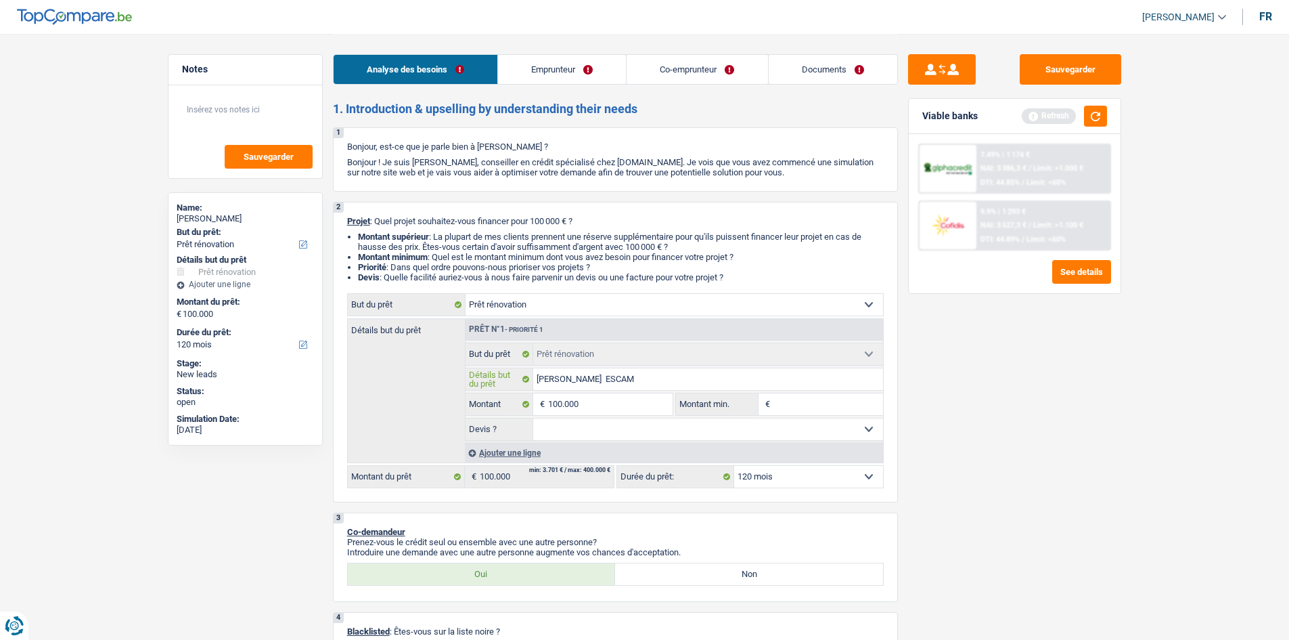
type input "[PERSON_NAME] ESCA"
type input "[PERSON_NAME] ESCAL"
type input "[PERSON_NAME] ESCALI"
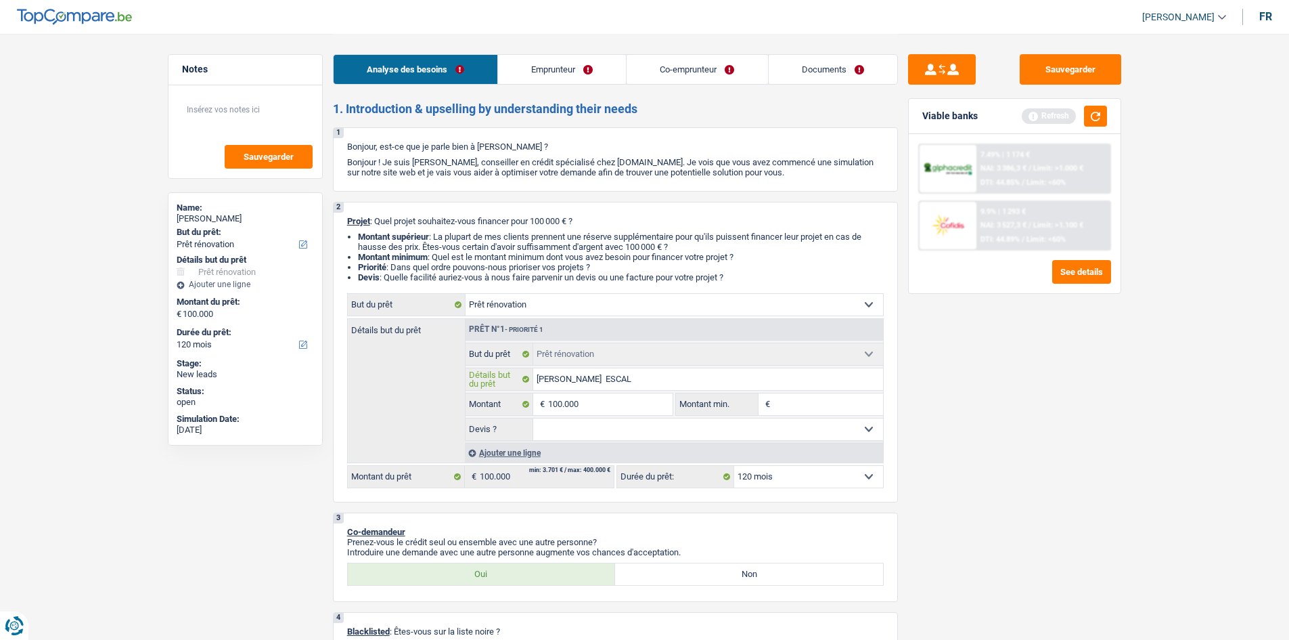
type input "[PERSON_NAME] ESCALI"
type input "[PERSON_NAME] ESCALIE"
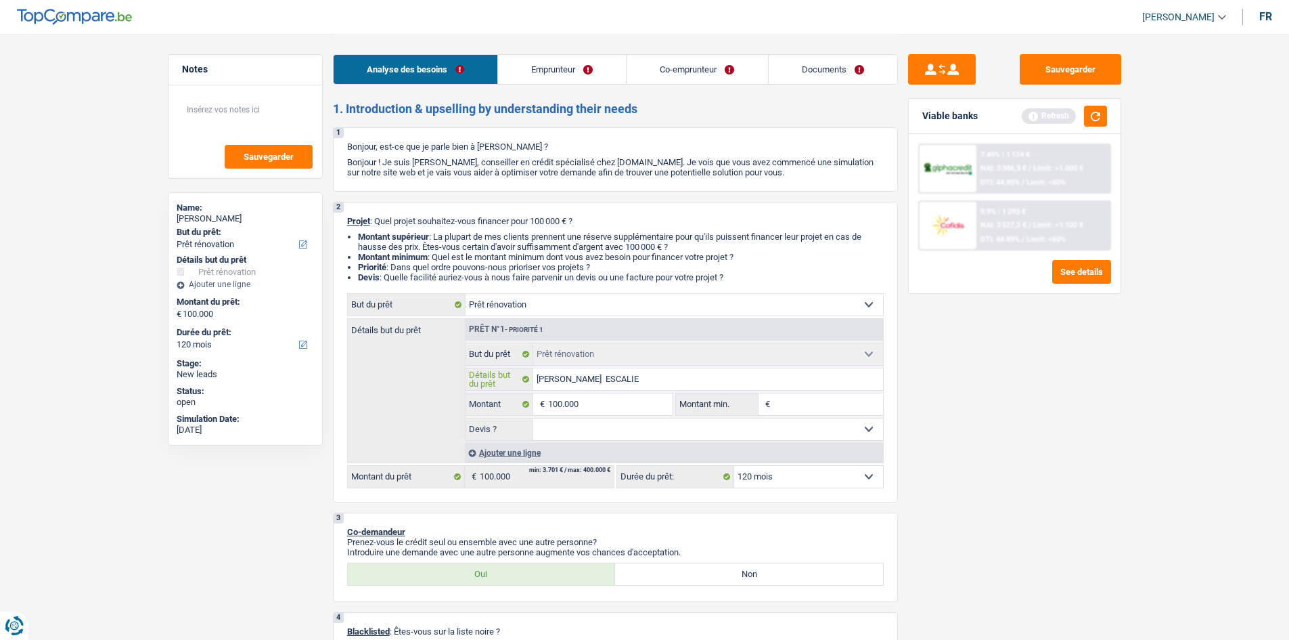
click at [712, 376] on input "[PERSON_NAME] ESCALIE" at bounding box center [708, 379] width 350 height 22
type input "[PERSON_NAME] ESCALIE 2"
type input "[PERSON_NAME] ESCALIE 28"
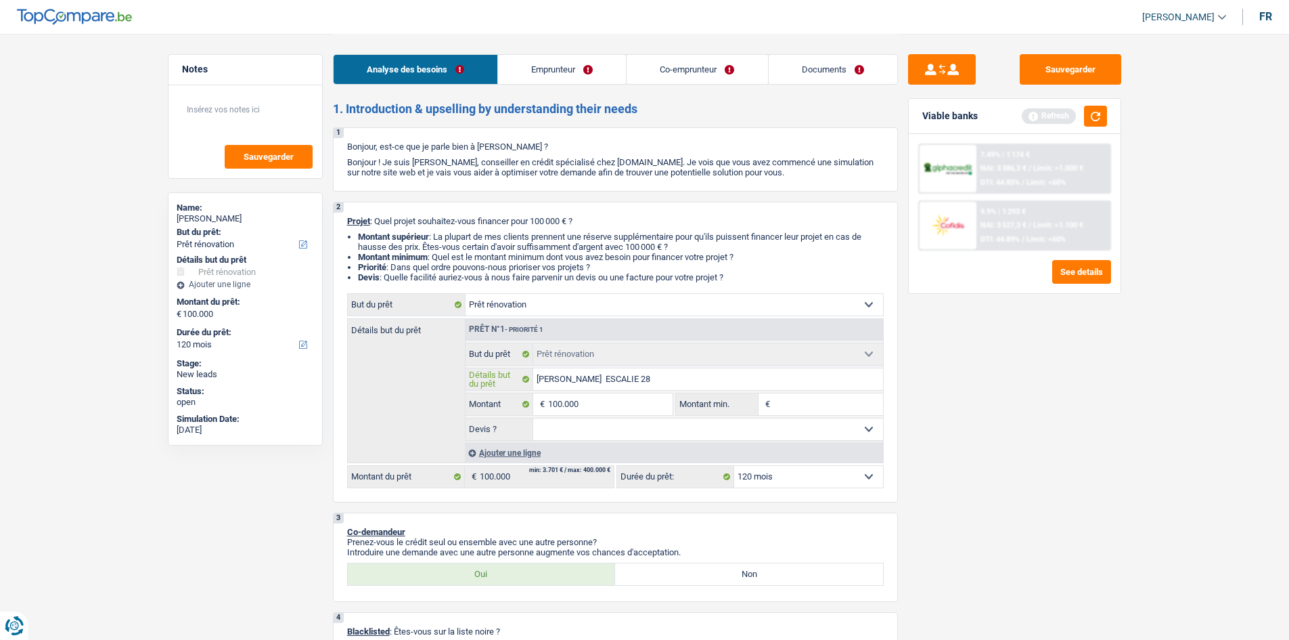
type input "[PERSON_NAME] ESCALIE 28K"
type input "[PERSON_NAME] ESCALIE 28K+"
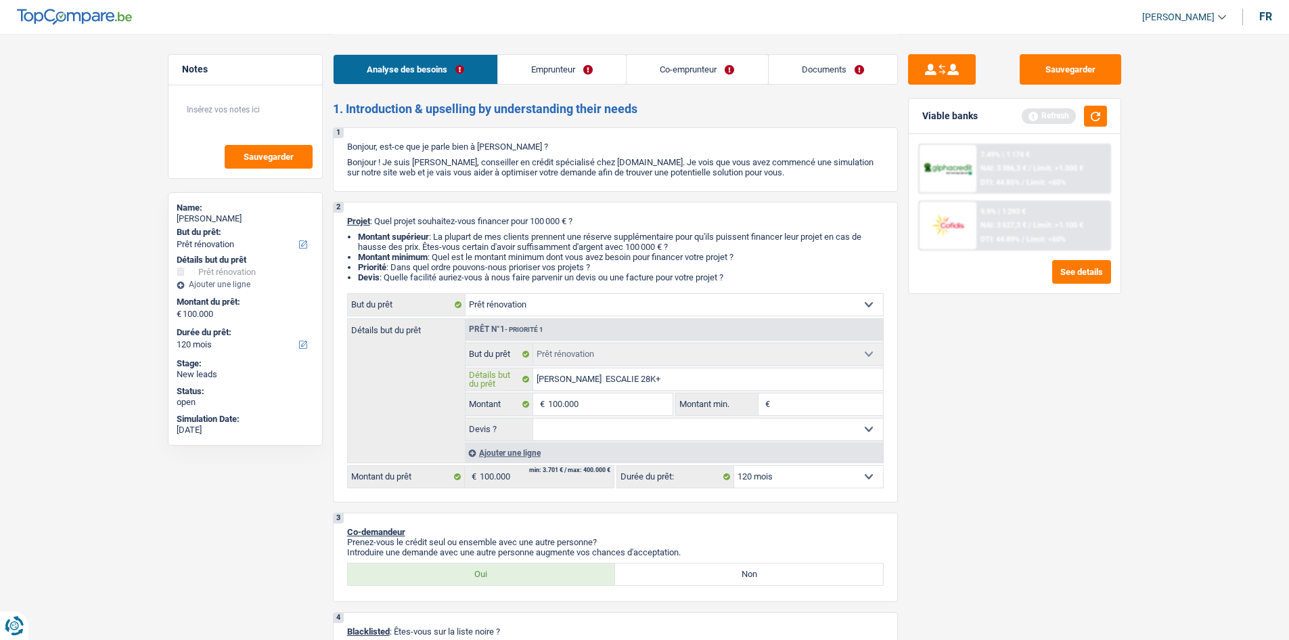
type input "[PERSON_NAME] ESCALIE 28K+"
type input "[PERSON_NAME] ESCALIE 28K+ D"
type input "[PERSON_NAME] ESCALIE 28K+ DE"
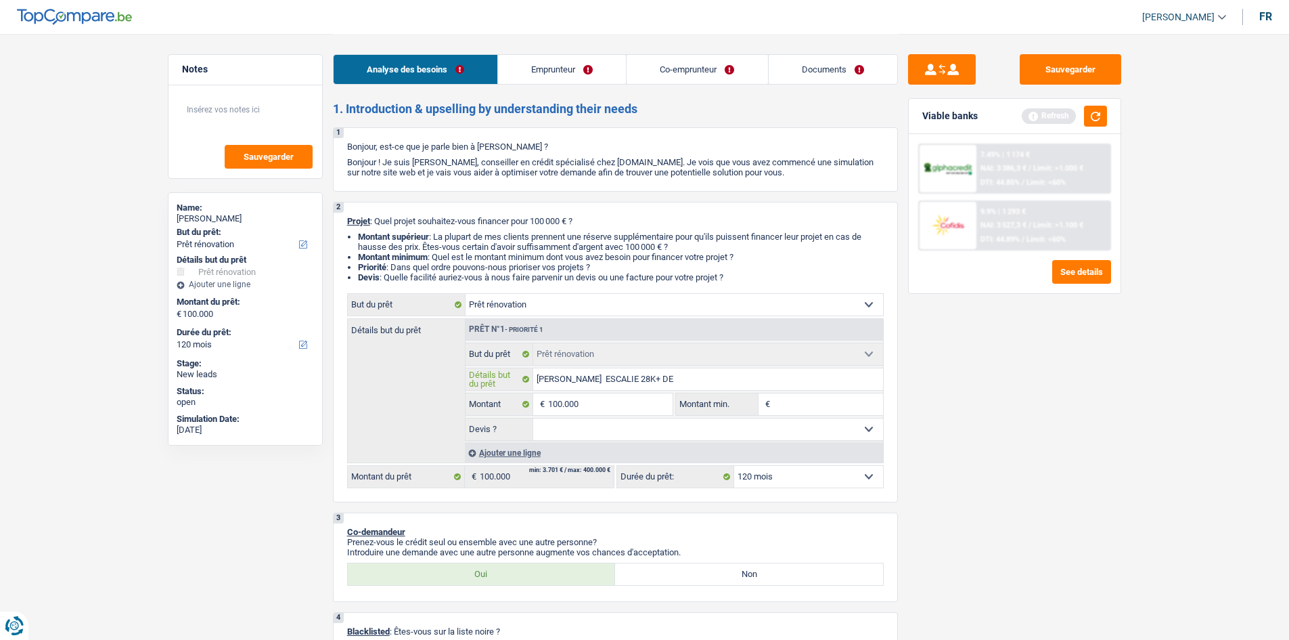
type input "[PERSON_NAME] ESCALIE 28K+ DEC"
type input "[PERSON_NAME] ESCALIE 28K+ DECE"
type input "[PERSON_NAME] ESCALIE 28K+ DECEN"
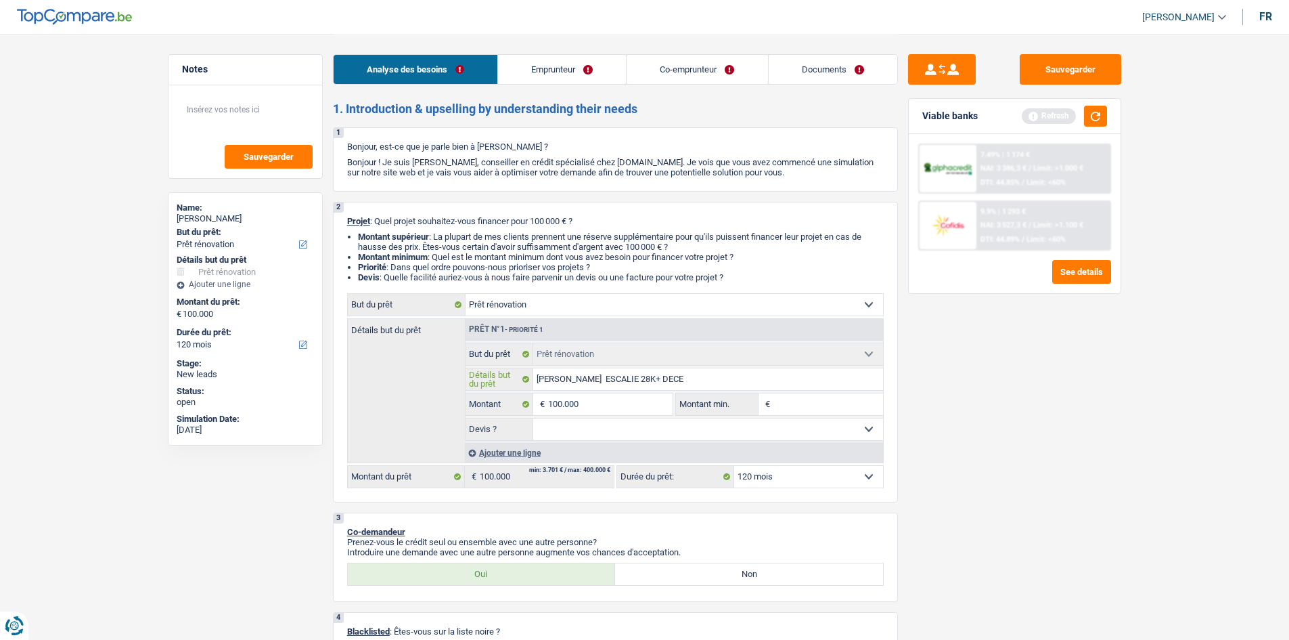
type input "[PERSON_NAME] ESCALIE 28K+ DECEN"
type input "[PERSON_NAME] ESCALIE 28K+ DECENT"
type input "[PERSON_NAME] ESCALIE 28K+ DECENTE"
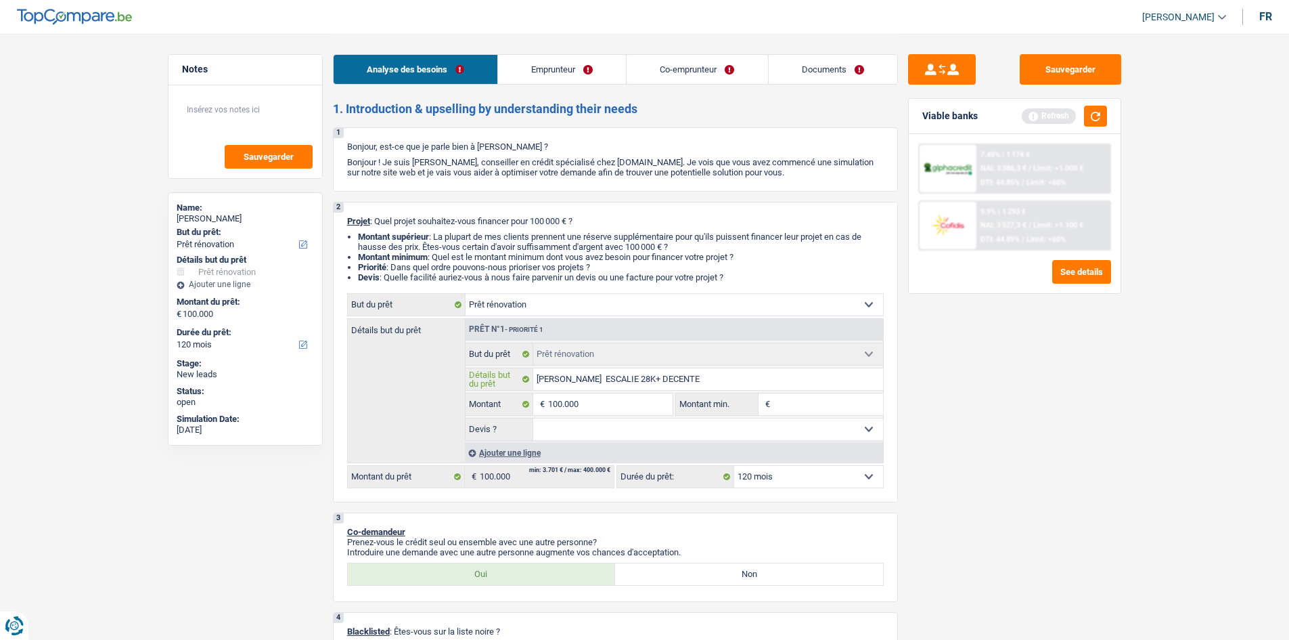
type input "[PERSON_NAME] ESCALIE 28K+ DECENTE"
type input "[PERSON_NAME] ESCALIE 28K+ DECENTE G"
type input "[PERSON_NAME] ESCALIE 28K+ DECENTE GA"
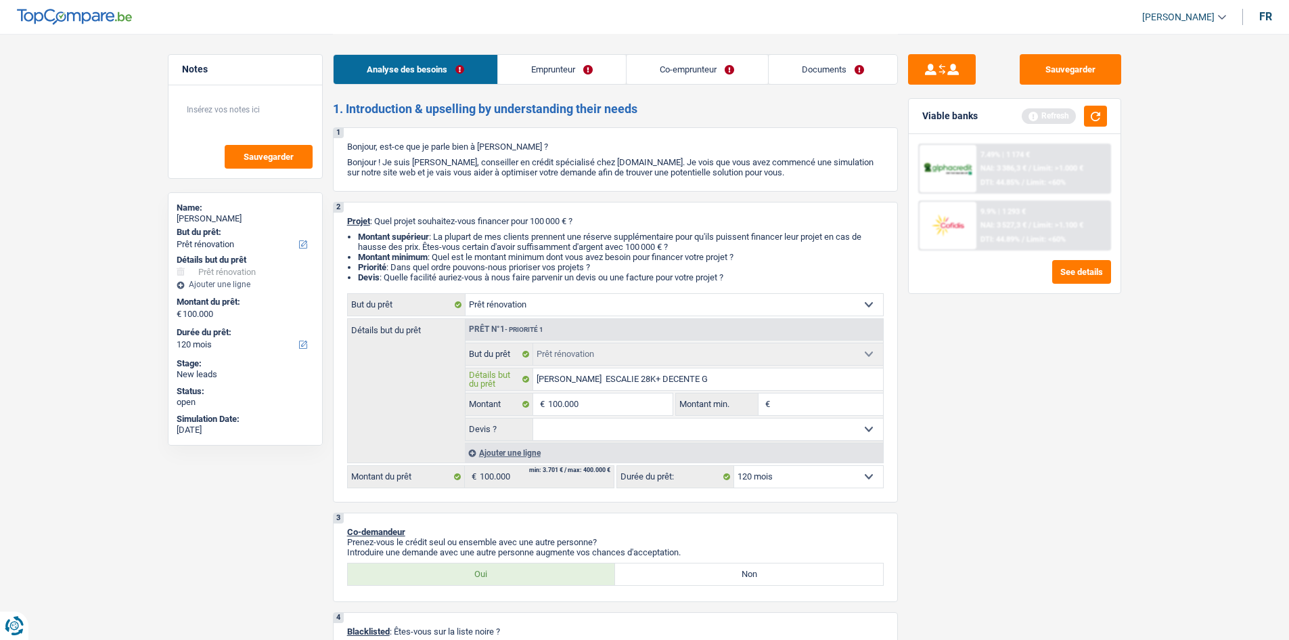
type input "[PERSON_NAME] ESCALIE 28K+ DECENTE GA"
type input "[PERSON_NAME] ESCALIE 28K+ DECENTE GAR"
type input "[PERSON_NAME] ESCALIE 28K+ DECENTE GARA"
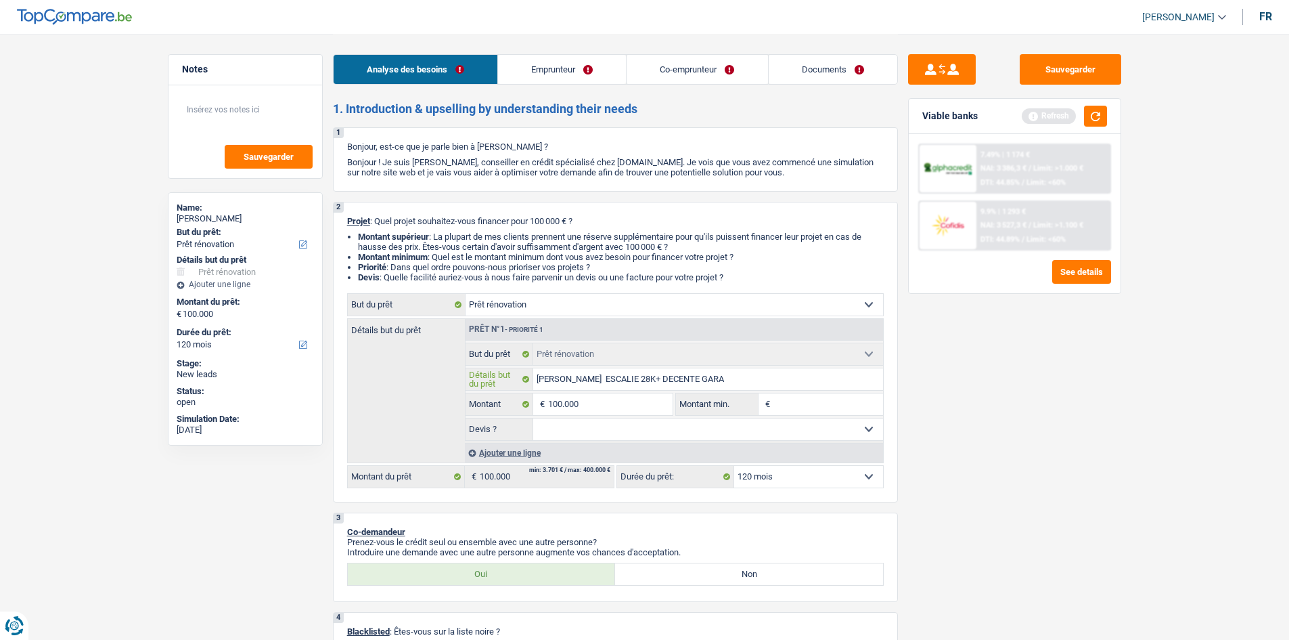
type input "[PERSON_NAME] ESCALIE 28K+ DECENTE GARAG"
type input "[PERSON_NAME] ESCALIE 28K+ DECENTE GARAGE"
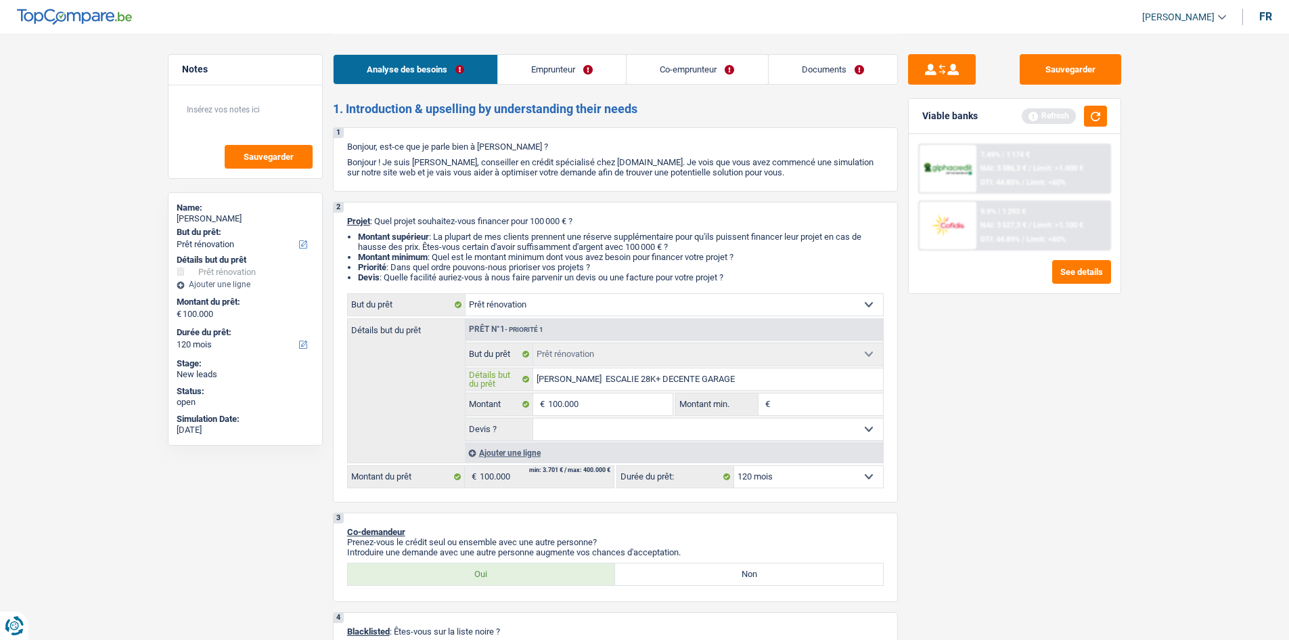
type input "[PERSON_NAME] ESCALIE 28K+ DECENTE GARAGE"
type input "[PERSON_NAME] ESCALIE 28K+ DECENTE GARAGE +"
type input "[PERSON_NAME] ESCALIE 28K+ DECENTE GARAGE +T"
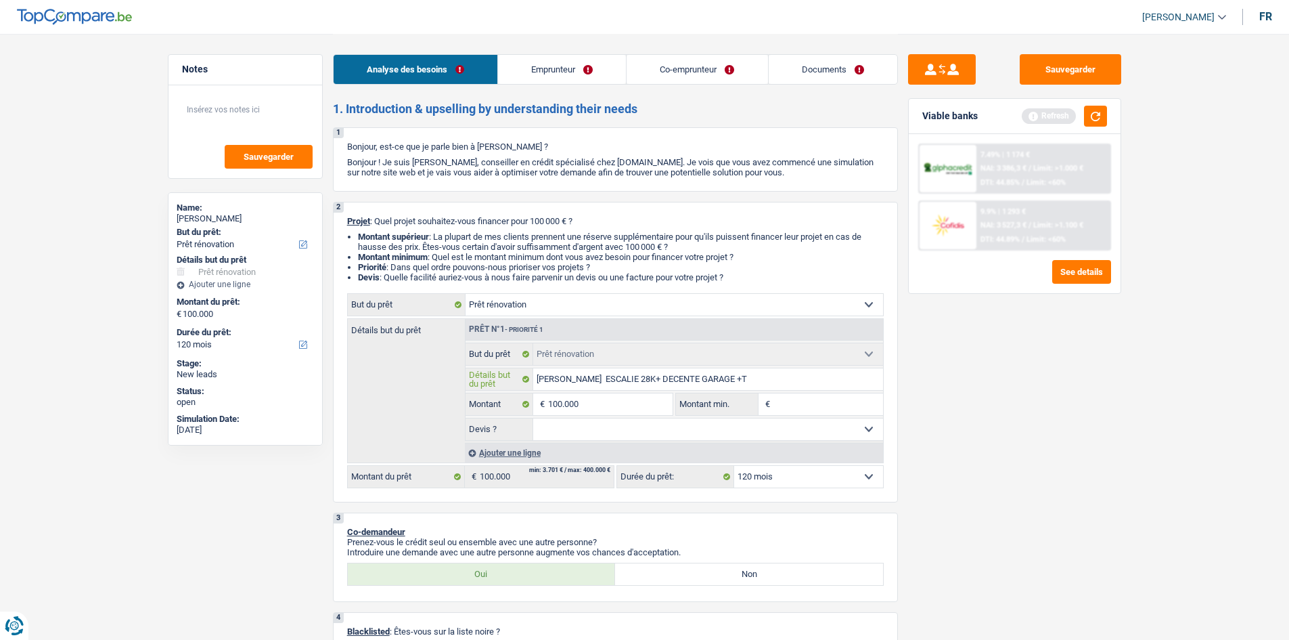
type input "[PERSON_NAME] ESCALIE 28K+ DECENTE GARAGE +TE"
type input "[PERSON_NAME] ESCALIE 28K+ DECENTE GARAGE +TER"
type input "[PERSON_NAME] ESCALIE 28K+ DECENTE GARAGE +TERR"
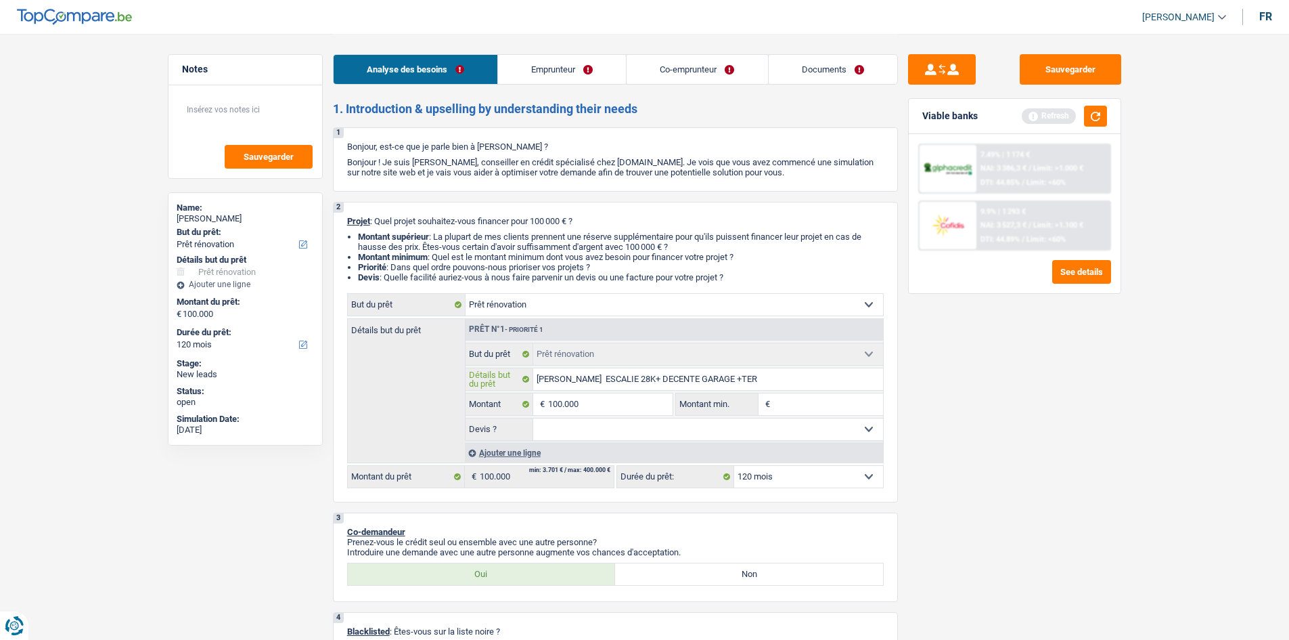
type input "[PERSON_NAME] ESCALIE 28K+ DECENTE GARAGE +TERR"
type input "[PERSON_NAME] ESCALIE 28K+ DECENTE GARAGE +TERRA"
type input "[PERSON_NAME] ESCALIE 28K+ DECENTE GARAGE +TERRAC"
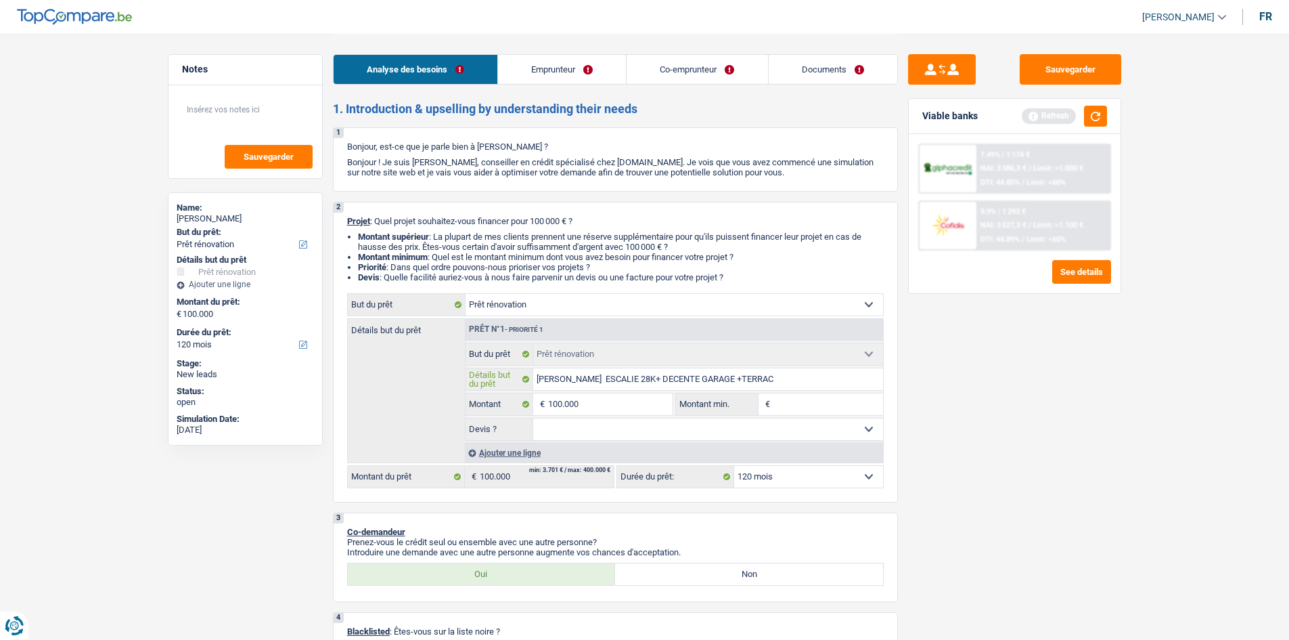
type input "[PERSON_NAME] ESCALIE 28K+ DECENTE GARAGE +TERRACE"
type input "[PERSON_NAME] ESCALIE 28K+ DECENTE GARAGE +TERRACE P"
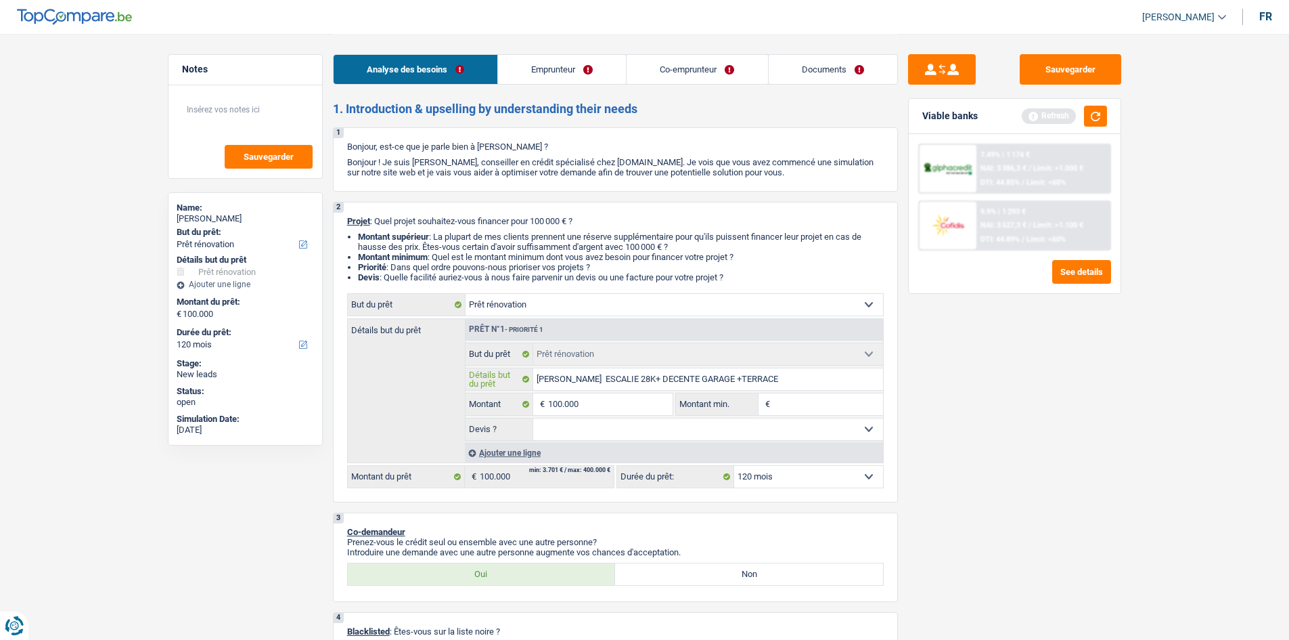
type input "[PERSON_NAME] ESCALIE 28K+ DECENTE GARAGE +TERRACE P"
type input "[PERSON_NAME] ESCALIE 28K+ DECENTE GARAGE +TERRACE PL"
type input "[PERSON_NAME] ESCALIE 28K+ DECENTE GARAGE +TERRACE P"
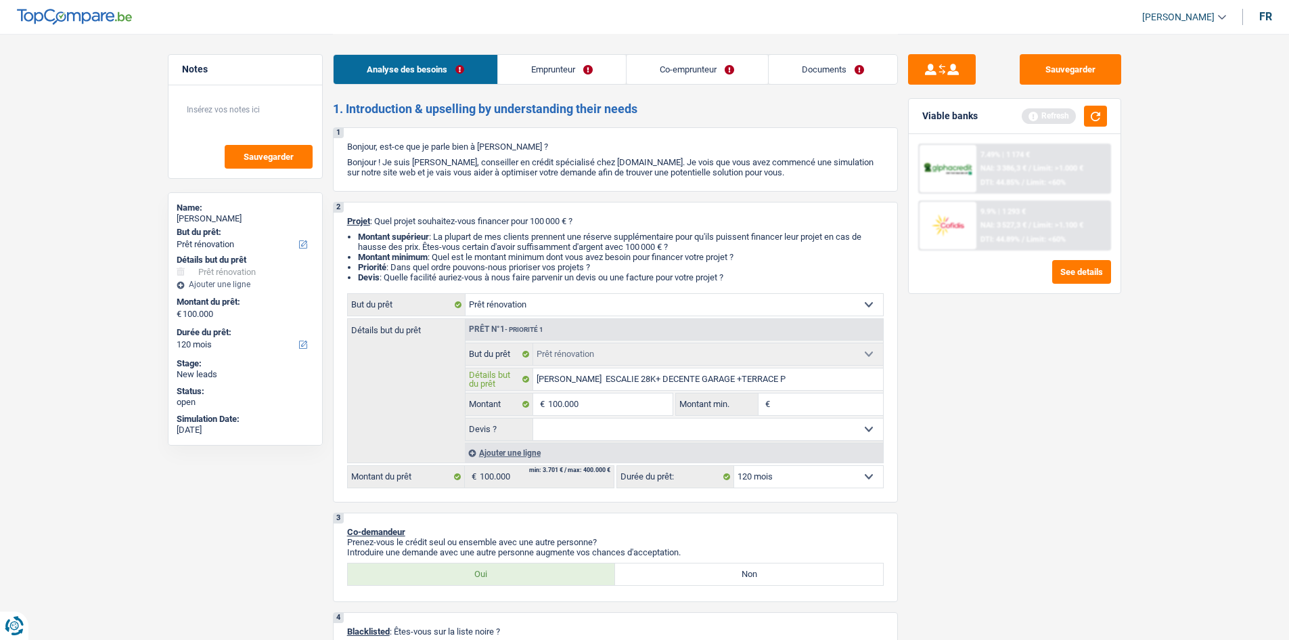
type input "[PERSON_NAME] ESCALIE 28K+ DECENTE GARAGE +TERRACE"
type input "[PERSON_NAME] ESCALIE 28K+ DECENTE GARAGE +TERRACE +"
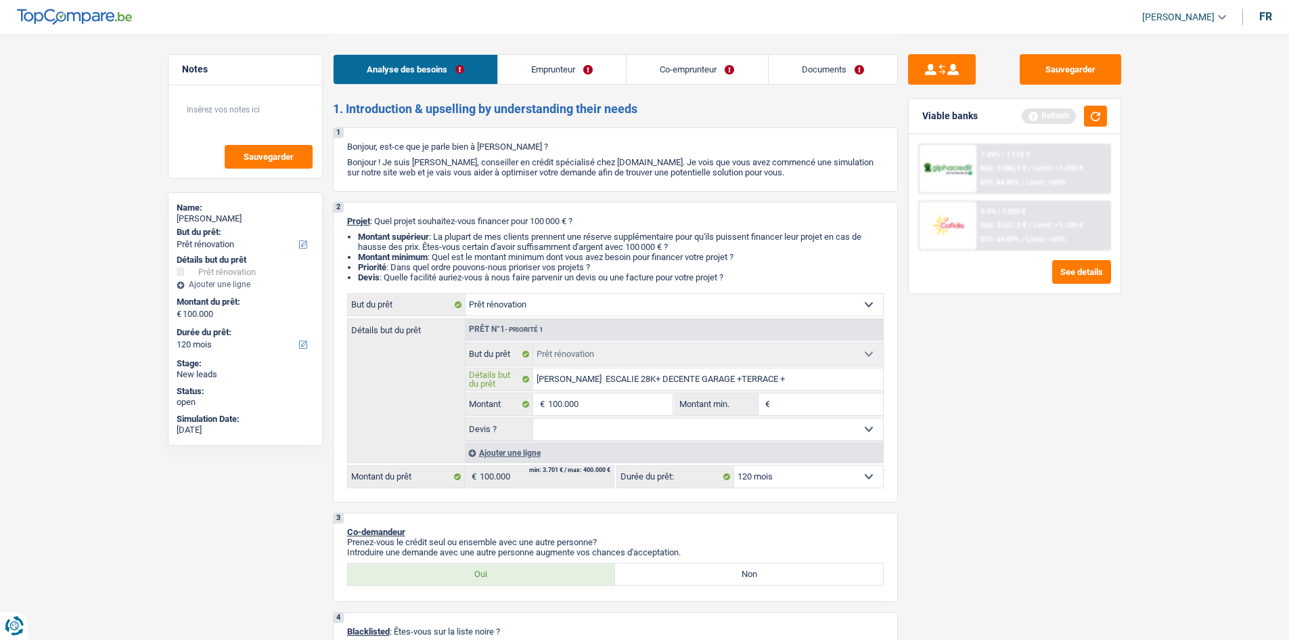
type input "[PERSON_NAME] ESCALIE 28K+ DECENTE GARAGE +TERRACE +"
type input "[PERSON_NAME] ESCALIE 28K+ DECENTE GARAGE +TERRACE + P"
type input "[PERSON_NAME] ESCALIE 28K+ DECENTE GARAGE +TERRACE + PA"
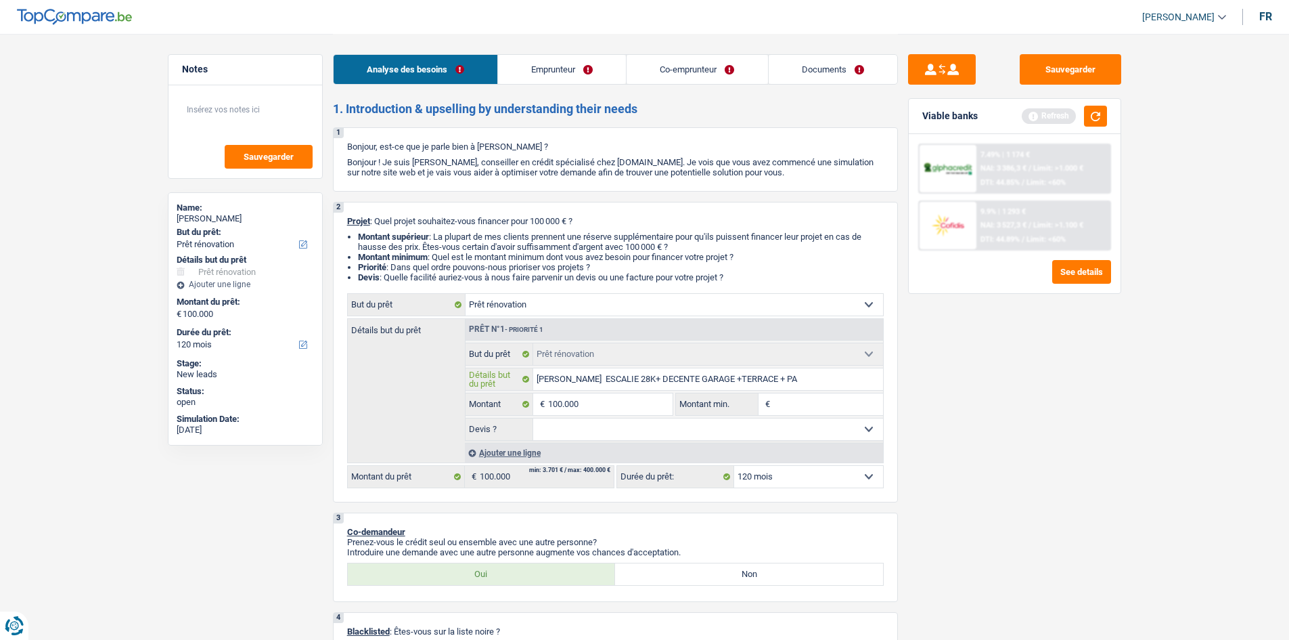
type input "[PERSON_NAME] ESCALIE 28K+ DECENTE GARAGE +TERRACE + PAY"
type input "[PERSON_NAME] ESCALIE 28K+ DECENTE GARAGE +TERRACE + PAYS"
type input "[PERSON_NAME] ESCALIE 28K+ DECENTE GARAGE +TERRACE + PAYSA"
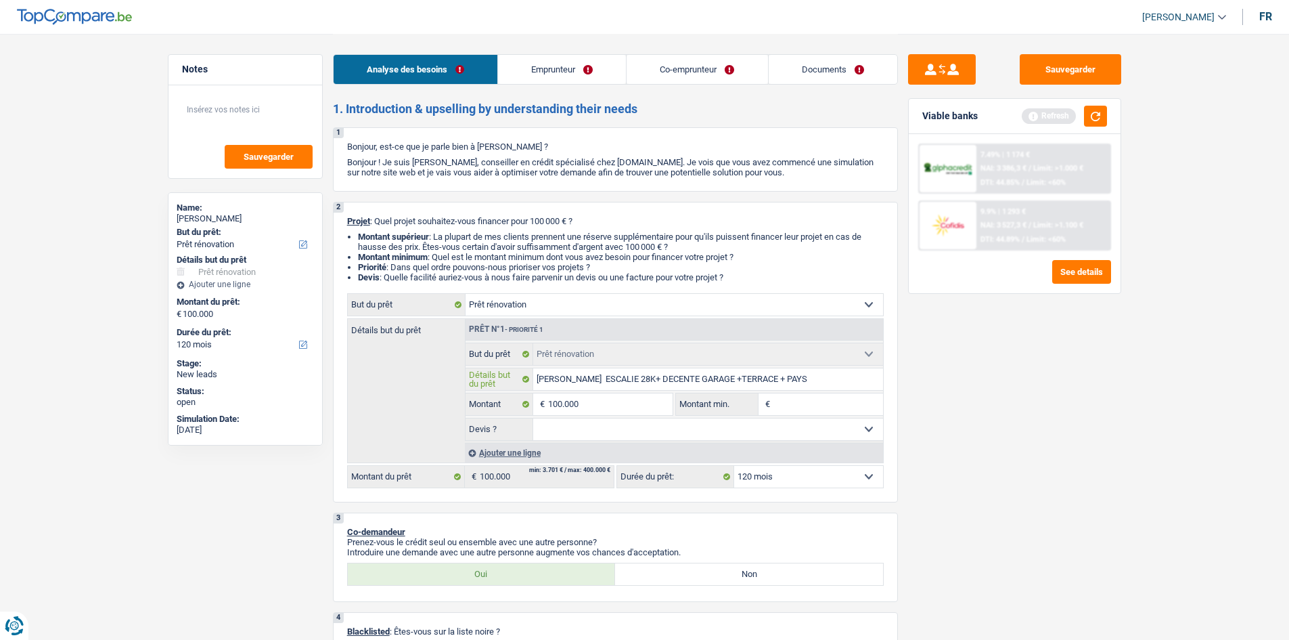
type input "[PERSON_NAME] ESCALIE 28K+ DECENTE GARAGE +TERRACE + PAYSA"
type input "[PERSON_NAME] ESCALIE 28K+ DECENTE GARAGE +TERRACE + PAYSAG"
type input "[PERSON_NAME] ESCALIE 28K+ DECENTE GARAGE +TERRACE + PAYSAGE"
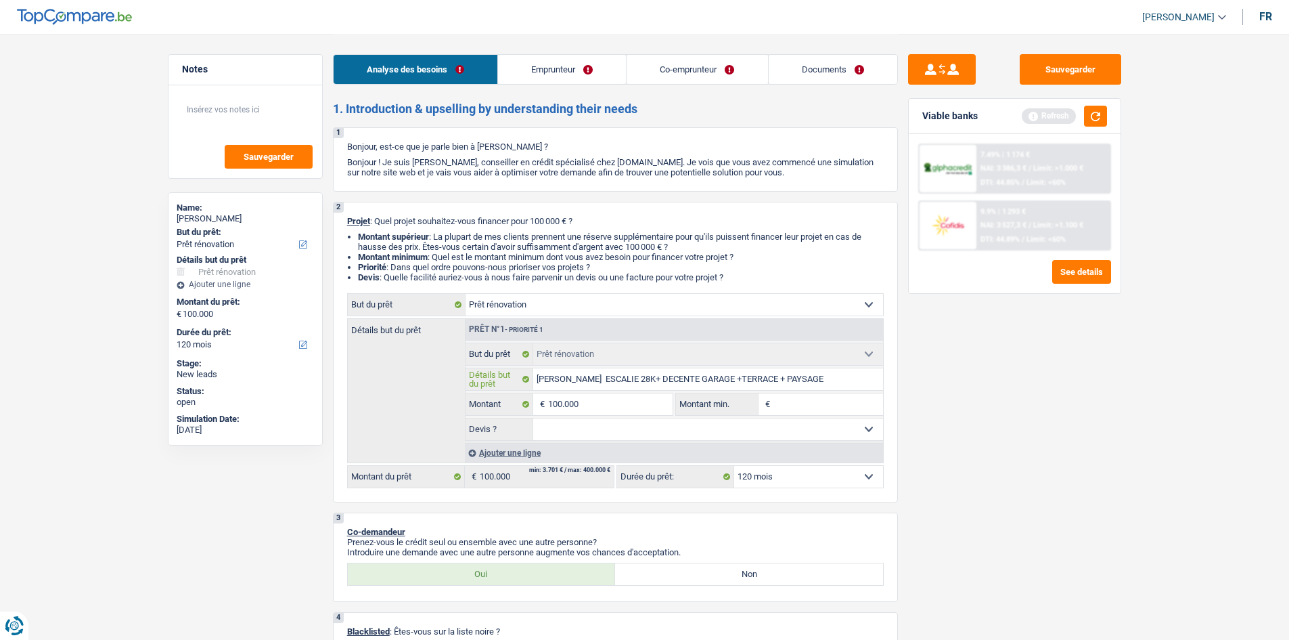
type input "[PERSON_NAME] ESCALIE 28K+ DECENTE GARAGE +TERRACE + PAYSAGE"
type input "[PERSON_NAME] ESCALIE 28K+ DECENTE GARAGE +TERRACE + PAYSAGE +"
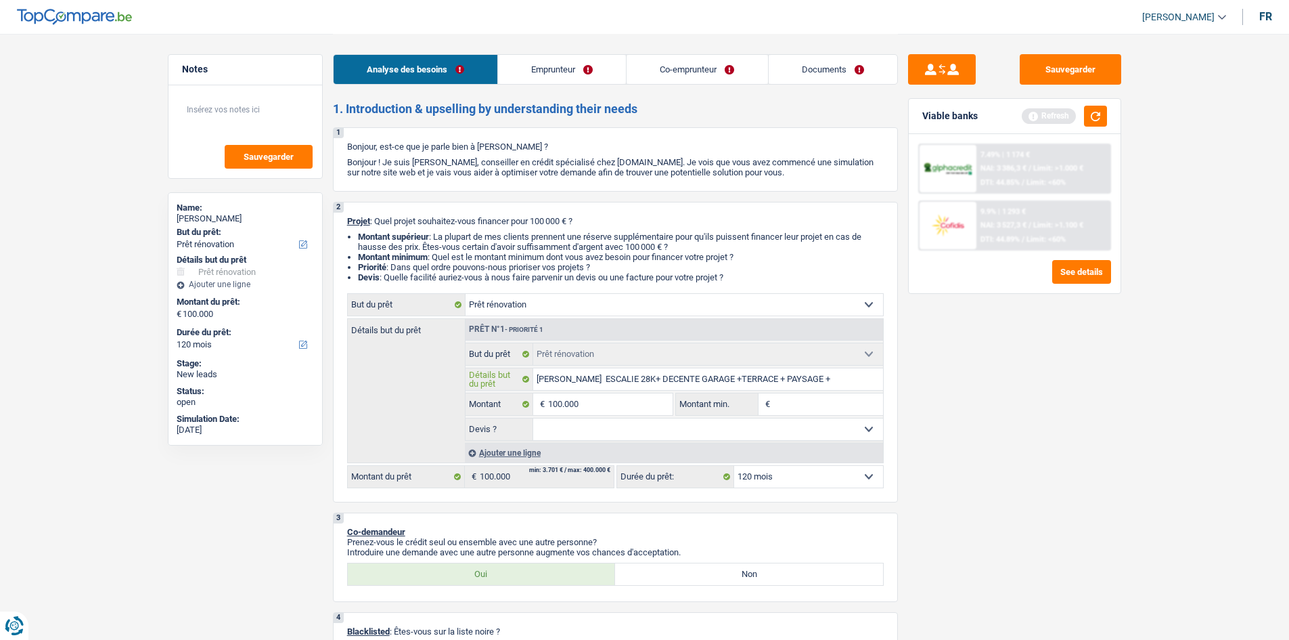
type input "[PERSON_NAME] ESCALIE 28K+ DECENTE GARAGE +TERRACE + PAYSAGE +"
type input "[PERSON_NAME] ESCALIE 28K+ DECENTE GARAGE +TERRACE + PAYSAGE + R"
type input "[PERSON_NAME] ESCALIE 28K+ DECENTE GARAGE +TERRACE + PAYSAGE + RE"
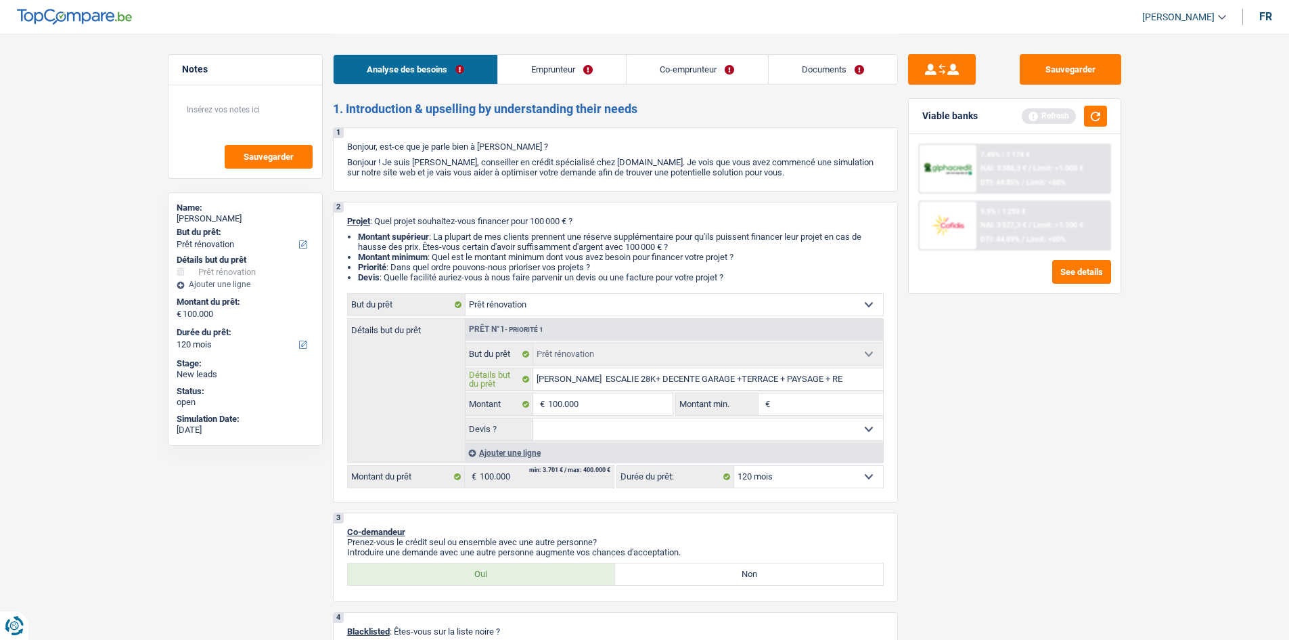
type input "[PERSON_NAME] ESCALIE 28K+ DECENTE GARAGE +TERRACE + PAYSAGE + R"
type input "[PERSON_NAME] ESCALIE 28K+ DECENTE GARAGE +TERRACE + PAYSAGE + RI"
type input "[PERSON_NAME] ESCALIE 28K+ DECENTE GARAGE +TERRACE + PAYSAGE + RIS"
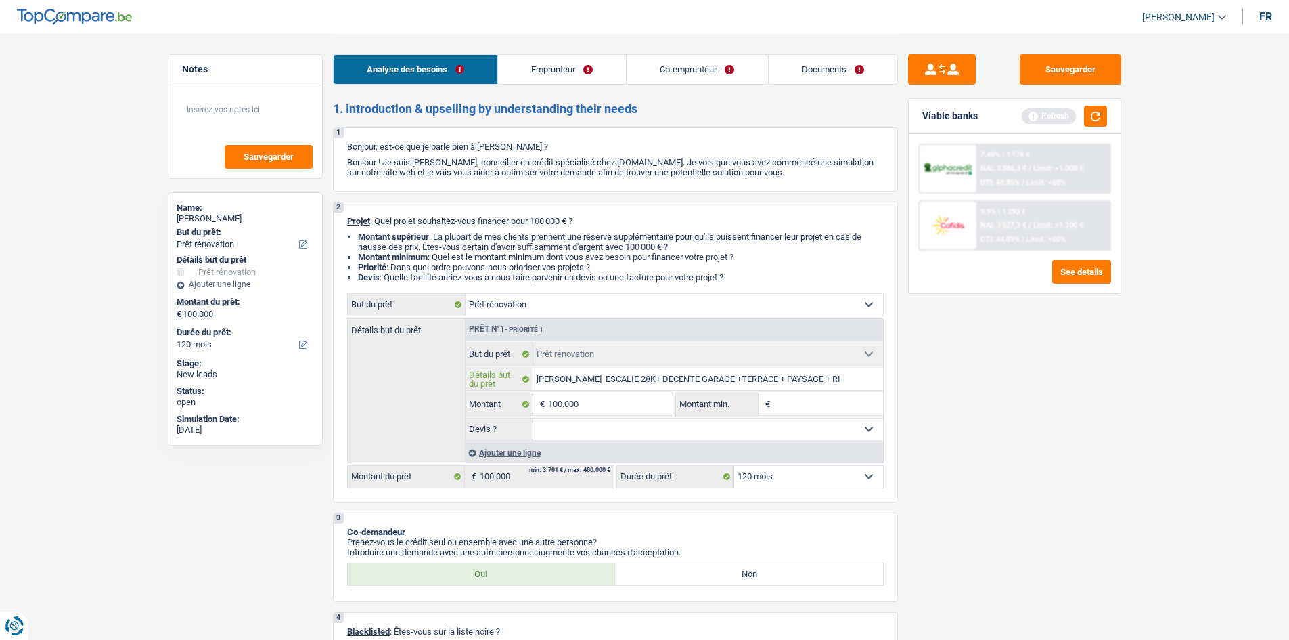
type input "[PERSON_NAME] ESCALIE 28K+ DECENTE GARAGE +TERRACE + PAYSAGE + RIS"
type input "[PERSON_NAME] ESCALIE 28K+ DECENTE GARAGE +TERRACE + PAYSAGE + RI"
type input "[PERSON_NAME] ESCALIE 28K+ DECENTE GARAGE +TERRACE + PAYSAGE + R"
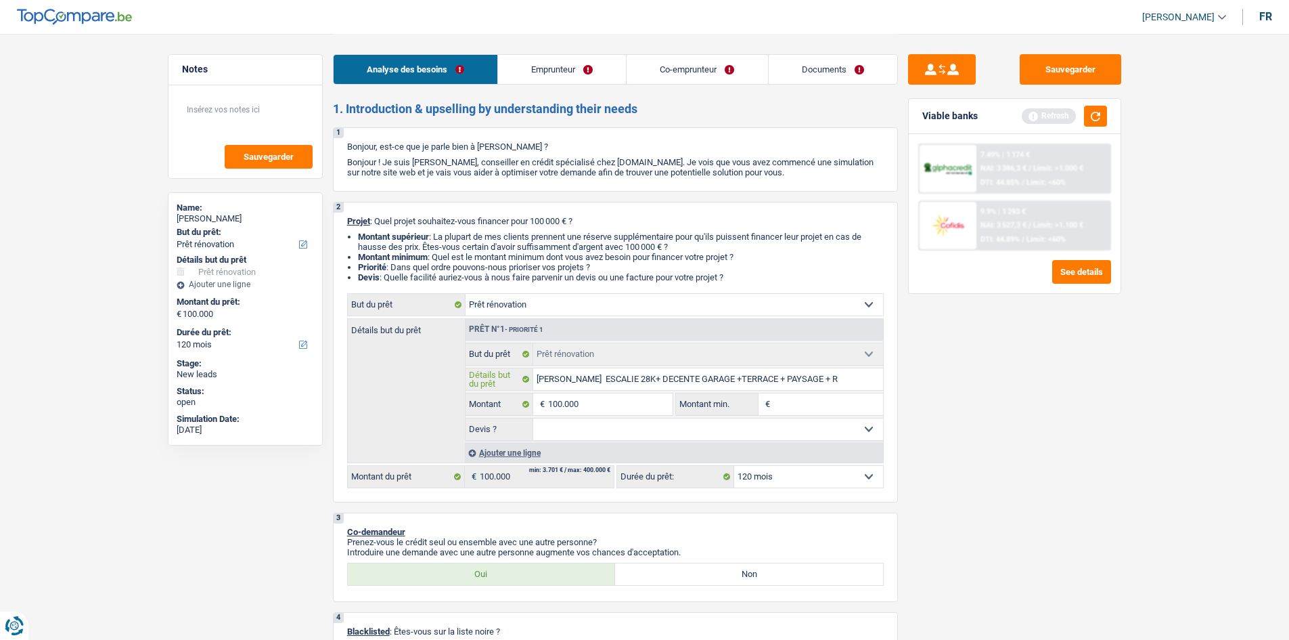
type input "[PERSON_NAME] ESCALIE 28K+ DECENTE GARAGE +TERRACE + PAYSAGE +"
type input "[PERSON_NAME] ESCALIE 28K+ DECENTE GARAGE +TERRACE + PAYSAGE + I"
type input "[PERSON_NAME] ESCALIE 28K+ DECENTE GARAGE +TERRACE + PAYSAGE + IS"
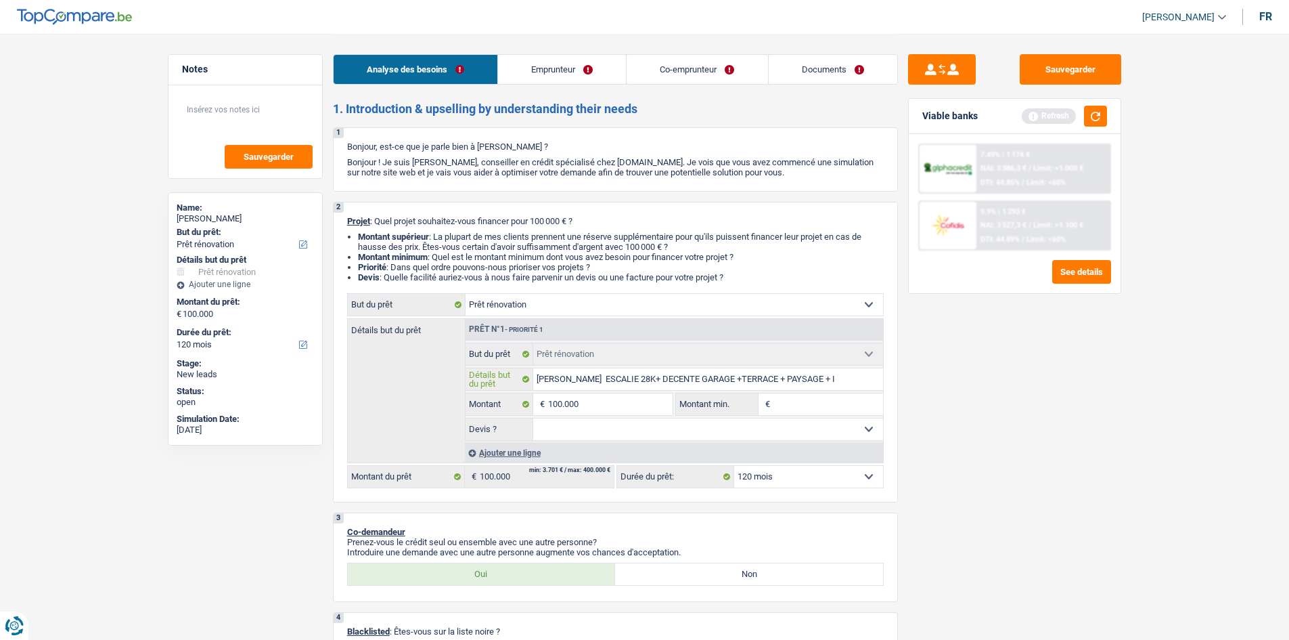
type input "[PERSON_NAME] ESCALIE 28K+ DECENTE GARAGE +TERRACE + PAYSAGE + IS"
type input "[PERSON_NAME] ESCALIE 28K+ DECENTE GARAGE +TERRACE + PAYSAGE + ISO"
type input "[PERSON_NAME] ESCALIE 28K+ DECENTE GARAGE +TERRACE + PAYSAGE + ISOL"
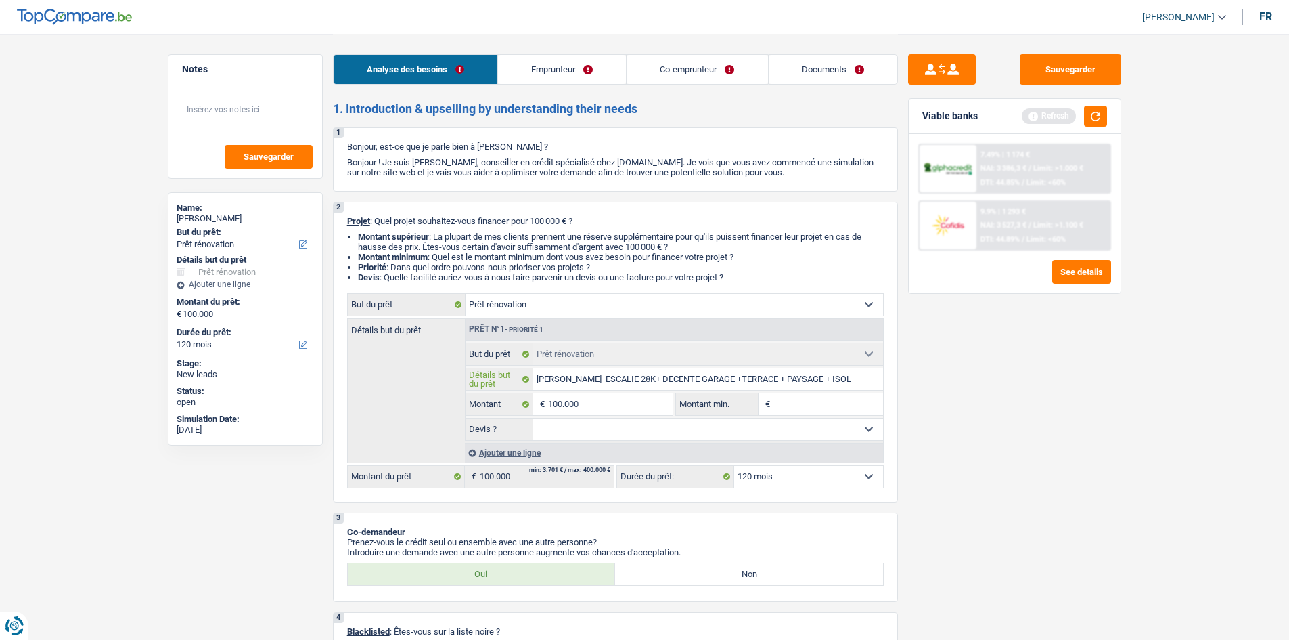
type input "[PERSON_NAME] ESCALIE 28K+ DECENTE GARAGE +TERRACE + PAYSAGE + ISOLA"
type input "[PERSON_NAME] ESCALIE 28K+ DECENTE GARAGE +TERRACE + PAYSAGE + ISOLAT"
type input "[PERSON_NAME] ESCALIE 28K+ DECENTE GARAGE +TERRACE + PAYSAGE + ISOLATI"
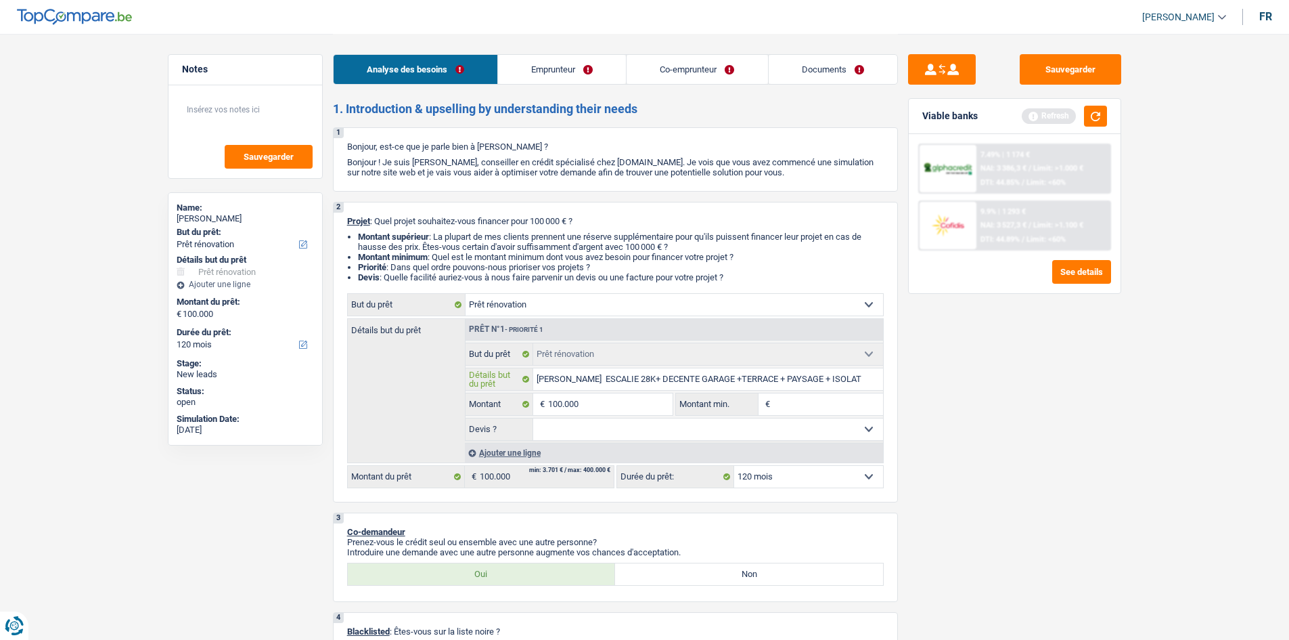
type input "[PERSON_NAME] ESCALIE 28K+ DECENTE GARAGE +TERRACE + PAYSAGE + ISOLATI"
type input "[PERSON_NAME] ESCALIE 28K+ DECENTE GARAGE +TERRACE + PAYSAGE + ISOLATIO"
type input "[PERSON_NAME] ESCALIE 28K+ DECENTE GARAGE +TERRACE + PAYSAGE + ISOLATION"
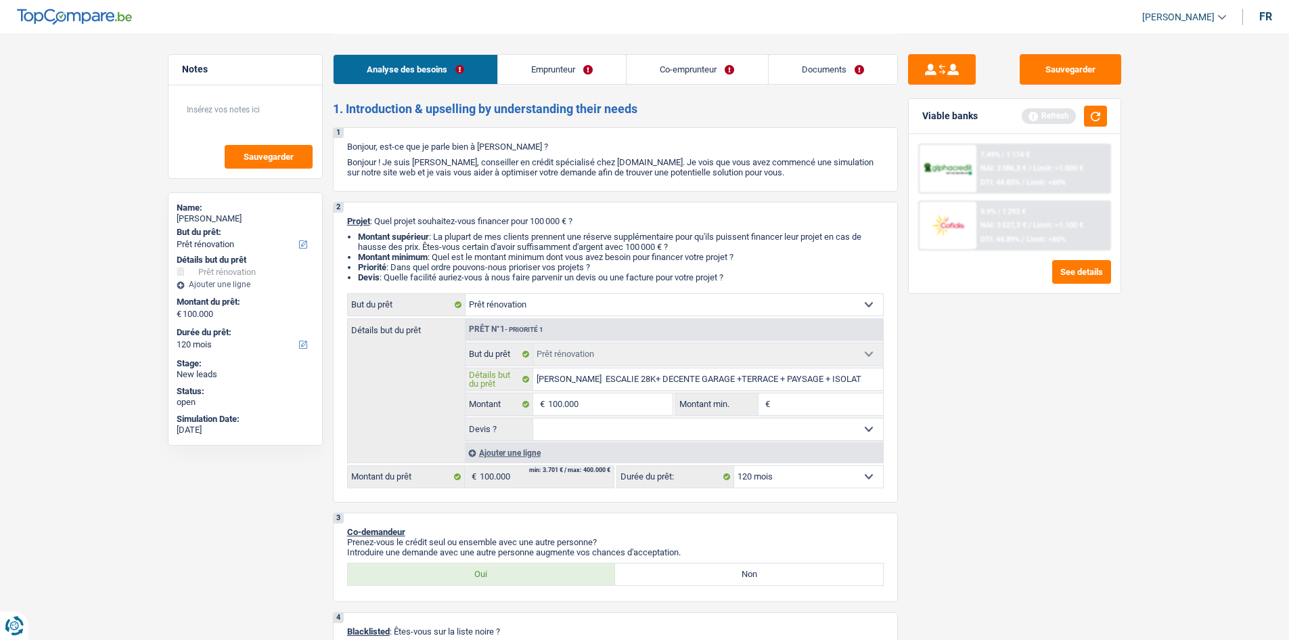
scroll to position [0, 6]
type input "[PERSON_NAME] ESCALIE 28K+ DECENTE GARAGE +TERRACE + PAYSAGE + ISOLATION"
click at [875, 383] on input "[PERSON_NAME] ESCALIE 28K+ DECENTE GARAGE +TERRACE + PAYSAGE + ISOLATION" at bounding box center [708, 379] width 350 height 22
type input "[PERSON_NAME] ESCALIE 28K+ DECENTE GARAGE +TERRACE + PAYSAGE + ISOLATION D"
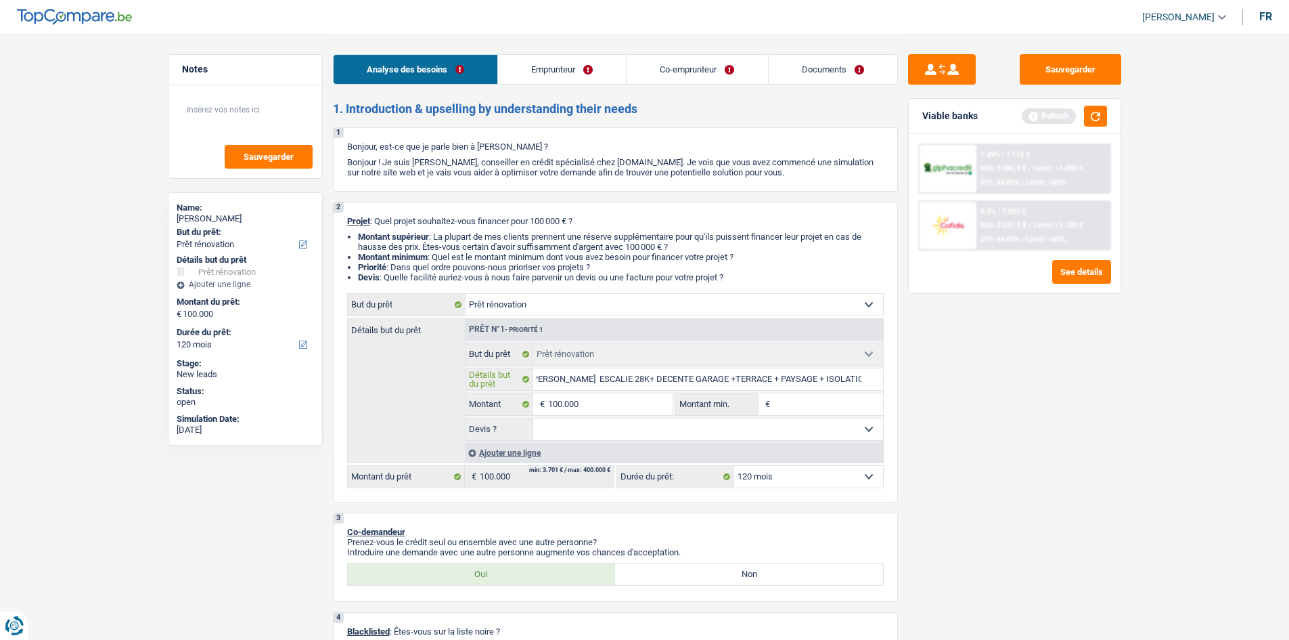
type input "[PERSON_NAME] ESCALIE 28K+ DECENTE GARAGE +TERRACE + PAYSAGE + ISOLATION D"
type input "[PERSON_NAME] ESCALIE 28K+ DECENTE GARAGE +TERRACE + PAYSAGE + ISOLATION DE"
type input "[PERSON_NAME] ESCALIE 28K+ DECENTE GARAGE +TERRACE + PAYSAGE + ISOLATION DES"
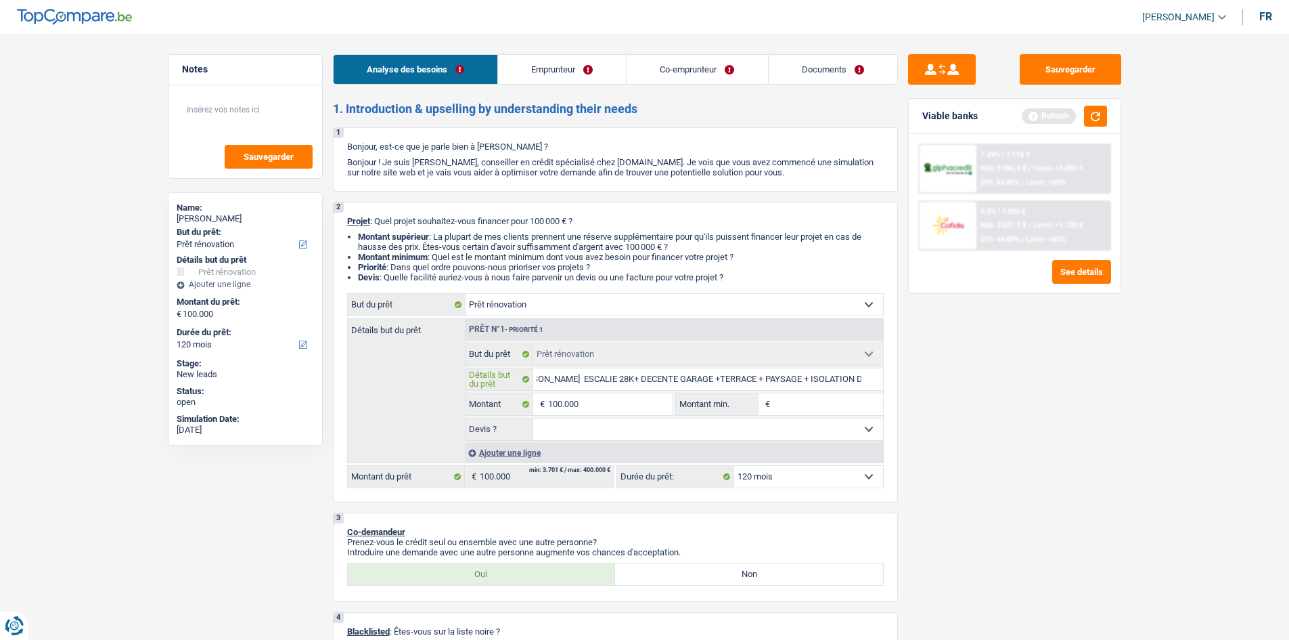
type input "[PERSON_NAME] ESCALIE 28K+ DECENTE GARAGE +TERRACE + PAYSAGE + ISOLATION DES"
type input "[PERSON_NAME] ESCALIE 28K+ DECENTE GARAGE +TERRACE + PAYSAGE + ISOLATION DES M"
type input "[PERSON_NAME] ESCALIE 28K+ DECENTE GARAGE +TERRACE + PAYSAGE + ISOLATION DES MU"
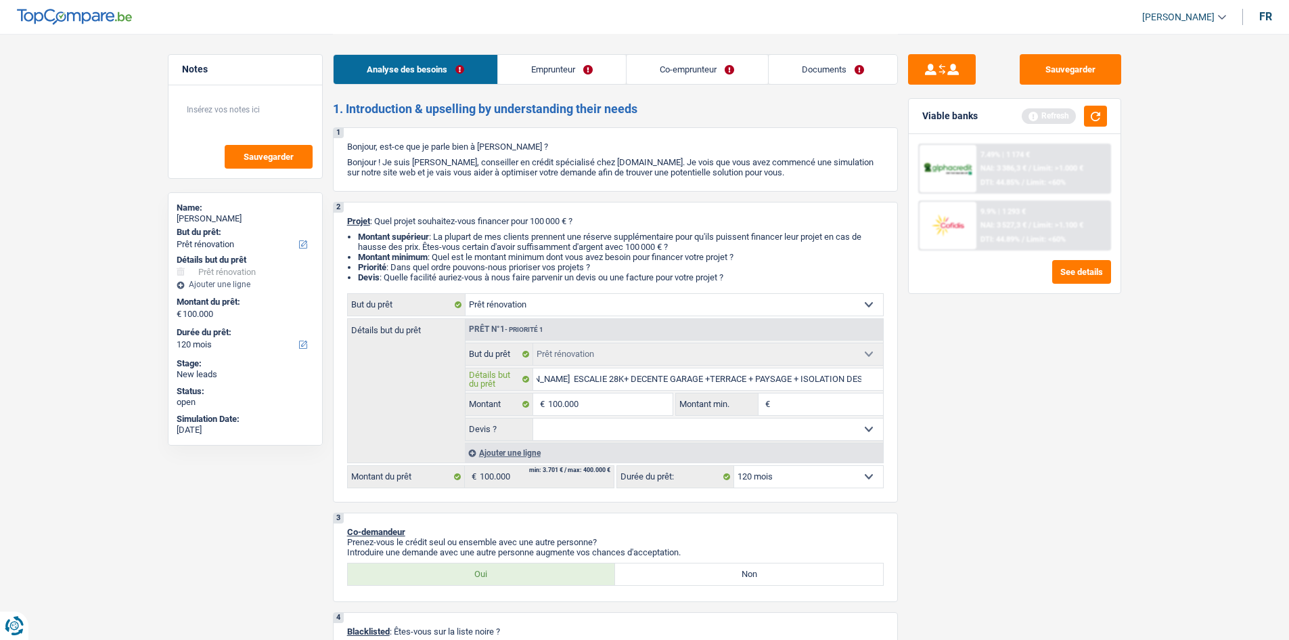
type input "[PERSON_NAME] ESCALIE 28K+ DECENTE GARAGE +TERRACE + PAYSAGE + ISOLATION DES MU"
type input "[PERSON_NAME] ESCALIE 28K+ DECENTE GARAGE +TERRACE + PAYSAGE + ISOLATION DES MUR"
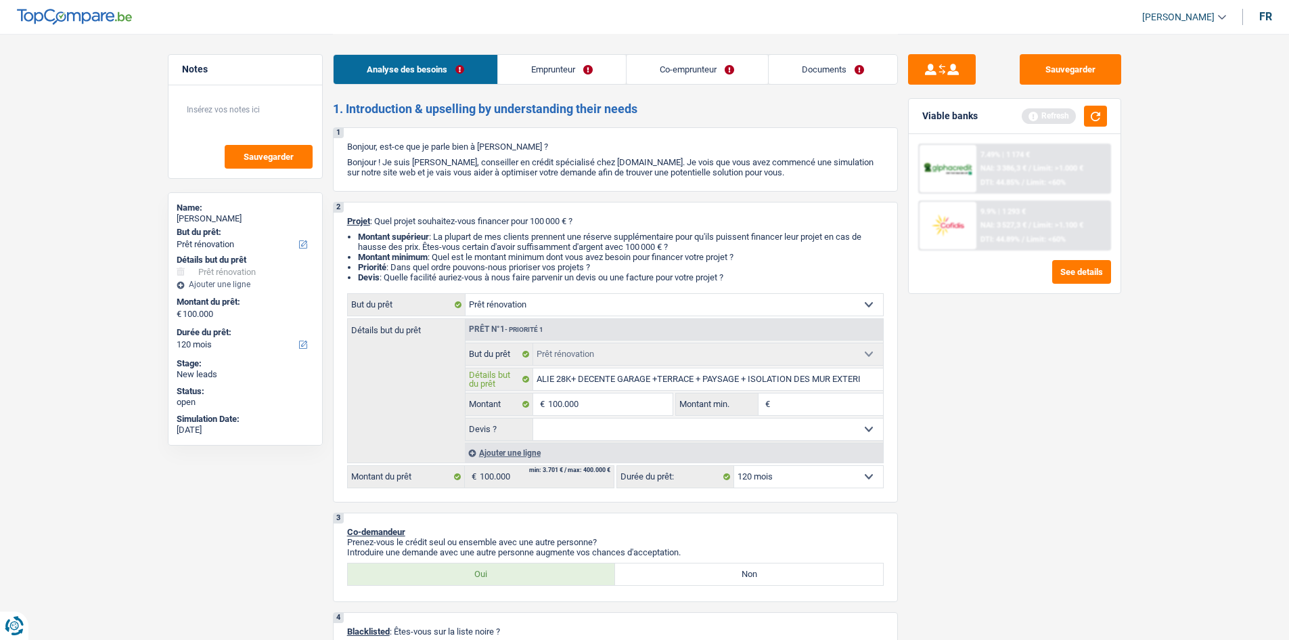
scroll to position [0, 90]
click at [1008, 441] on div "Sauvegarder Viable banks Refresh 7.49% | 1 174 € NAI: 3 386,3 € / Limit: >1.000…" at bounding box center [1015, 336] width 234 height 564
click at [828, 405] on input "Montant min." at bounding box center [829, 404] width 110 height 22
click at [805, 412] on input "10.000" at bounding box center [829, 404] width 110 height 22
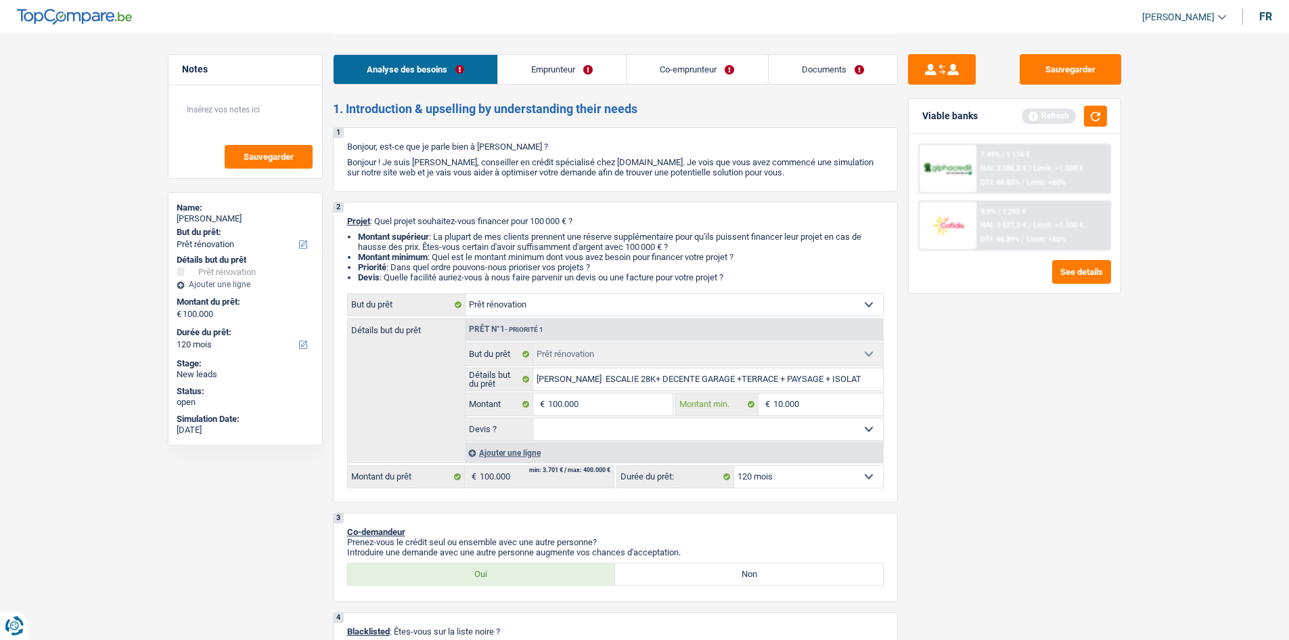
click at [803, 403] on input "10.000" at bounding box center [829, 404] width 110 height 22
click at [801, 400] on input "10.000" at bounding box center [829, 404] width 110 height 22
click at [665, 419] on select "Oui Non Non répondu Sélectionner une option" at bounding box center [708, 429] width 350 height 22
click at [533, 418] on select "Oui Non Non répondu Sélectionner une option" at bounding box center [708, 429] width 350 height 22
click at [827, 412] on div "Tous les champs sont obligatoires. Veuillez fournir une réponse plus longue" at bounding box center [795, 412] width 141 height 5
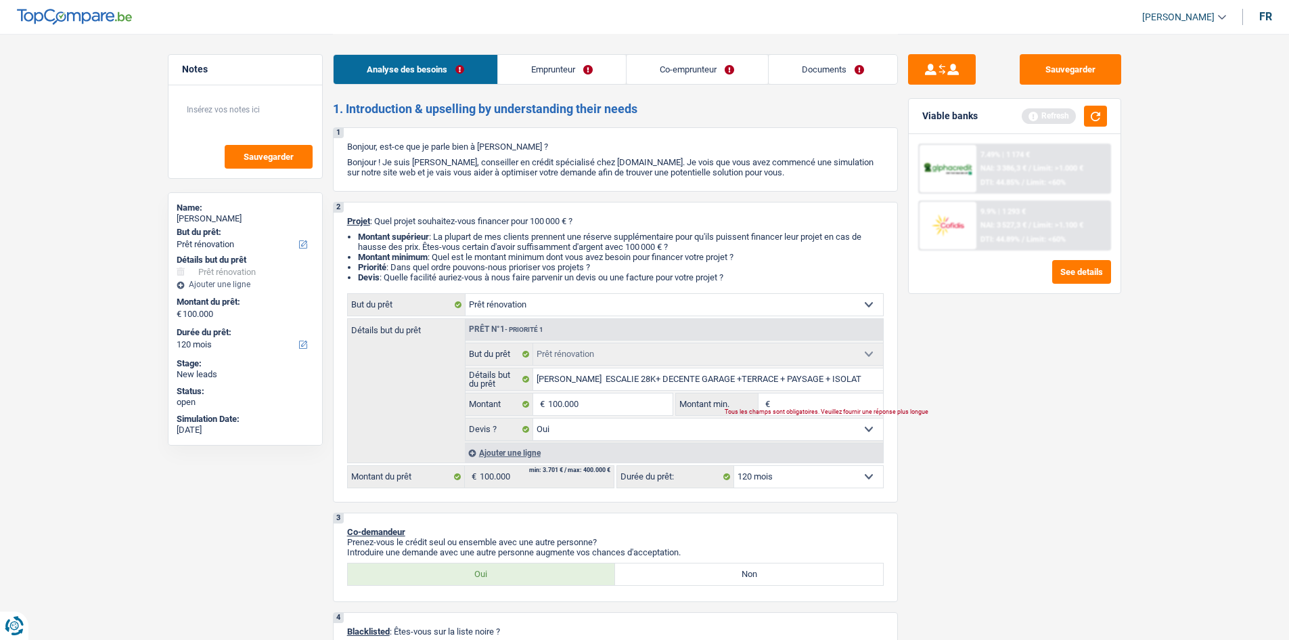
click at [816, 405] on input "Montant min." at bounding box center [829, 404] width 110 height 22
click at [985, 471] on div "Sauvegarder Viable banks Refresh 7.49% | 1 174 € NAI: 3 386,3 € / Limit: >1.000…" at bounding box center [1015, 336] width 234 height 564
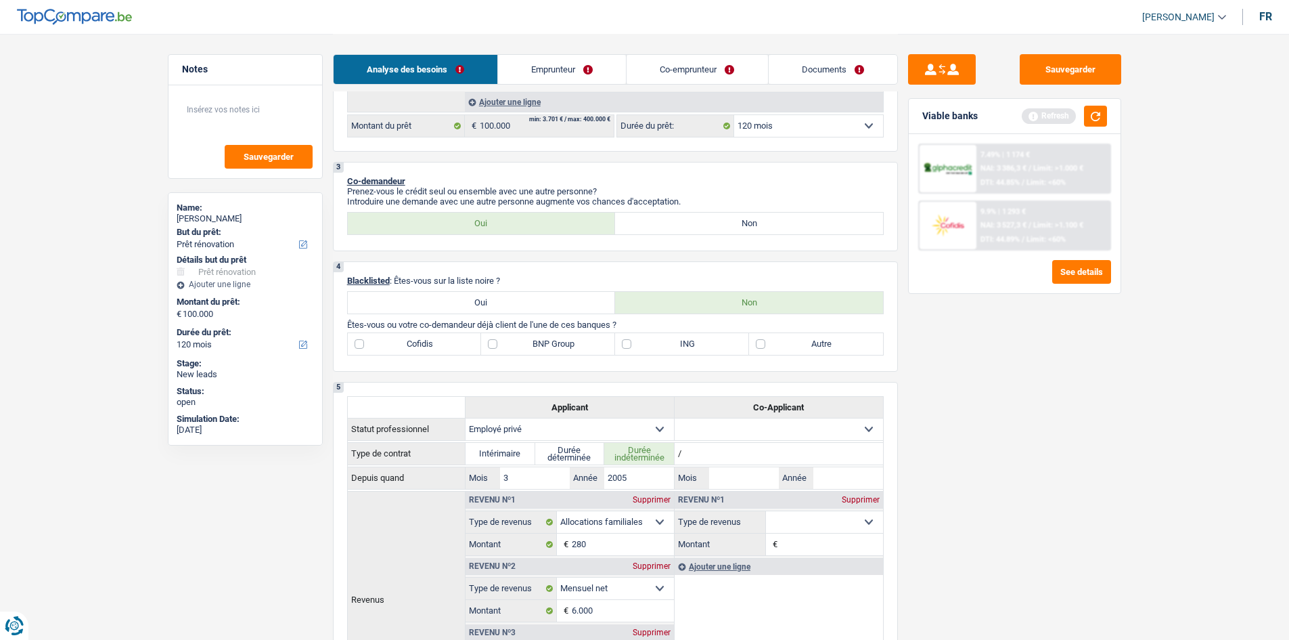
scroll to position [349, 0]
click at [786, 352] on label "Autre" at bounding box center [816, 345] width 134 height 22
click at [786, 352] on input "Autre" at bounding box center [816, 345] width 134 height 22
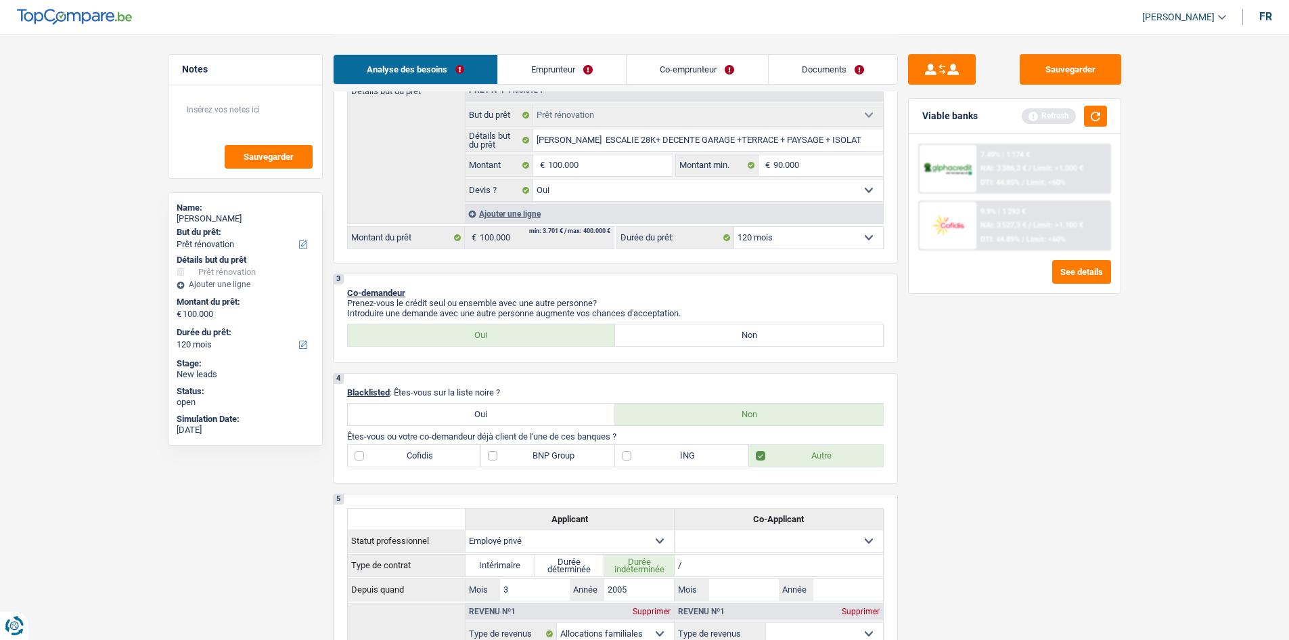
scroll to position [238, 0]
click at [657, 454] on label "ING" at bounding box center [682, 456] width 134 height 22
click at [657, 454] on input "ING" at bounding box center [682, 456] width 134 height 22
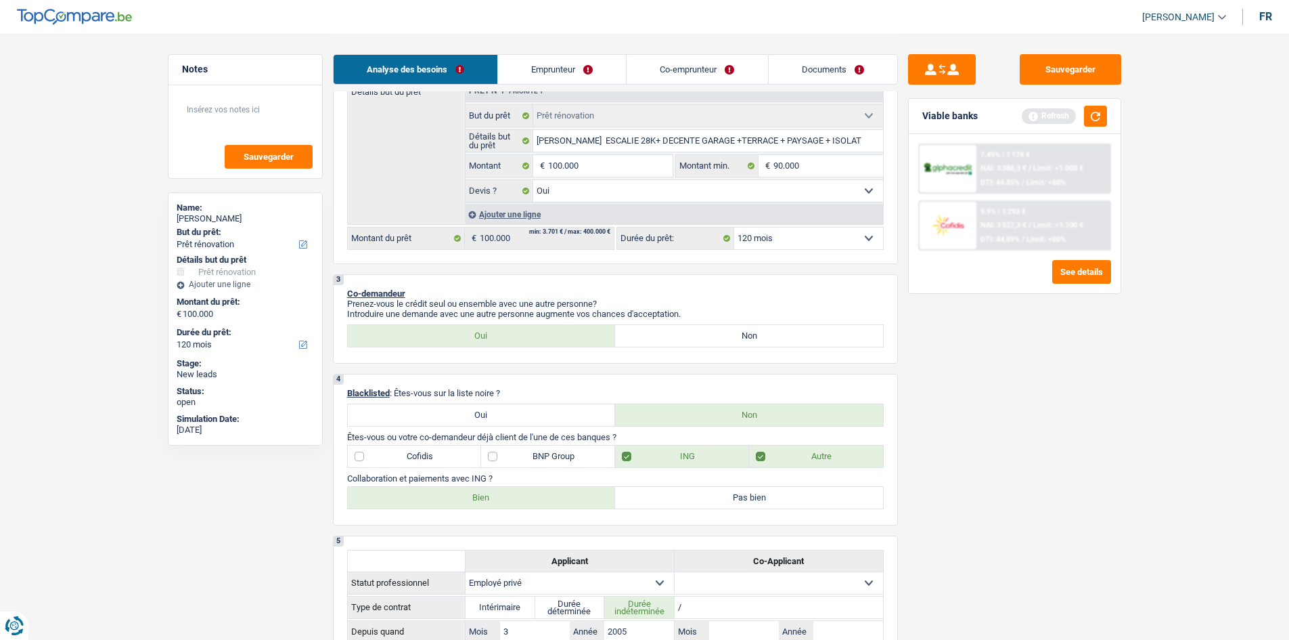
click at [480, 491] on label "Bien" at bounding box center [482, 498] width 268 height 22
click at [480, 491] on input "Bien" at bounding box center [482, 498] width 268 height 22
click at [697, 458] on label "ING" at bounding box center [682, 456] width 134 height 22
click at [697, 458] on input "ING" at bounding box center [682, 456] width 134 height 22
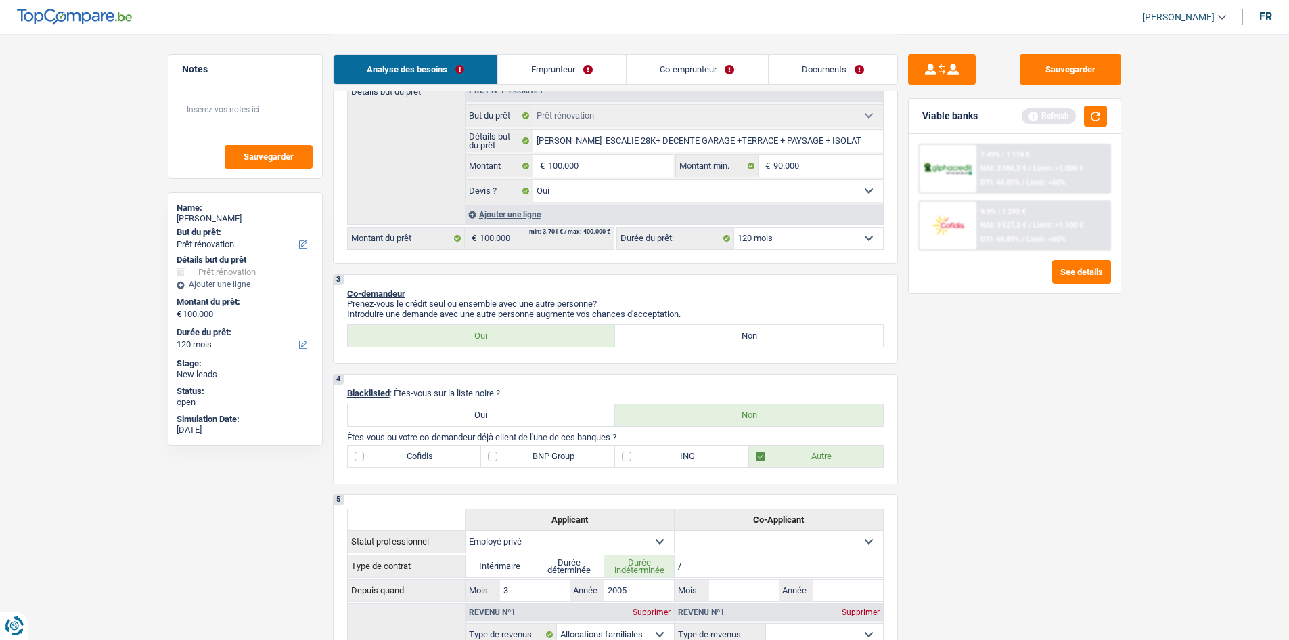
click at [683, 459] on label "ING" at bounding box center [682, 456] width 134 height 22
click at [683, 459] on input "ING" at bounding box center [682, 456] width 134 height 22
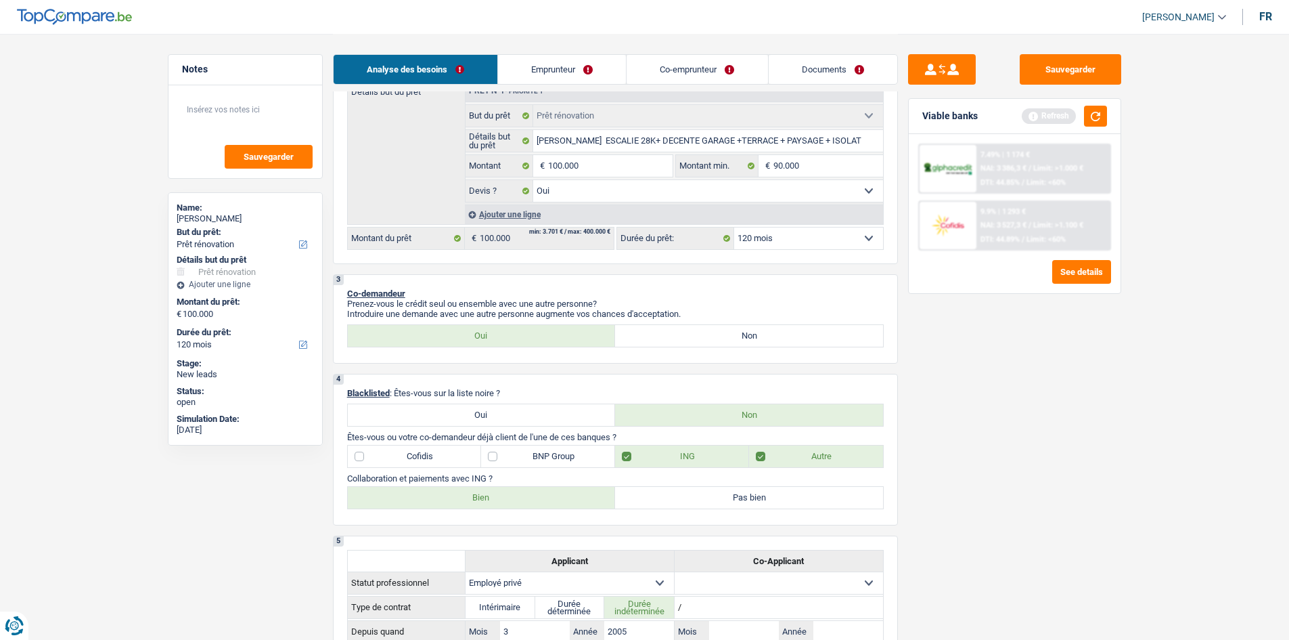
click at [550, 64] on link "Emprunteur" at bounding box center [562, 69] width 128 height 29
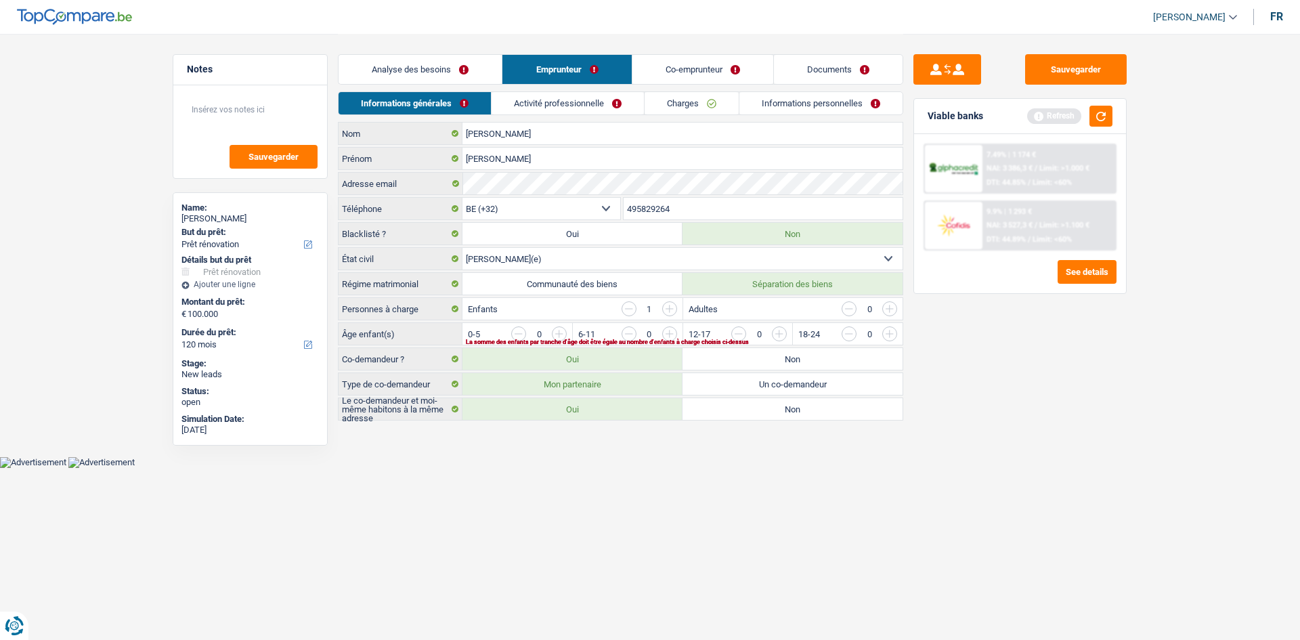
click at [684, 65] on link "Co-emprunteur" at bounding box center [702, 69] width 141 height 29
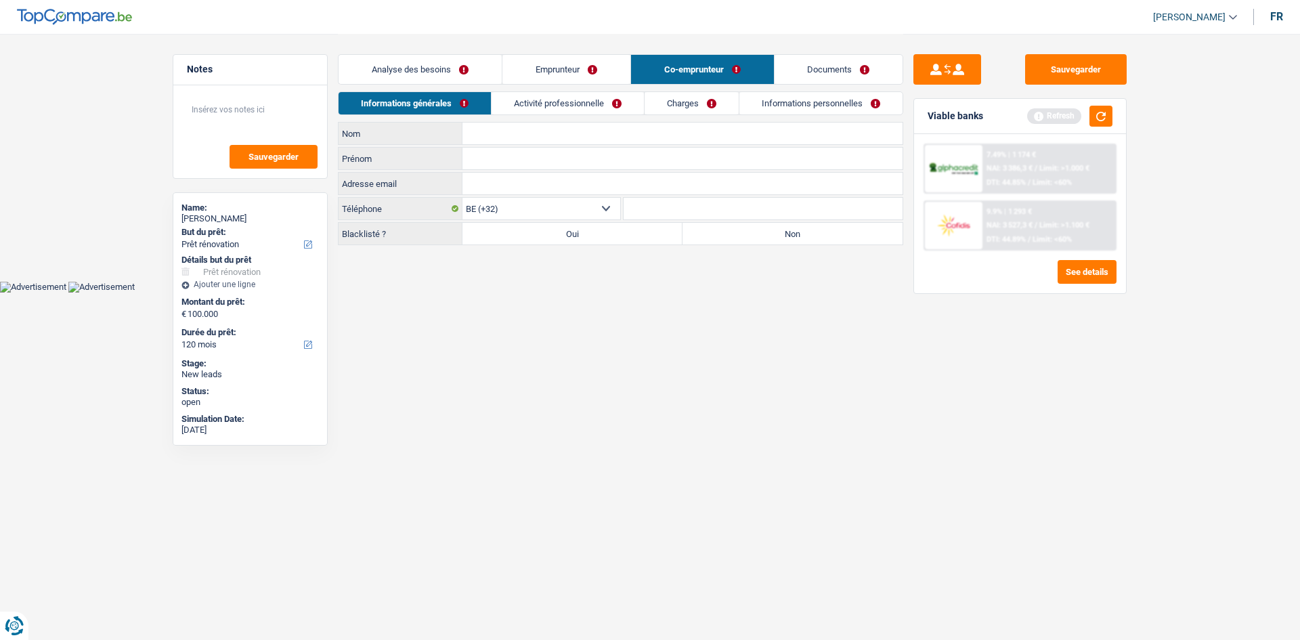
click at [533, 70] on link "Emprunteur" at bounding box center [566, 69] width 128 height 29
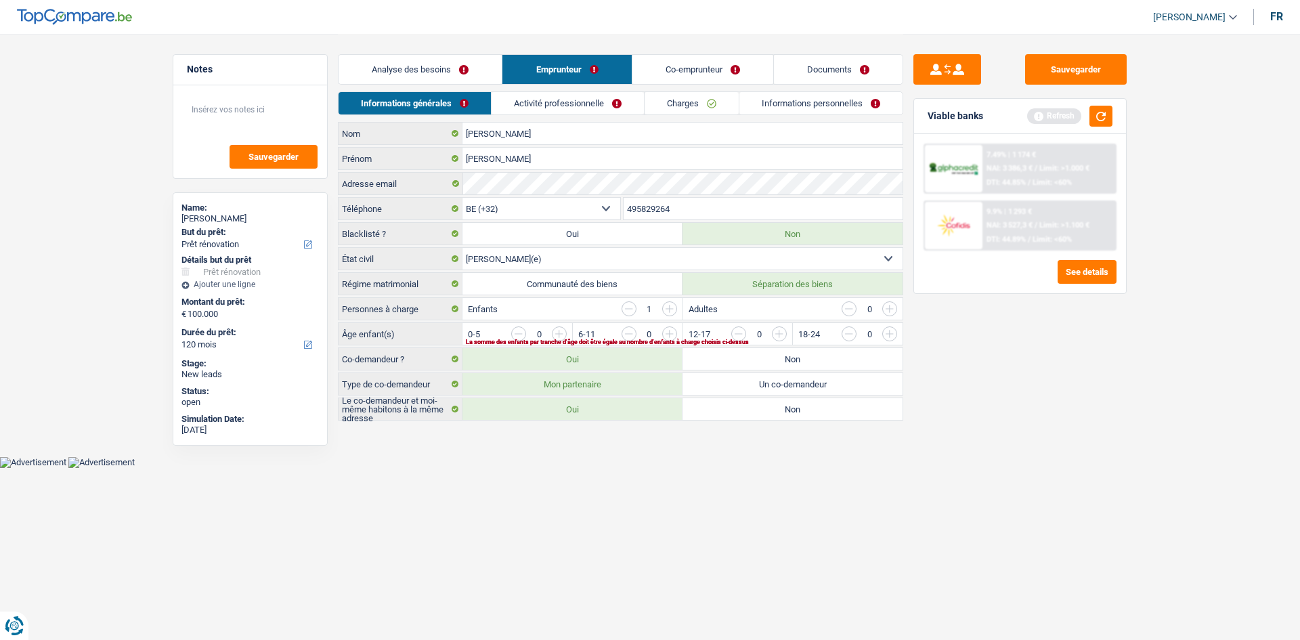
click at [441, 64] on link "Analyse des besoins" at bounding box center [419, 69] width 163 height 29
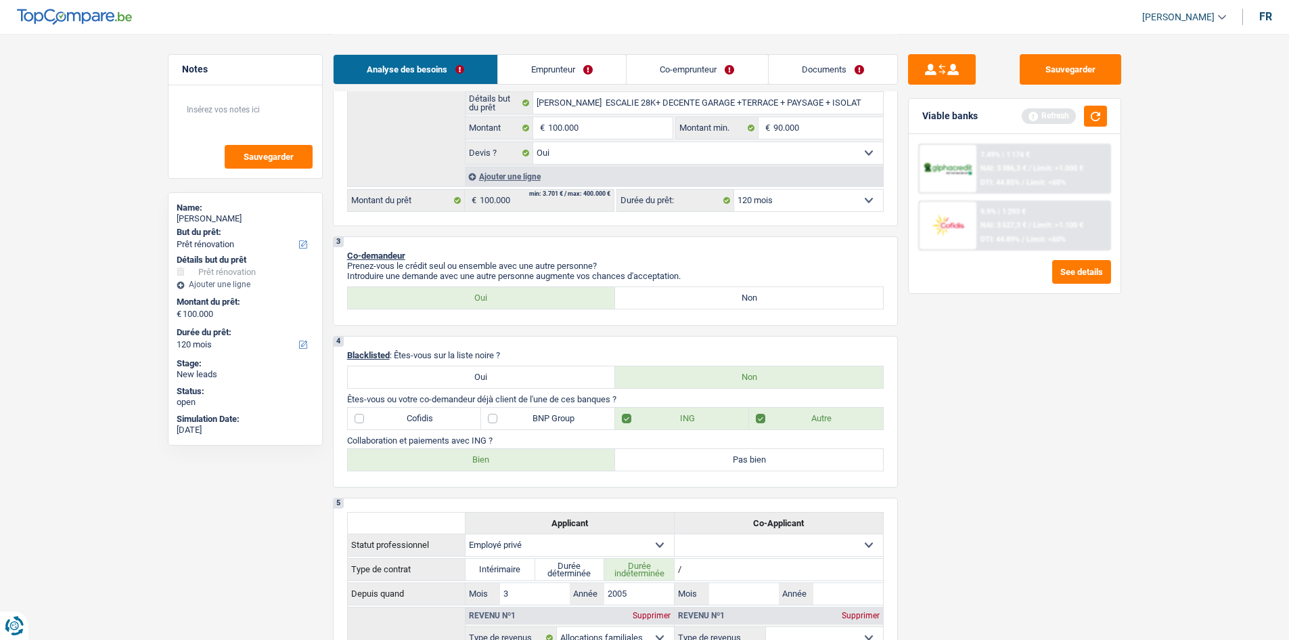
scroll to position [307, 0]
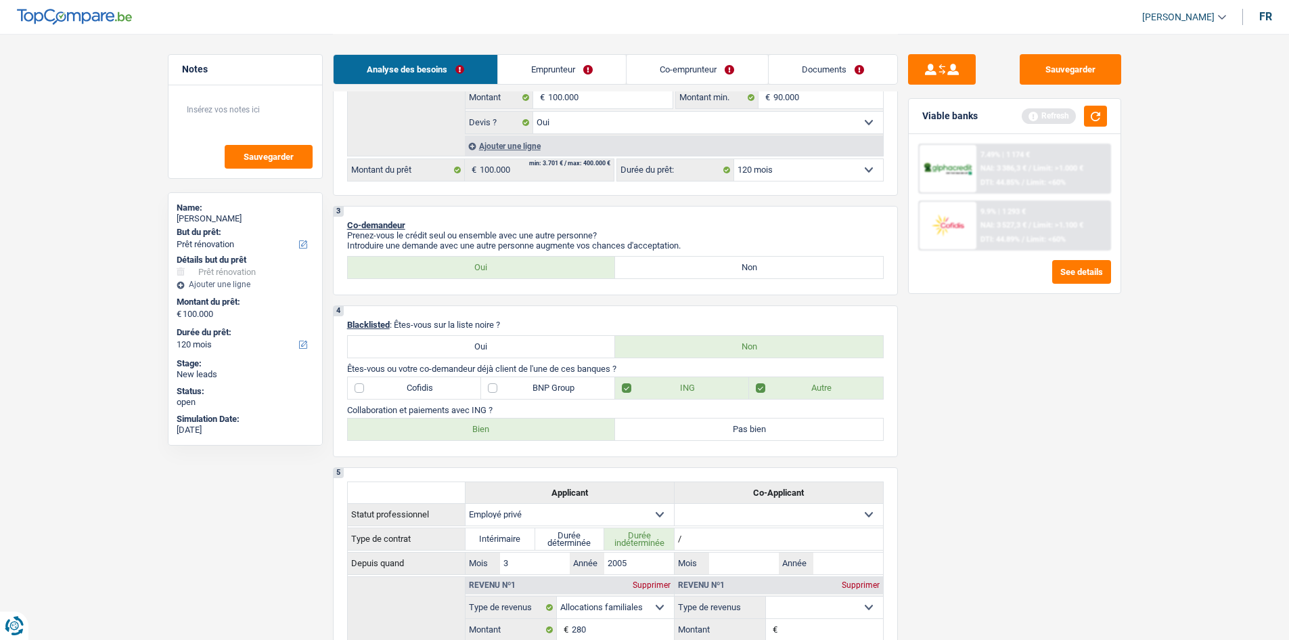
click at [535, 429] on label "Bien" at bounding box center [482, 429] width 268 height 22
click at [535, 429] on input "Bien" at bounding box center [482, 429] width 268 height 22
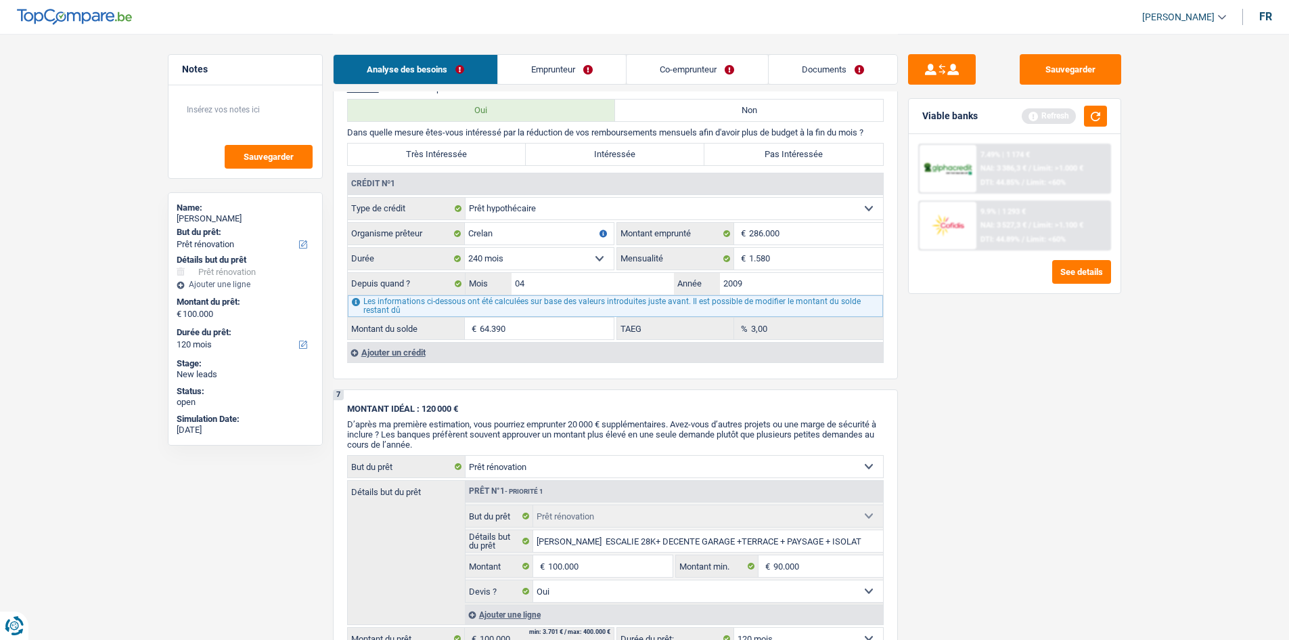
scroll to position [1108, 0]
click at [395, 357] on div "Ajouter un crédit" at bounding box center [615, 353] width 536 height 20
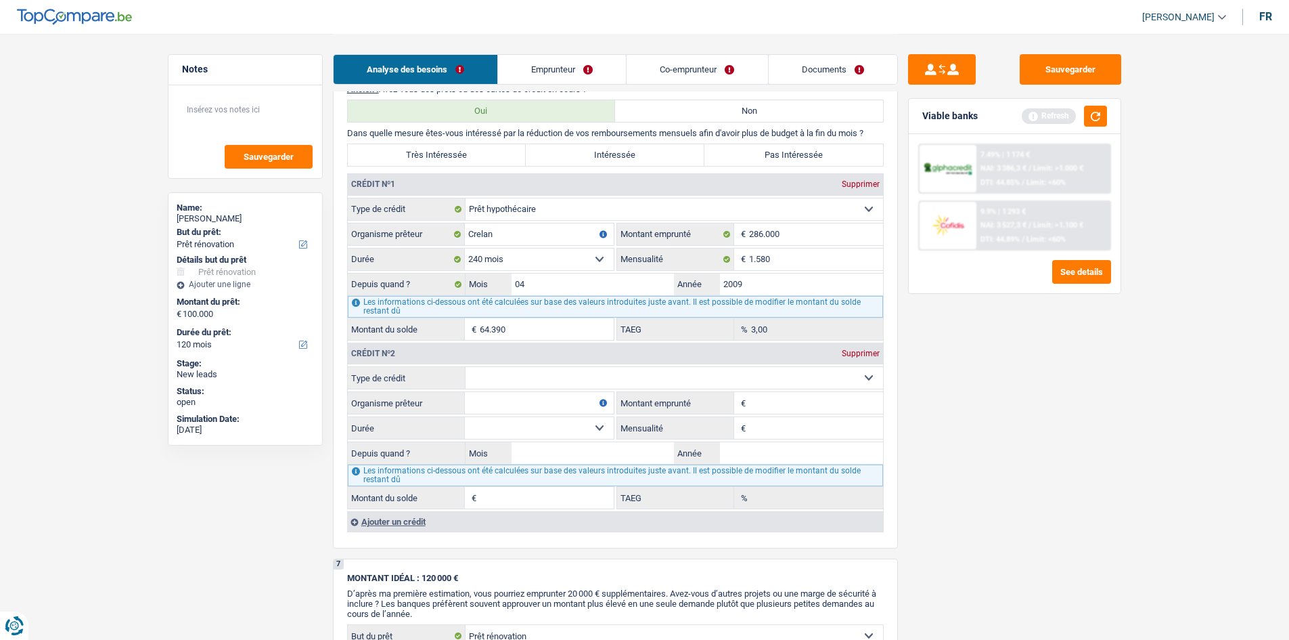
click at [497, 375] on select "Carte ou ouverture de crédit Prêt hypothécaire Vente à tempérament Prêt à tempé…" at bounding box center [675, 378] width 418 height 22
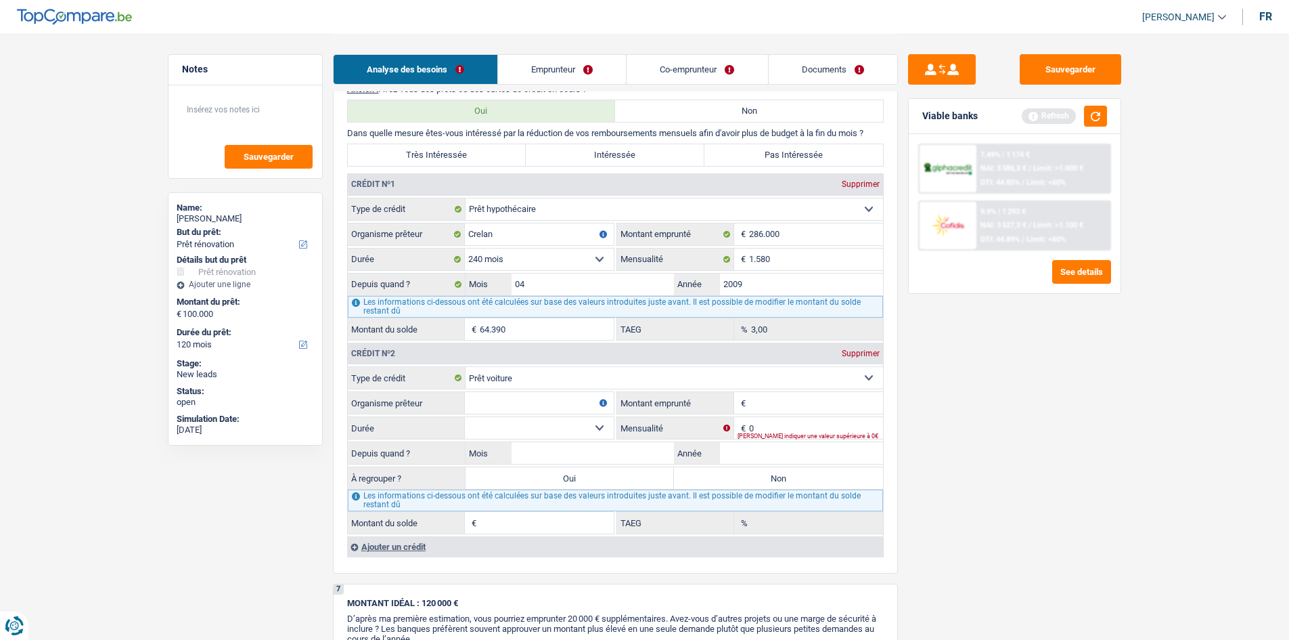
click at [759, 433] on div "[PERSON_NAME] indiquer une valeur supérieure à 0€" at bounding box center [811, 435] width 146 height 5
click at [723, 428] on label "Mensualité" at bounding box center [675, 428] width 117 height 22
click at [749, 428] on input "0" at bounding box center [816, 428] width 134 height 22
click at [770, 435] on div "[PERSON_NAME] indiquer une valeur supérieure à 0€" at bounding box center [811, 435] width 146 height 5
click at [760, 426] on input "0" at bounding box center [816, 428] width 134 height 22
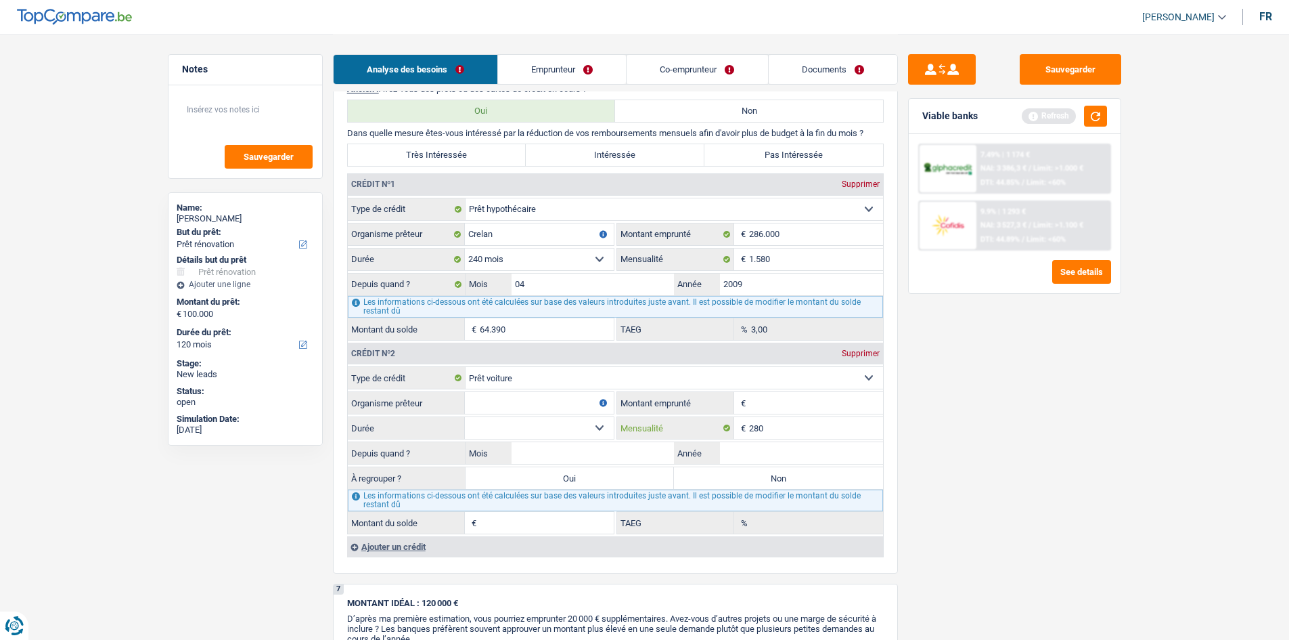
click at [810, 431] on input "280" at bounding box center [816, 428] width 134 height 22
click at [776, 395] on input "Montant emprunté" at bounding box center [816, 403] width 134 height 22
click at [580, 420] on select "12 mois 18 mois 24 mois Sélectionner une option" at bounding box center [539, 428] width 149 height 22
click at [755, 400] on input "Montant emprunté" at bounding box center [816, 403] width 134 height 22
click at [500, 422] on select "12 mois 18 mois 24 mois Sélectionner une option" at bounding box center [539, 428] width 149 height 22
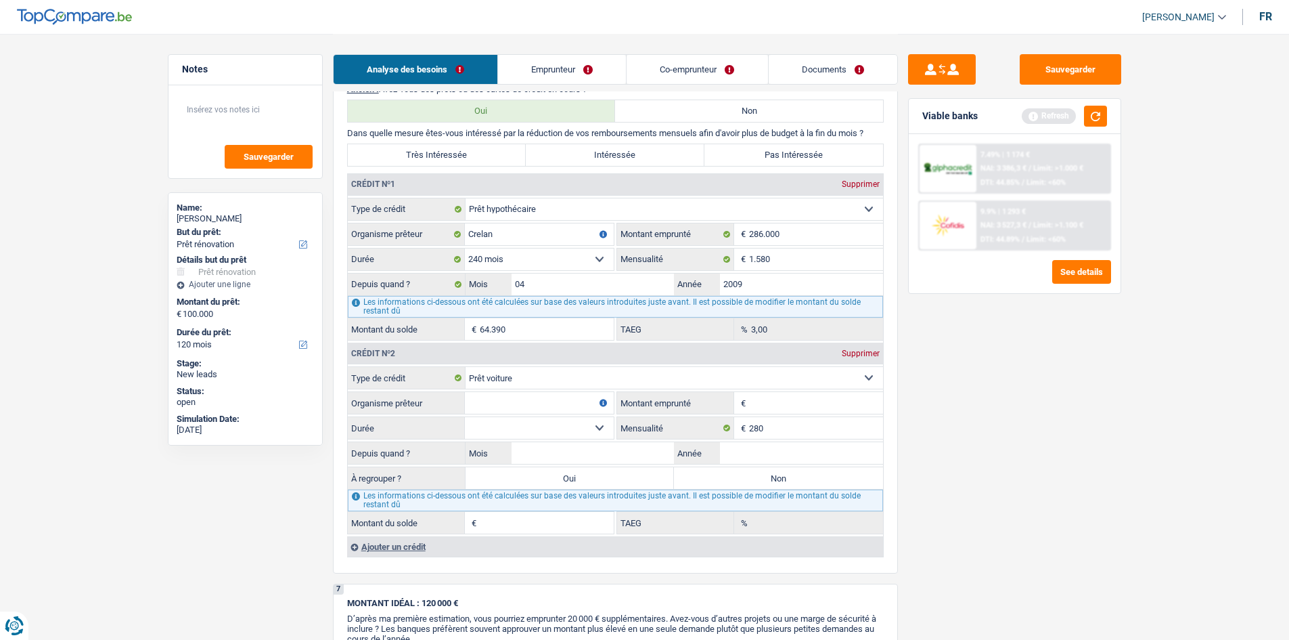
click at [751, 401] on input "Montant emprunté" at bounding box center [816, 403] width 134 height 22
click at [575, 402] on input "Organisme prêteur" at bounding box center [539, 403] width 149 height 22
click at [546, 398] on input "Organisme prêteur" at bounding box center [539, 403] width 149 height 22
click at [533, 405] on input "Organisme prêteur" at bounding box center [539, 403] width 149 height 22
click at [601, 436] on select "12 mois 18 mois 24 mois 30 mois 36 mois 42 mois 48 mois 60 mois Sélectionner un…" at bounding box center [539, 428] width 149 height 22
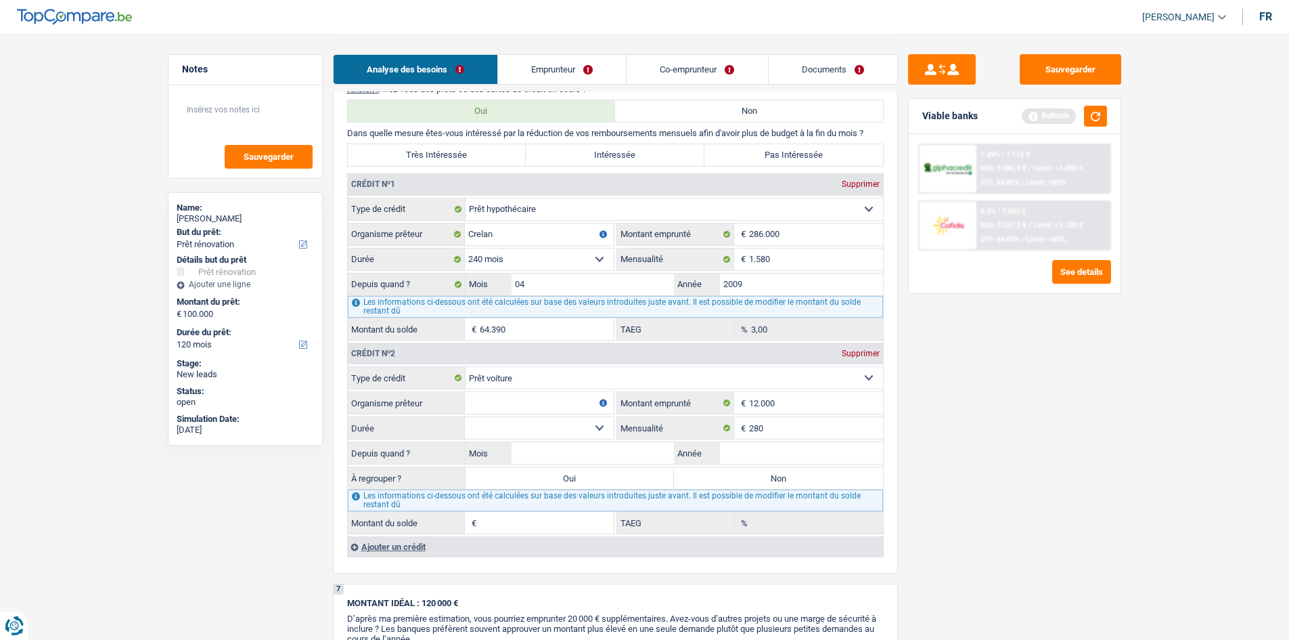
click at [465, 417] on select "12 mois 18 mois 24 mois 30 mois 36 mois 42 mois 48 mois 60 mois Sélectionner un…" at bounding box center [539, 428] width 149 height 22
click at [753, 454] on input "Année" at bounding box center [801, 453] width 163 height 22
click at [490, 408] on input "Organisme prêteur" at bounding box center [539, 403] width 149 height 22
click at [725, 454] on input "Année" at bounding box center [801, 453] width 163 height 22
click at [747, 451] on input "Année" at bounding box center [801, 453] width 163 height 22
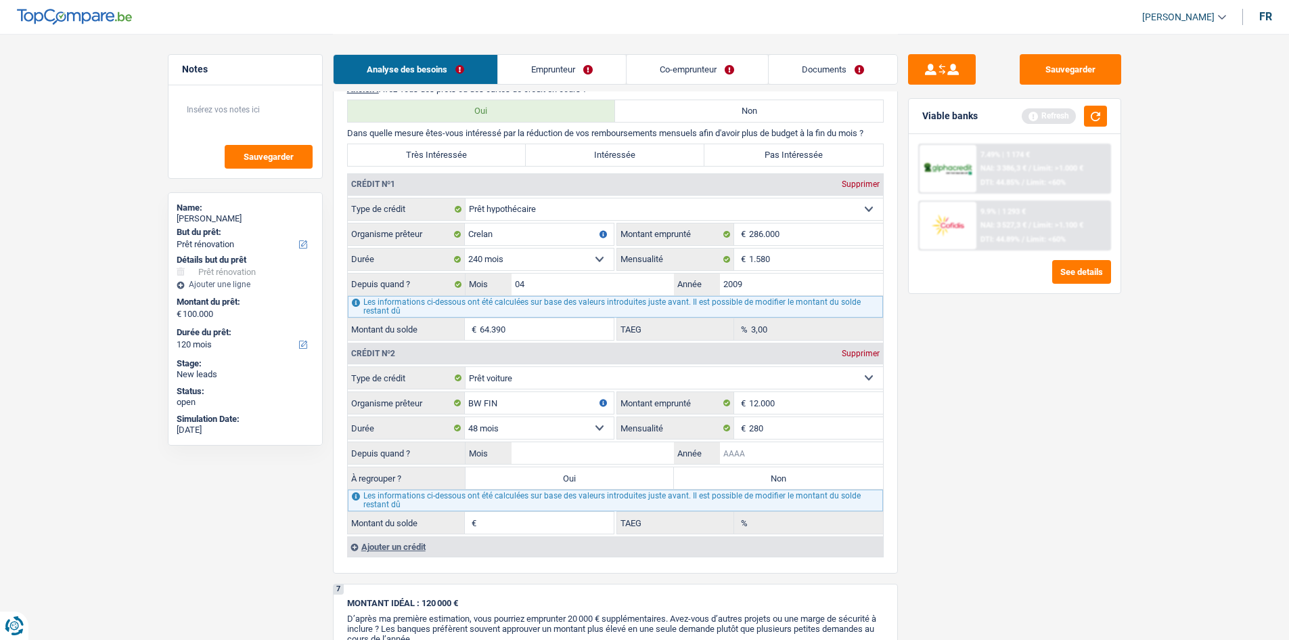
click at [730, 452] on input "Année" at bounding box center [801, 453] width 163 height 22
click at [636, 462] on input "Mois" at bounding box center [593, 453] width 163 height 22
click at [1038, 479] on div "Sauvegarder Viable banks Refresh 7.49% | 1 174 € NAI: 3 386,3 € / Limit: >1.000…" at bounding box center [1015, 336] width 234 height 564
click at [748, 477] on label "Non" at bounding box center [778, 478] width 209 height 22
click at [748, 477] on input "Non" at bounding box center [778, 478] width 209 height 22
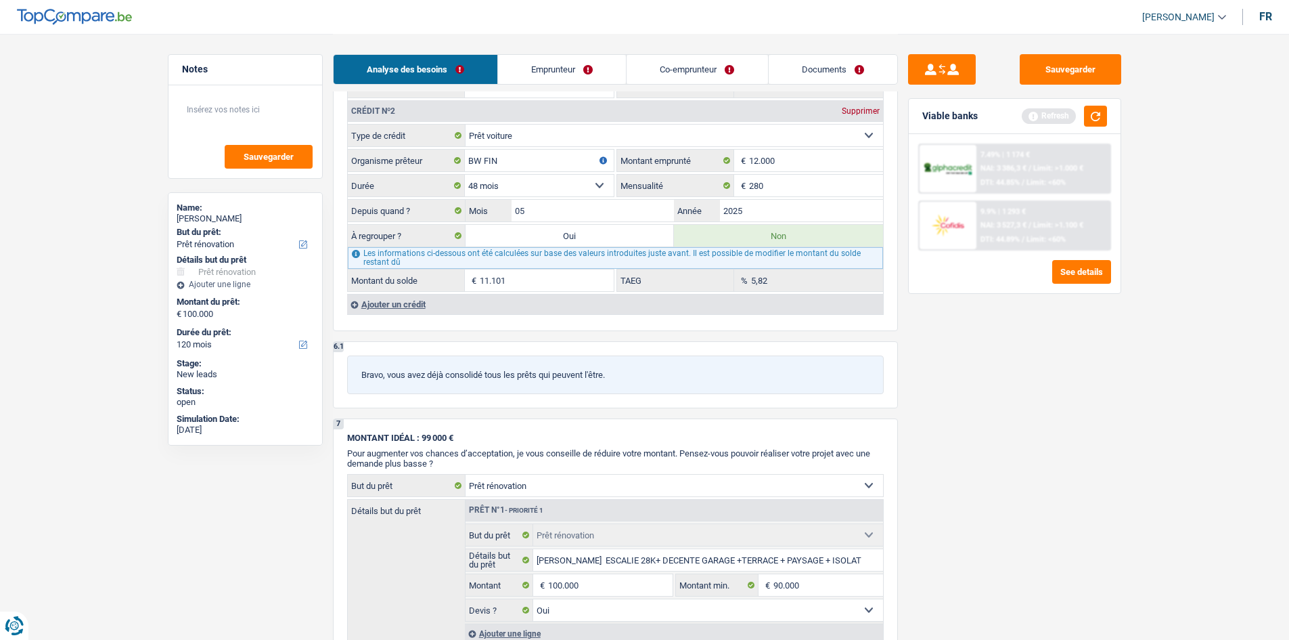
scroll to position [1351, 0]
click at [382, 301] on div "Ajouter un crédit" at bounding box center [615, 303] width 536 height 20
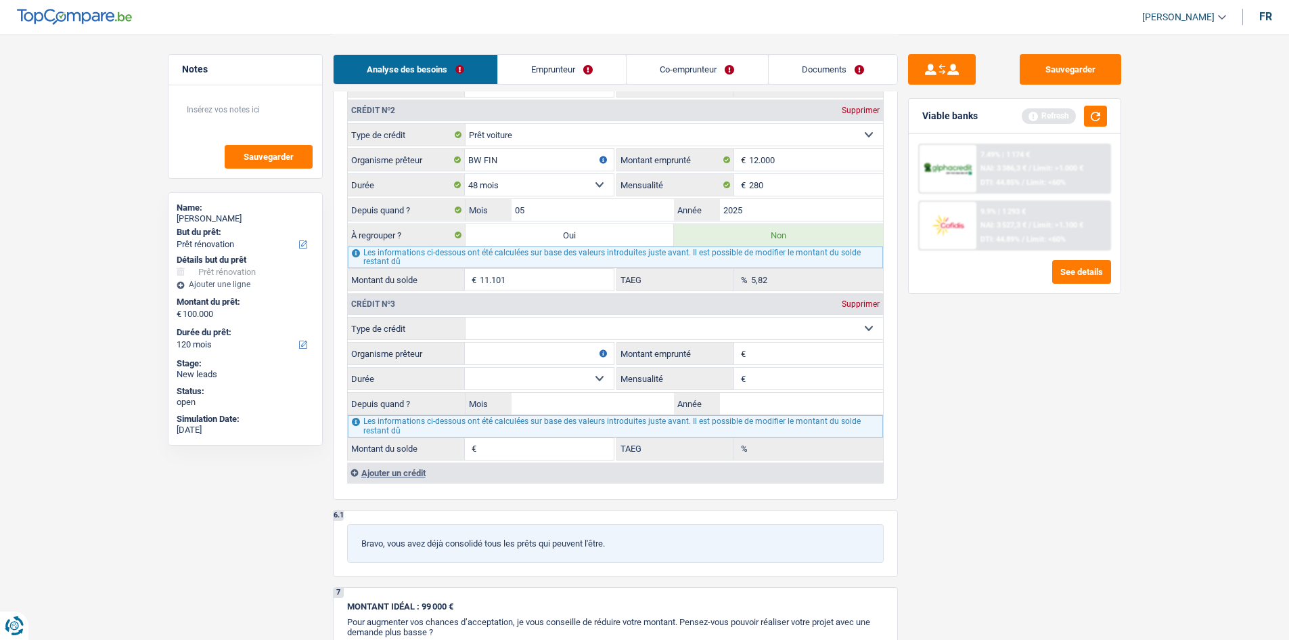
click at [543, 330] on select "Carte ou ouverture de crédit Prêt hypothécaire Vente à tempérament Prêt à tempé…" at bounding box center [675, 328] width 418 height 22
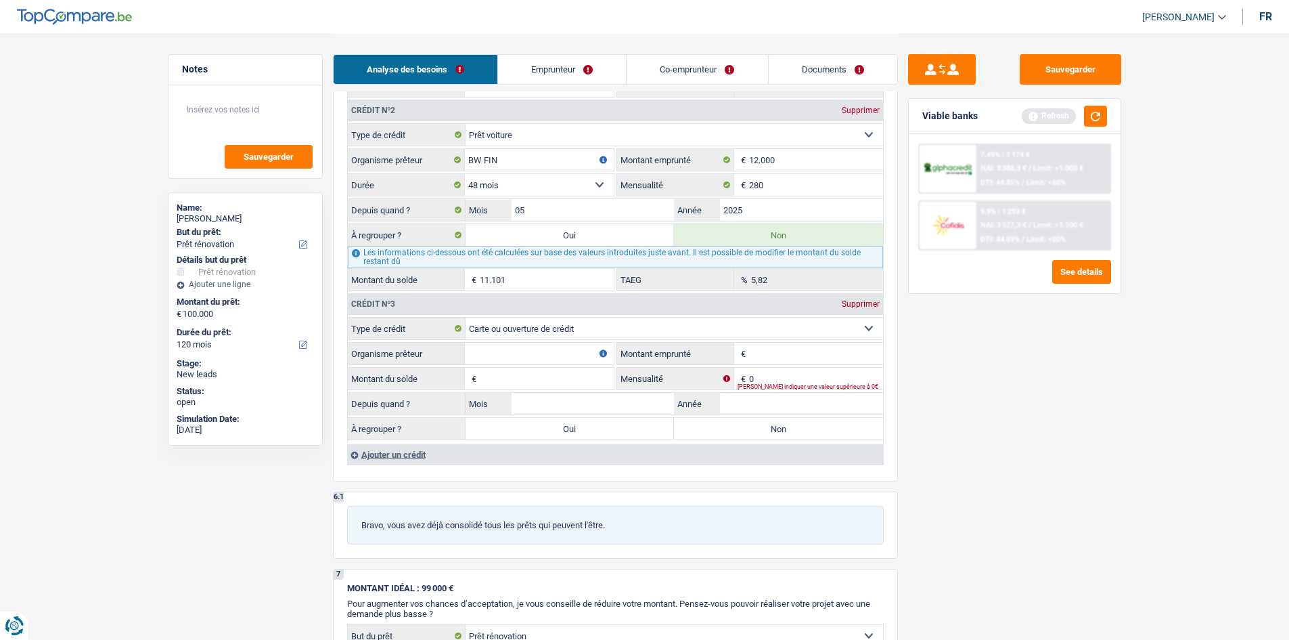
click at [523, 355] on input "Organisme prêteur" at bounding box center [539, 354] width 149 height 22
click at [762, 345] on input "Montant emprunté" at bounding box center [816, 354] width 134 height 22
click at [526, 376] on input "Montant du solde" at bounding box center [547, 379] width 134 height 22
click at [927, 405] on div "Sauvegarder Viable banks Refresh 7.49% | 1 174 € NAI: 3 386,3 € / Limit: >1.000…" at bounding box center [1015, 336] width 234 height 564
click at [792, 370] on input "0" at bounding box center [816, 379] width 134 height 22
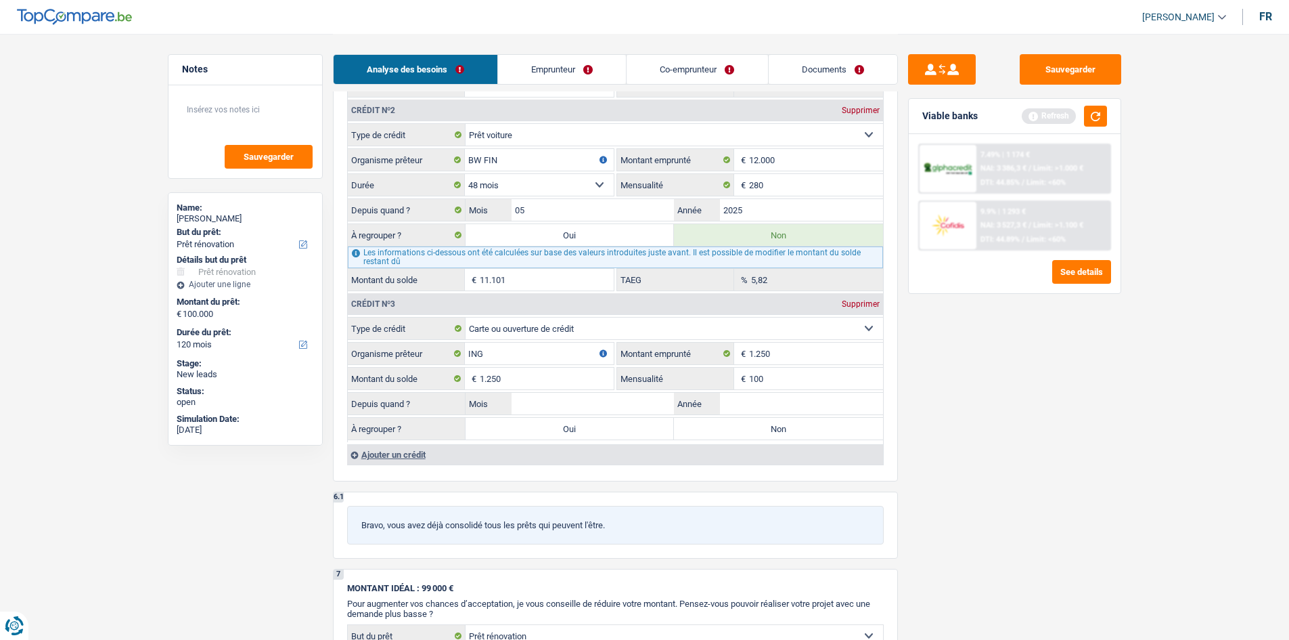
click at [1026, 482] on div "Sauvegarder Viable banks Refresh 7.49% | 1 174 € NAI: 3 386,3 € / Limit: >1.000…" at bounding box center [1015, 336] width 234 height 564
click at [789, 412] on input "Année" at bounding box center [801, 404] width 163 height 22
click at [651, 410] on input "Mois" at bounding box center [593, 404] width 163 height 22
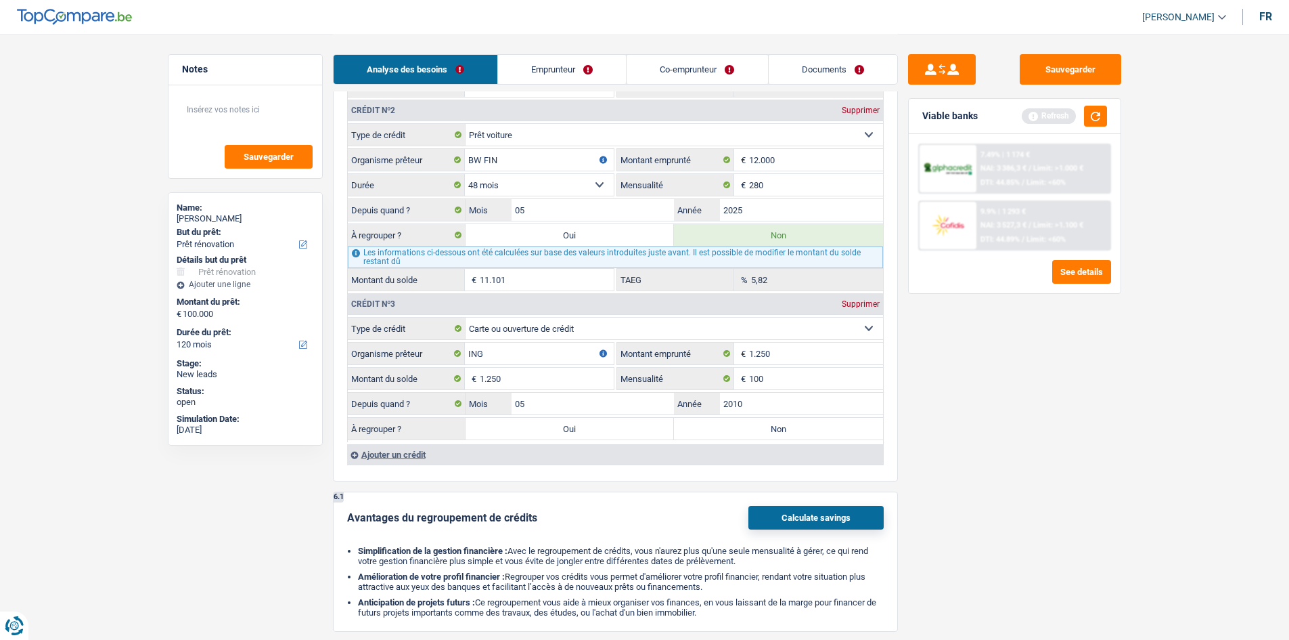
click at [714, 422] on label "Non" at bounding box center [778, 429] width 209 height 22
click at [714, 422] on input "Non" at bounding box center [778, 429] width 209 height 22
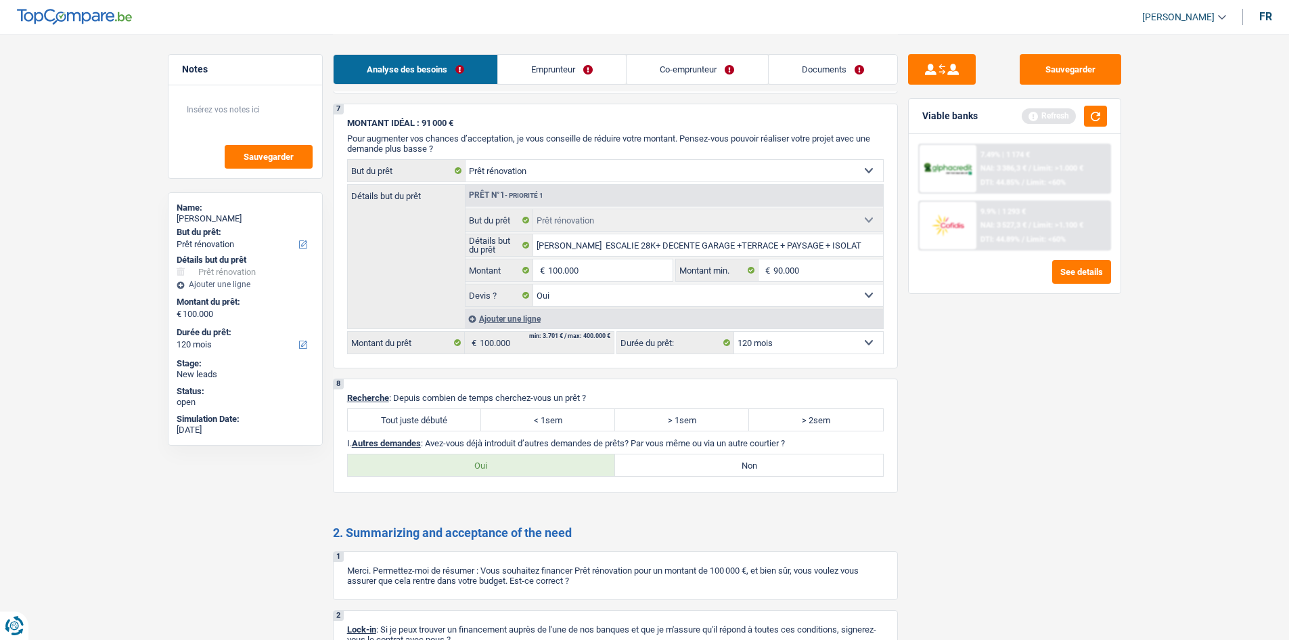
scroll to position [2028, 0]
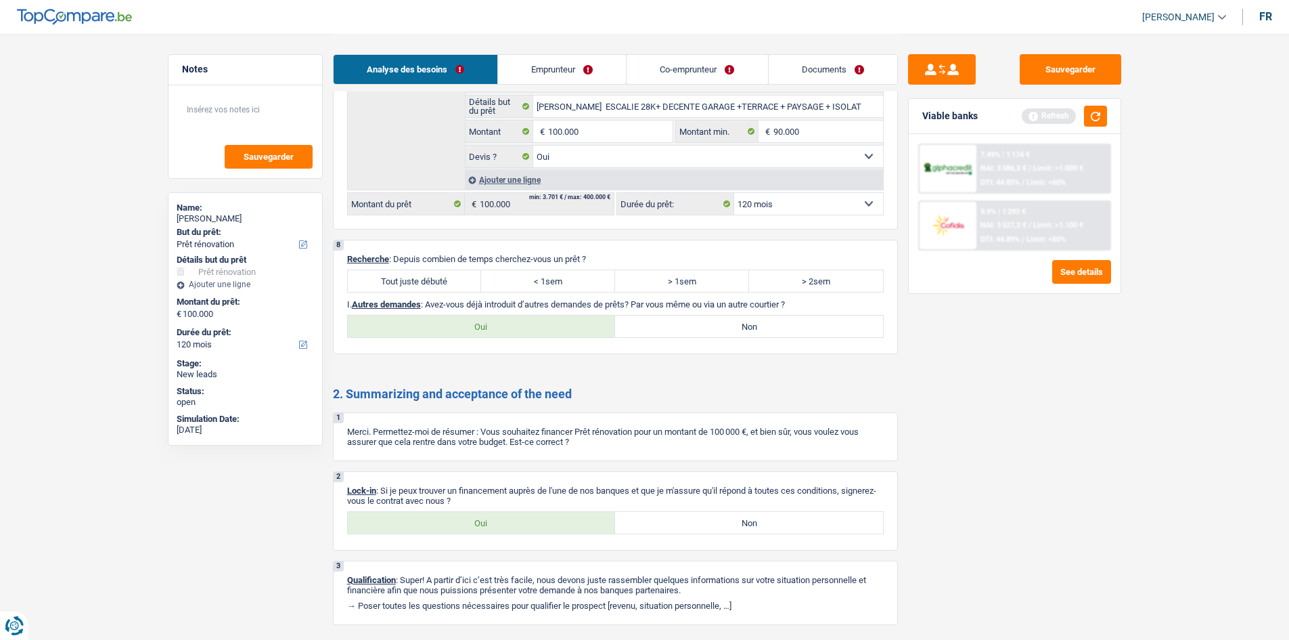
click at [494, 326] on label "Oui" at bounding box center [482, 326] width 268 height 22
click at [494, 326] on input "Oui" at bounding box center [482, 326] width 268 height 22
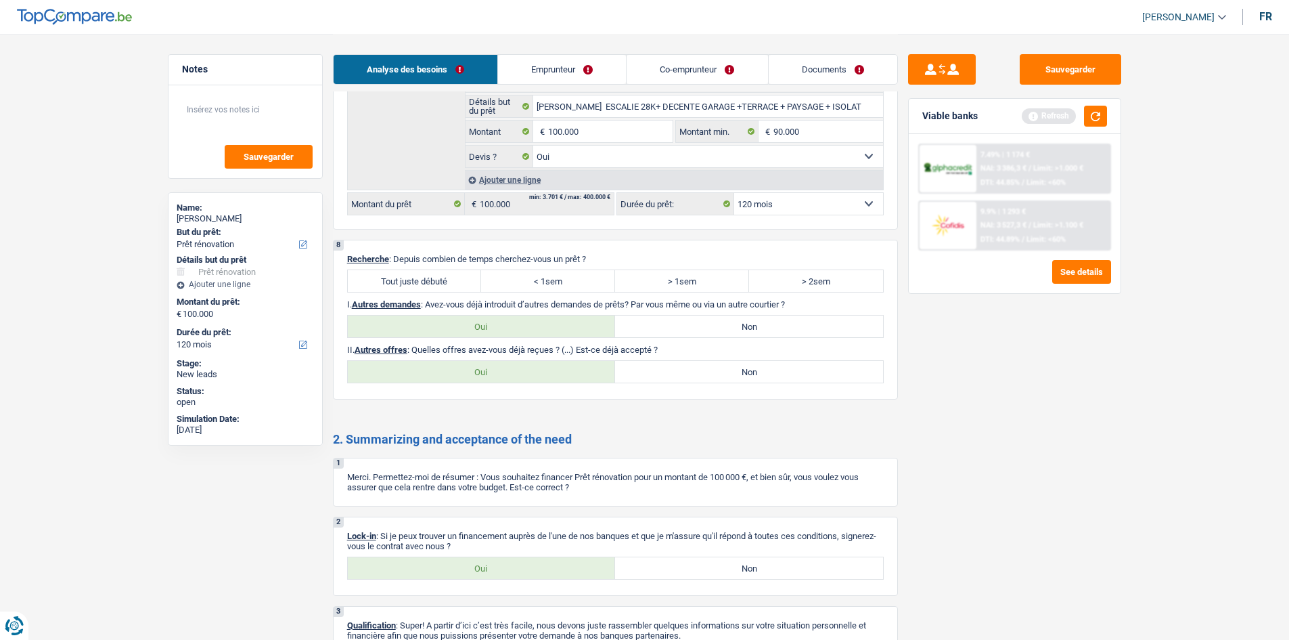
click at [668, 373] on label "Non" at bounding box center [749, 372] width 268 height 22
click at [668, 373] on input "Non" at bounding box center [749, 372] width 268 height 22
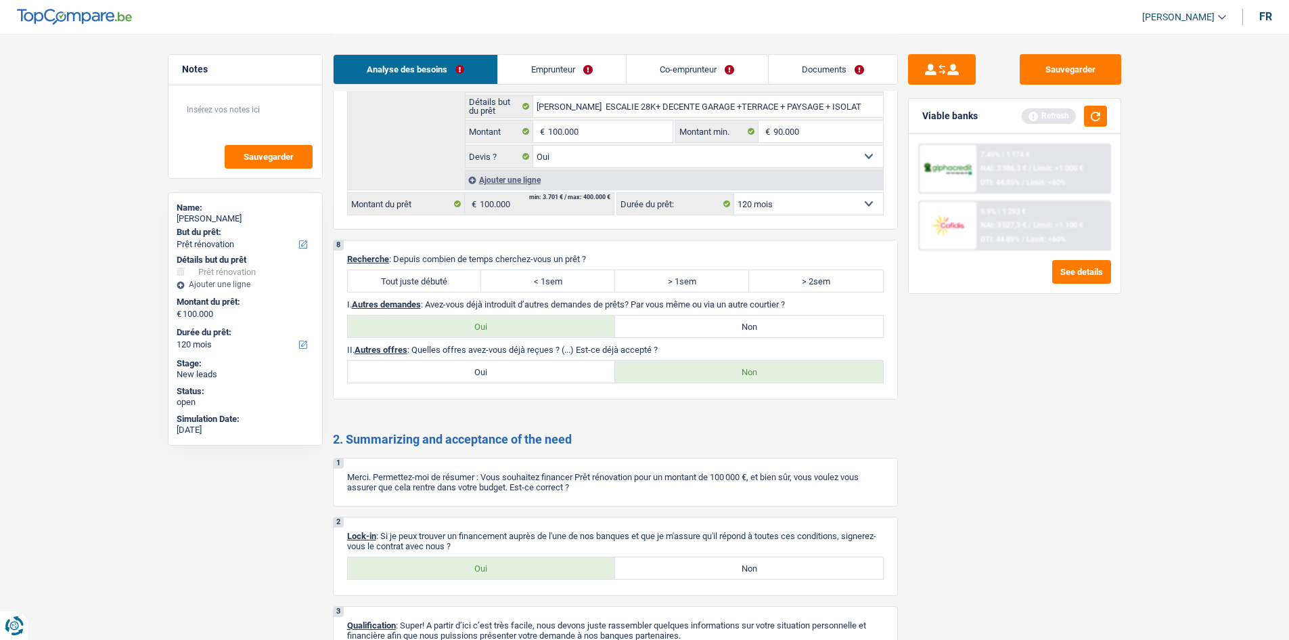
click at [691, 317] on label "Non" at bounding box center [749, 326] width 268 height 22
click at [691, 317] on input "Non" at bounding box center [749, 326] width 268 height 22
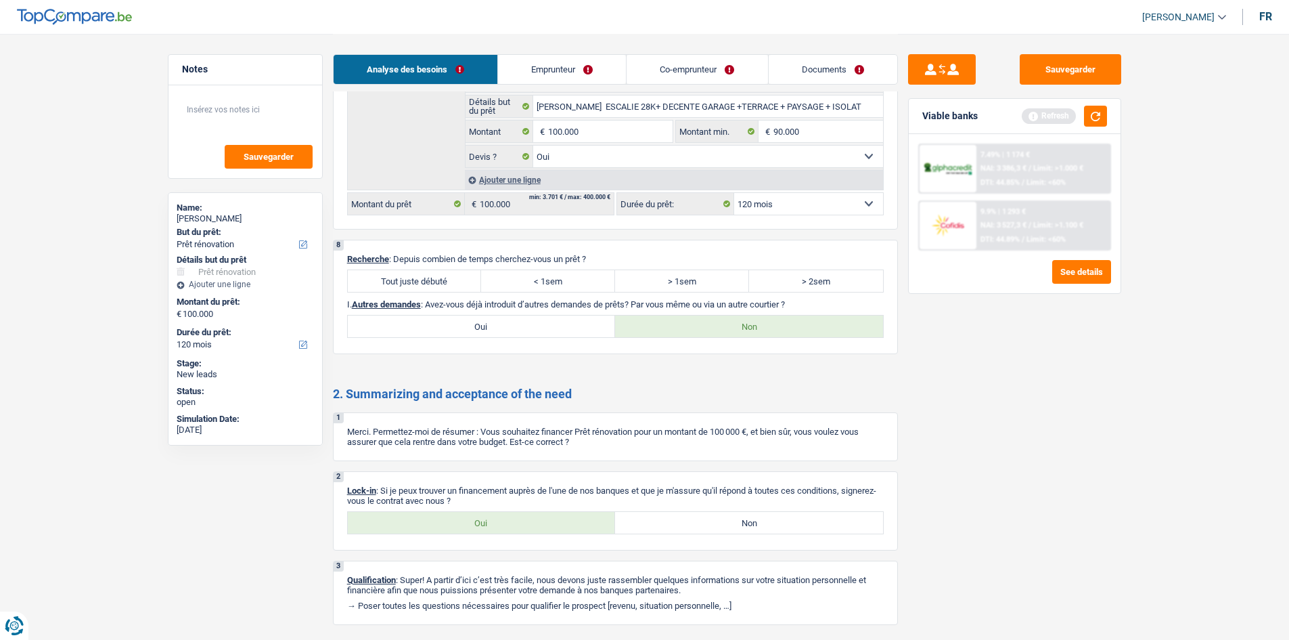
click at [566, 522] on label "Oui" at bounding box center [482, 523] width 268 height 22
click at [566, 522] on input "Oui" at bounding box center [482, 523] width 268 height 22
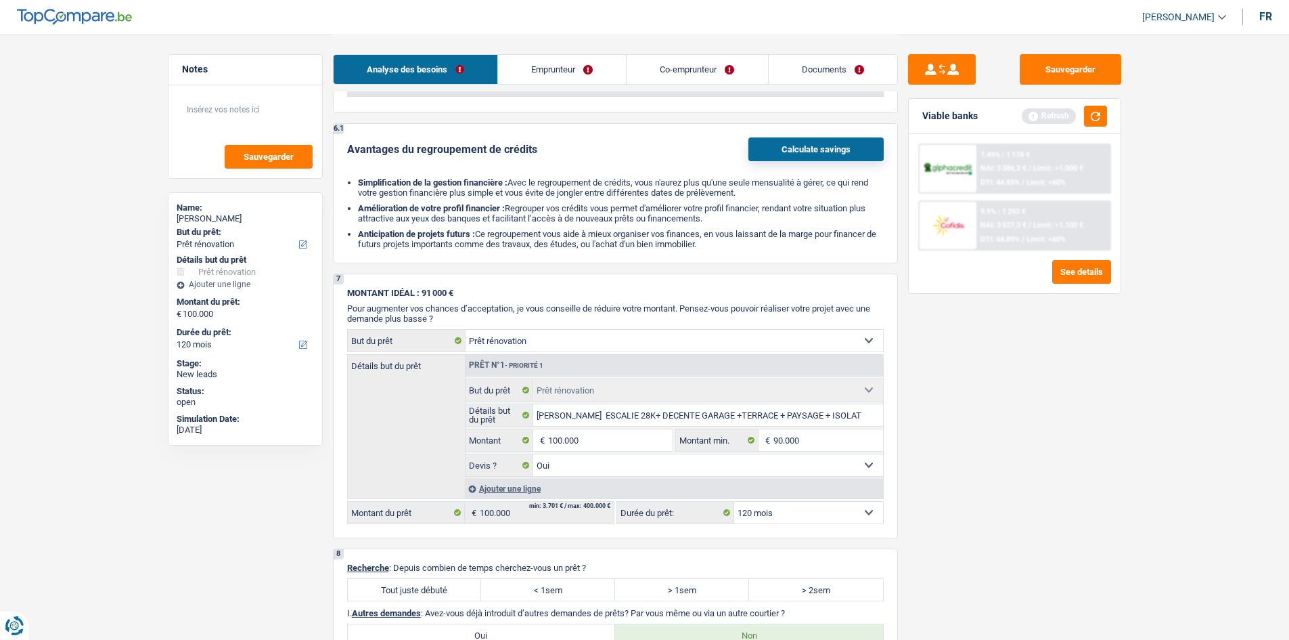
scroll to position [1661, 0]
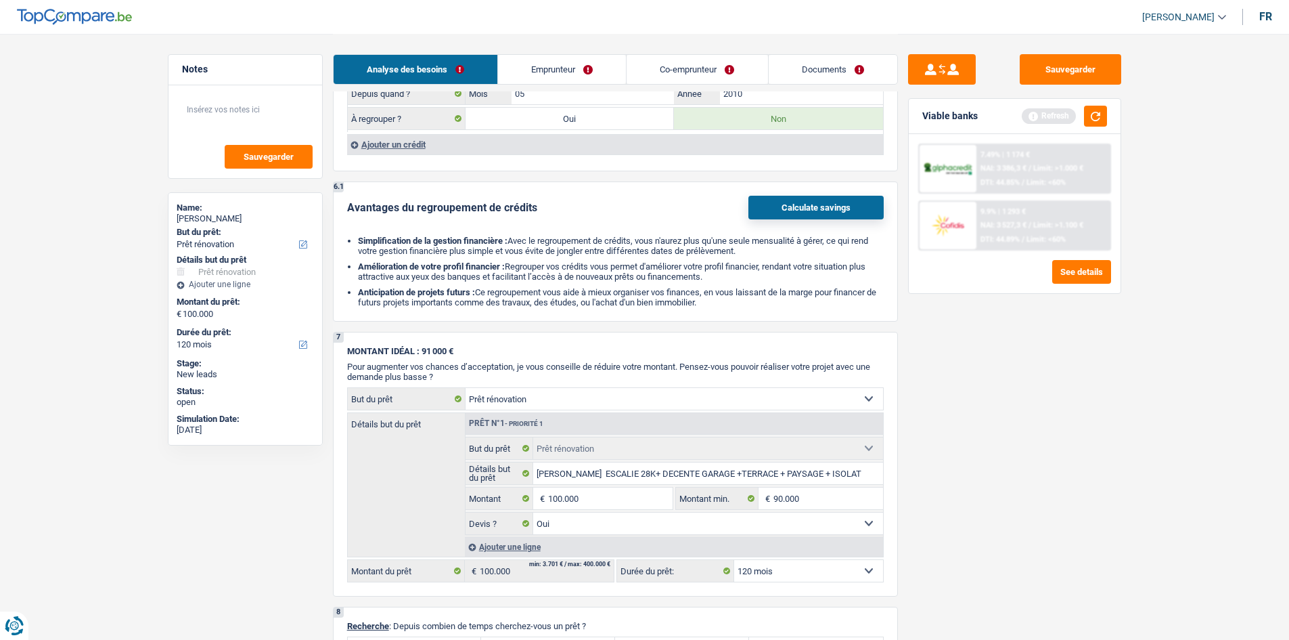
click at [573, 76] on link "Emprunteur" at bounding box center [562, 69] width 128 height 29
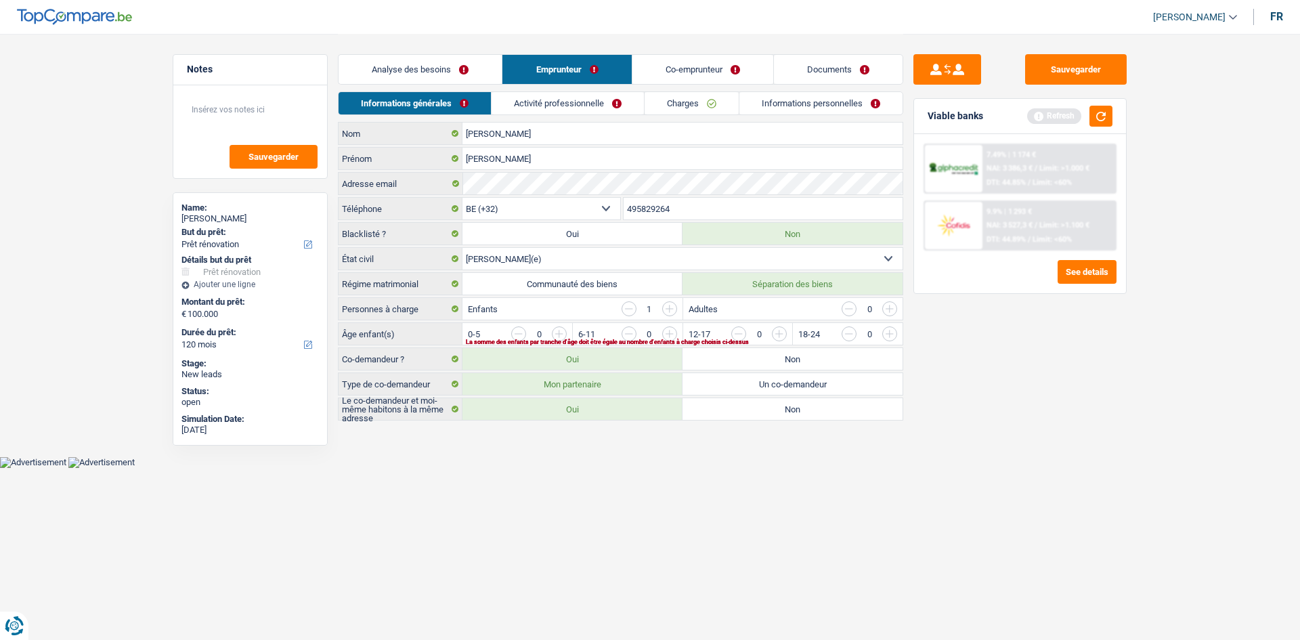
click at [812, 468] on html "Vous avez le contrôle de vos données Nous utilisons des cookies, tout comme nos…" at bounding box center [650, 234] width 1300 height 468
click at [885, 334] on input "button" at bounding box center [1164, 337] width 564 height 22
click at [763, 468] on html "Vous avez le contrôle de vos données Nous utilisons des cookies, tout comme nos…" at bounding box center [650, 234] width 1300 height 468
click at [554, 98] on link "Activité professionnelle" at bounding box center [568, 103] width 152 height 22
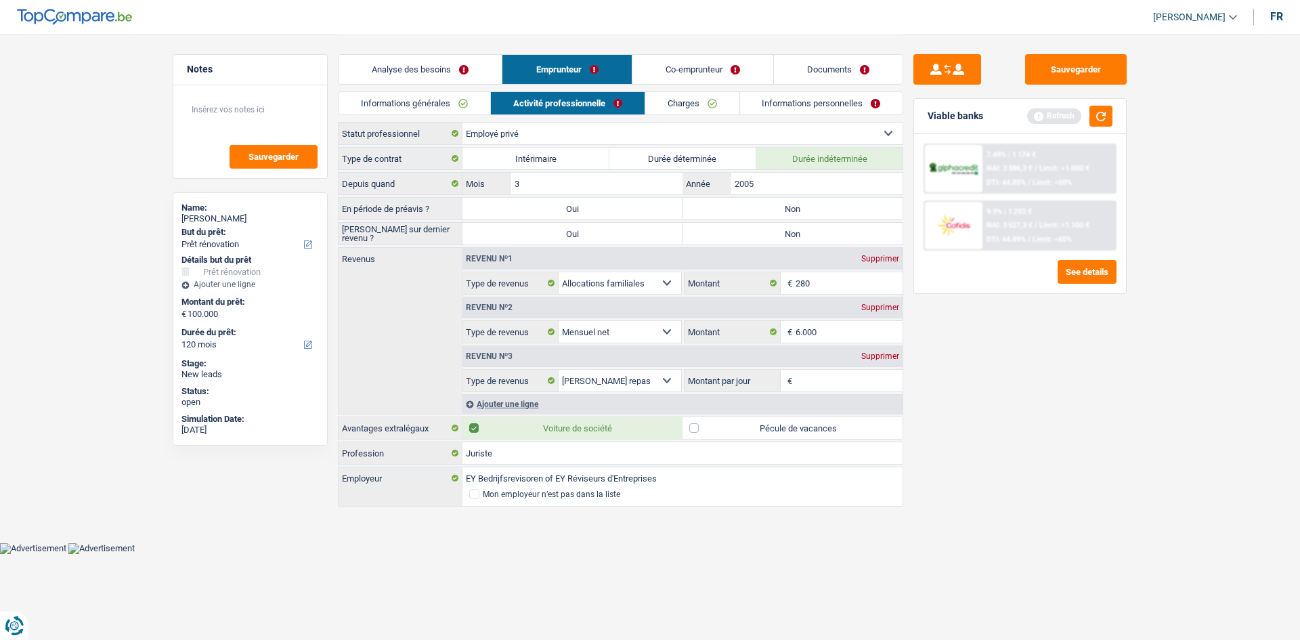
click at [607, 129] on select "Ouvrier Employé privé Employé public Invalide Indépendant Pensionné Chômeur Mut…" at bounding box center [682, 134] width 440 height 22
drag, startPoint x: 988, startPoint y: 350, endPoint x: 982, endPoint y: 343, distance: 8.7
click at [988, 350] on div "Sauvegarder Viable banks Refresh 7.49% | 1 174 € NAI: 3 386,3 € / Limit: >1.000…" at bounding box center [1020, 336] width 234 height 564
click at [772, 421] on label "Pécule de vacances" at bounding box center [792, 428] width 220 height 22
click at [772, 421] on input "Pécule de vacances" at bounding box center [792, 428] width 220 height 22
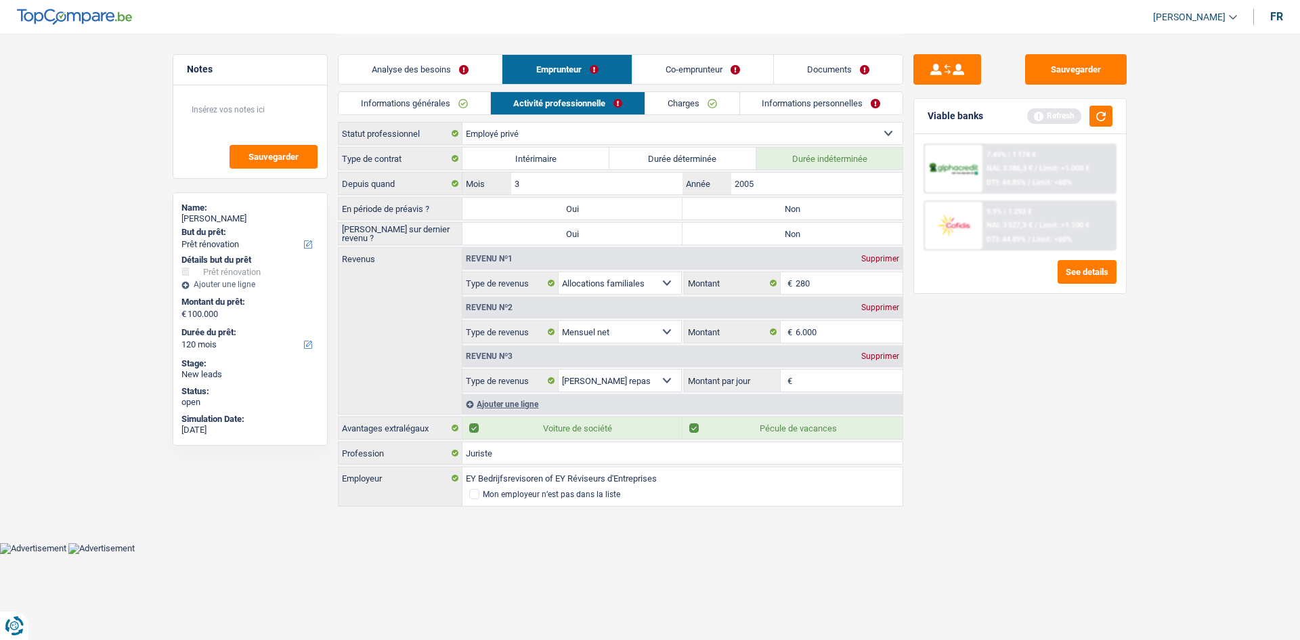
click at [751, 208] on label "Non" at bounding box center [792, 209] width 220 height 22
click at [751, 208] on input "Non" at bounding box center [792, 209] width 220 height 22
click at [801, 226] on label "Non" at bounding box center [792, 234] width 220 height 22
click at [801, 226] on input "Non" at bounding box center [792, 234] width 220 height 22
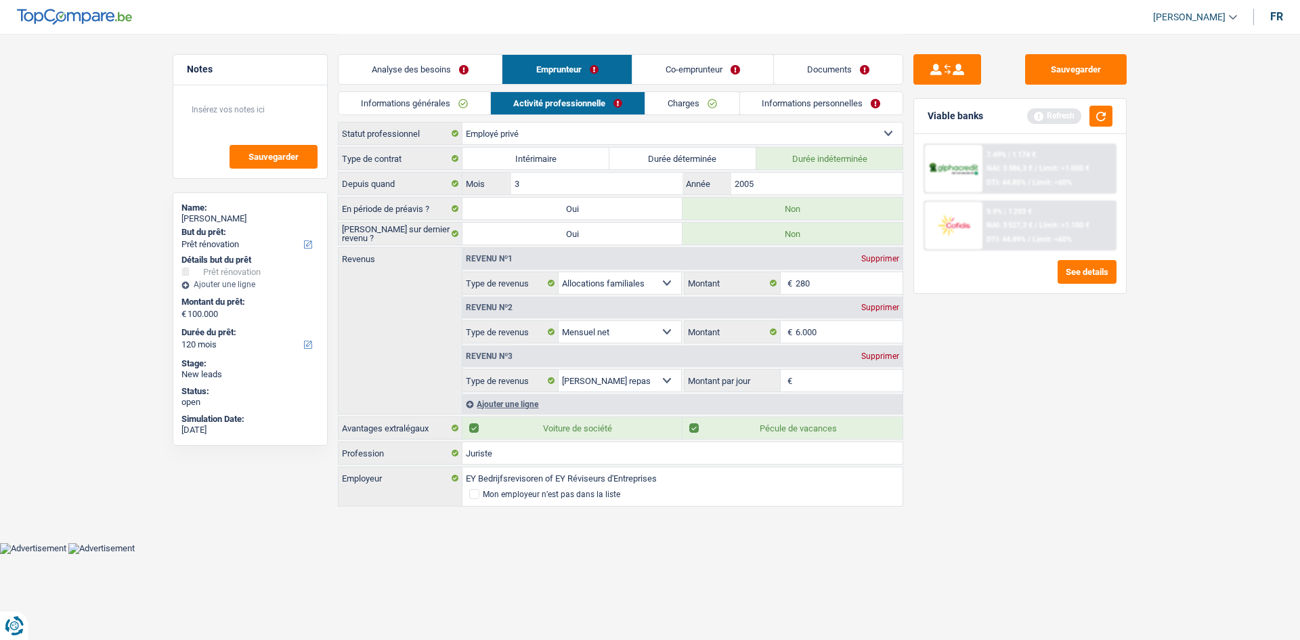
click at [942, 441] on div "Sauvegarder Viable banks Refresh 7.49% | 1 174 € NAI: 3 386,3 € / Limit: >1.000…" at bounding box center [1020, 336] width 234 height 564
click at [843, 377] on input "Montant par jour" at bounding box center [849, 381] width 108 height 22
click at [841, 381] on input "Montant par jour" at bounding box center [849, 381] width 108 height 22
click at [1110, 464] on div "Sauvegarder Viable banks Refresh 7.49% | 1 174 € NAI: 3 386,3 € / Limit: >1.000…" at bounding box center [1020, 336] width 234 height 564
drag, startPoint x: 707, startPoint y: 100, endPoint x: 672, endPoint y: 102, distance: 35.2
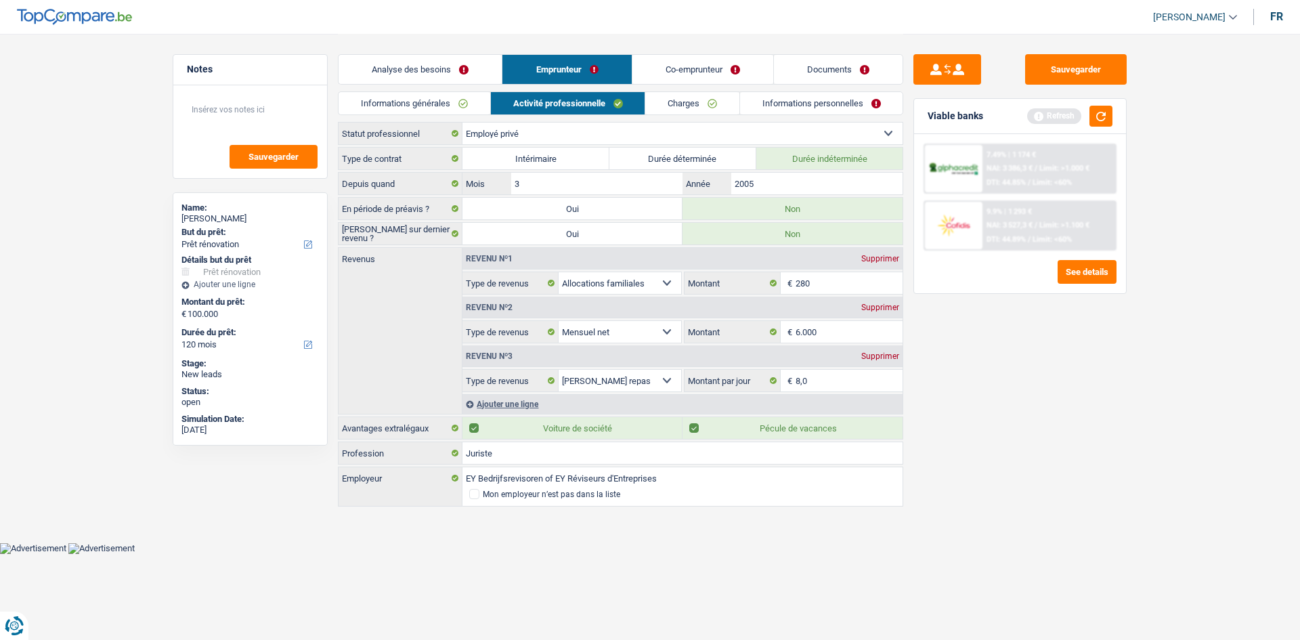
click at [707, 100] on link "Charges" at bounding box center [692, 103] width 94 height 22
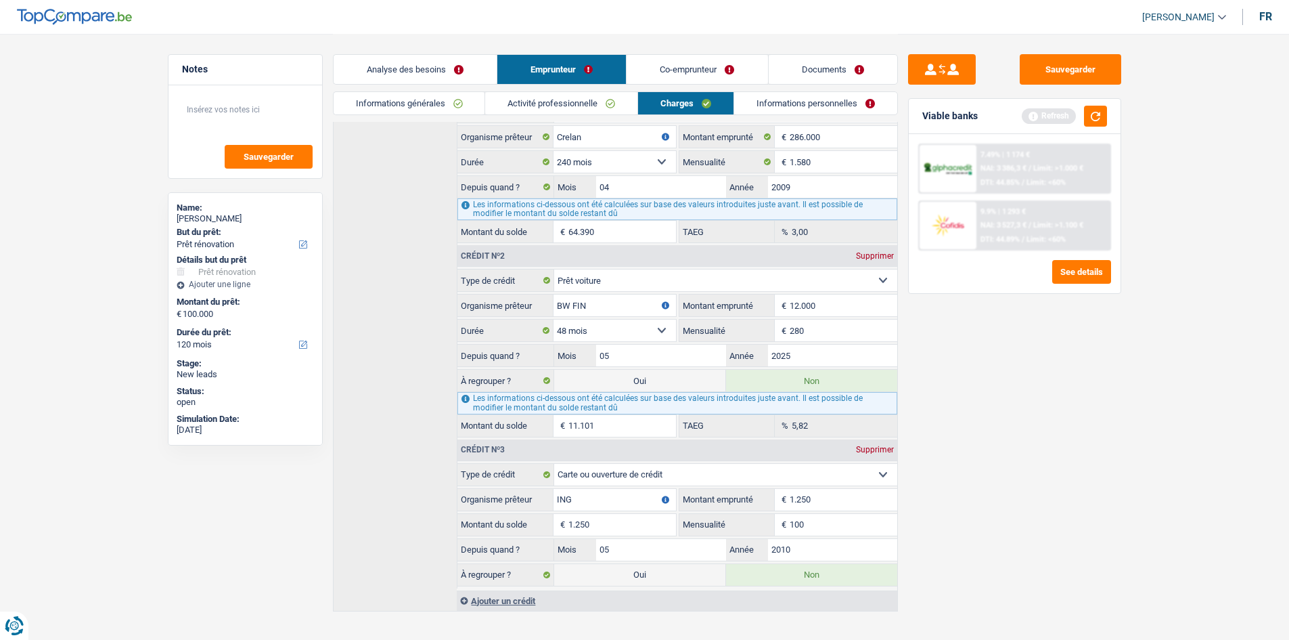
scroll to position [196, 0]
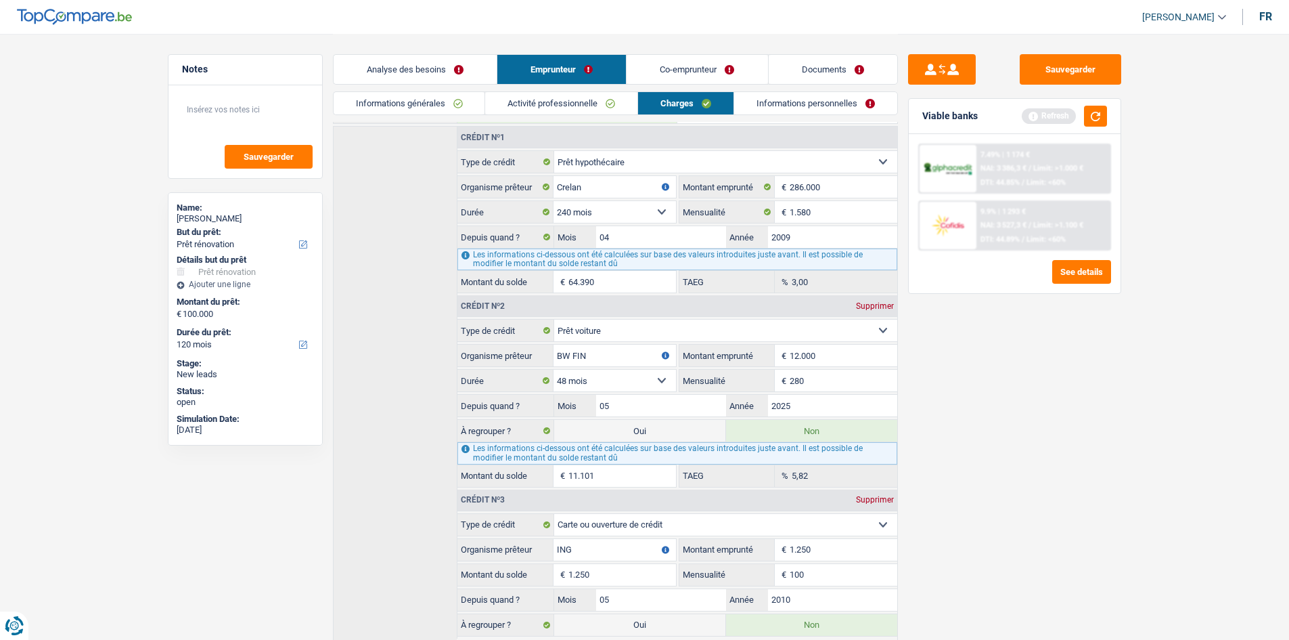
click at [771, 106] on link "Informations personnelles" at bounding box center [815, 103] width 163 height 22
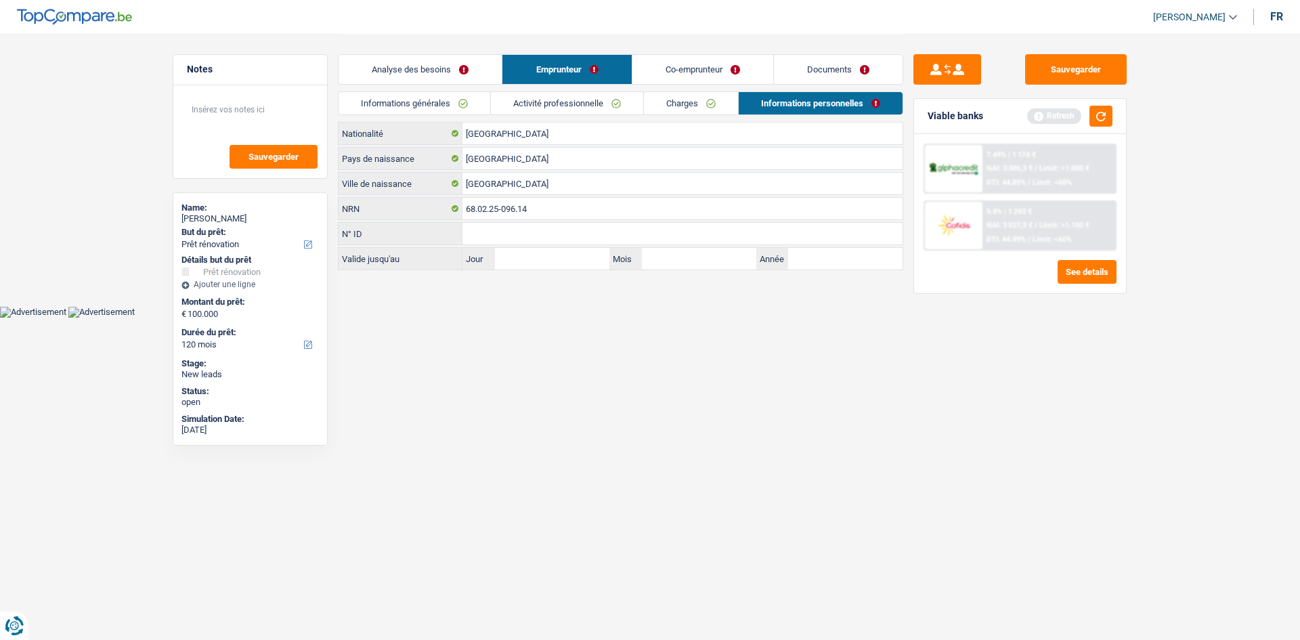
click at [703, 66] on link "Co-emprunteur" at bounding box center [702, 69] width 141 height 29
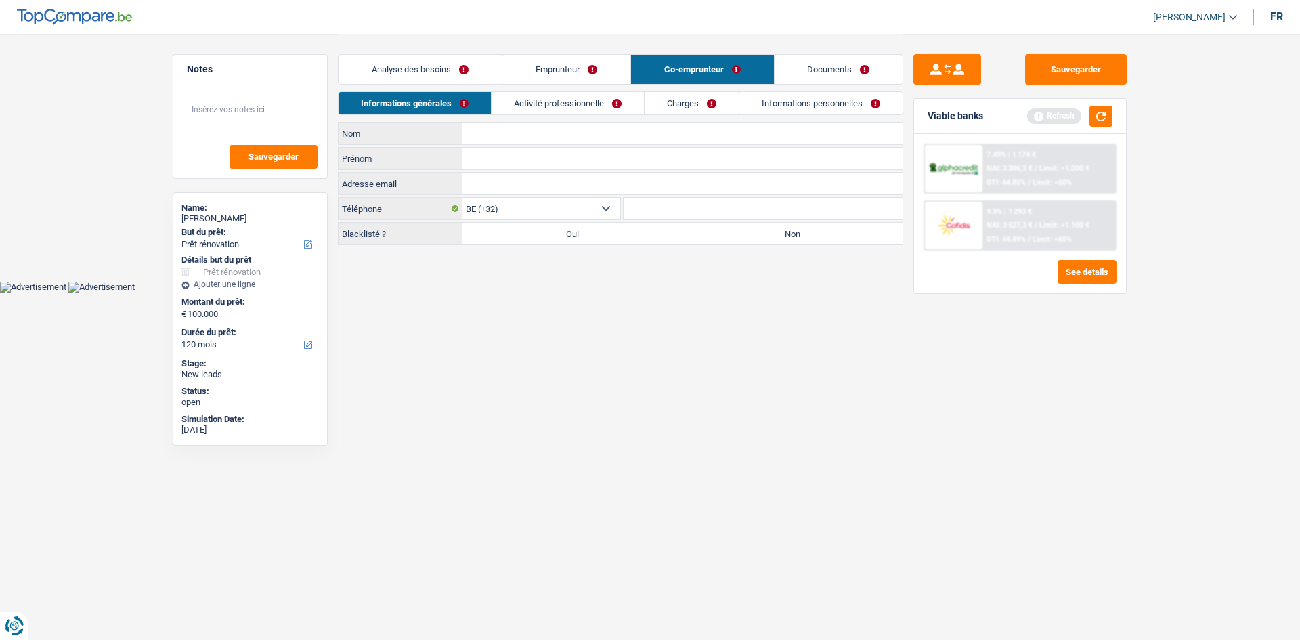
click at [492, 131] on input "Nom" at bounding box center [682, 134] width 440 height 22
click at [492, 154] on input "Prénom" at bounding box center [682, 159] width 440 height 22
click at [680, 292] on html "Vous avez le contrôle de vos données Nous utilisons des cookies, tout comme nos…" at bounding box center [650, 146] width 1300 height 292
click at [501, 191] on input "Adresse email" at bounding box center [682, 184] width 440 height 22
click at [543, 100] on link "Activité professionnelle" at bounding box center [567, 103] width 152 height 22
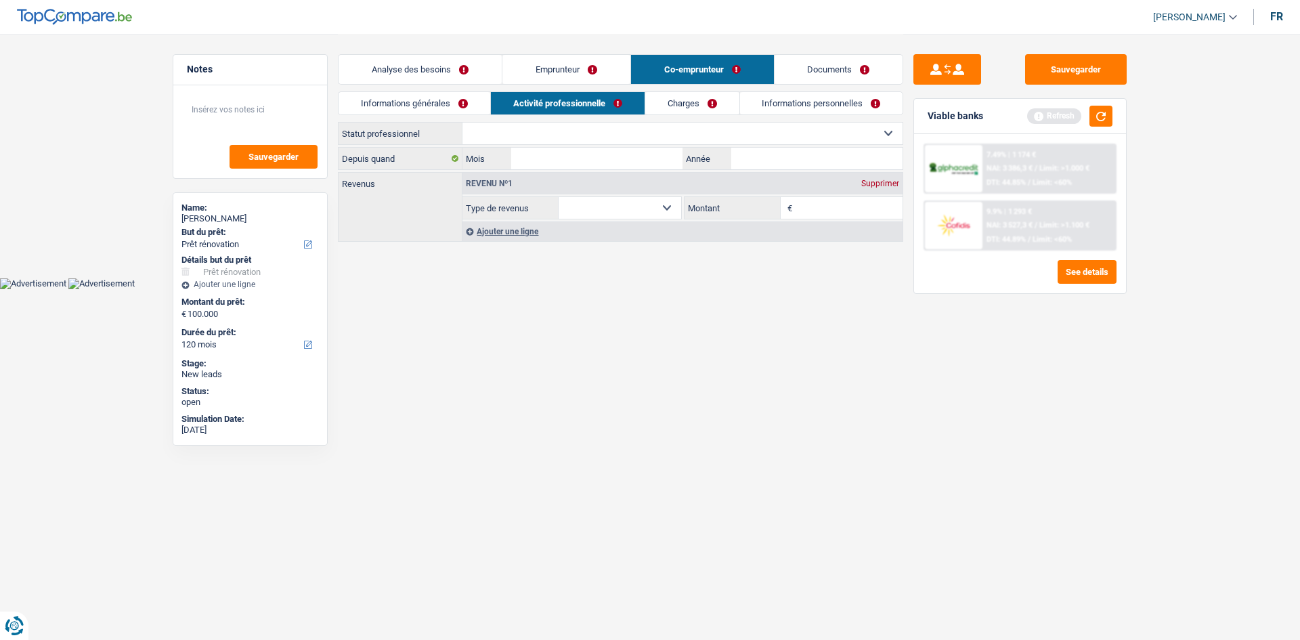
click at [474, 138] on select "Ouvrier Employé privé Employé public Invalide Indépendant Pensionné Chômeur Mut…" at bounding box center [682, 134] width 440 height 22
click at [412, 289] on html "Vous avez le contrôle de vos données Nous utilisons des cookies, tout comme nos…" at bounding box center [650, 144] width 1300 height 289
click at [437, 95] on link "Informations générales" at bounding box center [414, 103] width 152 height 22
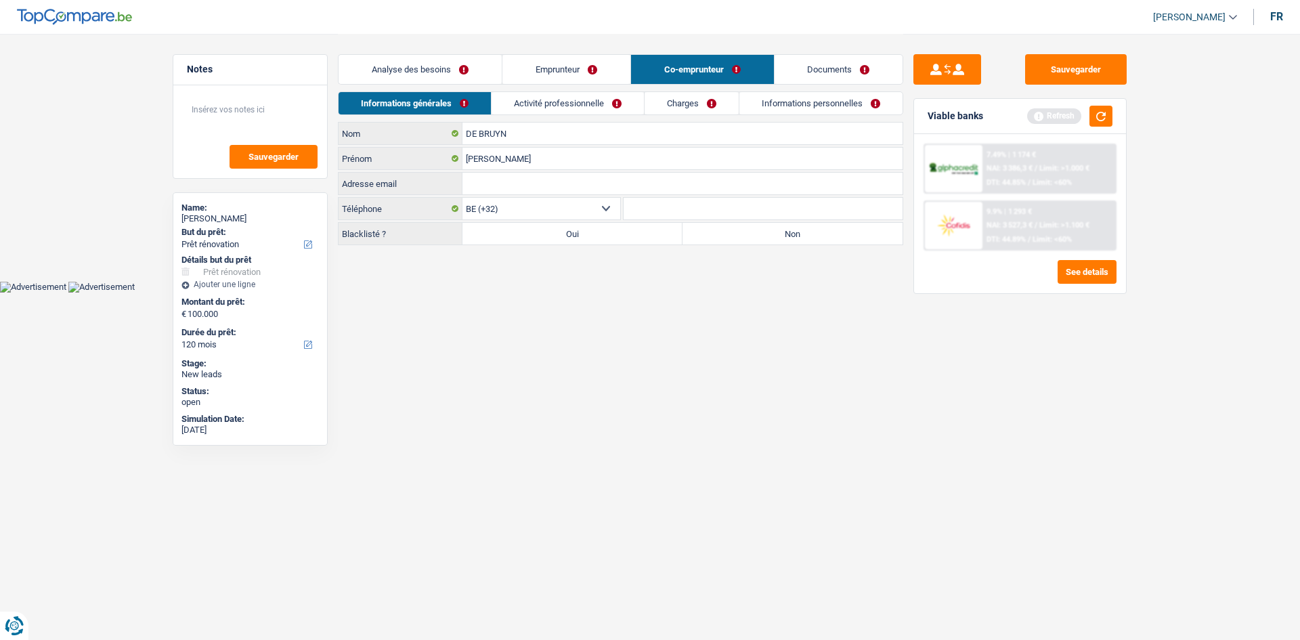
click at [543, 104] on link "Activité professionnelle" at bounding box center [567, 103] width 152 height 22
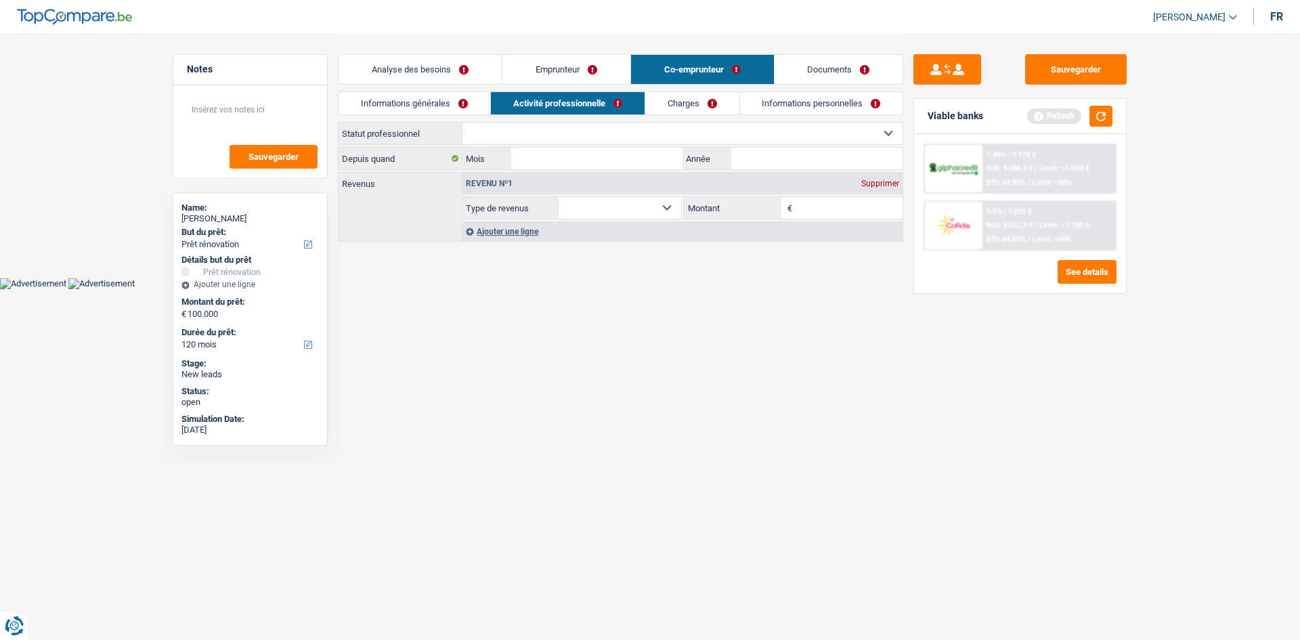
click at [536, 137] on select "Ouvrier Employé privé Employé public Invalide Indépendant Pensionné Chômeur Mut…" at bounding box center [682, 134] width 440 height 22
click at [462, 123] on select "Ouvrier Employé privé Employé public Invalide Indépendant Pensionné Chômeur Mut…" at bounding box center [682, 134] width 440 height 22
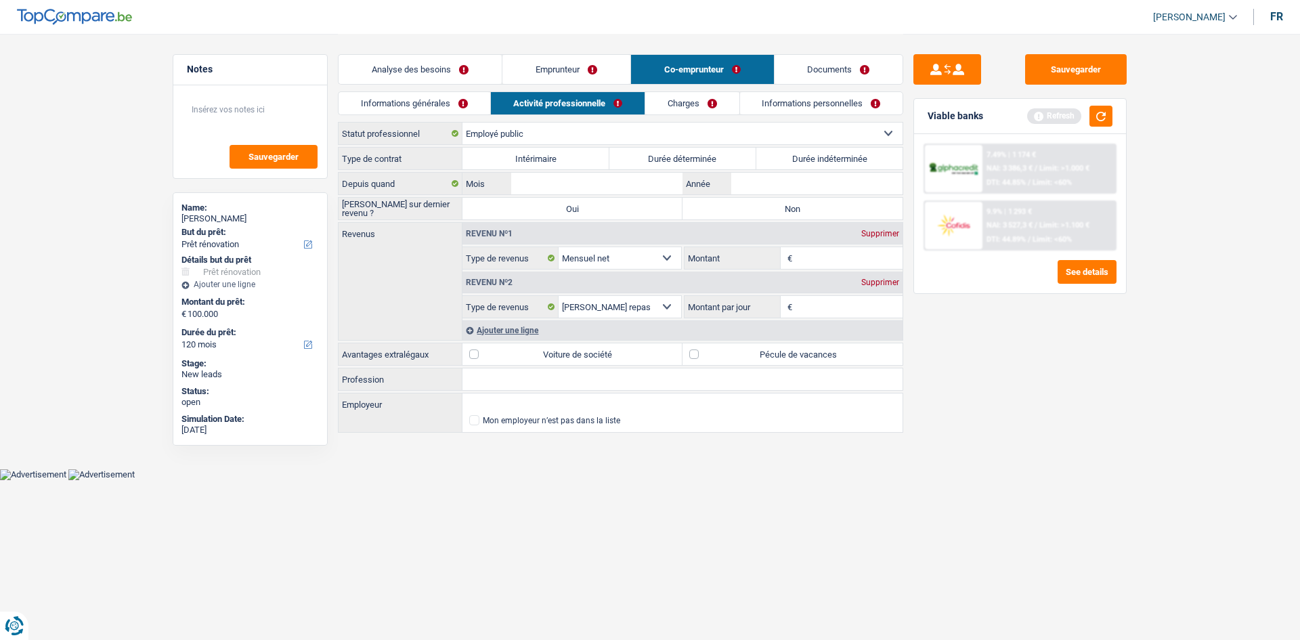
click at [807, 156] on label "Durée indéterminée" at bounding box center [829, 159] width 147 height 22
click at [807, 156] on input "Durée indéterminée" at bounding box center [829, 159] width 147 height 22
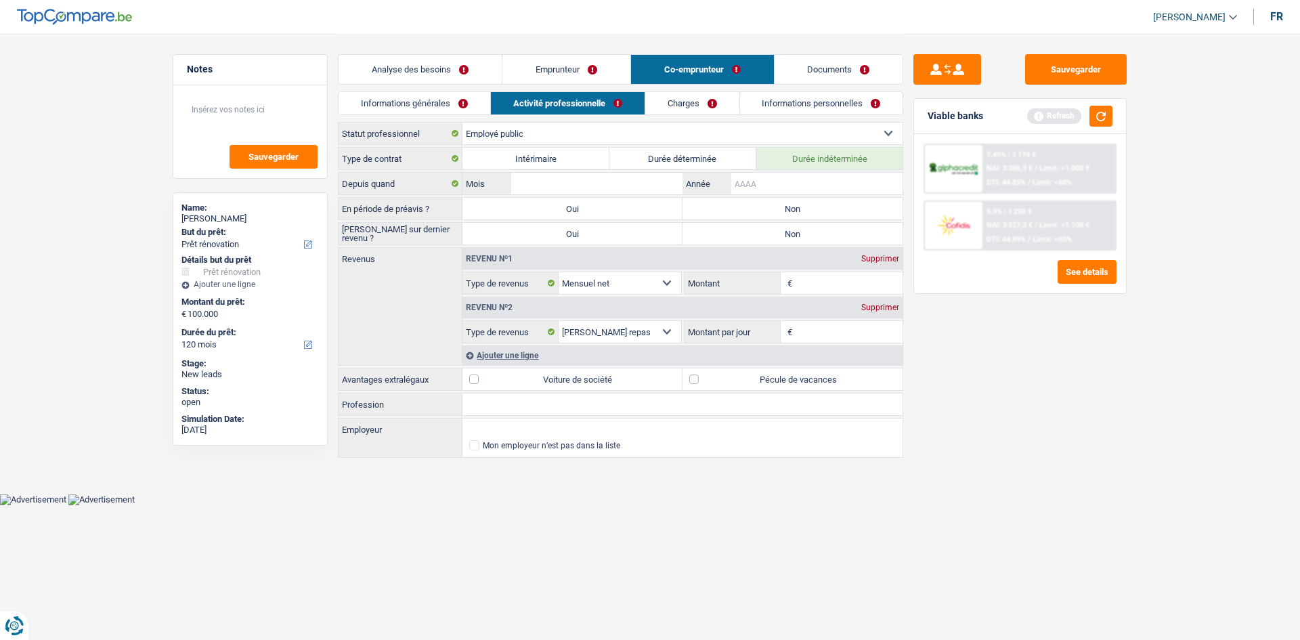
click at [752, 181] on input "Année" at bounding box center [816, 184] width 171 height 22
click at [586, 183] on input "Mois" at bounding box center [596, 184] width 171 height 22
click at [979, 376] on div "Sauvegarder Viable banks Refresh 7.49% | 1 174 € NAI: 3 386,3 € / Limit: >1.000…" at bounding box center [1020, 336] width 234 height 564
click at [724, 210] on label "Non" at bounding box center [792, 209] width 220 height 22
click at [724, 210] on input "Non" at bounding box center [792, 209] width 220 height 22
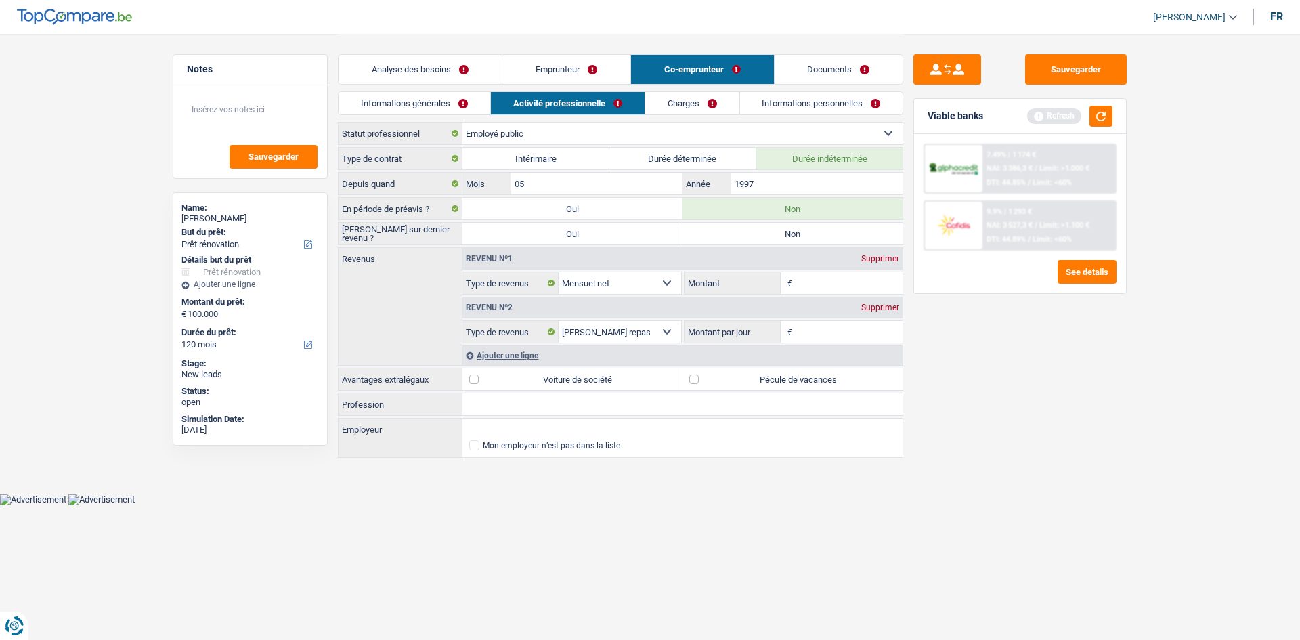
click at [766, 233] on label "Non" at bounding box center [792, 234] width 220 height 22
click at [766, 233] on input "Non" at bounding box center [792, 234] width 220 height 22
click at [861, 288] on input "Montant" at bounding box center [849, 283] width 108 height 22
click at [985, 410] on div "Sauvegarder Viable banks Refresh 7.49% | 1 174 € NAI: 3 386,3 € / Limit: >1.000…" at bounding box center [1020, 336] width 234 height 564
click at [851, 332] on input "Montant par jour" at bounding box center [849, 332] width 108 height 22
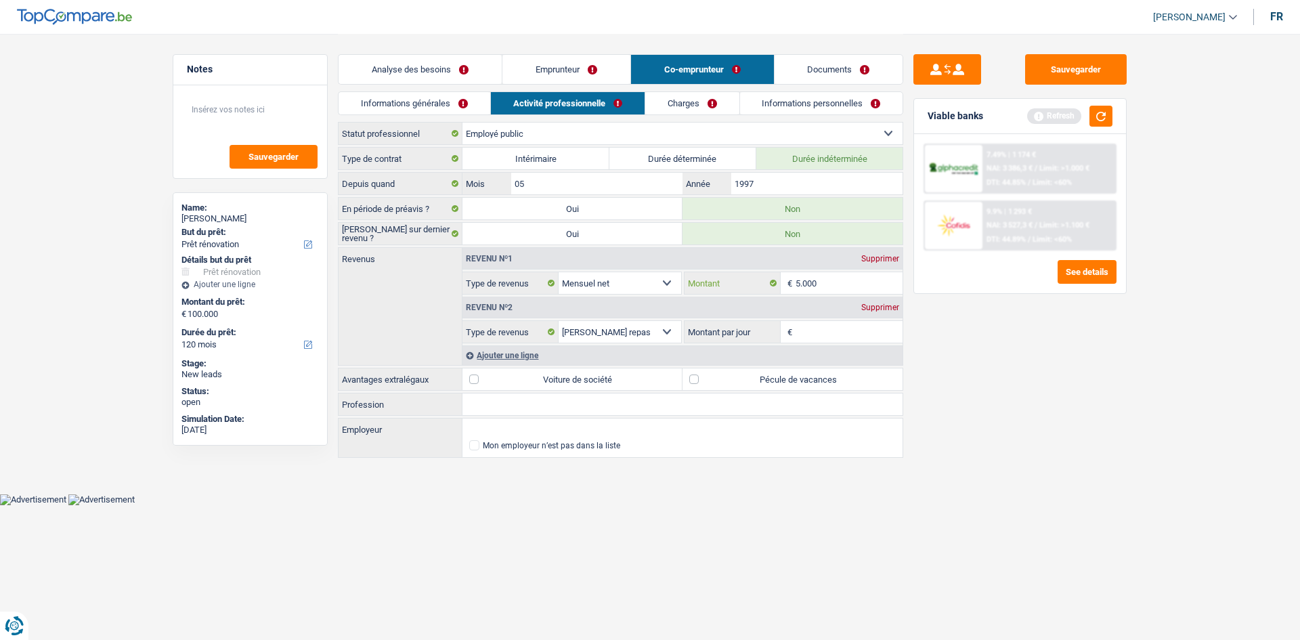
click at [870, 288] on input "5.000" at bounding box center [849, 283] width 108 height 22
click at [874, 309] on div "Supprimer" at bounding box center [880, 307] width 45 height 8
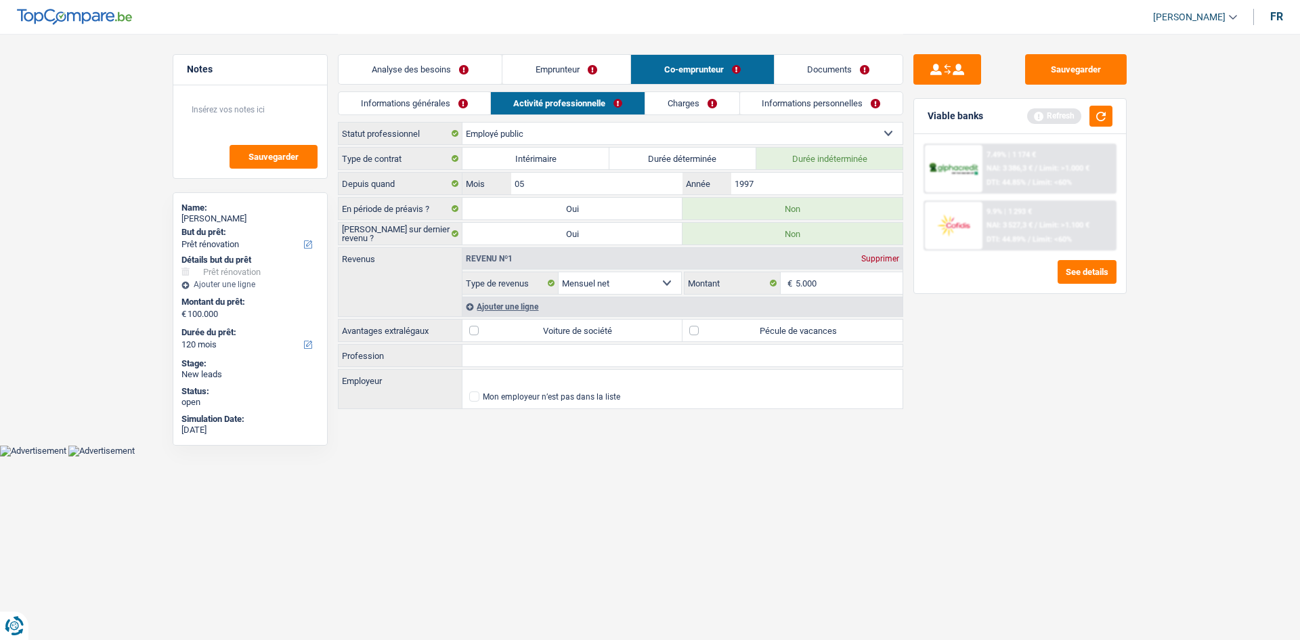
click at [734, 330] on label "Pécule de vacances" at bounding box center [792, 330] width 220 height 22
click at [734, 330] on input "Pécule de vacances" at bounding box center [792, 330] width 220 height 22
click at [521, 363] on input "Profession" at bounding box center [682, 356] width 440 height 22
click at [481, 378] on input "Employeur" at bounding box center [682, 381] width 440 height 22
click at [498, 357] on input "Profession" at bounding box center [682, 356] width 440 height 22
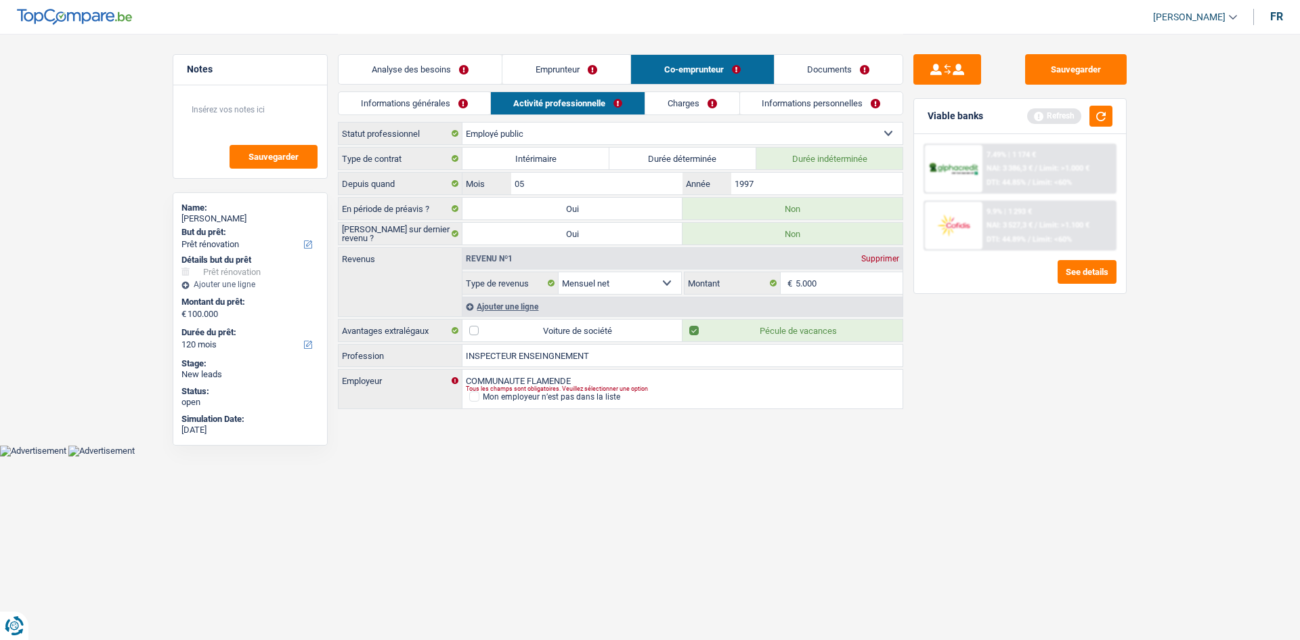
click at [573, 448] on body "Vous avez le contrôle de vos données Nous utilisons des cookies, tout comme nos…" at bounding box center [650, 228] width 1300 height 456
click at [666, 98] on link "Charges" at bounding box center [692, 103] width 94 height 22
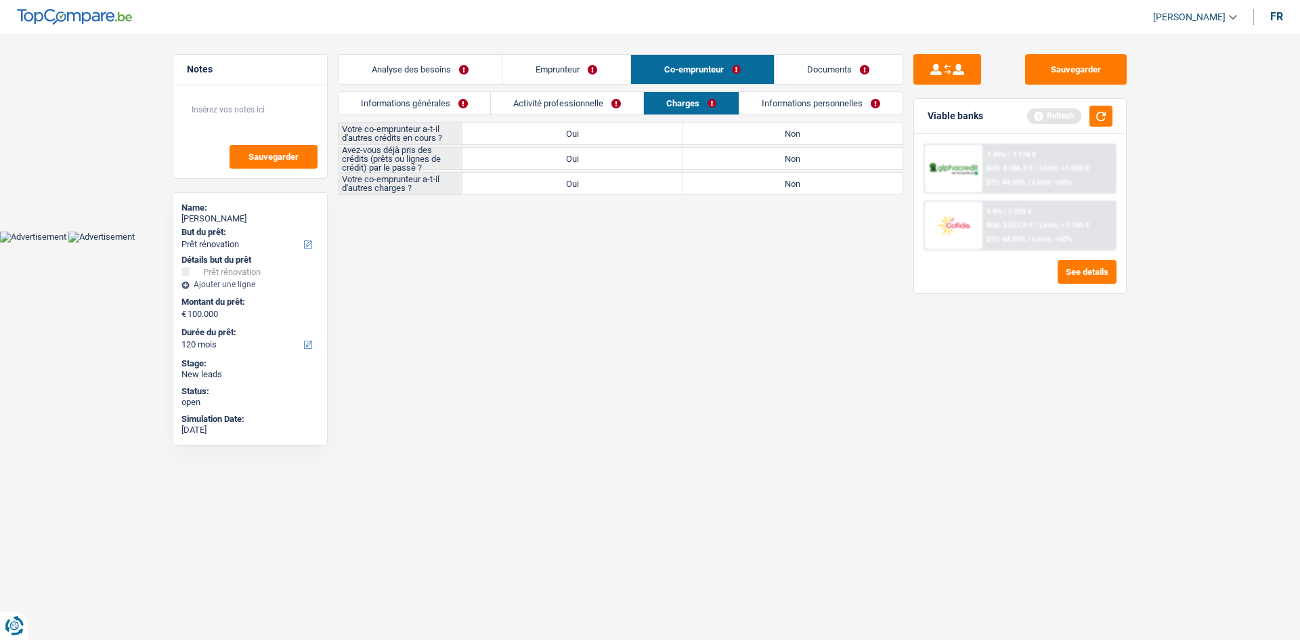
click at [720, 128] on label "Non" at bounding box center [792, 134] width 220 height 22
click at [720, 128] on input "Non" at bounding box center [792, 134] width 220 height 22
click at [601, 153] on label "Oui" at bounding box center [572, 159] width 220 height 22
click at [601, 153] on input "Oui" at bounding box center [572, 159] width 220 height 22
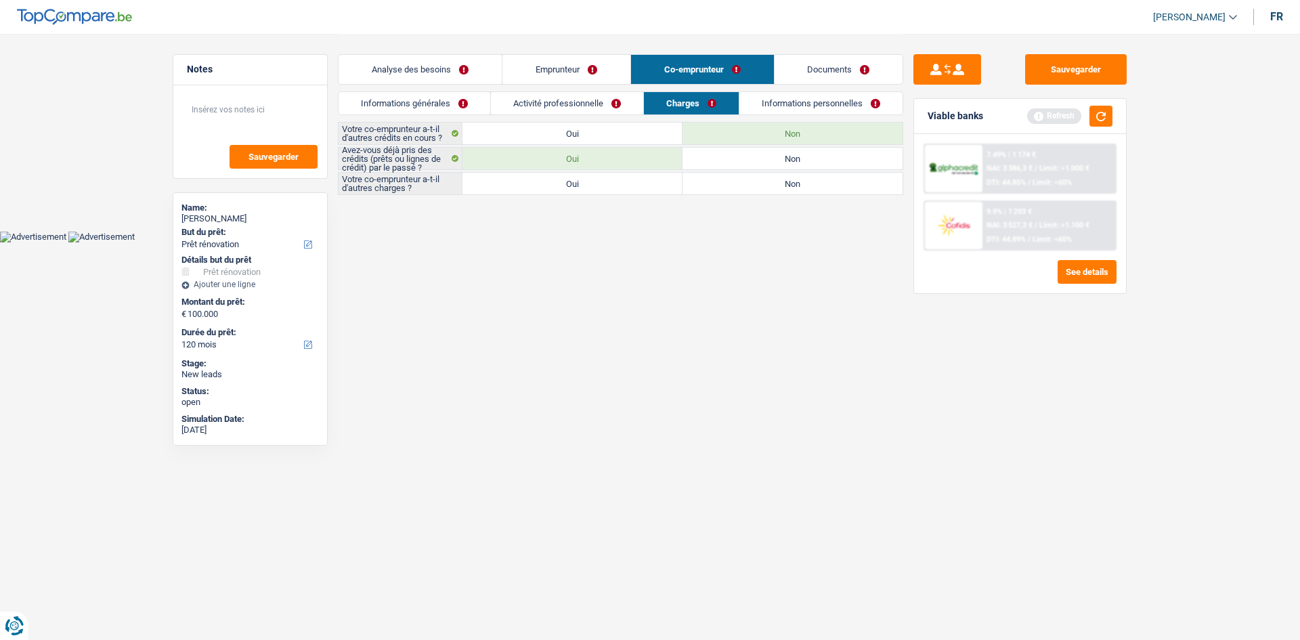
click at [688, 179] on label "Non" at bounding box center [792, 184] width 220 height 22
click at [688, 179] on input "Non" at bounding box center [792, 184] width 220 height 22
click at [783, 101] on link "Informations personnelles" at bounding box center [821, 103] width 163 height 22
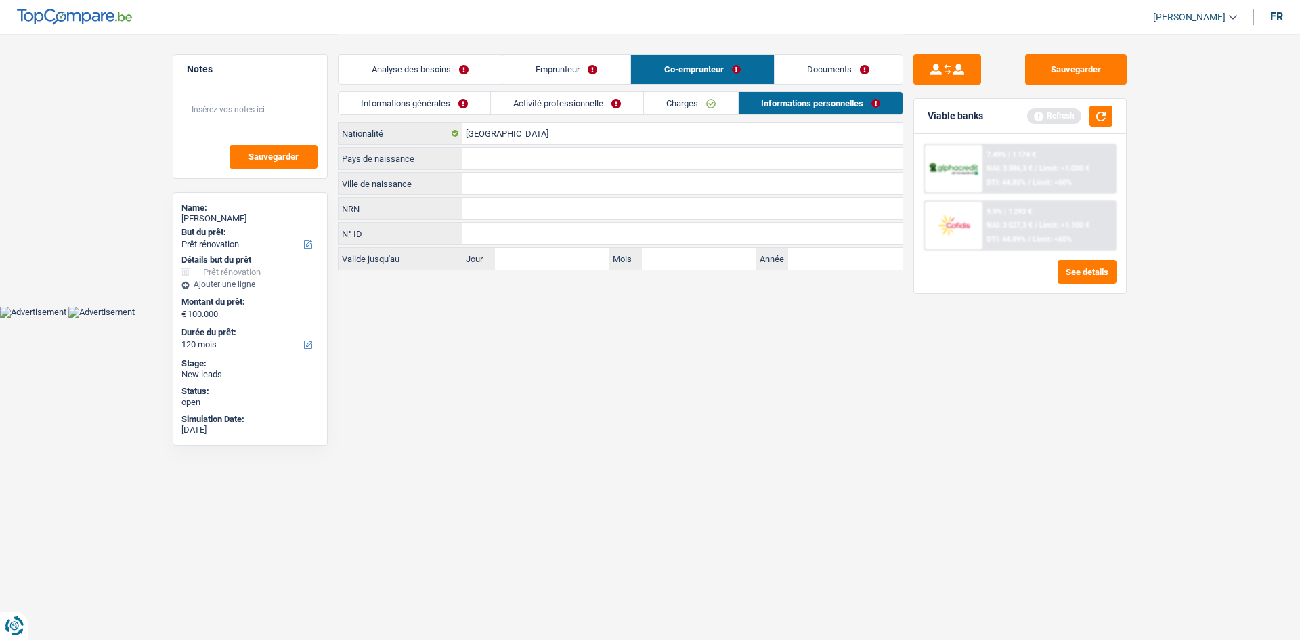
click at [711, 109] on link "Charges" at bounding box center [691, 103] width 94 height 22
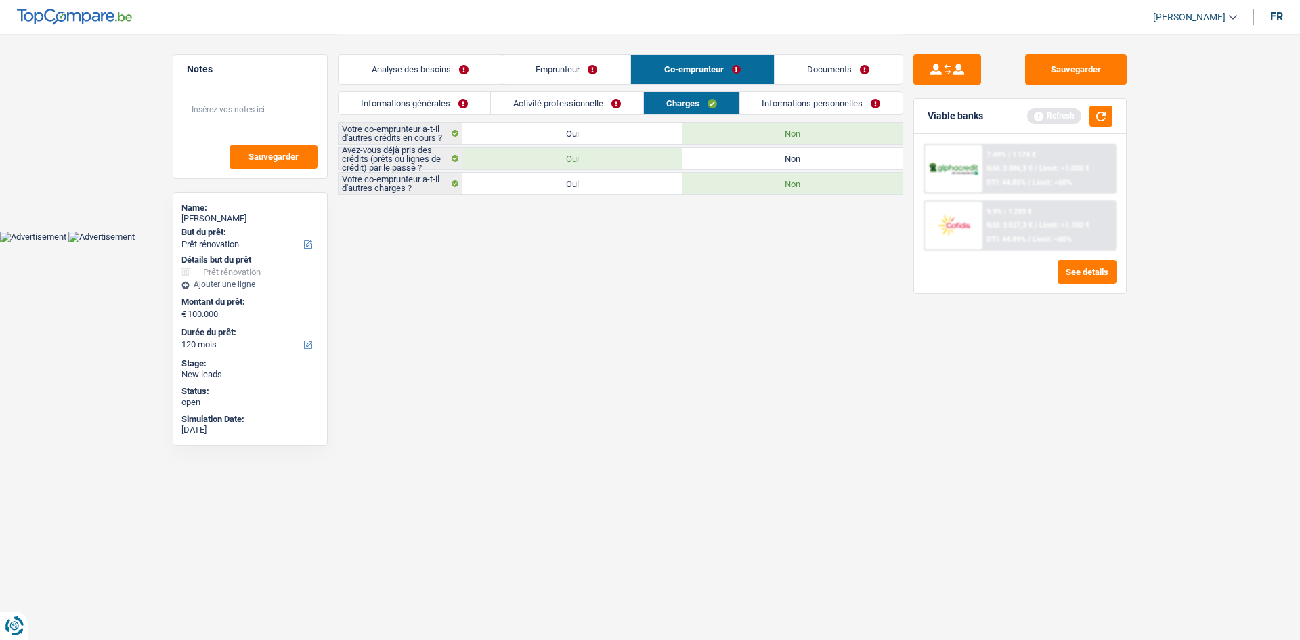
click at [623, 242] on html "Vous avez le contrôle de vos données Nous utilisons des cookies, tout comme nos…" at bounding box center [650, 121] width 1300 height 242
click at [766, 101] on link "Informations personnelles" at bounding box center [821, 103] width 163 height 22
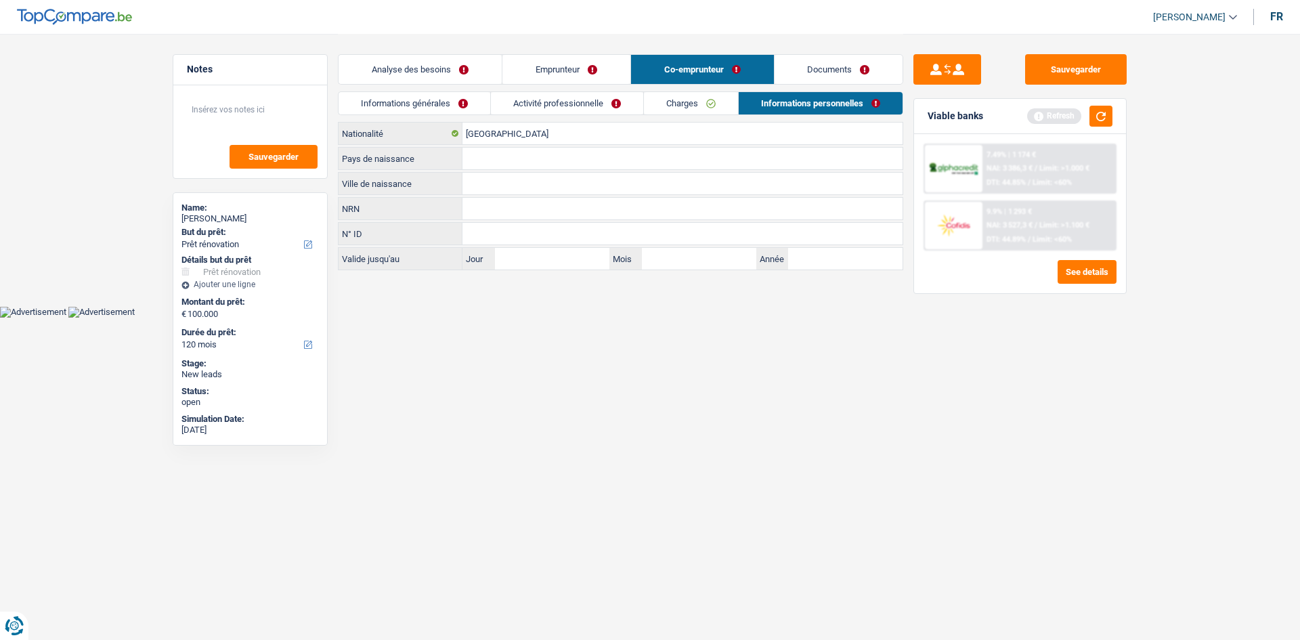
click at [479, 191] on input "Ville de naissance" at bounding box center [682, 184] width 440 height 22
click at [866, 317] on html "Vous avez le contrôle de vos données Nous utilisons des cookies, tout comme nos…" at bounding box center [650, 158] width 1300 height 317
click at [567, 150] on input "Pays de naissance" at bounding box center [682, 159] width 440 height 22
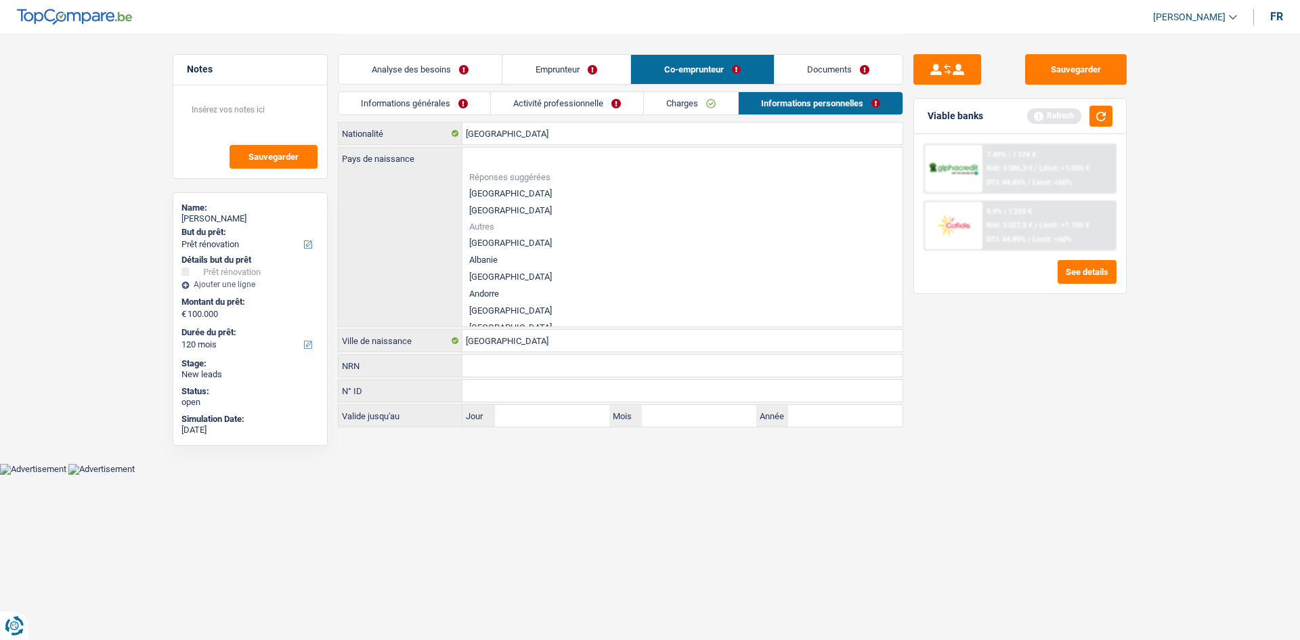
click at [478, 191] on li "[GEOGRAPHIC_DATA]" at bounding box center [682, 193] width 440 height 17
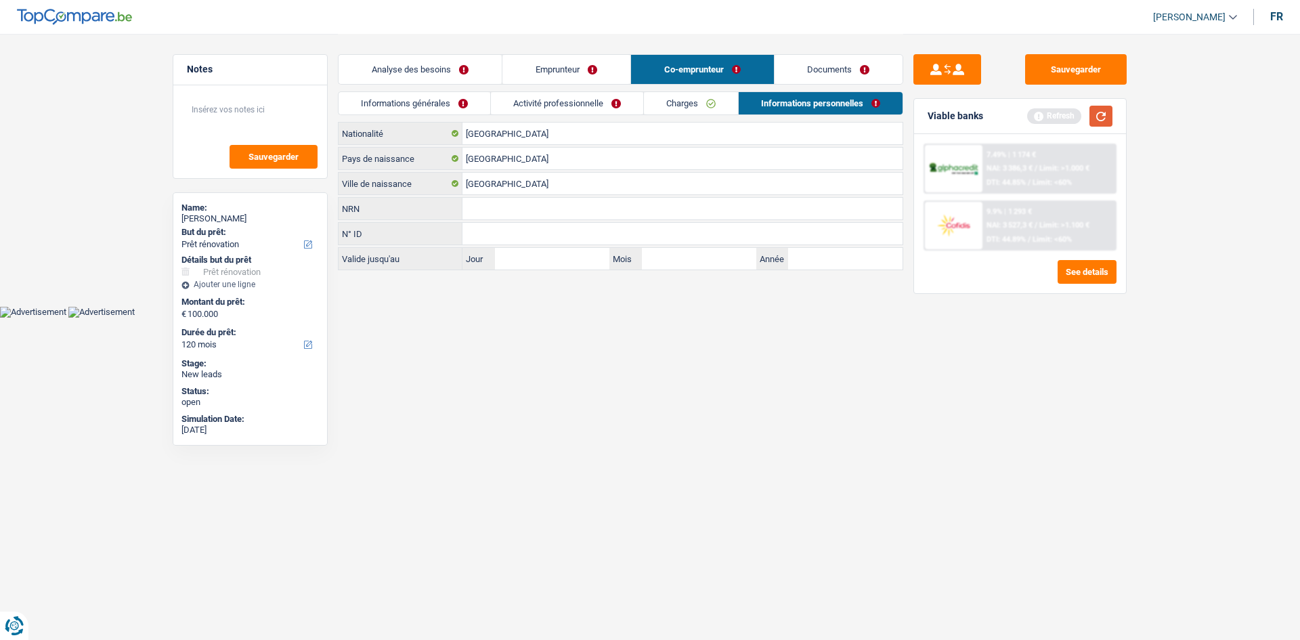
click at [1103, 115] on button "button" at bounding box center [1100, 116] width 23 height 21
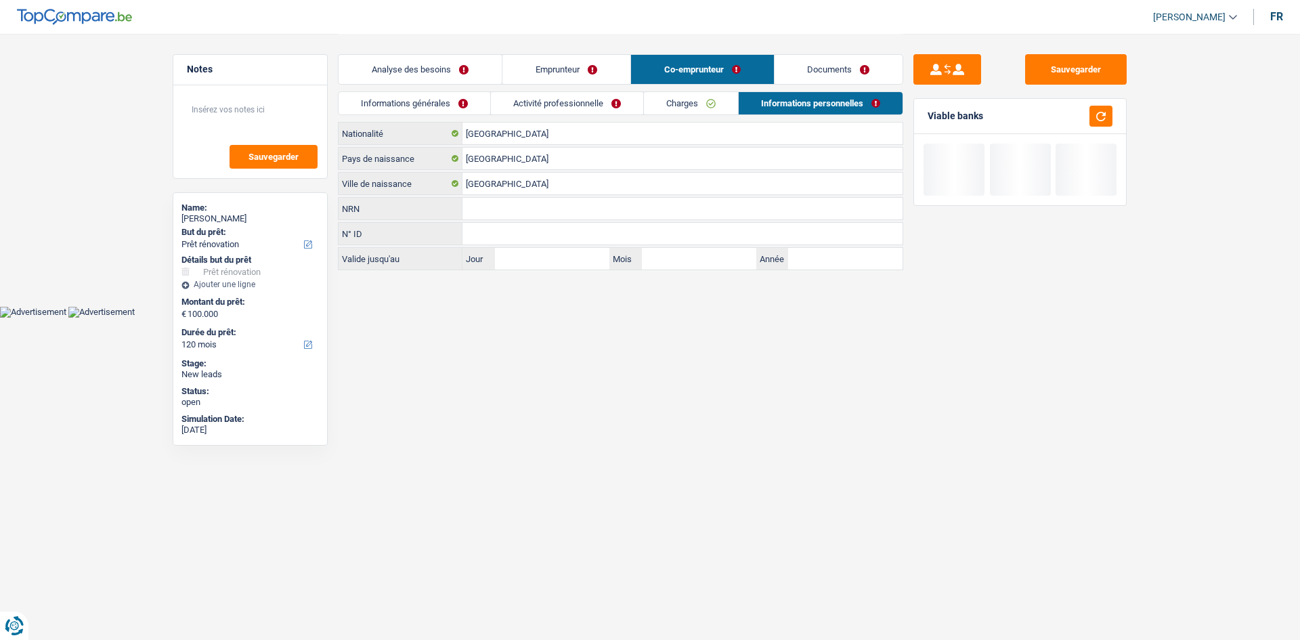
click at [449, 68] on link "Analyse des besoins" at bounding box center [419, 69] width 163 height 29
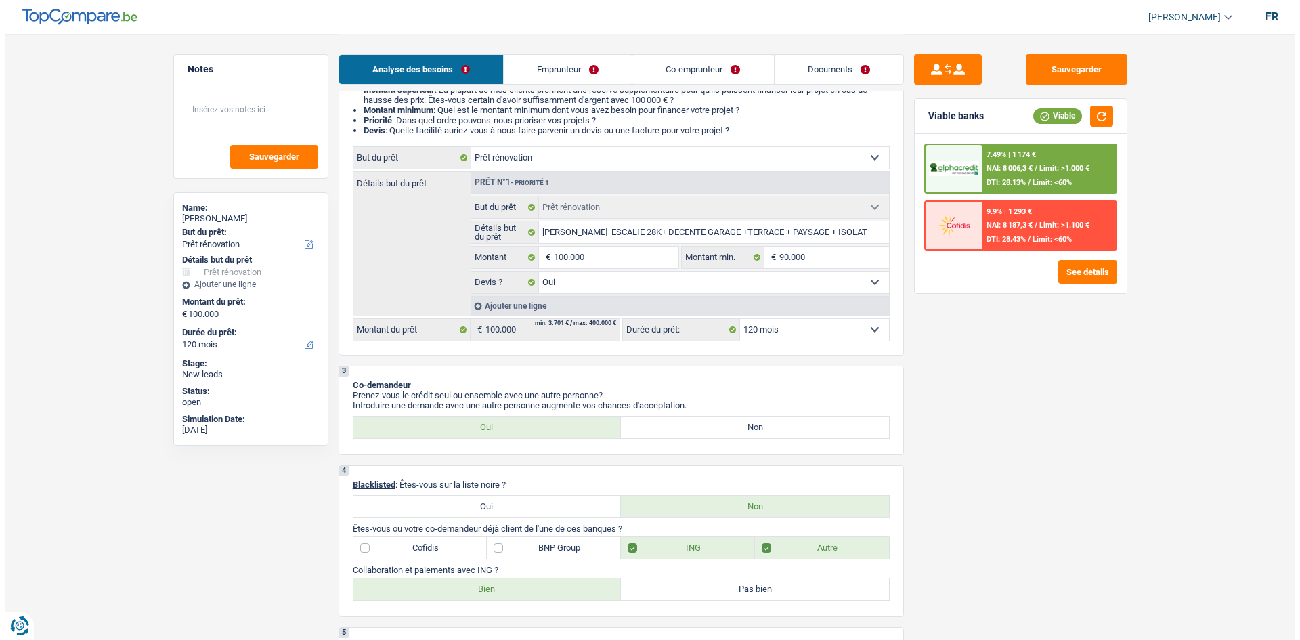
scroll to position [146, 0]
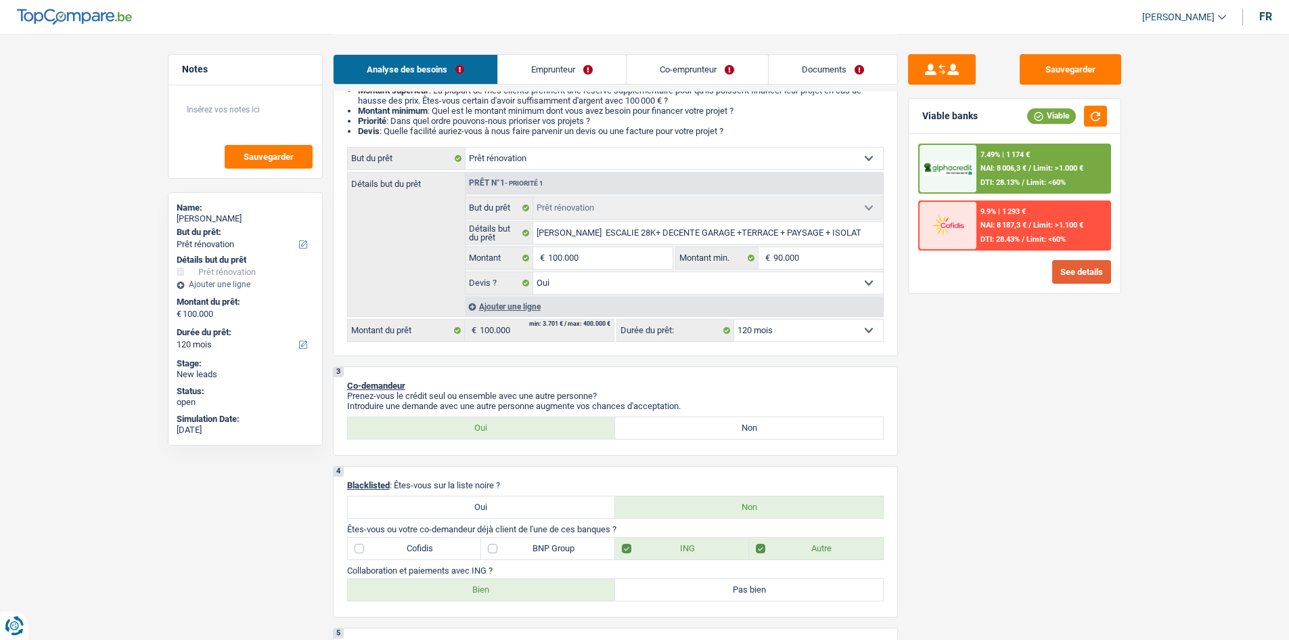
click at [1069, 267] on button "See details" at bounding box center [1082, 272] width 59 height 24
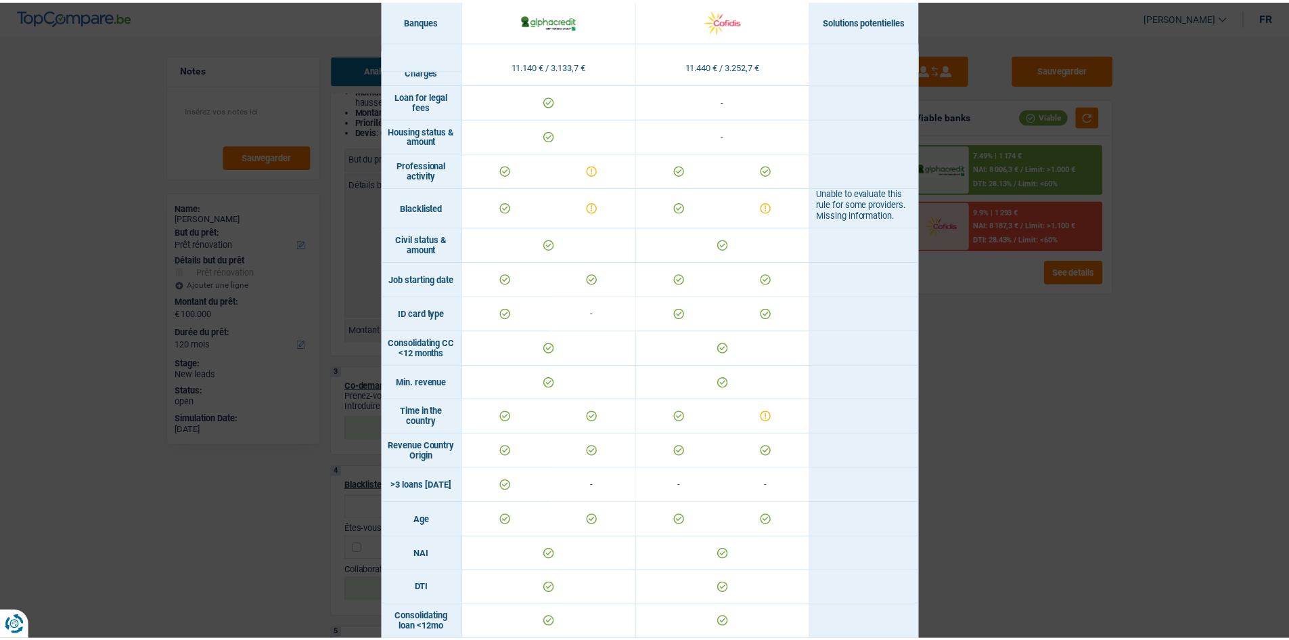
scroll to position [79, 0]
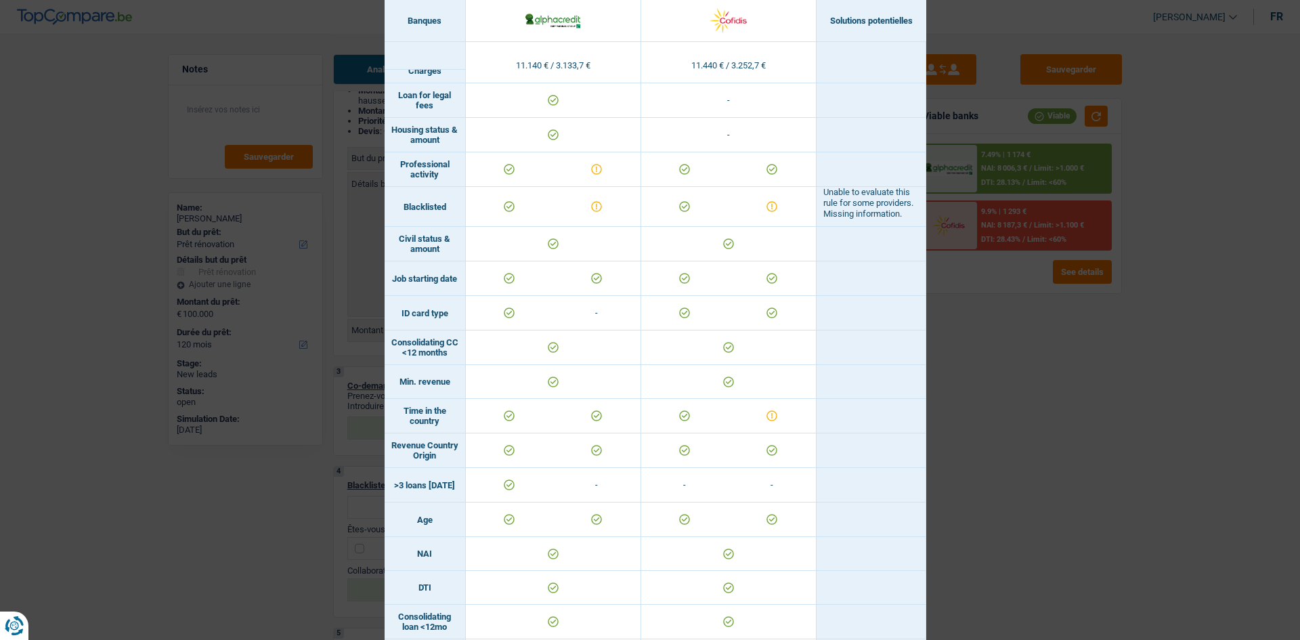
click at [1042, 446] on div "Banks conditions × Banques Solutions potentielles Revenus / Charges 11.140 € / …" at bounding box center [650, 320] width 1300 height 640
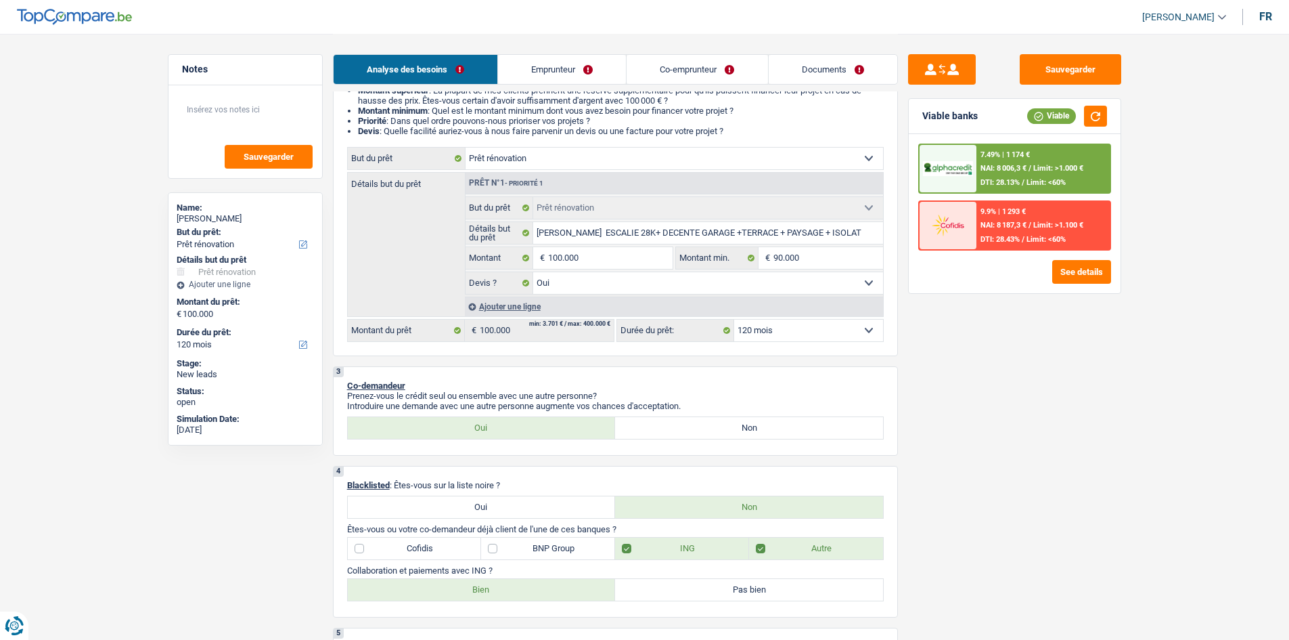
click at [697, 76] on link "Co-emprunteur" at bounding box center [697, 69] width 141 height 29
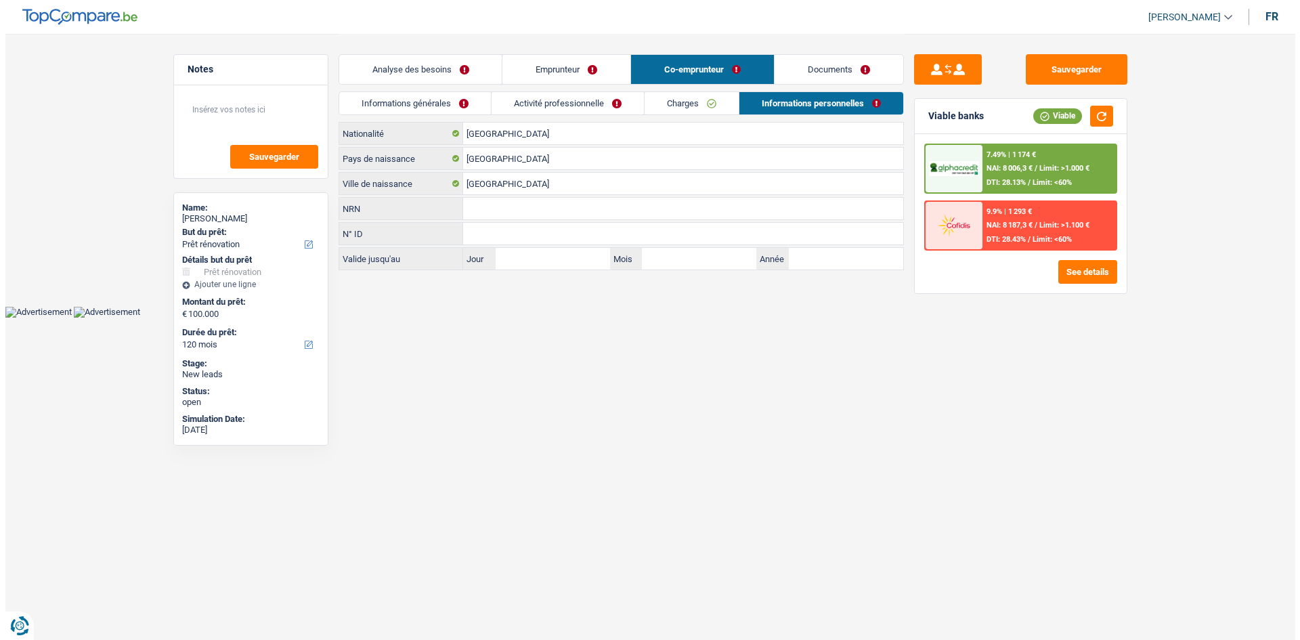
scroll to position [0, 0]
click at [567, 105] on link "Activité professionnelle" at bounding box center [567, 103] width 152 height 22
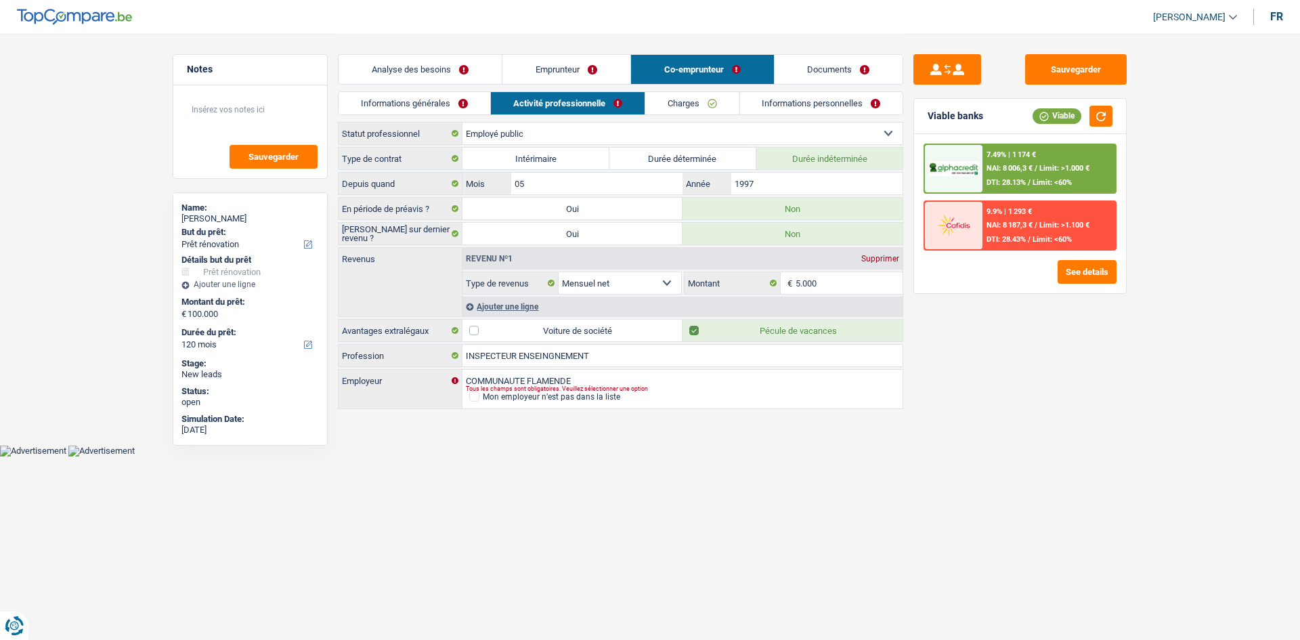
click at [451, 102] on link "Informations générales" at bounding box center [414, 103] width 152 height 22
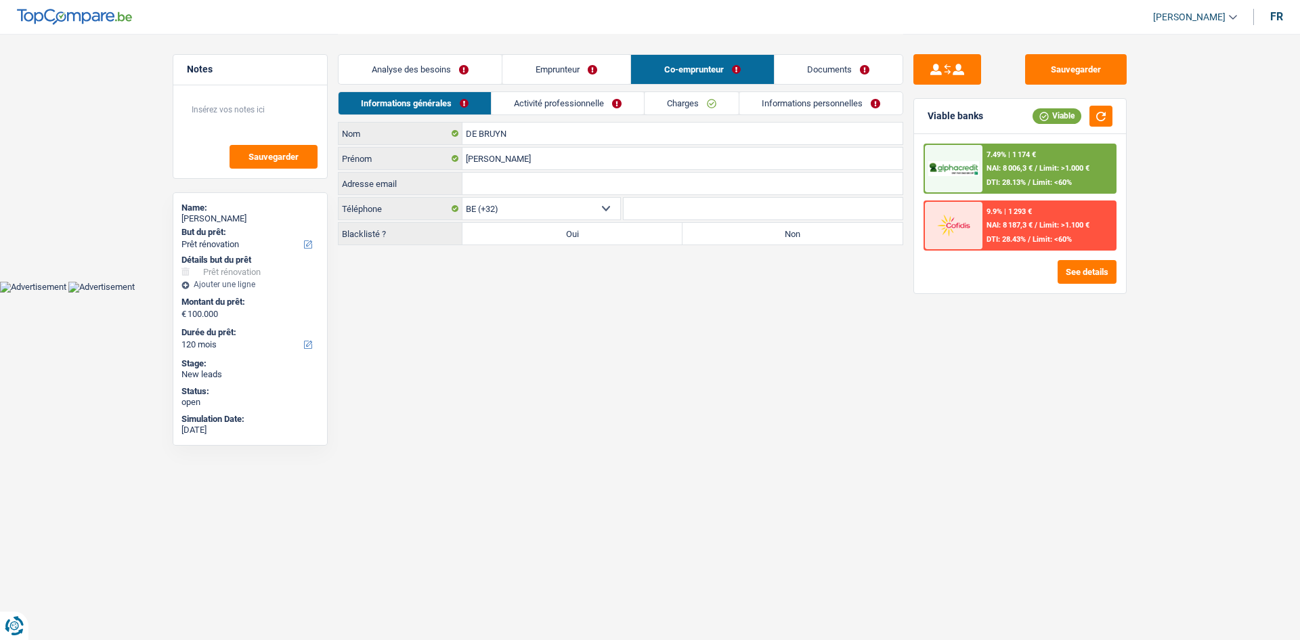
click at [739, 226] on label "Non" at bounding box center [792, 234] width 220 height 22
click at [739, 226] on input "Non" at bounding box center [792, 234] width 220 height 22
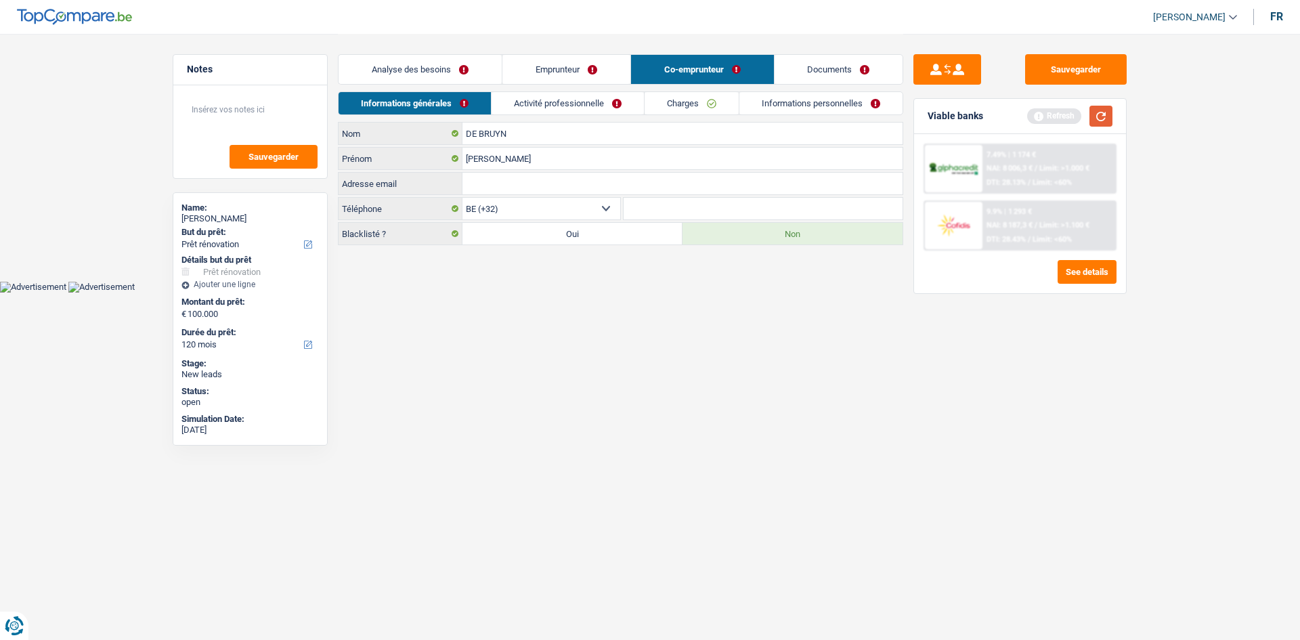
click at [1096, 106] on button "button" at bounding box center [1100, 116] width 23 height 21
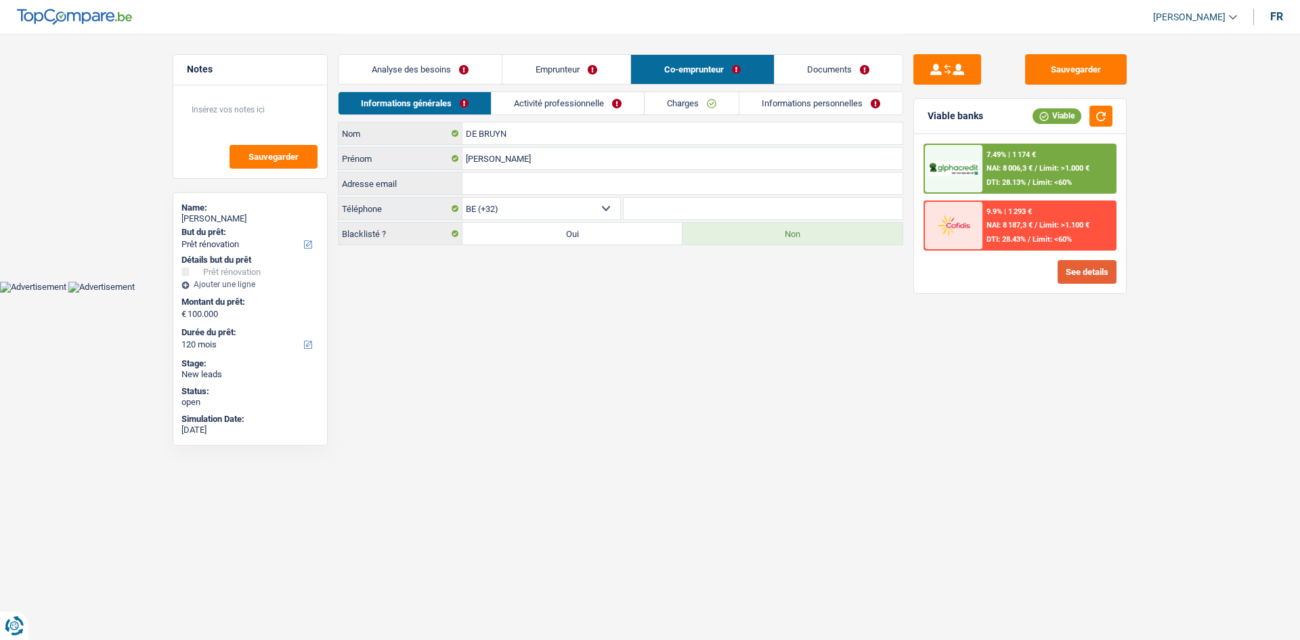
click at [1086, 278] on button "See details" at bounding box center [1086, 272] width 59 height 24
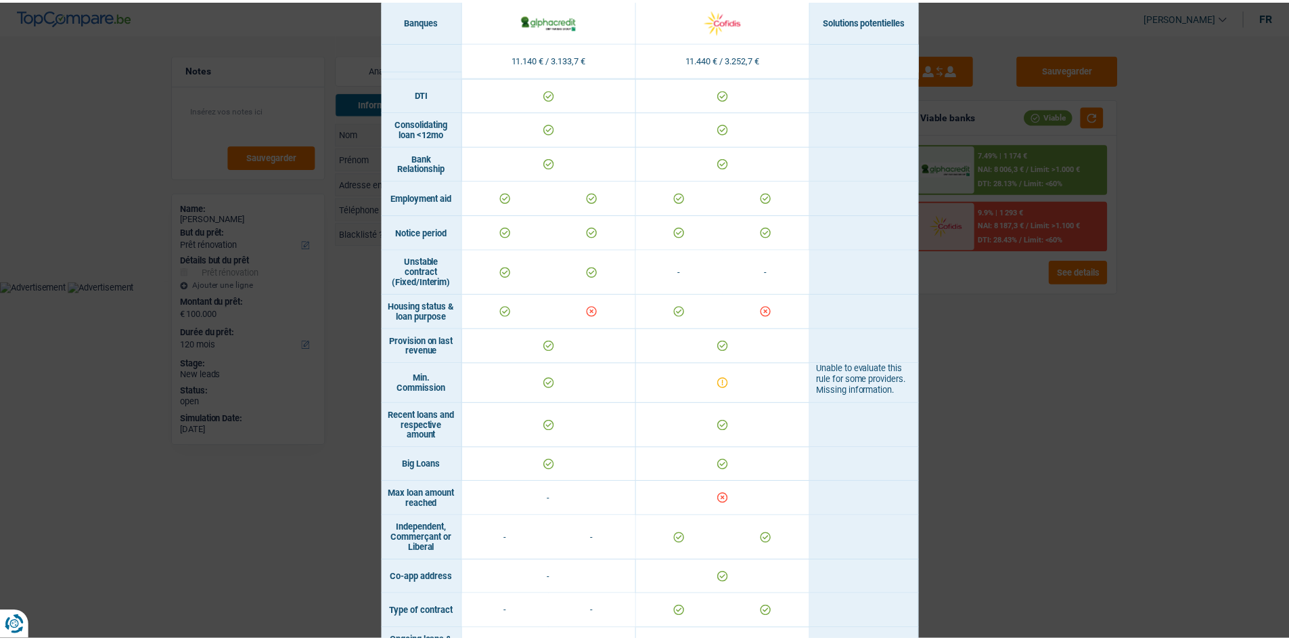
scroll to position [655, 0]
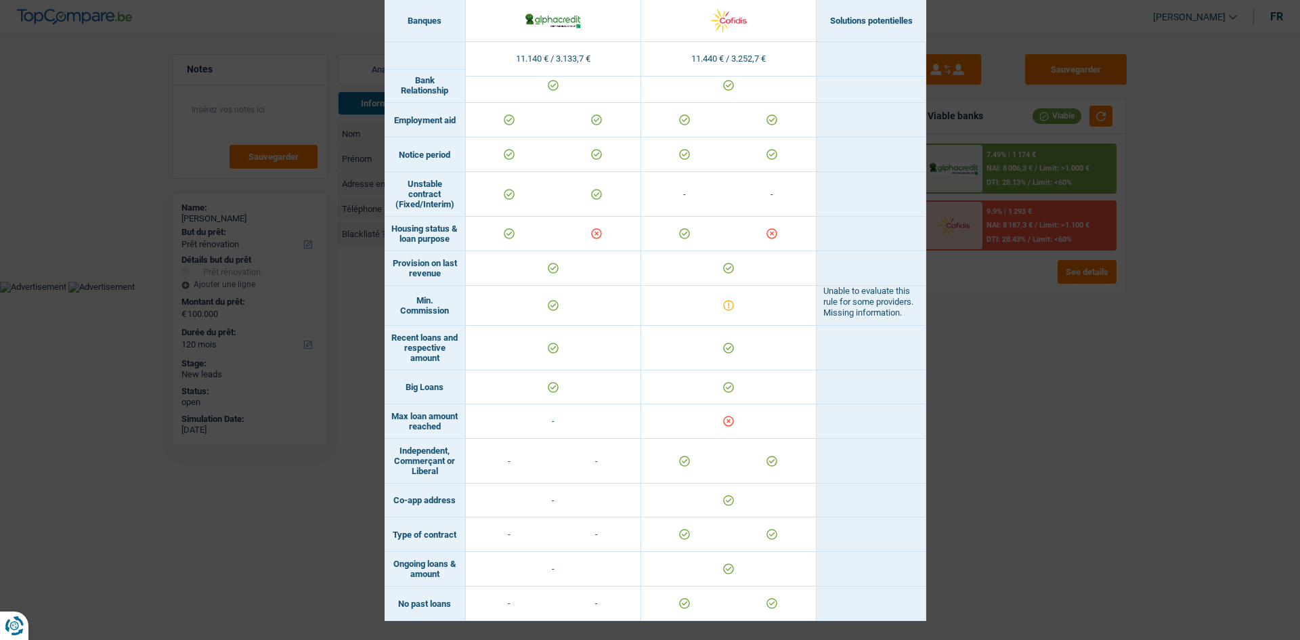
click at [1048, 454] on div "Banks conditions × Banques Solutions potentielles Revenus / Charges 11.140 € / …" at bounding box center [650, 320] width 1300 height 640
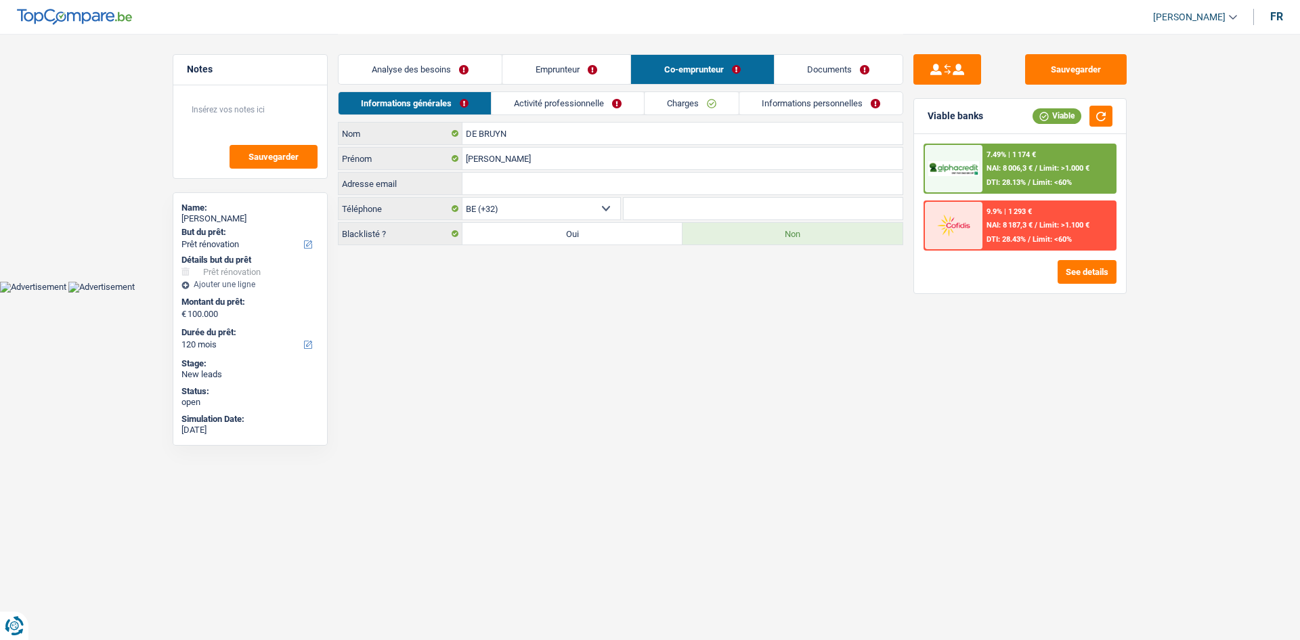
click at [562, 60] on link "Emprunteur" at bounding box center [566, 69] width 128 height 29
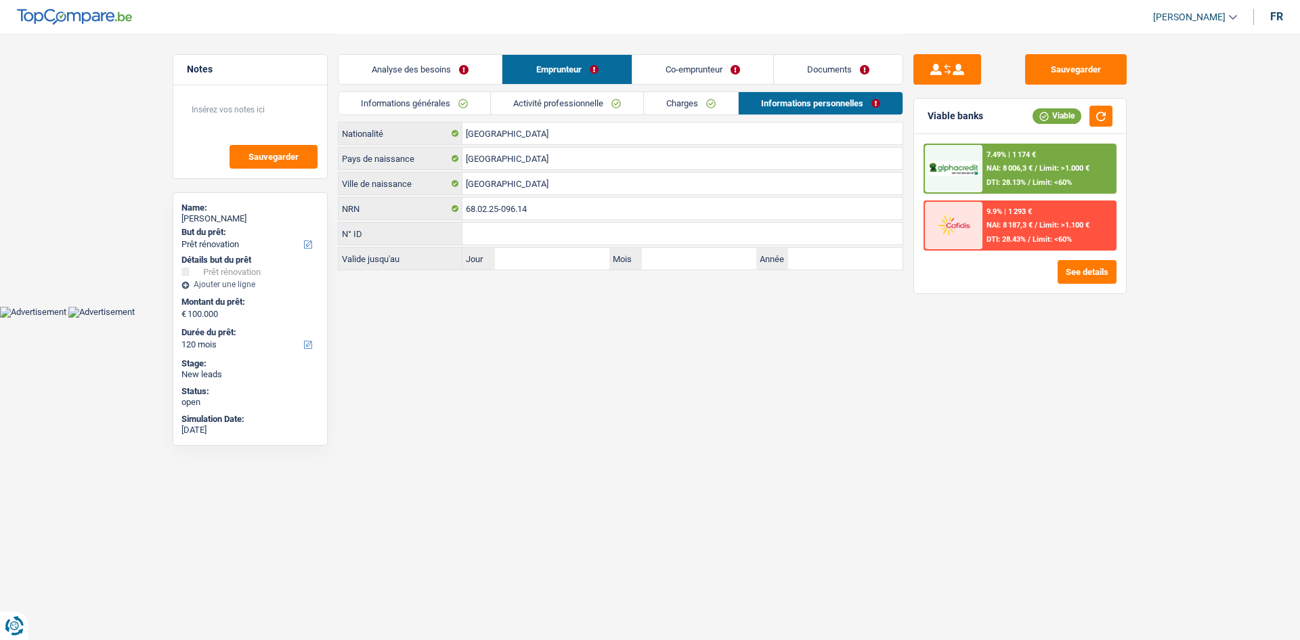
click at [678, 58] on link "Co-emprunteur" at bounding box center [702, 69] width 141 height 29
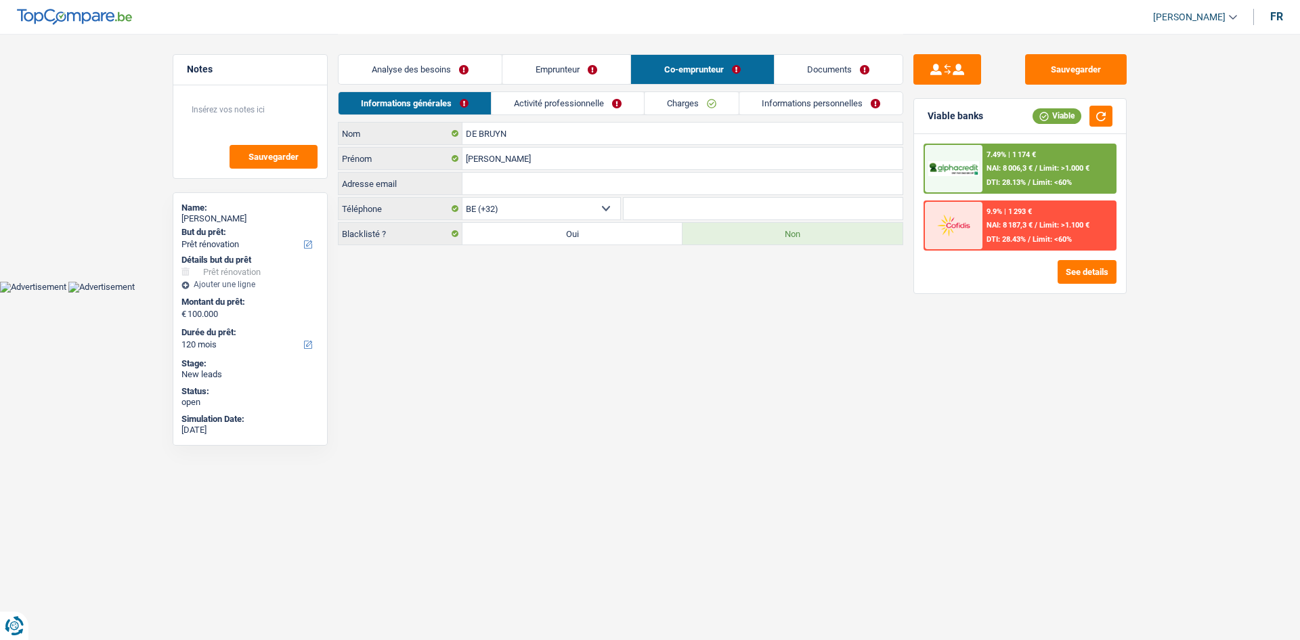
click at [577, 95] on link "Activité professionnelle" at bounding box center [567, 103] width 152 height 22
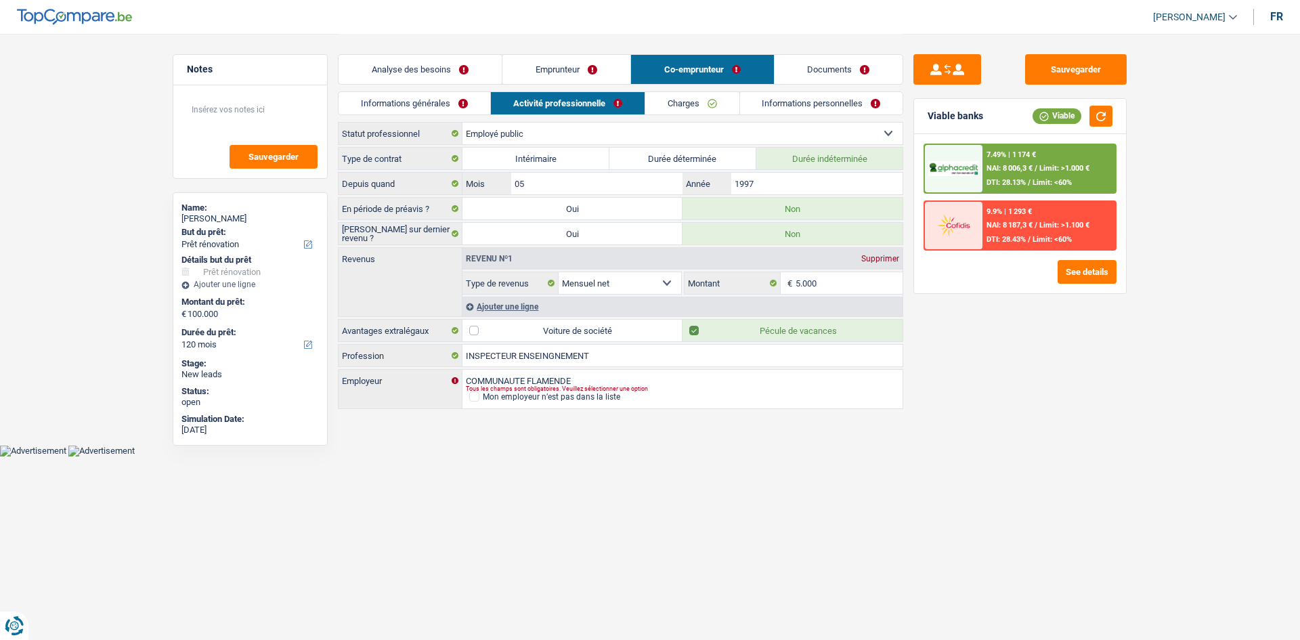
click at [793, 99] on link "Informations personnelles" at bounding box center [821, 103] width 163 height 22
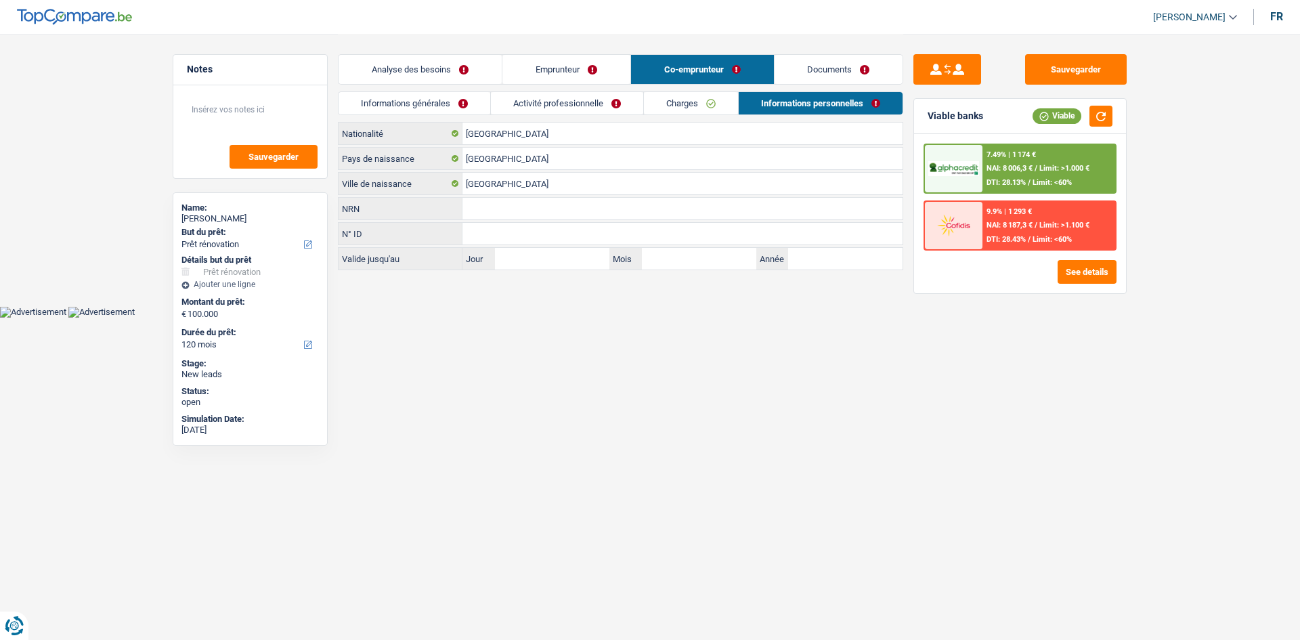
click at [452, 68] on link "Analyse des besoins" at bounding box center [419, 69] width 163 height 29
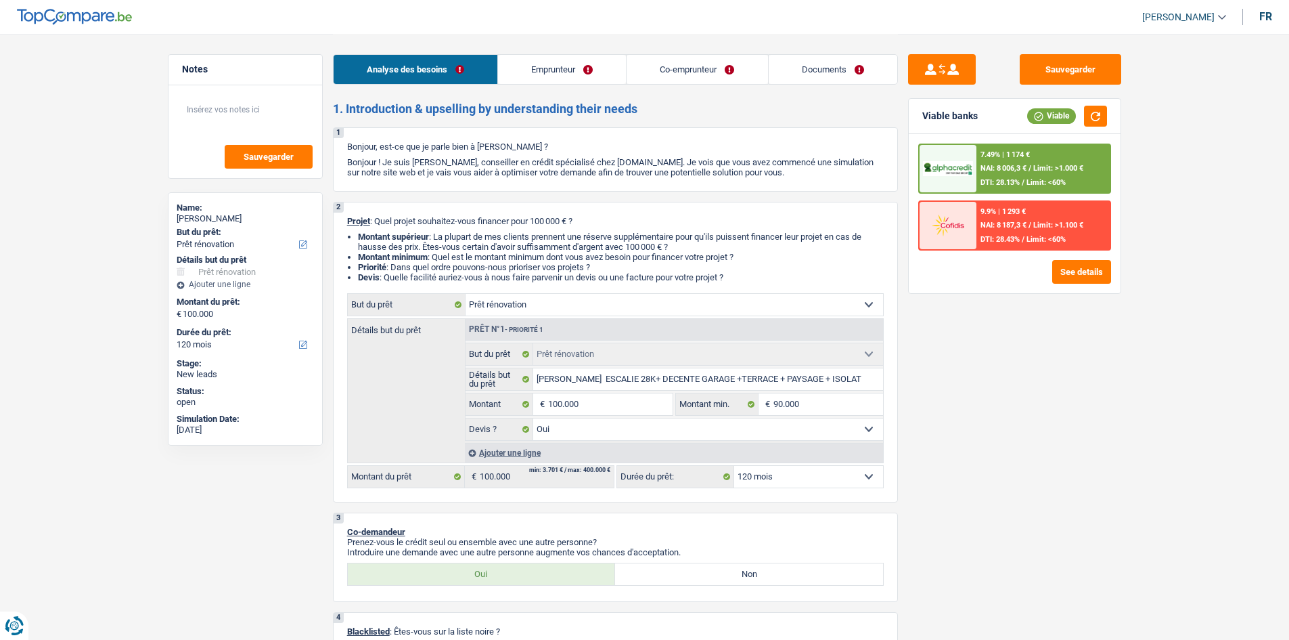
click at [1077, 399] on div "Sauvegarder Viable banks Viable 7.49% | 1 174 € NAI: 8 006,3 € / Limit: >1.000 …" at bounding box center [1015, 336] width 234 height 564
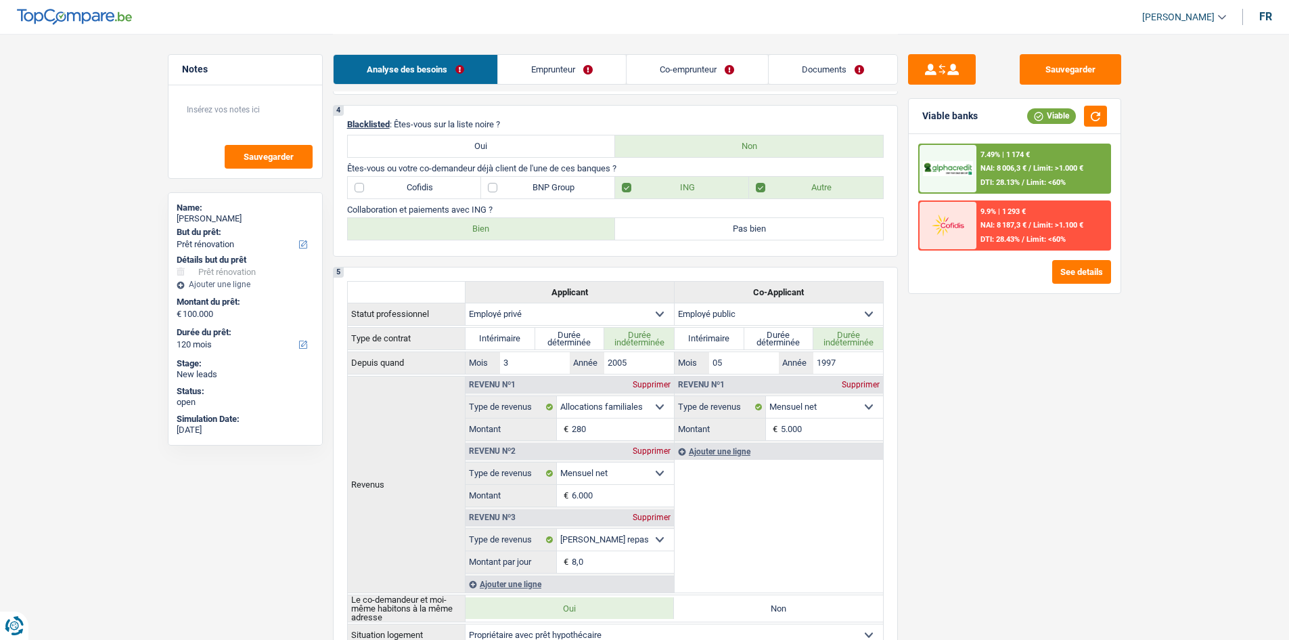
scroll to position [508, 0]
click at [1029, 150] on div "7.49% | 1 174 €" at bounding box center [1005, 154] width 49 height 9
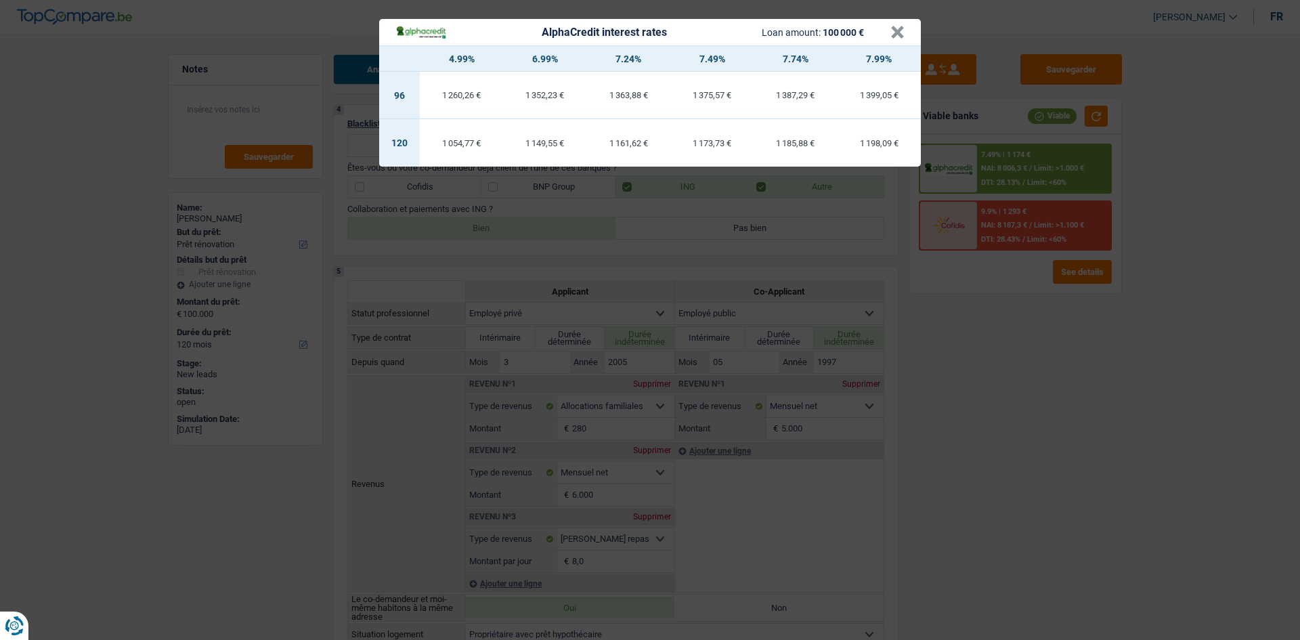
click at [994, 412] on div "AlphaCredit interest rates Loan amount: 100 000 € × 4.99% 6.99% 7.24% 7.49% 7.7…" at bounding box center [650, 320] width 1300 height 640
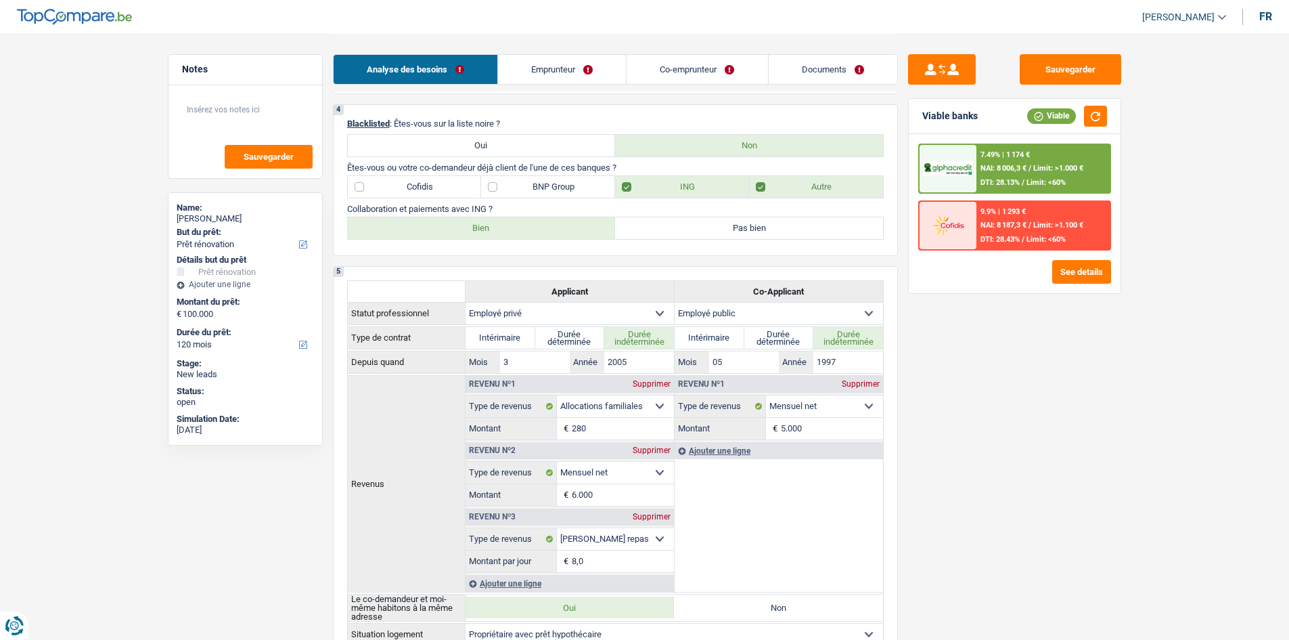
click at [562, 66] on link "Emprunteur" at bounding box center [562, 69] width 128 height 29
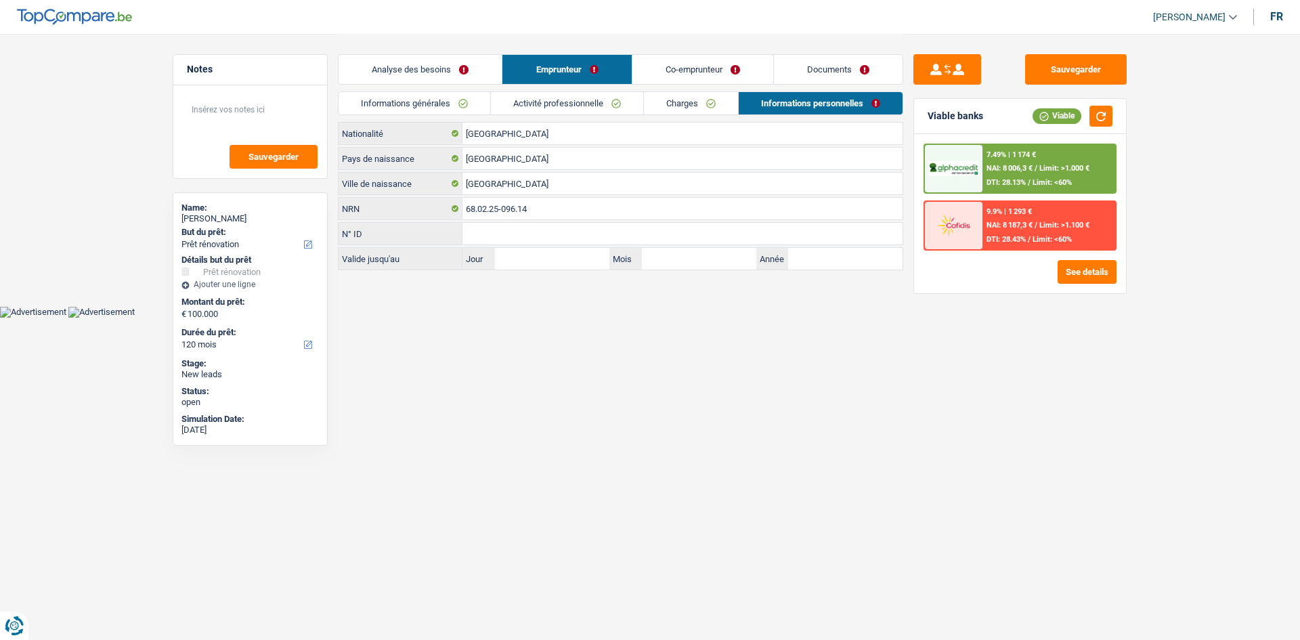
click at [402, 104] on link "Informations générales" at bounding box center [414, 103] width 152 height 22
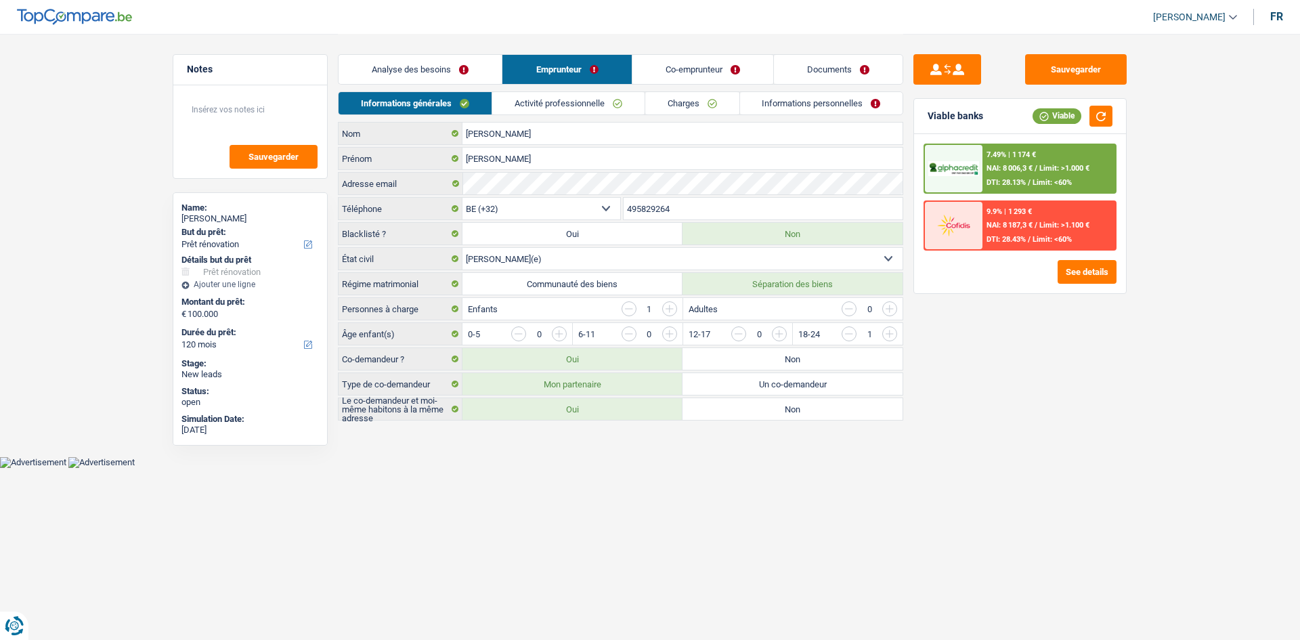
click at [438, 64] on link "Analyse des besoins" at bounding box center [419, 69] width 163 height 29
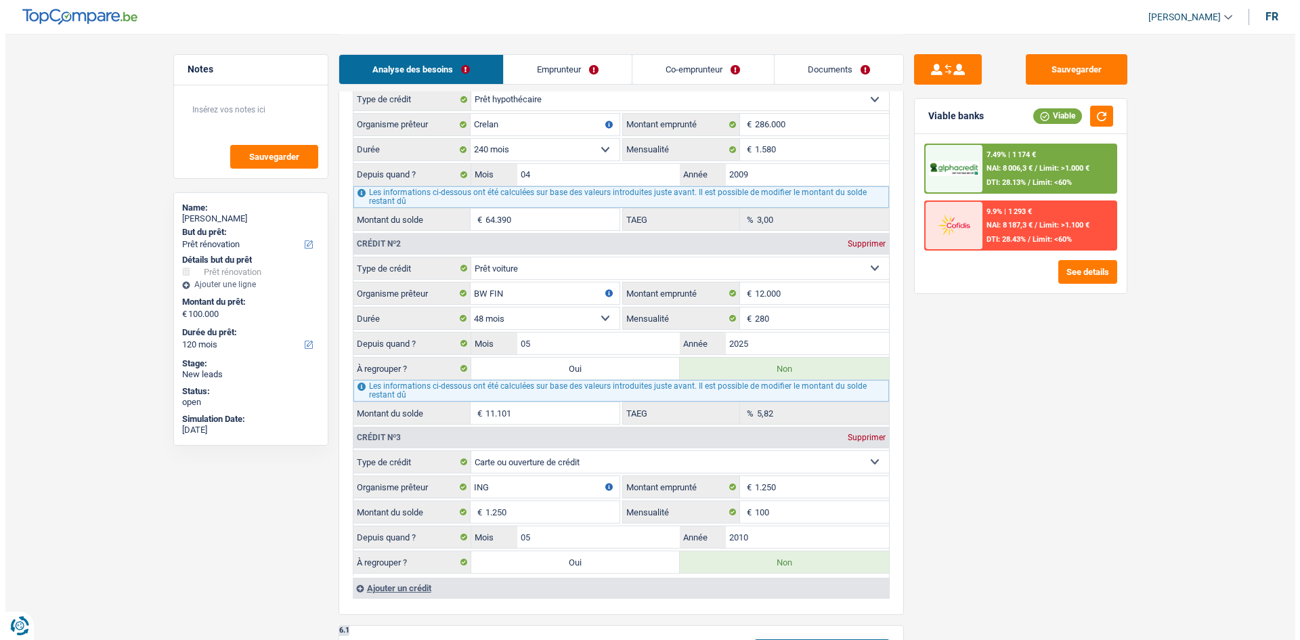
scroll to position [1083, 0]
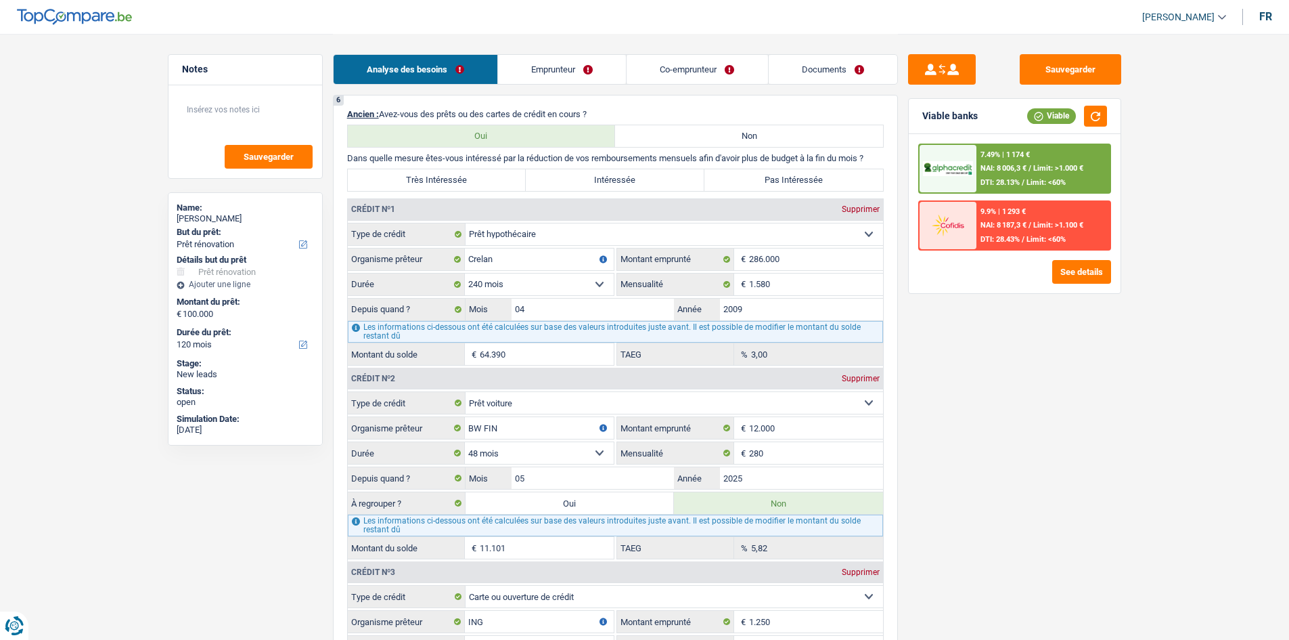
click at [1034, 400] on div "Sauvegarder Viable banks Viable 7.49% | 1 174 € NAI: 8 006,3 € / Limit: >1.000 …" at bounding box center [1015, 336] width 234 height 564
click at [1082, 265] on button "See details" at bounding box center [1082, 272] width 59 height 24
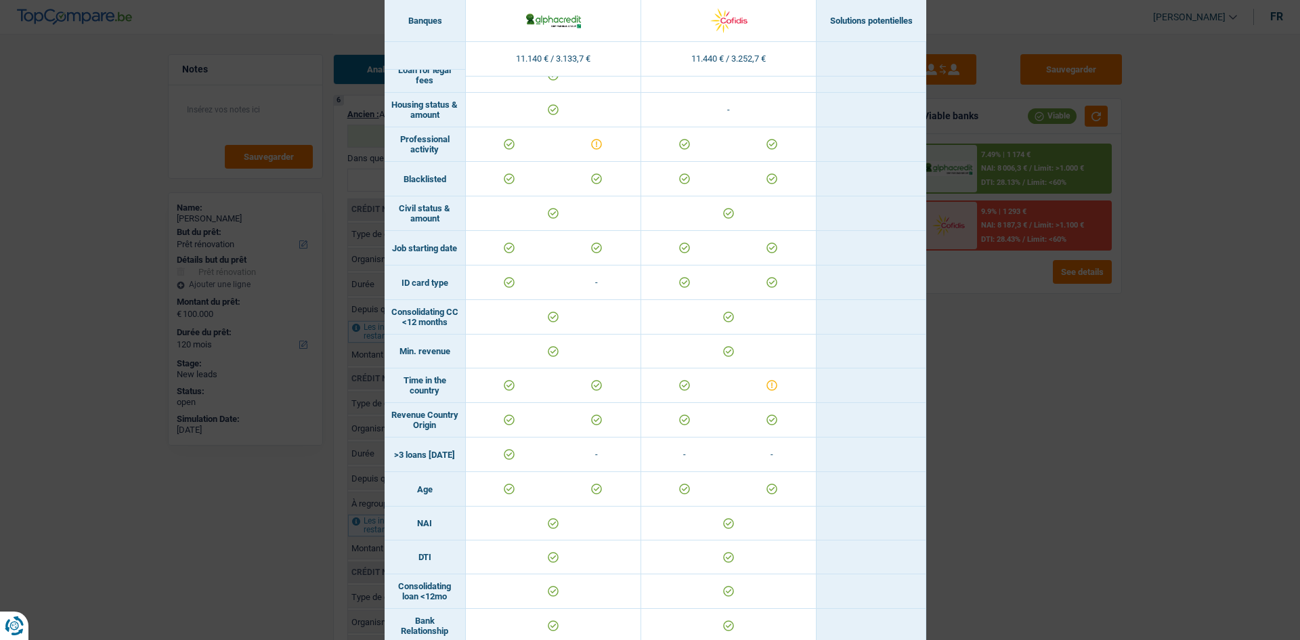
scroll to position [203, 0]
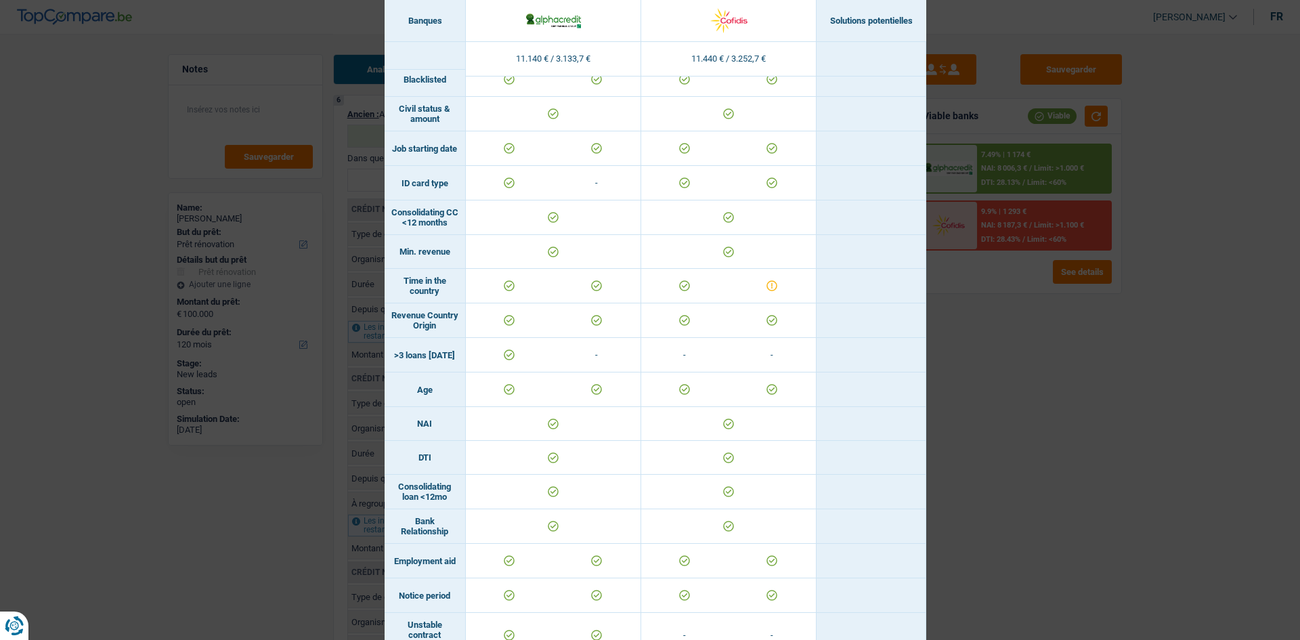
click at [968, 392] on div "Banks conditions × Banques Solutions potentielles Revenus / Charges 11.140 € / …" at bounding box center [650, 320] width 1300 height 640
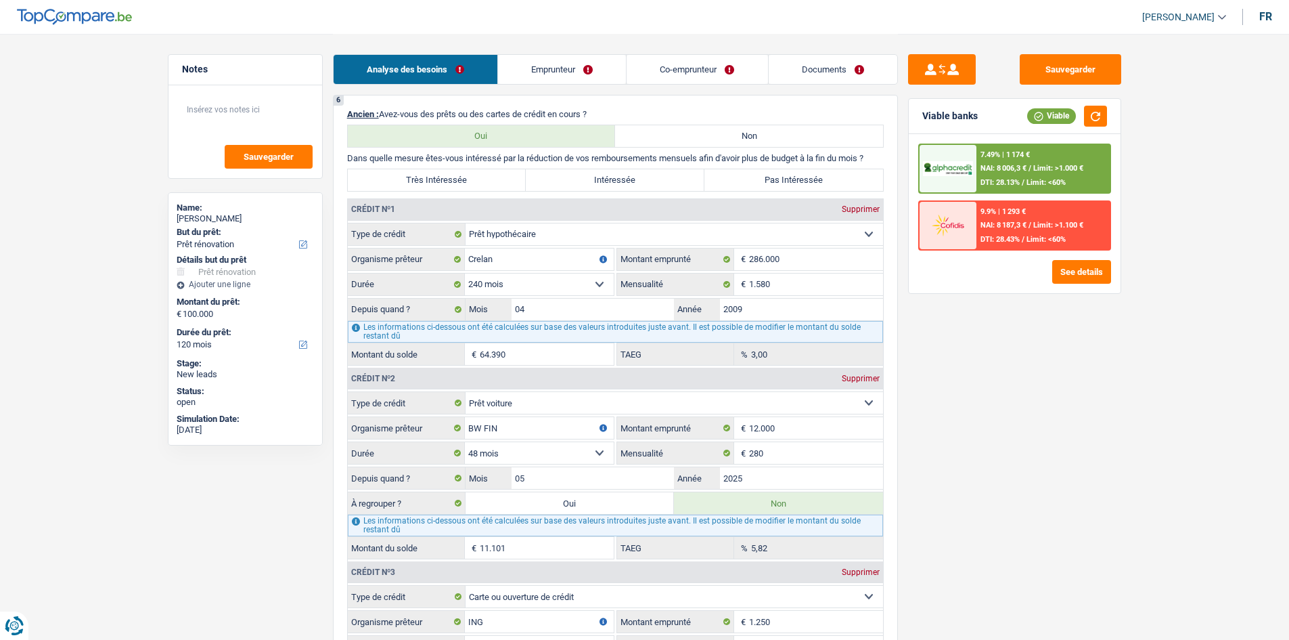
click at [1002, 187] on span "DTI: 28.13%" at bounding box center [1000, 182] width 39 height 9
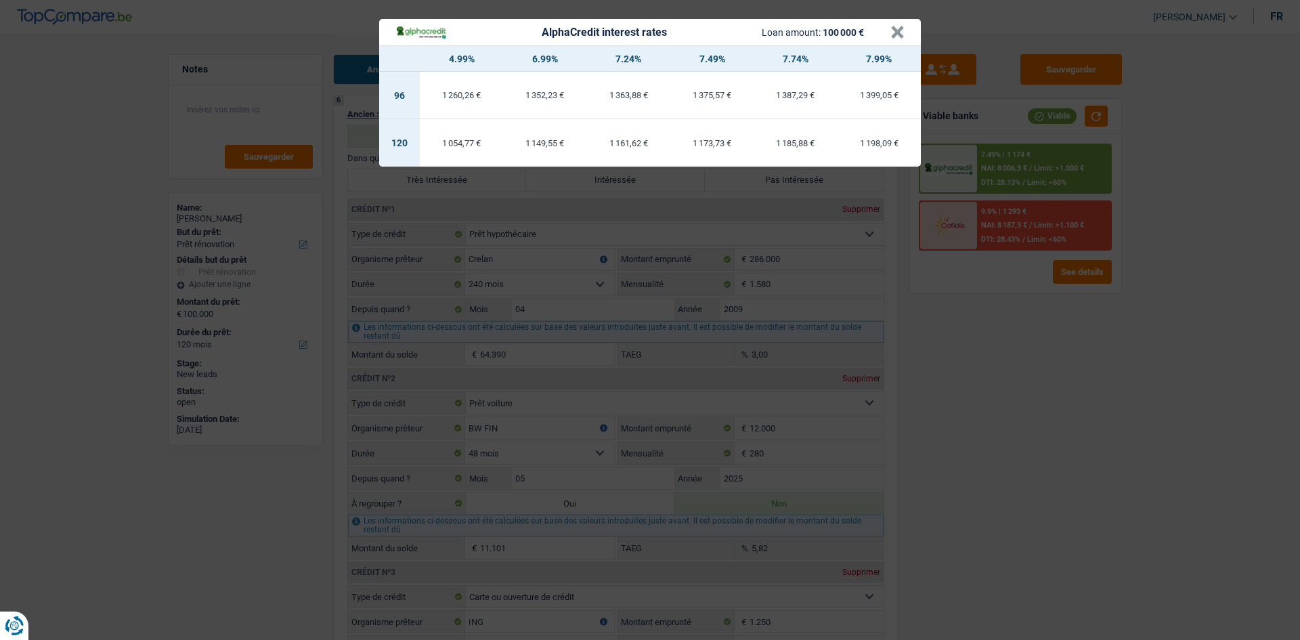
click at [1122, 387] on div "AlphaCredit interest rates Loan amount: 100 000 € × 4.99% 6.99% 7.24% 7.49% 7.7…" at bounding box center [650, 320] width 1300 height 640
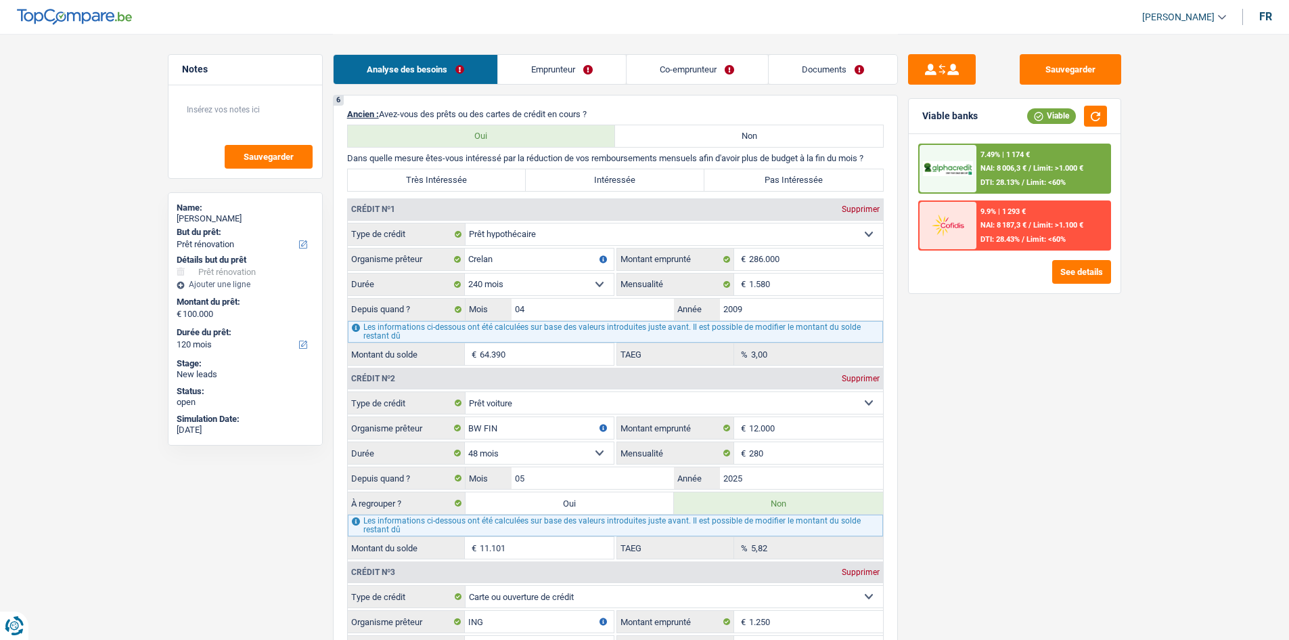
click at [1070, 154] on div "7.49% | 1 174 € NAI: 8 006,3 € / Limit: >1.000 € DTI: 28.13% / Limit: <60%" at bounding box center [1043, 168] width 133 height 47
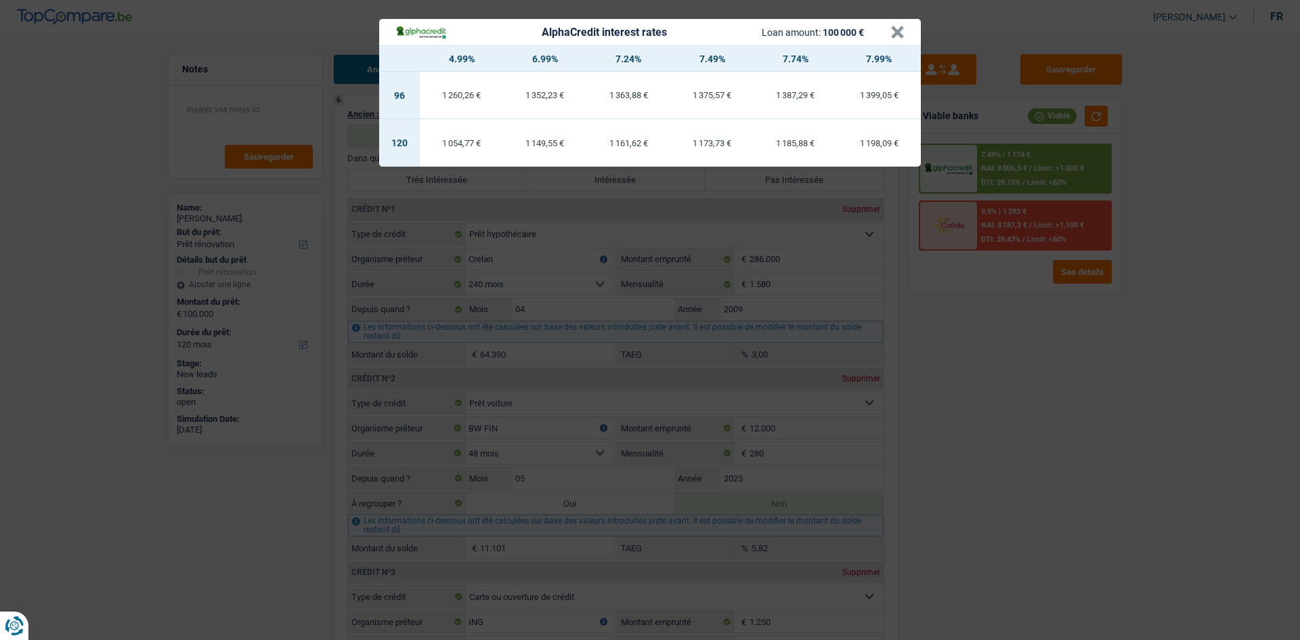
click at [1077, 392] on div "AlphaCredit interest rates Loan amount: 100 000 € × 4.99% 6.99% 7.24% 7.49% 7.7…" at bounding box center [650, 320] width 1300 height 640
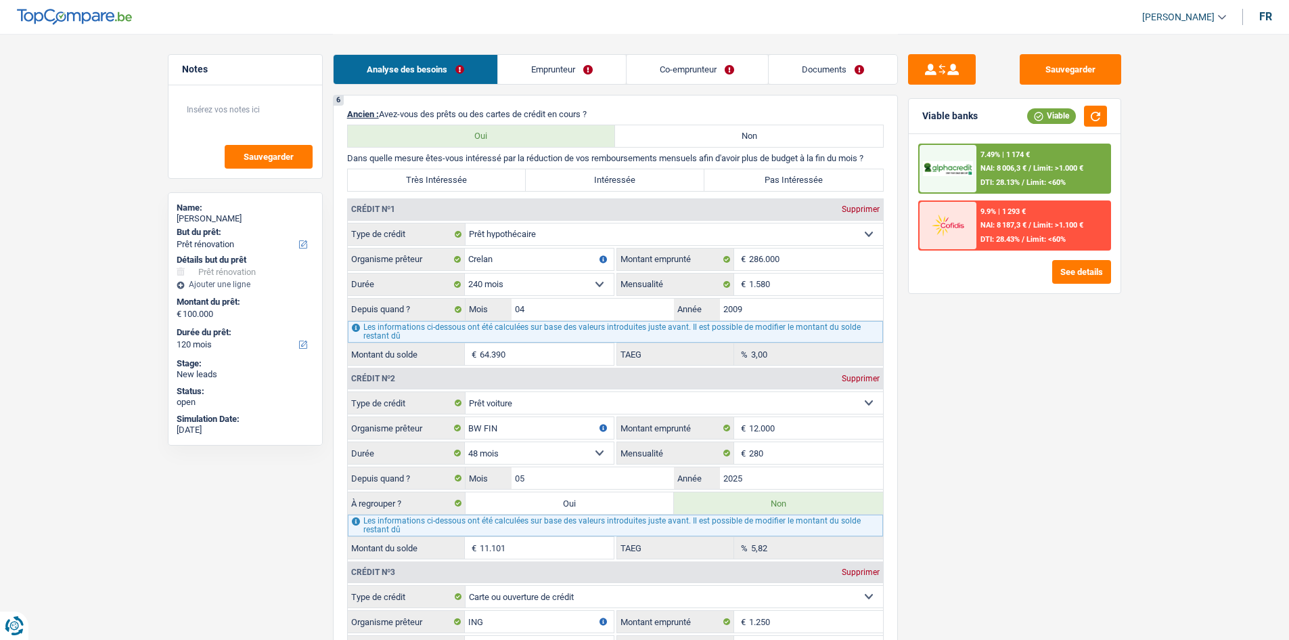
click at [1049, 376] on div "Sauvegarder Viable banks Viable 7.49% | 1 174 € NAI: 8 006,3 € / Limit: >1.000 …" at bounding box center [1015, 336] width 234 height 564
click at [1072, 213] on div "9.9% | 1 293 € NAI: 8 187,3 € / Limit: >1.100 € DTI: 28.43% / Limit: <60%" at bounding box center [1043, 225] width 133 height 47
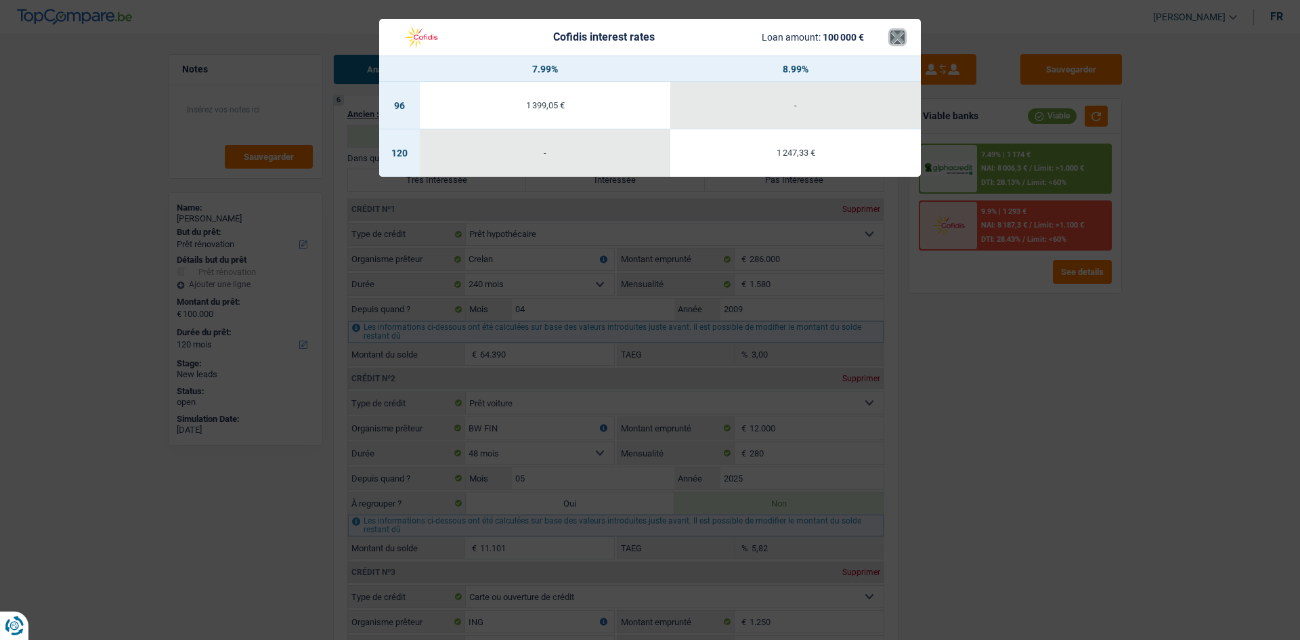
click at [901, 42] on button "×" at bounding box center [897, 37] width 14 height 14
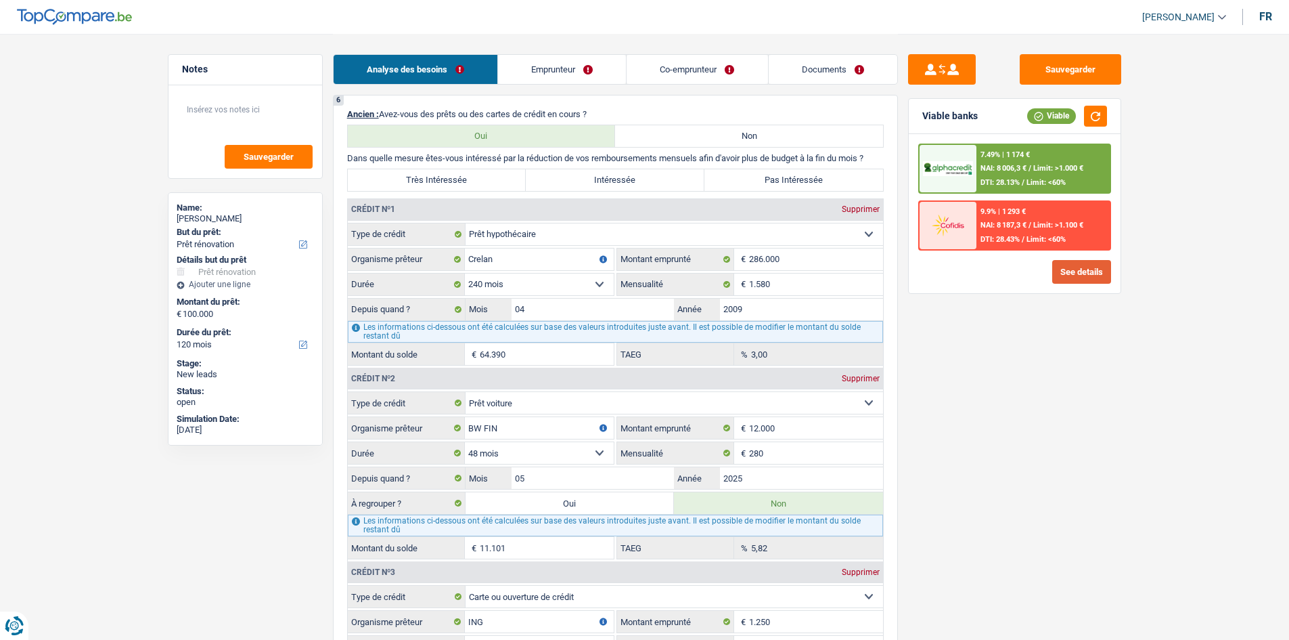
click at [1067, 283] on button "See details" at bounding box center [1082, 272] width 59 height 24
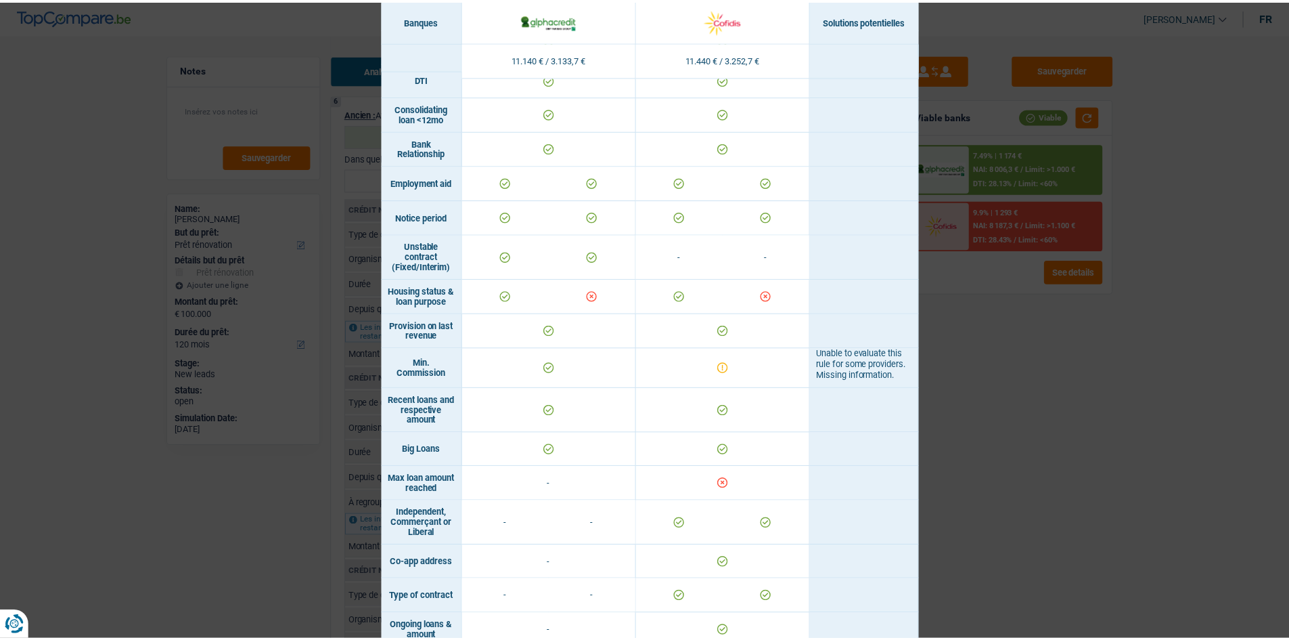
scroll to position [655, 0]
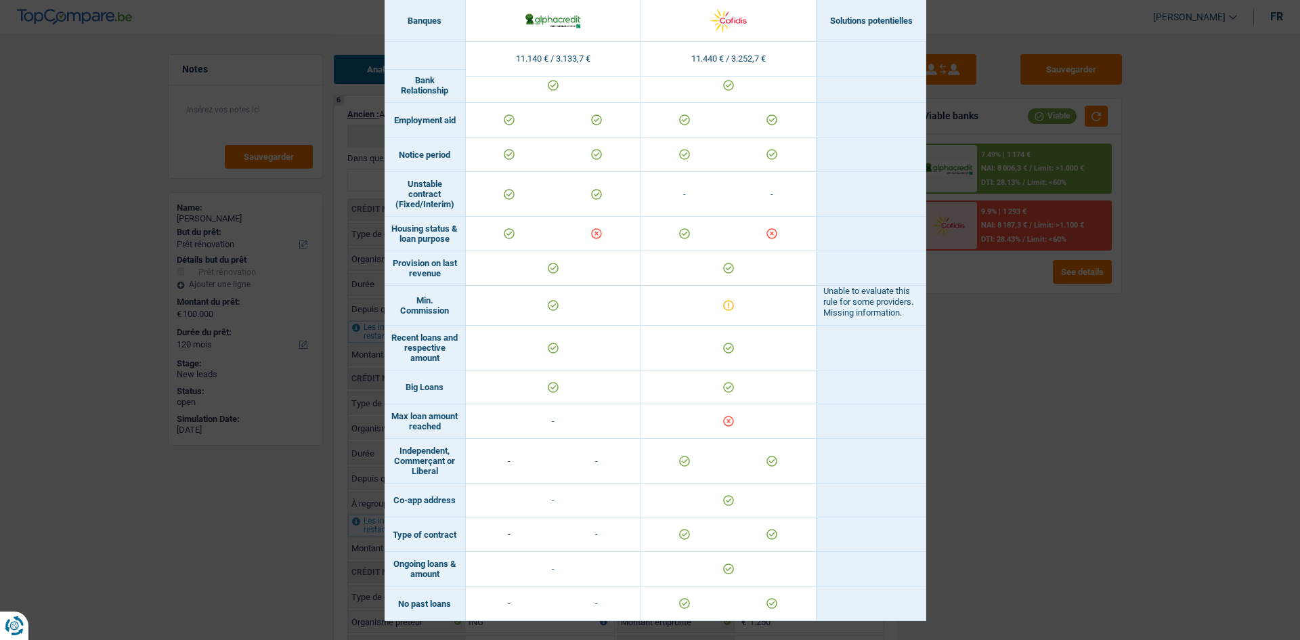
click at [1034, 420] on div "Banks conditions × Banques Solutions potentielles Revenus / Charges 11.140 € / …" at bounding box center [650, 320] width 1300 height 640
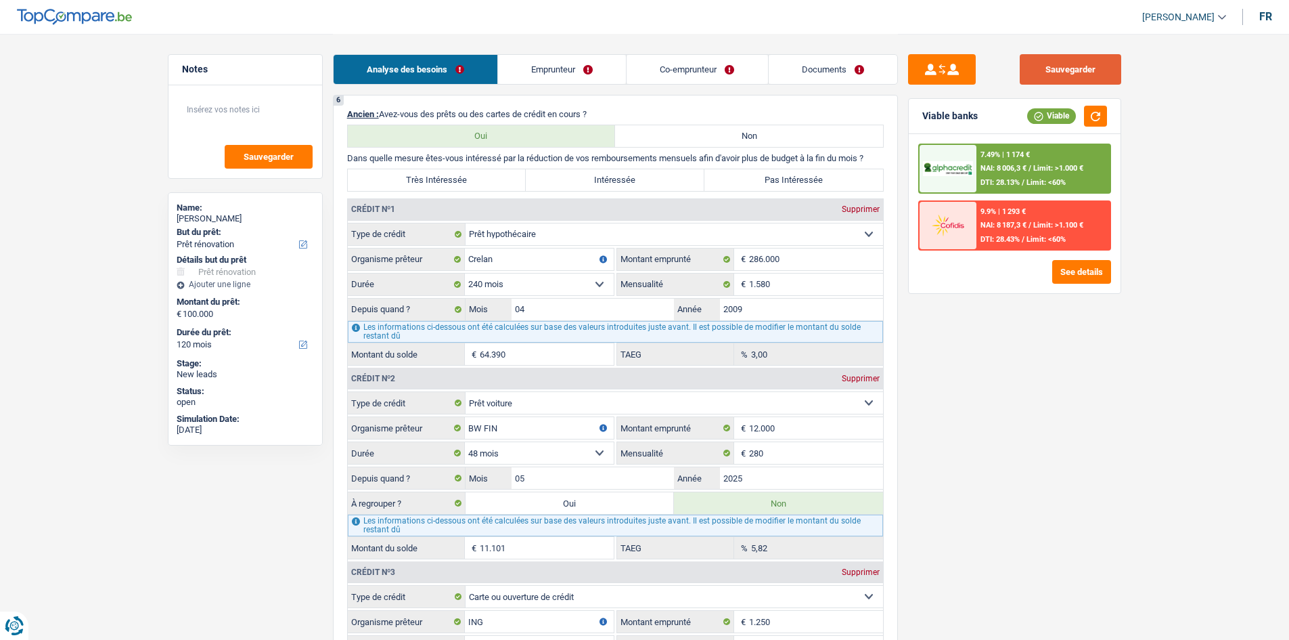
drag, startPoint x: 1093, startPoint y: 61, endPoint x: 1067, endPoint y: 62, distance: 25.8
click at [1088, 62] on button "Sauvegarder" at bounding box center [1071, 69] width 102 height 30
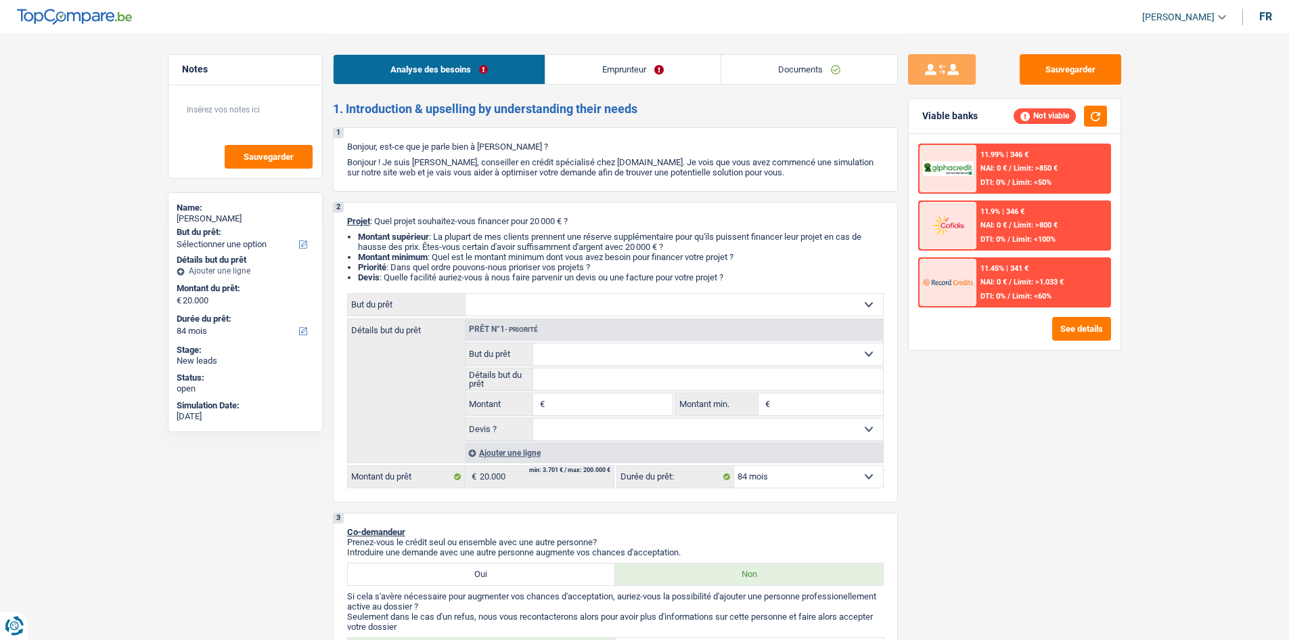
select select "84"
click at [595, 306] on select "Confort maison: meubles, textile, peinture, électroménager, outillage non-profe…" at bounding box center [675, 305] width 418 height 22
click at [1064, 443] on div "Sauvegarder Viable banks Not viable 11.99% | 346 € NAI: 0 € / Limit: >850 € DTI…" at bounding box center [1015, 336] width 234 height 564
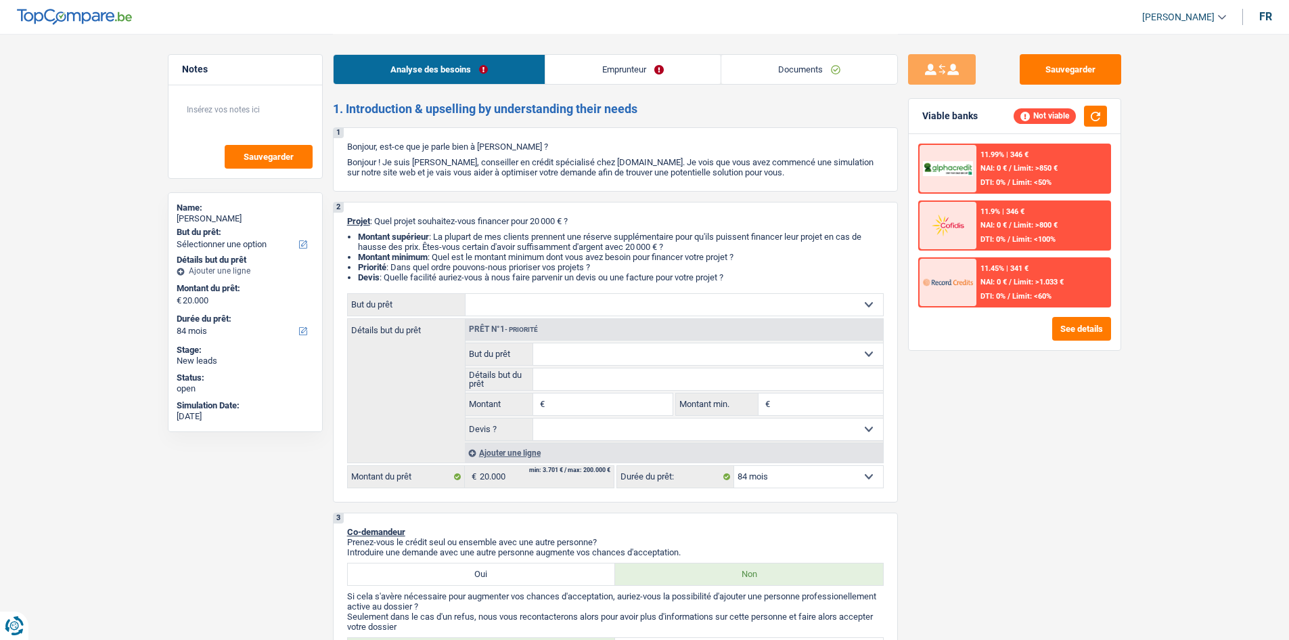
drag, startPoint x: 984, startPoint y: 447, endPoint x: 984, endPoint y: 437, distance: 10.2
click at [984, 447] on div "Sauvegarder Viable banks Not viable 11.99% | 346 € NAI: 0 € / Limit: >850 € DTI…" at bounding box center [1015, 336] width 234 height 564
click at [646, 60] on link "Emprunteur" at bounding box center [633, 69] width 175 height 29
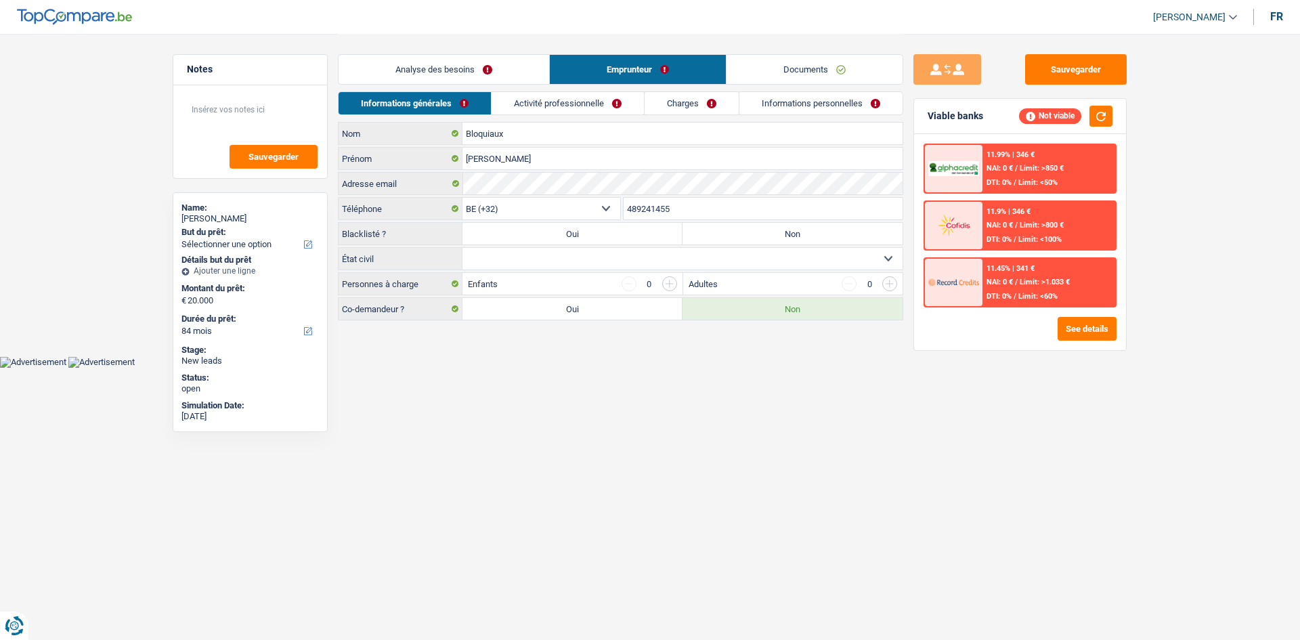
click at [436, 67] on link "Analyse des besoins" at bounding box center [443, 69] width 211 height 29
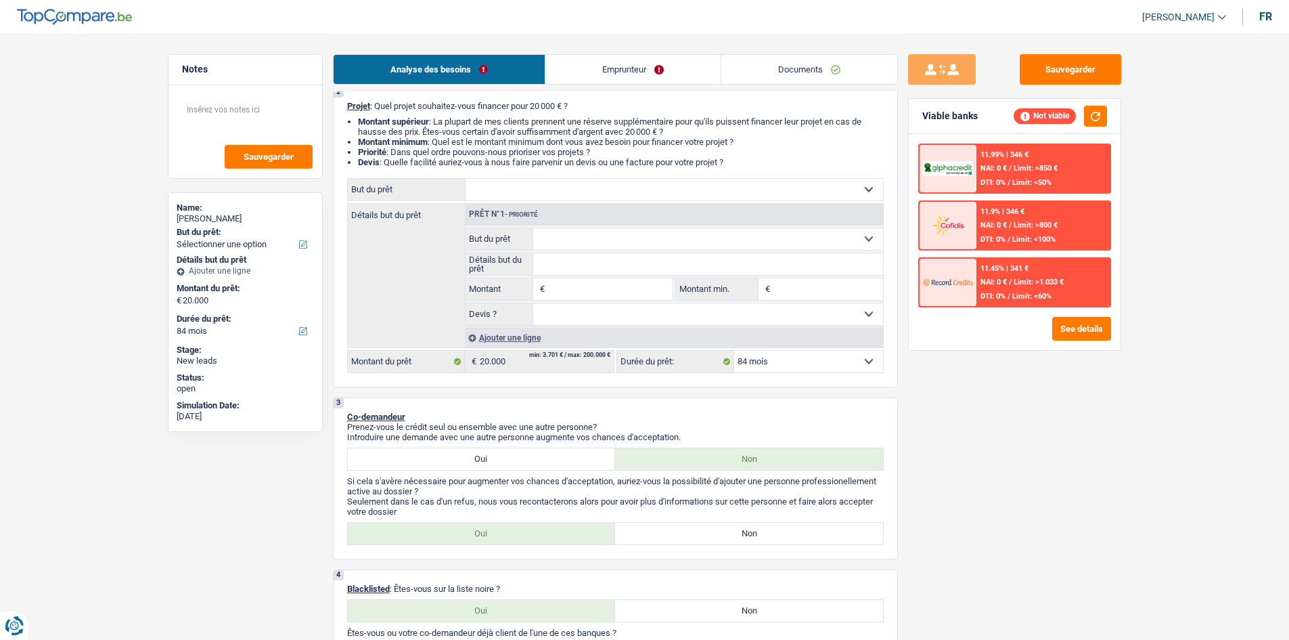
scroll to position [271, 0]
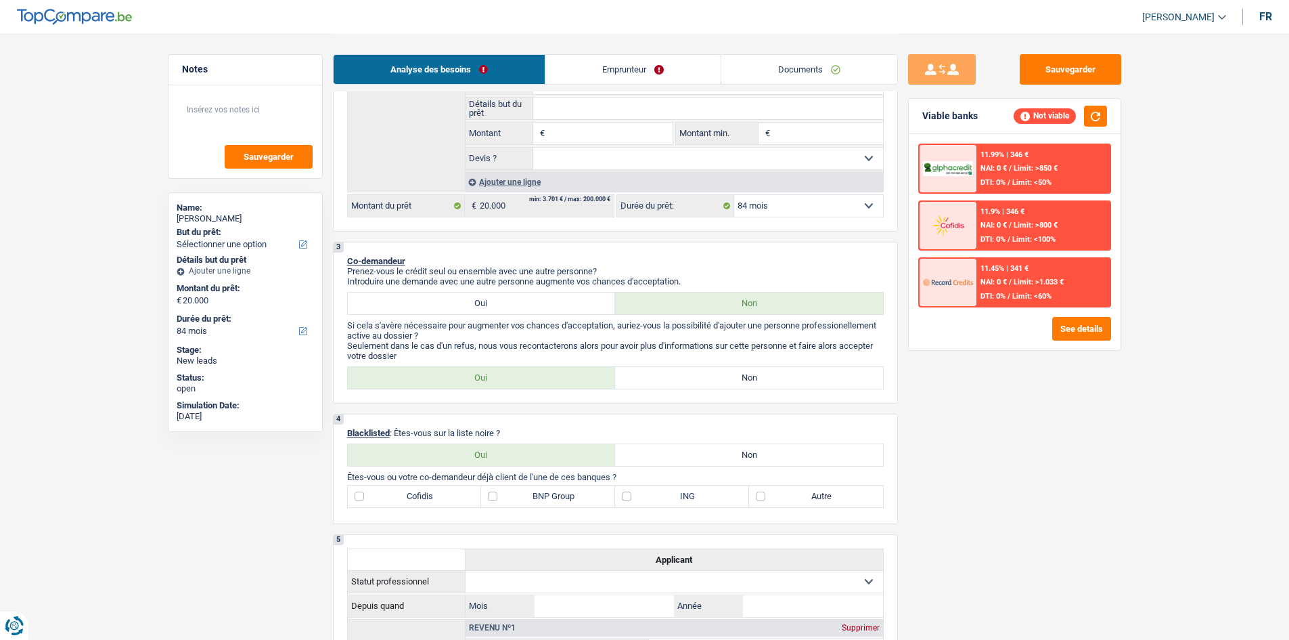
click at [449, 295] on label "Oui" at bounding box center [482, 303] width 268 height 22
click at [449, 295] on input "Oui" at bounding box center [482, 303] width 268 height 22
radio input "true"
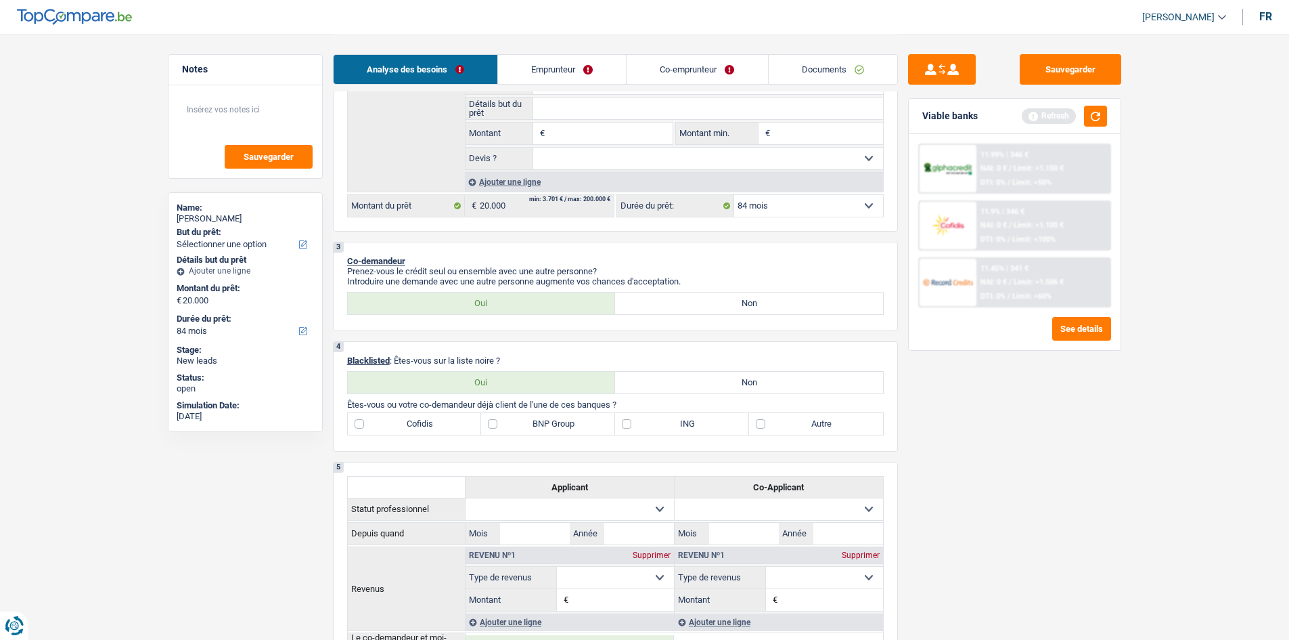
click at [645, 392] on label "Non" at bounding box center [749, 383] width 268 height 22
click at [645, 392] on input "Non" at bounding box center [749, 383] width 268 height 22
radio input "true"
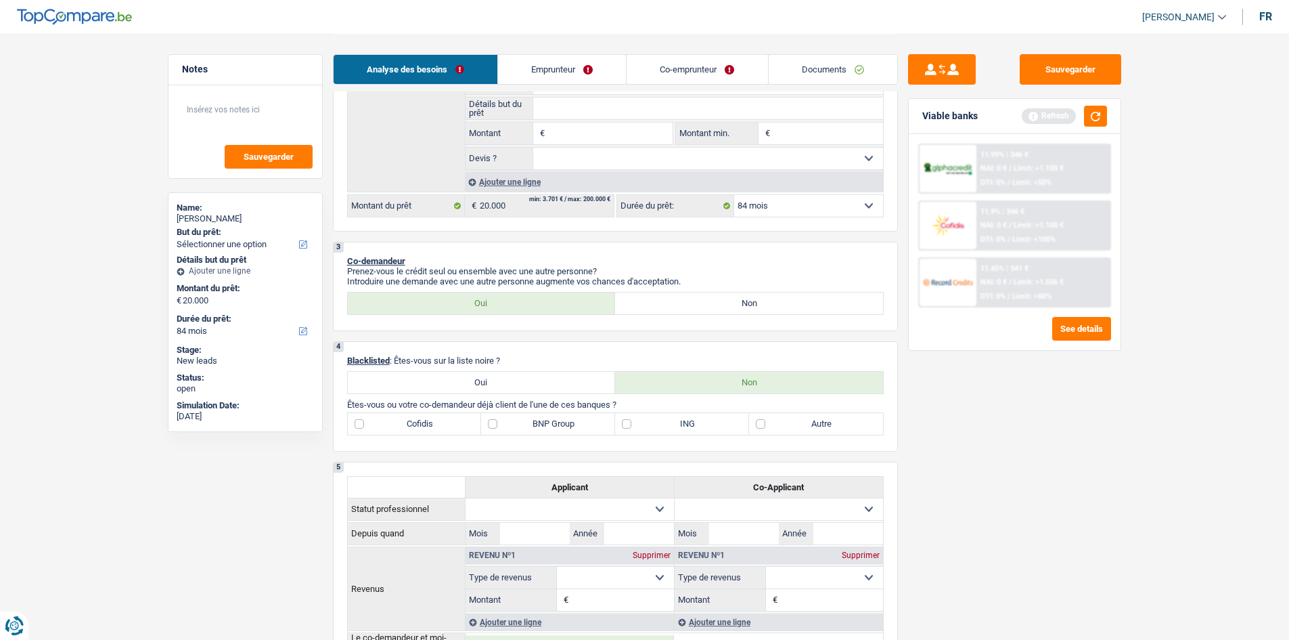
radio input "true"
click at [542, 72] on link "Emprunteur" at bounding box center [562, 69] width 128 height 29
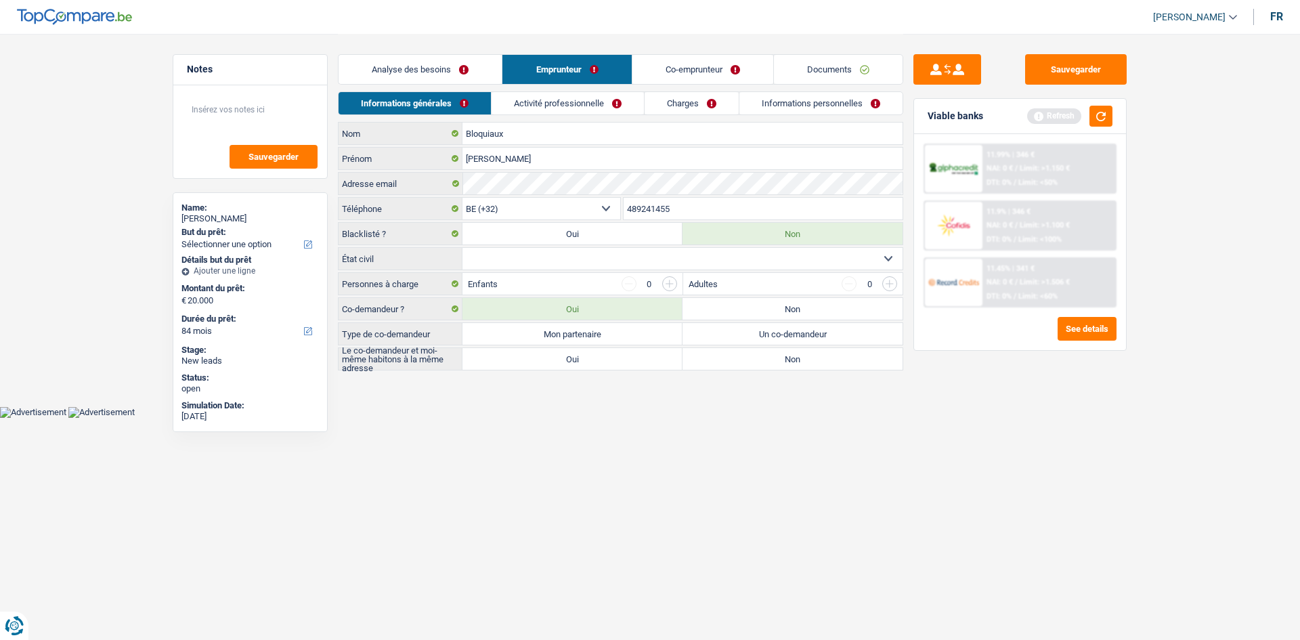
drag, startPoint x: 680, startPoint y: 61, endPoint x: 679, endPoint y: 74, distance: 12.9
click at [680, 62] on link "Co-emprunteur" at bounding box center [702, 69] width 141 height 29
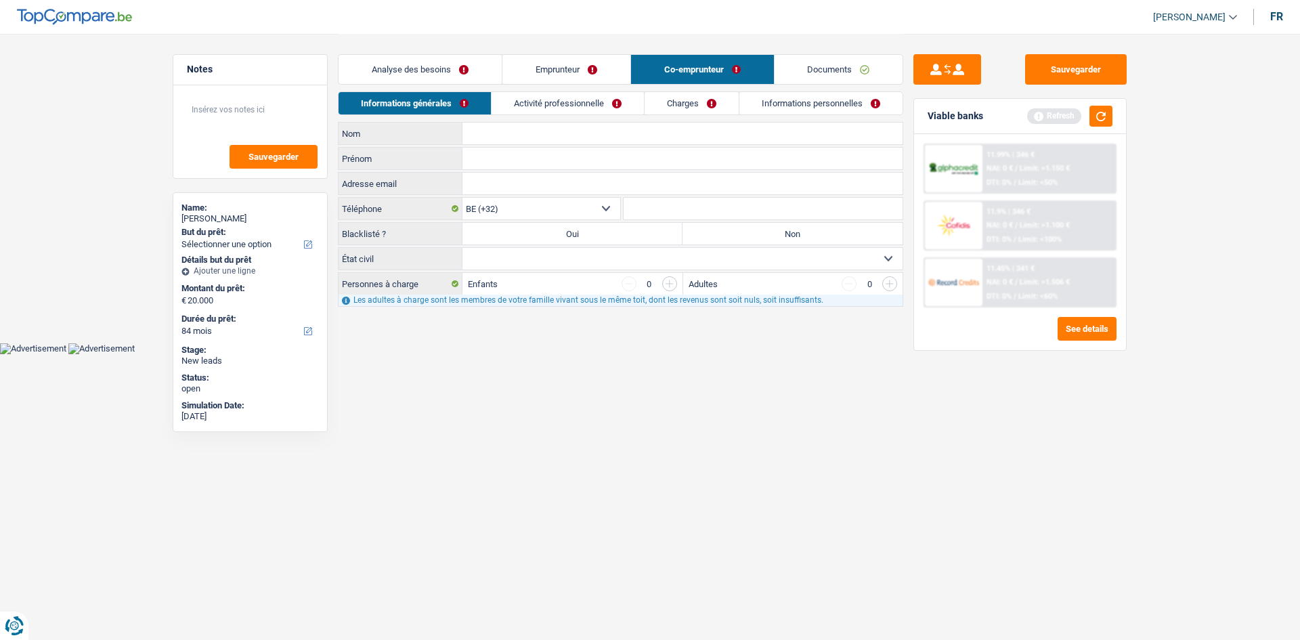
click at [738, 232] on label "Non" at bounding box center [792, 234] width 220 height 22
click at [738, 232] on input "Non" at bounding box center [792, 234] width 220 height 22
radio input "true"
click at [459, 73] on link "Analyse des besoins" at bounding box center [419, 69] width 163 height 29
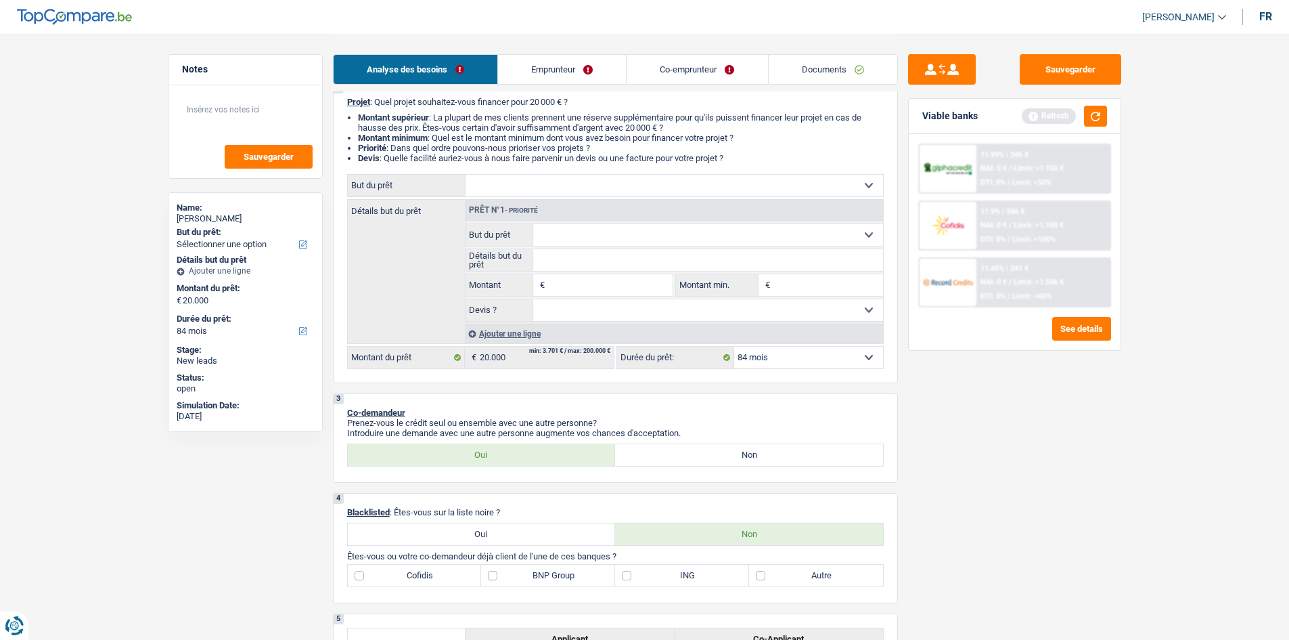
scroll to position [271, 0]
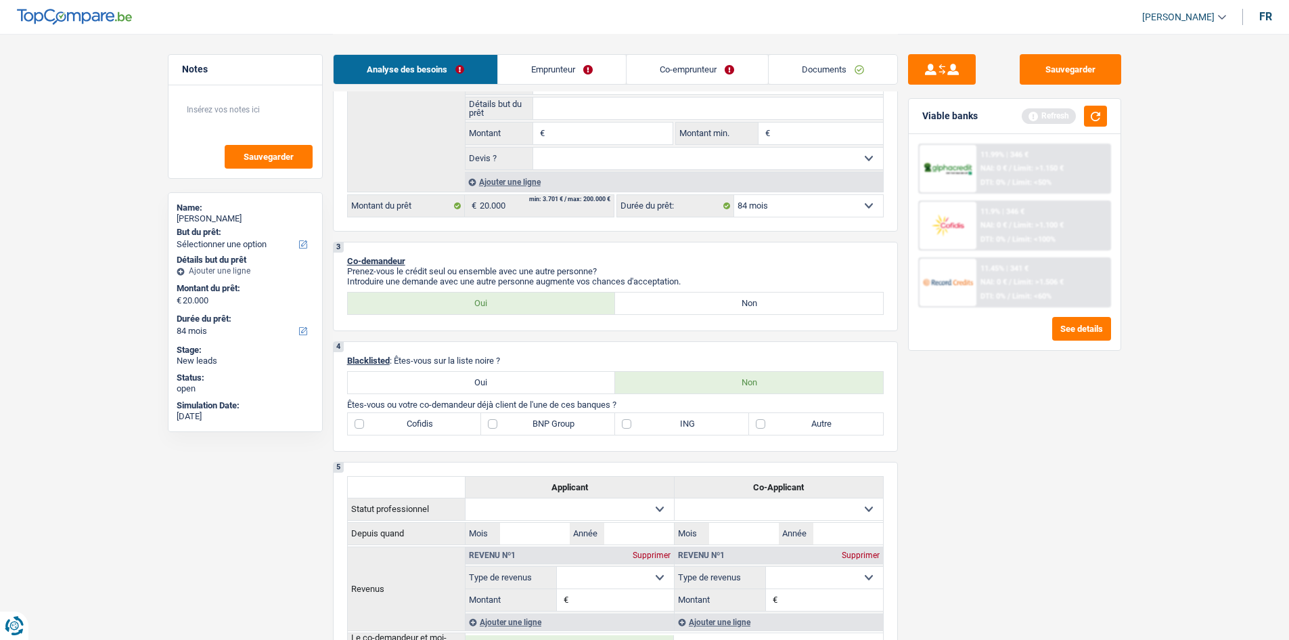
click at [772, 428] on label "Autre" at bounding box center [816, 424] width 134 height 22
click at [772, 428] on input "Autre" at bounding box center [816, 424] width 134 height 22
checkbox input "true"
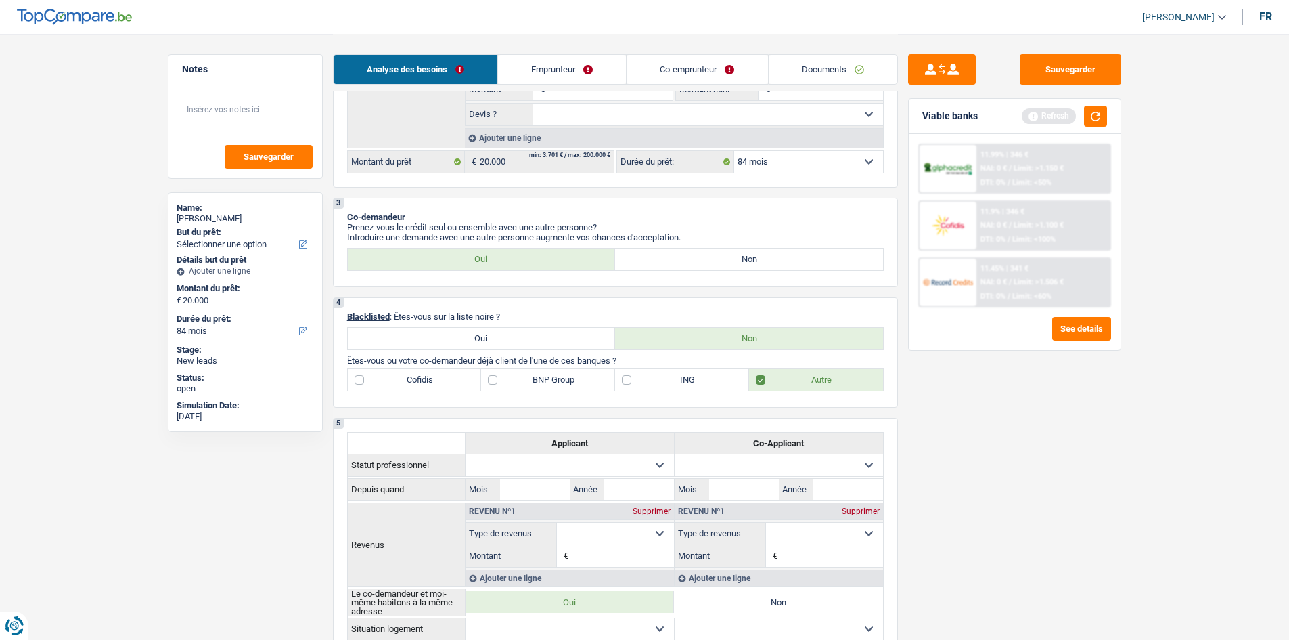
scroll to position [406, 0]
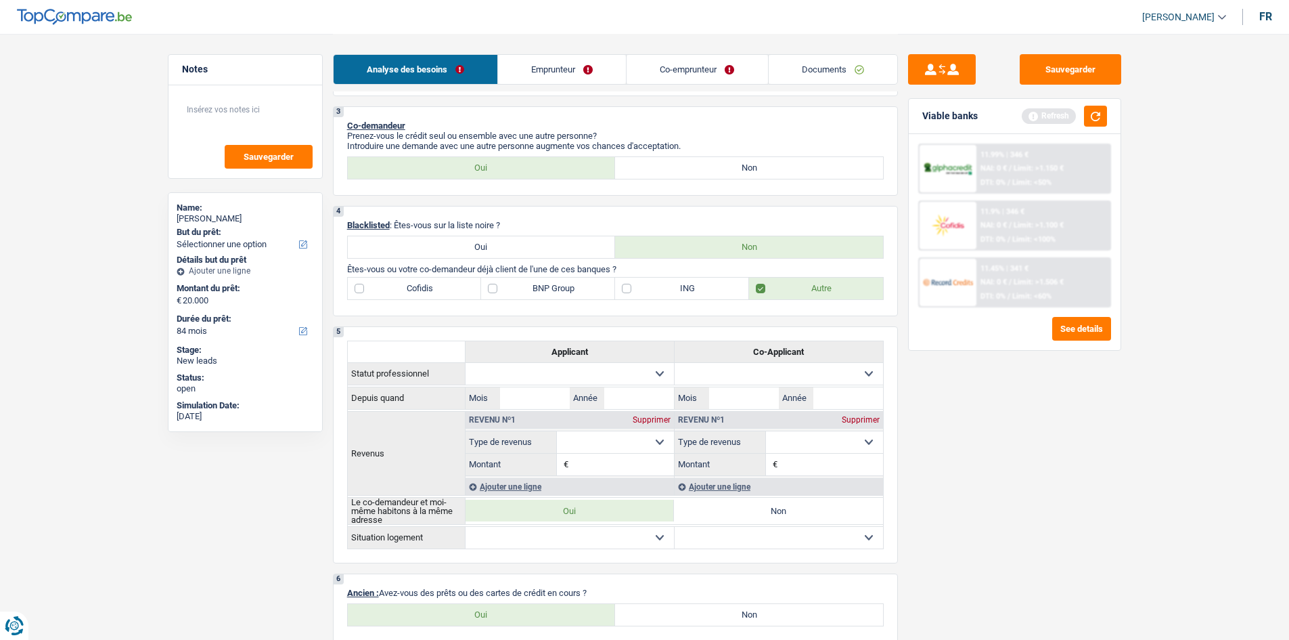
click at [523, 292] on label "BNP Group" at bounding box center [548, 289] width 134 height 22
click at [523, 292] on input "BNP Group" at bounding box center [548, 289] width 134 height 22
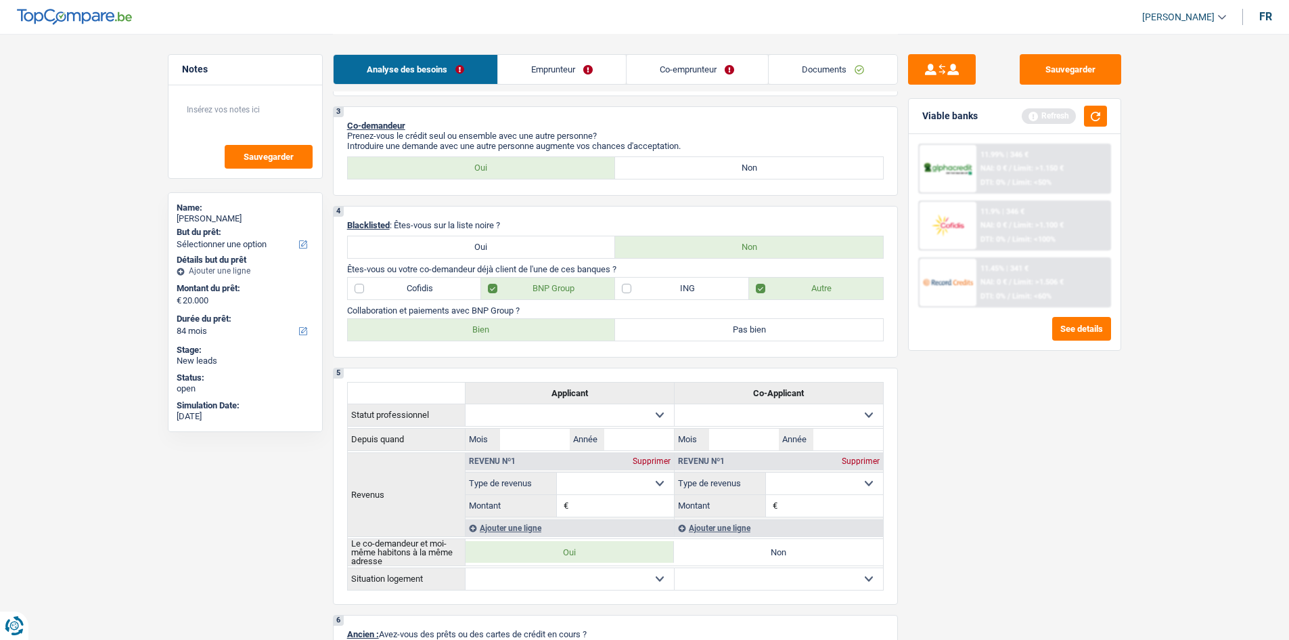
drag, startPoint x: 516, startPoint y: 290, endPoint x: 518, endPoint y: 281, distance: 9.9
click at [516, 281] on label "BNP Group" at bounding box center [548, 289] width 134 height 22
click at [516, 281] on input "BNP Group" at bounding box center [548, 289] width 134 height 22
checkbox input "false"
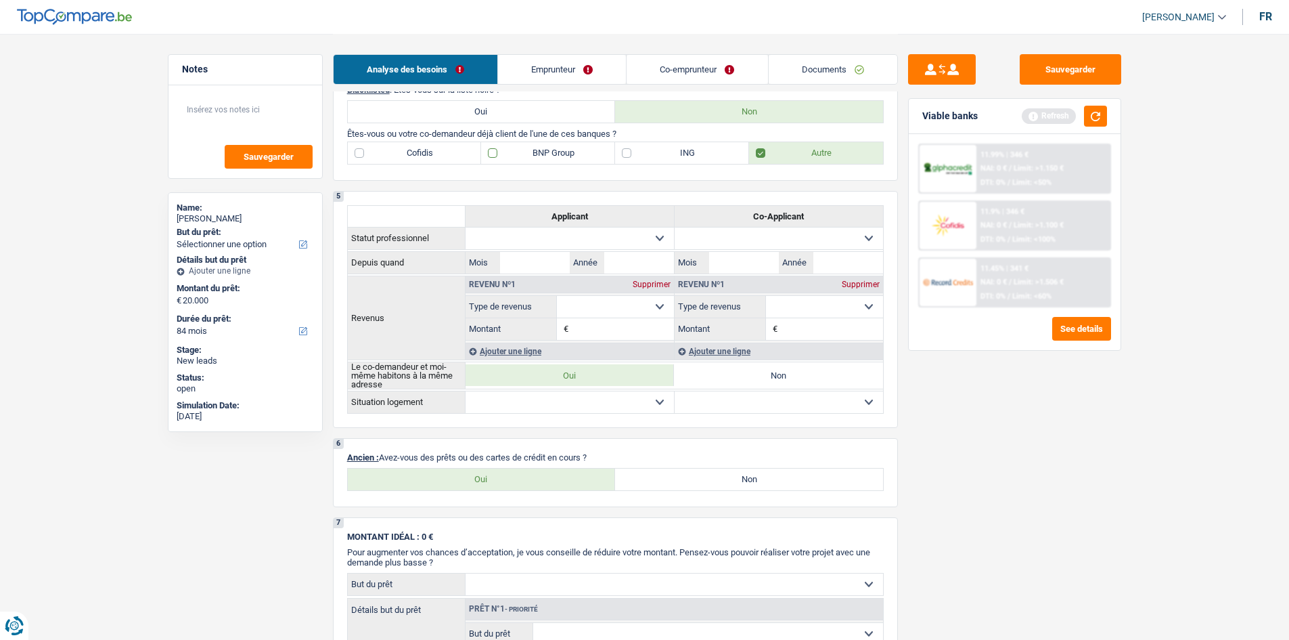
scroll to position [880, 0]
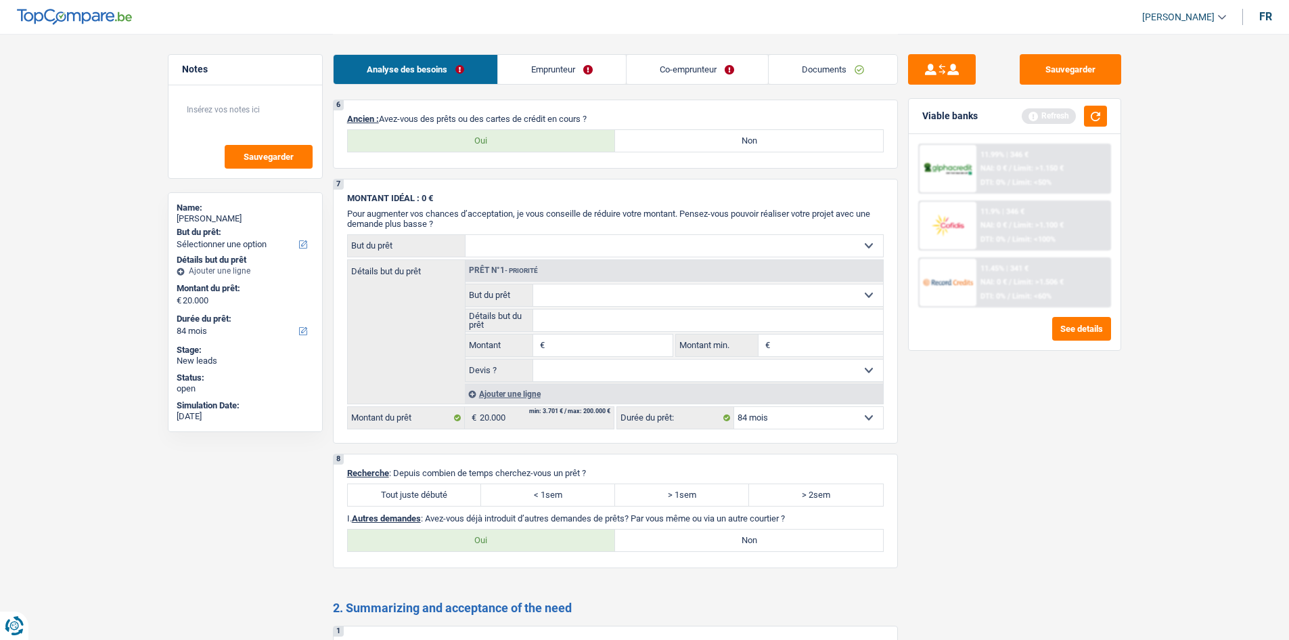
click at [510, 238] on select "Confort maison: meubles, textile, peinture, électroménager, outillage non-profe…" at bounding box center [675, 246] width 418 height 22
click at [1055, 399] on div "Sauvegarder Viable banks Refresh 11.99% | 346 € NAI: 0 € / Limit: >1.150 € DTI:…" at bounding box center [1015, 336] width 234 height 564
click at [684, 238] on select "Confort maison: meubles, textile, peinture, électroménager, outillage non-profe…" at bounding box center [675, 246] width 418 height 22
drag, startPoint x: 1034, startPoint y: 527, endPoint x: 979, endPoint y: 422, distance: 119.0
click at [1034, 527] on div "Sauvegarder Viable banks Refresh 11.99% | 346 € NAI: 0 € / Limit: >1.150 € DTI:…" at bounding box center [1015, 336] width 234 height 564
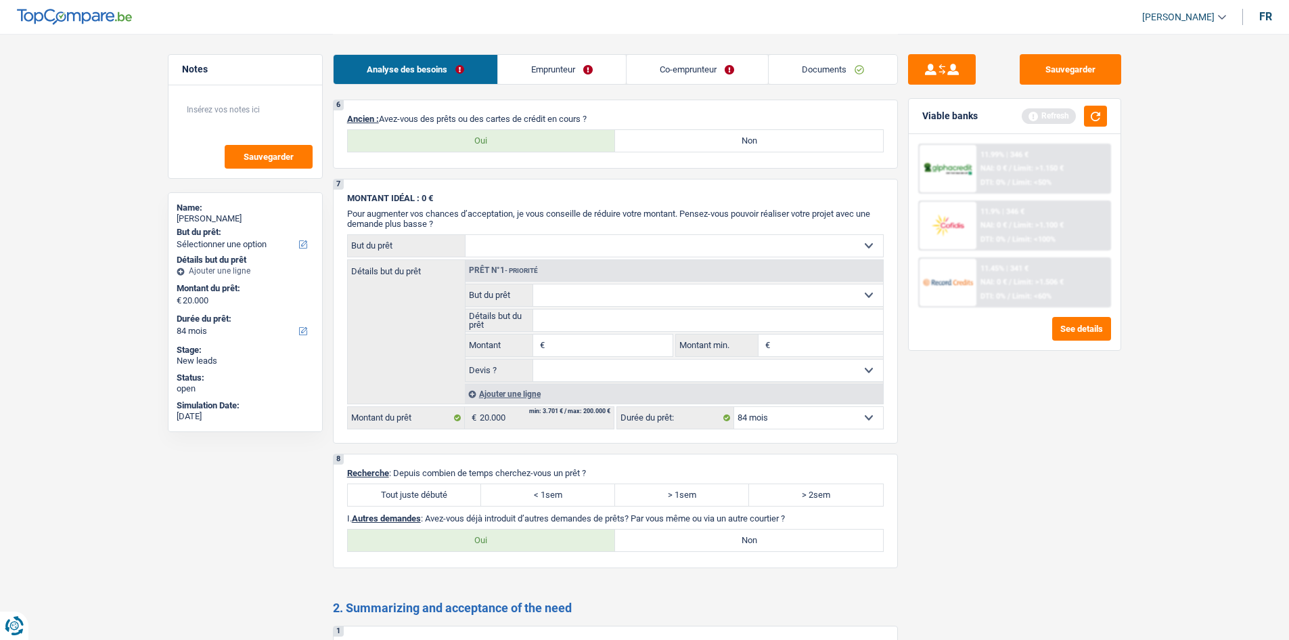
click at [611, 75] on link "Emprunteur" at bounding box center [562, 69] width 128 height 29
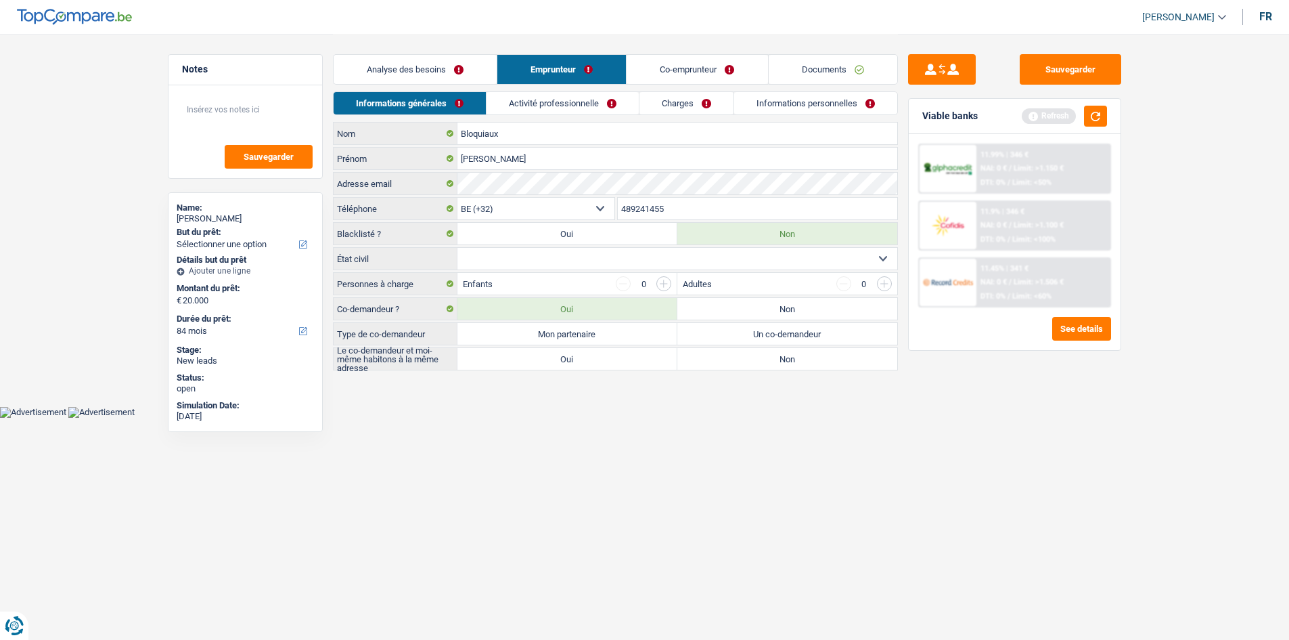
scroll to position [0, 0]
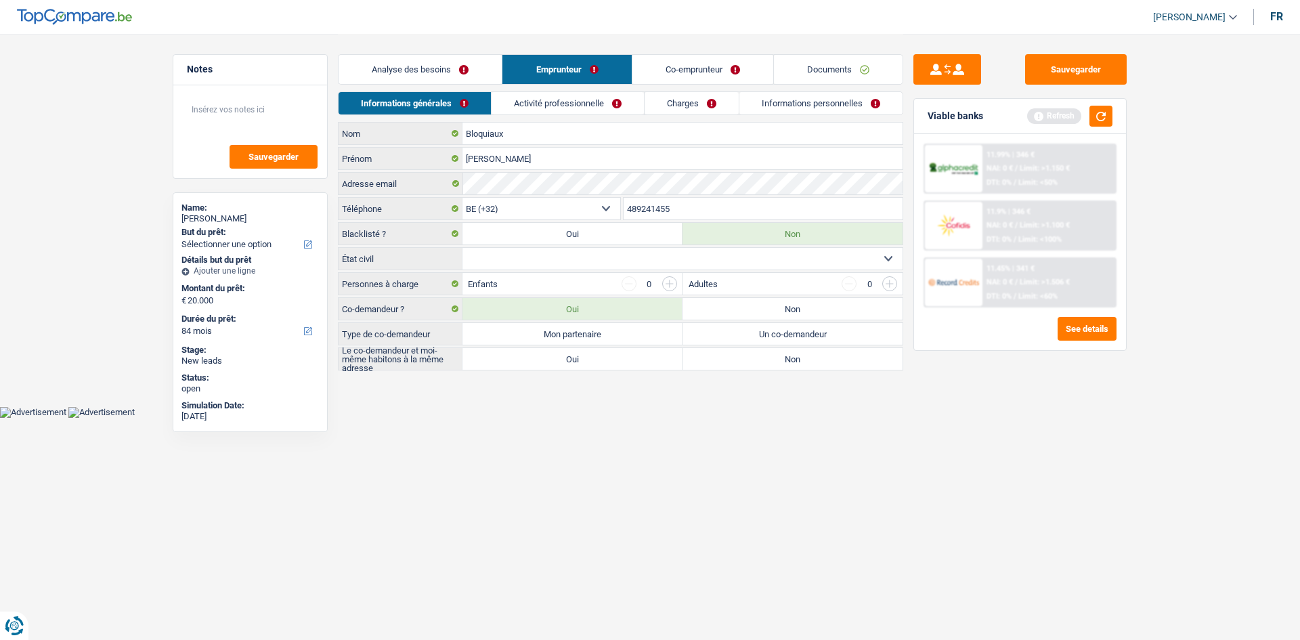
click at [603, 102] on link "Activité professionnelle" at bounding box center [567, 103] width 152 height 22
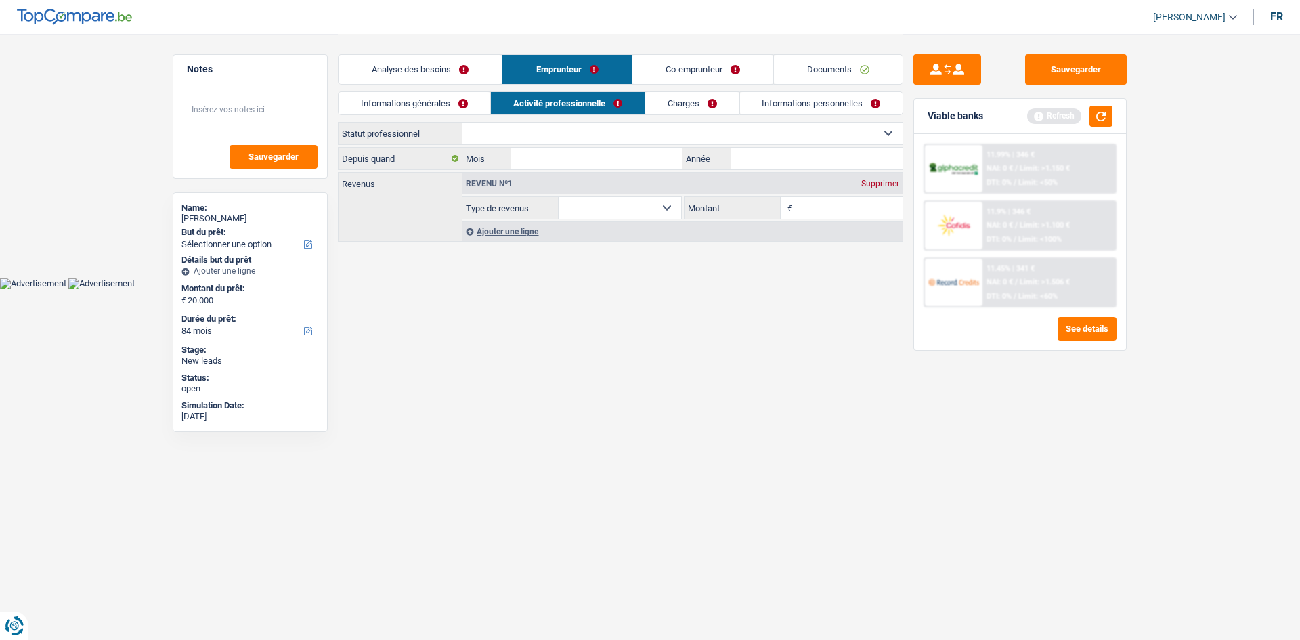
click at [573, 129] on select "Ouvrier Employé privé Employé public Invalide Indépendant Pensionné Chômeur Mut…" at bounding box center [682, 134] width 440 height 22
click at [539, 124] on select "Ouvrier Employé privé Employé public Invalide Indépendant Pensionné Chômeur Mut…" at bounding box center [682, 134] width 440 height 22
click at [682, 103] on link "Charges" at bounding box center [692, 103] width 94 height 22
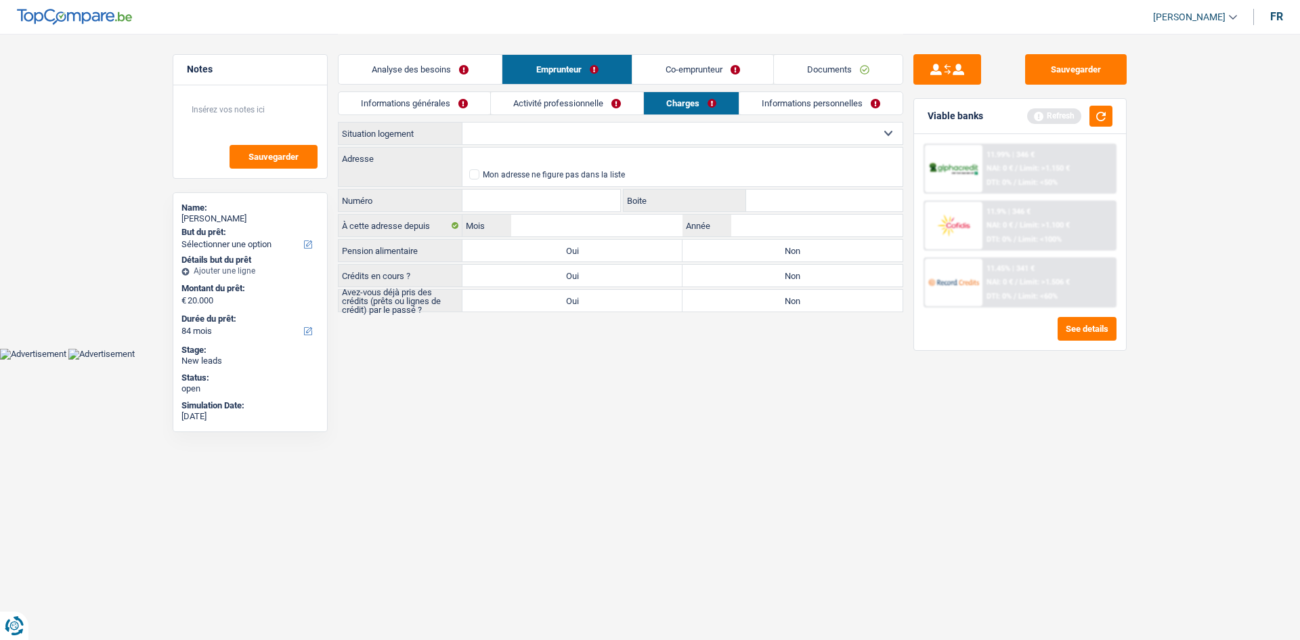
click at [527, 141] on select "Locataire Propriétaire avec prêt hypothécaire Propriétaire sans prêt hypothécai…" at bounding box center [682, 134] width 440 height 22
select select "ownerWithMortgage"
click at [462, 123] on select "Locataire Propriétaire avec prêt hypothécaire Propriétaire sans prêt hypothécai…" at bounding box center [682, 134] width 440 height 22
select select "ownerWithMortgage"
click at [445, 85] on div "Analyse des besoins Emprunteur Co-emprunteur Documents" at bounding box center [620, 63] width 565 height 58
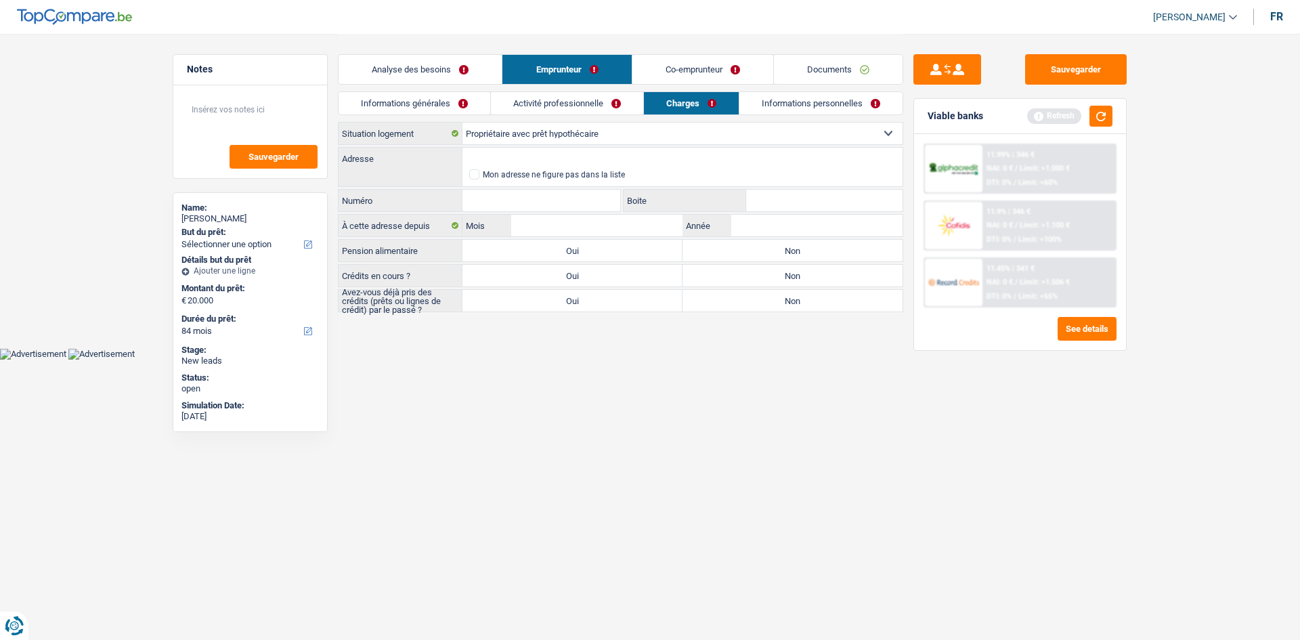
click at [445, 71] on link "Analyse des besoins" at bounding box center [419, 69] width 163 height 29
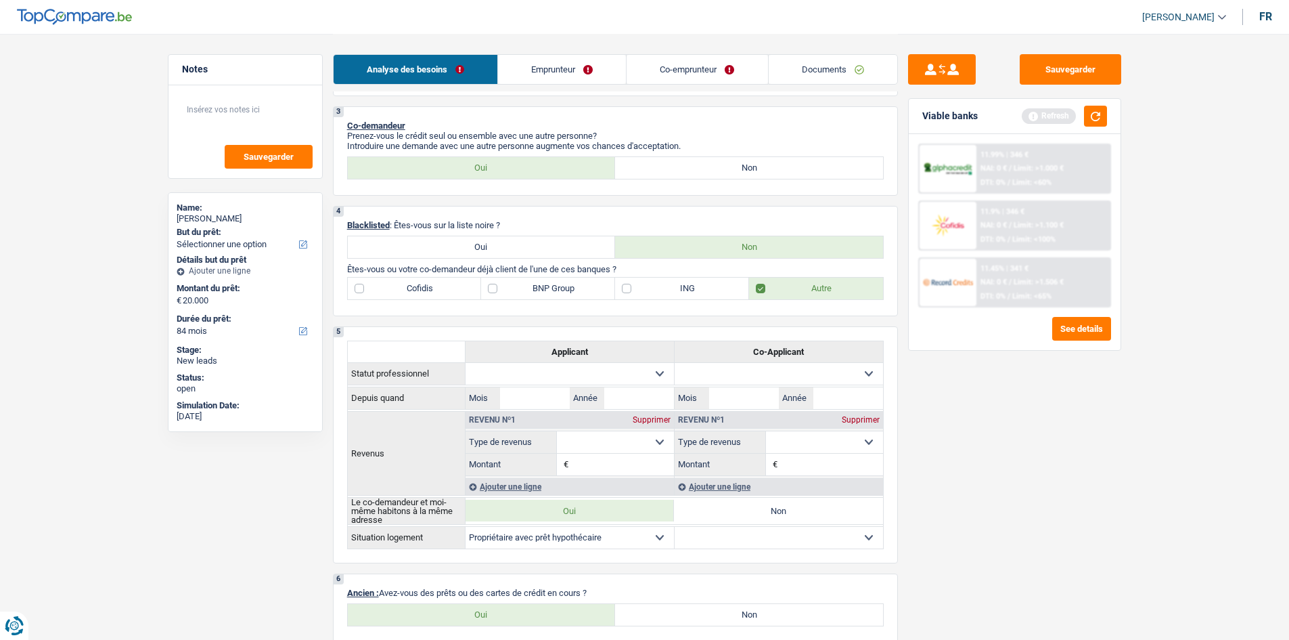
scroll to position [812, 0]
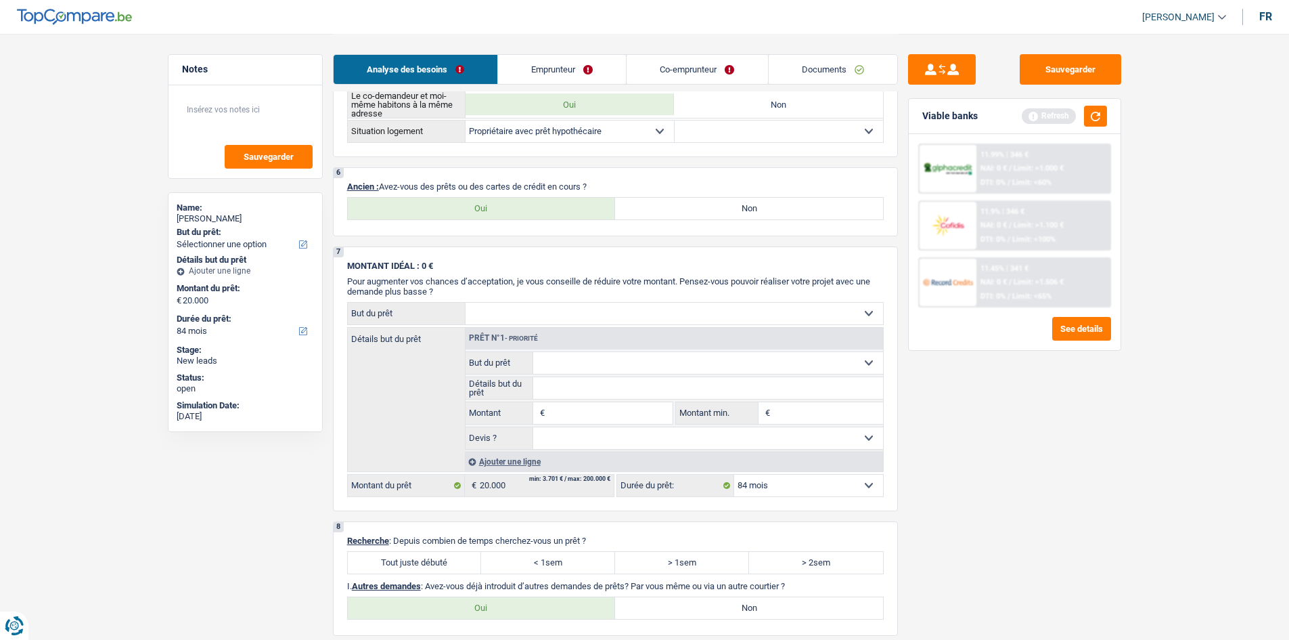
click at [537, 318] on select "Confort maison: meubles, textile, peinture, électroménager, outillage non-profe…" at bounding box center [675, 314] width 418 height 22
click at [400, 395] on div "Détails but du prêt Prêt n°1 - Priorité Confort maison: meubles, textile, peint…" at bounding box center [615, 399] width 537 height 145
click at [554, 58] on link "Emprunteur" at bounding box center [562, 69] width 128 height 29
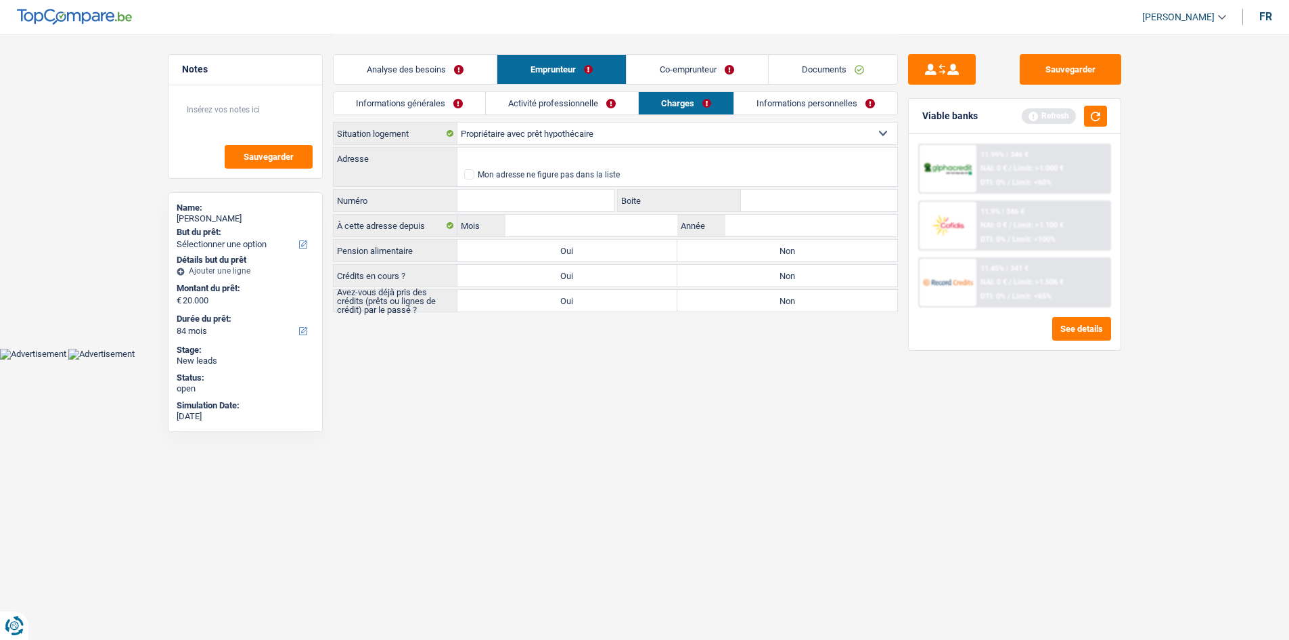
scroll to position [0, 0]
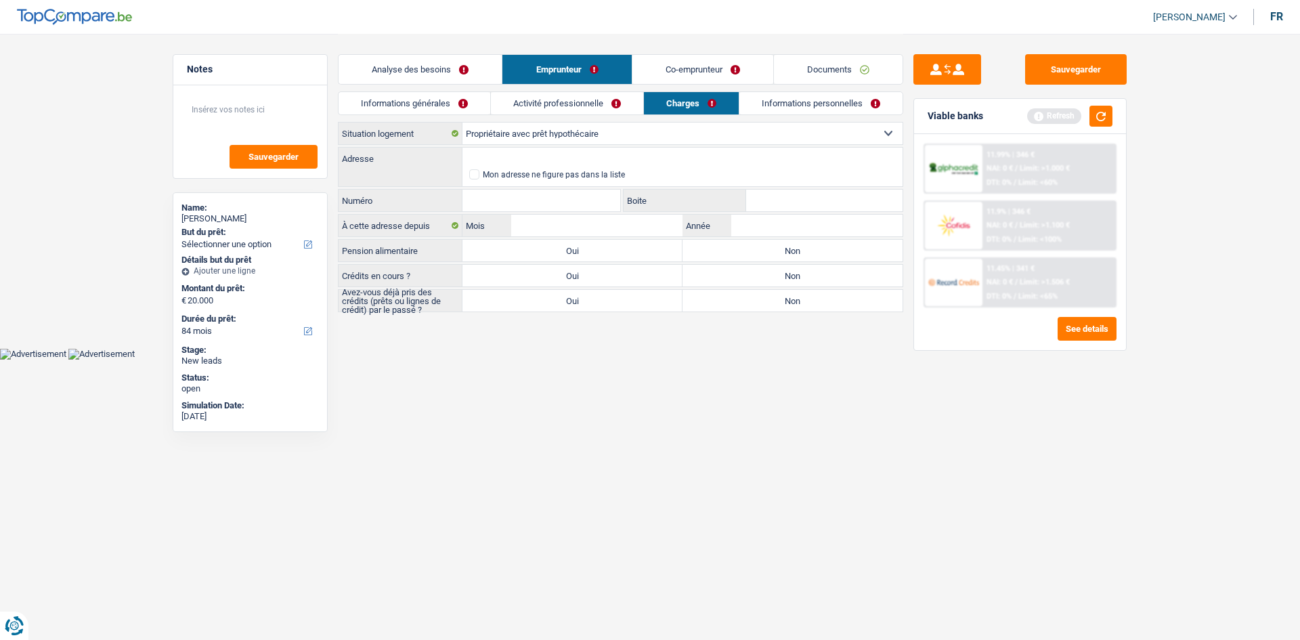
click at [431, 67] on link "Analyse des besoins" at bounding box center [419, 69] width 163 height 29
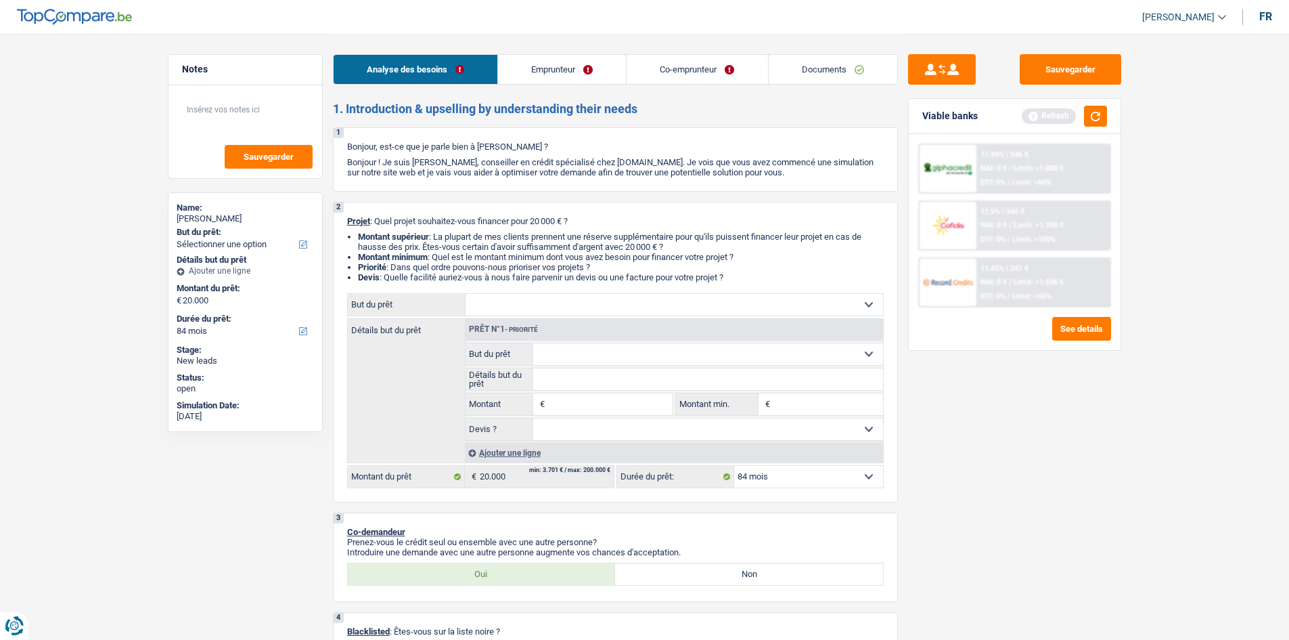
click at [639, 409] on input "Montant" at bounding box center [610, 404] width 124 height 22
click at [495, 299] on select "Confort maison: meubles, textile, peinture, électroménager, outillage non-profe…" at bounding box center [675, 305] width 418 height 22
select select "renovation"
click at [466, 294] on select "Confort maison: meubles, textile, peinture, électroménager, outillage non-profe…" at bounding box center [675, 305] width 418 height 22
select select "renovation"
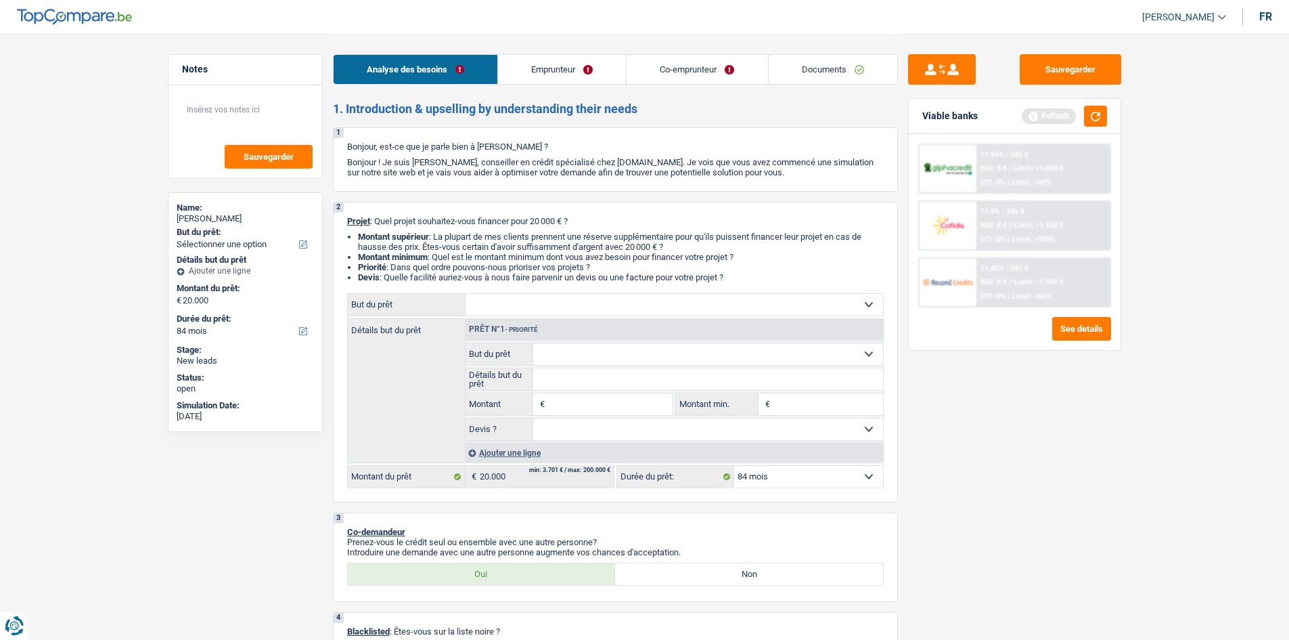
select select "renovation"
type input "20.000"
select select "renovation"
type input "20.000"
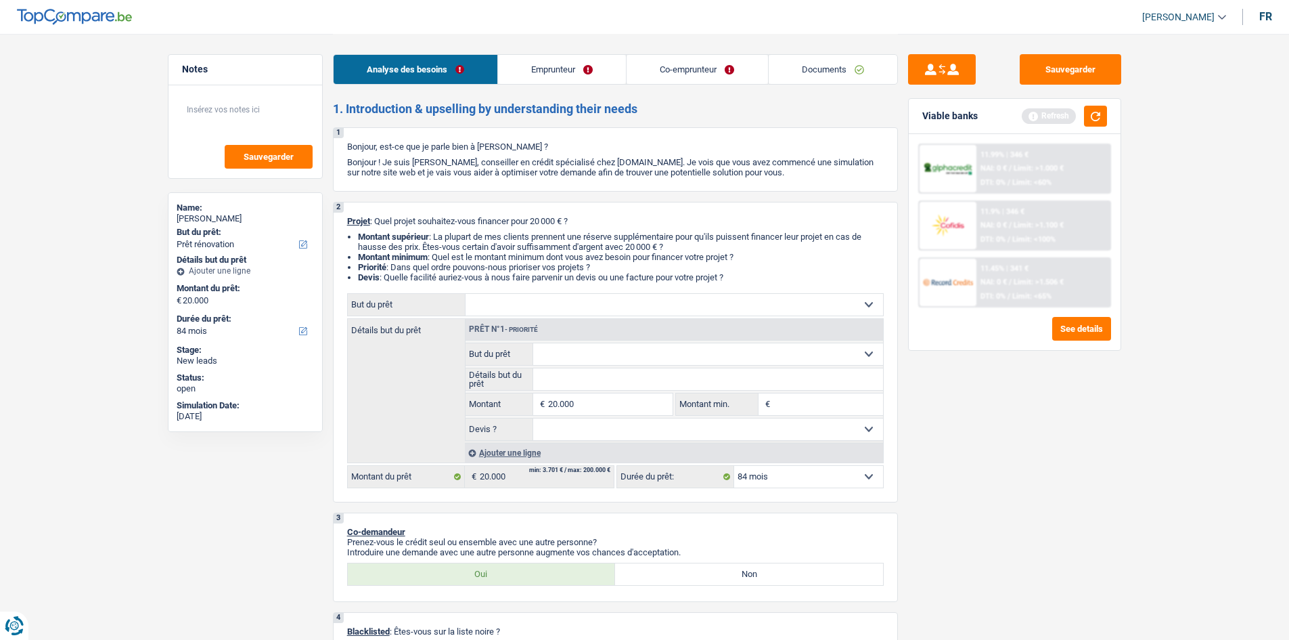
select select "renovation"
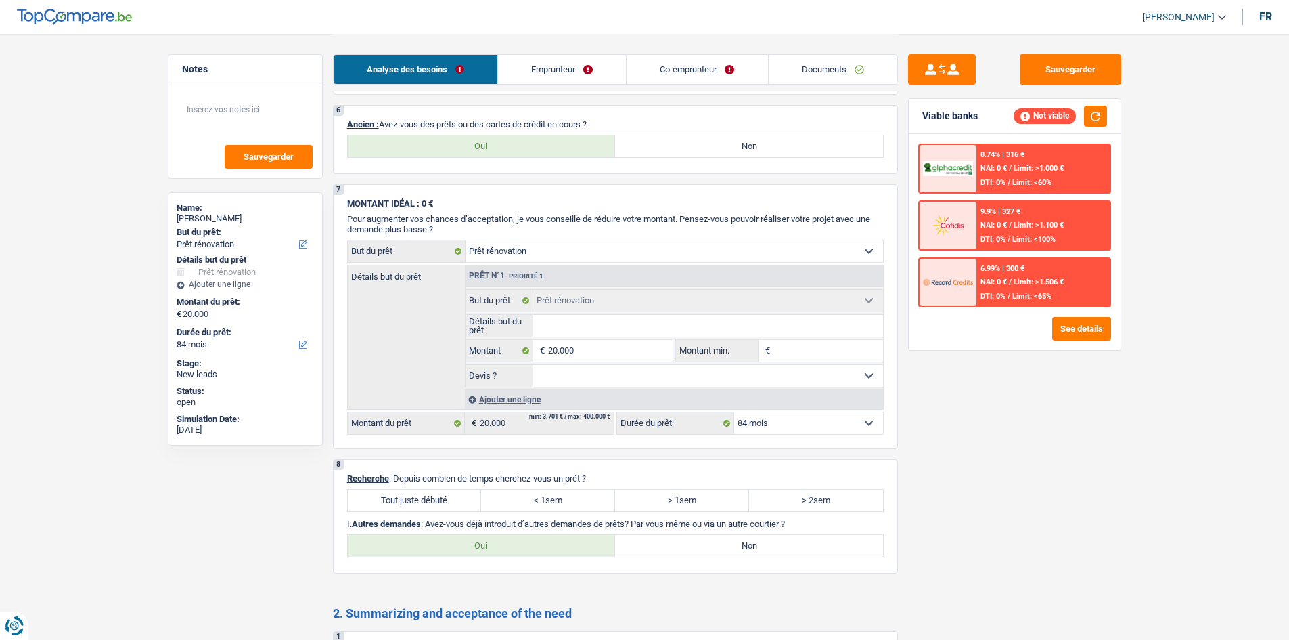
scroll to position [677, 0]
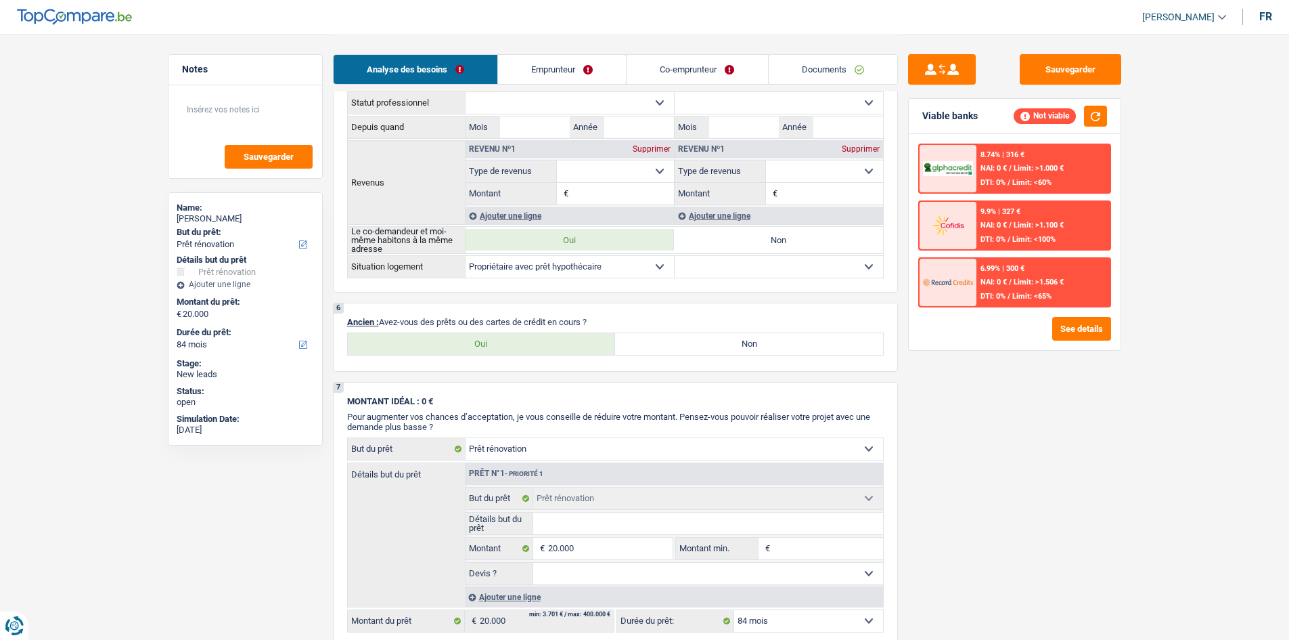
click at [437, 332] on div "Oui Non Tous les champs sont obligatoires. Veuillez sélectionner une option" at bounding box center [615, 343] width 537 height 23
drag, startPoint x: 435, startPoint y: 335, endPoint x: 438, endPoint y: 350, distance: 15.3
click at [434, 335] on label "Oui" at bounding box center [482, 344] width 268 height 22
click at [434, 335] on input "Oui" at bounding box center [482, 344] width 268 height 22
radio input "true"
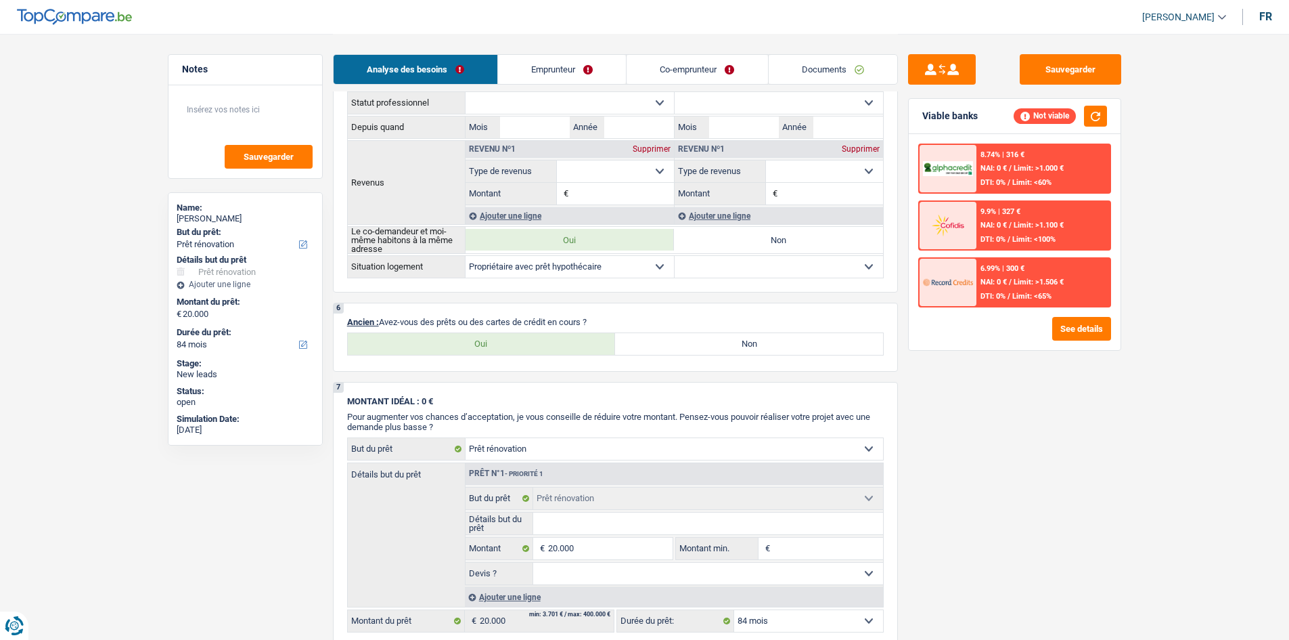
select select "mortgage"
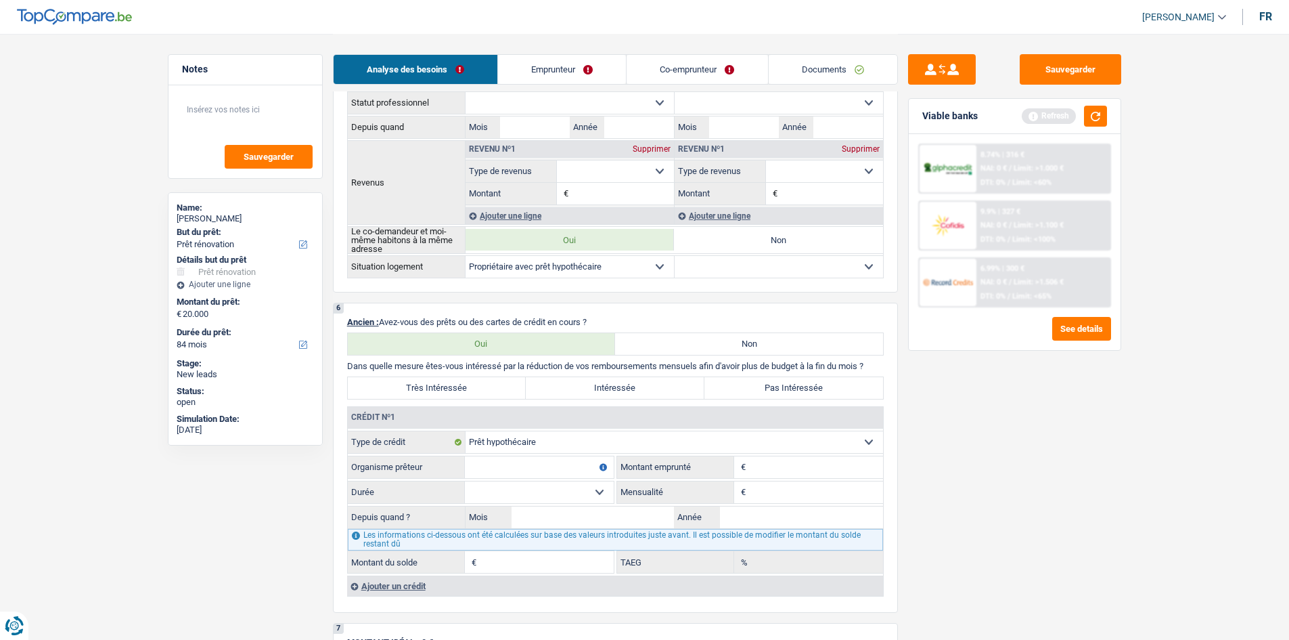
click at [544, 441] on select "Carte ou ouverture de crédit Prêt hypothécaire Vente à tempérament Prêt à tempé…" at bounding box center [675, 442] width 418 height 22
click at [544, 440] on select "Carte ou ouverture de crédit Prêt hypothécaire Vente à tempérament Prêt à tempé…" at bounding box center [675, 442] width 418 height 22
drag, startPoint x: 778, startPoint y: 463, endPoint x: 728, endPoint y: 467, distance: 50.9
click at [778, 463] on input "Montant" at bounding box center [816, 467] width 134 height 22
drag, startPoint x: 535, startPoint y: 470, endPoint x: 565, endPoint y: 480, distance: 32.1
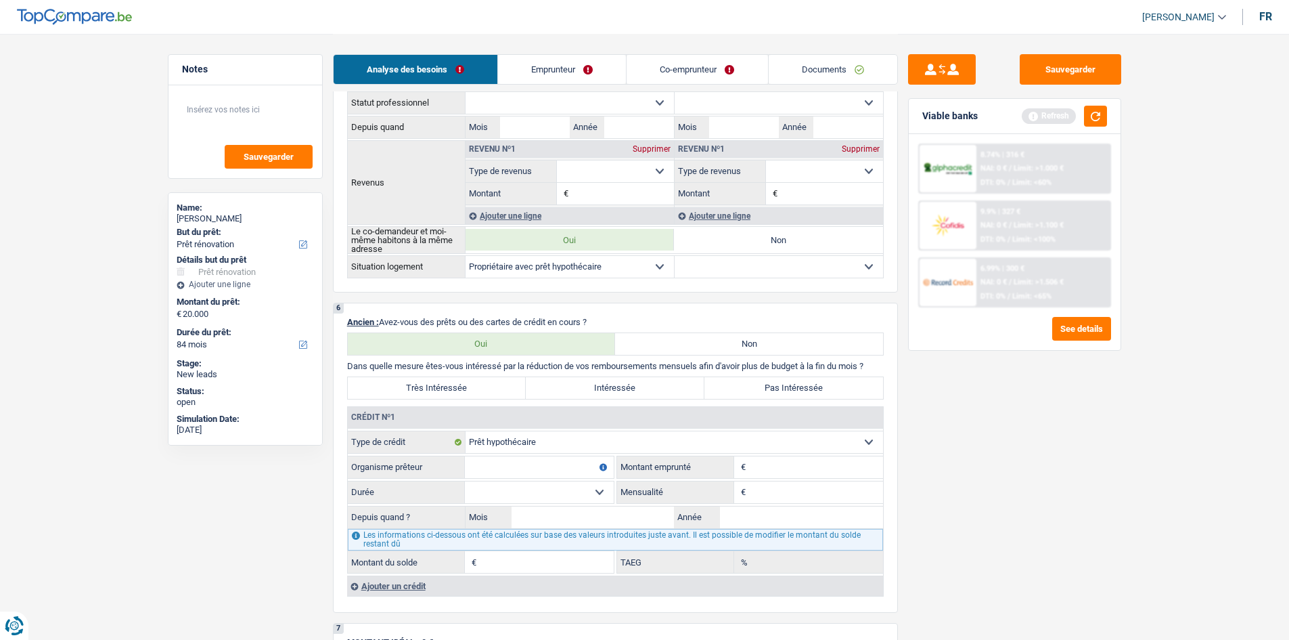
click at [535, 470] on input "Organisme prêteur" at bounding box center [539, 467] width 149 height 22
click at [755, 496] on input "Mensualité" at bounding box center [816, 492] width 134 height 22
type input "1.700"
click at [1056, 552] on div "Sauvegarder Viable banks Refresh 8.74% | 316 € NAI: 0 € / Limit: >1.000 € DTI: …" at bounding box center [1015, 336] width 234 height 564
click at [537, 473] on input "Organisme prêteur" at bounding box center [539, 467] width 149 height 22
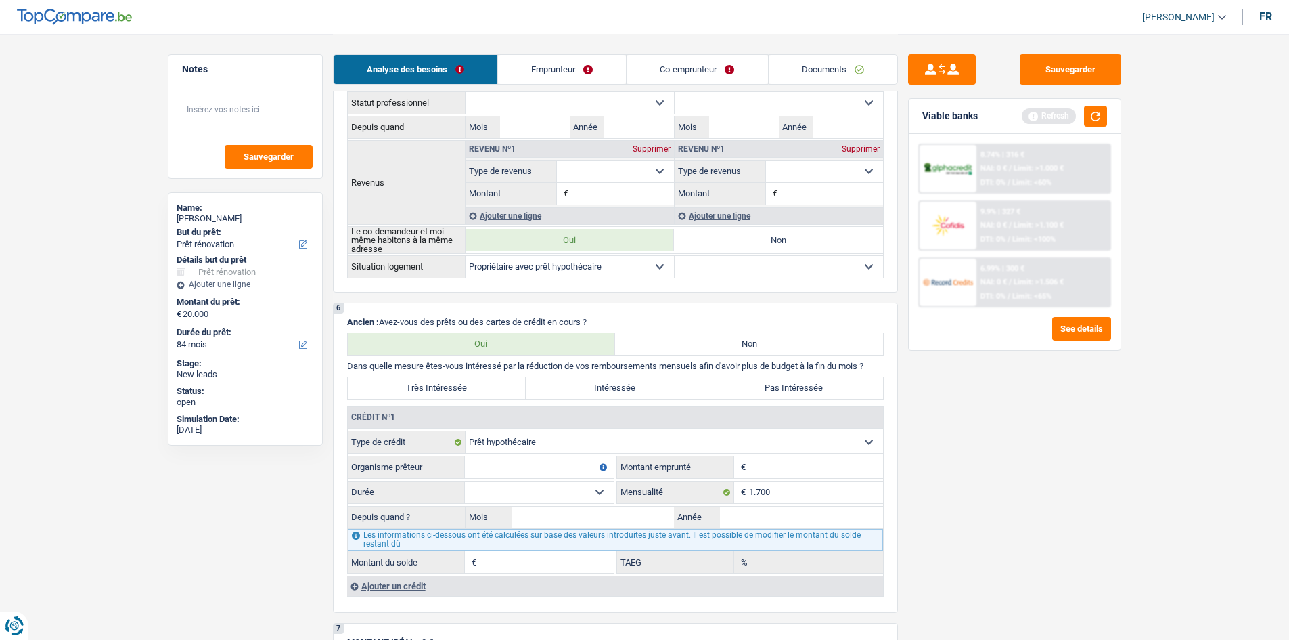
click at [483, 471] on input "Organisme prêteur" at bounding box center [539, 467] width 149 height 22
type input "ARGENT"
click at [786, 501] on input "1.700" at bounding box center [816, 492] width 134 height 22
type input "1"
type input "450"
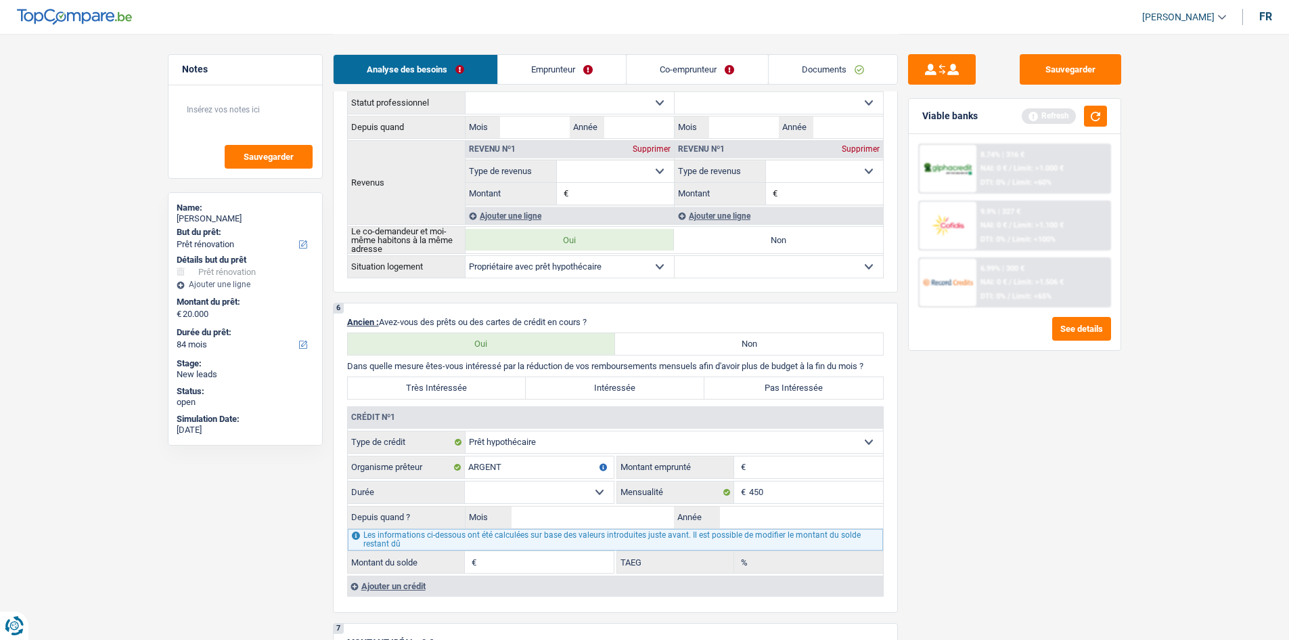
click at [388, 581] on div "Ajouter un crédit" at bounding box center [615, 585] width 536 height 20
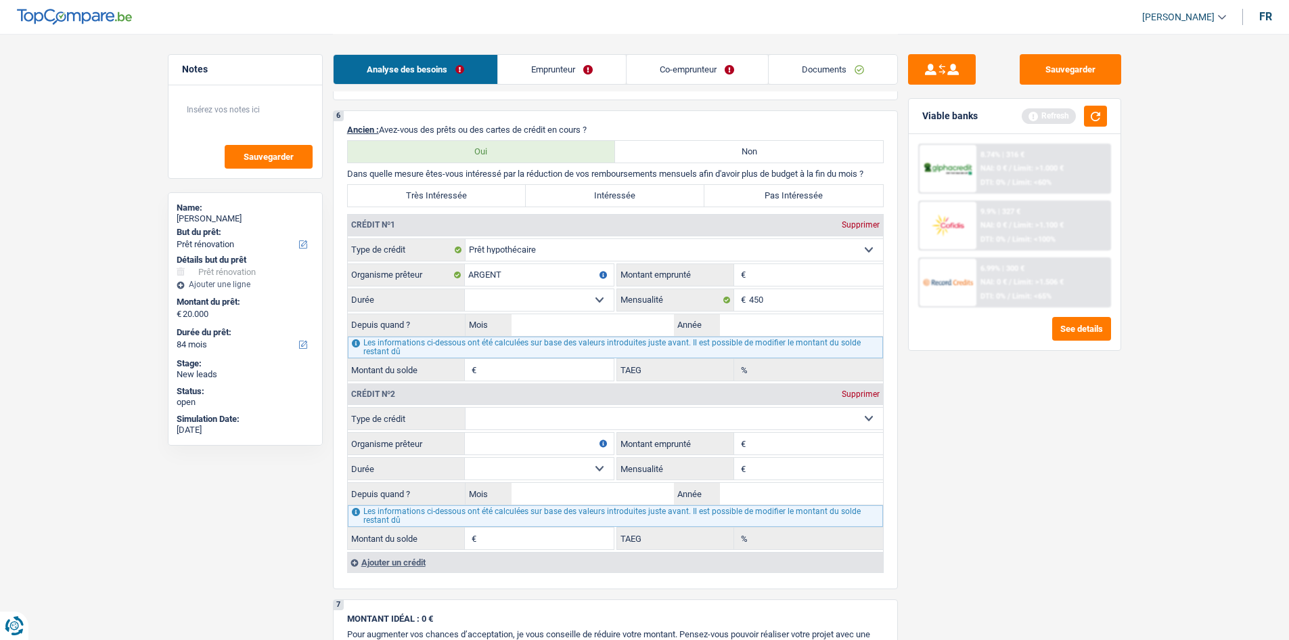
scroll to position [870, 0]
click at [773, 460] on input "Mensualité" at bounding box center [816, 468] width 134 height 22
type input "1.250"
click at [390, 561] on div "Ajouter un crédit" at bounding box center [615, 561] width 536 height 20
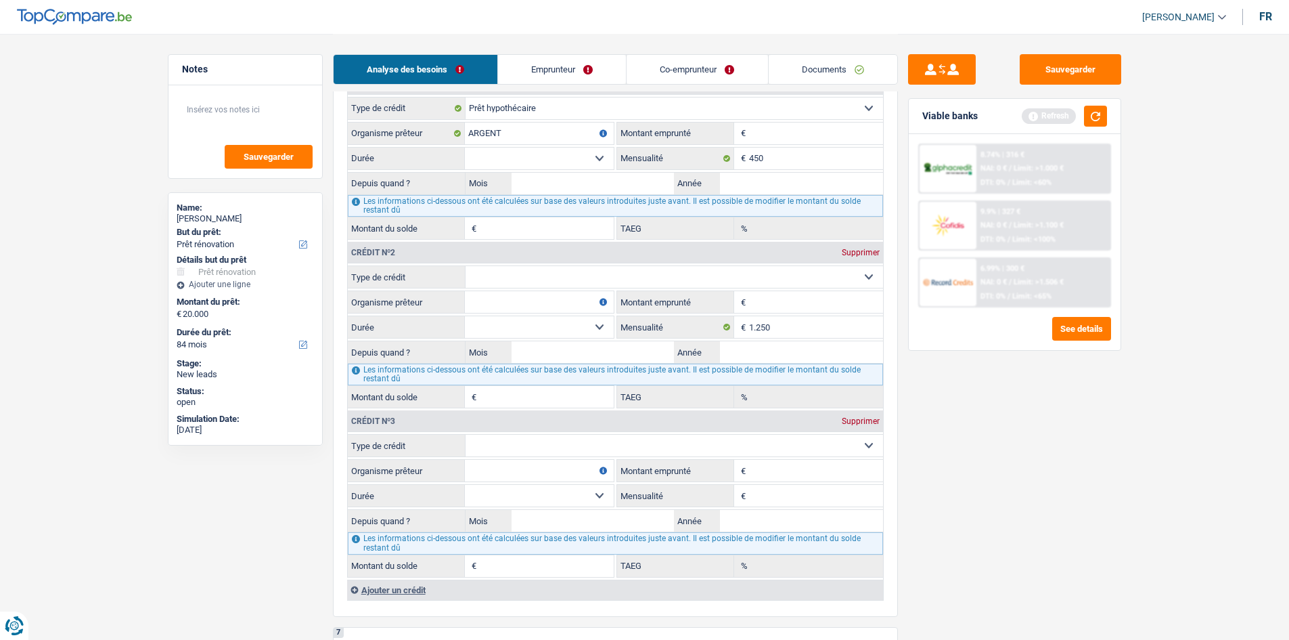
scroll to position [1015, 0]
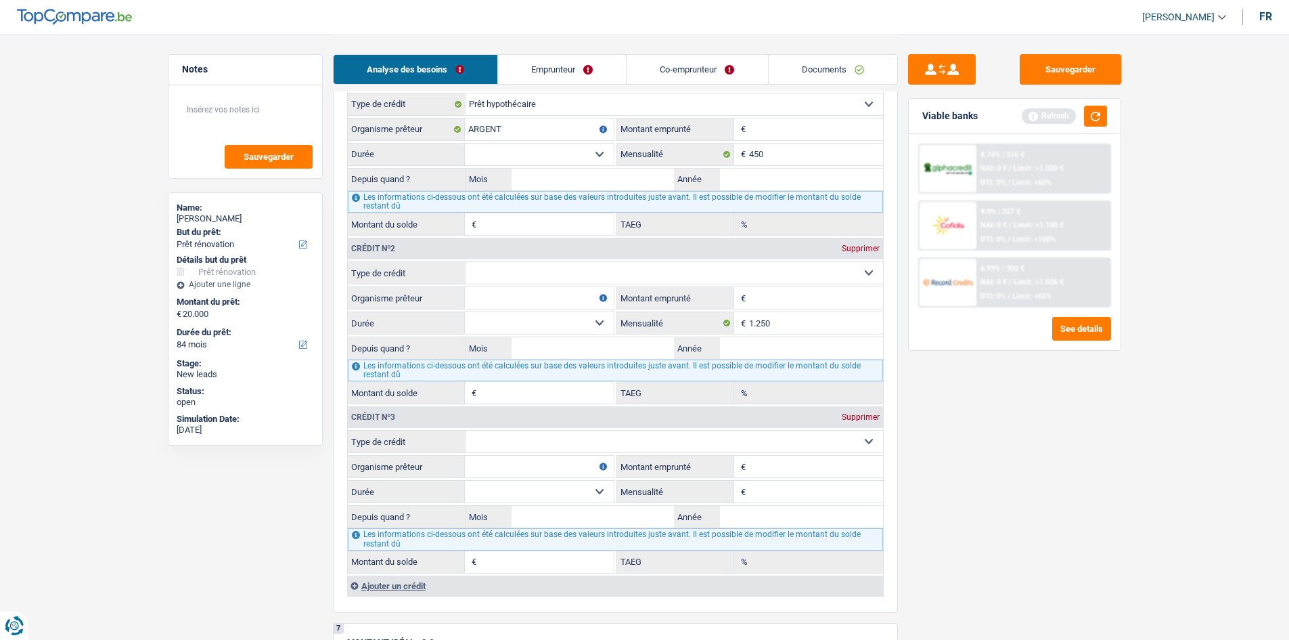
click at [784, 492] on input "Mensualité" at bounding box center [816, 492] width 134 height 22
type input "50"
click at [500, 462] on input "Organisme prêteur" at bounding box center [539, 467] width 149 height 22
type input "ARGENTA"
click at [479, 296] on input "Organisme prêteur" at bounding box center [539, 298] width 149 height 22
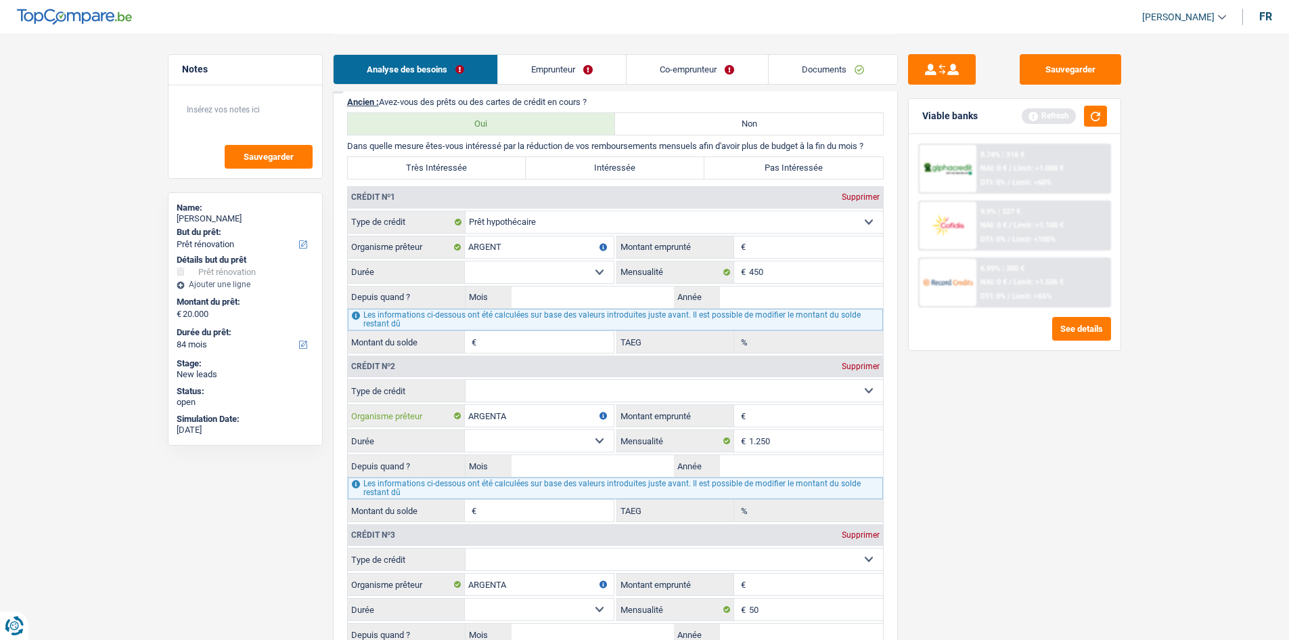
scroll to position [896, 0]
type input "ARGENTA"
click at [516, 253] on input "ARGENT" at bounding box center [539, 248] width 149 height 22
type input "ARGENTA"
click at [546, 395] on select "Carte ou ouverture de crédit Prêt hypothécaire Vente à tempérament Prêt à tempé…" at bounding box center [675, 391] width 418 height 22
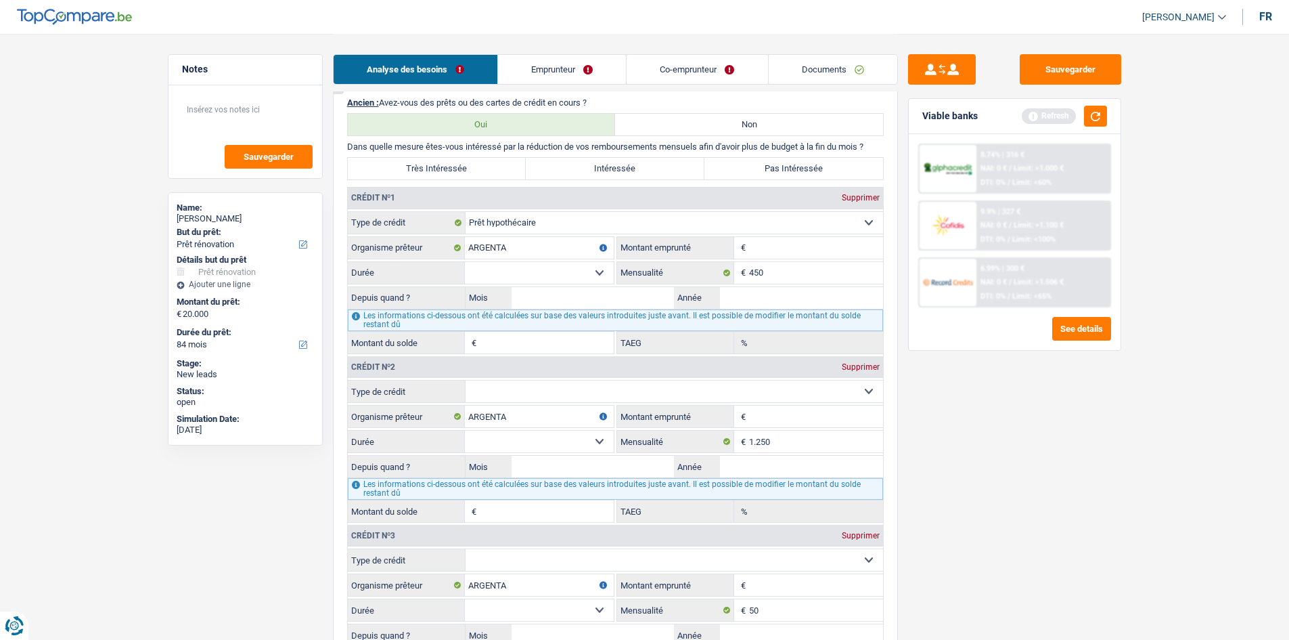
select select "mortgage"
click at [466, 380] on select "Carte ou ouverture de crédit Prêt hypothécaire Vente à tempérament Prêt à tempé…" at bounding box center [675, 391] width 418 height 22
click at [504, 562] on select "Carte ou ouverture de crédit Prêt hypothécaire Vente à tempérament Prêt à tempé…" at bounding box center [675, 560] width 418 height 22
select select "mortgage"
click at [466, 549] on select "Carte ou ouverture de crédit Prêt hypothécaire Vente à tempérament Prêt à tempé…" at bounding box center [675, 560] width 418 height 22
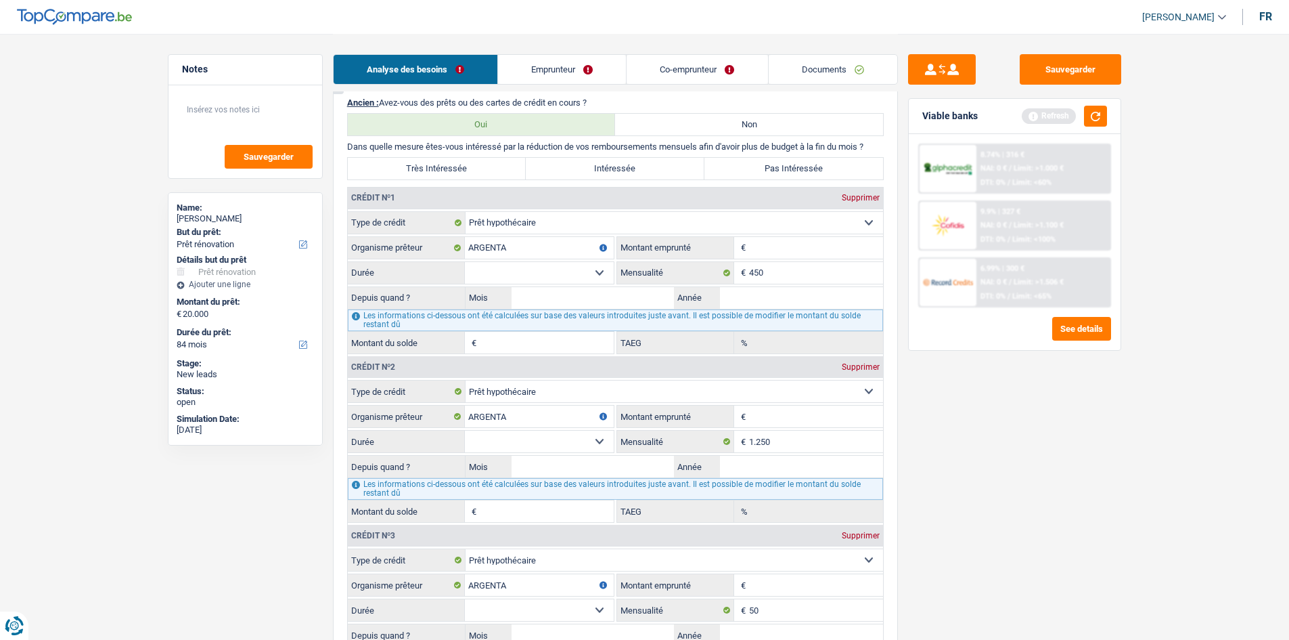
click at [768, 243] on input "Montant" at bounding box center [816, 248] width 134 height 22
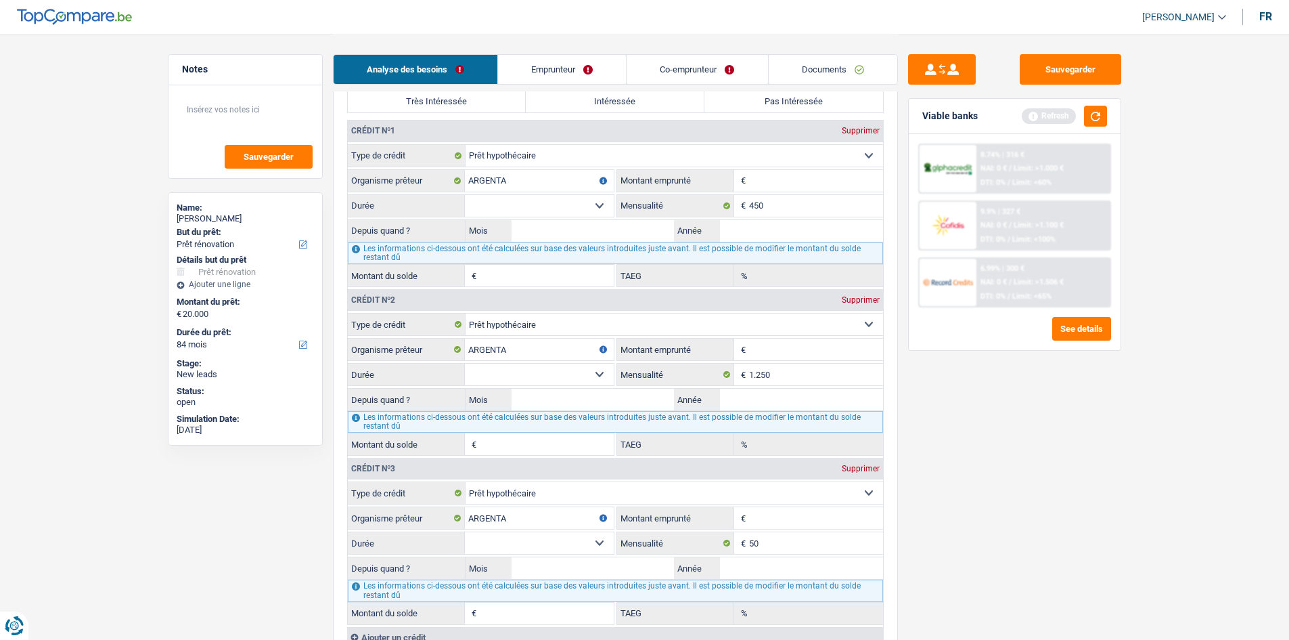
scroll to position [963, 0]
click at [766, 351] on input "Montant emprunté" at bounding box center [816, 350] width 134 height 22
click at [511, 380] on select "120 mois 132 mois 144 mois 180 mois 240 mois 300 mois 360 mois 420 mois Sélecti…" at bounding box center [539, 375] width 149 height 22
select select "300"
click at [465, 364] on select "120 mois 132 mois 144 mois 180 mois 240 mois 300 mois 360 mois 420 mois Sélecti…" at bounding box center [539, 375] width 149 height 22
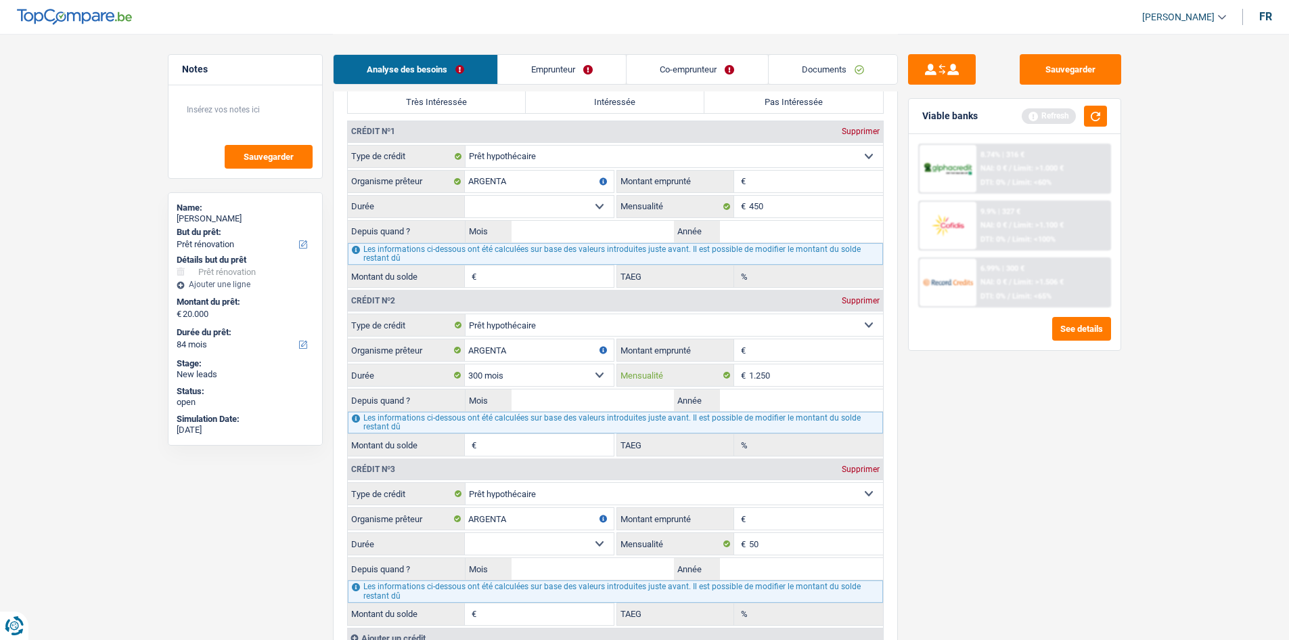
click at [787, 368] on input "1.250" at bounding box center [816, 375] width 134 height 22
click at [779, 347] on input "Montant emprunté" at bounding box center [816, 350] width 134 height 22
type input "2"
select select
type input "240.000"
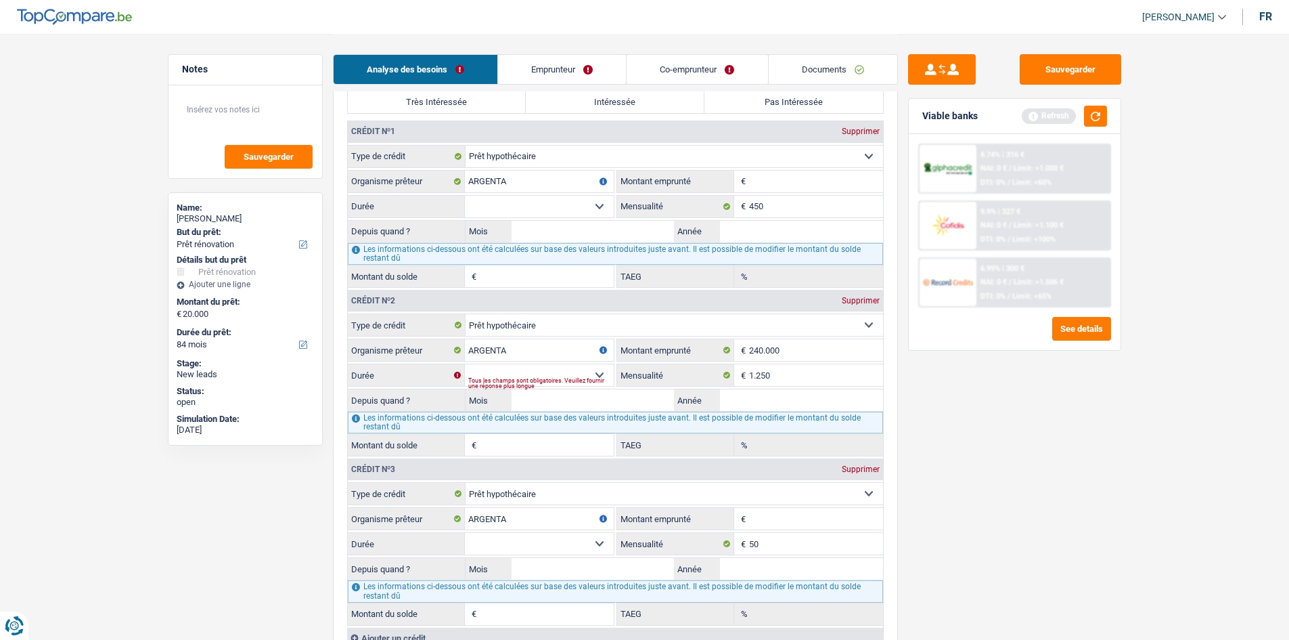
click at [1078, 459] on div "Sauvegarder Viable banks Refresh 8.74% | 316 € NAI: 0 € / Limit: >1.000 € DTI: …" at bounding box center [1015, 336] width 234 height 564
click at [600, 376] on select "120 mois 132 mois 144 mois 180 mois 240 mois 300 mois 360 mois 420 mois Sélecti…" at bounding box center [539, 375] width 149 height 22
select select "300"
click at [465, 364] on select "120 mois 132 mois 144 mois 180 mois 240 mois 300 mois 360 mois 420 mois Sélecti…" at bounding box center [539, 375] width 149 height 22
click at [742, 406] on input "Année" at bounding box center [801, 400] width 163 height 22
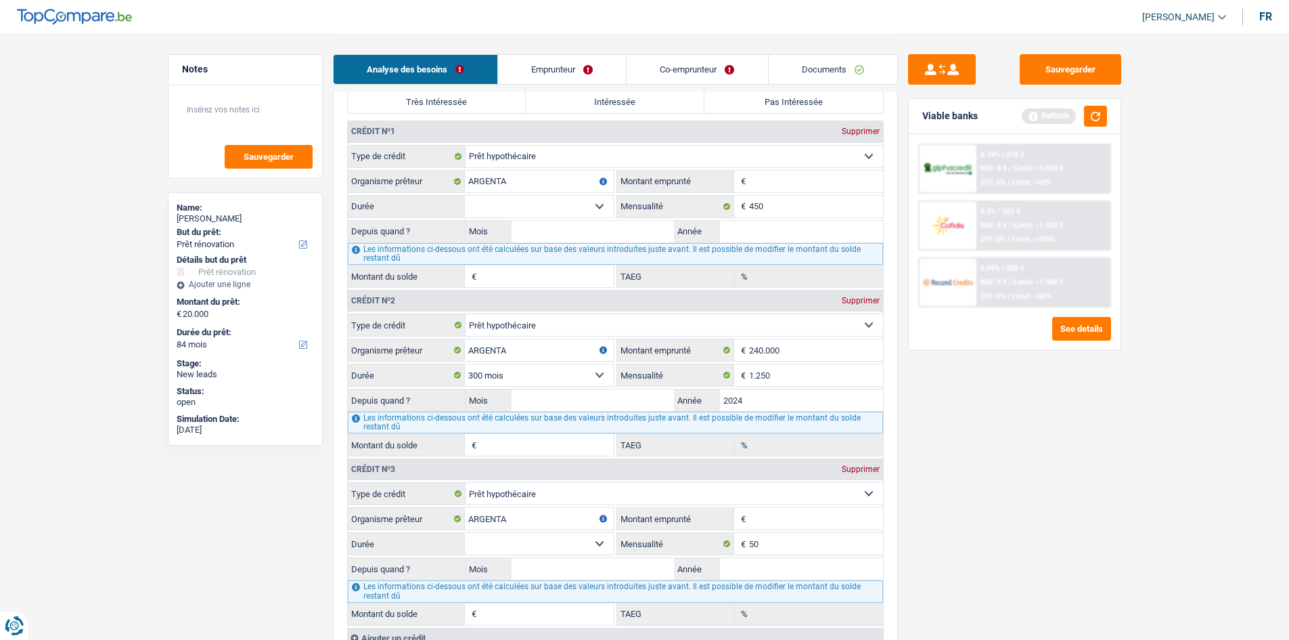
type input "2024"
click at [593, 401] on input "Mois" at bounding box center [593, 400] width 163 height 22
type input "01"
type input "230.194"
type input "3,94"
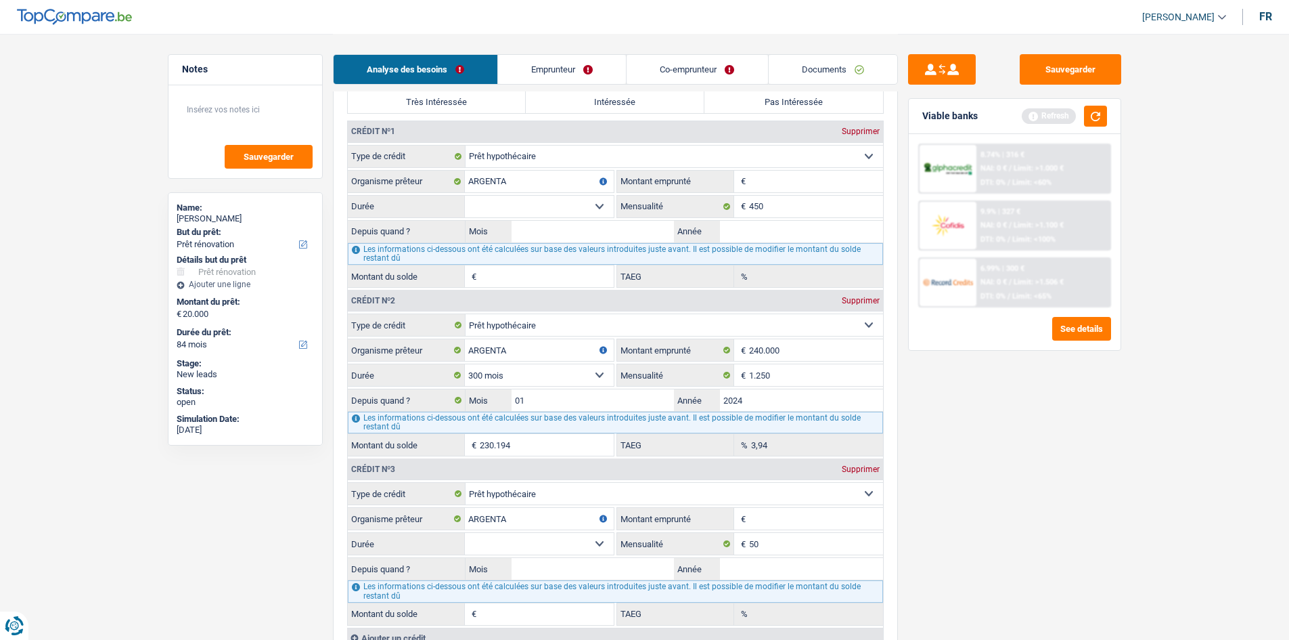
click at [1013, 496] on div "Sauvegarder Viable banks Refresh 8.74% | 316 € NAI: 0 € / Limit: >1.000 € DTI: …" at bounding box center [1015, 336] width 234 height 564
click at [772, 187] on input "Montant" at bounding box center [816, 182] width 134 height 22
type input "90.000"
click at [529, 207] on select "120 mois 132 mois 144 mois 180 mois 240 mois 300 mois 360 mois 420 mois Sélecti…" at bounding box center [539, 207] width 149 height 22
click at [737, 240] on input "Année" at bounding box center [801, 232] width 163 height 22
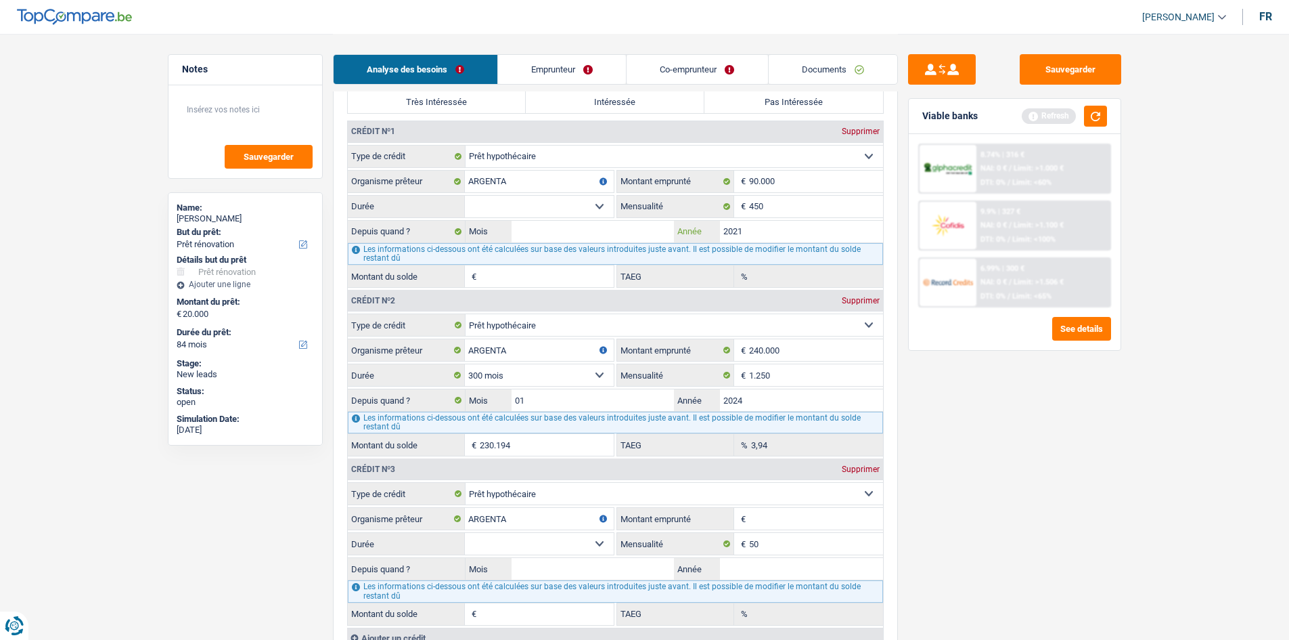
type input "2021"
click at [626, 222] on input "Mois" at bounding box center [593, 232] width 163 height 22
click at [752, 231] on input "2021" at bounding box center [801, 232] width 163 height 22
click at [653, 237] on input "Mois" at bounding box center [593, 232] width 163 height 22
type input "05"
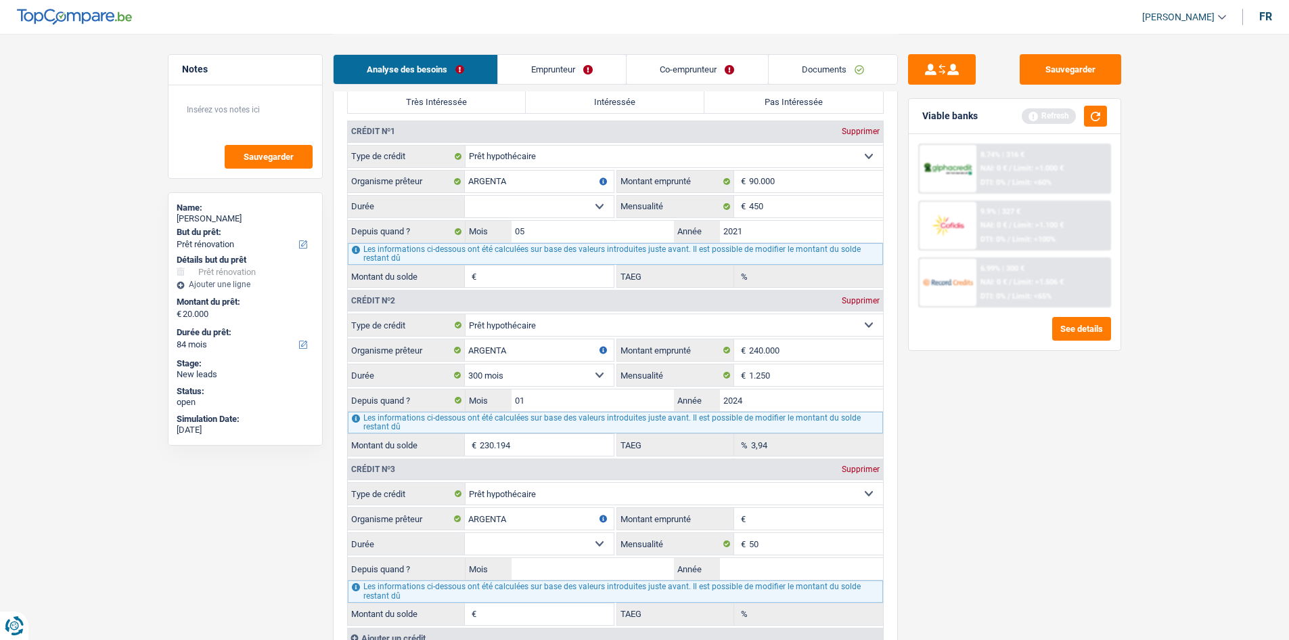
click at [527, 202] on select "120 mois 132 mois 144 mois 180 mois 240 mois 300 mois 360 mois 420 mois Sélecti…" at bounding box center [539, 207] width 149 height 22
select select "240"
click at [465, 196] on select "120 mois 132 mois 144 mois 180 mois 240 mois 300 mois 360 mois 420 mois Sélecti…" at bounding box center [539, 207] width 149 height 22
type input "73.256"
type input "1,89"
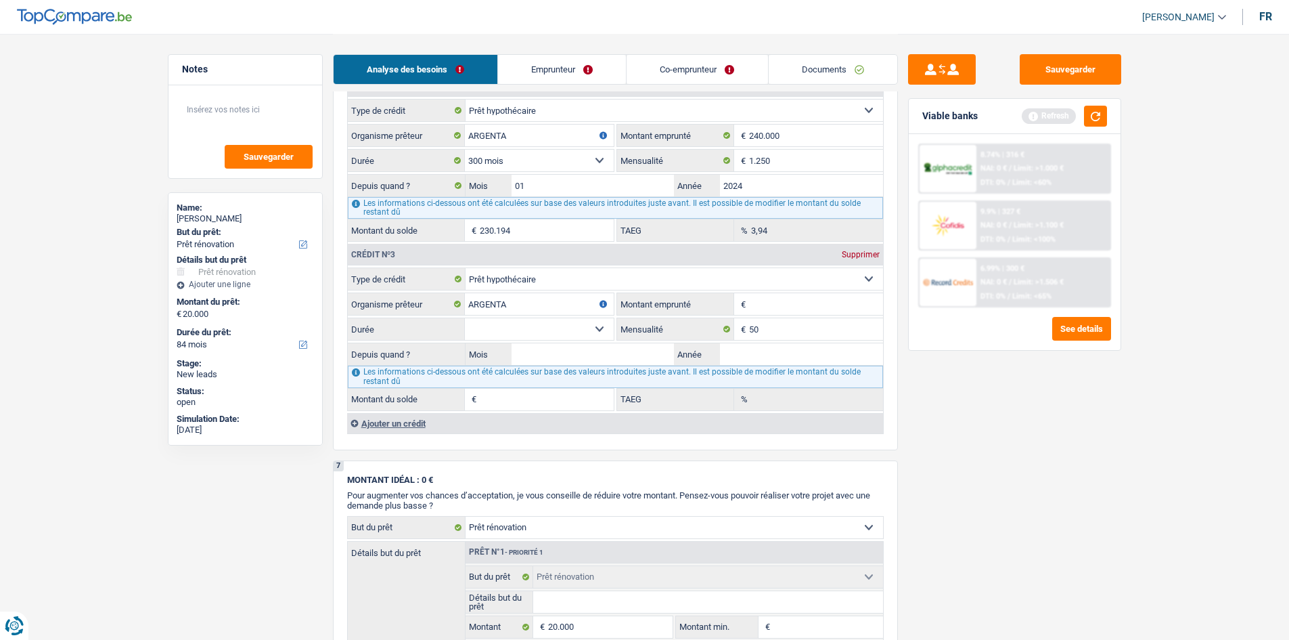
scroll to position [1178, 0]
click at [762, 305] on input "Montant emprunté" at bounding box center [816, 303] width 134 height 22
type input "10.000"
click at [476, 332] on select "120 mois 132 mois 144 mois 180 mois 240 mois 300 mois 360 mois 420 mois Sélecti…" at bounding box center [539, 328] width 149 height 22
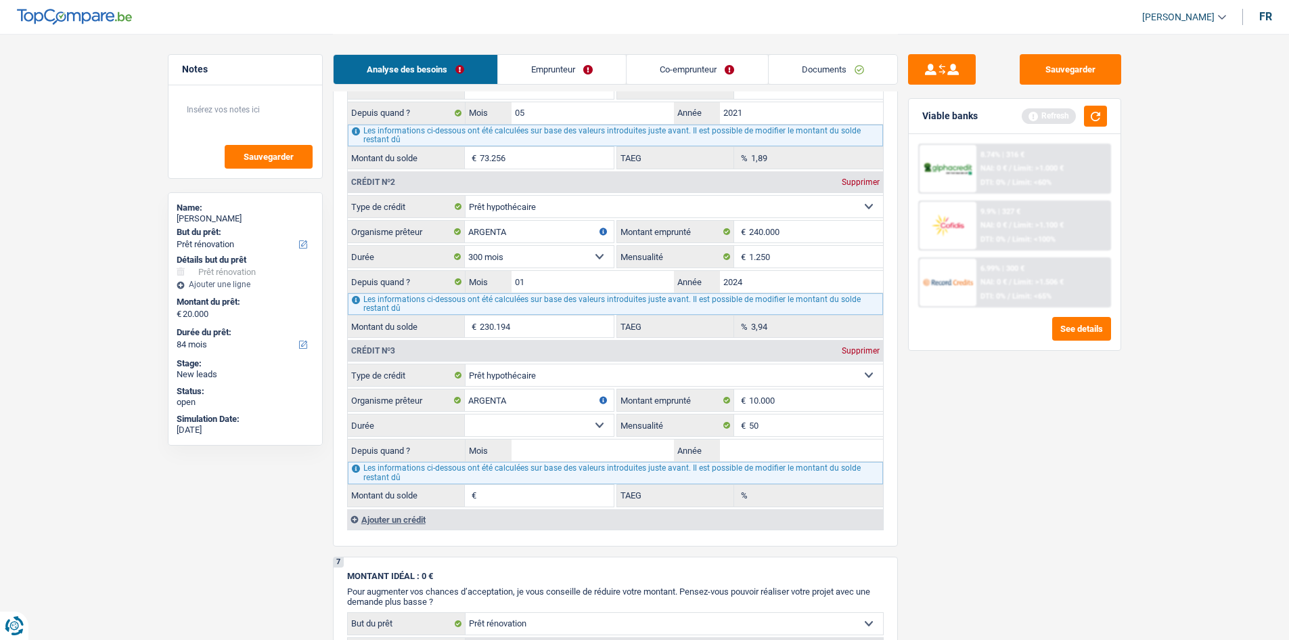
scroll to position [1080, 0]
click at [512, 422] on select "120 mois 132 mois 144 mois 180 mois 240 mois 300 mois 360 mois 420 mois Sélecti…" at bounding box center [539, 426] width 149 height 22
select select "300"
click at [465, 415] on select "120 mois 132 mois 144 mois 180 mois 240 mois 300 mois 360 mois 420 mois Sélecti…" at bounding box center [539, 426] width 149 height 22
click at [758, 456] on input "Année" at bounding box center [801, 451] width 163 height 22
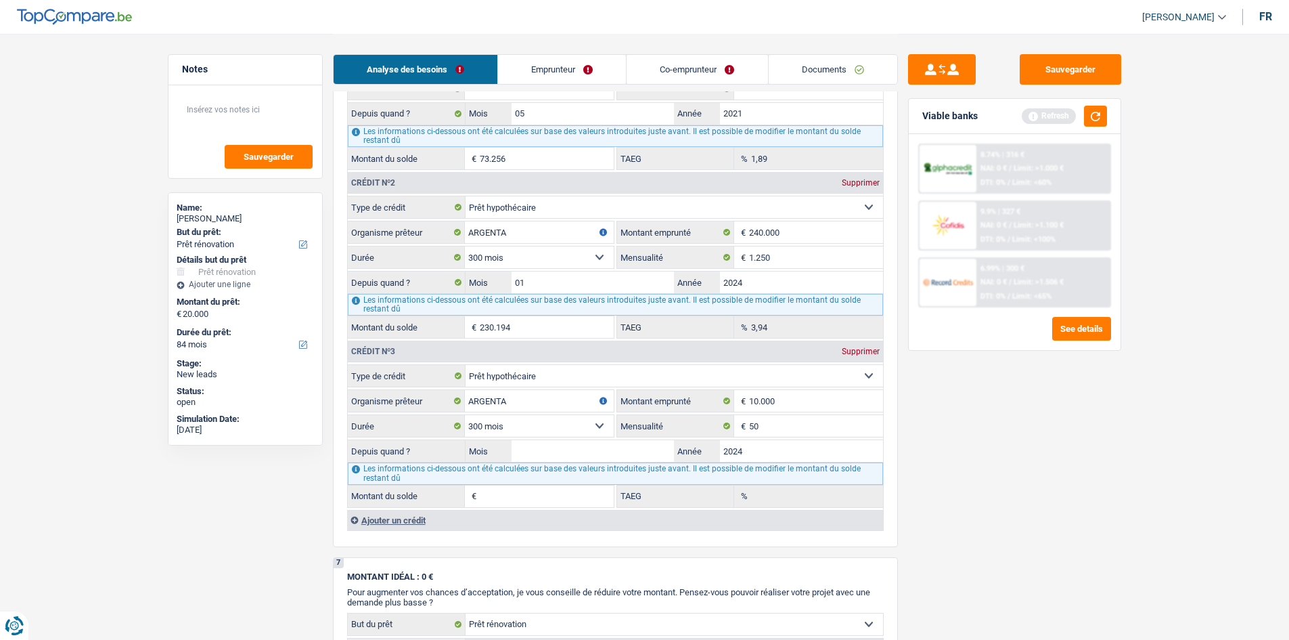
type input "2024"
click at [585, 448] on input "Mois" at bounding box center [593, 451] width 163 height 22
type input "2"
type input "01"
type input "9.570"
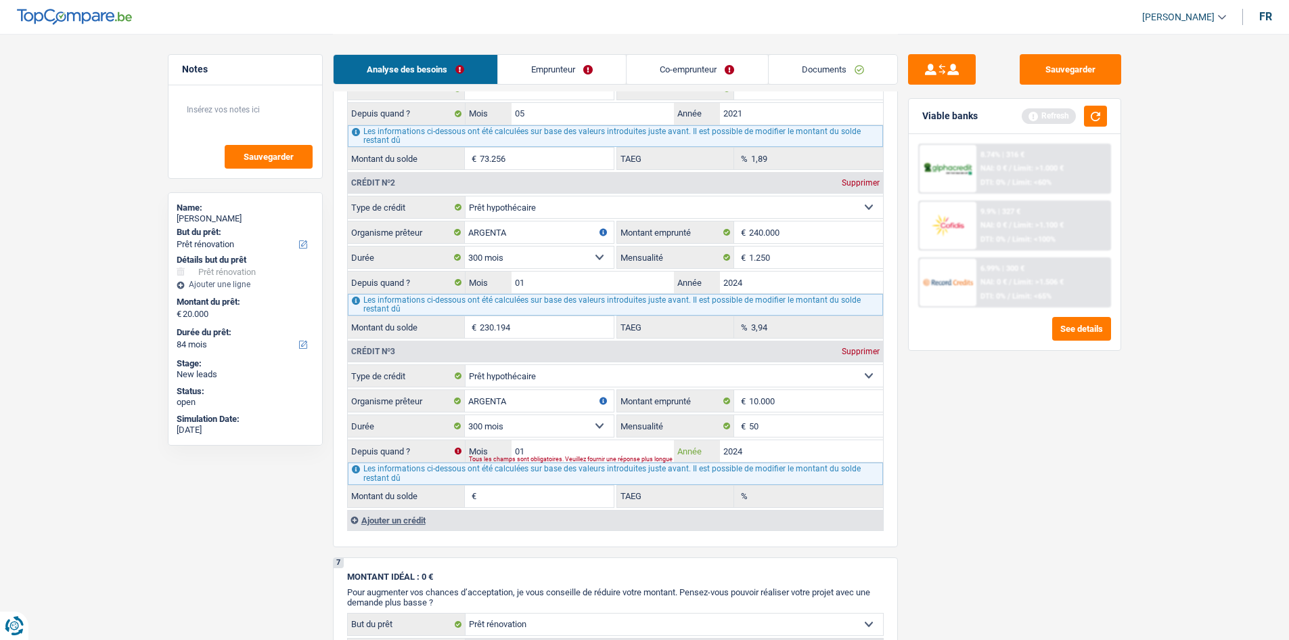
type input "3,54"
click at [937, 495] on div "Sauvegarder Viable banks Refresh 8.74% | 316 € NAI: 0 € / Limit: >1.000 € DTI: …" at bounding box center [1015, 336] width 234 height 564
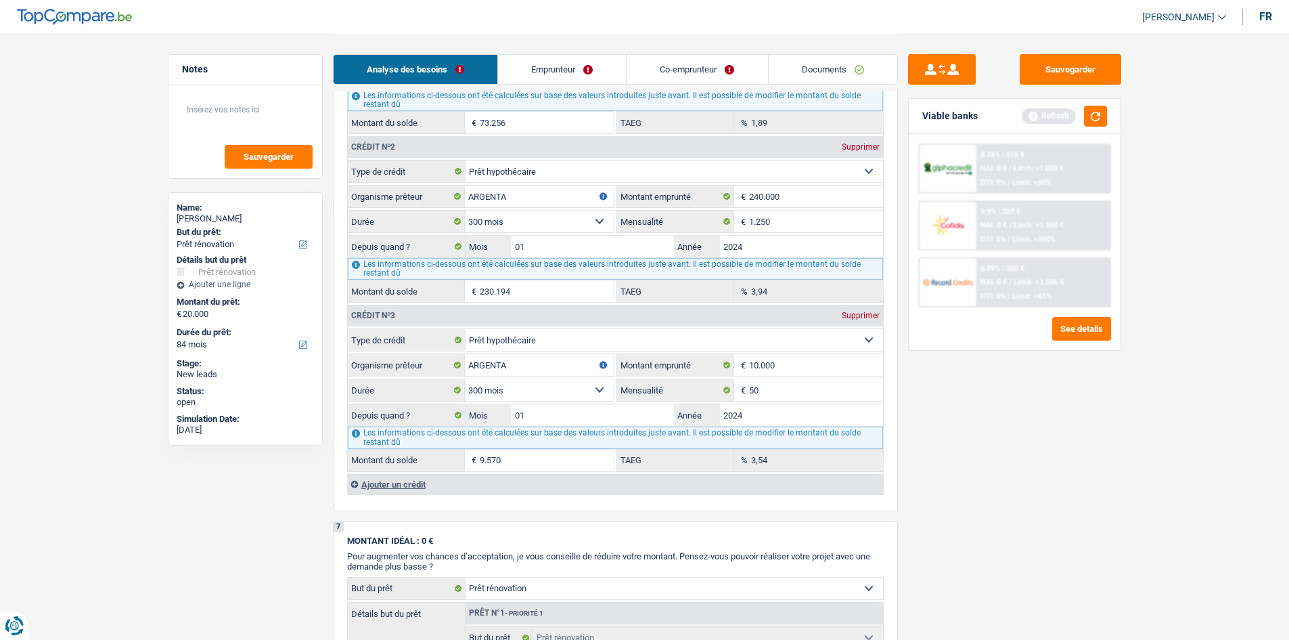
scroll to position [1117, 0]
click at [412, 484] on div "Ajouter un crédit" at bounding box center [615, 483] width 536 height 20
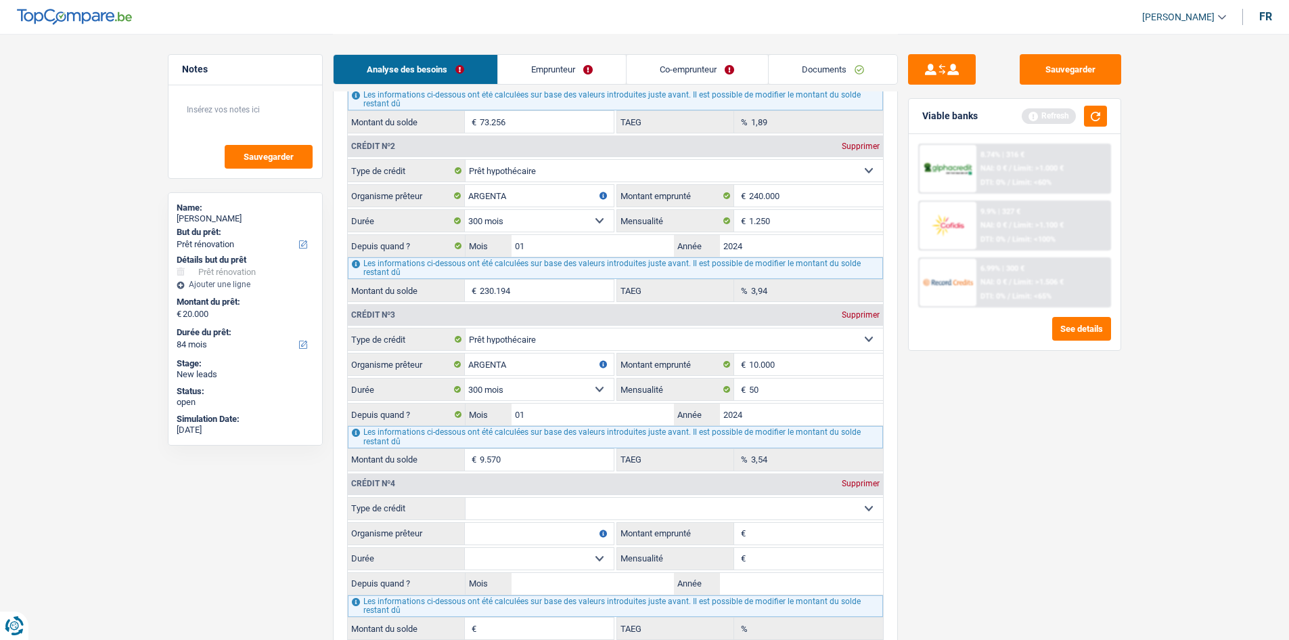
click at [523, 507] on select "Carte ou ouverture de crédit Prêt hypothécaire Vente à tempérament Prêt à tempé…" at bounding box center [675, 509] width 418 height 22
select select "cardOrCredit"
type input "0"
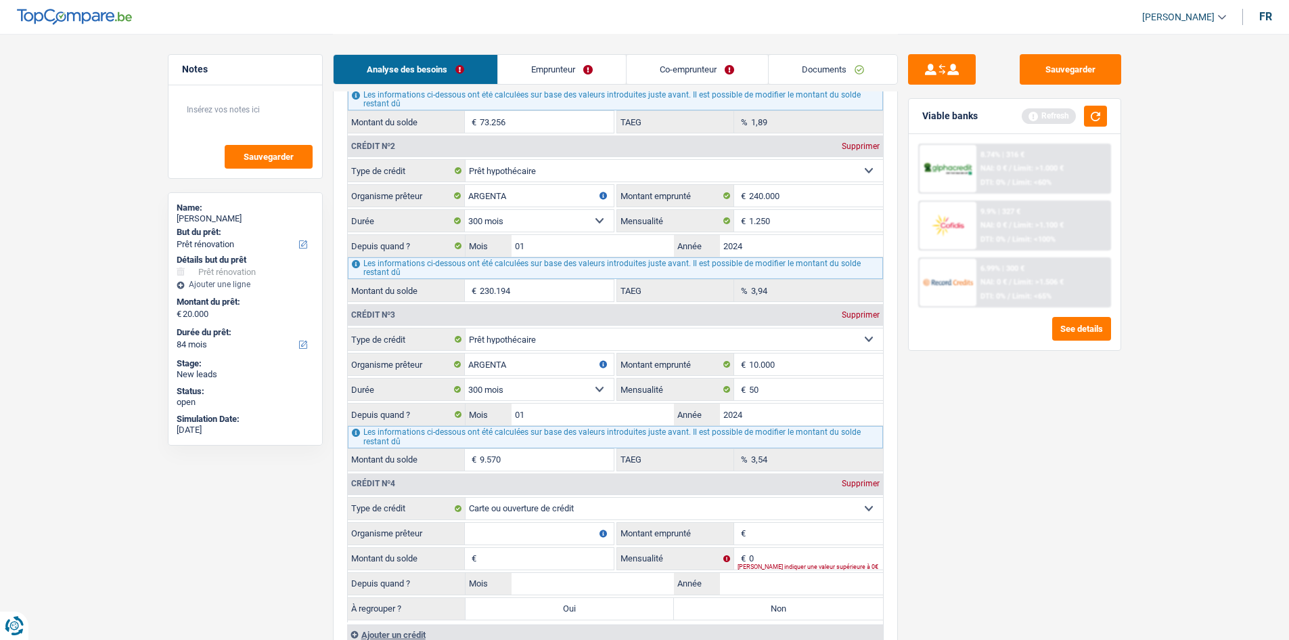
click at [503, 535] on input "Organisme prêteur" at bounding box center [539, 534] width 149 height 22
type input "ARGENTA"
click at [790, 573] on input "Année" at bounding box center [801, 584] width 163 height 22
click at [770, 538] on input "Montant emprunté" at bounding box center [816, 534] width 134 height 22
type input "2.500"
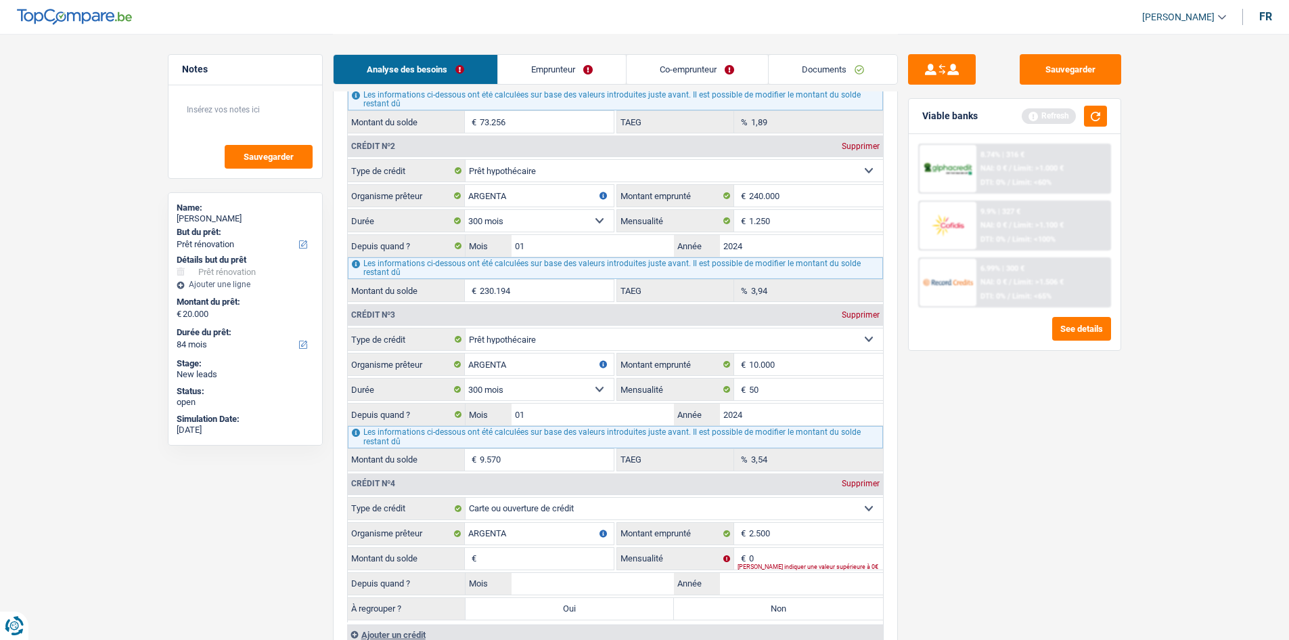
click at [1057, 570] on div "Sauvegarder Viable banks Refresh 8.74% | 316 € NAI: 0 € / Limit: >1.000 € DTI: …" at bounding box center [1015, 336] width 234 height 564
click at [514, 553] on input "Montant du solde" at bounding box center [547, 559] width 134 height 22
type input "2.500"
click at [881, 559] on input "0" at bounding box center [816, 559] width 134 height 22
click at [821, 559] on input "0" at bounding box center [816, 559] width 134 height 22
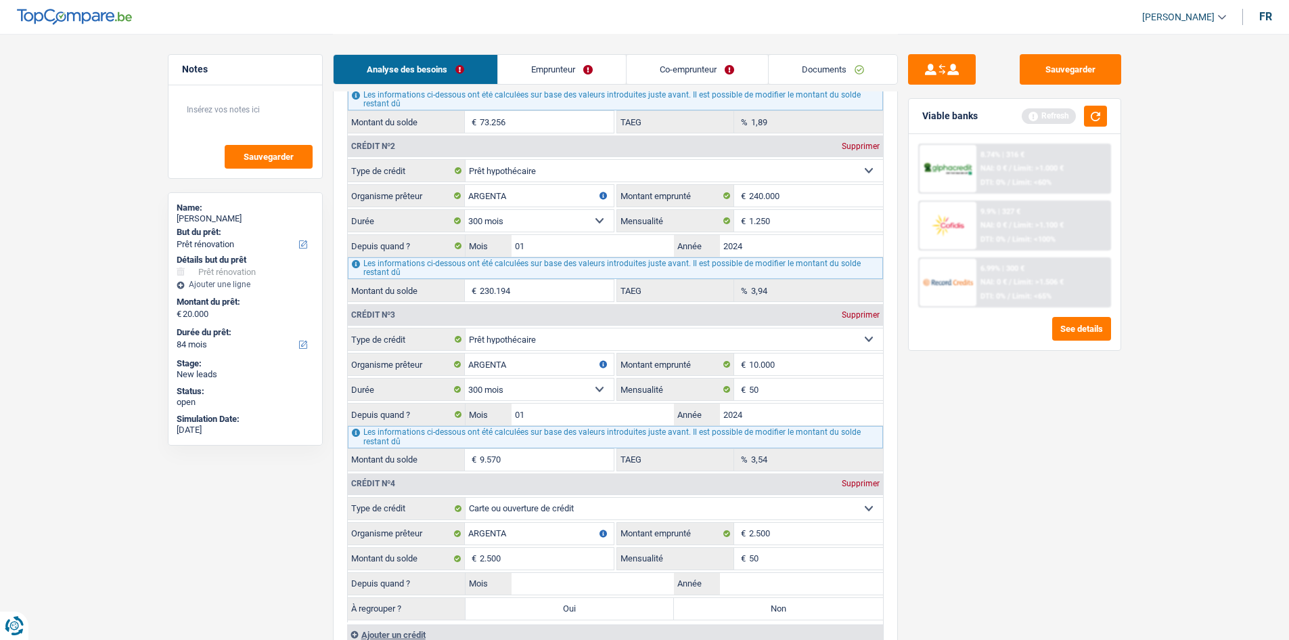
type input "50"
click at [1131, 588] on div "Sauvegarder Viable banks Refresh 8.74% | 316 € NAI: 0 € / Limit: >1.000 € DTI: …" at bounding box center [1015, 336] width 234 height 564
click at [753, 579] on input "Année" at bounding box center [801, 584] width 163 height 22
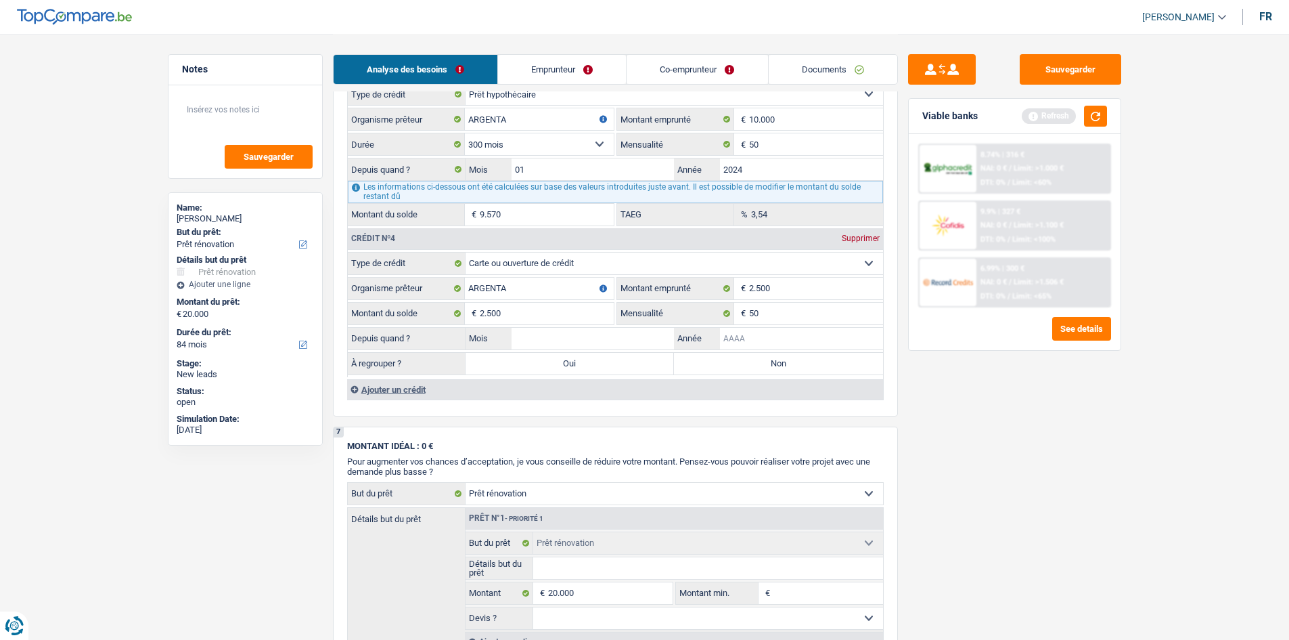
scroll to position [1361, 0]
click at [726, 340] on input "Année" at bounding box center [801, 339] width 163 height 22
type input "2"
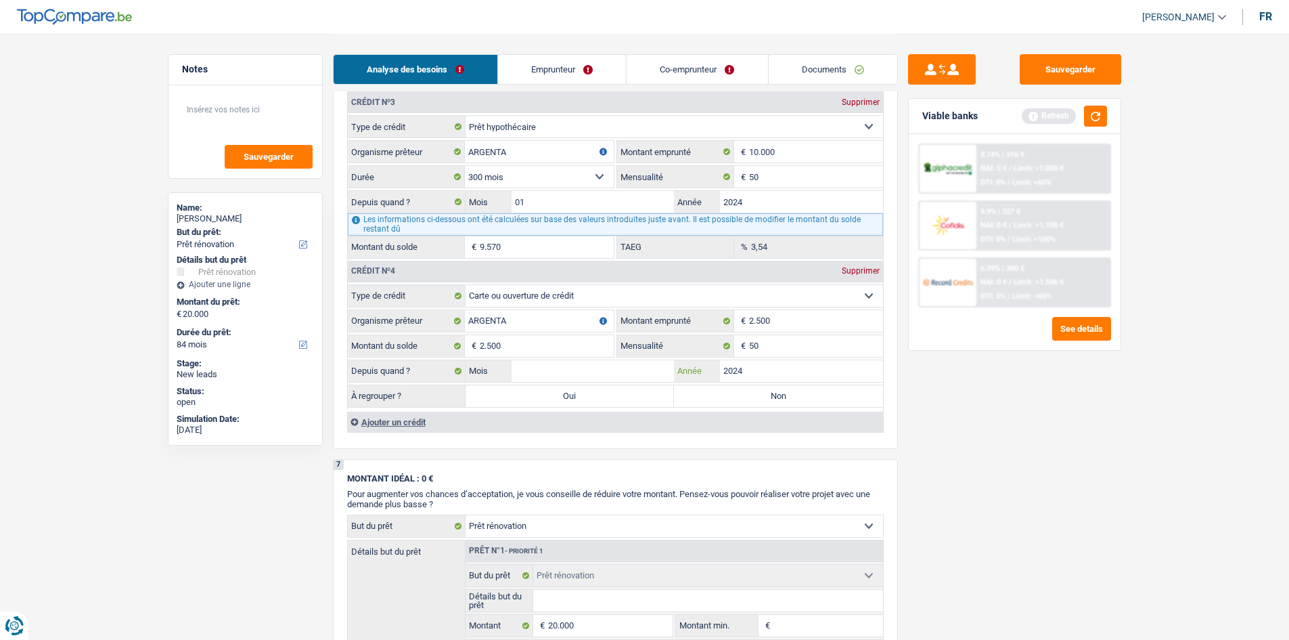
scroll to position [1426, 0]
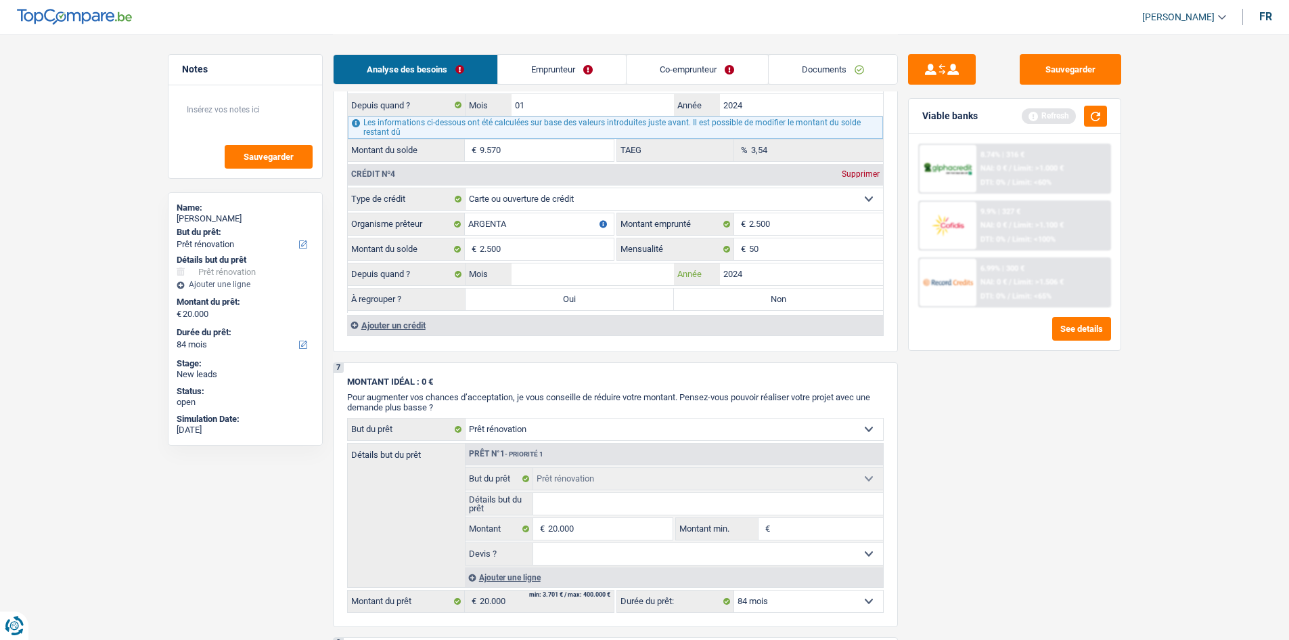
click at [777, 270] on input "2024" at bounding box center [801, 274] width 163 height 22
type input "2021"
click at [536, 272] on input "Mois" at bounding box center [593, 274] width 163 height 22
type input "05"
click at [569, 281] on input "05" at bounding box center [593, 274] width 163 height 22
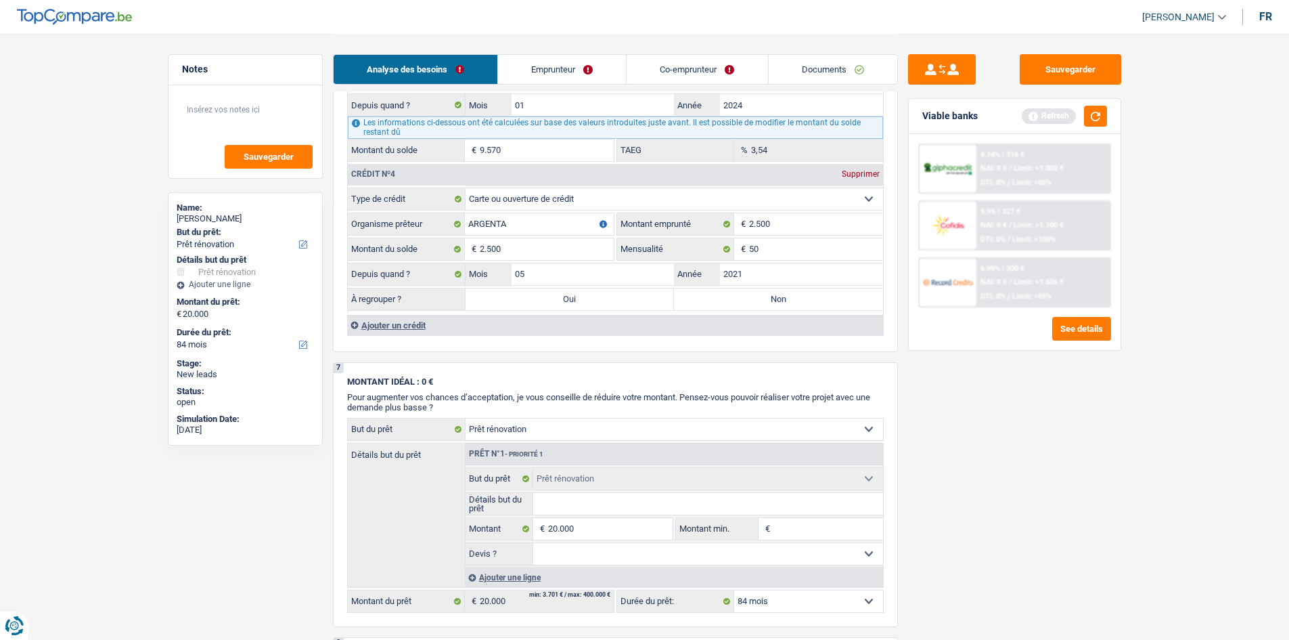
click at [1000, 441] on div "Sauvegarder Viable banks Refresh 8.74% | 316 € NAI: 0 € / Limit: >1.000 € DTI: …" at bounding box center [1015, 336] width 234 height 564
click at [714, 288] on div "À regrouper ? Oui Non Tous les champs sont obligatoires. Veuillez fournir une r…" at bounding box center [615, 299] width 535 height 23
click at [709, 305] on label "Non" at bounding box center [778, 299] width 209 height 22
click at [709, 305] on input "Non" at bounding box center [778, 299] width 209 height 22
radio input "true"
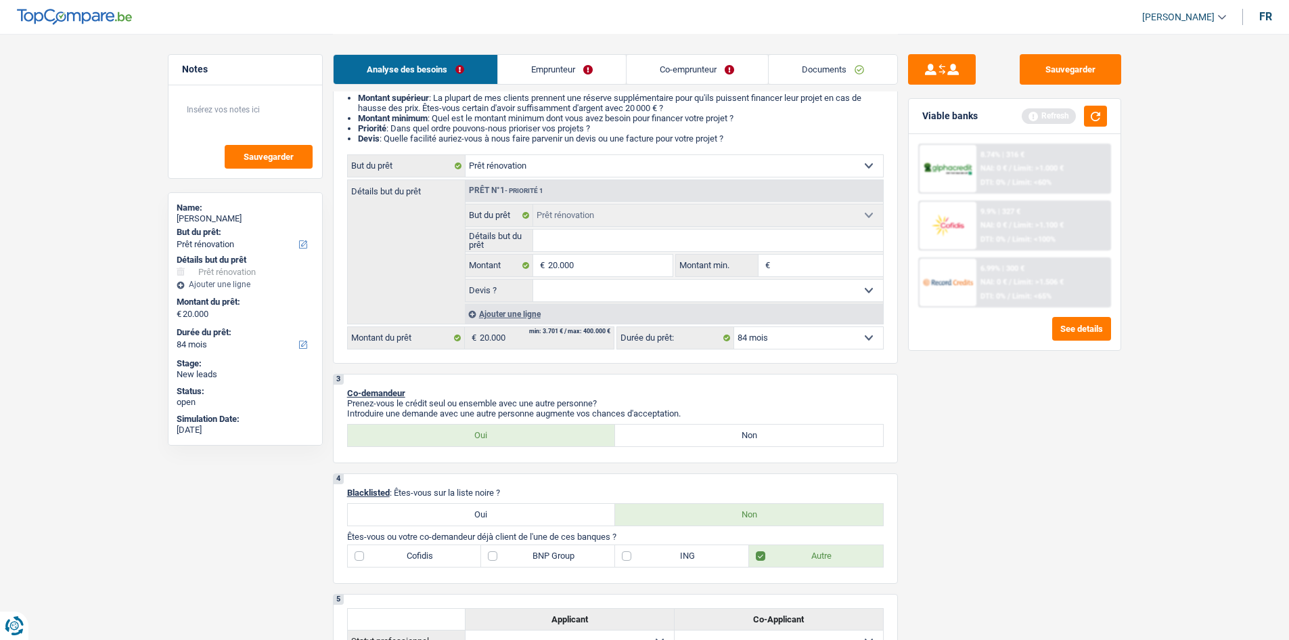
scroll to position [0, 0]
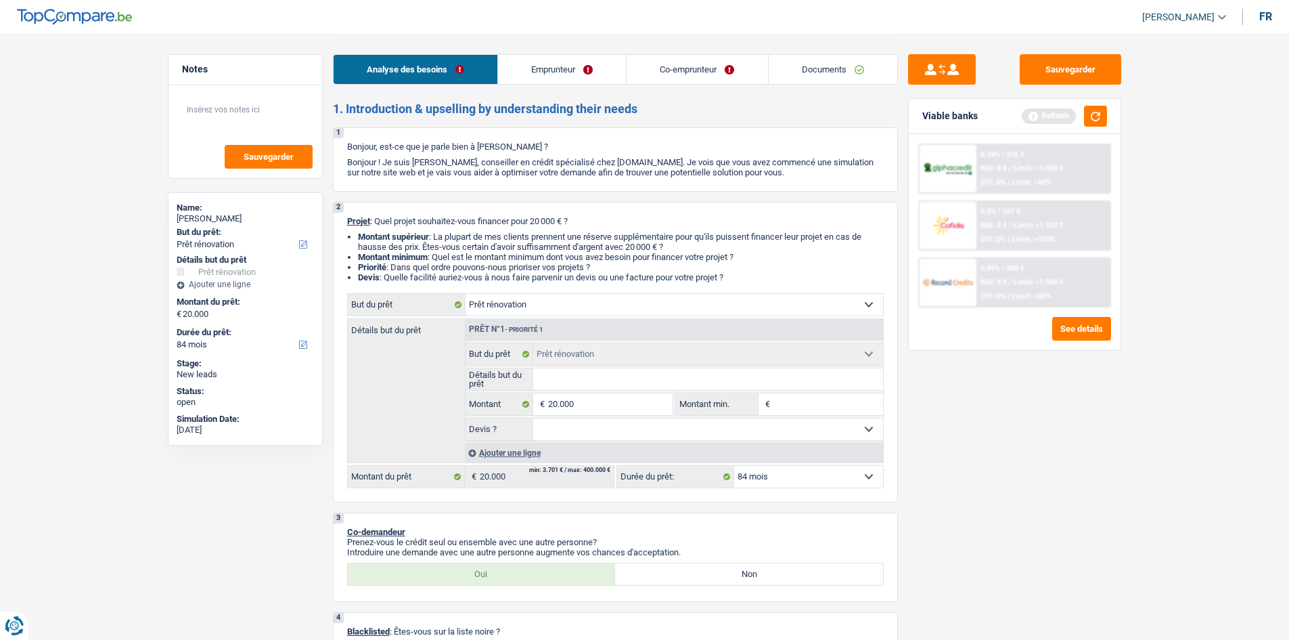
click at [584, 387] on input "Détails but du prêt" at bounding box center [708, 379] width 350 height 22
click at [564, 426] on select "Oui Non Non répondu Sélectionner une option" at bounding box center [708, 429] width 350 height 22
select select "yes"
click at [533, 418] on select "Oui Non Non répondu Sélectionner une option" at bounding box center [708, 429] width 350 height 22
select select "yes"
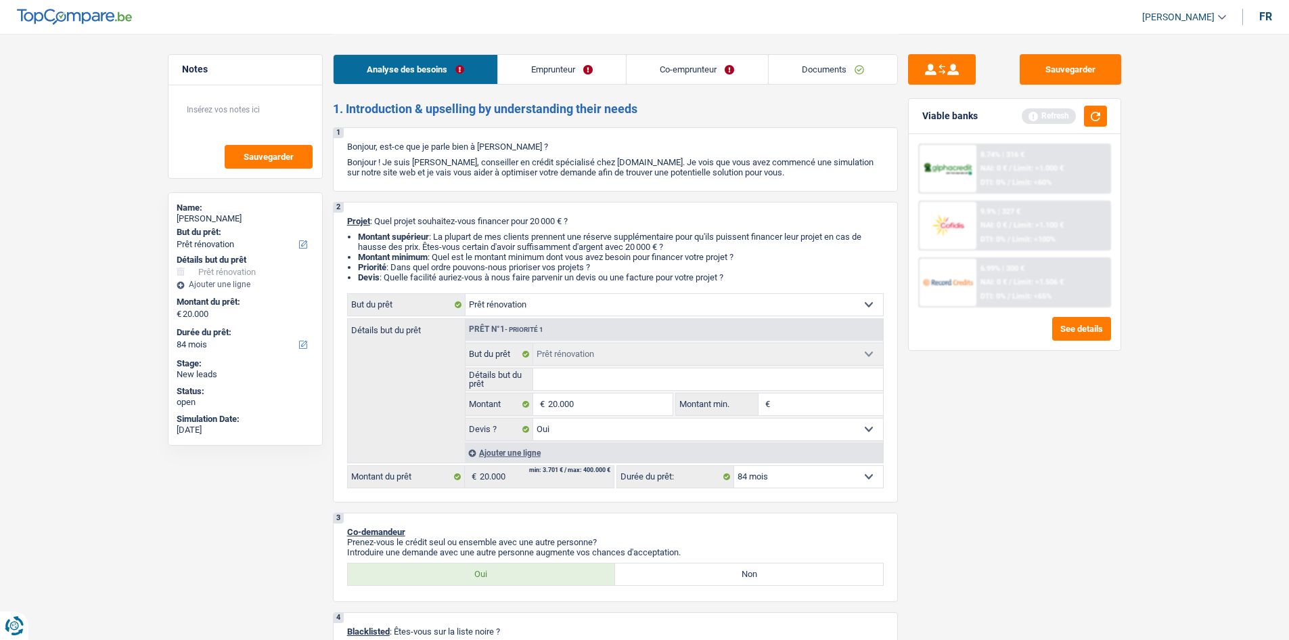
click at [577, 369] on input "Détails but du prêt" at bounding box center [708, 379] width 350 height 22
type input "P"
type input "PO"
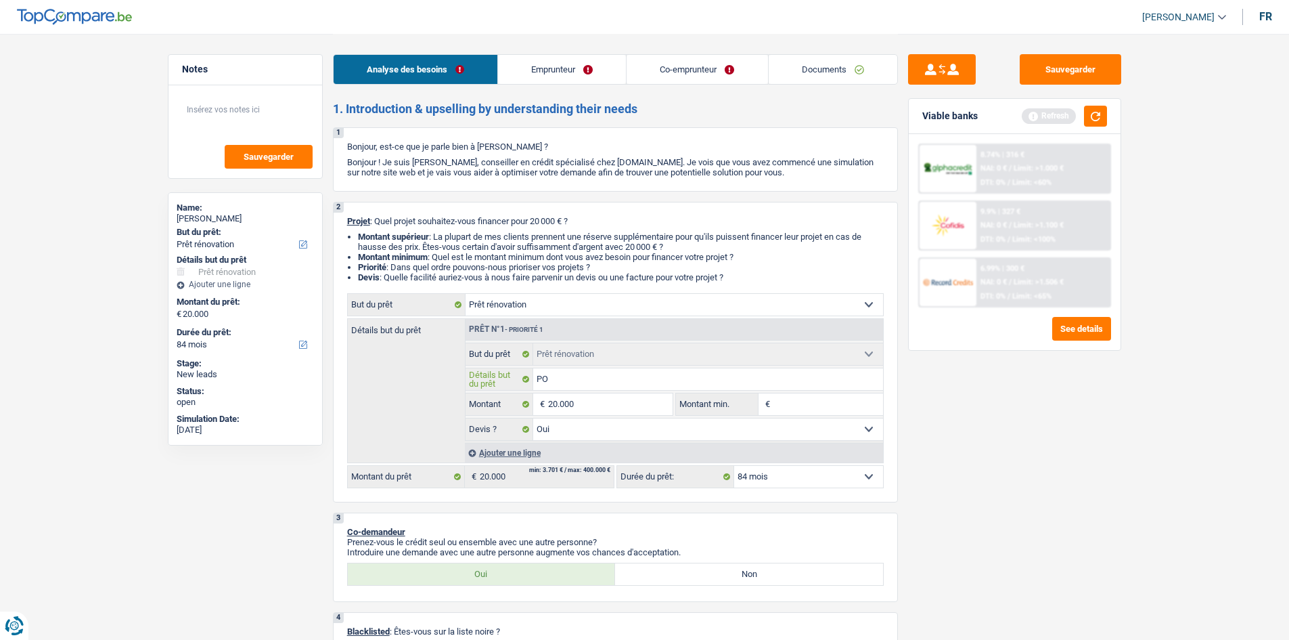
type input "POR"
type input "PORT"
type input "PORTE"
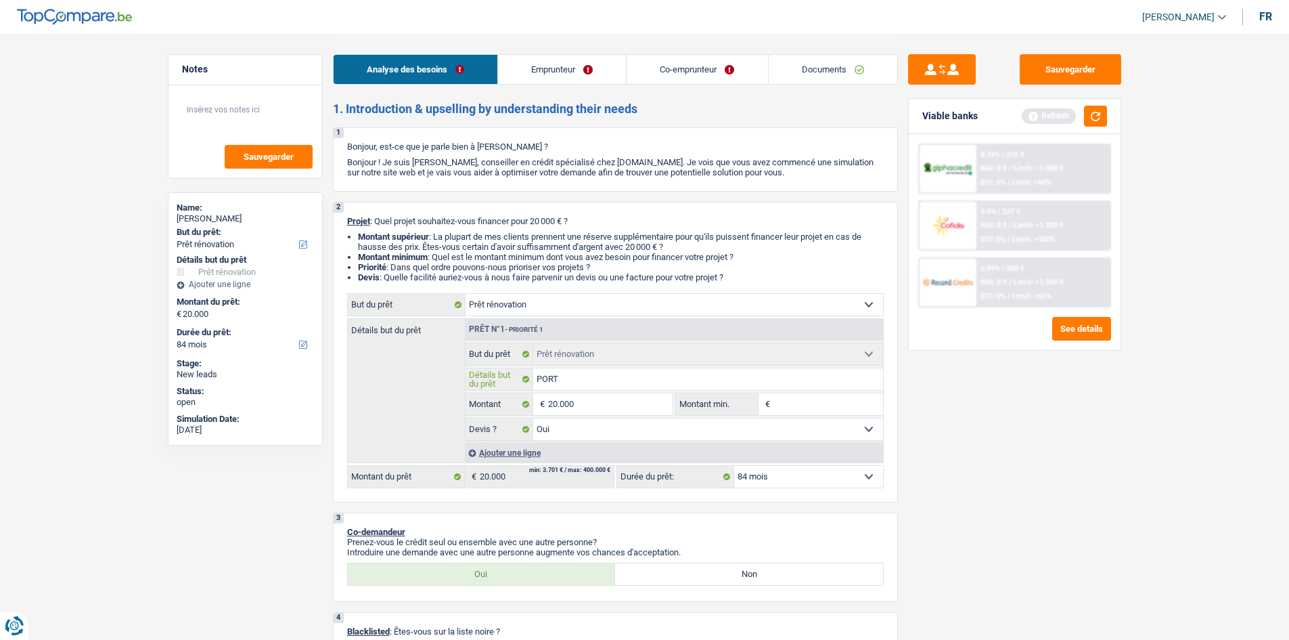
type input "PORTE"
type input "PORTES"
click at [785, 397] on input "Montant min." at bounding box center [829, 404] width 110 height 22
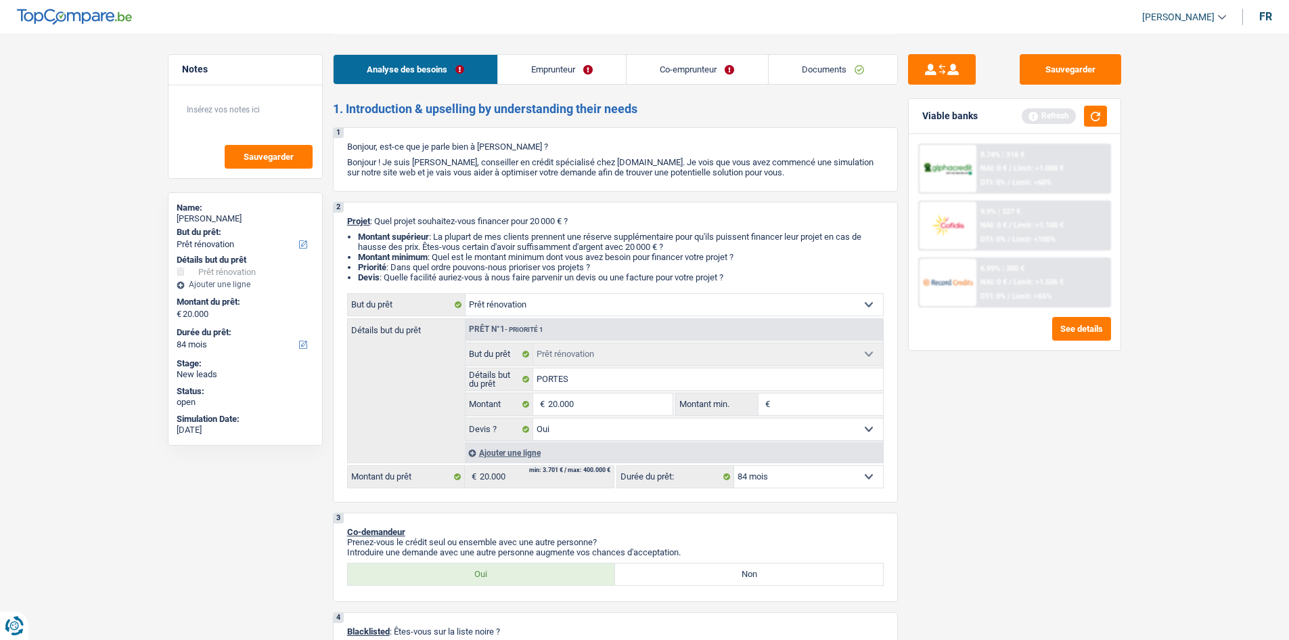
type input "1"
type input "18"
type input "180"
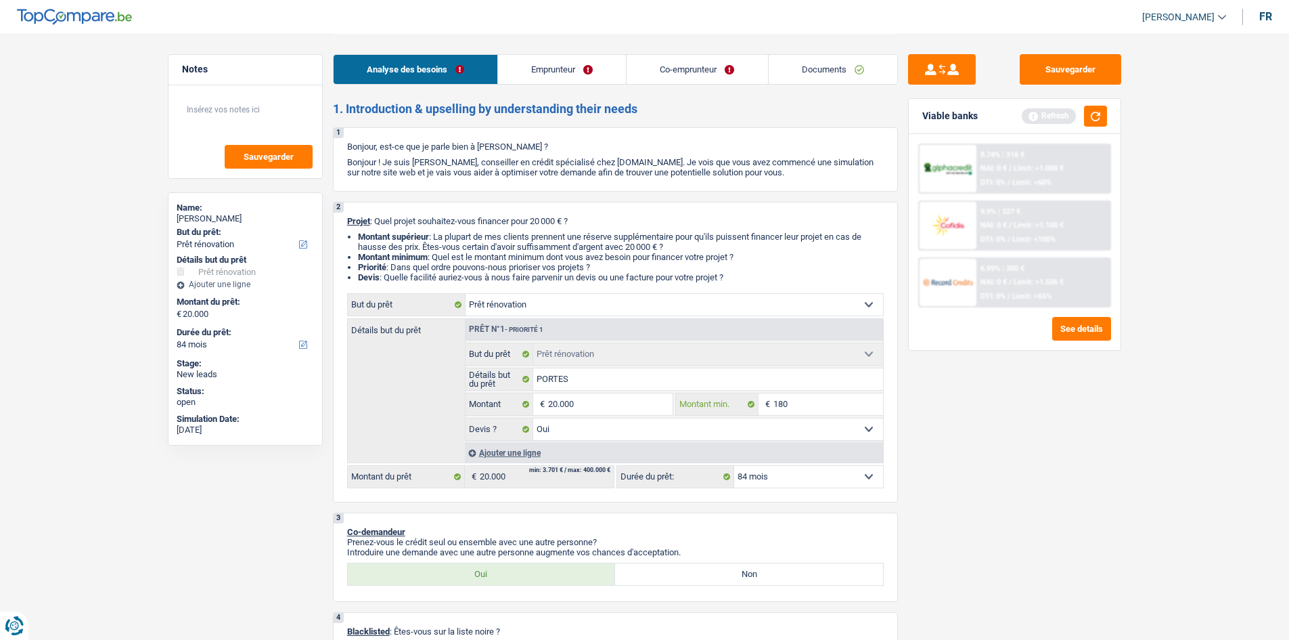
type input "180"
type input "1.800"
type input "18.000"
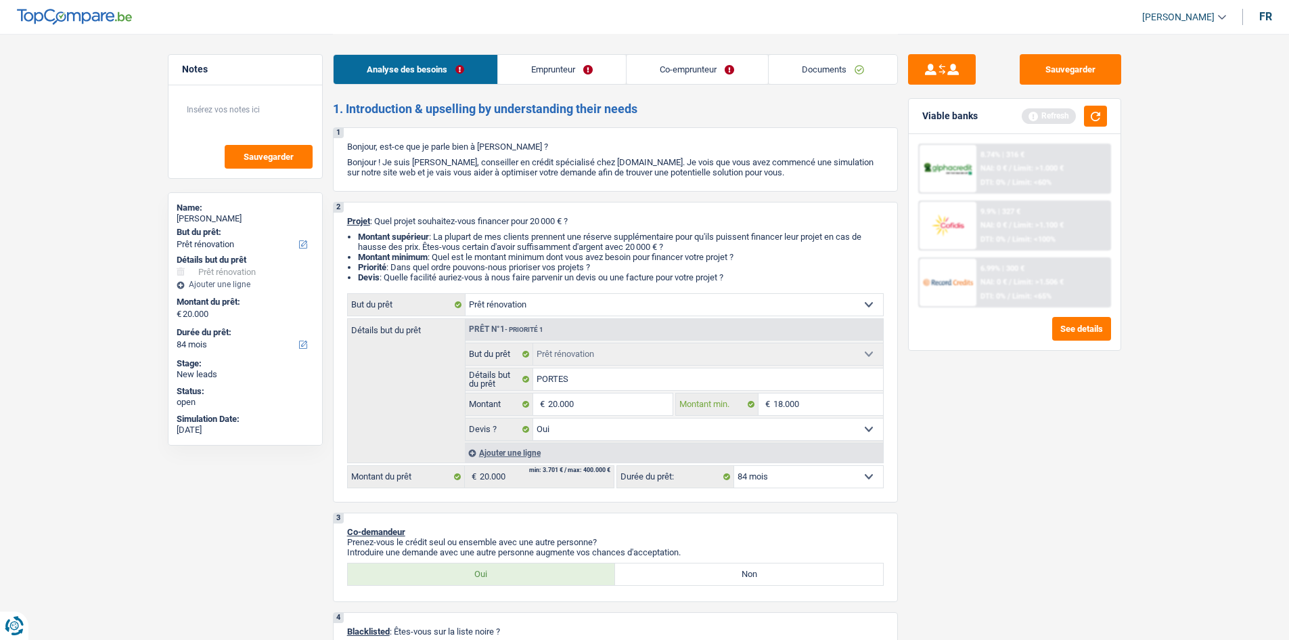
type input "18.000"
click at [567, 433] on select "Oui Non Non répondu Sélectionner une option" at bounding box center [708, 429] width 350 height 22
select select "false"
click at [533, 418] on select "Oui Non Non répondu Sélectionner une option" at bounding box center [708, 429] width 350 height 22
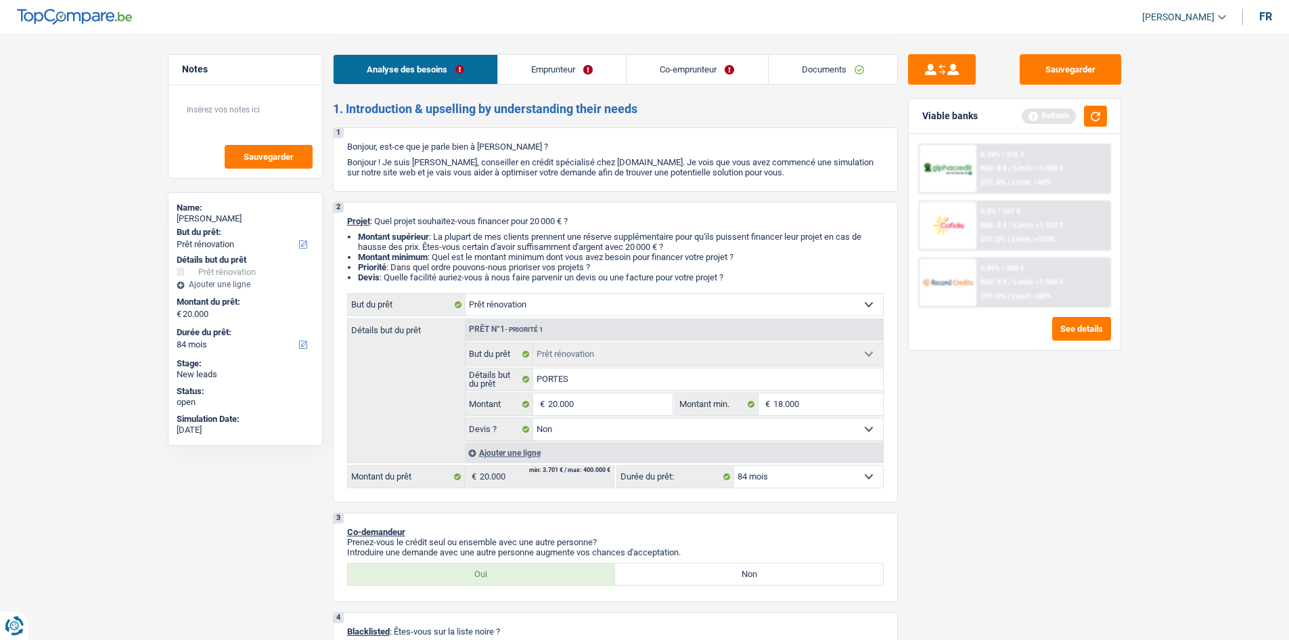
select select "false"
click at [576, 429] on select "Oui Non Non répondu Sélectionner une option" at bounding box center [708, 429] width 350 height 22
select select "yes"
click at [533, 418] on select "Oui Non Non répondu Sélectionner une option" at bounding box center [708, 429] width 350 height 22
select select "yes"
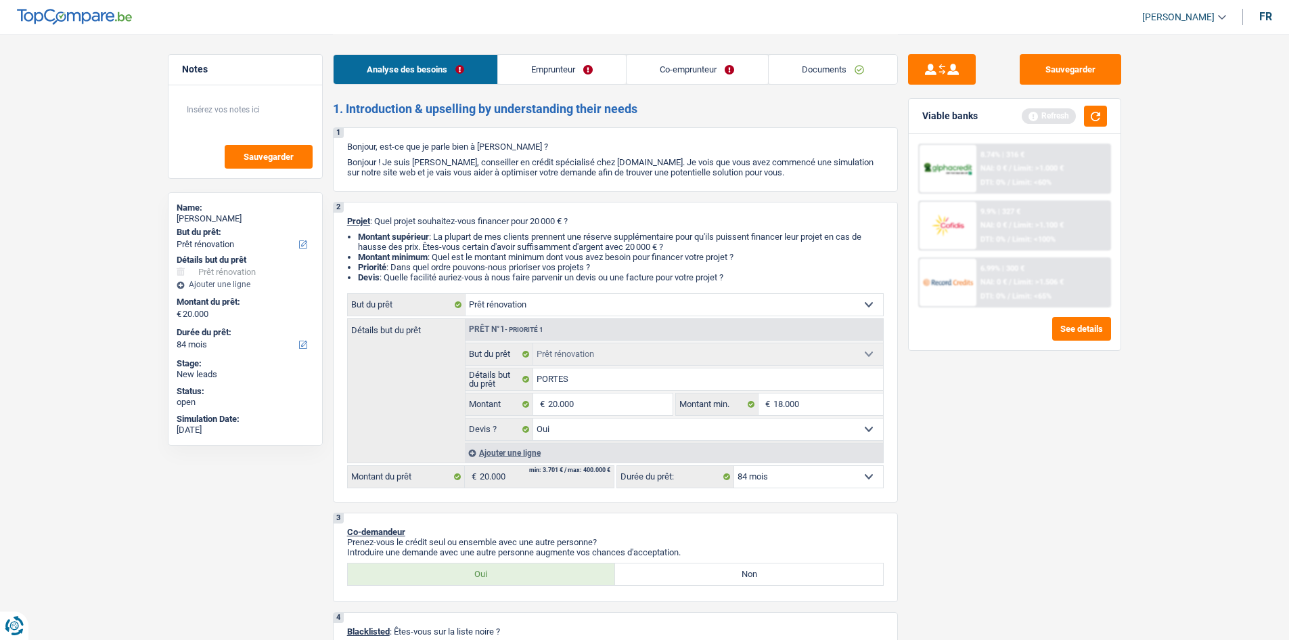
click at [571, 435] on select "Oui Non Non répondu Sélectionner une option" at bounding box center [708, 429] width 350 height 22
select select "false"
click at [533, 418] on select "Oui Non Non répondu Sélectionner une option" at bounding box center [708, 429] width 350 height 22
select select "false"
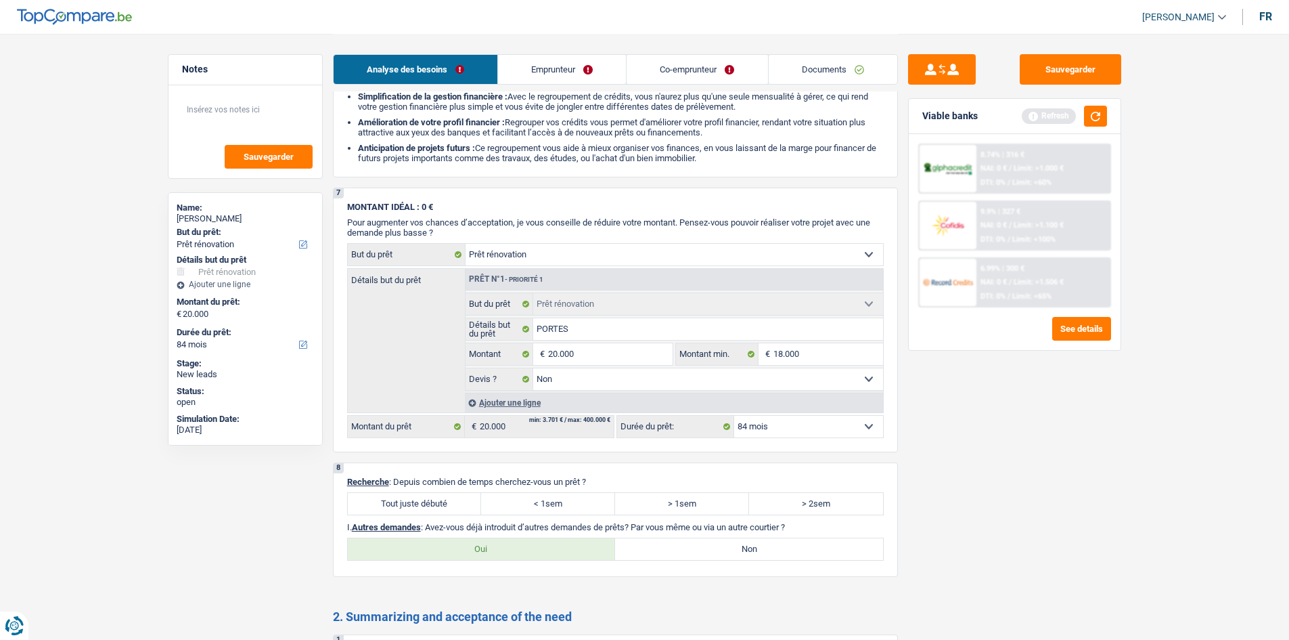
scroll to position [2012, 0]
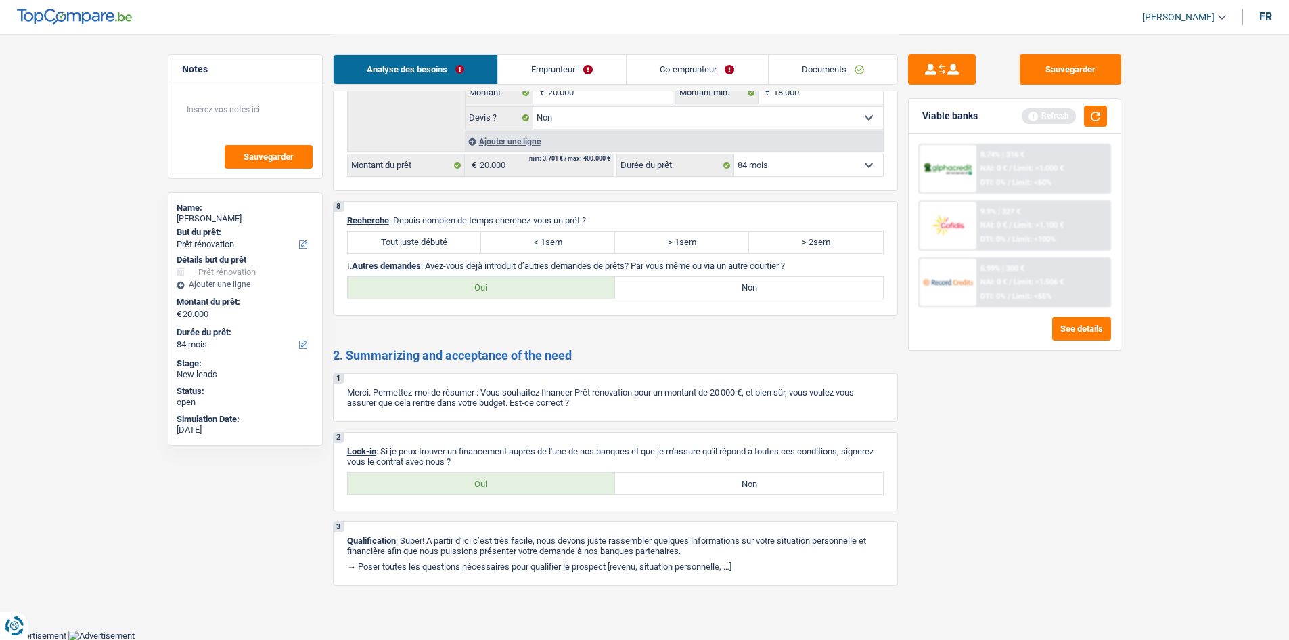
click at [648, 236] on label "> 1sem" at bounding box center [682, 242] width 134 height 22
click at [648, 236] on input "> 1sem" at bounding box center [682, 242] width 134 height 22
radio input "true"
click at [489, 287] on label "Oui" at bounding box center [482, 288] width 268 height 22
click at [489, 287] on input "Oui" at bounding box center [482, 288] width 268 height 22
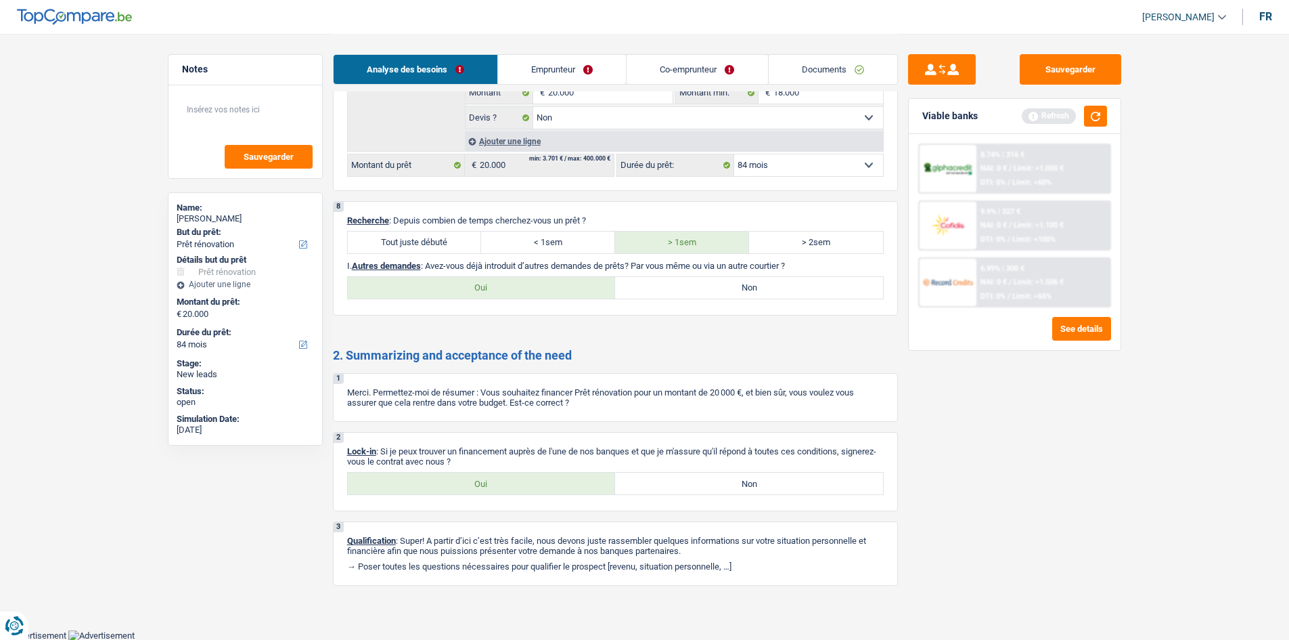
radio input "true"
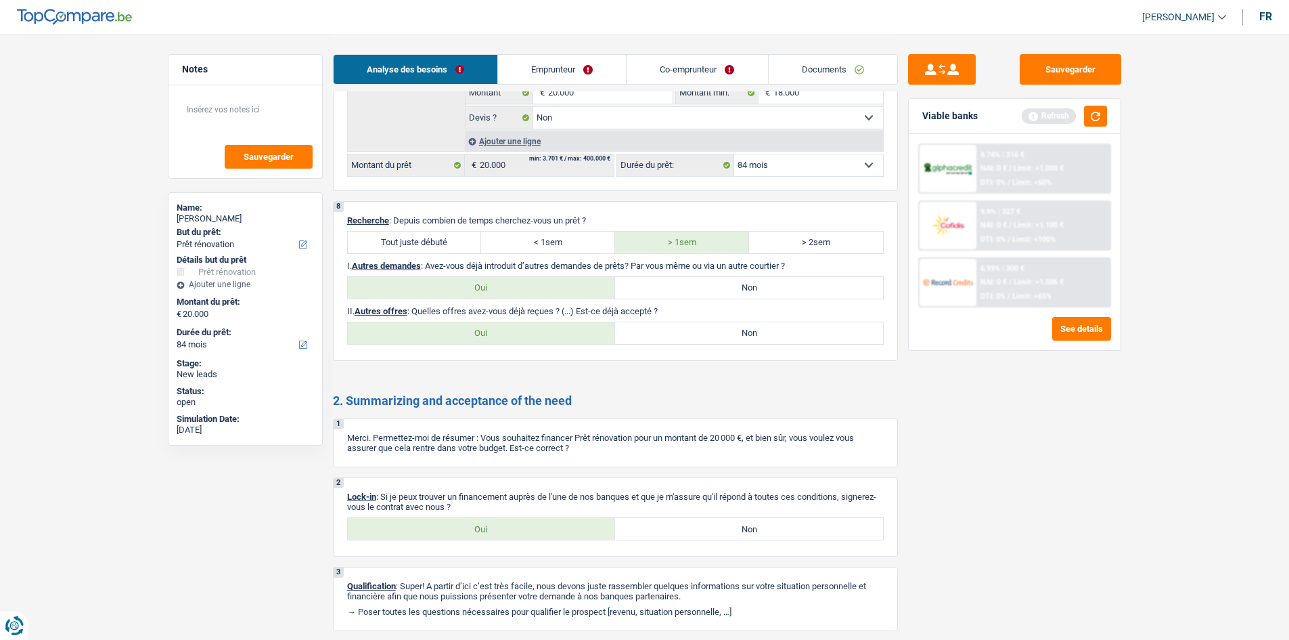
drag, startPoint x: 683, startPoint y: 325, endPoint x: 673, endPoint y: 333, distance: 13.0
click at [682, 327] on label "Non" at bounding box center [749, 333] width 268 height 22
click at [682, 327] on input "Non" at bounding box center [749, 333] width 268 height 22
radio input "true"
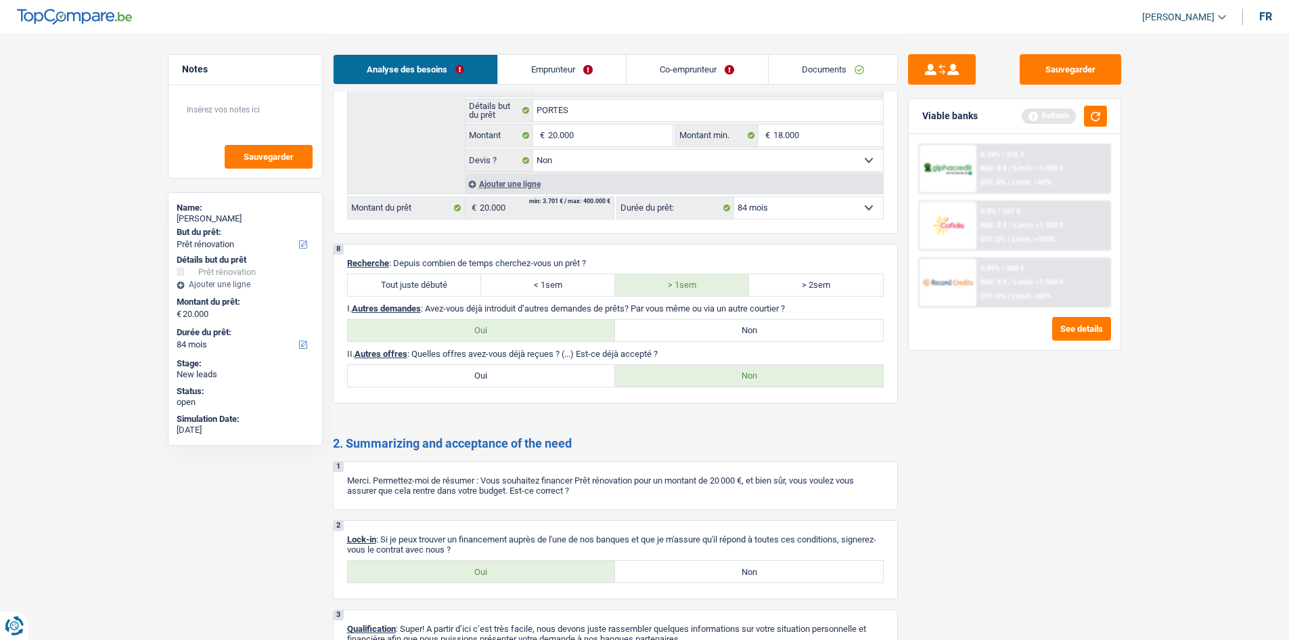
scroll to position [2058, 0]
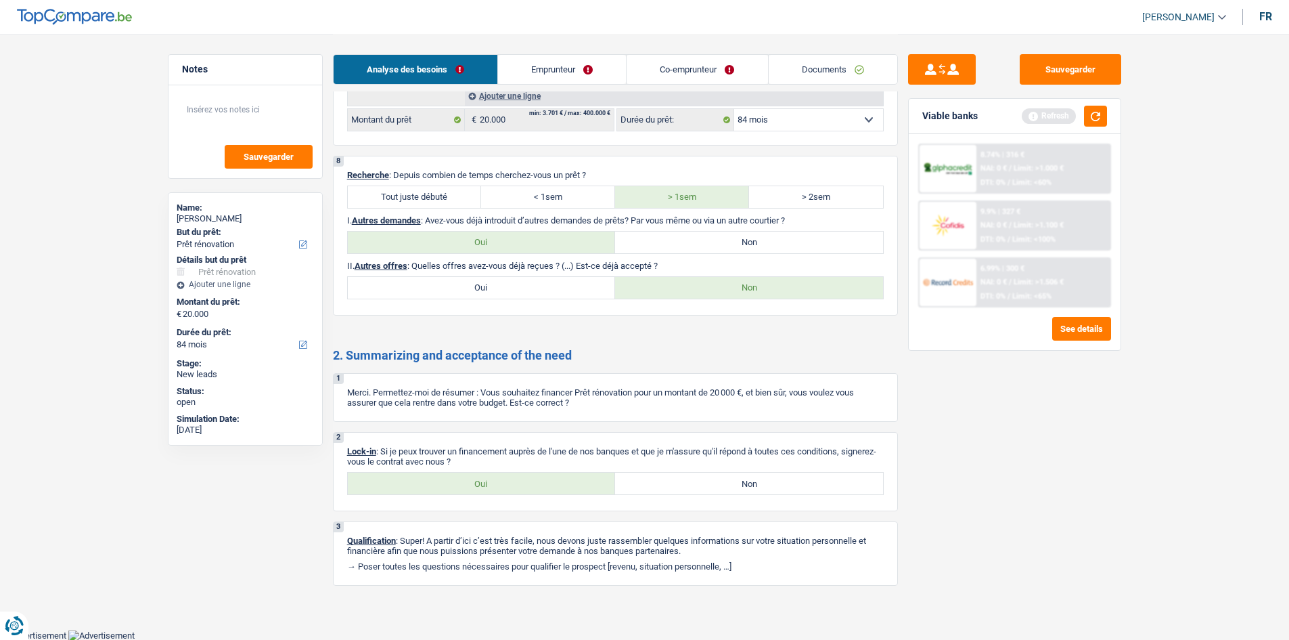
click at [476, 477] on label "Oui" at bounding box center [482, 483] width 268 height 22
click at [476, 477] on input "Oui" at bounding box center [482, 483] width 268 height 22
radio input "true"
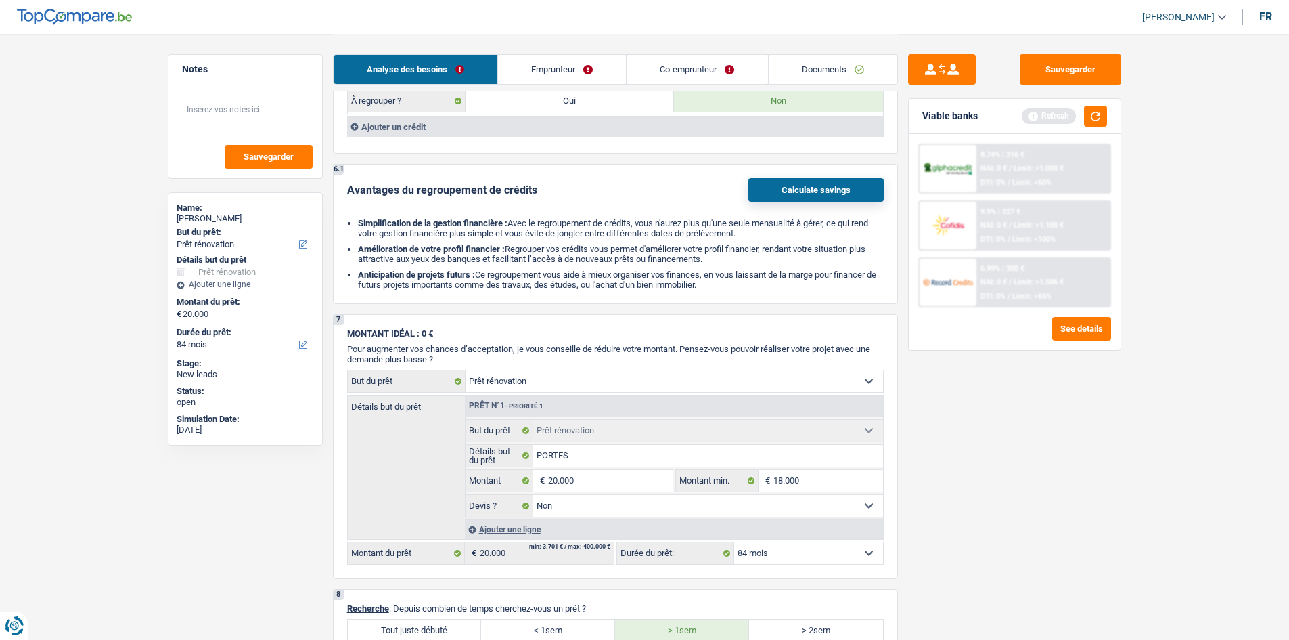
scroll to position [1895, 0]
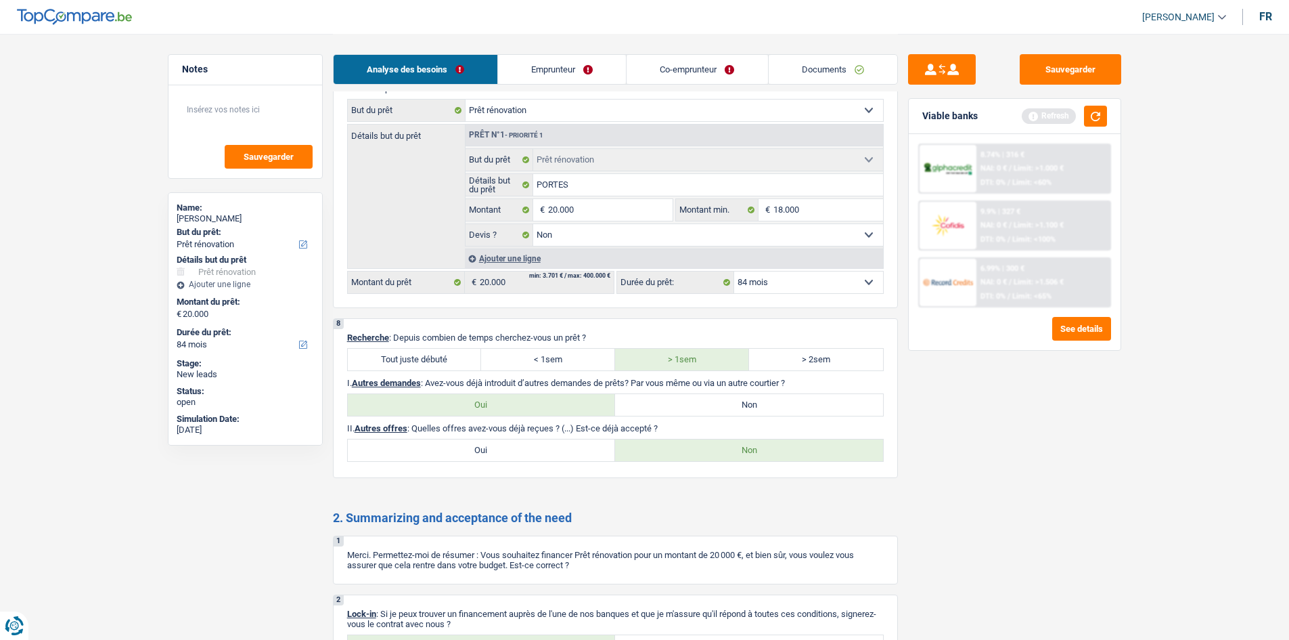
click at [561, 74] on link "Emprunteur" at bounding box center [562, 69] width 128 height 29
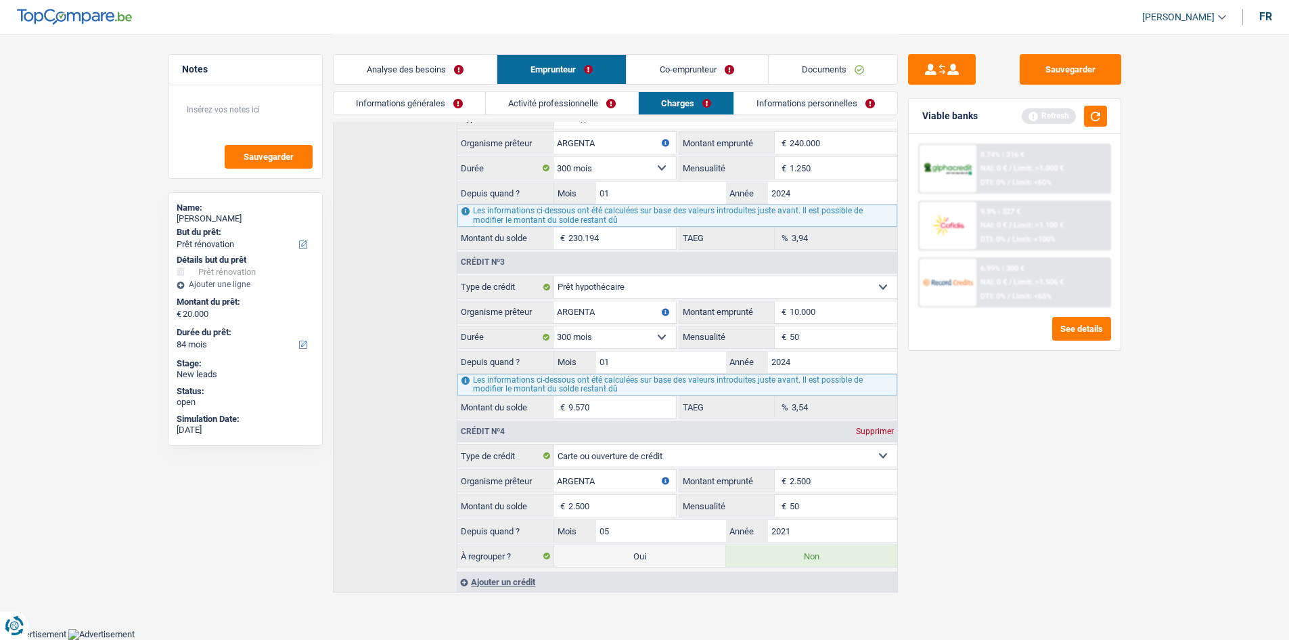
scroll to position [374, 0]
click at [437, 68] on link "Analyse des besoins" at bounding box center [415, 69] width 163 height 29
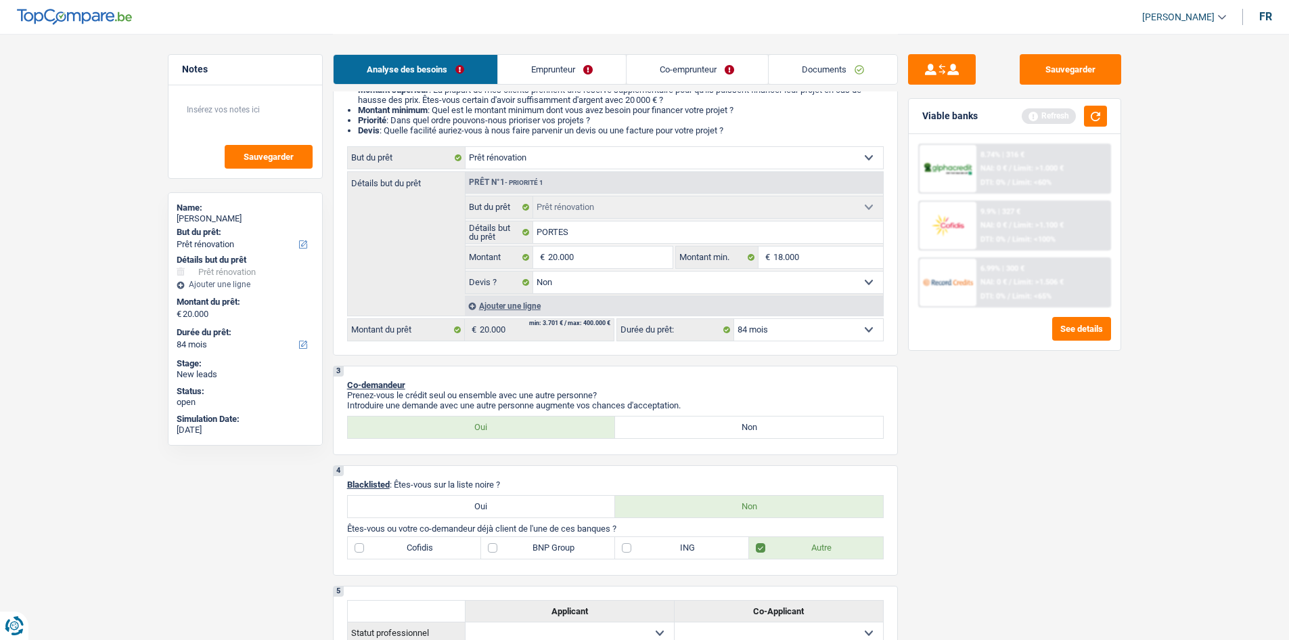
scroll to position [0, 0]
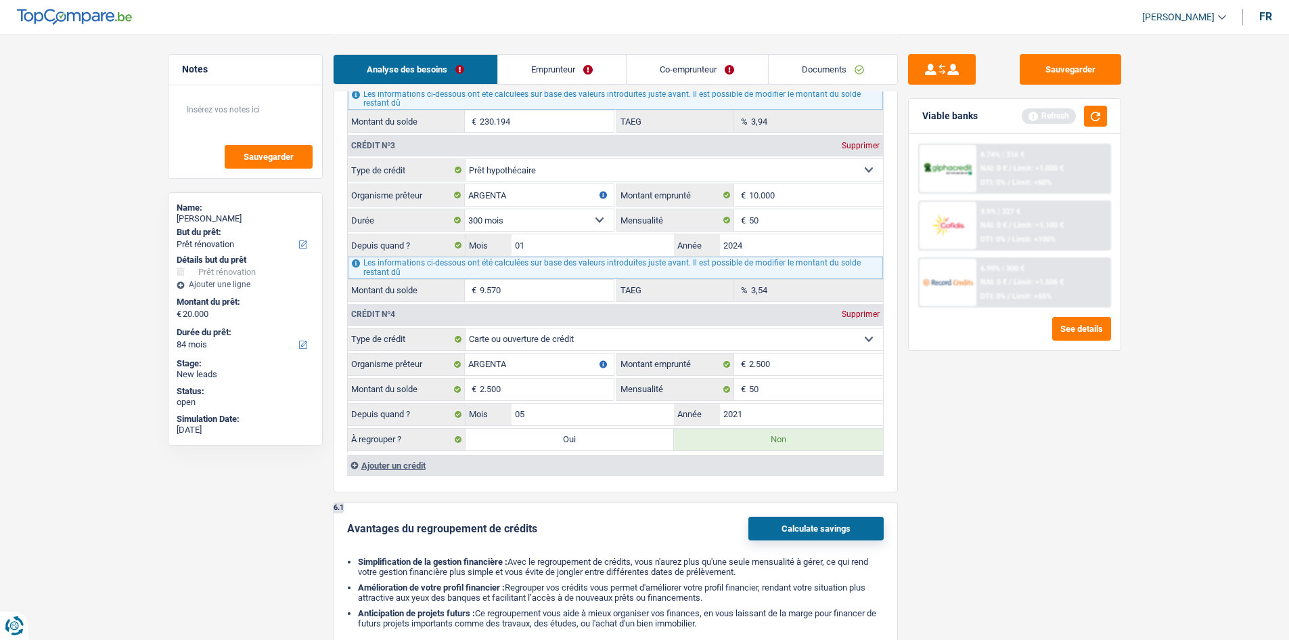
click at [598, 76] on link "Emprunteur" at bounding box center [562, 69] width 128 height 29
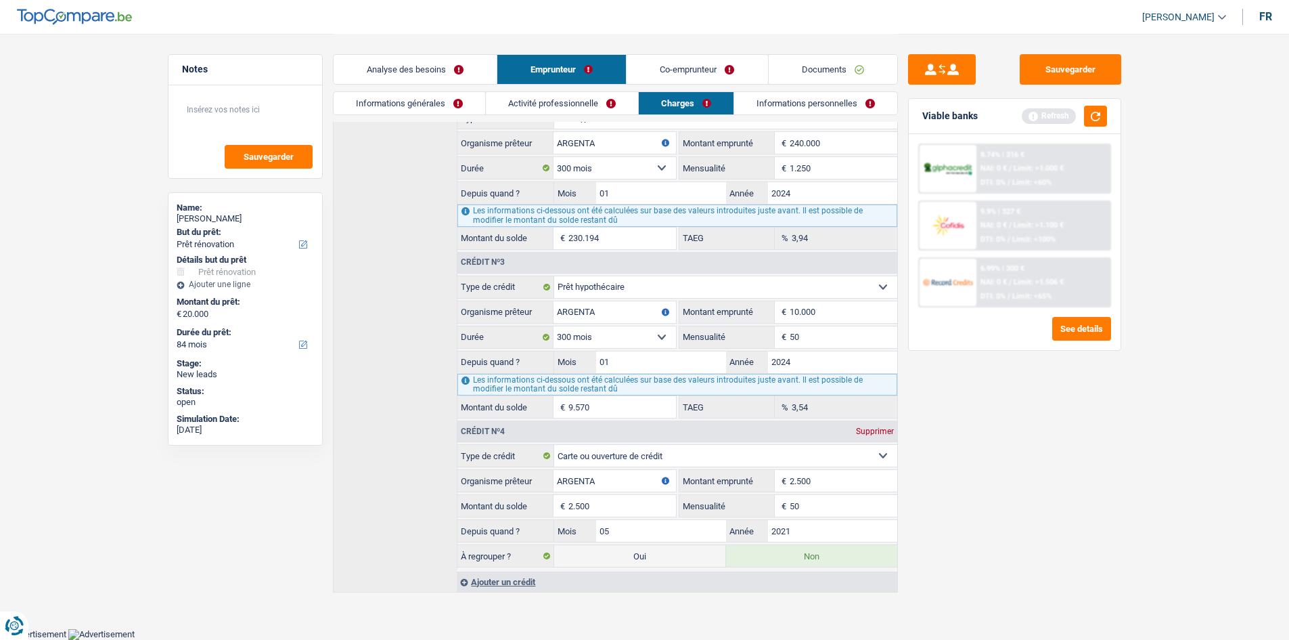
scroll to position [374, 0]
click at [401, 104] on link "Informations générales" at bounding box center [410, 103] width 152 height 22
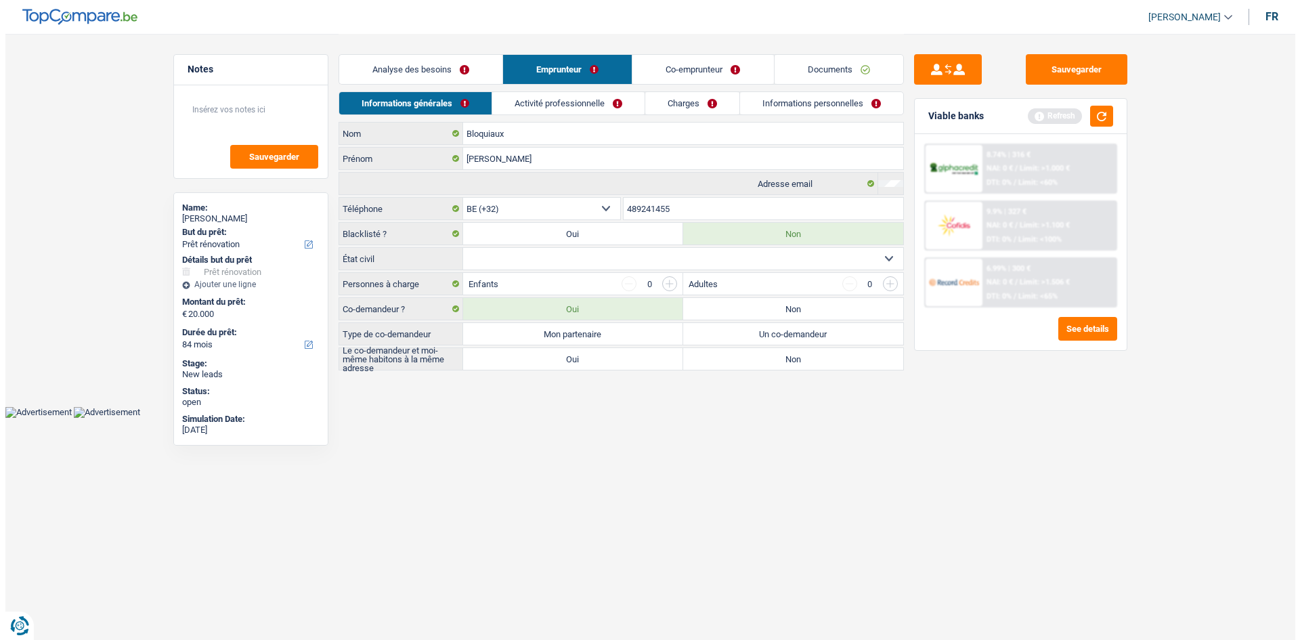
scroll to position [0, 0]
click at [644, 250] on select "Célibataire Marié(e) Cohabitant(e) légal(e) Divorcé(e) Veuf(ve) Séparé (de fait…" at bounding box center [682, 259] width 440 height 22
click at [462, 248] on select "Célibataire Marié(e) Cohabitant(e) légal(e) Divorcé(e) Veuf(ve) Séparé (de fait…" at bounding box center [682, 259] width 440 height 22
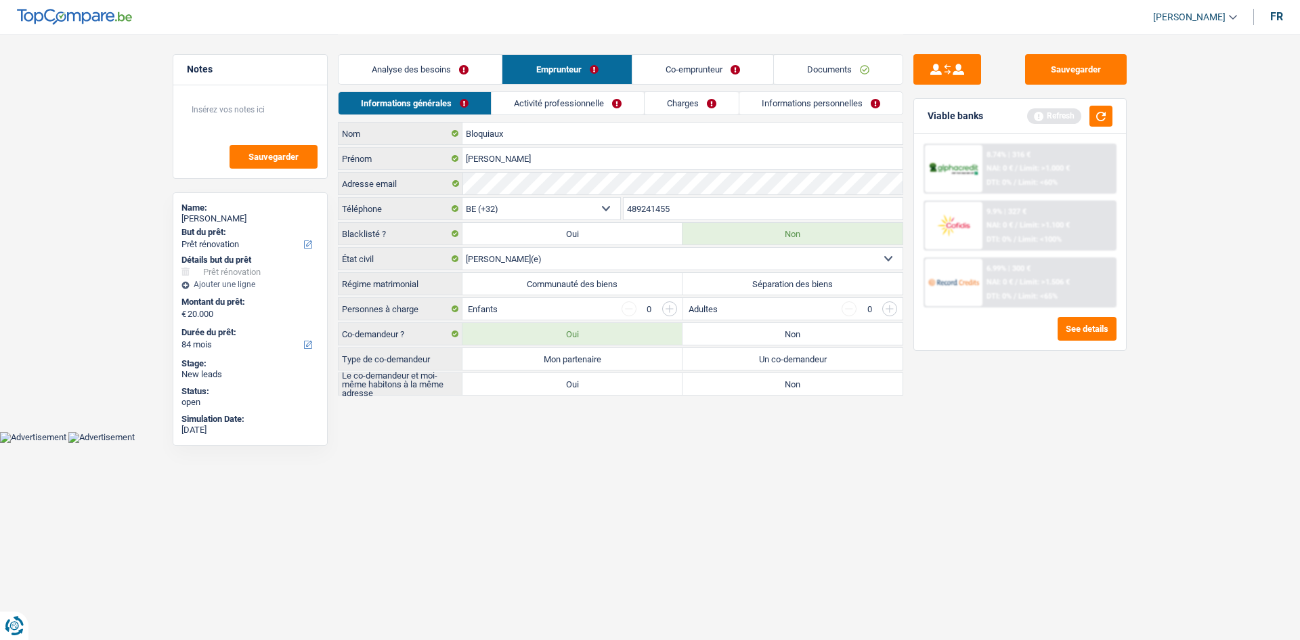
click at [604, 261] on select "Célibataire Marié(e) Cohabitant(e) légal(e) Divorcé(e) Veuf(ve) Séparé (de fait…" at bounding box center [682, 259] width 440 height 22
select select "cohabitation"
click at [462, 248] on select "Célibataire Marié(e) Cohabitant(e) légal(e) Divorcé(e) Veuf(ve) Séparé (de fait…" at bounding box center [682, 259] width 440 height 22
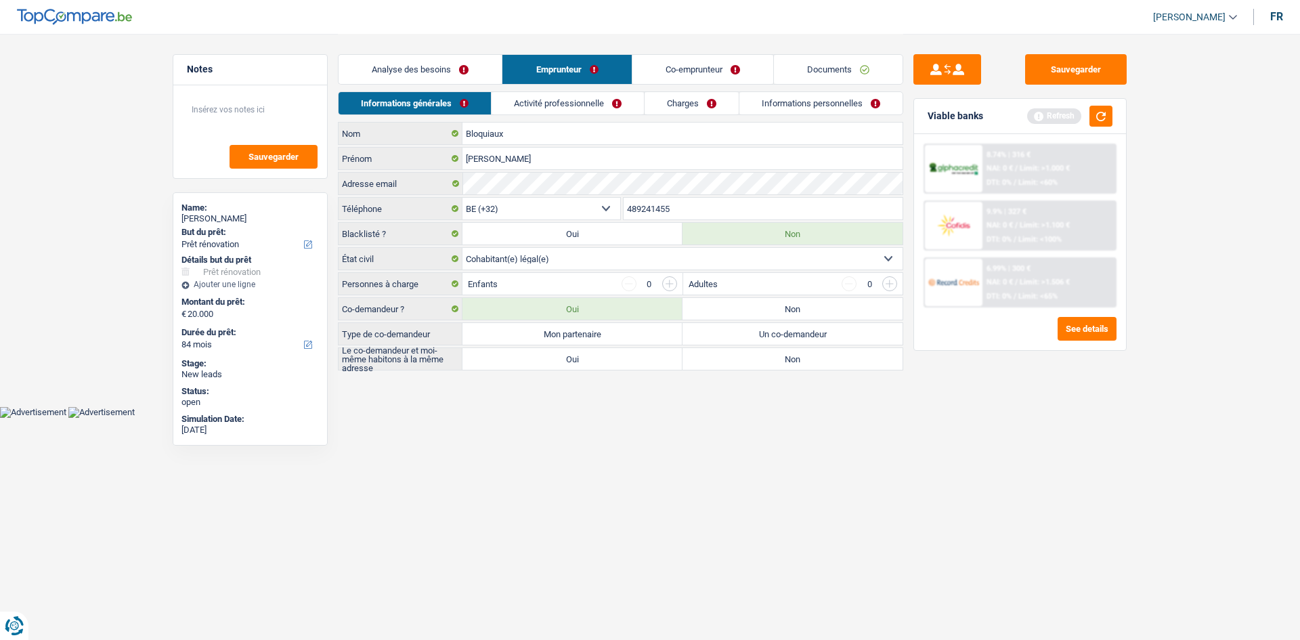
click at [673, 281] on input "button" at bounding box center [669, 283] width 15 height 15
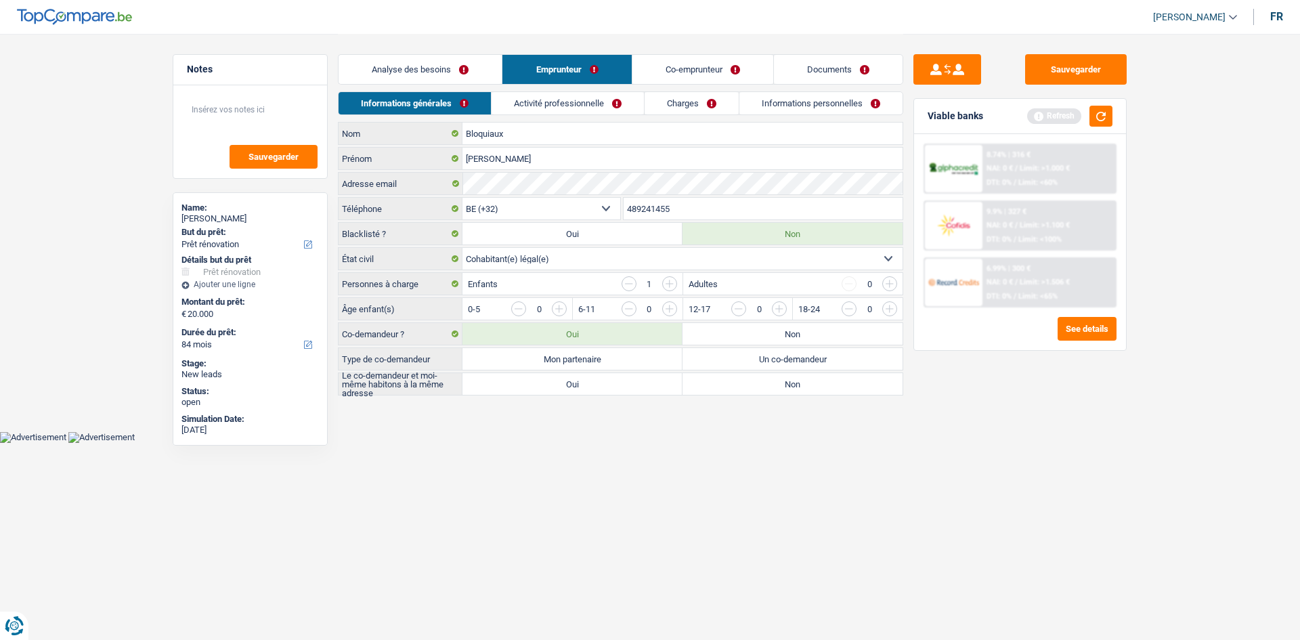
click at [562, 310] on input "button" at bounding box center [834, 312] width 564 height 22
drag, startPoint x: 737, startPoint y: 462, endPoint x: 728, endPoint y: 454, distance: 12.5
click at [735, 443] on html "Vous avez le contrôle de vos données Nous utilisons des cookies, tout comme nos…" at bounding box center [650, 221] width 1300 height 443
click at [589, 360] on label "Mon partenaire" at bounding box center [572, 359] width 220 height 22
click at [589, 360] on input "Mon partenaire" at bounding box center [572, 359] width 220 height 22
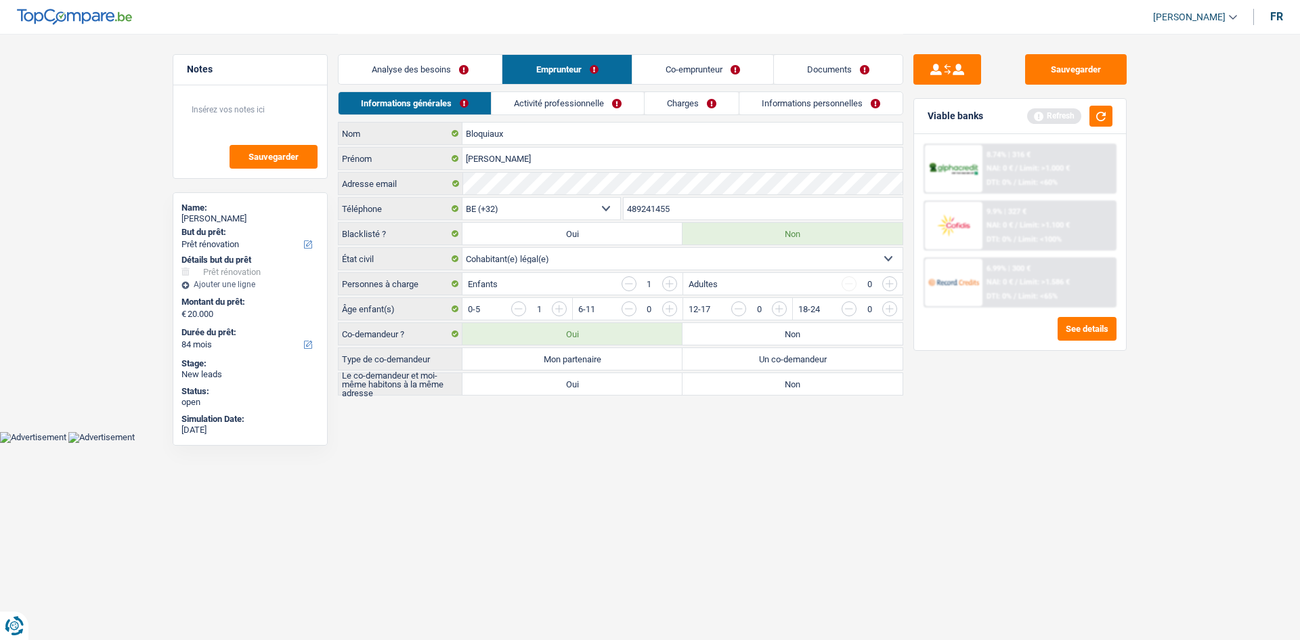
radio input "true"
click at [560, 381] on label "Oui" at bounding box center [572, 384] width 220 height 22
click at [560, 381] on input "Oui" at bounding box center [572, 384] width 220 height 22
radio input "true"
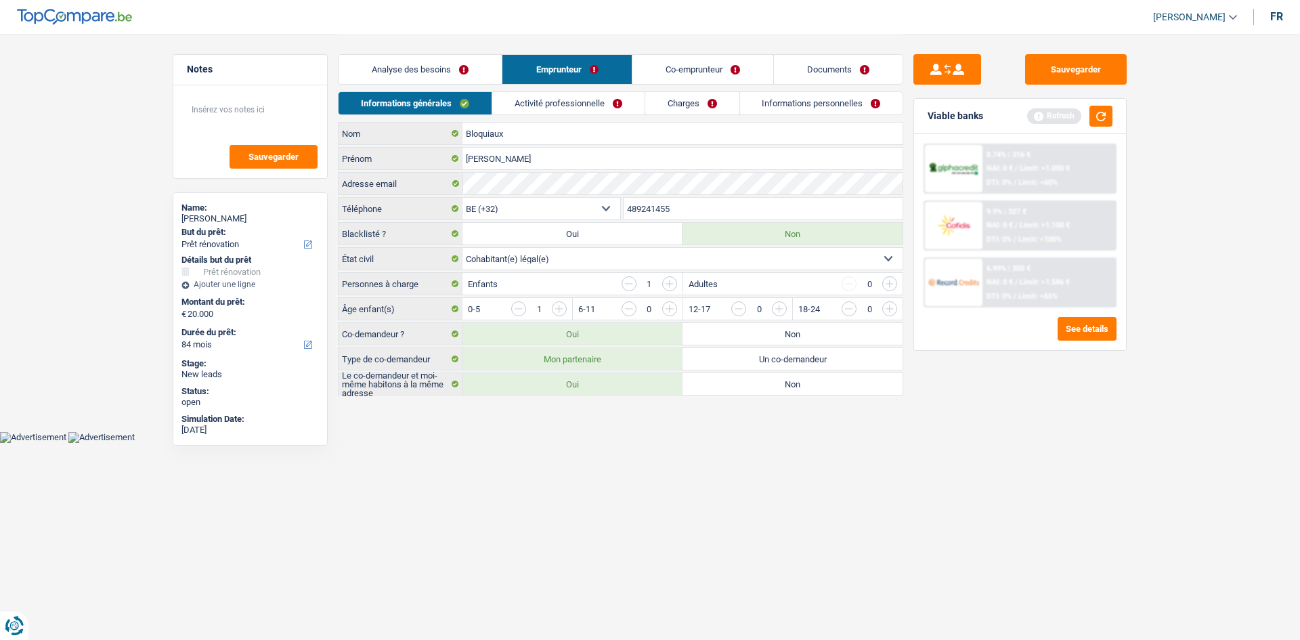
click at [585, 99] on link "Activité professionnelle" at bounding box center [568, 103] width 152 height 22
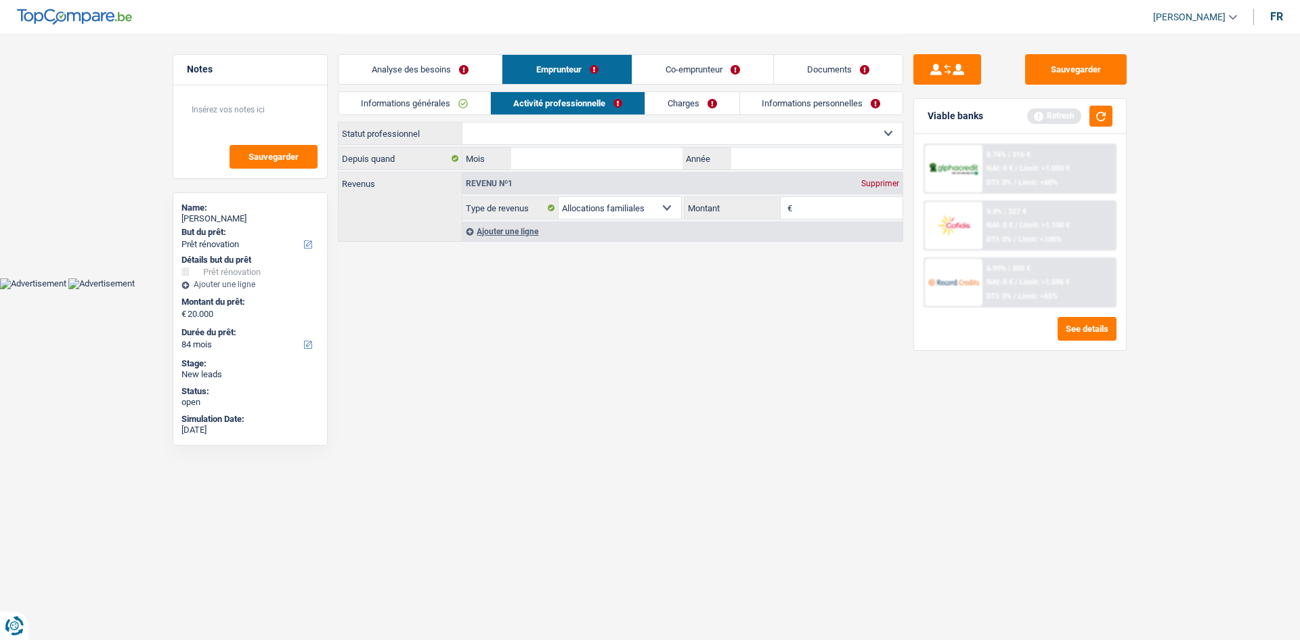
click at [491, 127] on select "Ouvrier Employé privé Employé public Invalide Indépendant Pensionné Chômeur Mut…" at bounding box center [682, 134] width 440 height 22
select select "worker"
click at [462, 123] on select "Ouvrier Employé privé Employé public Invalide Indépendant Pensionné Chômeur Mut…" at bounding box center [682, 134] width 440 height 22
select select "familyAllowances"
select select "netSalary"
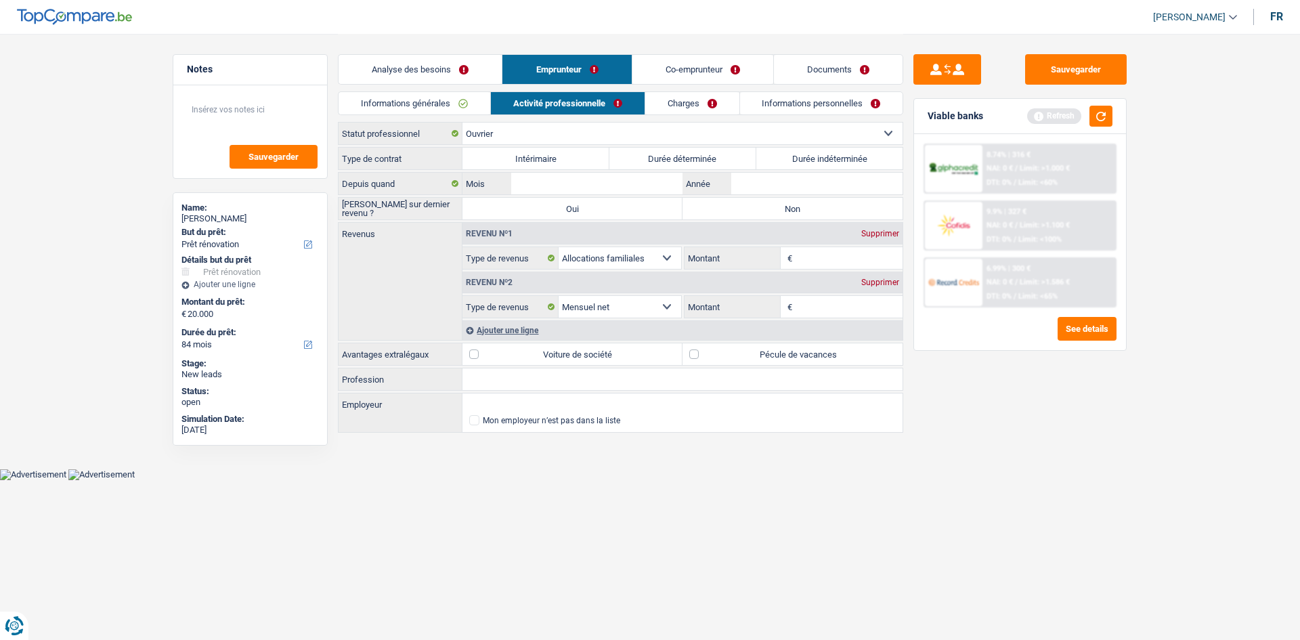
click at [779, 156] on label "Durée indéterminée" at bounding box center [829, 159] width 147 height 22
click at [779, 156] on input "Durée indéterminée" at bounding box center [829, 159] width 147 height 22
radio input "true"
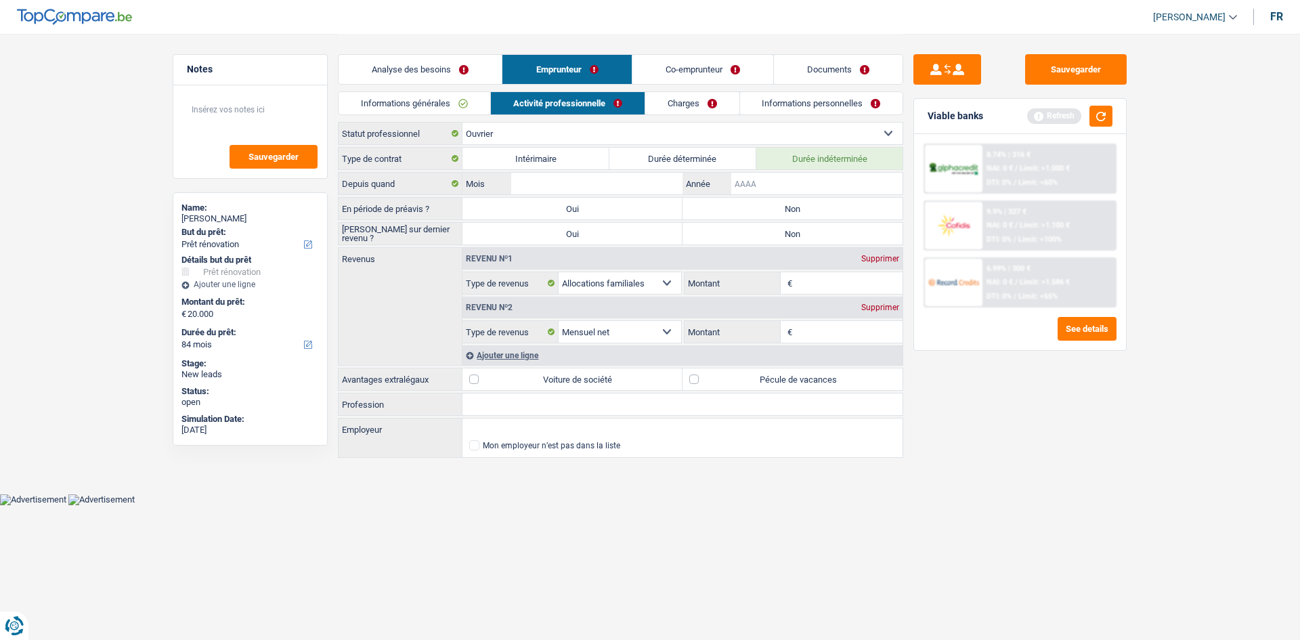
click at [759, 181] on input "Année" at bounding box center [816, 184] width 171 height 22
click at [542, 398] on input "Profession" at bounding box center [682, 404] width 440 height 22
type input "OUVRIER BATIMENT"
click at [539, 424] on input "Employeur" at bounding box center [682, 429] width 440 height 22
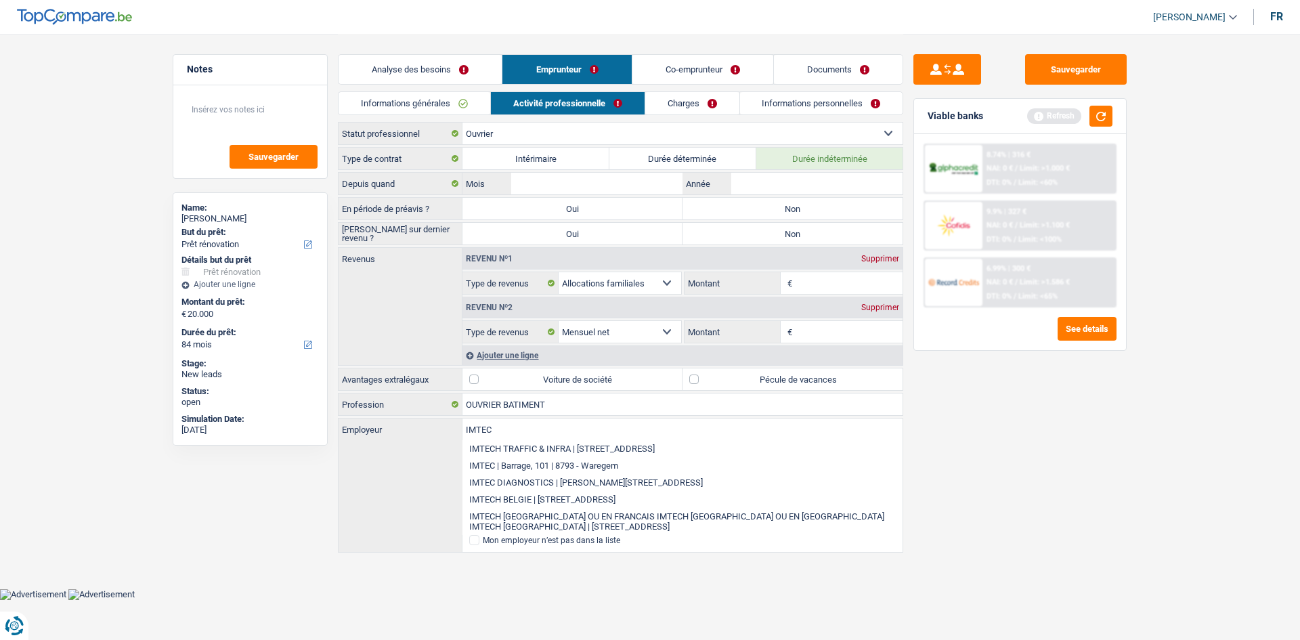
click at [539, 427] on input "IMTEC" at bounding box center [682, 429] width 440 height 22
click at [525, 428] on input "IMTEC" at bounding box center [682, 429] width 440 height 22
click at [583, 462] on li "IMTEC | Barrage, 101 | 8793 - Waregem" at bounding box center [682, 465] width 440 height 17
type input "IMTEC | Barrage, 101 | 8793 - Waregem"
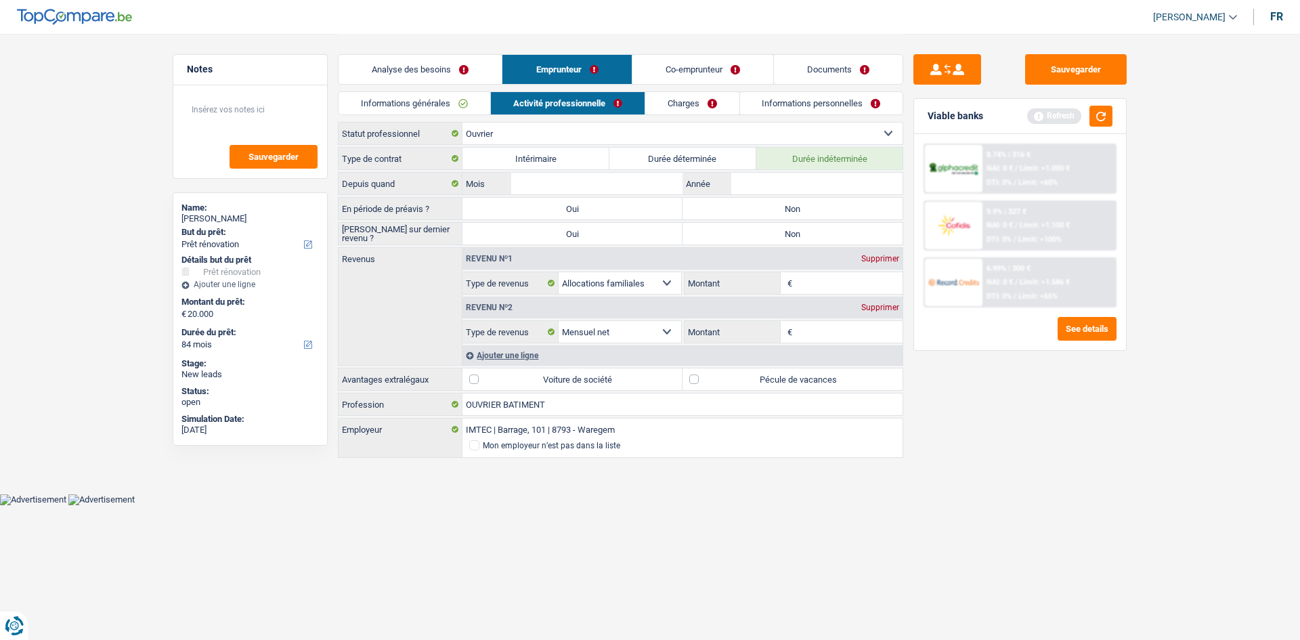
click at [755, 377] on label "Pécule de vacances" at bounding box center [792, 379] width 220 height 22
click at [755, 377] on input "Pécule de vacances" at bounding box center [792, 379] width 220 height 22
checkbox input "true"
click at [751, 180] on input "Année" at bounding box center [816, 184] width 171 height 22
click at [753, 183] on input "Année" at bounding box center [816, 184] width 171 height 22
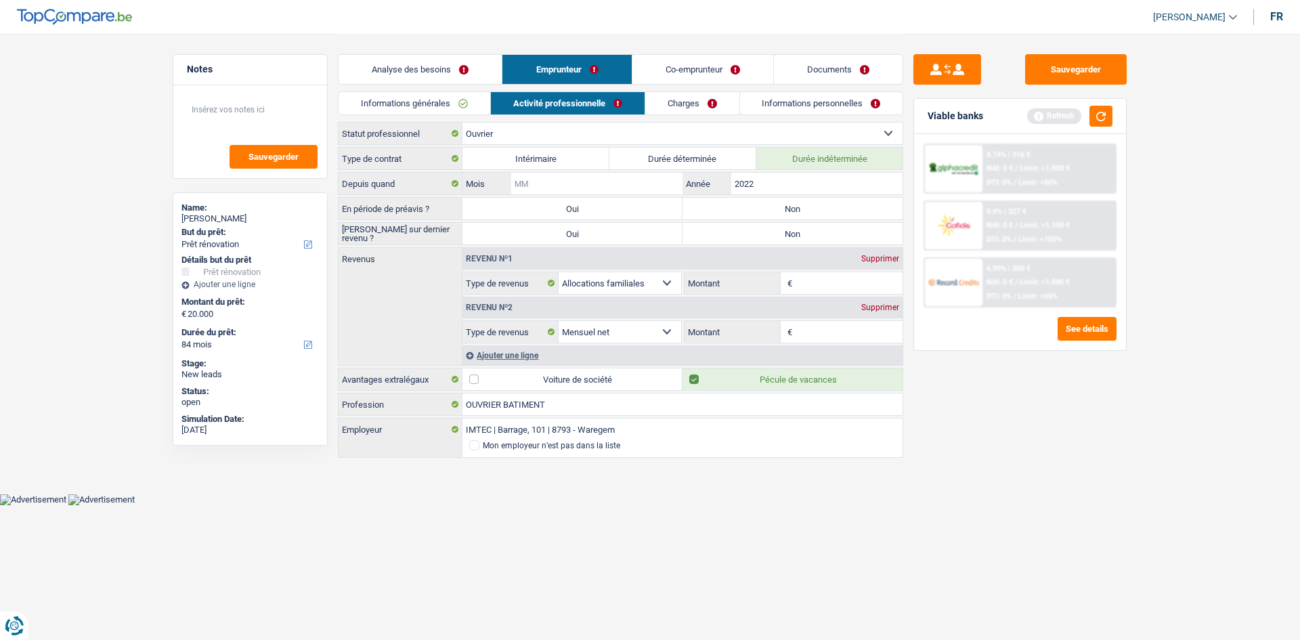
click at [671, 179] on input "Mois" at bounding box center [596, 184] width 171 height 22
click at [768, 184] on input "2022" at bounding box center [816, 184] width 171 height 22
type input "202"
click at [563, 175] on input "Mois" at bounding box center [596, 184] width 171 height 22
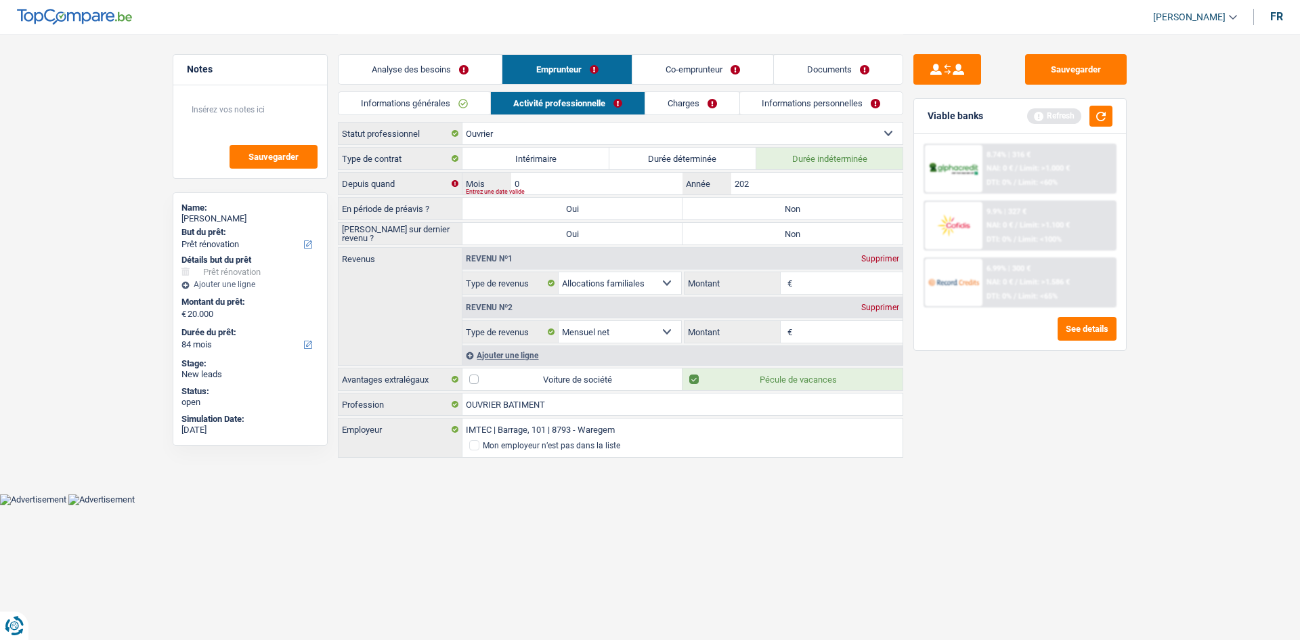
type input "09"
click at [762, 184] on input "202" at bounding box center [816, 184] width 171 height 22
type input "2023"
click at [969, 451] on div "Sauvegarder Viable banks Refresh 8.74% | 316 € NAI: 0 € / Limit: >1.000 € DTI: …" at bounding box center [1020, 336] width 234 height 564
click at [762, 206] on label "Non" at bounding box center [792, 209] width 220 height 22
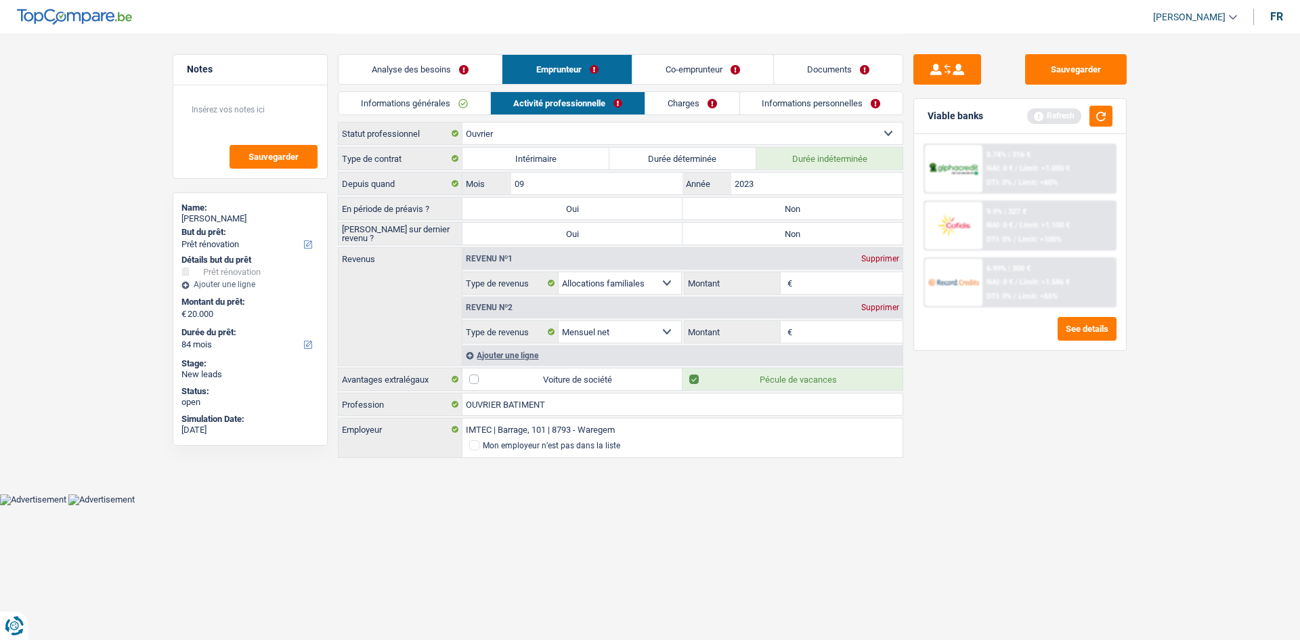
click at [762, 206] on input "Non" at bounding box center [792, 209] width 220 height 22
radio input "true"
click at [992, 508] on div "Sauvegarder Viable banks Refresh 8.74% | 316 € NAI: 0 € / Limit: >1.000 € DTI: …" at bounding box center [1020, 336] width 234 height 564
click at [730, 232] on label "Non" at bounding box center [792, 234] width 220 height 22
click at [730, 232] on input "Non" at bounding box center [792, 234] width 220 height 22
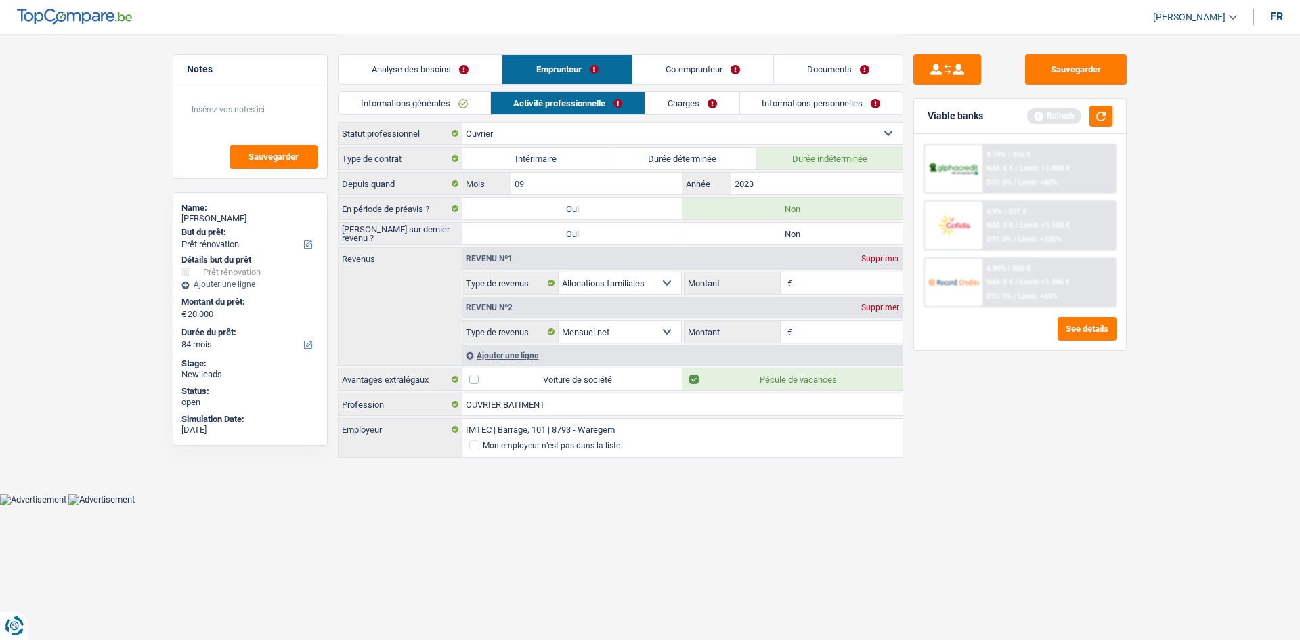
radio input "true"
click at [655, 140] on select "Ouvrier Employé privé Employé public Invalide Indépendant Pensionné Chômeur Mut…" at bounding box center [682, 134] width 440 height 22
select select "mutuality"
click at [462, 123] on select "Ouvrier Employé privé Employé public Invalide Indépendant Pensionné Chômeur Mut…" at bounding box center [682, 134] width 440 height 22
select select "familyAllowances"
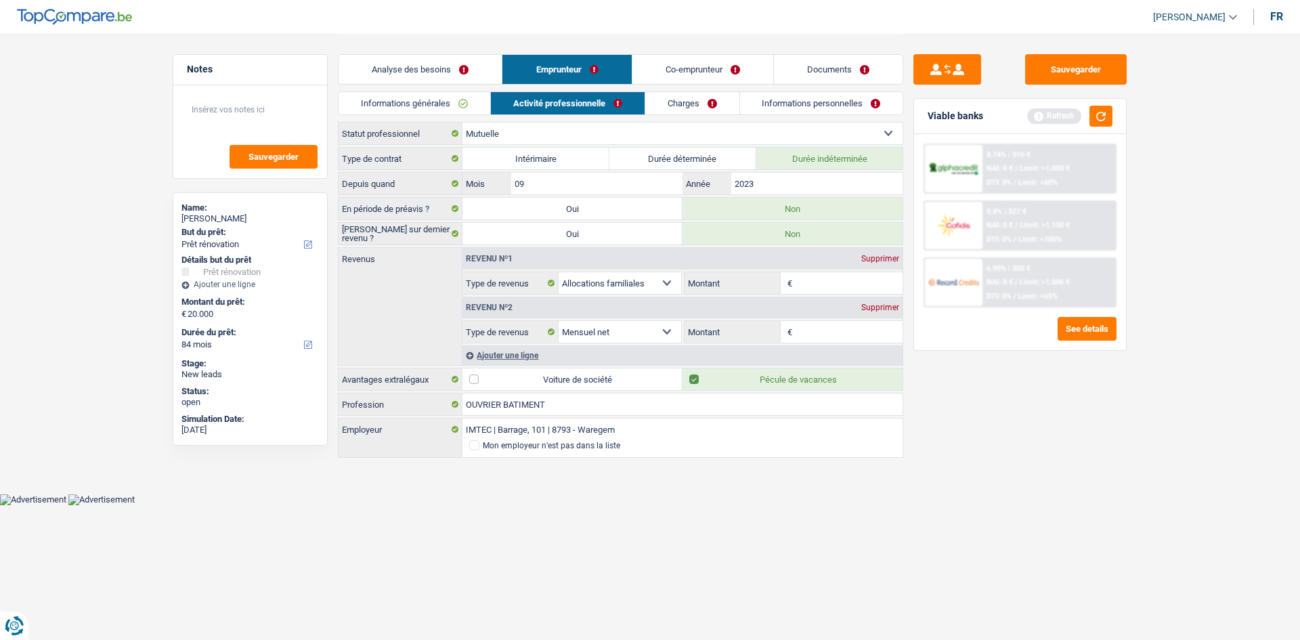
select select "netSalary"
select select "mutualityIndemnity"
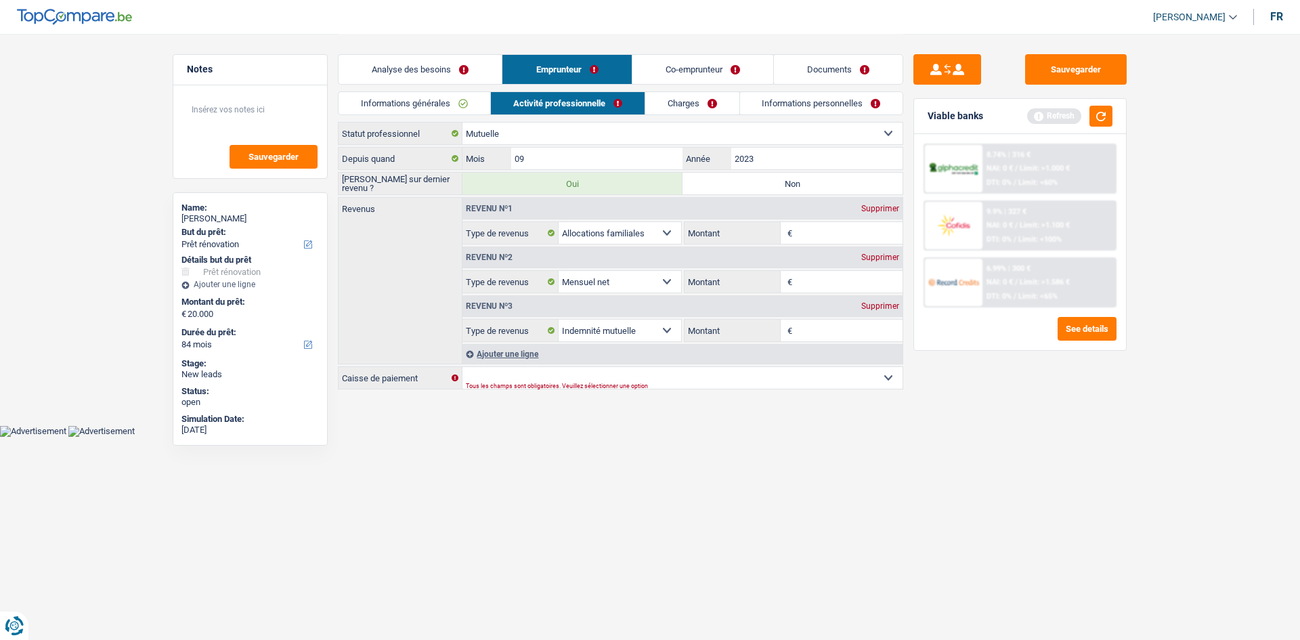
click at [776, 185] on label "Non" at bounding box center [792, 184] width 220 height 22
click at [776, 185] on input "Non" at bounding box center [792, 184] width 220 height 22
radio input "true"
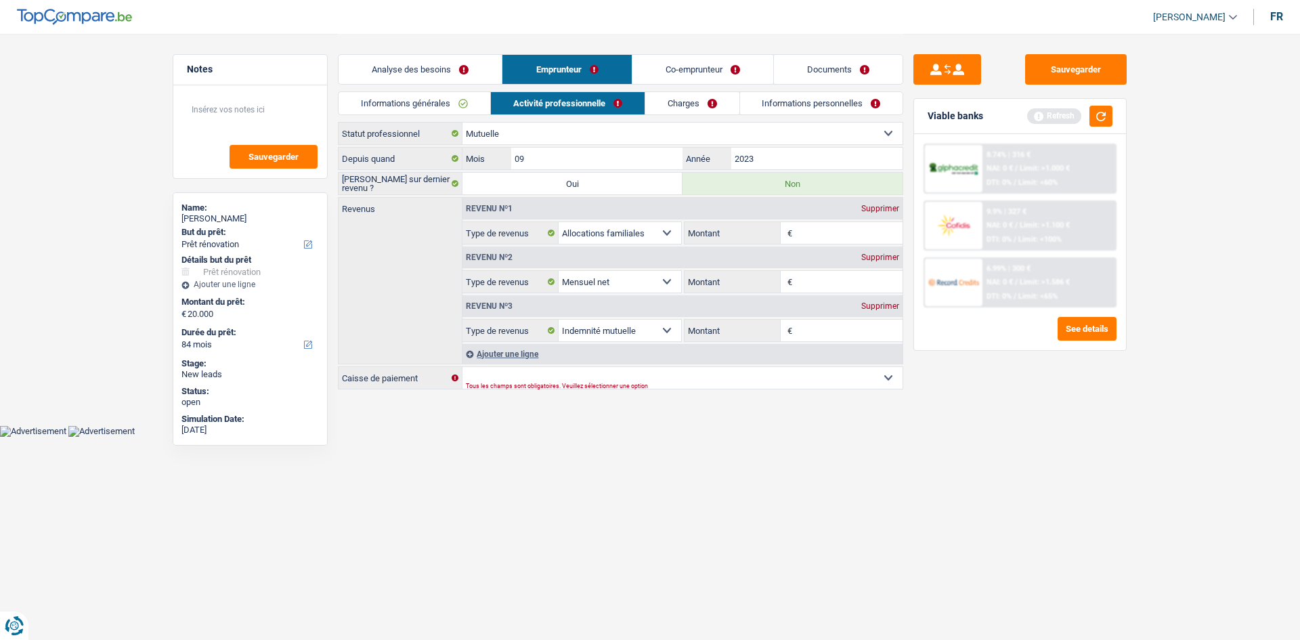
click at [885, 257] on div "Supprimer" at bounding box center [880, 257] width 45 height 8
select select "mutualityIndemnity"
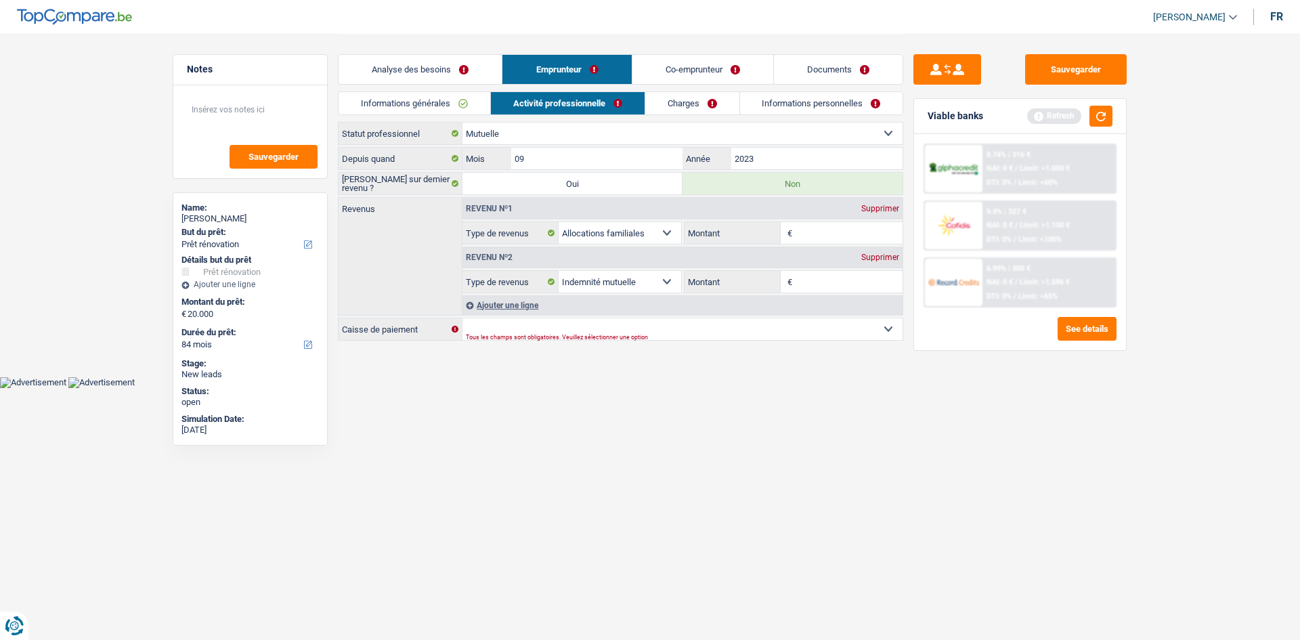
click at [838, 276] on input "Montant" at bounding box center [849, 282] width 108 height 22
type input "1.800"
click at [814, 388] on html "Vous avez le contrôle de vos données Nous utilisons des cookies, tout comme nos…" at bounding box center [650, 194] width 1300 height 388
click at [682, 330] on select "Mutualité Chrétienne Mutualité Socialiste (Solidaris) SPF Sécurité Sociale Unio…" at bounding box center [682, 329] width 440 height 22
select select "chretienne"
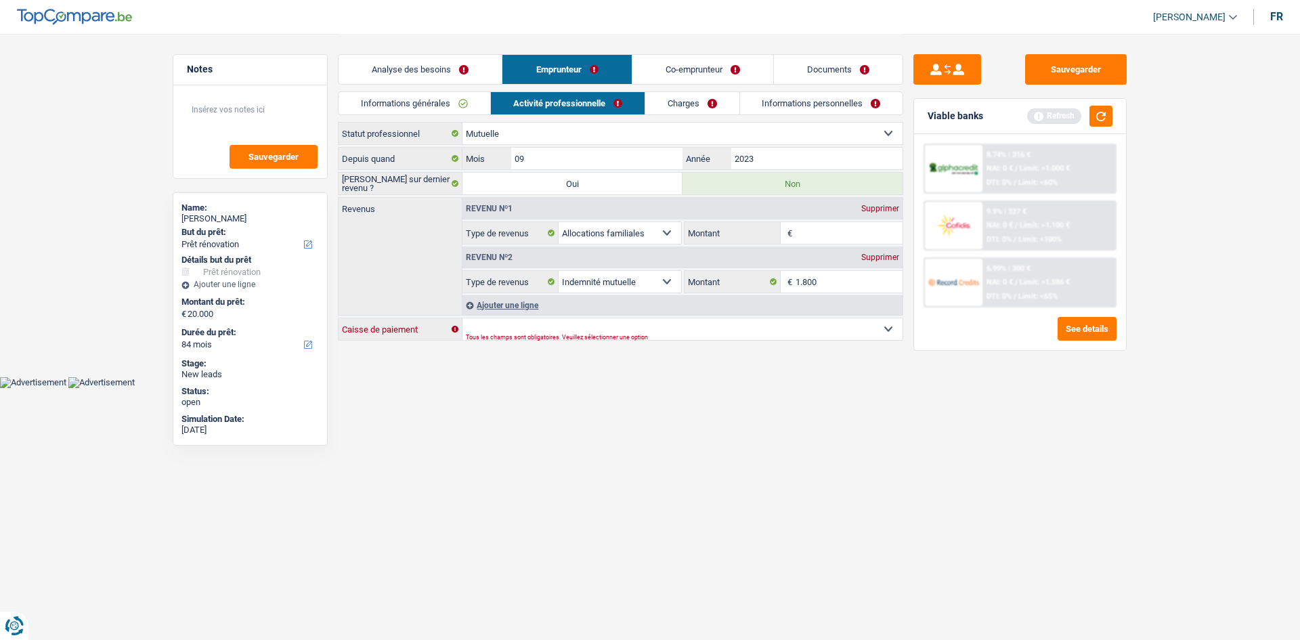
click at [462, 318] on select "Mutualité Chrétienne Mutualité Socialiste (Solidaris) SPF Sécurité Sociale Unio…" at bounding box center [682, 329] width 440 height 22
select select "BE"
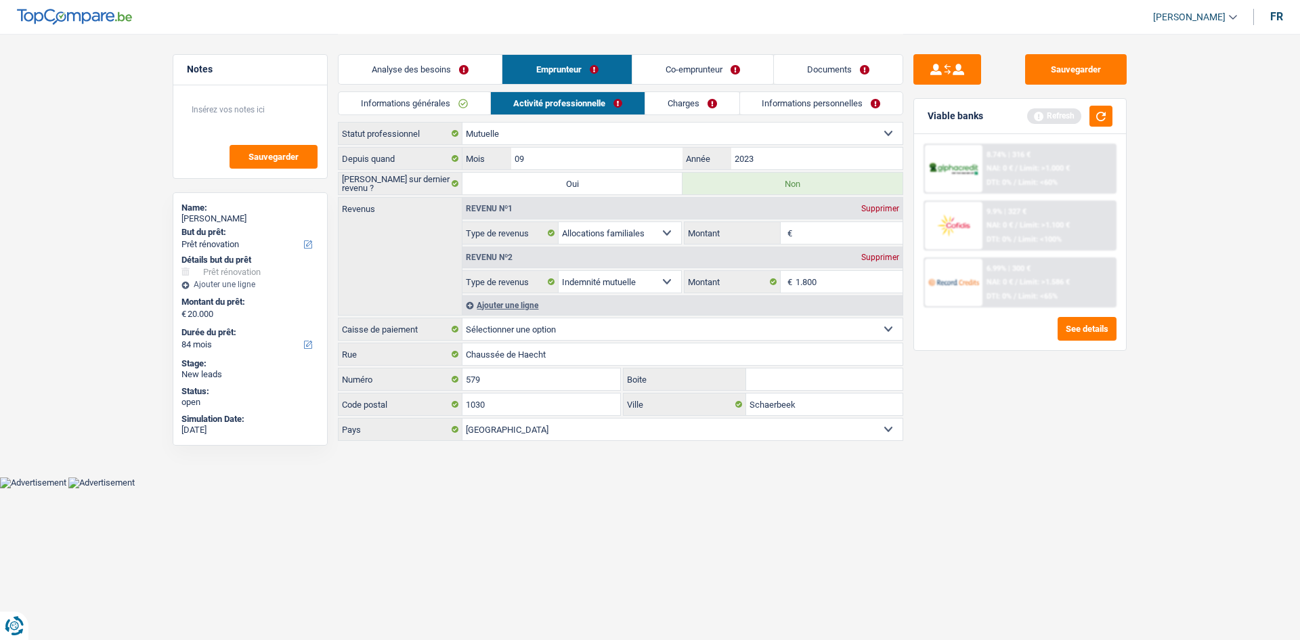
click at [731, 488] on html "Vous avez le contrôle de vos données Nous utilisons des cookies, tout comme nos…" at bounding box center [650, 244] width 1300 height 488
click at [876, 209] on div "Supprimer" at bounding box center [880, 208] width 45 height 8
select select "mutualityIndemnity"
type input "1.800"
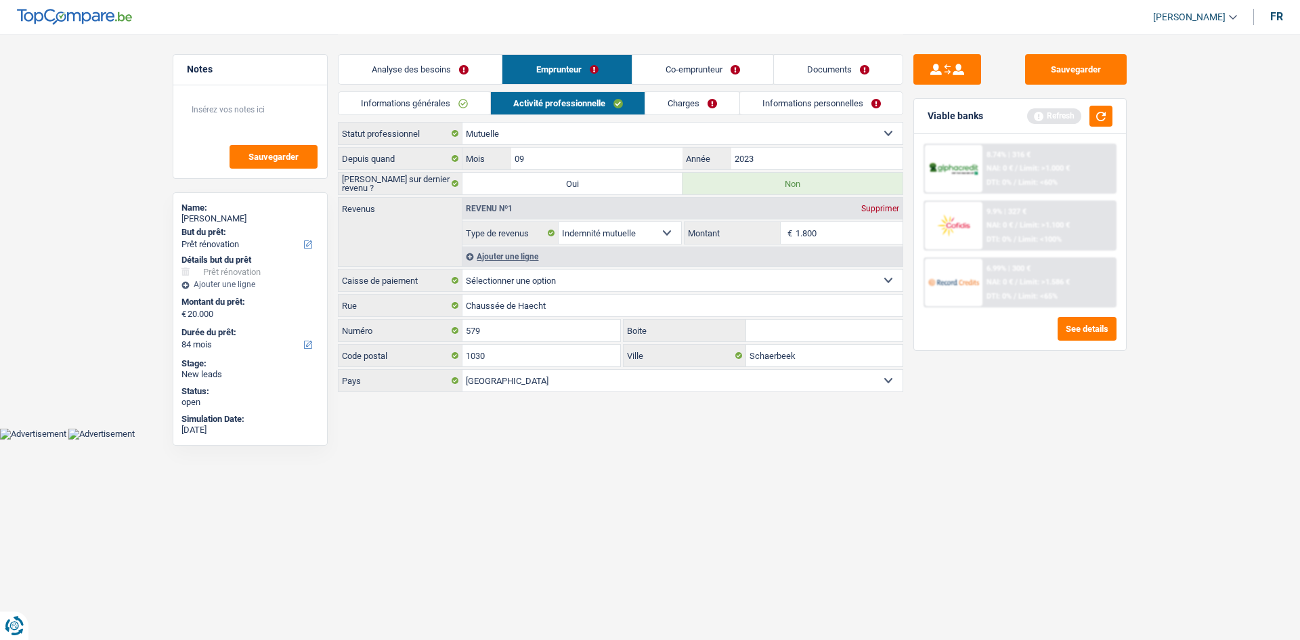
click at [678, 100] on link "Charges" at bounding box center [692, 103] width 94 height 22
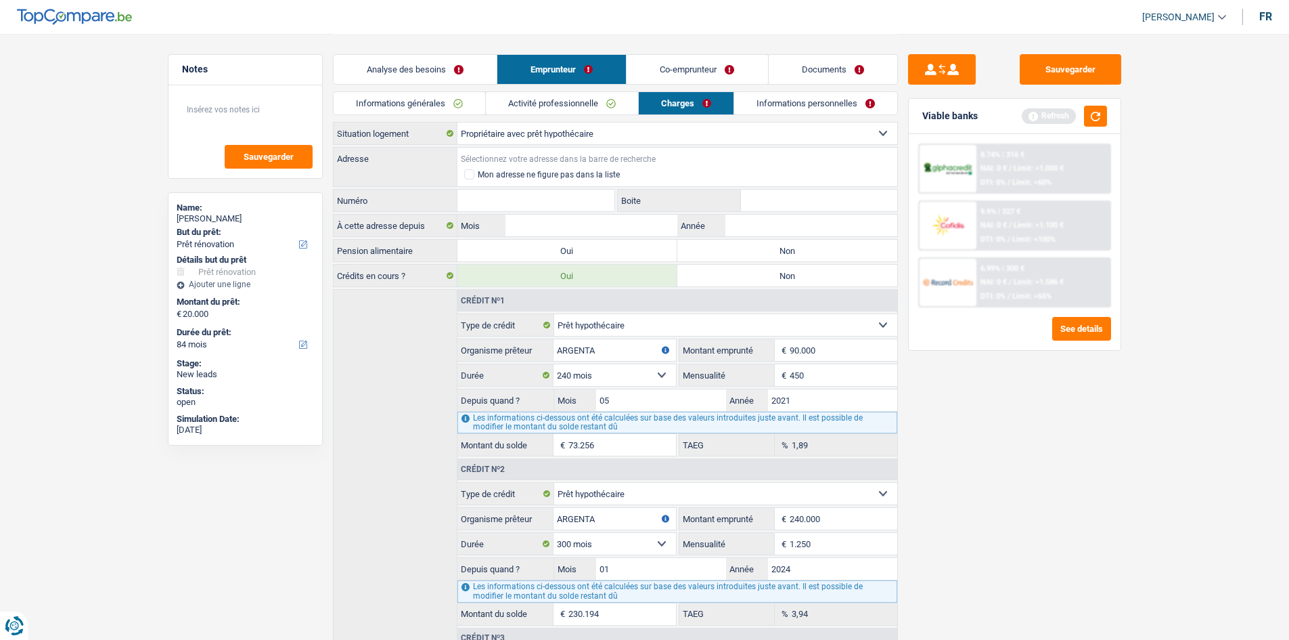
click at [469, 160] on input "Adresse" at bounding box center [678, 159] width 440 height 22
click at [613, 149] on input "Rue Couturelle, 7711, Mouscron, BE" at bounding box center [678, 159] width 440 height 22
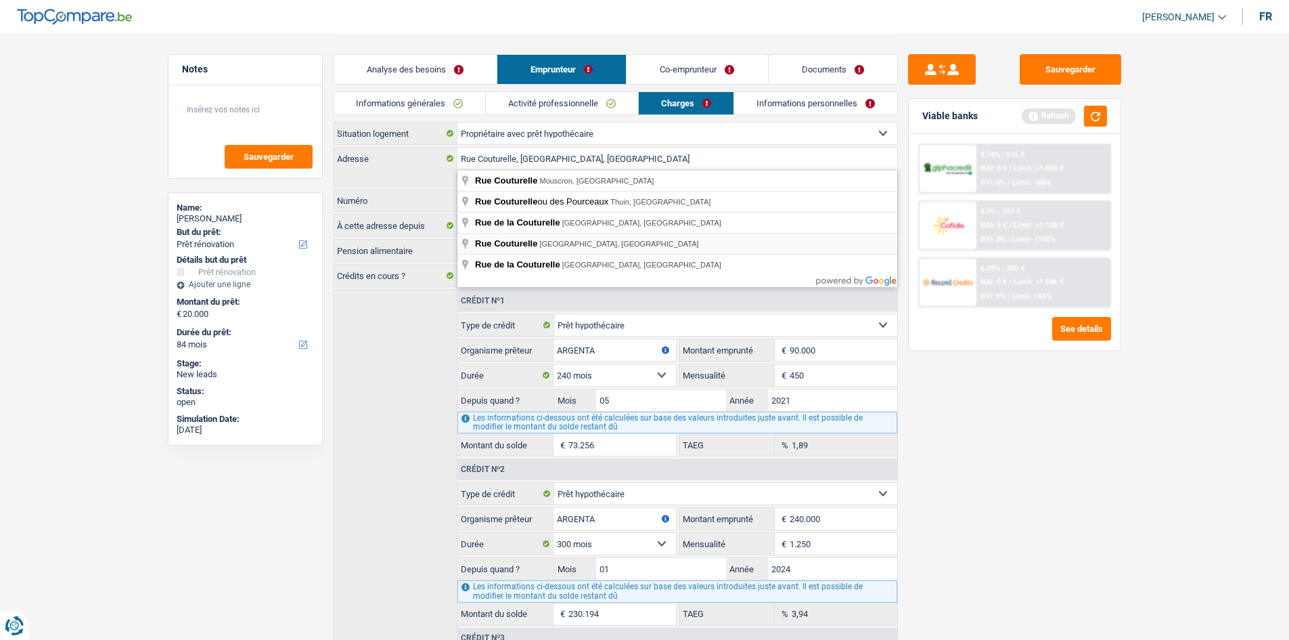
type input "Rue Couturelle, 5600, Philippeville, BE"
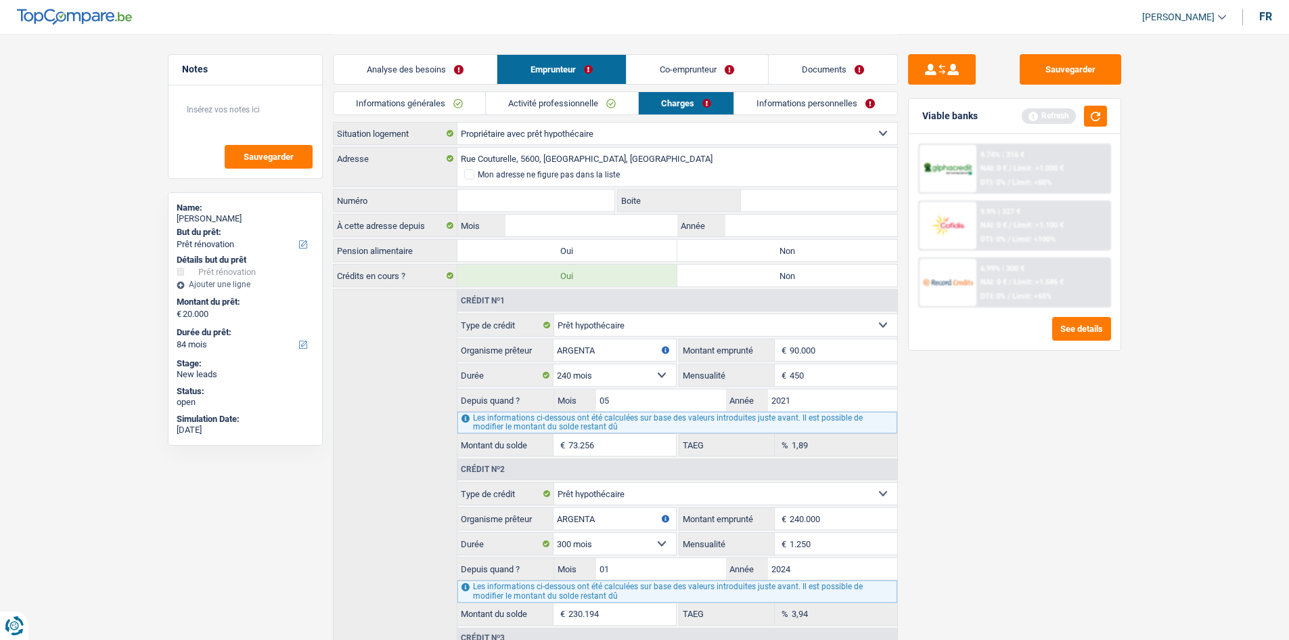
click at [546, 200] on input "Numéro" at bounding box center [537, 201] width 158 height 22
type input "15"
click at [983, 454] on div "Sauvegarder Viable banks Refresh 8.74% | 316 € NAI: 0 € / Limit: >1.000 € DTI: …" at bounding box center [1015, 336] width 234 height 564
click at [749, 219] on input "Année" at bounding box center [811, 226] width 171 height 22
type input "2024"
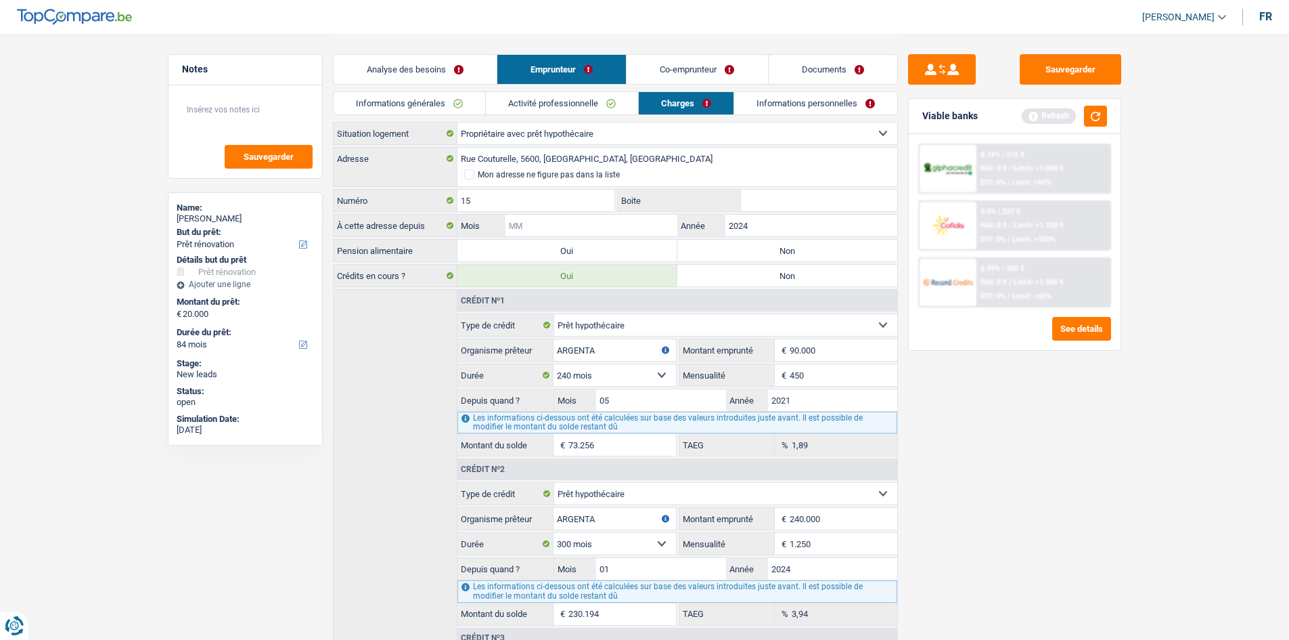
click at [626, 216] on input "Mois" at bounding box center [591, 226] width 171 height 22
type input "01"
click at [987, 351] on div "Sauvegarder Viable banks Refresh 8.74% | 316 € NAI: 0 € / Limit: >1.000 € DTI: …" at bounding box center [1015, 336] width 234 height 564
click at [741, 253] on label "Non" at bounding box center [788, 251] width 220 height 22
click at [741, 253] on input "Non" at bounding box center [788, 251] width 220 height 22
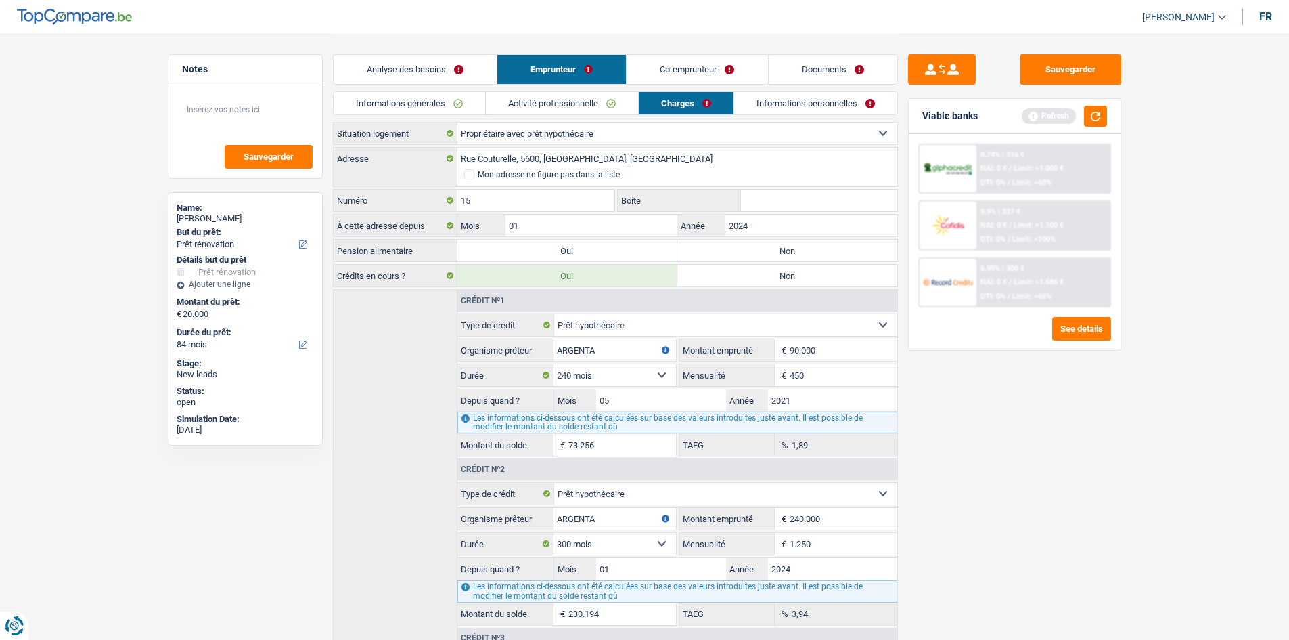
radio input "true"
click at [784, 100] on link "Informations personnelles" at bounding box center [815, 103] width 163 height 22
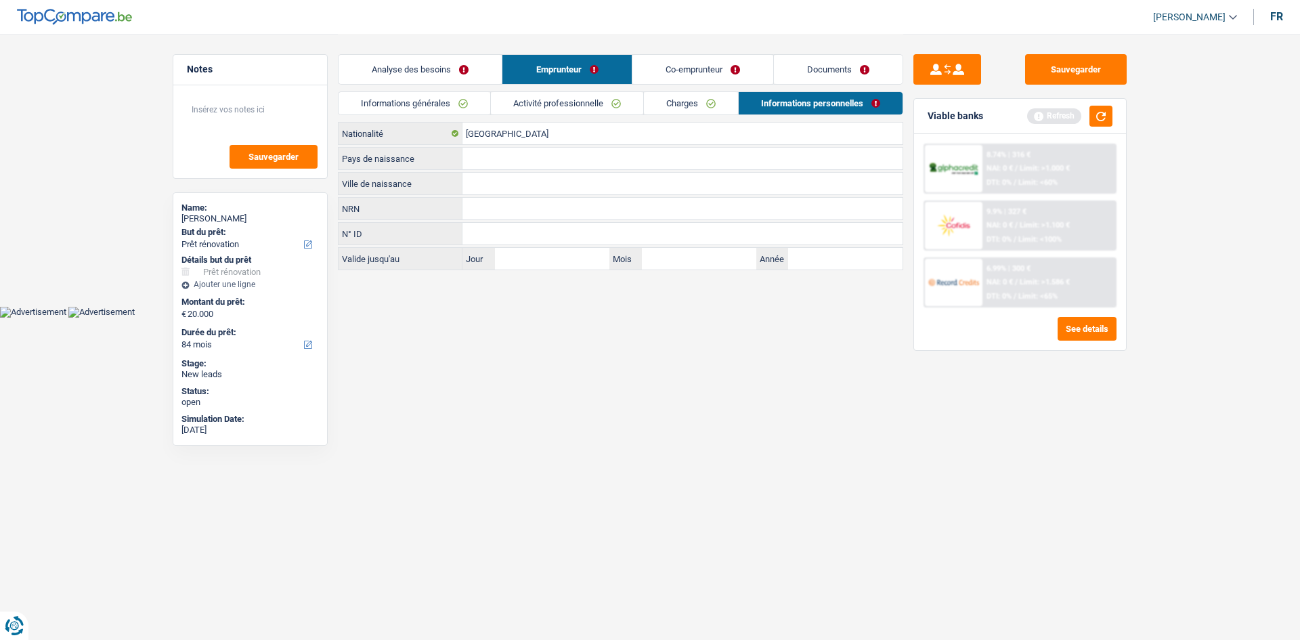
click at [482, 182] on input "Ville de naissance" at bounding box center [682, 184] width 440 height 22
type input "NAMUR"
click at [537, 166] on input "Pays de naissance" at bounding box center [682, 159] width 440 height 22
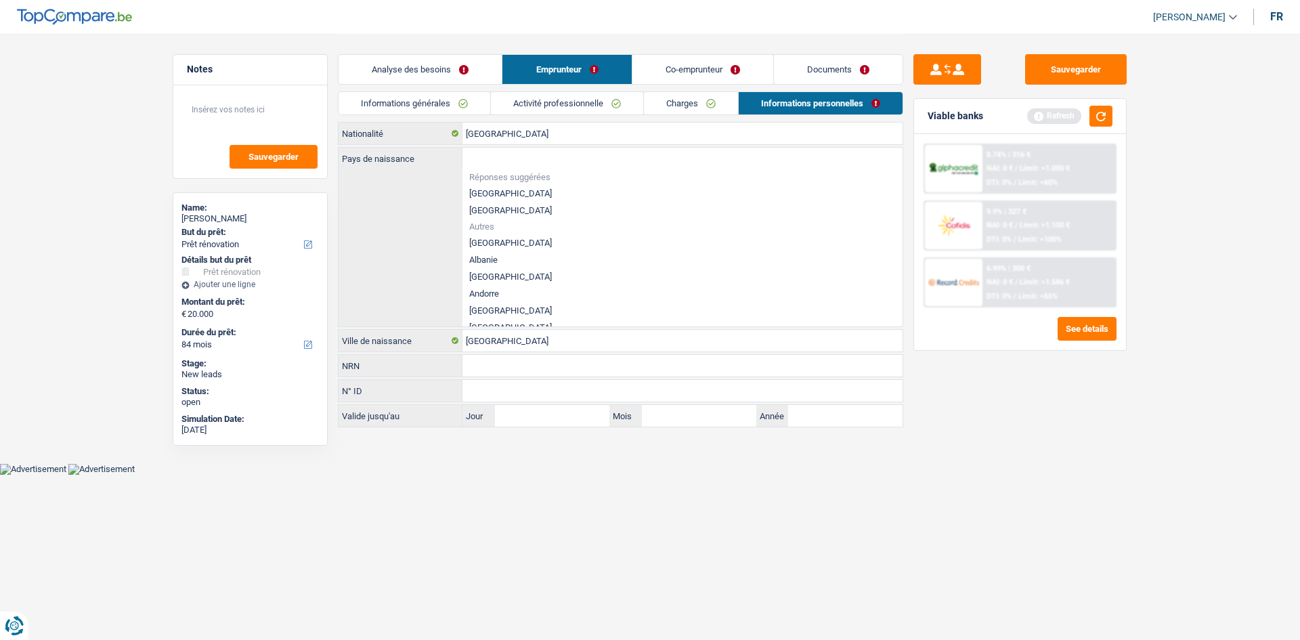
click at [490, 186] on li "[GEOGRAPHIC_DATA]" at bounding box center [682, 193] width 440 height 17
type input "[GEOGRAPHIC_DATA]"
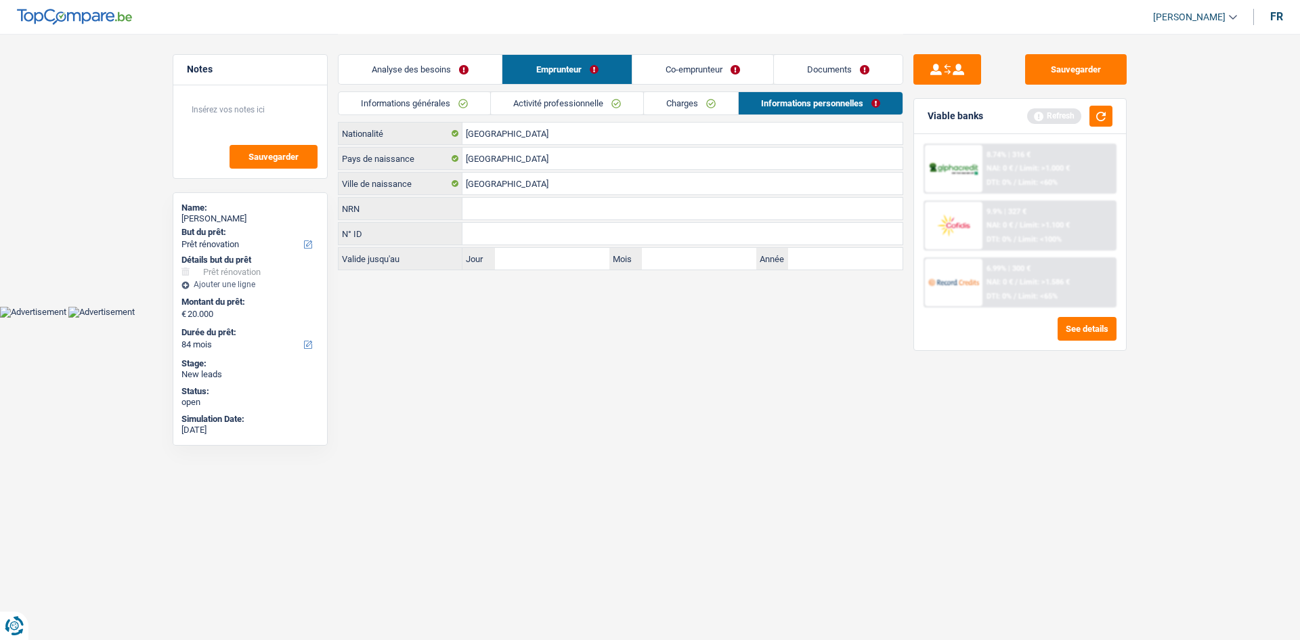
click at [671, 58] on link "Co-emprunteur" at bounding box center [702, 69] width 141 height 29
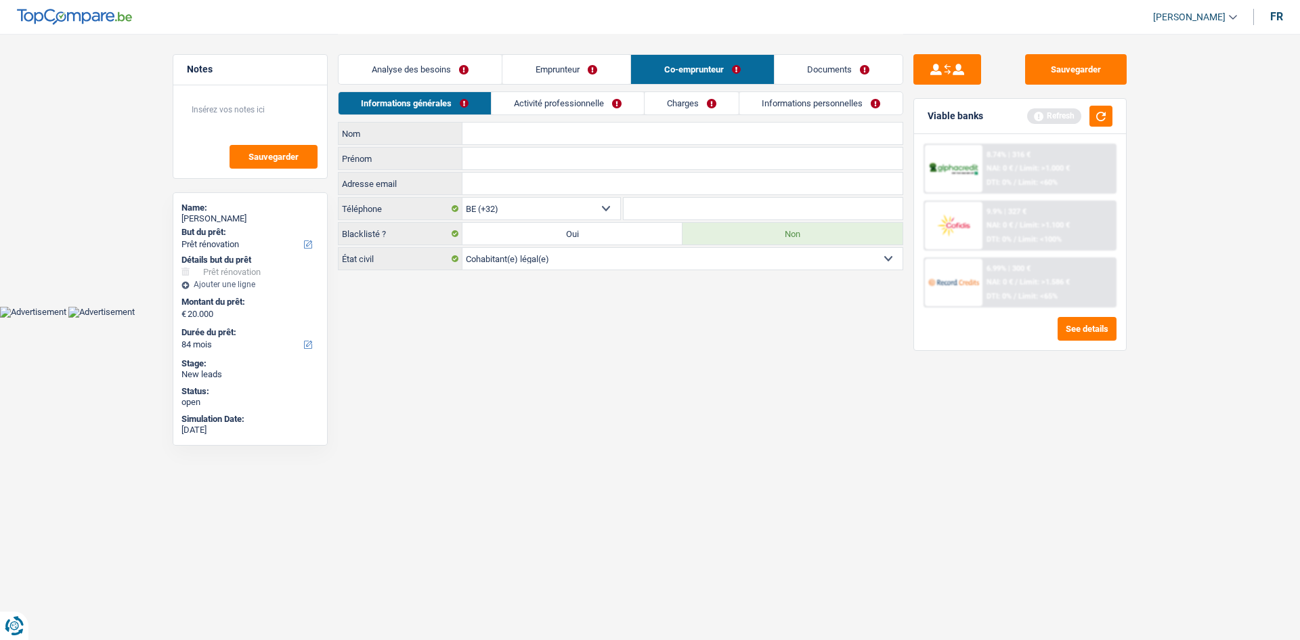
click at [513, 137] on input "Nom" at bounding box center [682, 134] width 440 height 22
type input "NINET"
click at [649, 167] on input "Prénom" at bounding box center [682, 159] width 440 height 22
type input "LAURA"
click at [546, 106] on link "Activité professionnelle" at bounding box center [567, 103] width 152 height 22
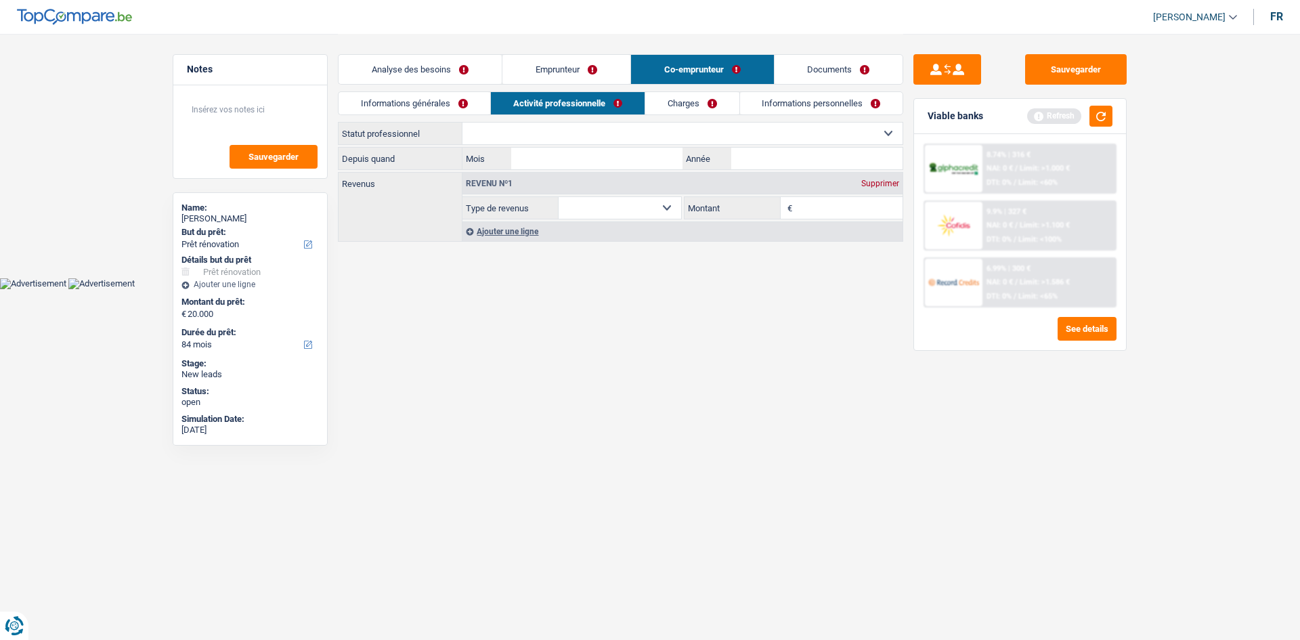
click at [519, 137] on select "Ouvrier Employé privé Employé public Invalide Indépendant Pensionné Chômeur Mut…" at bounding box center [682, 134] width 440 height 22
select select "mutuality"
click at [462, 123] on select "Ouvrier Employé privé Employé public Invalide Indépendant Pensionné Chômeur Mut…" at bounding box center [682, 134] width 440 height 22
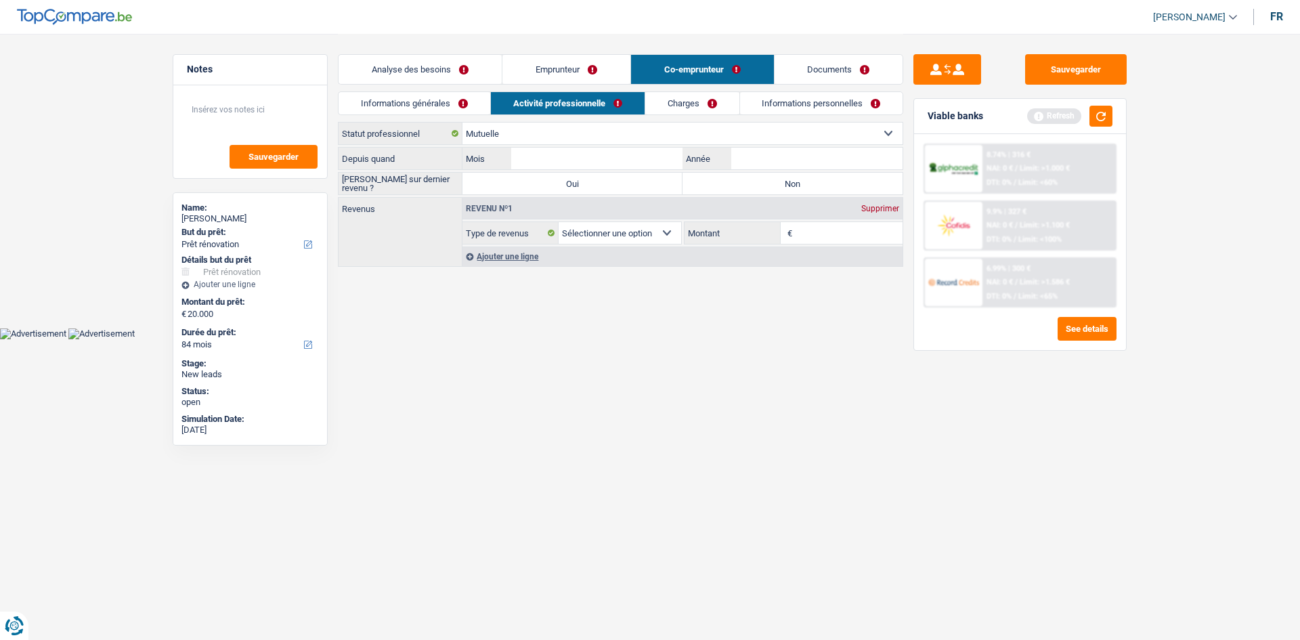
select select "mutualityIndemnity"
click at [759, 162] on input "Année" at bounding box center [816, 159] width 171 height 22
type input "2023"
click at [606, 149] on input "Mois" at bounding box center [596, 159] width 171 height 22
type input "05"
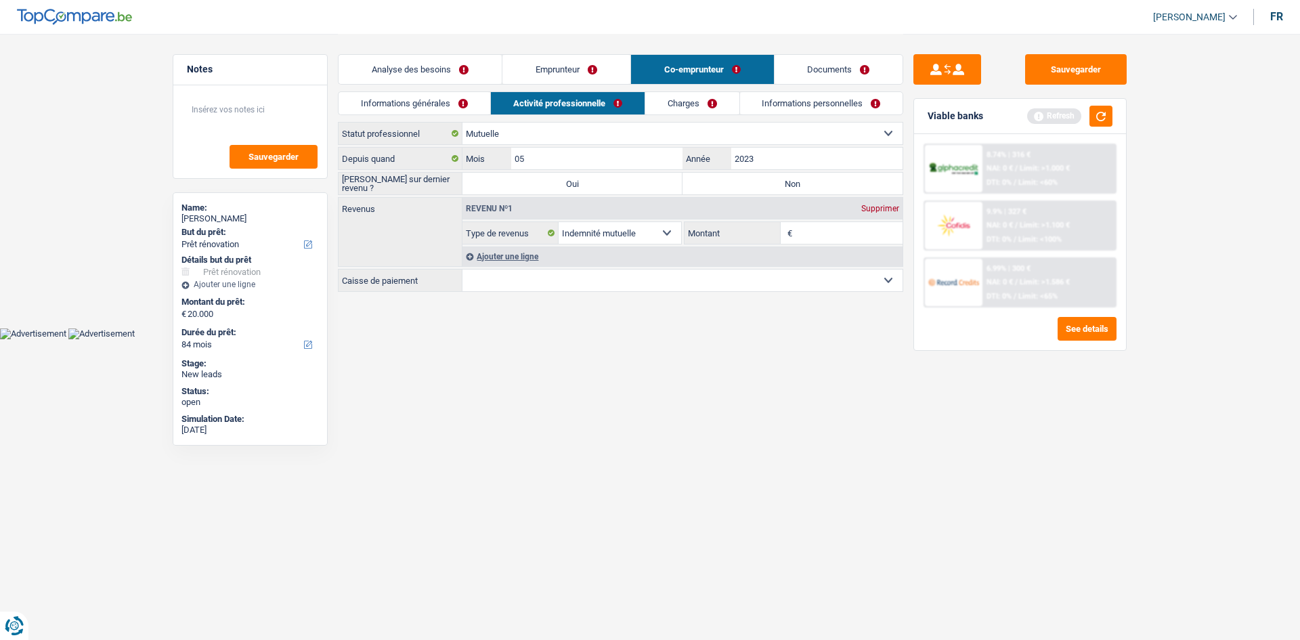
click at [586, 339] on html "Vous avez le contrôle de vos données Nous utilisons des cookies, tout comme nos…" at bounding box center [650, 169] width 1300 height 339
click at [803, 229] on input "Montant" at bounding box center [849, 233] width 108 height 22
type input "1.800"
click at [700, 339] on html "Vous avez le contrôle de vos données Nous utilisons des cookies, tout comme nos…" at bounding box center [650, 169] width 1300 height 339
click at [1101, 116] on button "button" at bounding box center [1100, 116] width 23 height 21
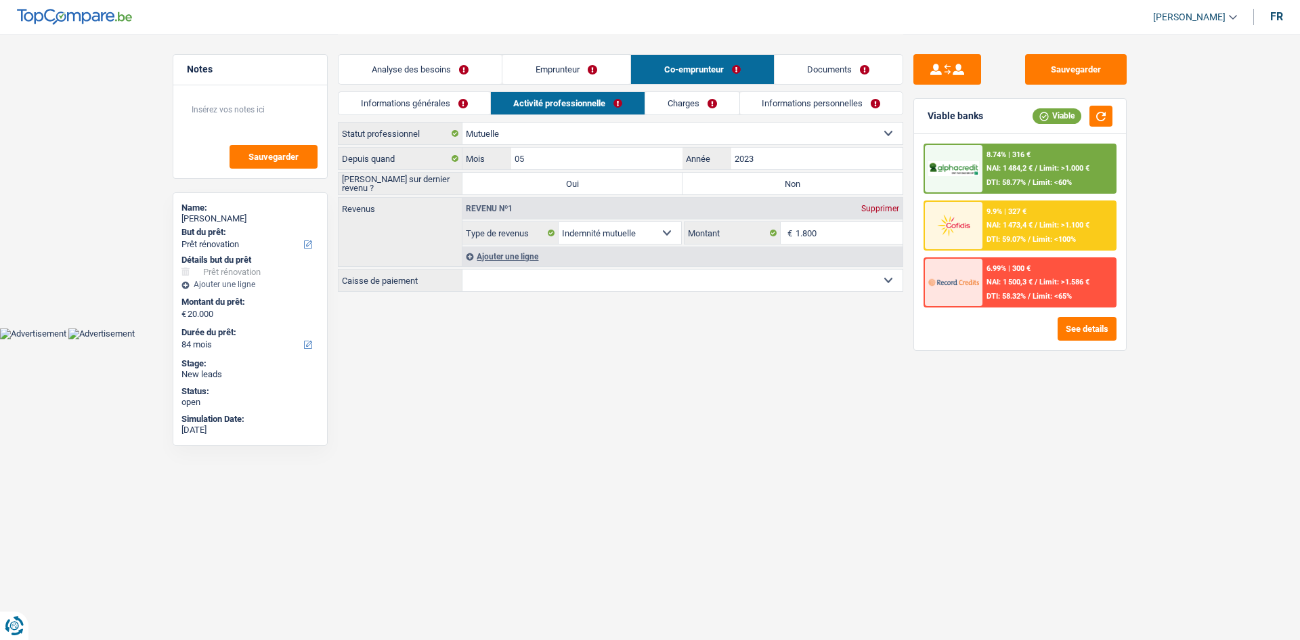
click at [885, 278] on select "Mutualité Chrétienne Mutualité Socialiste (Solidaris) SPF Sécurité Sociale Unio…" at bounding box center [682, 280] width 440 height 22
select select "chretienne"
click at [462, 269] on select "Mutualité Chrétienne Mutualité Socialiste (Solidaris) SPF Sécurité Sociale Unio…" at bounding box center [682, 280] width 440 height 22
select select "BE"
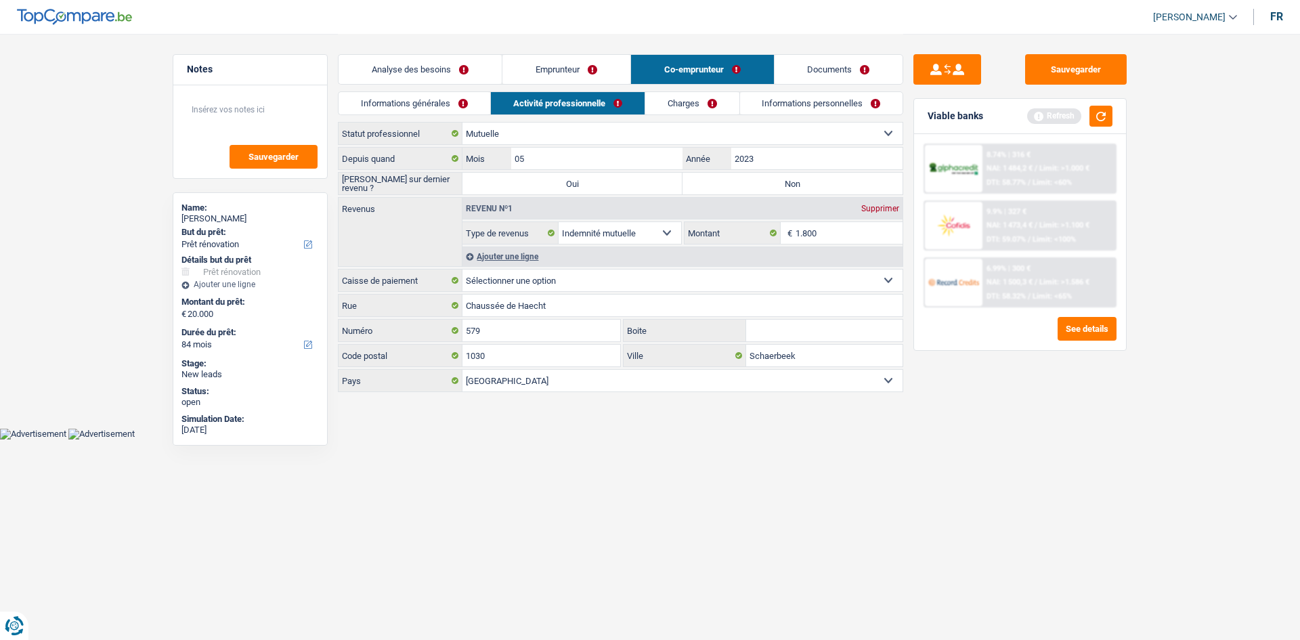
click at [531, 259] on div "Ajouter une ligne" at bounding box center [682, 256] width 440 height 20
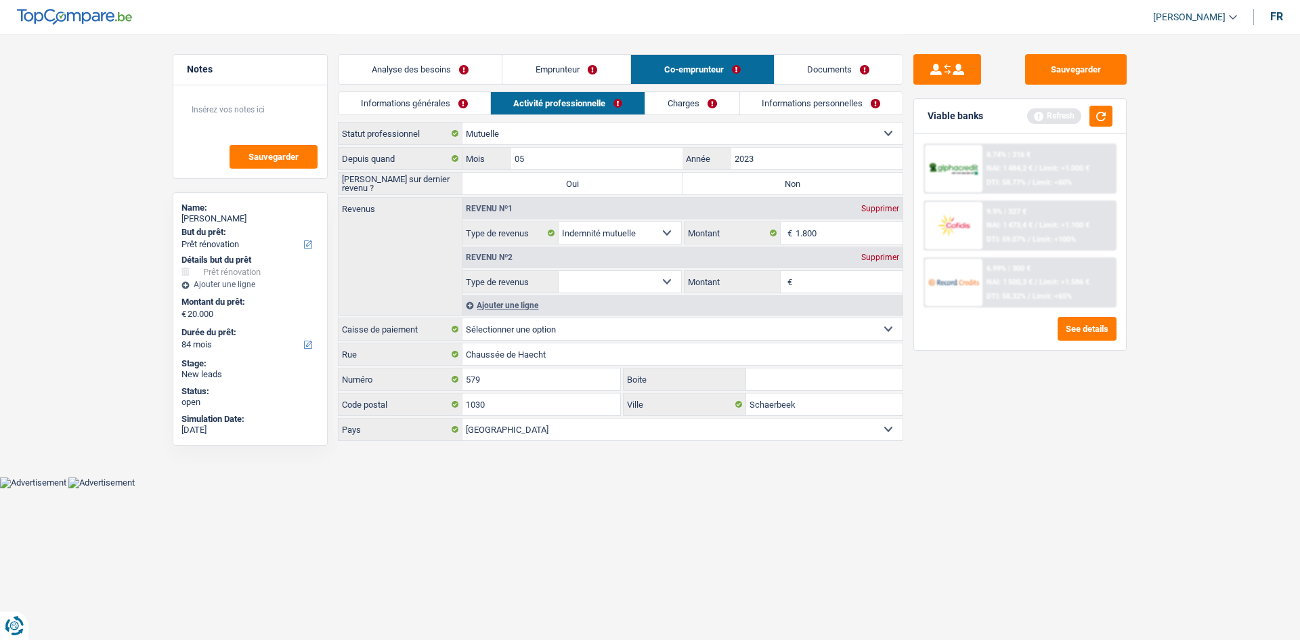
click at [681, 285] on fieldset "Allocation d'handicap Allocations chômage Allocations familiales Chèques repas …" at bounding box center [571, 281] width 219 height 23
click at [664, 284] on select "Allocation d'handicap Allocations chômage Allocations familiales Chèques repas …" at bounding box center [619, 282] width 123 height 22
select select "familyAllowances"
click at [558, 271] on select "Allocation d'handicap Allocations chômage Allocations familiales Chèques repas …" at bounding box center [619, 282] width 123 height 22
click at [807, 282] on input "Montant" at bounding box center [849, 282] width 108 height 22
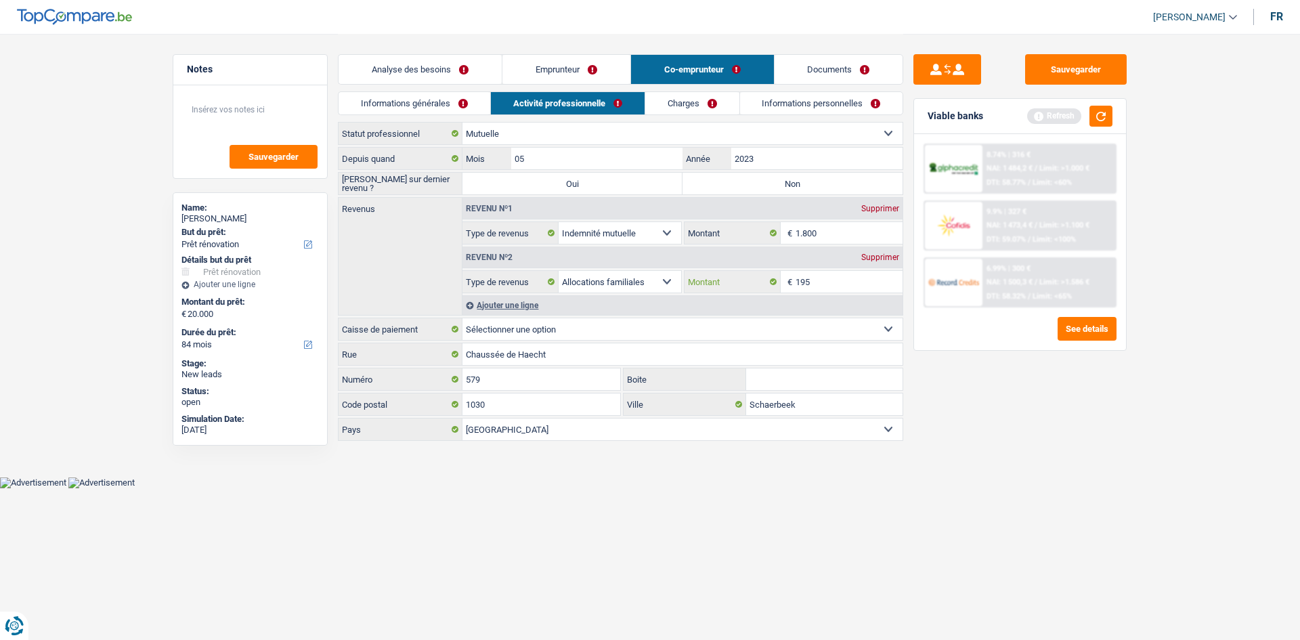
type input "195"
click at [735, 189] on label "Non" at bounding box center [792, 184] width 220 height 22
click at [735, 189] on input "Non" at bounding box center [792, 184] width 220 height 22
radio input "true"
click at [685, 108] on link "Charges" at bounding box center [692, 103] width 94 height 22
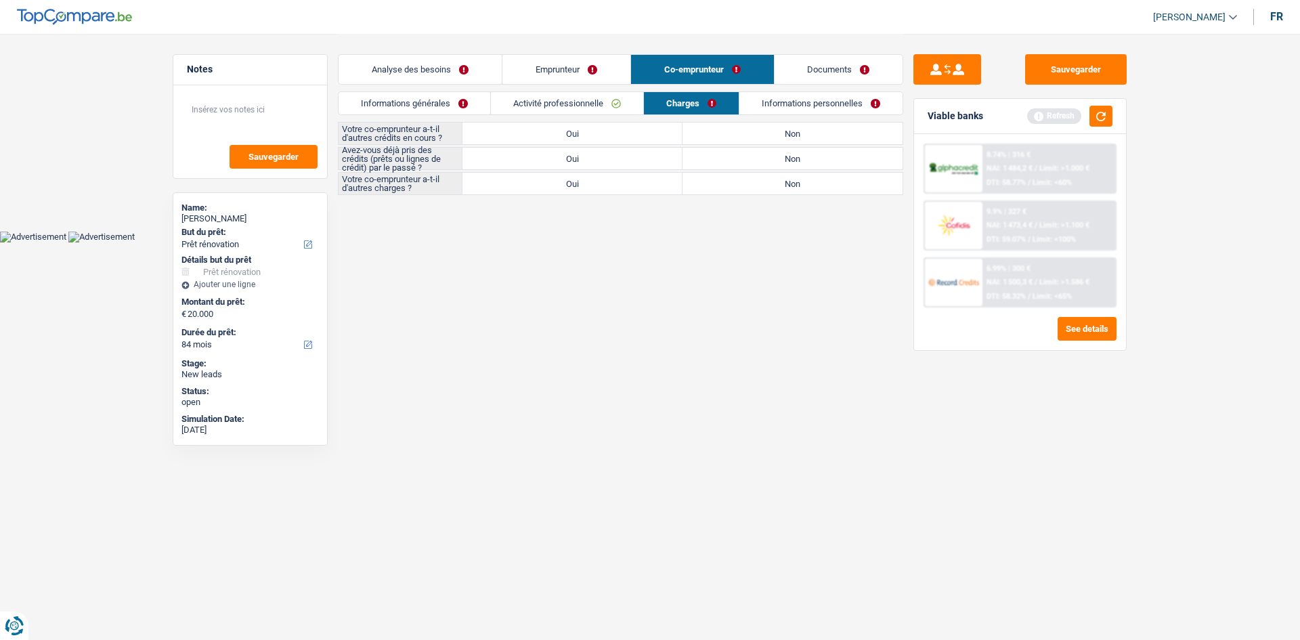
click at [412, 98] on link "Informations générales" at bounding box center [414, 103] width 152 height 22
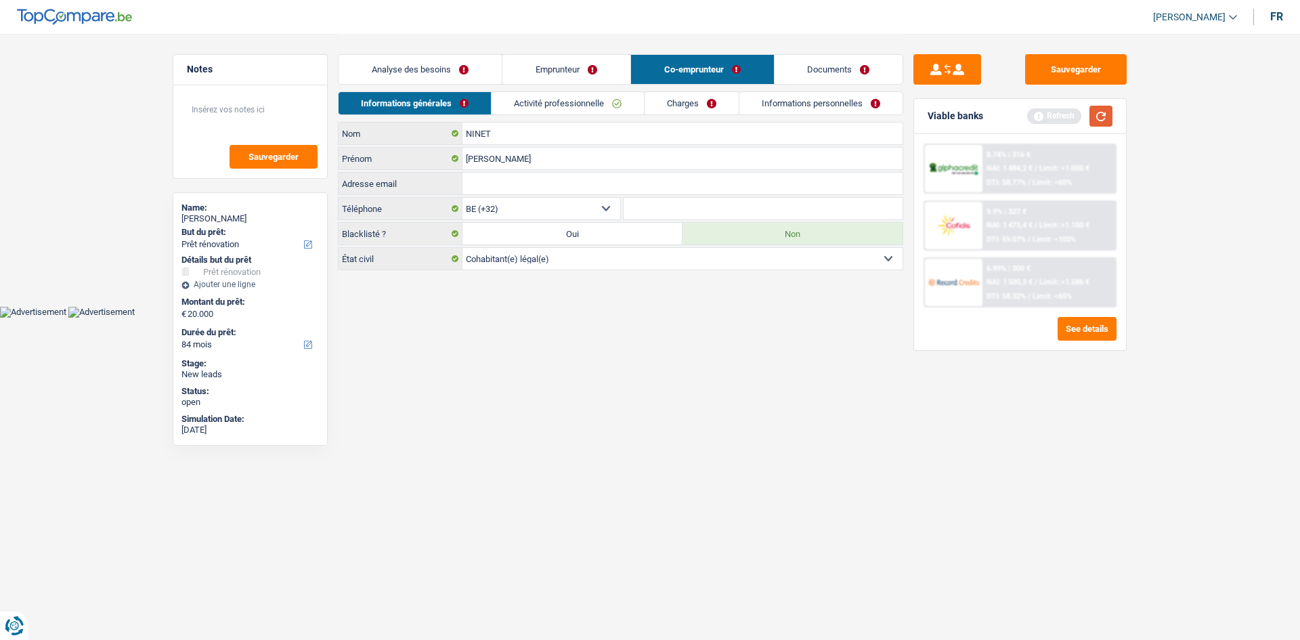
click at [1108, 114] on button "button" at bounding box center [1100, 116] width 23 height 21
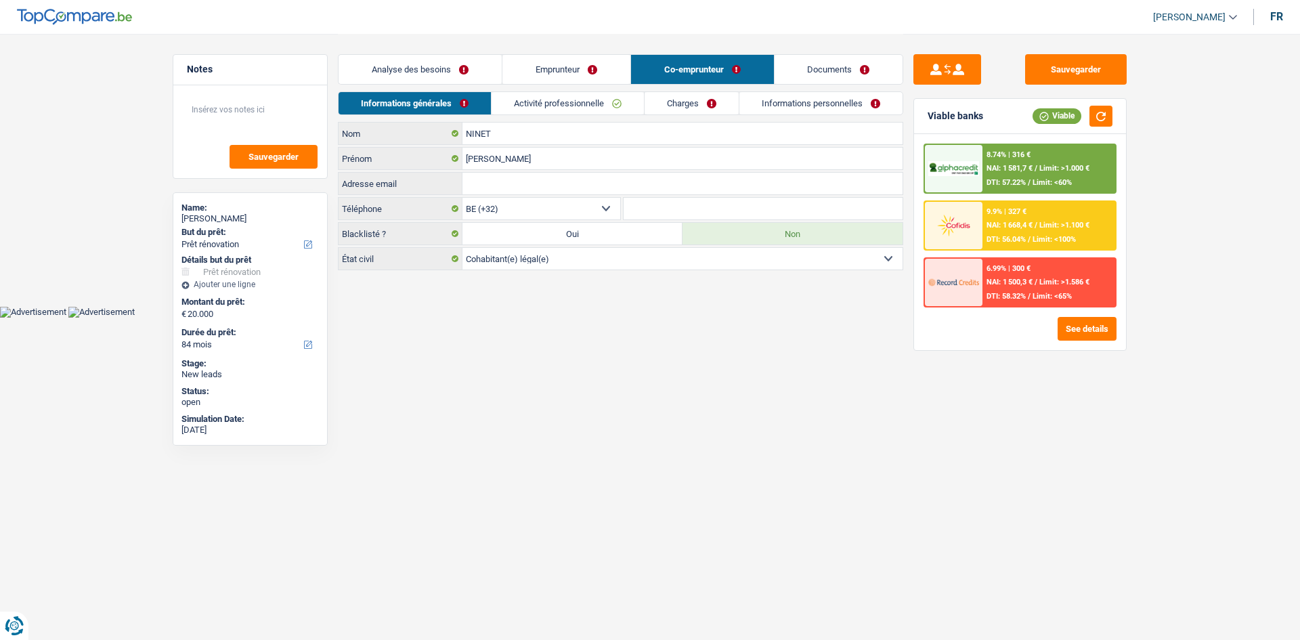
click at [557, 104] on link "Activité professionnelle" at bounding box center [567, 103] width 152 height 22
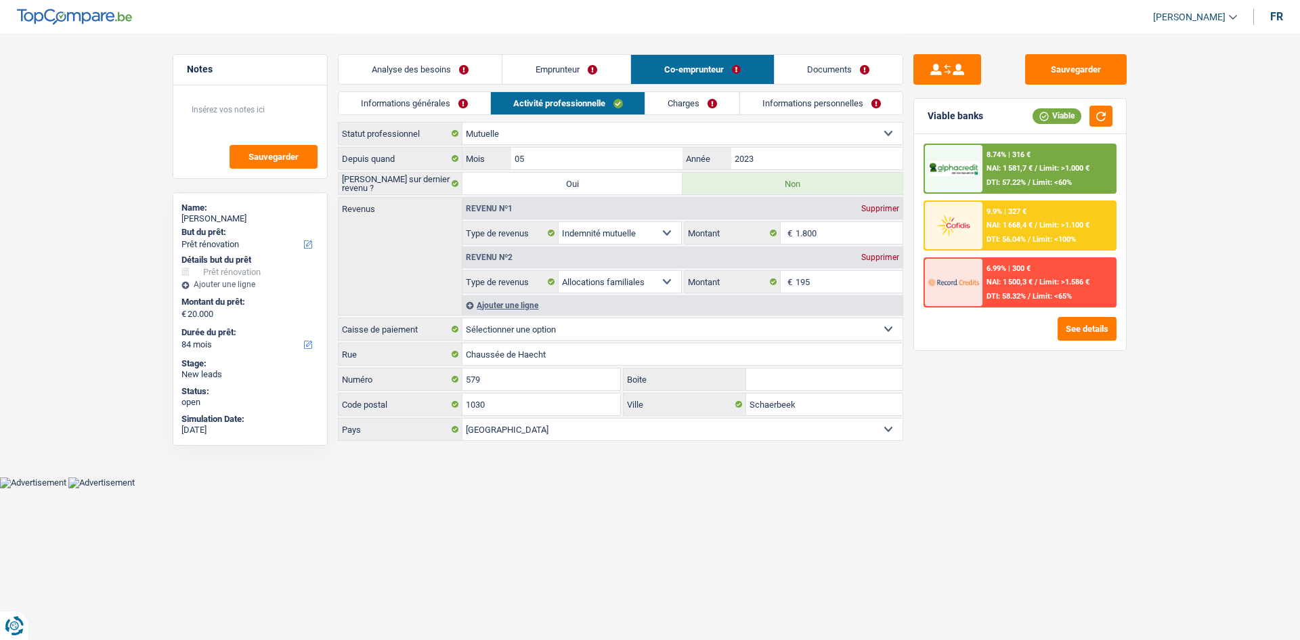
click at [690, 95] on link "Charges" at bounding box center [692, 103] width 94 height 22
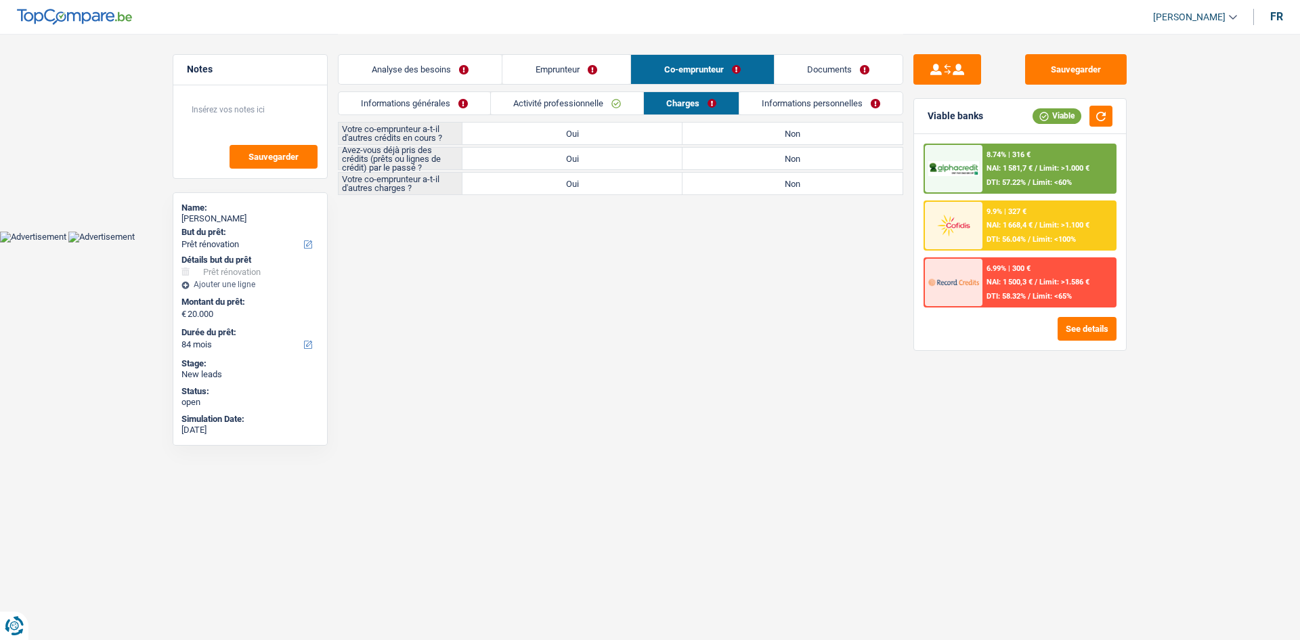
click at [774, 135] on label "Non" at bounding box center [792, 134] width 220 height 22
click at [774, 135] on input "Non" at bounding box center [792, 134] width 220 height 22
radio input "true"
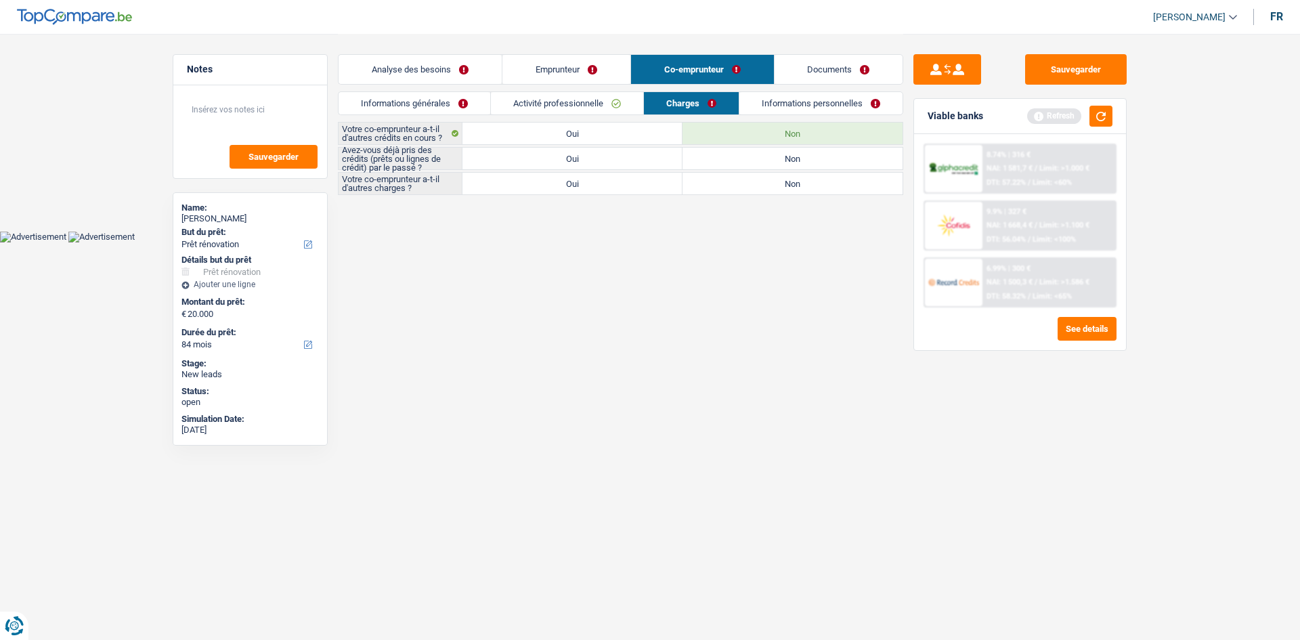
click at [803, 185] on label "Non" at bounding box center [792, 184] width 220 height 22
click at [803, 185] on input "Non" at bounding box center [792, 184] width 220 height 22
radio input "true"
click at [709, 156] on label "Non" at bounding box center [792, 159] width 220 height 22
click at [709, 156] on input "Non" at bounding box center [792, 159] width 220 height 22
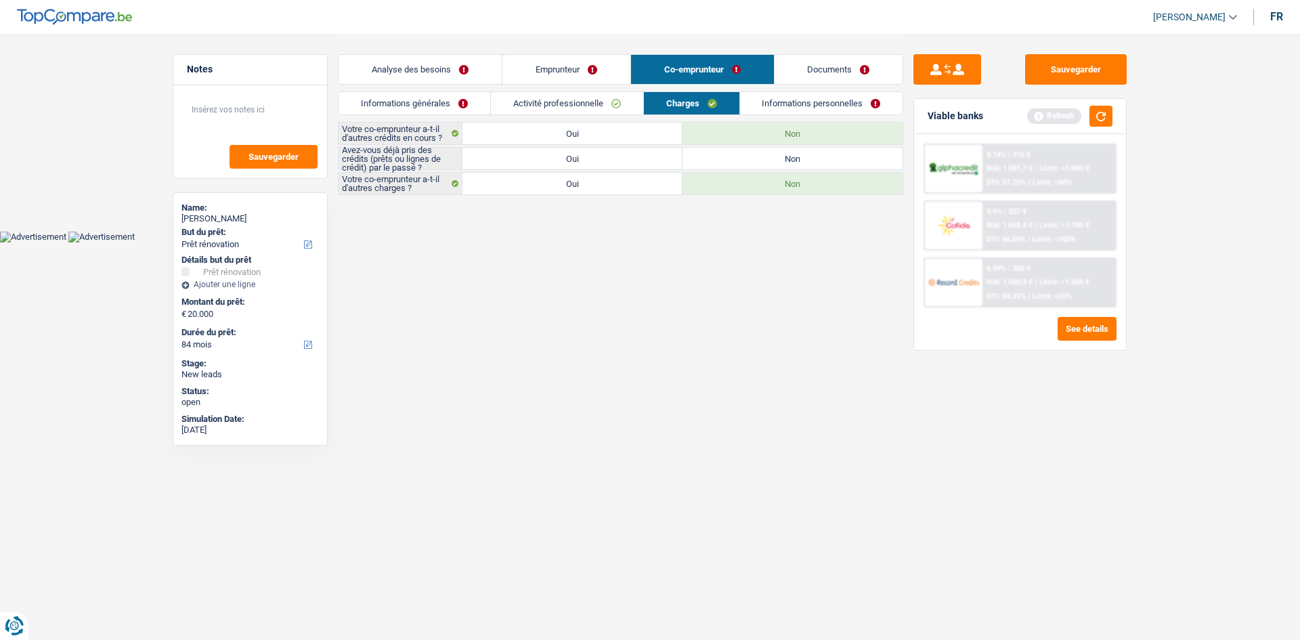
radio input "true"
click at [777, 102] on link "Informations personnelles" at bounding box center [821, 103] width 163 height 22
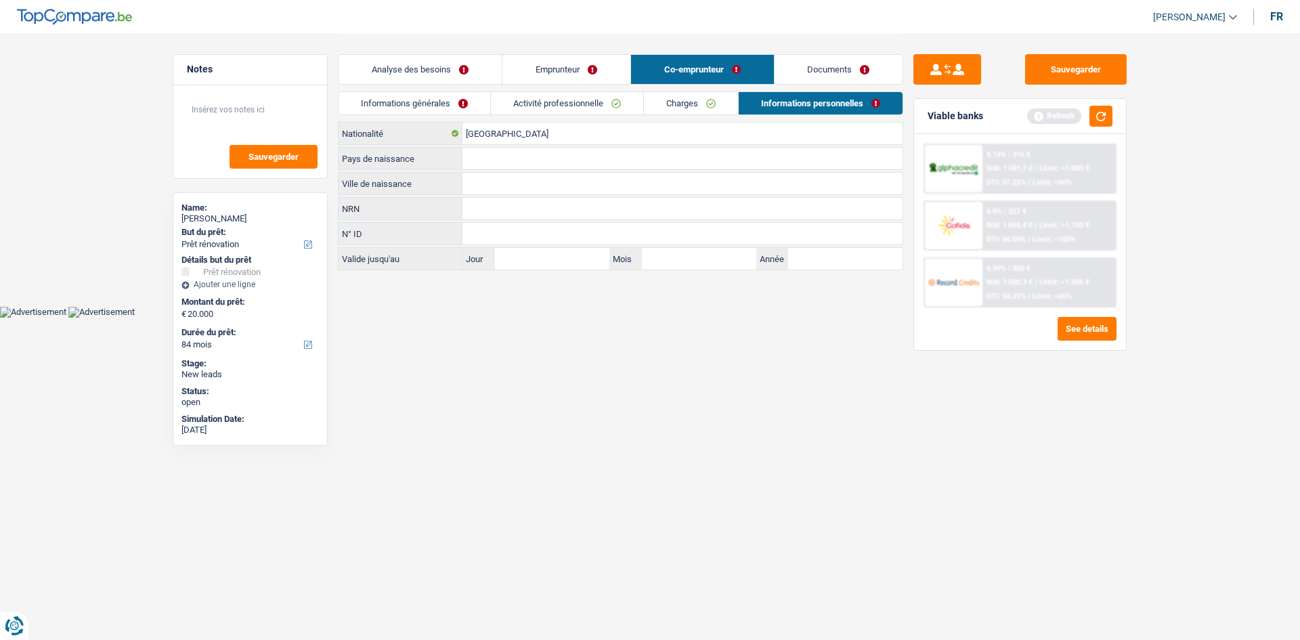
click at [492, 183] on input "Ville de naissance" at bounding box center [682, 184] width 440 height 22
type input "CHARLEROI"
click at [497, 168] on input "Pays de naissance" at bounding box center [682, 159] width 440 height 22
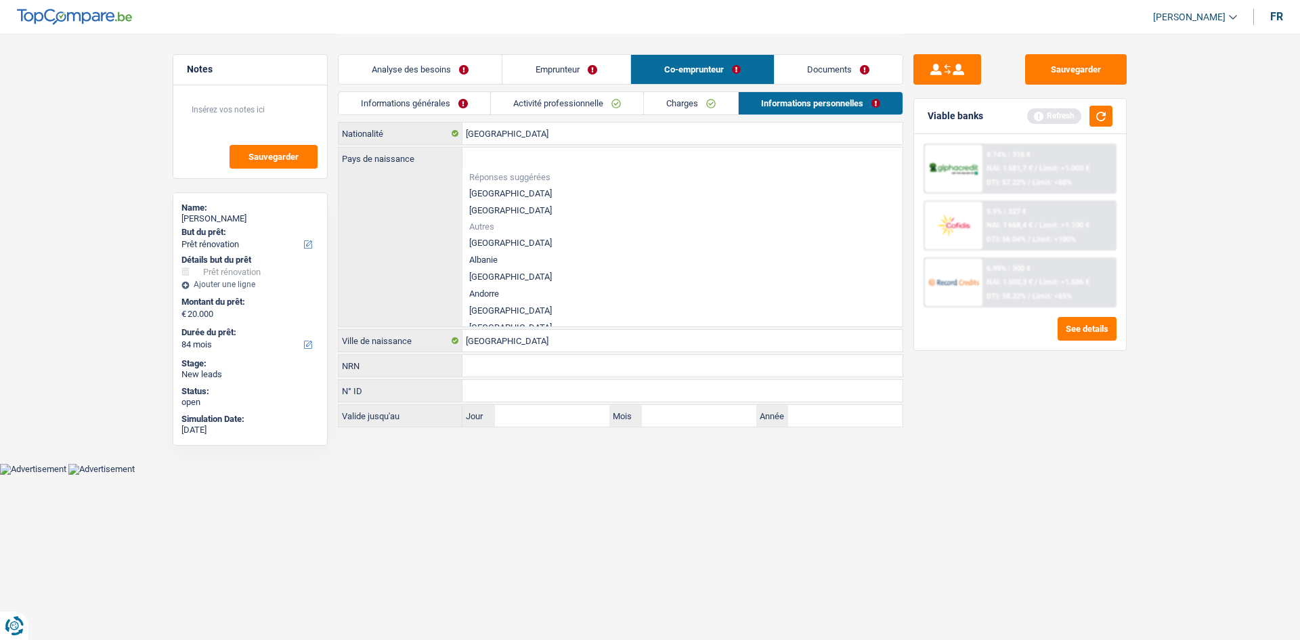
click at [483, 191] on li "[GEOGRAPHIC_DATA]" at bounding box center [682, 193] width 440 height 17
type input "[GEOGRAPHIC_DATA]"
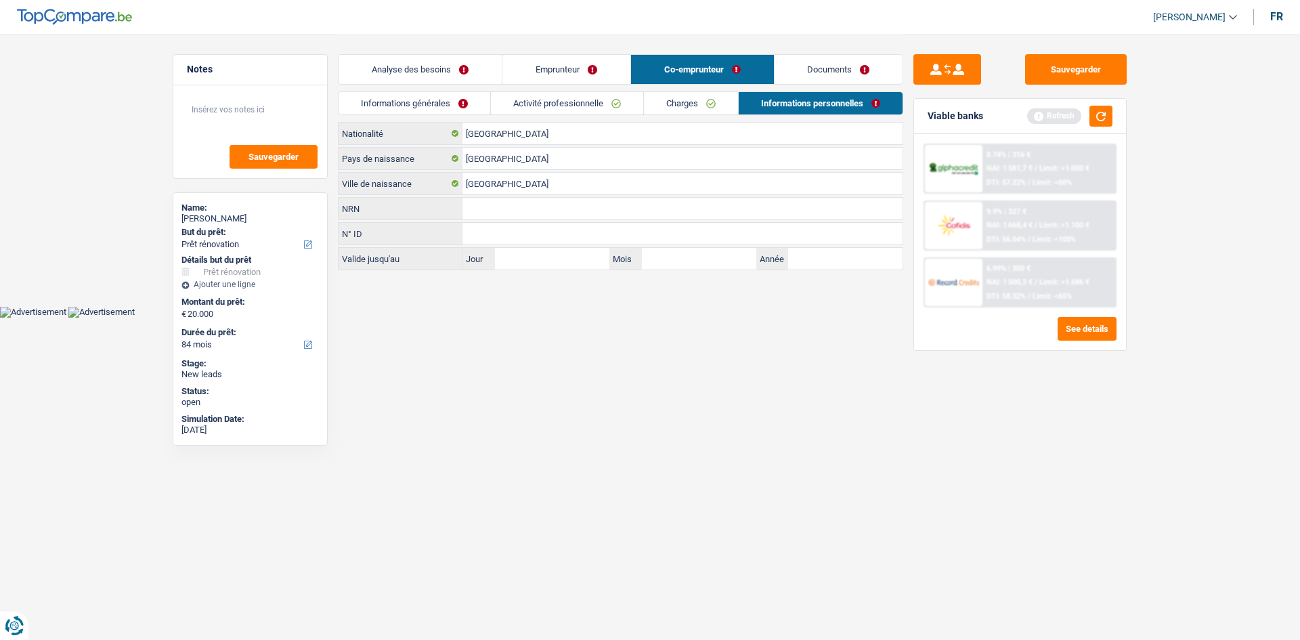
click at [893, 317] on html "Vous avez le contrôle de vos données Nous utilisons des cookies, tout comme nos…" at bounding box center [650, 158] width 1300 height 317
click at [1089, 118] on button "button" at bounding box center [1100, 116] width 23 height 21
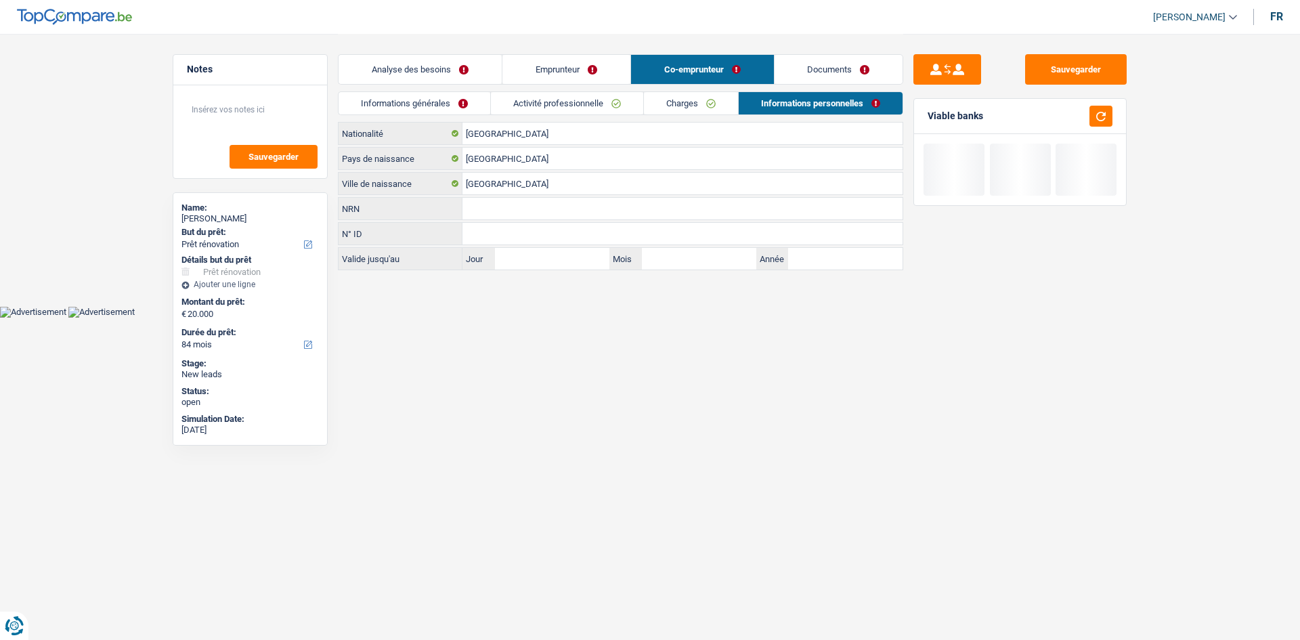
click at [867, 89] on div "Analyse des besoins Emprunteur Co-emprunteur Documents" at bounding box center [620, 63] width 565 height 58
click at [858, 74] on link "Documents" at bounding box center [838, 69] width 129 height 29
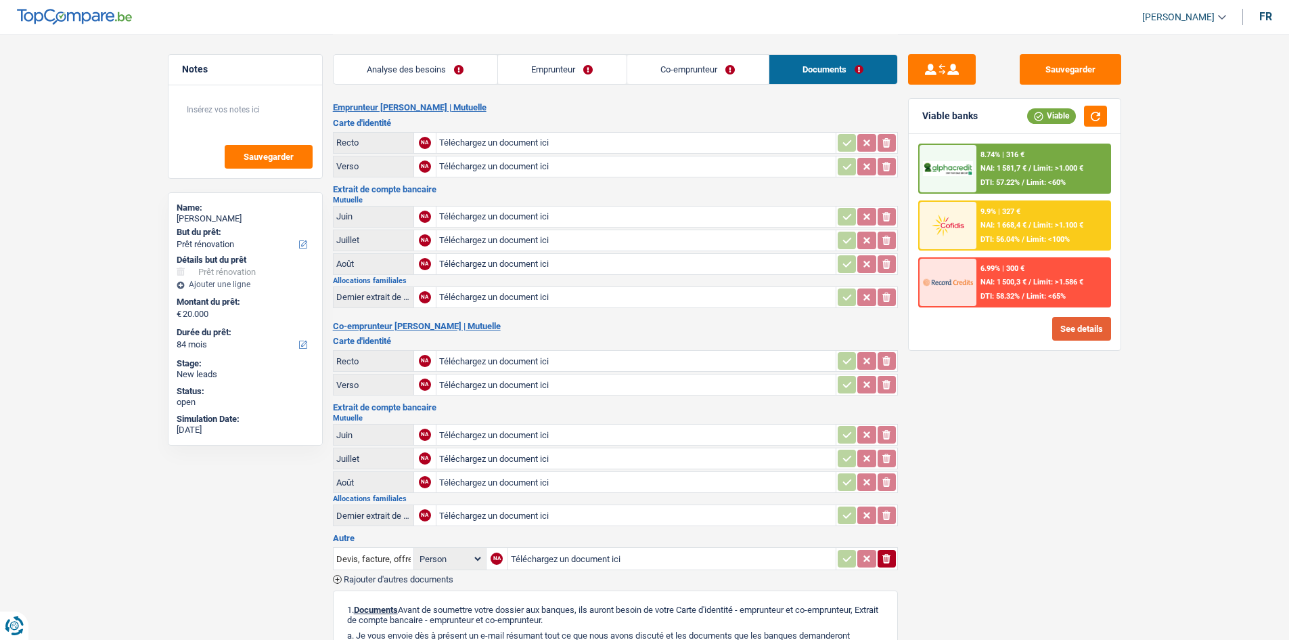
click at [1097, 324] on button "See details" at bounding box center [1082, 329] width 59 height 24
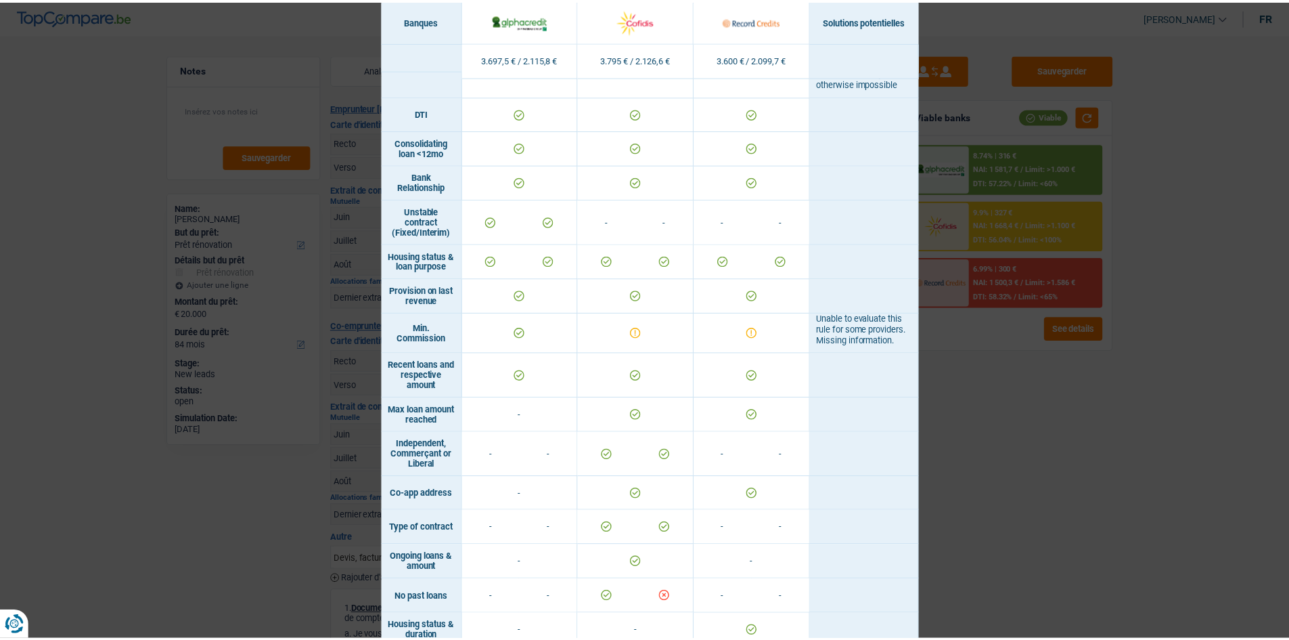
scroll to position [701, 0]
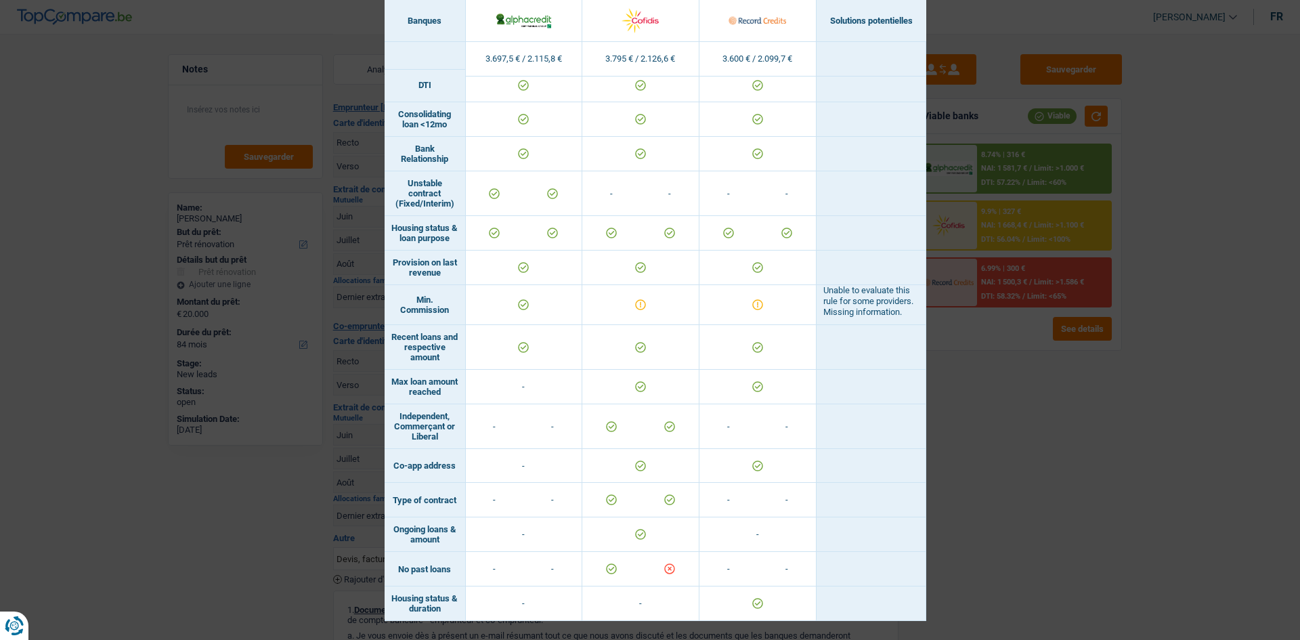
click at [1051, 537] on div "Banks conditions × Banques Solutions potentielles Revenus / Charges 3.697,5 € /…" at bounding box center [650, 320] width 1300 height 640
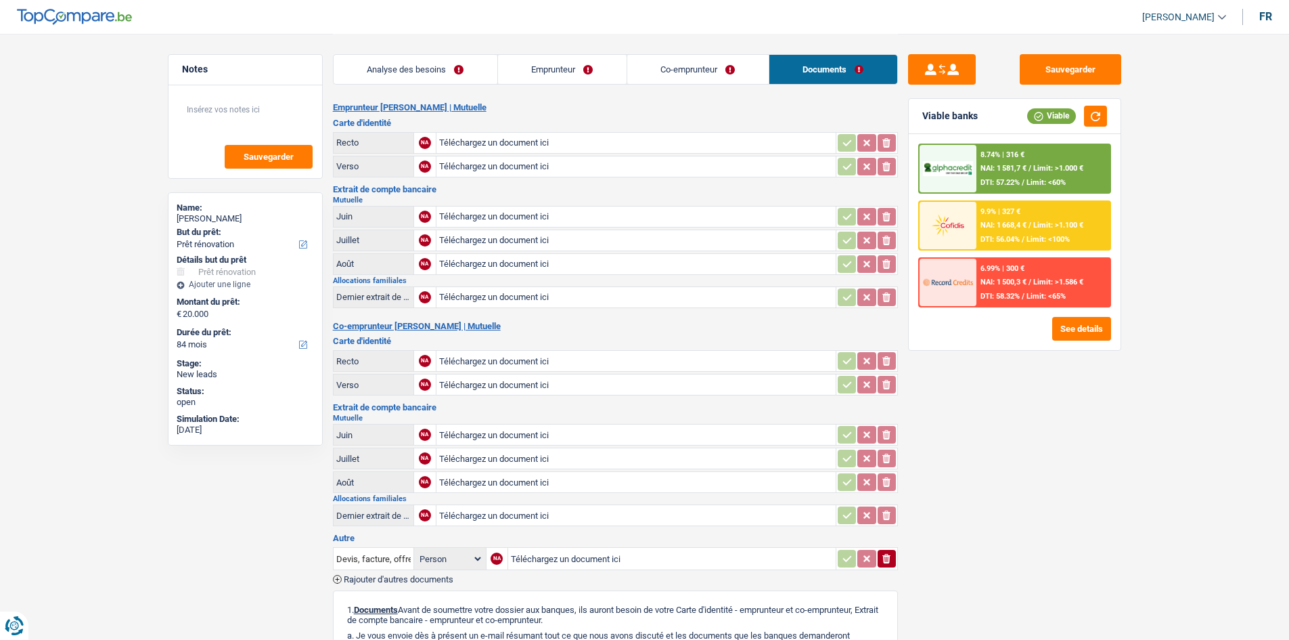
click at [399, 75] on link "Analyse des besoins" at bounding box center [416, 69] width 164 height 29
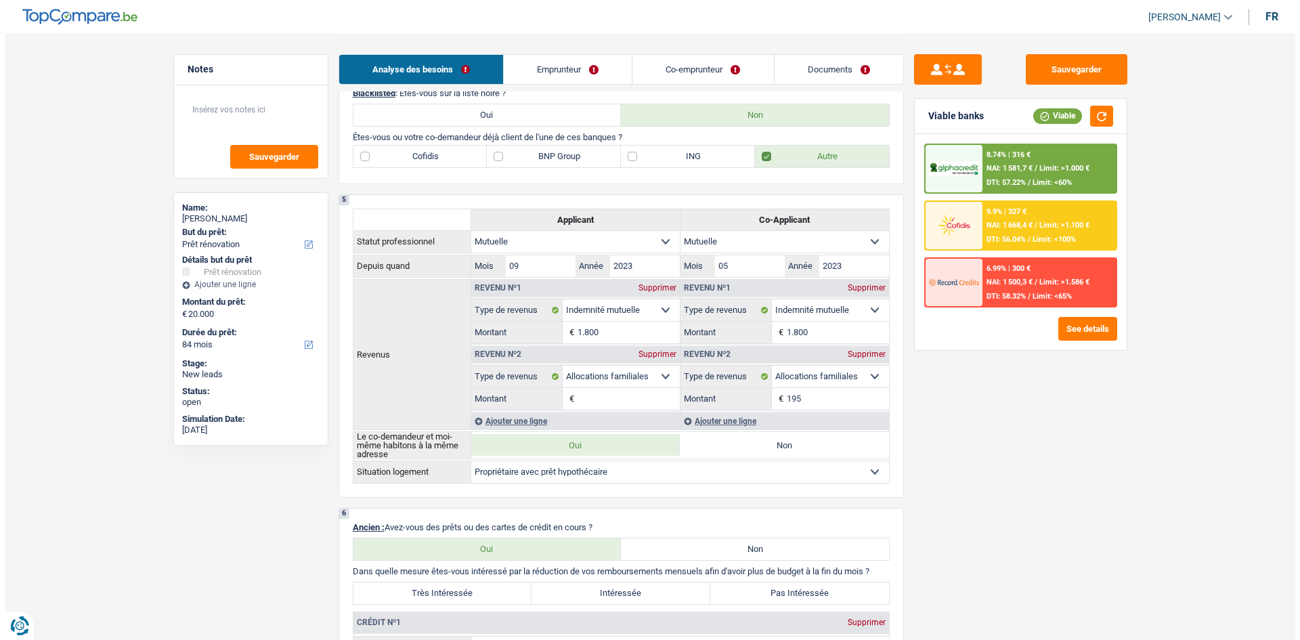
scroll to position [537, 0]
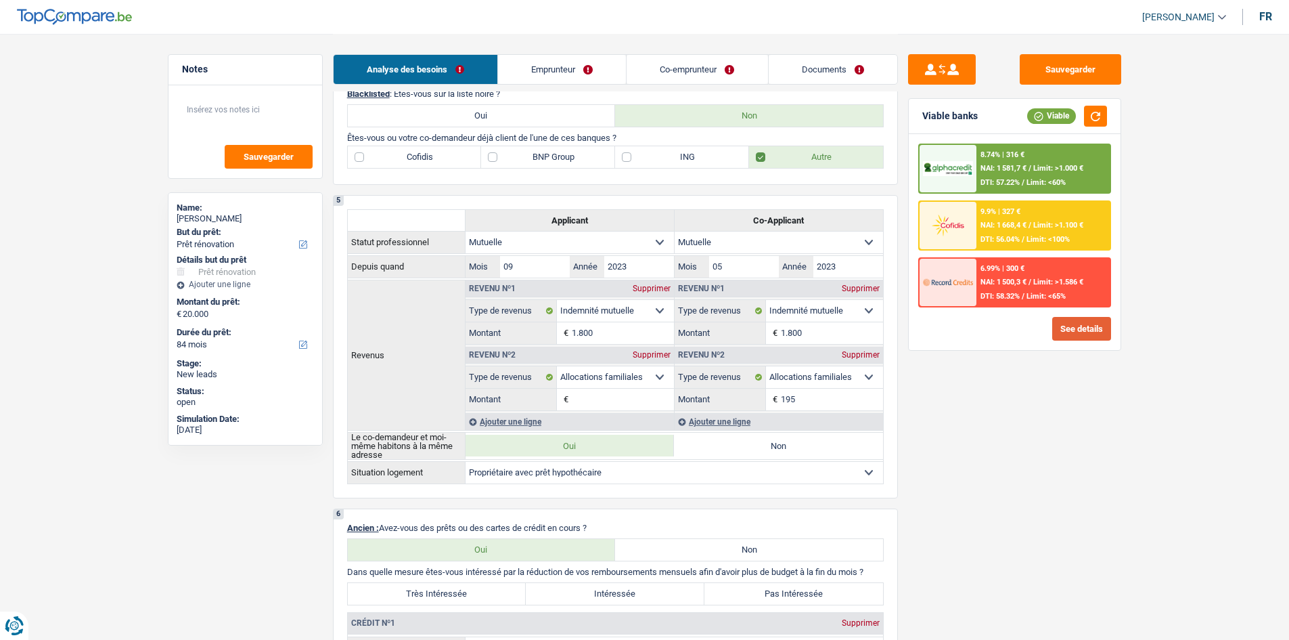
click at [1090, 333] on button "See details" at bounding box center [1082, 329] width 59 height 24
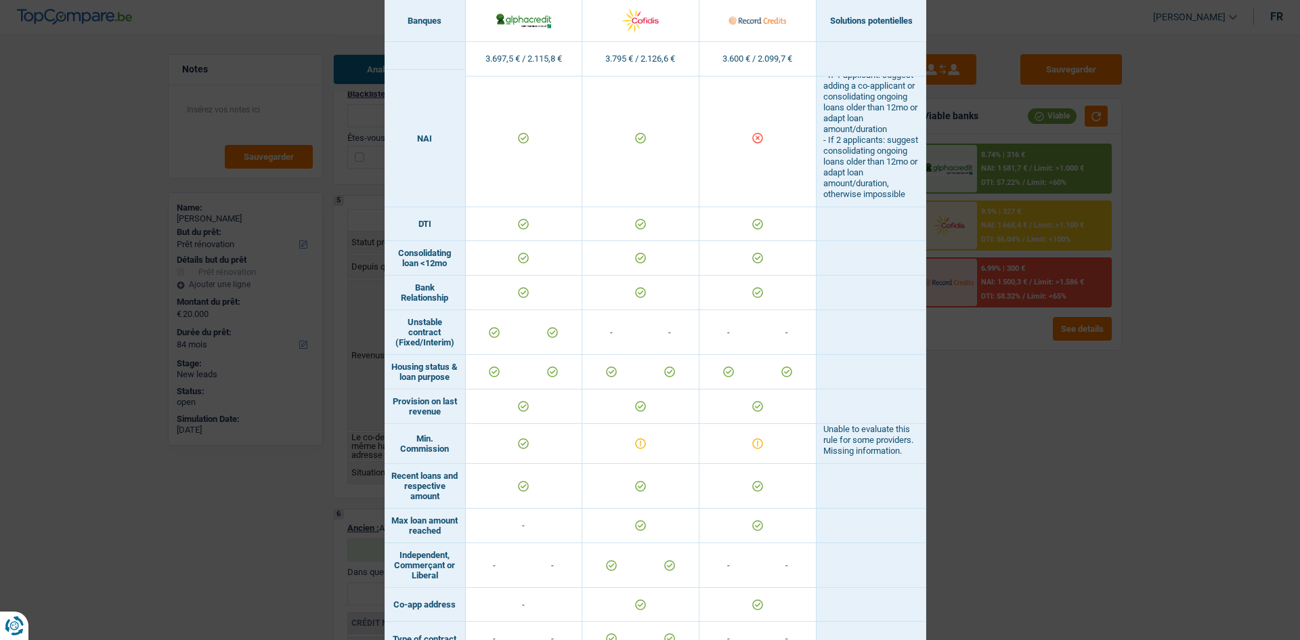
scroll to position [701, 0]
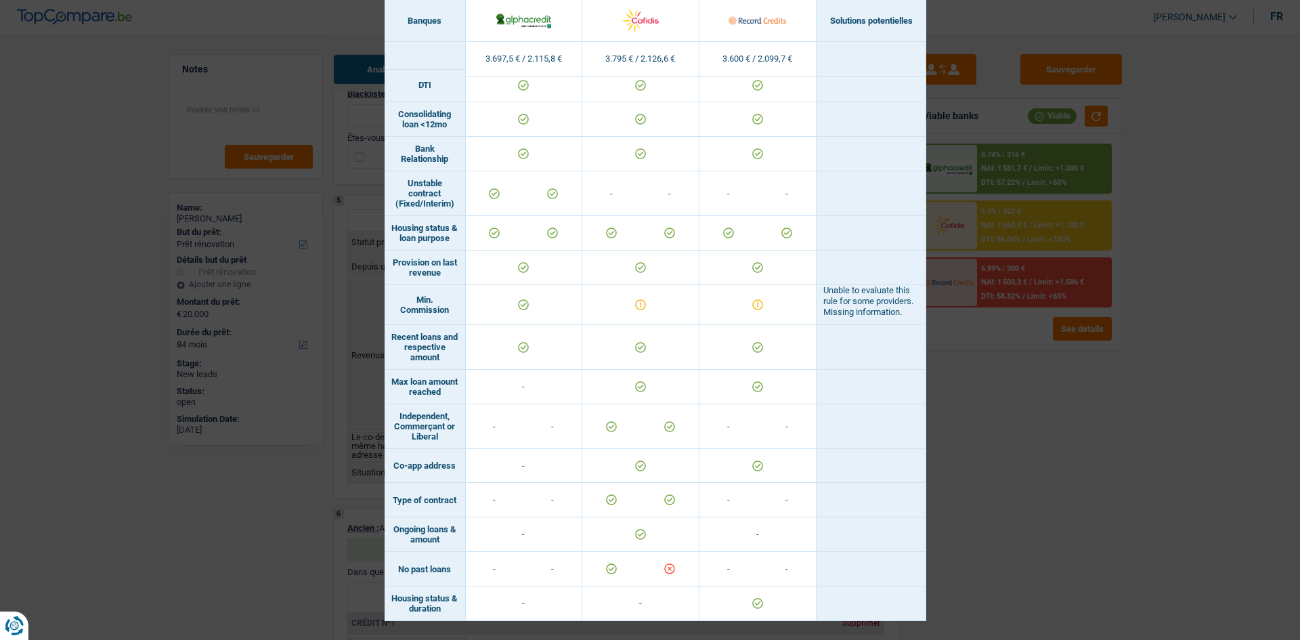
click at [1096, 473] on div "Banks conditions × Banques Solutions potentielles Revenus / Charges 3.697,5 € /…" at bounding box center [650, 320] width 1300 height 640
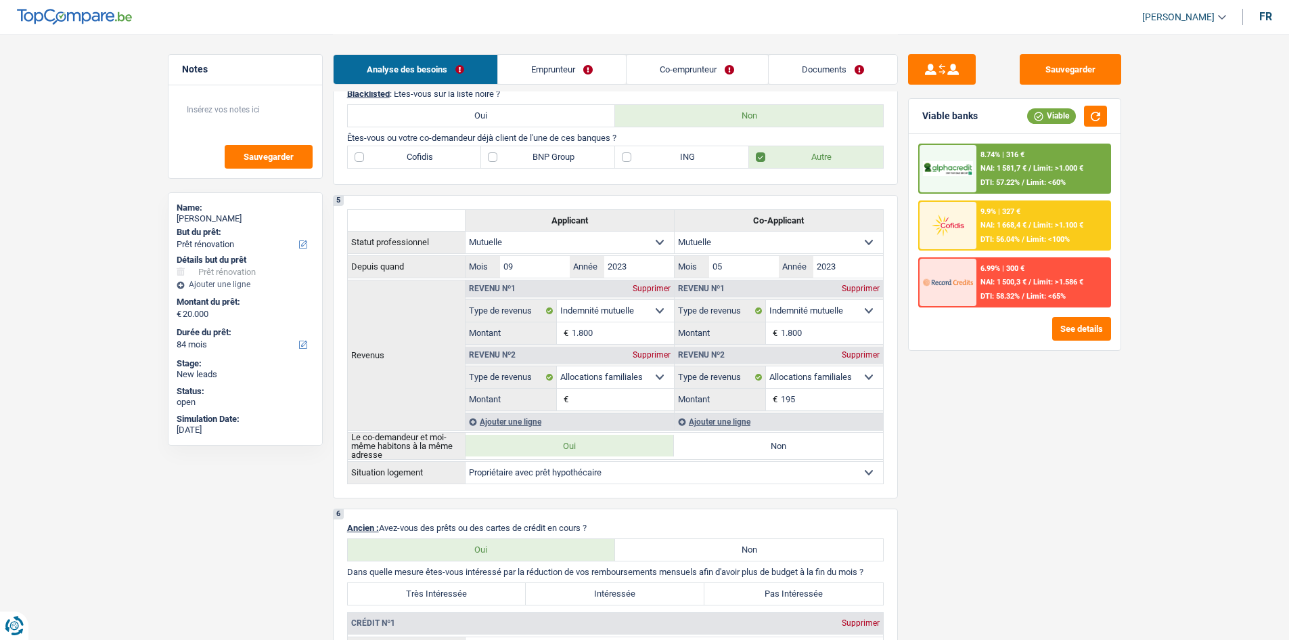
click at [1000, 227] on span "NAI: 1 668,4 €" at bounding box center [1004, 225] width 46 height 9
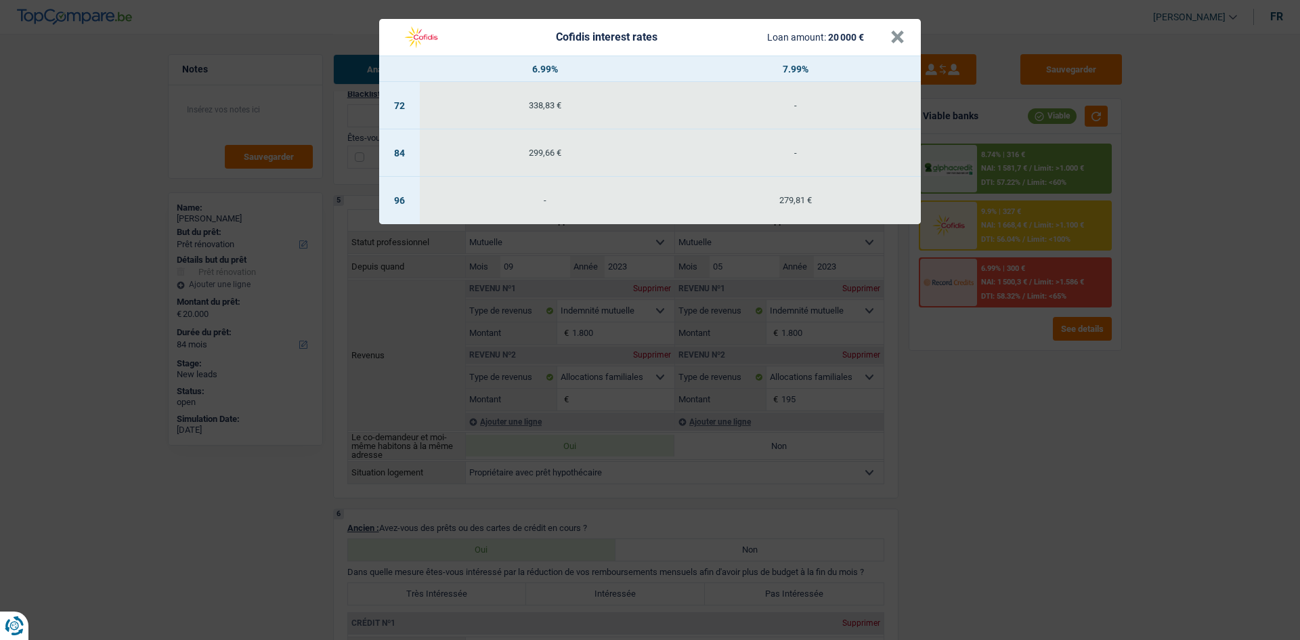
click at [1168, 543] on div "Cofidis interest rates Loan amount: 20 000 € × 6.99% 7.99% 72 338,83 € - 84 299…" at bounding box center [650, 320] width 1300 height 640
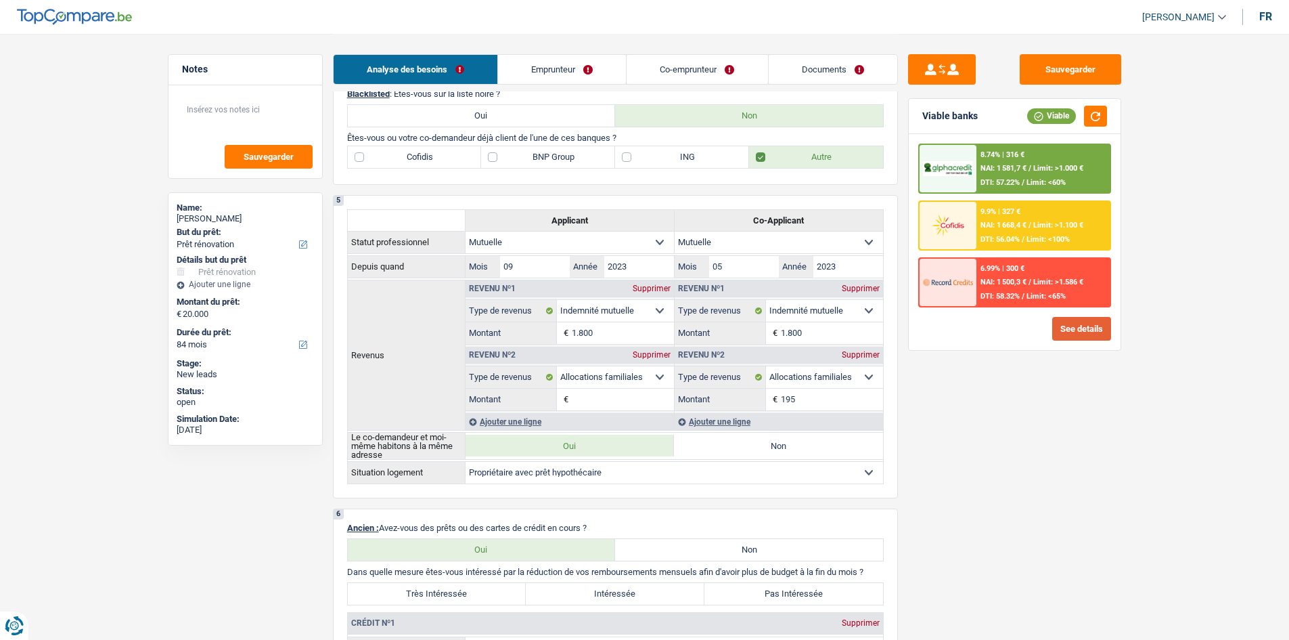
click at [1070, 327] on button "See details" at bounding box center [1082, 329] width 59 height 24
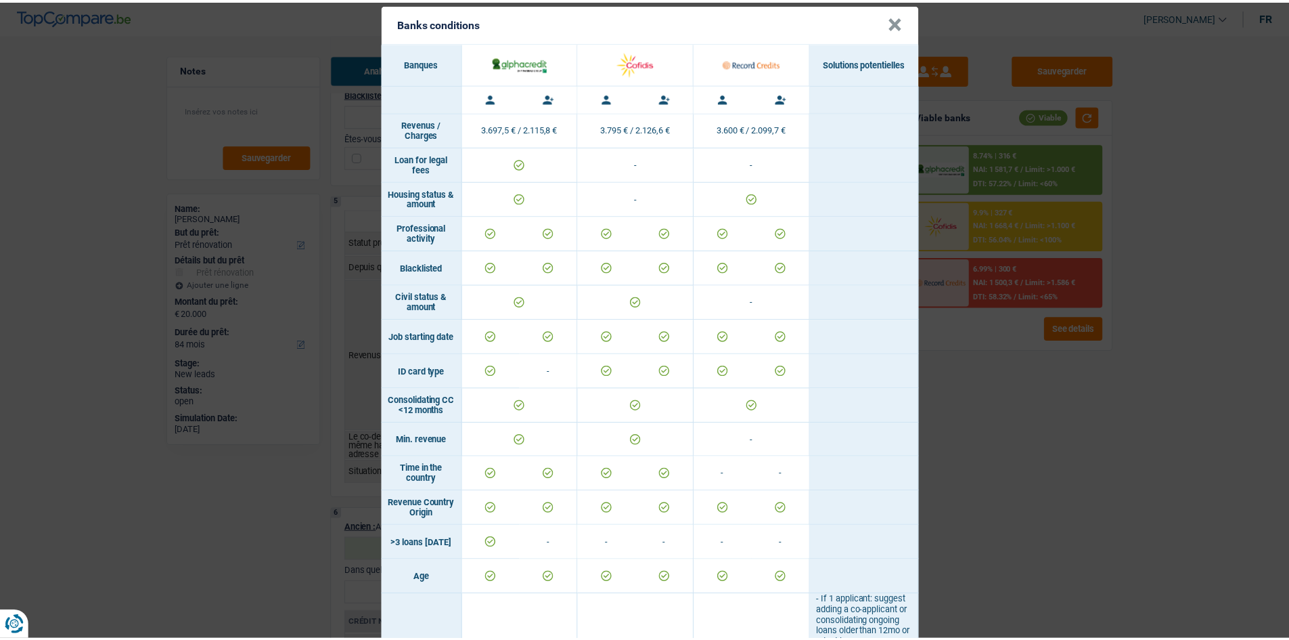
scroll to position [0, 0]
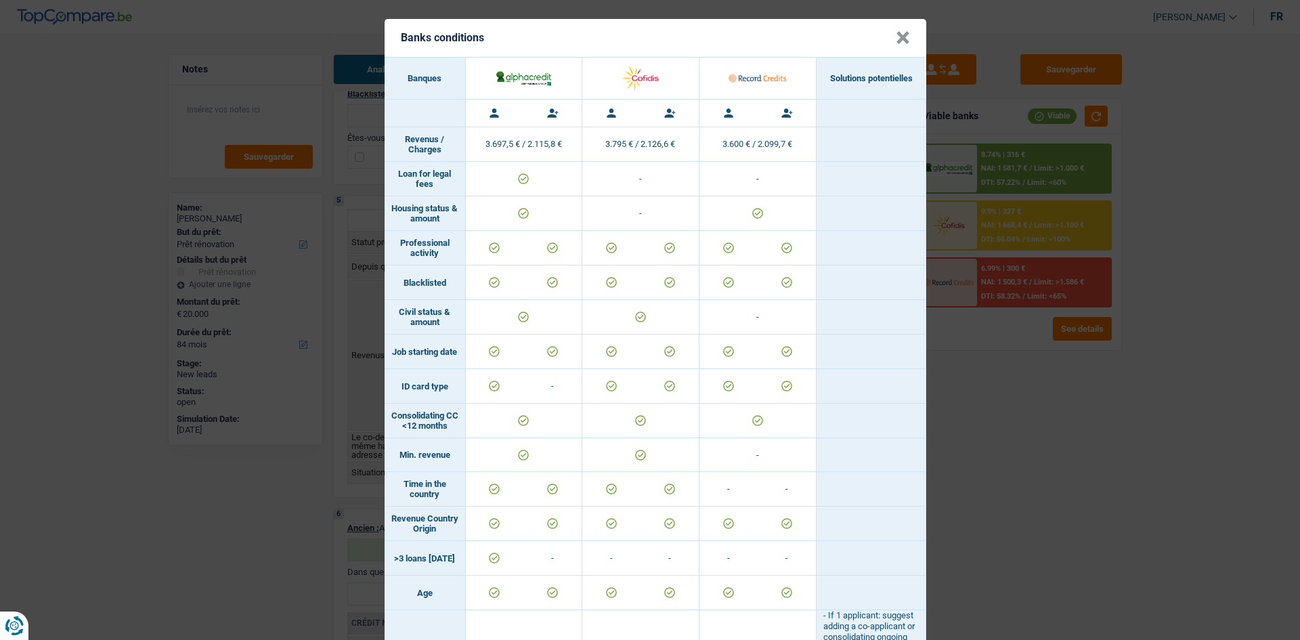
click at [1004, 379] on div "Banks conditions × Banques Solutions potentielles Revenus / Charges 3.697,5 € /…" at bounding box center [650, 320] width 1300 height 640
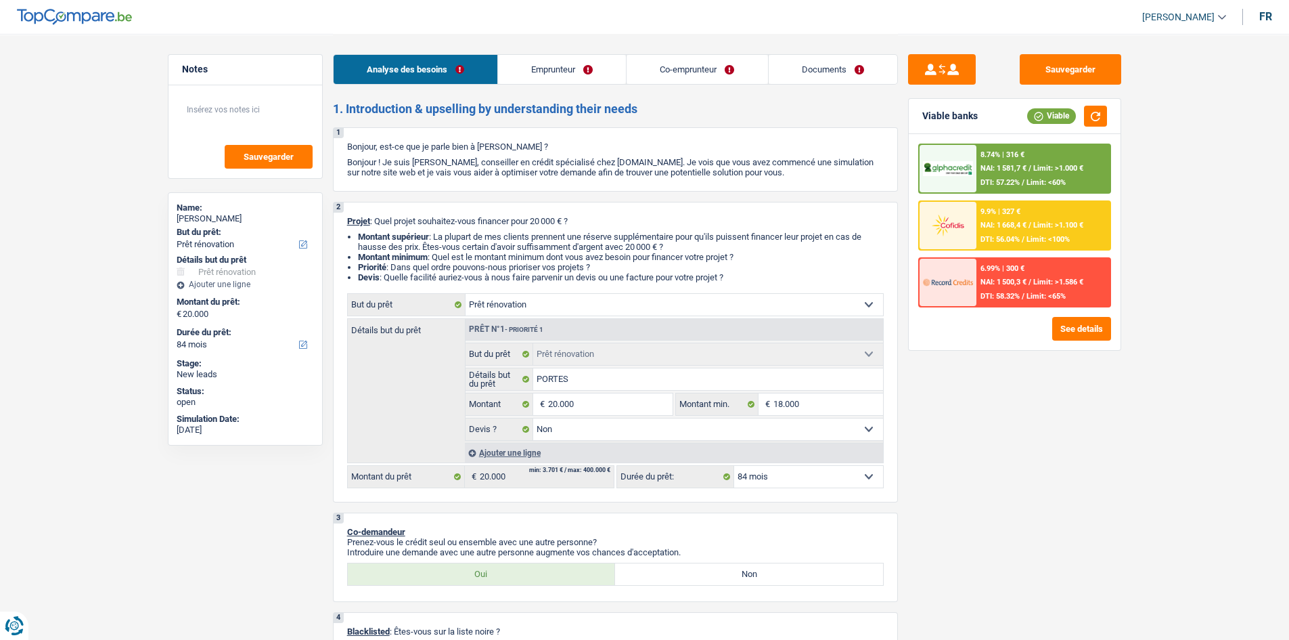
click at [834, 475] on select "12 mois 18 mois 24 mois 30 mois 36 mois 42 mois 48 mois 60 mois 72 mois 84 mois…" at bounding box center [808, 477] width 149 height 22
select select "36"
click at [734, 466] on select "12 mois 18 mois 24 mois 30 mois 36 mois 42 mois 48 mois 60 mois 72 mois 84 mois…" at bounding box center [808, 477] width 149 height 22
select select "36"
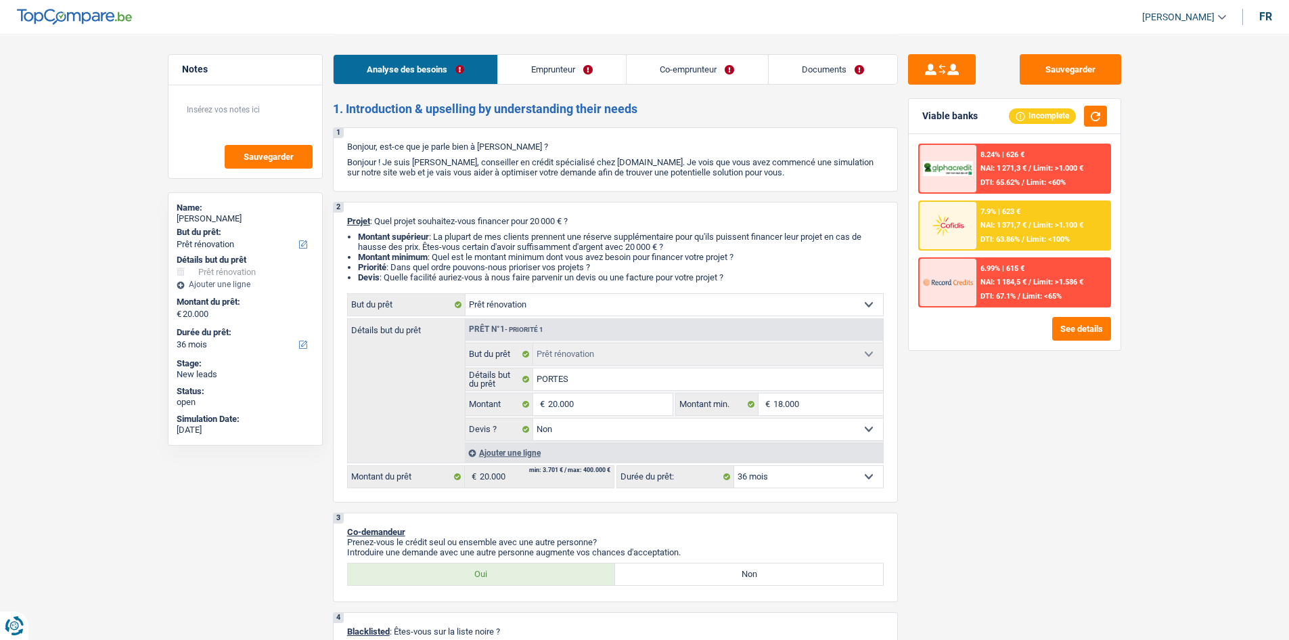
click at [807, 473] on select "12 mois 18 mois 24 mois 30 mois 36 mois 42 mois 48 mois 60 mois 72 mois 84 mois…" at bounding box center [808, 477] width 149 height 22
click at [1076, 469] on div "Sauvegarder Viable banks Incomplete 8.24% | 626 € NAI: 1 271,3 € / Limit: >1.00…" at bounding box center [1015, 336] width 234 height 564
click at [803, 481] on select "12 mois 18 mois 24 mois 30 mois 36 mois 42 mois 48 mois 60 mois 72 mois 84 mois…" at bounding box center [808, 477] width 149 height 22
select select "60"
click at [734, 466] on select "12 mois 18 mois 24 mois 30 mois 36 mois 42 mois 48 mois 60 mois 72 mois 84 mois…" at bounding box center [808, 477] width 149 height 22
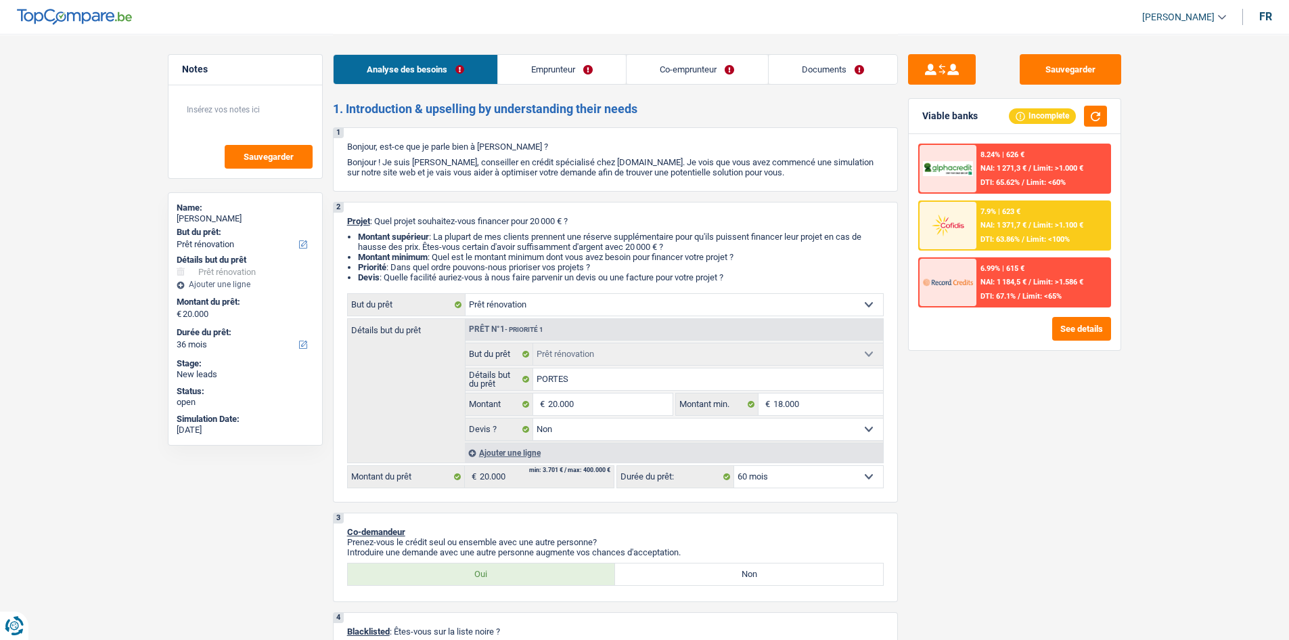
select select "60"
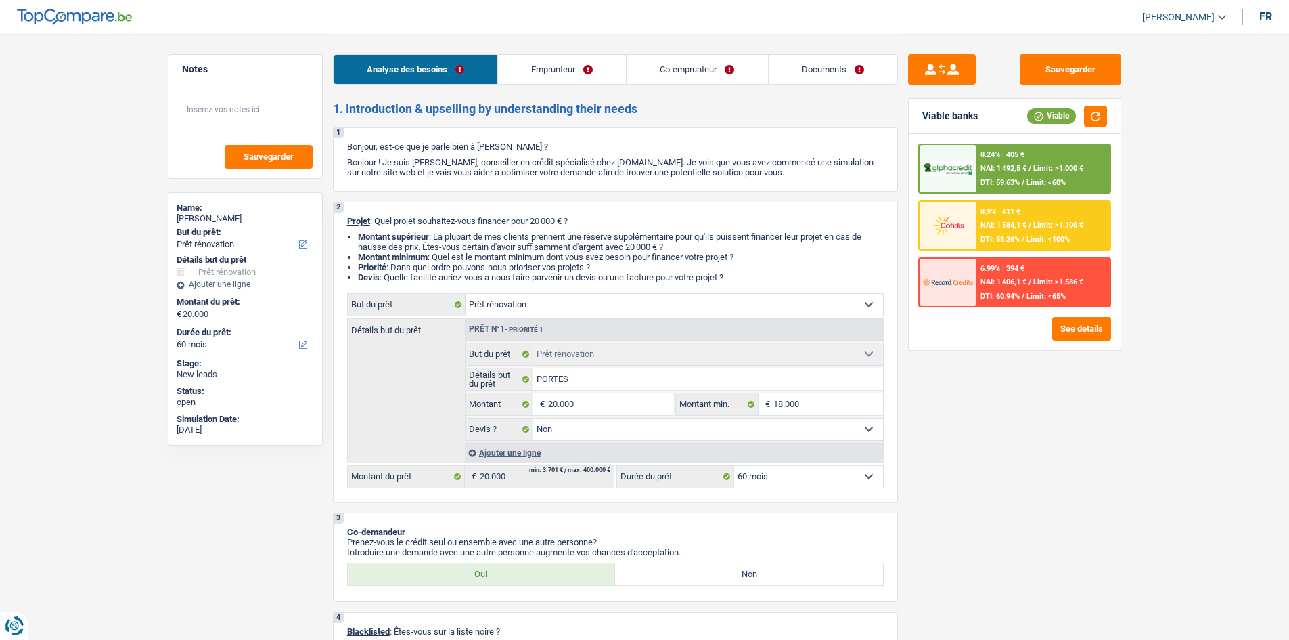
click at [1021, 167] on span "NAI: 1 492,5 €" at bounding box center [1004, 168] width 46 height 9
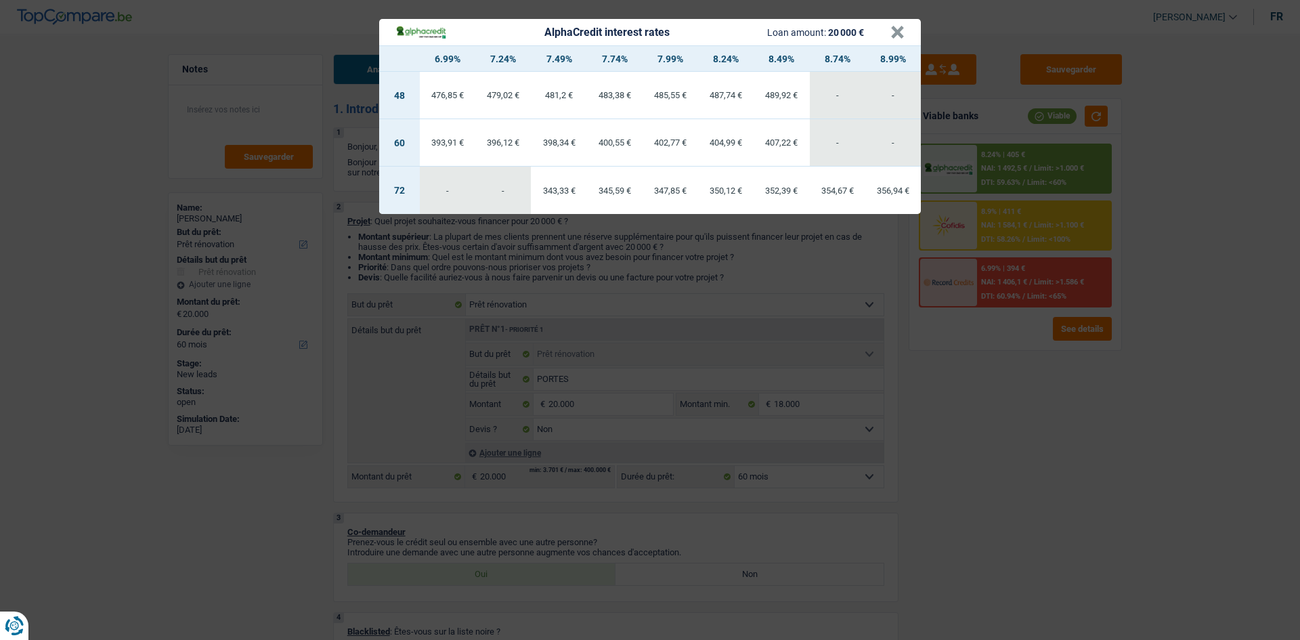
click at [1090, 419] on div "AlphaCredit interest rates Loan amount: 20 000 € × 6.99% 7.24% 7.49% 7.74% 7.99…" at bounding box center [650, 320] width 1300 height 640
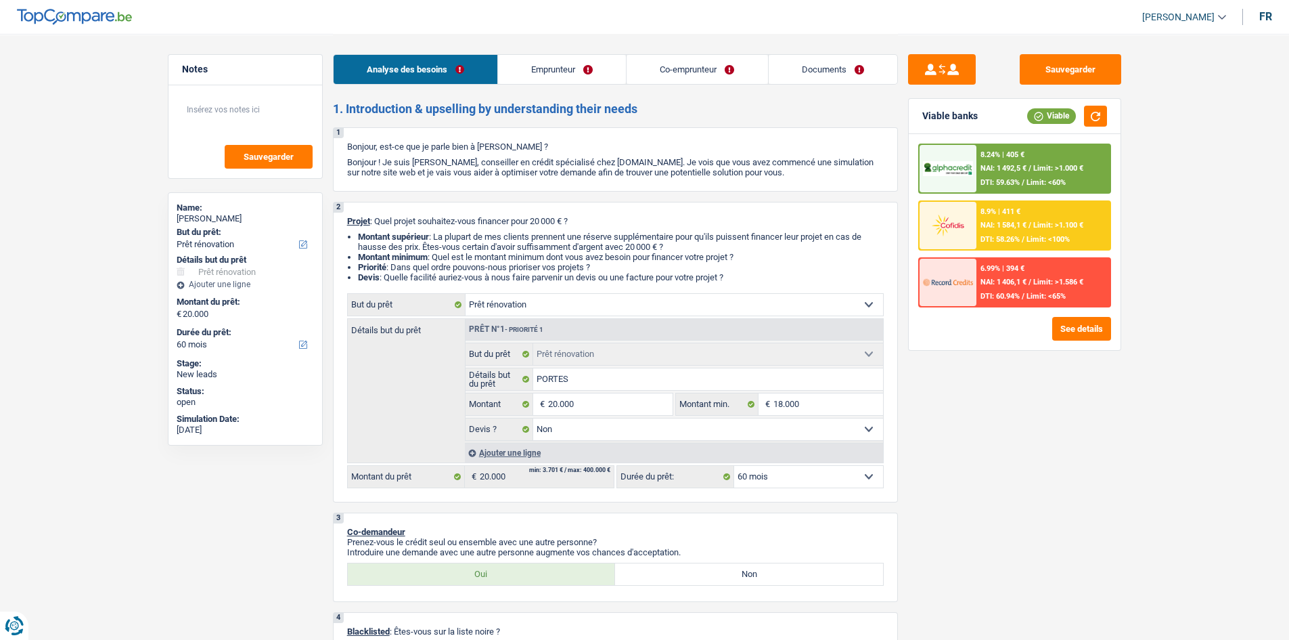
click at [998, 165] on span "NAI: 1 492,5 €" at bounding box center [1004, 168] width 46 height 9
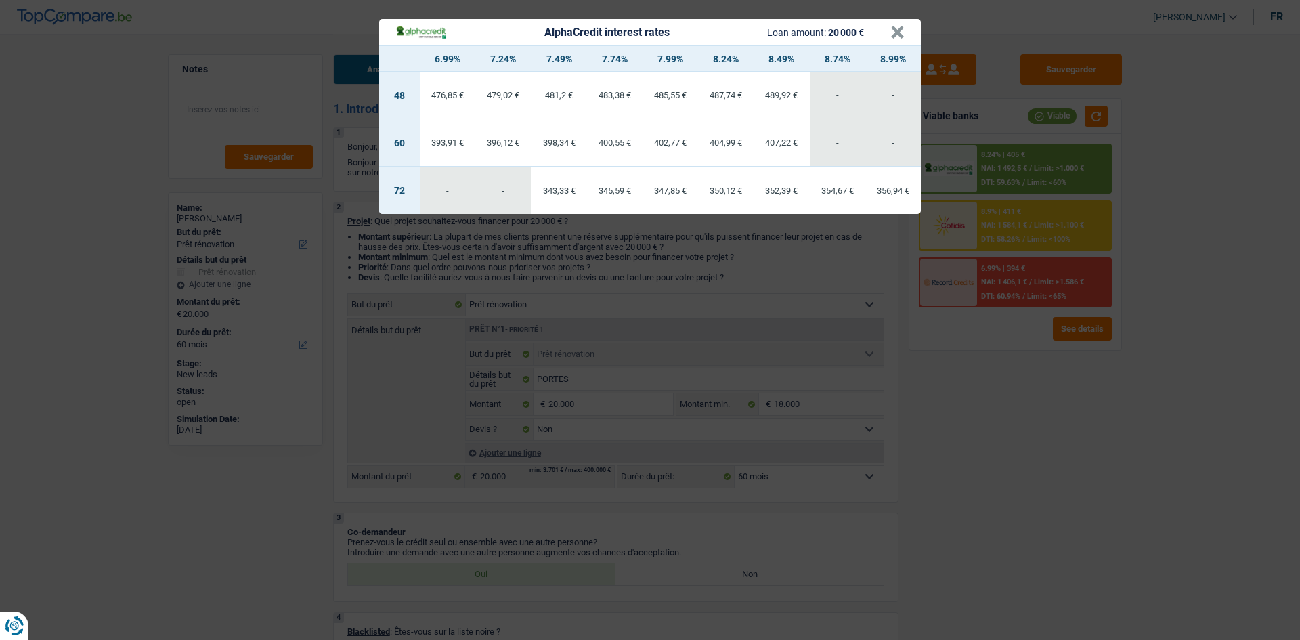
click at [1071, 437] on div "AlphaCredit interest rates Loan amount: 20 000 € × 6.99% 7.24% 7.49% 7.74% 7.99…" at bounding box center [650, 320] width 1300 height 640
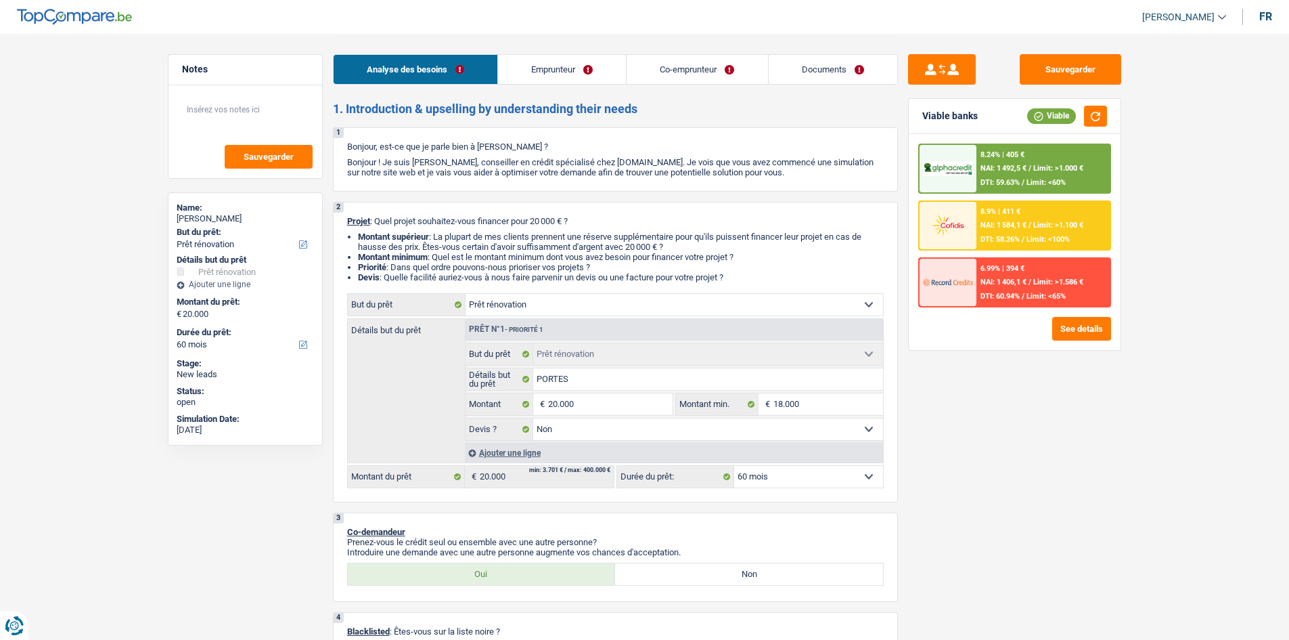
click at [843, 478] on select "12 mois 18 mois 24 mois 30 mois 36 mois 42 mois 48 mois 60 mois 72 mois 84 mois…" at bounding box center [808, 477] width 149 height 22
select select "84"
click at [734, 466] on select "12 mois 18 mois 24 mois 30 mois 36 mois 42 mois 48 mois 60 mois 72 mois 84 mois…" at bounding box center [808, 477] width 149 height 22
select select "84"
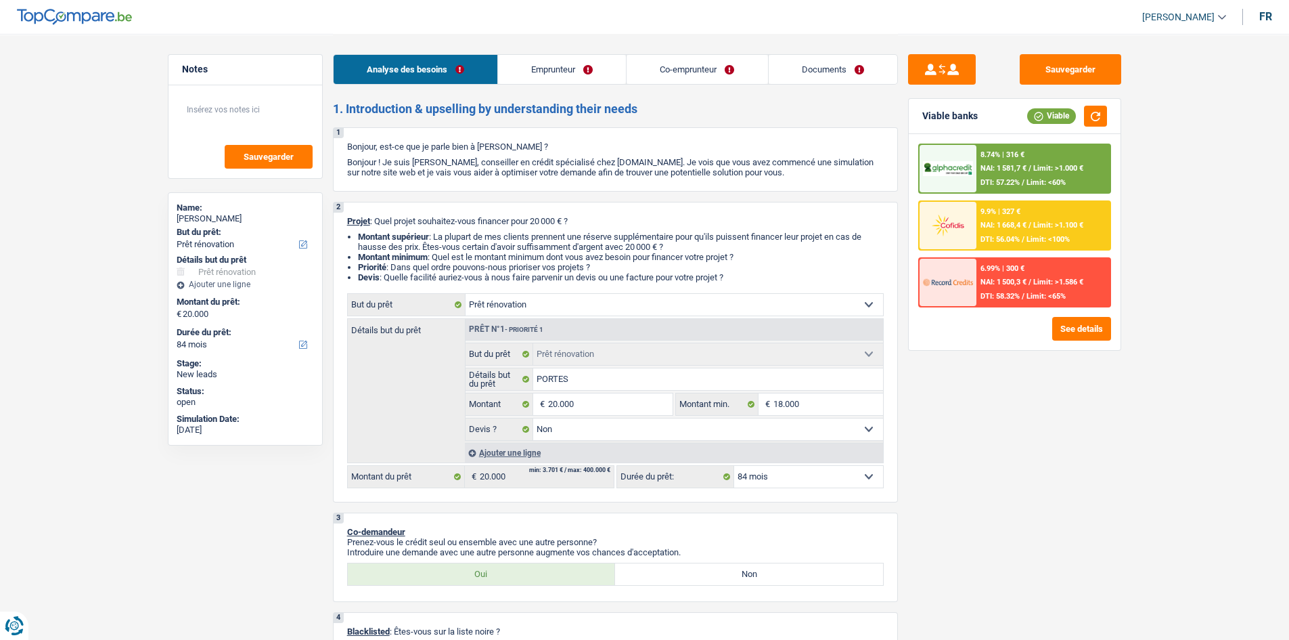
click at [1018, 155] on div "8.74% | 316 €" at bounding box center [1003, 154] width 44 height 9
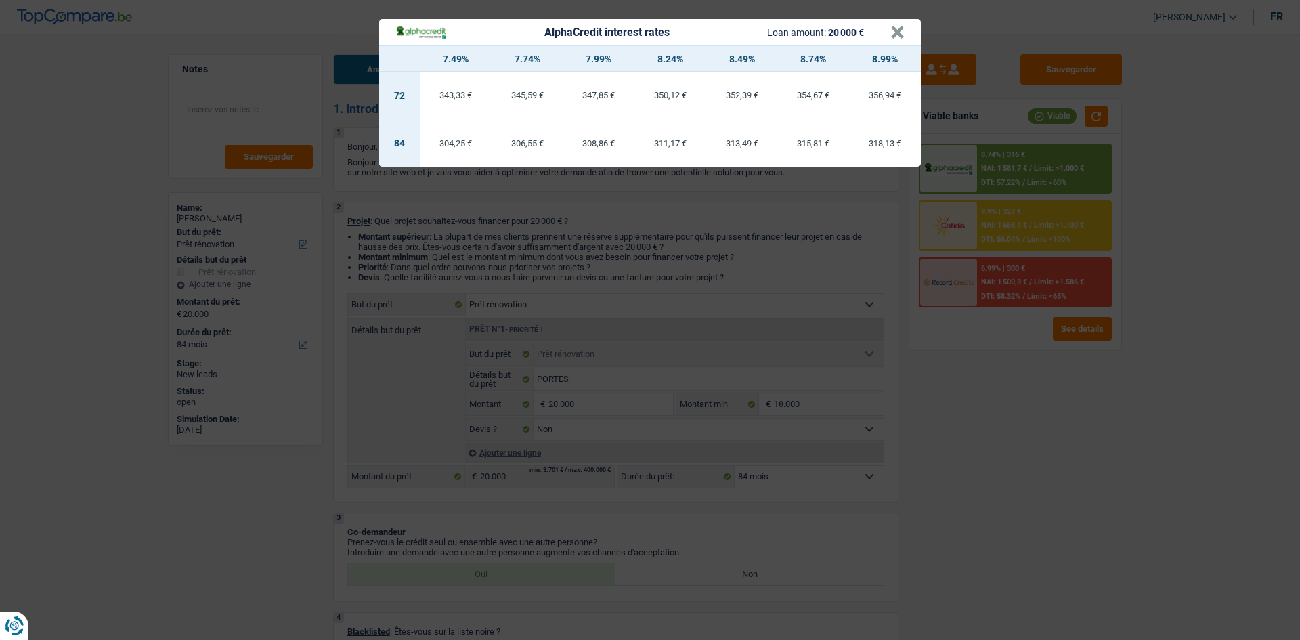
click at [965, 451] on div "AlphaCredit interest rates Loan amount: 20 000 € × 7.49% 7.74% 7.99% 8.24% 8.49…" at bounding box center [650, 320] width 1300 height 640
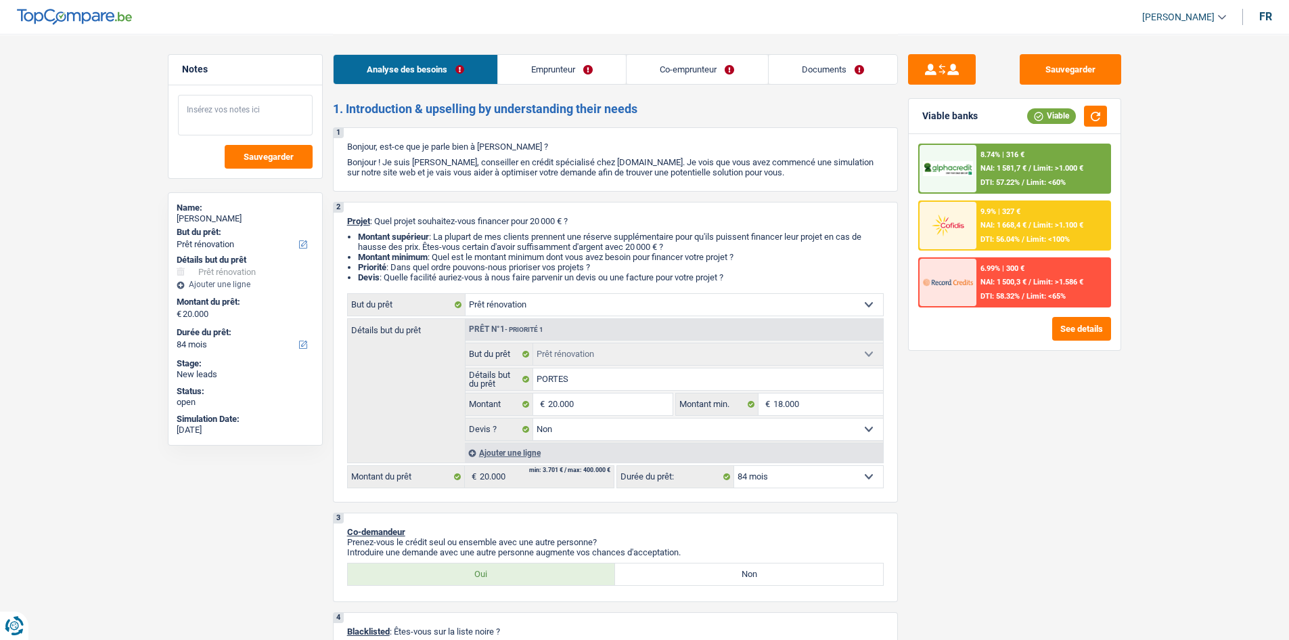
click at [239, 97] on textarea at bounding box center [245, 115] width 135 height 41
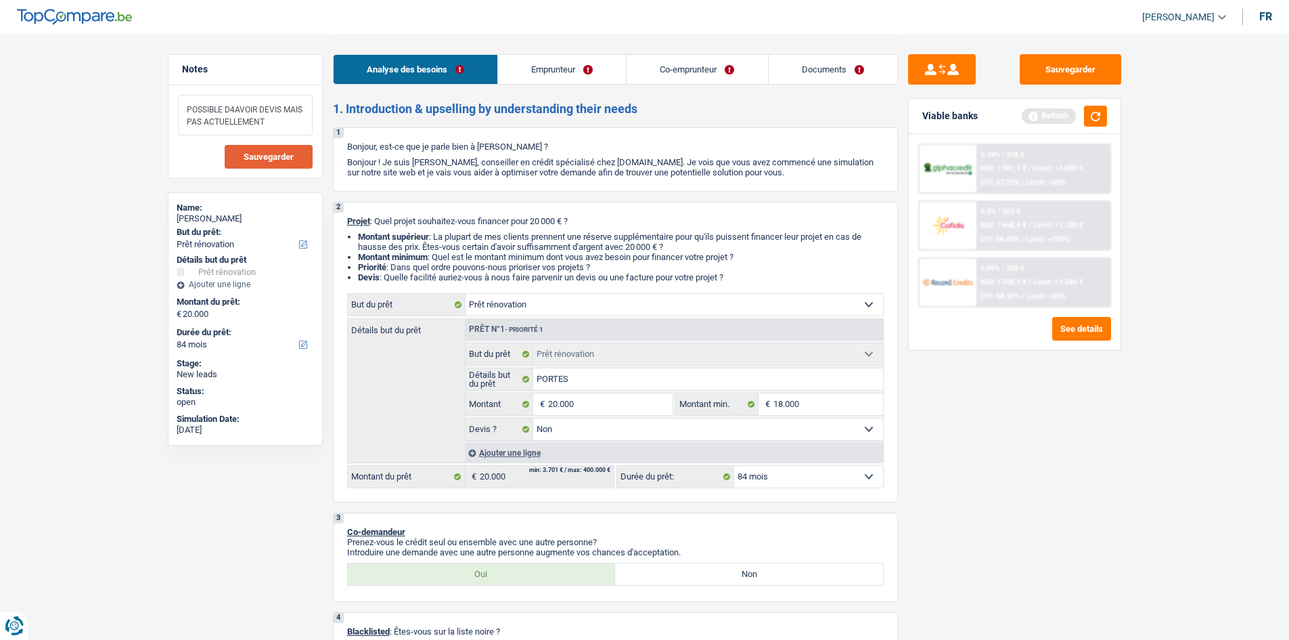
type textarea "POSSIBLE D4AVOIR DEVIS MAIS PAS ACTUELLEMENT"
click at [277, 152] on span "Sauvegarder" at bounding box center [269, 156] width 50 height 9
click at [1076, 76] on button "Sauvegarder" at bounding box center [1071, 69] width 102 height 30
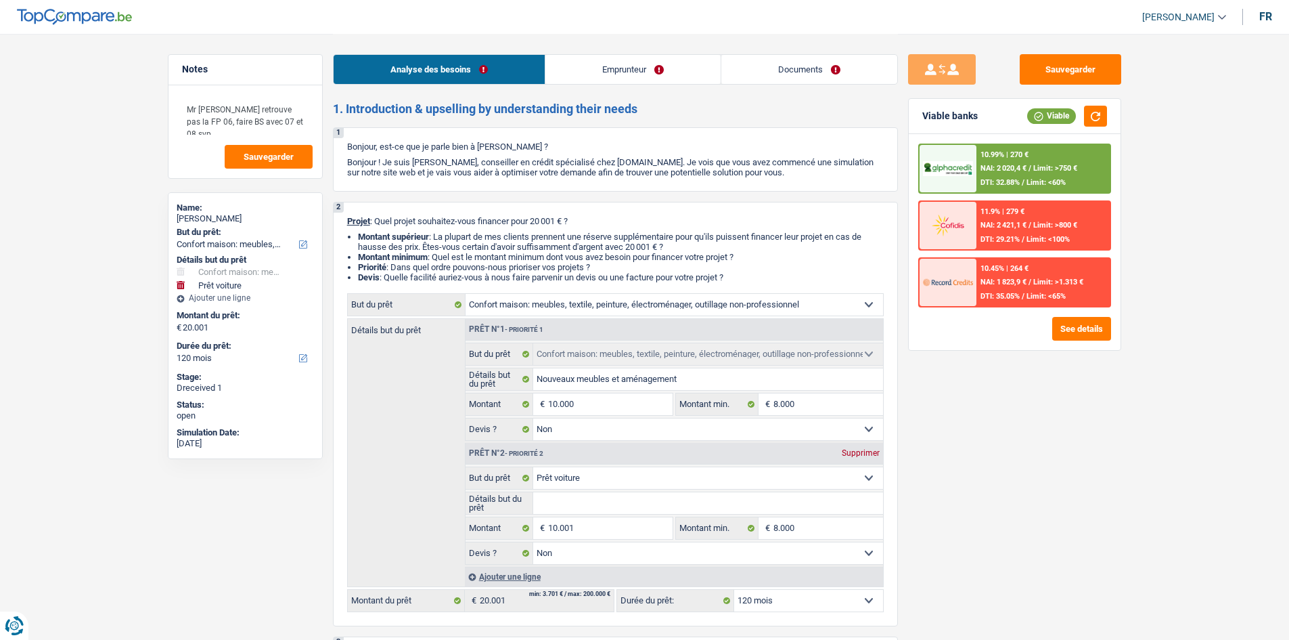
select select "household"
select select "car"
select select "120"
select select "household"
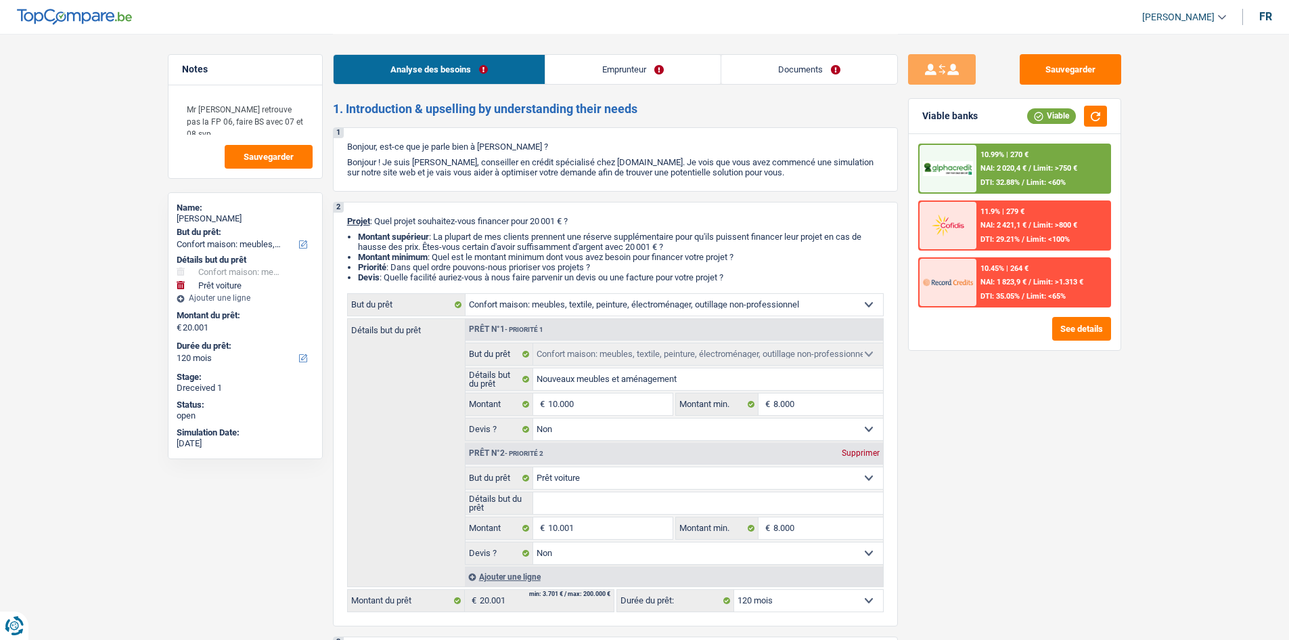
select select "household"
select select "false"
select select "car"
select select "false"
select select "120"
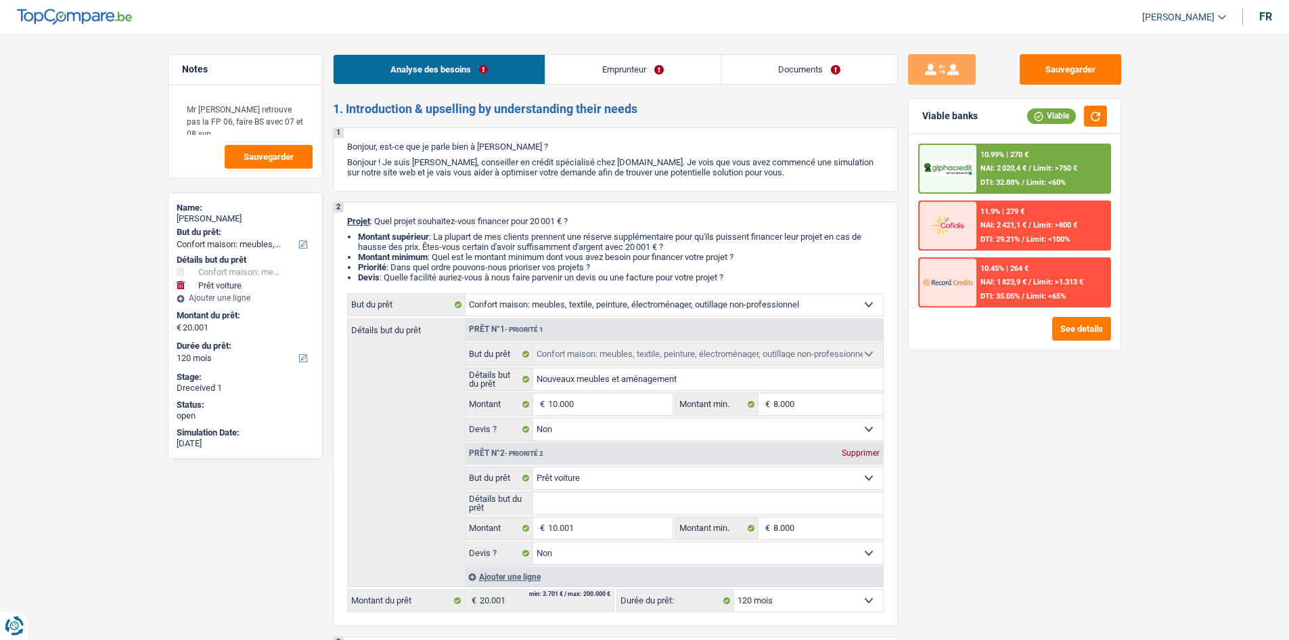
select select "worker"
select select "familyAllowances"
select select "netSalary"
select select "rents"
select select "household"
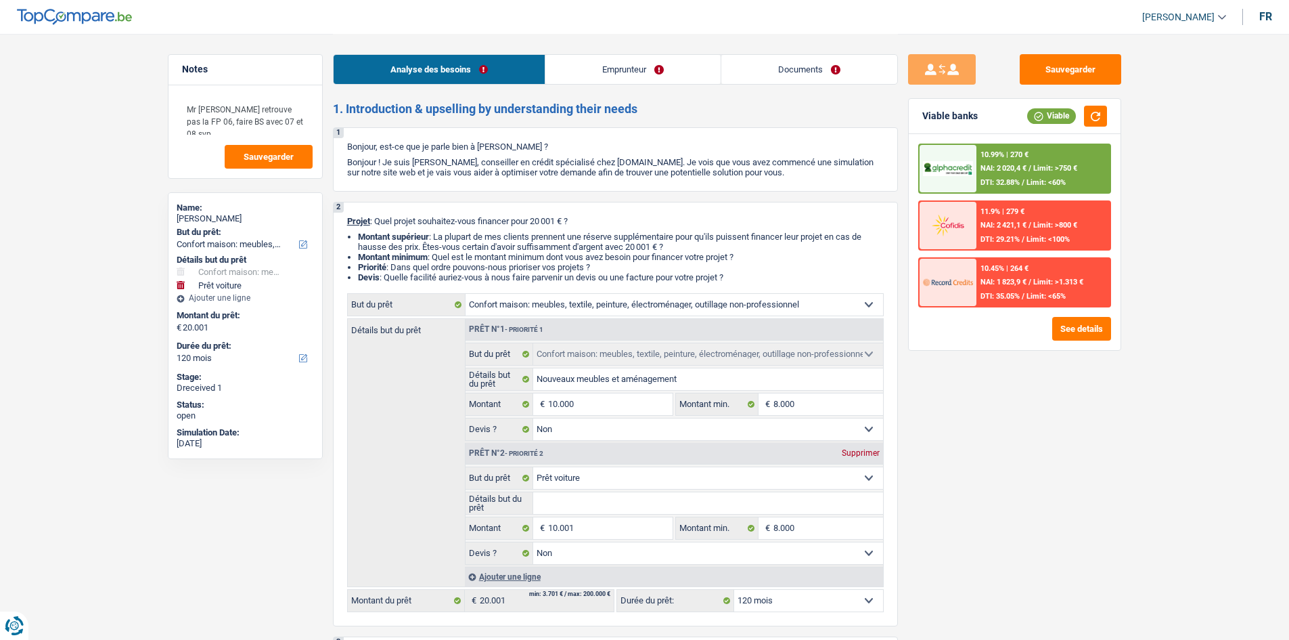
select select "household"
select select "false"
select select "car"
select select "false"
select select "120"
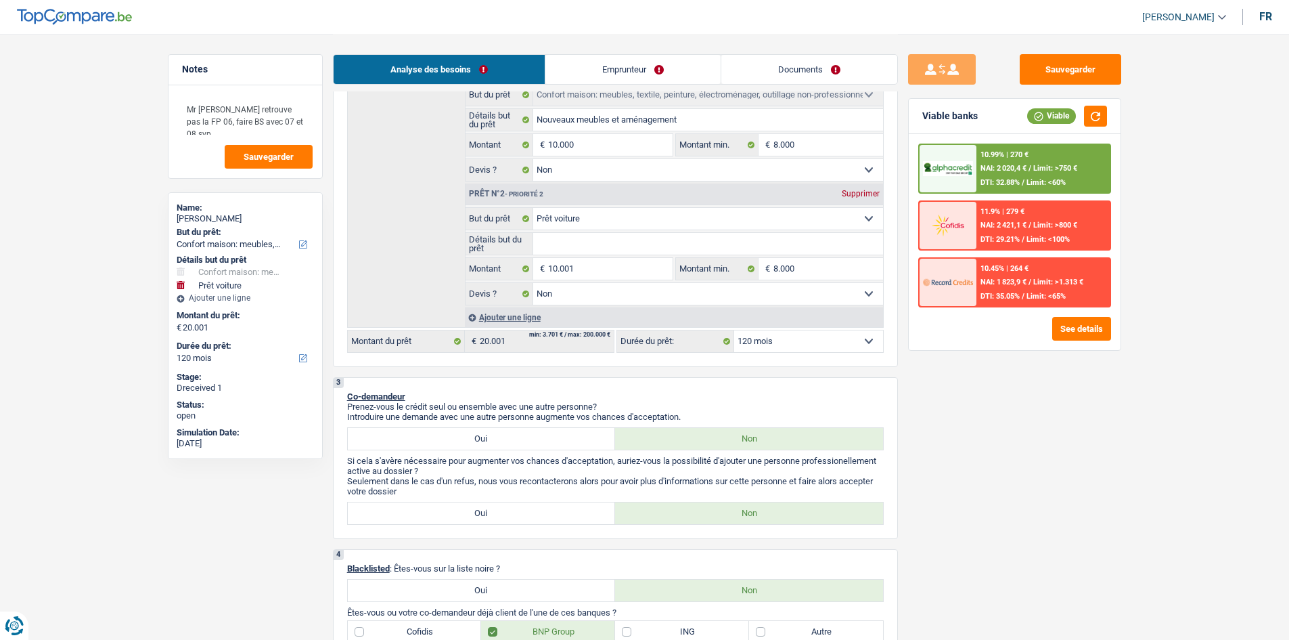
scroll to position [203, 0]
